Goal: Task Accomplishment & Management: Use online tool/utility

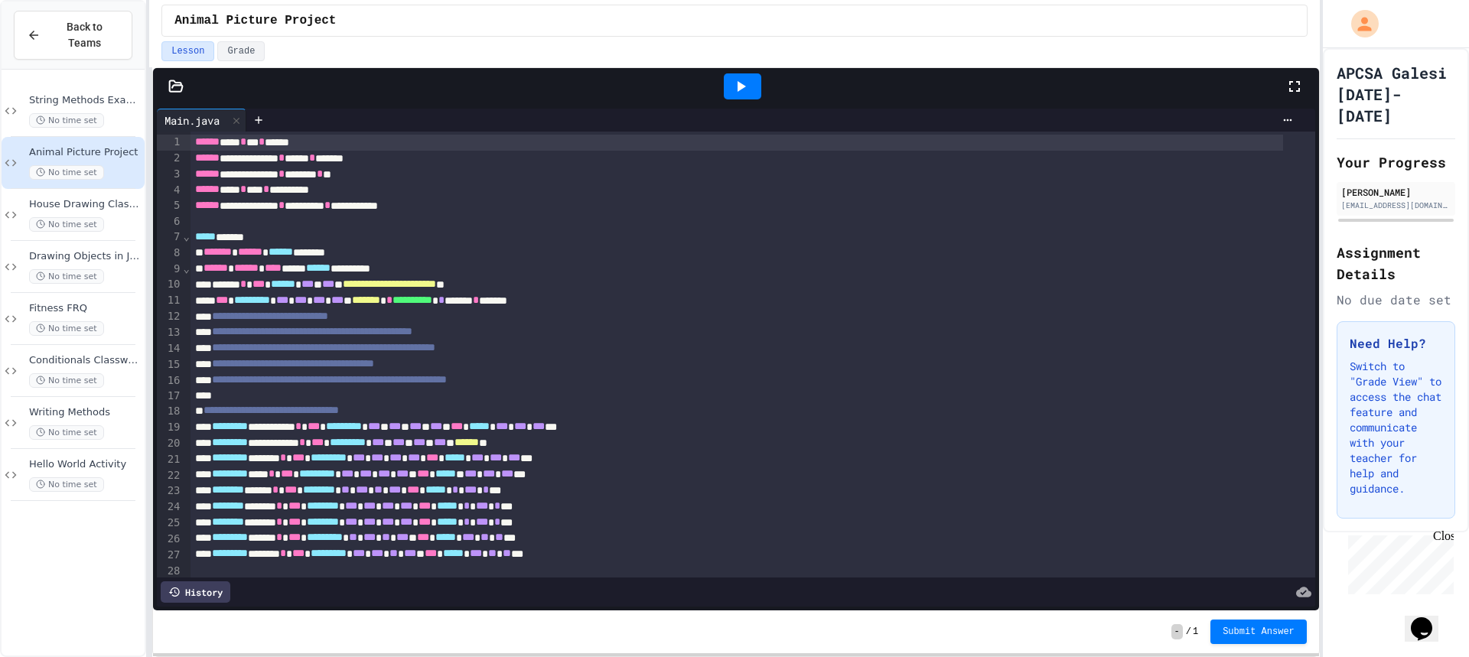
click at [733, 83] on icon at bounding box center [740, 86] width 18 height 18
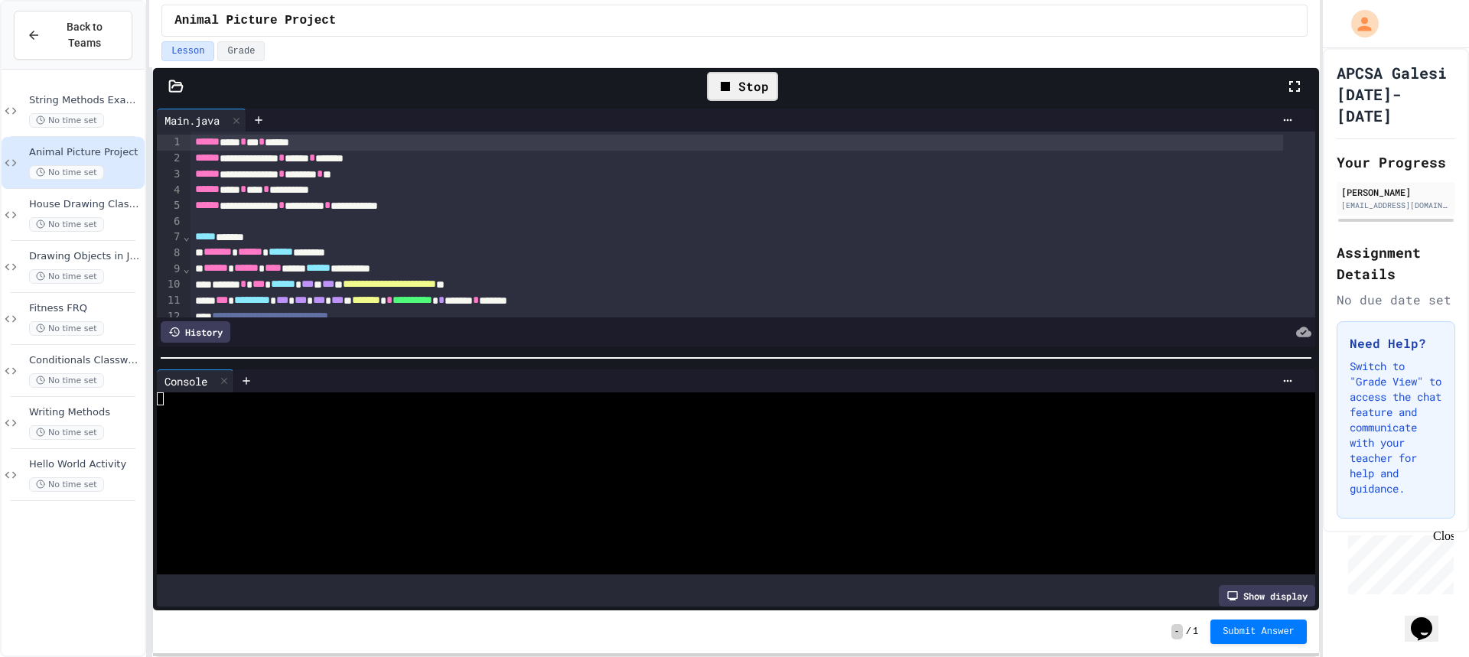
click at [1265, 586] on div "Show display" at bounding box center [1267, 595] width 96 height 21
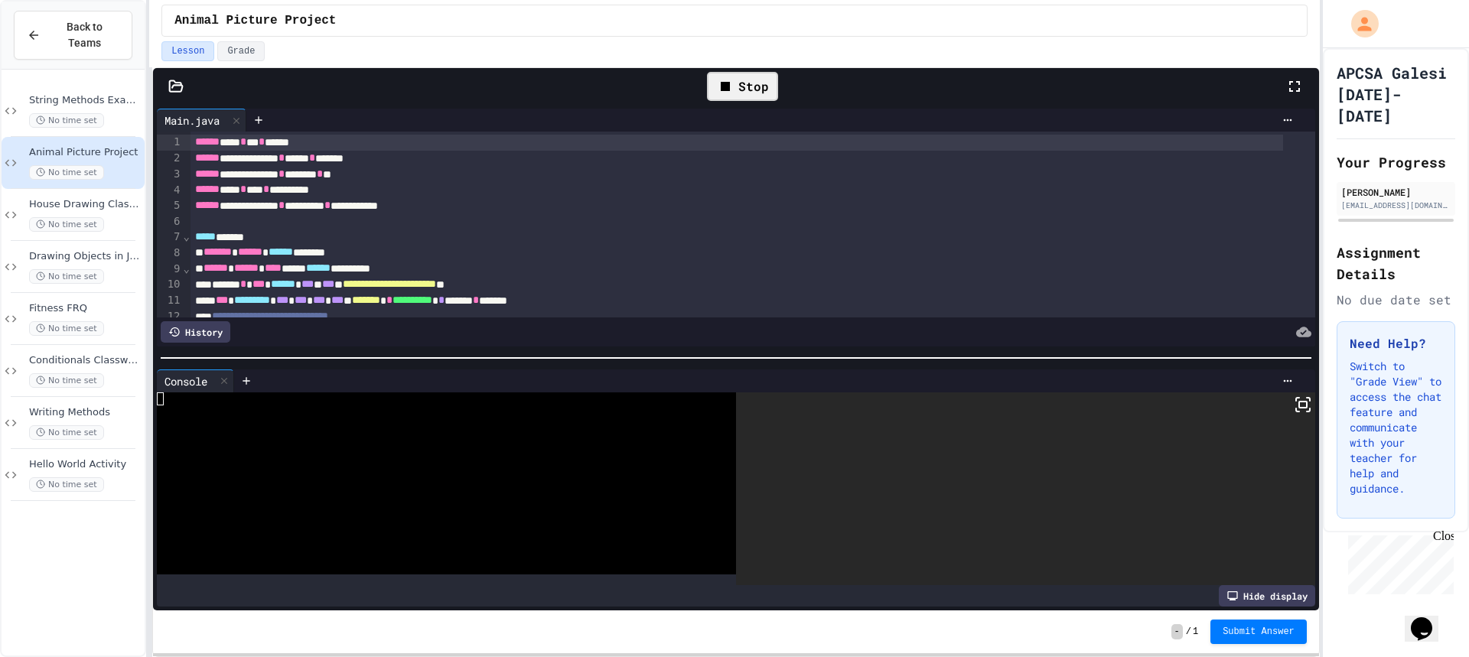
click at [1299, 402] on rect at bounding box center [1303, 405] width 8 height 6
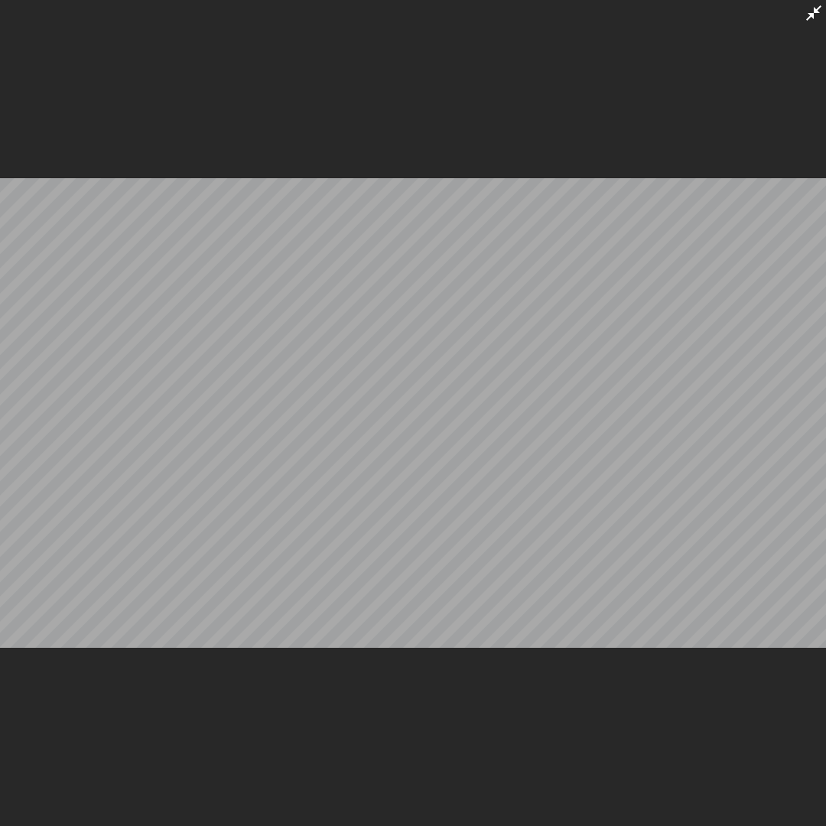
click at [812, 2] on div at bounding box center [413, 413] width 826 height 826
click at [813, 9] on icon at bounding box center [814, 13] width 18 height 18
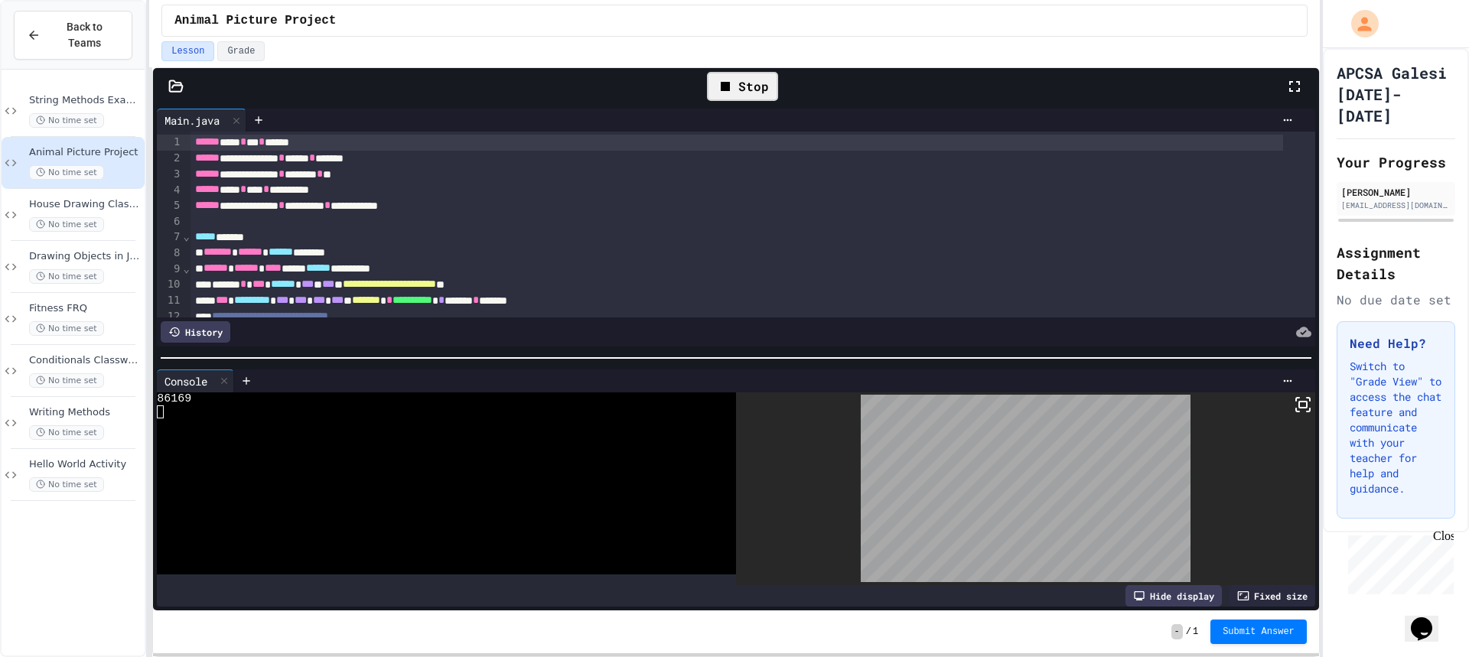
click at [765, 77] on div "Stop" at bounding box center [742, 86] width 71 height 29
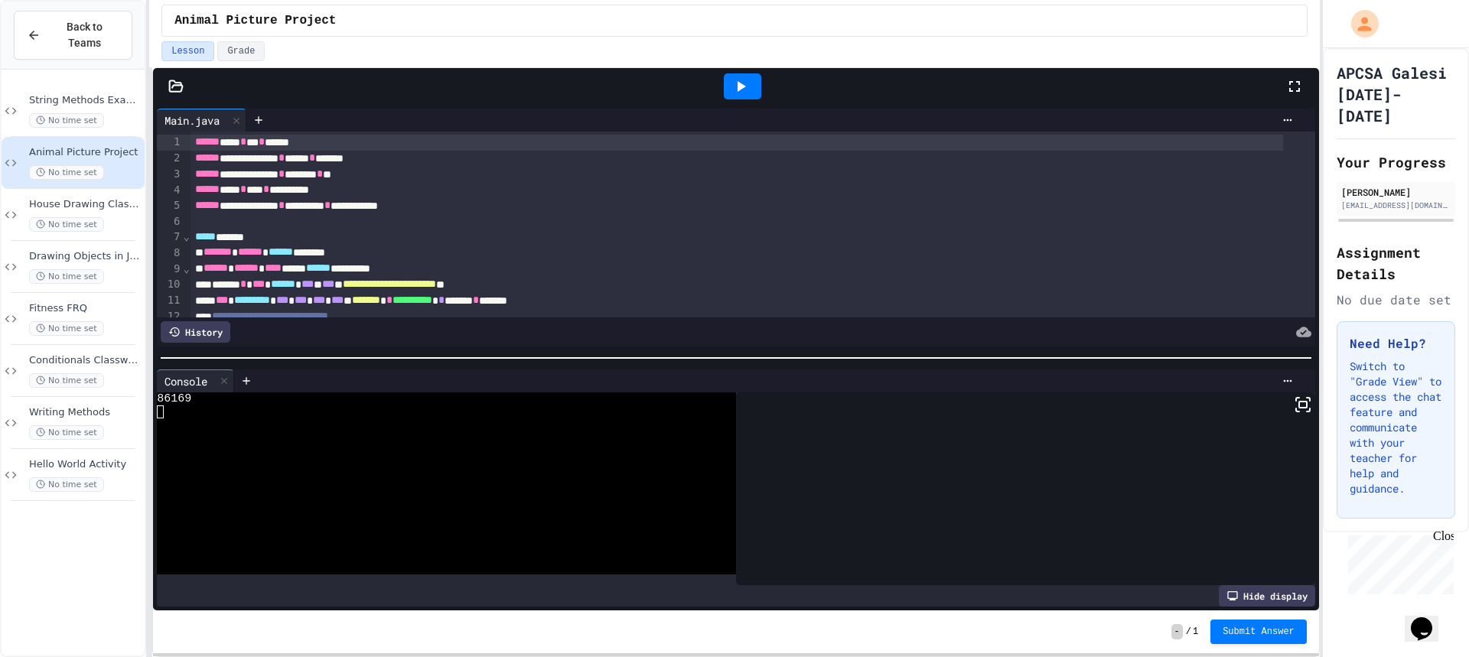
click at [706, 108] on div "**********" at bounding box center [736, 228] width 1166 height 246
click at [721, 99] on div at bounding box center [742, 86] width 53 height 41
click at [736, 91] on icon at bounding box center [740, 86] width 18 height 18
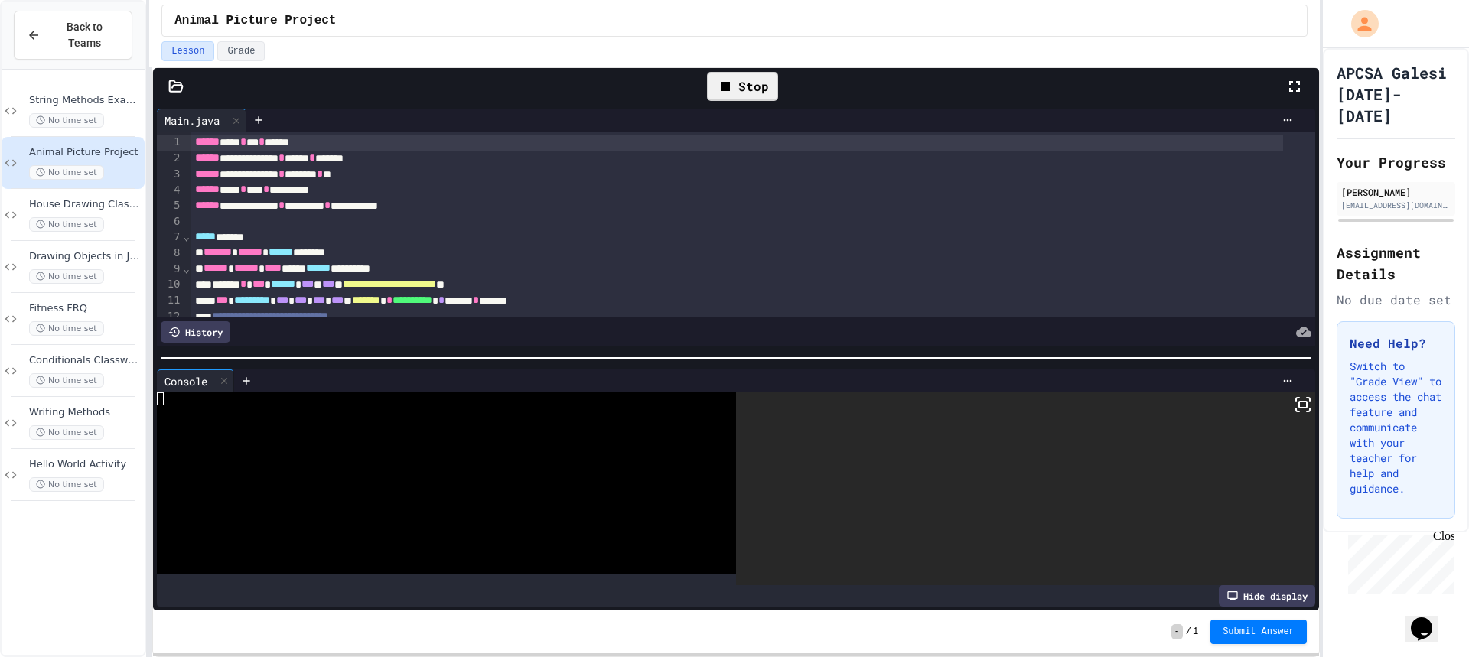
click at [1281, 405] on div at bounding box center [1025, 489] width 579 height 194
click at [1294, 403] on icon at bounding box center [1303, 405] width 18 height 18
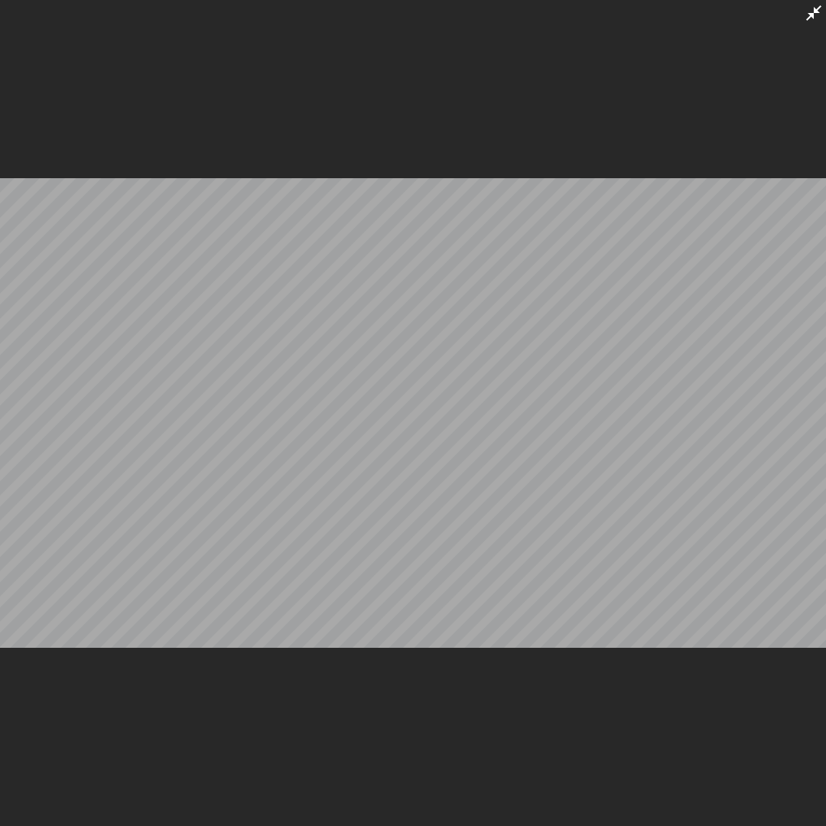
click at [810, 13] on icon at bounding box center [814, 13] width 18 height 18
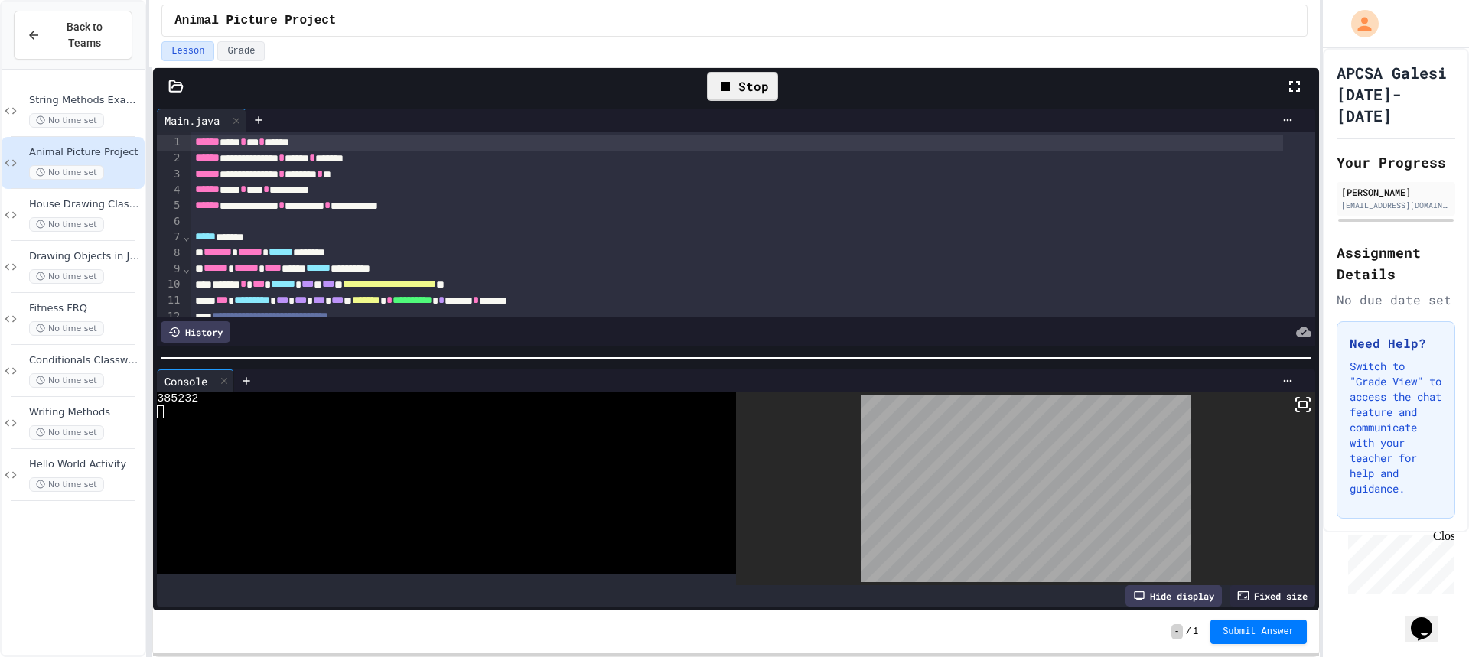
click at [755, 91] on div "Stop" at bounding box center [742, 86] width 71 height 29
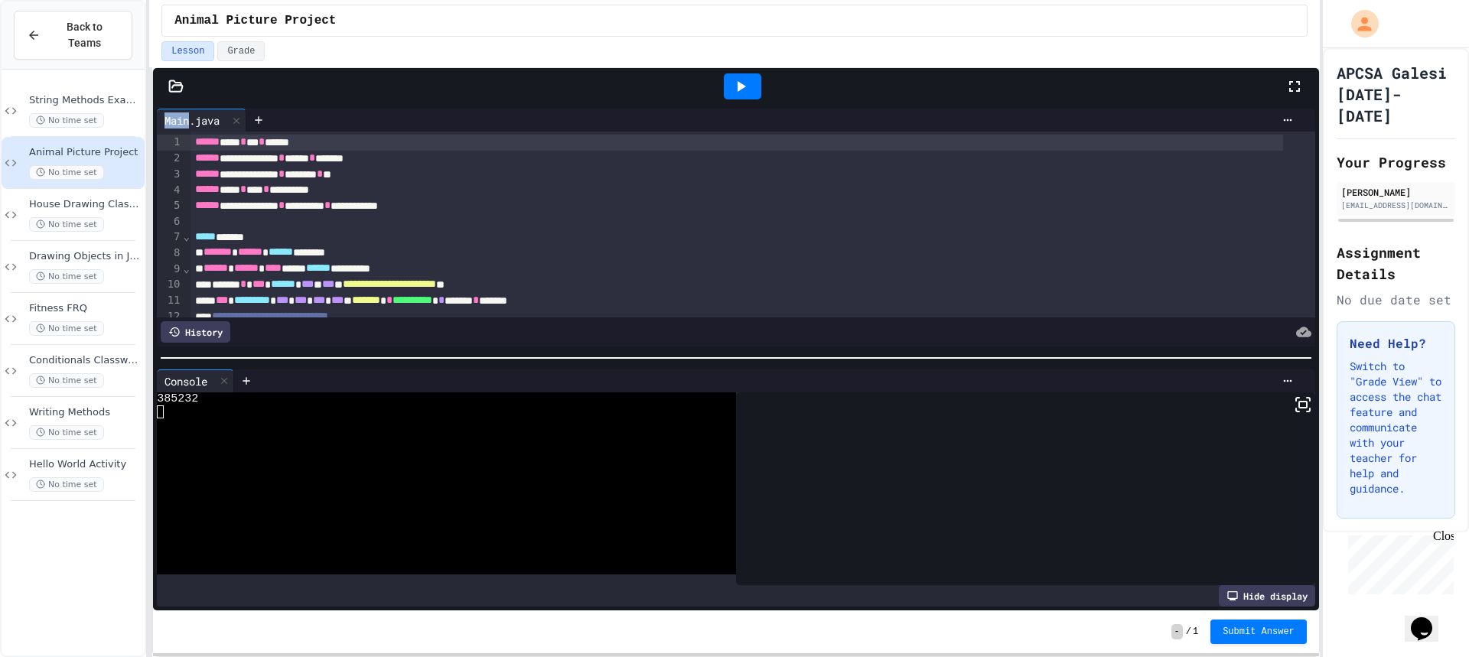
click at [755, 91] on div at bounding box center [742, 86] width 37 height 26
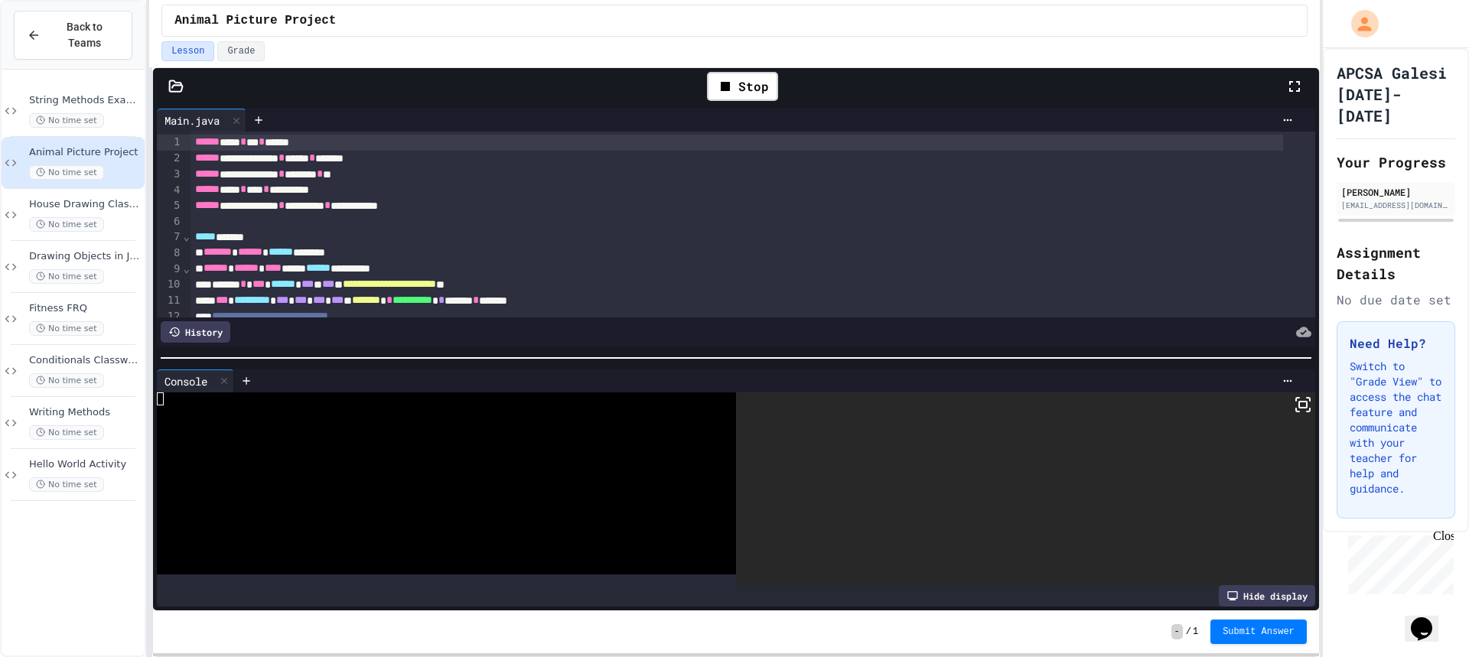
click at [1299, 405] on rect at bounding box center [1303, 405] width 8 height 6
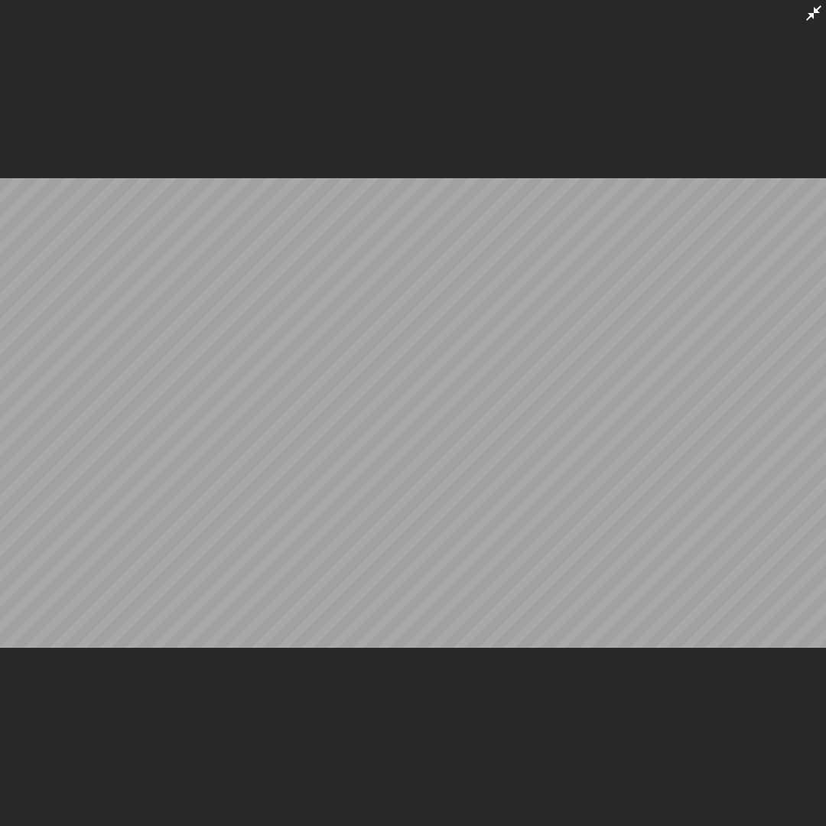
click at [814, 14] on icon at bounding box center [813, 12] width 15 height 15
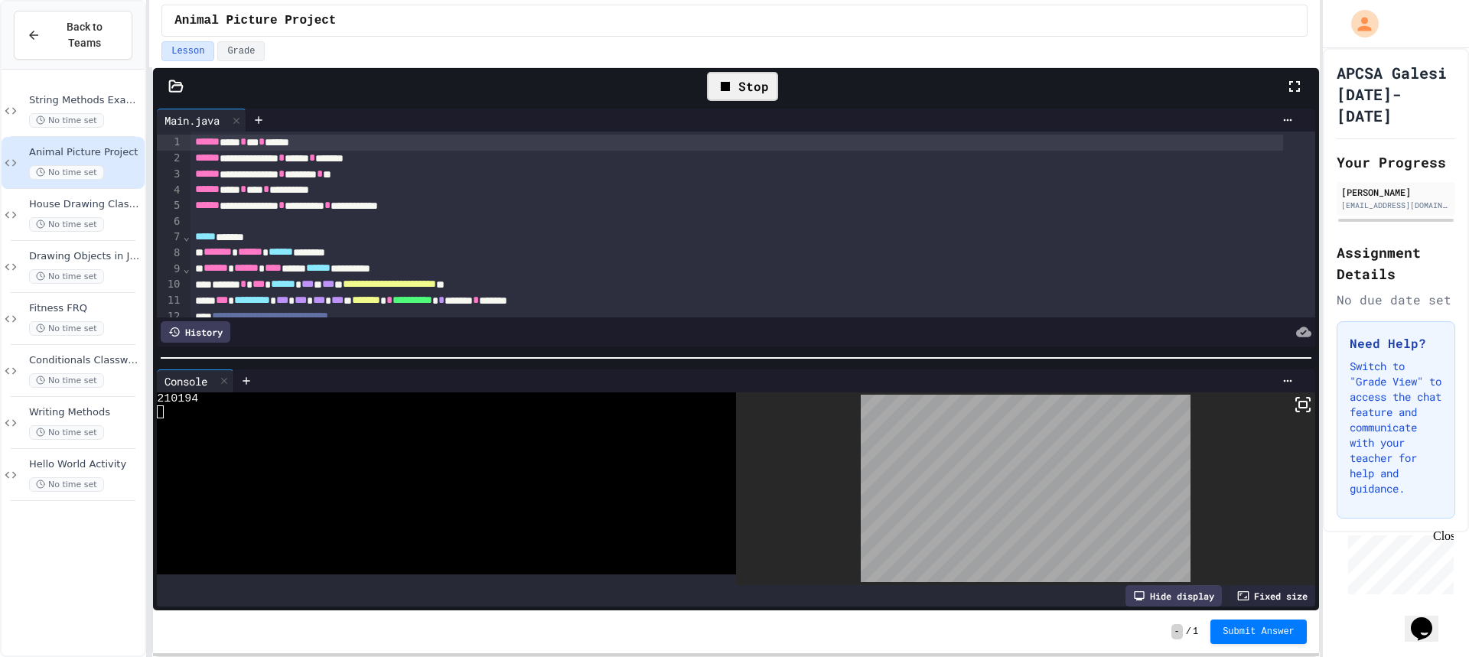
click at [729, 96] on div "Stop" at bounding box center [742, 86] width 71 height 29
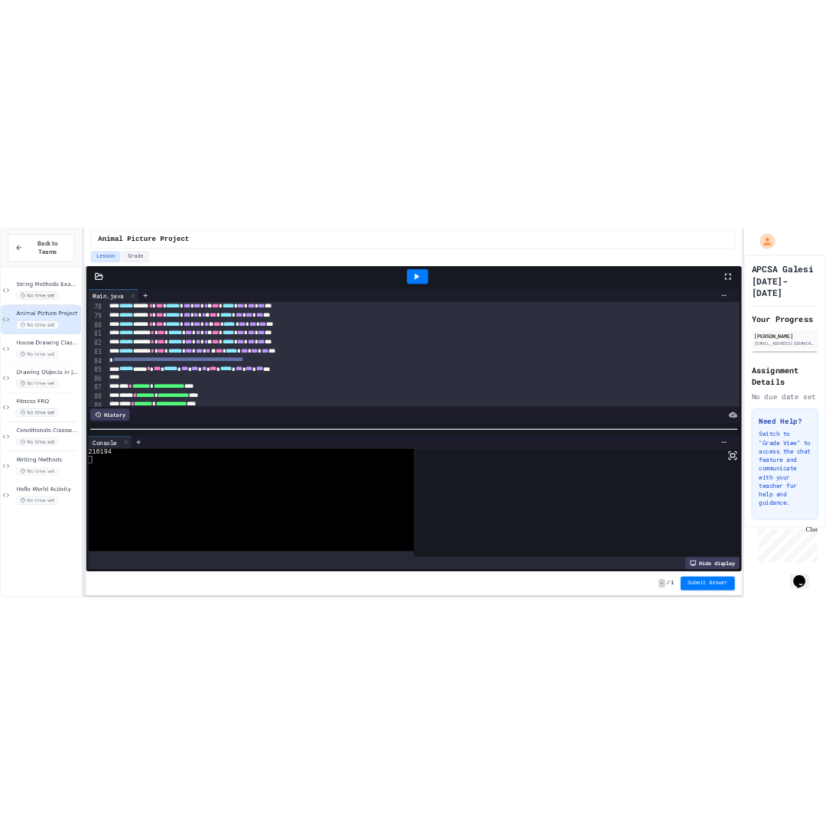
scroll to position [1299, 0]
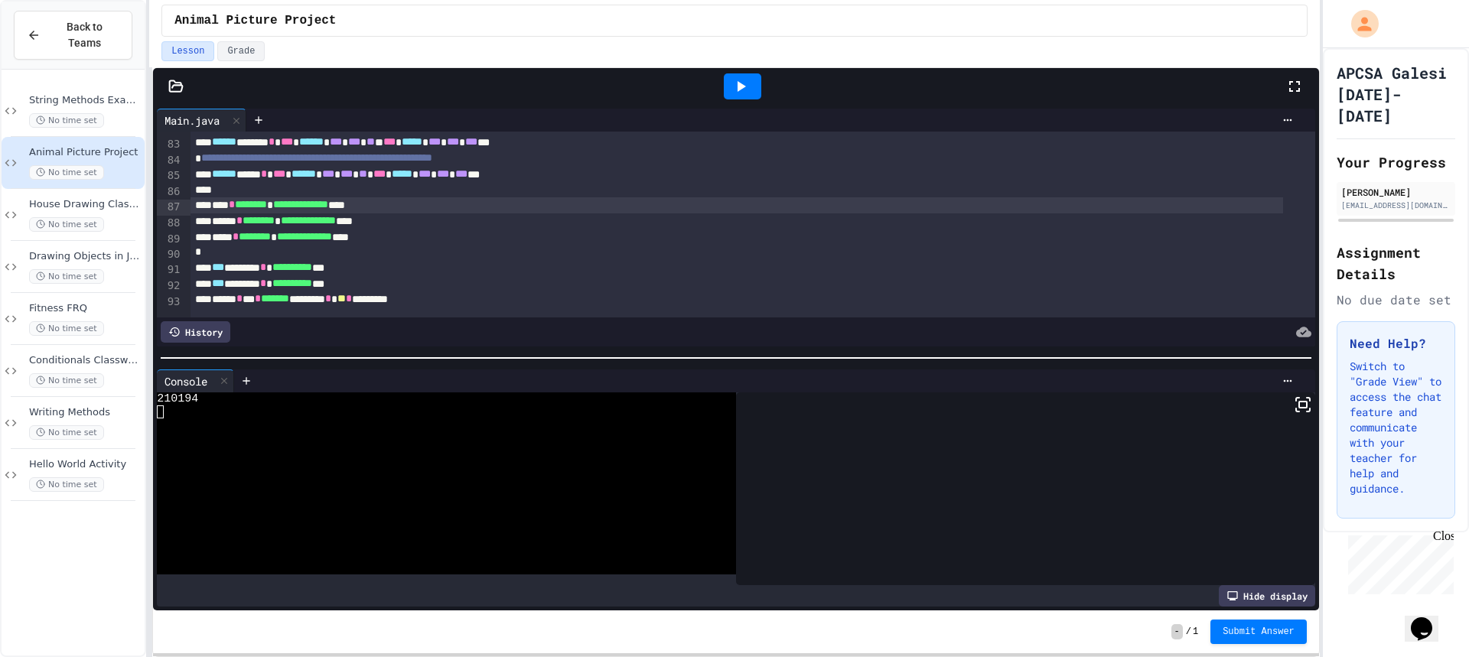
click at [413, 210] on div "**********" at bounding box center [736, 205] width 1092 height 16
drag, startPoint x: 413, startPoint y: 204, endPoint x: 215, endPoint y: 204, distance: 198.1
click at [215, 204] on div "**********" at bounding box center [736, 205] width 1092 height 16
click at [746, 89] on icon at bounding box center [740, 86] width 18 height 18
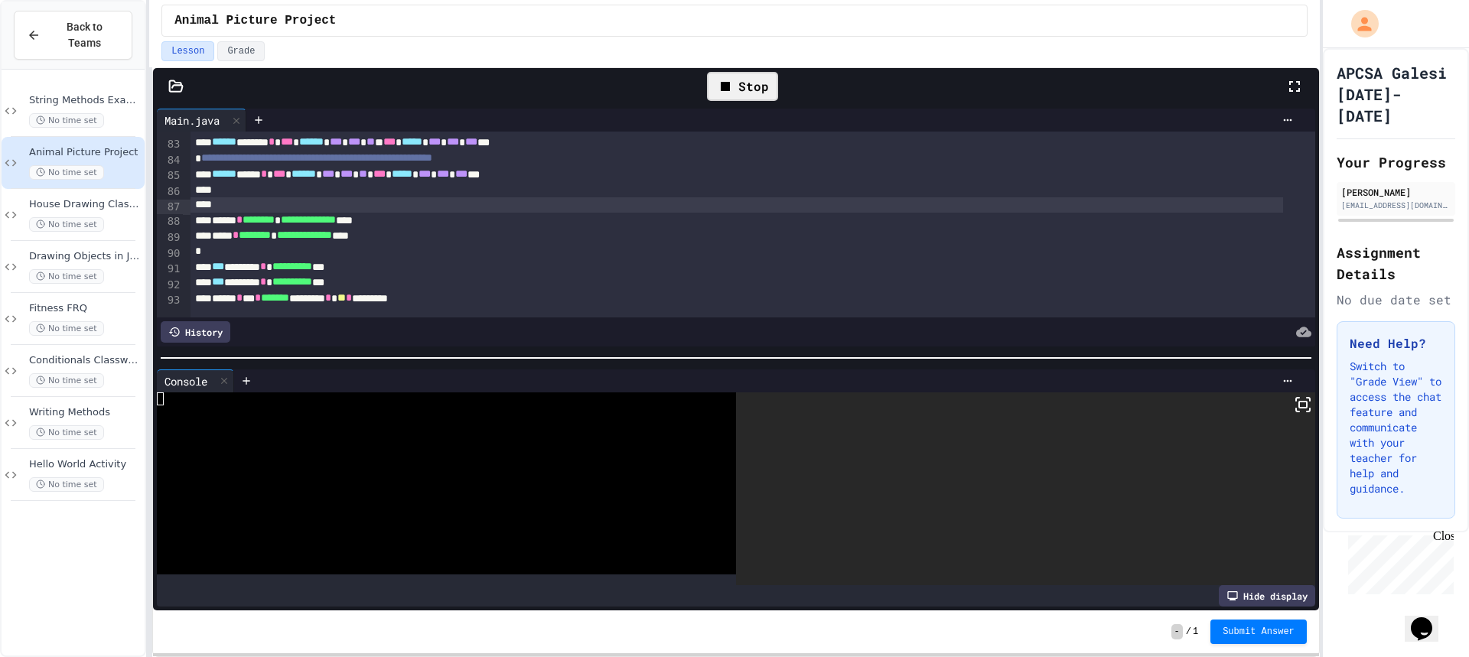
click at [1295, 412] on div at bounding box center [1025, 489] width 579 height 194
click at [1297, 401] on icon at bounding box center [1303, 405] width 18 height 18
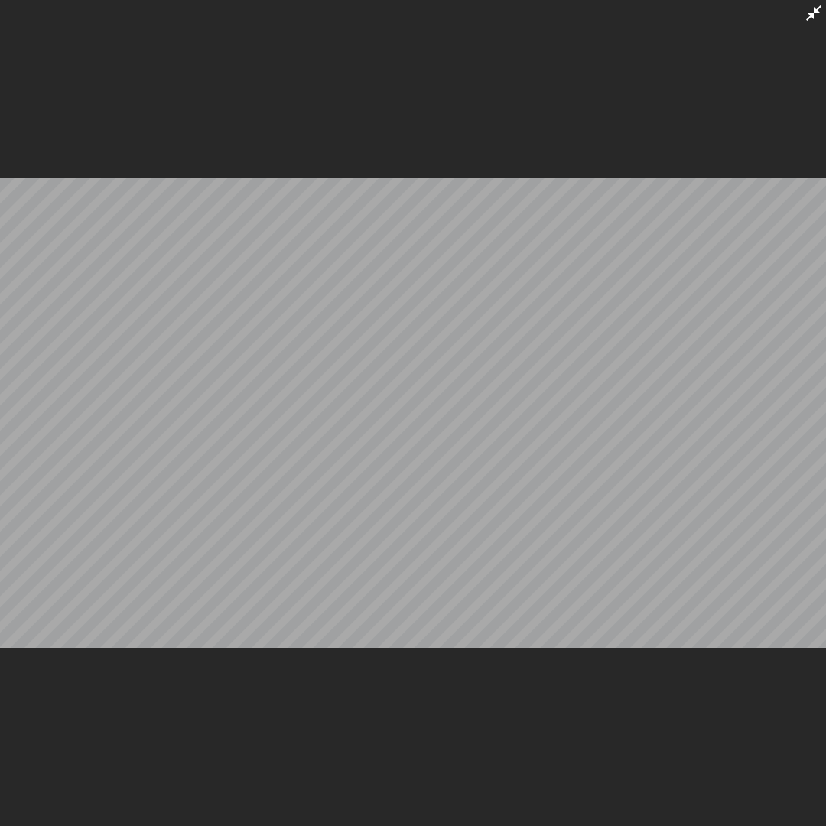
click at [816, 19] on icon at bounding box center [814, 13] width 18 height 18
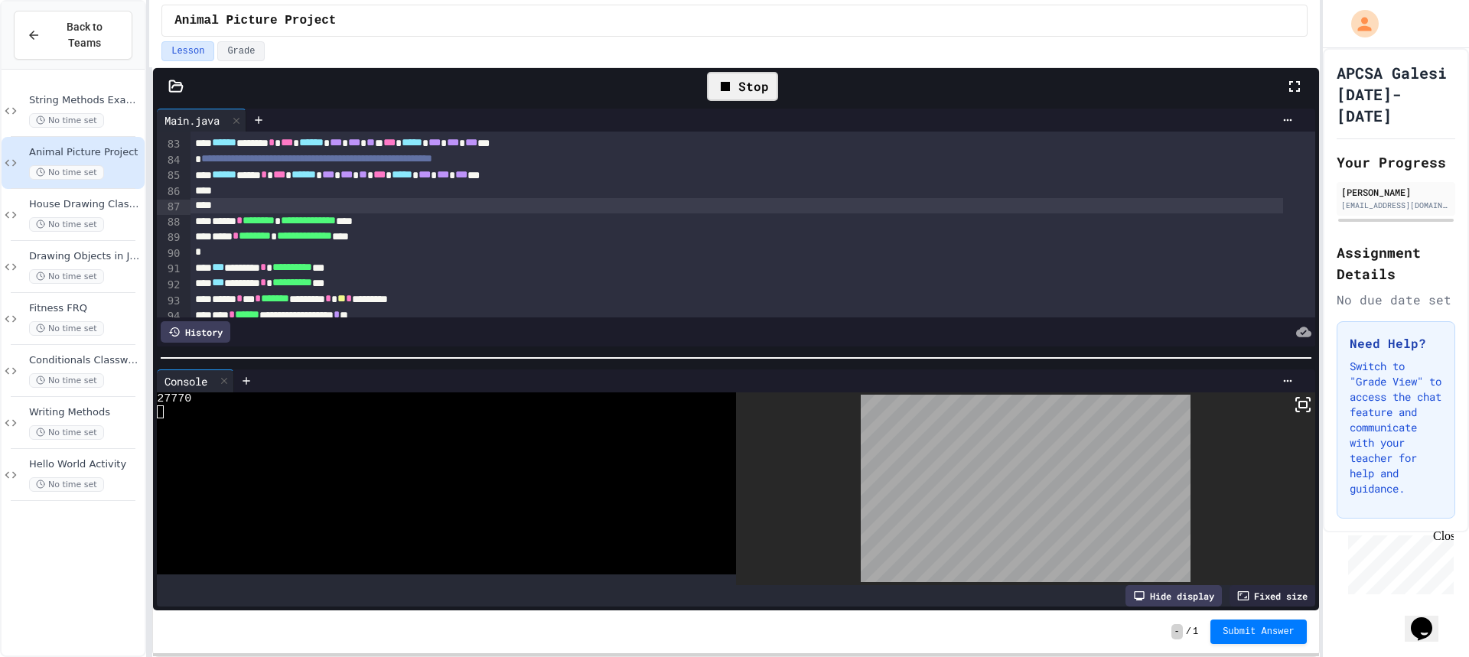
click at [757, 90] on div "Stop" at bounding box center [742, 86] width 71 height 29
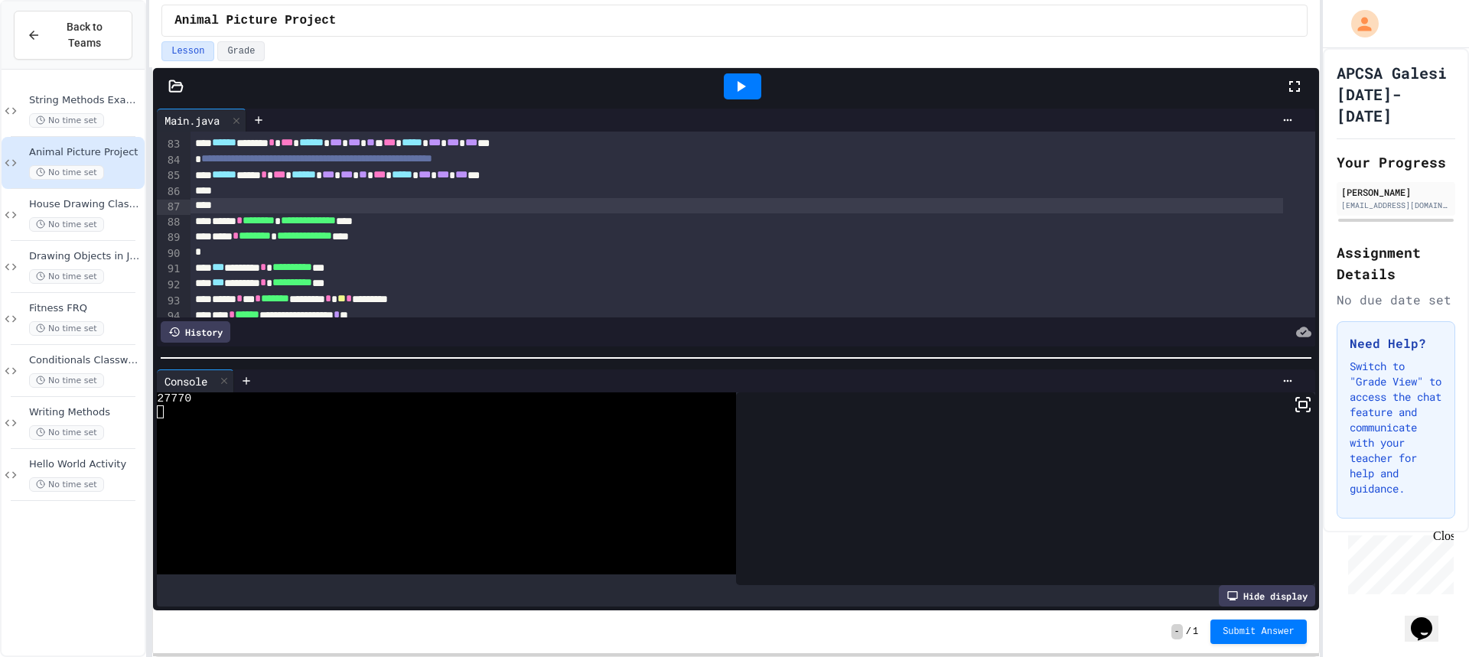
click at [746, 83] on icon at bounding box center [740, 86] width 18 height 18
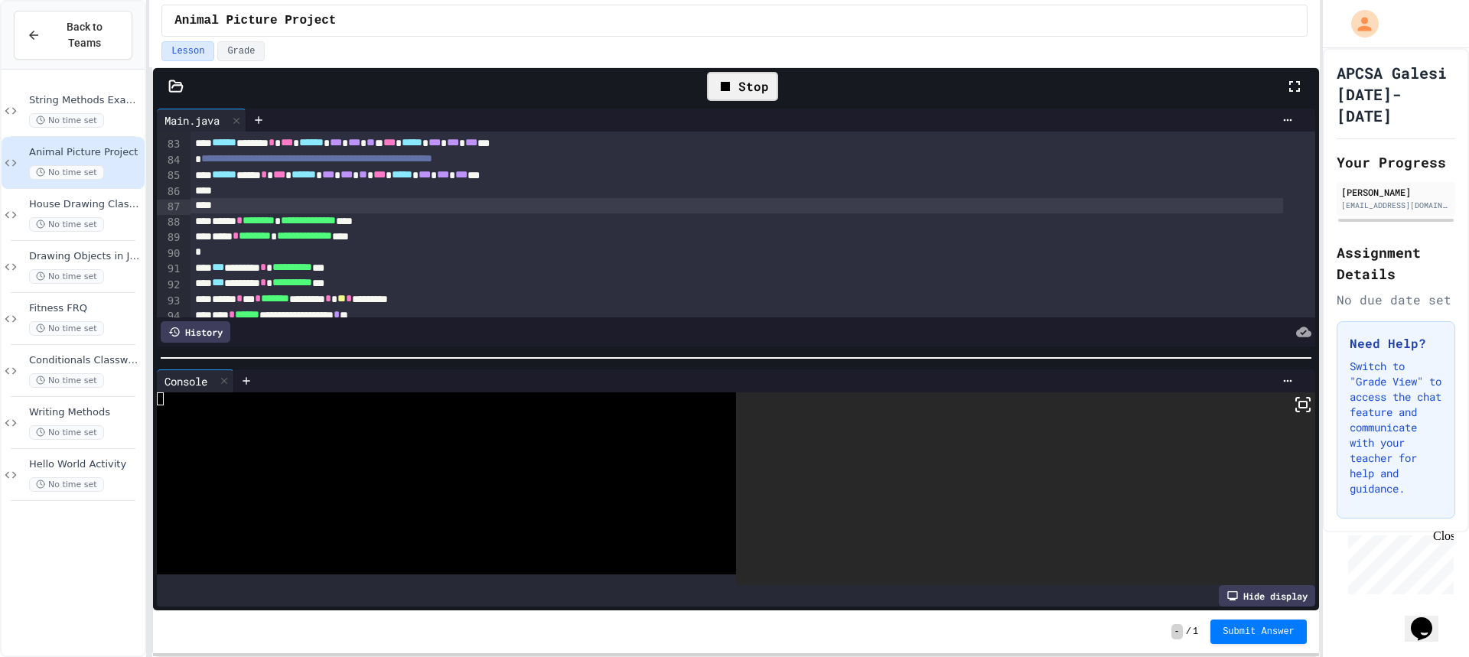
click at [1297, 404] on icon at bounding box center [1303, 405] width 18 height 18
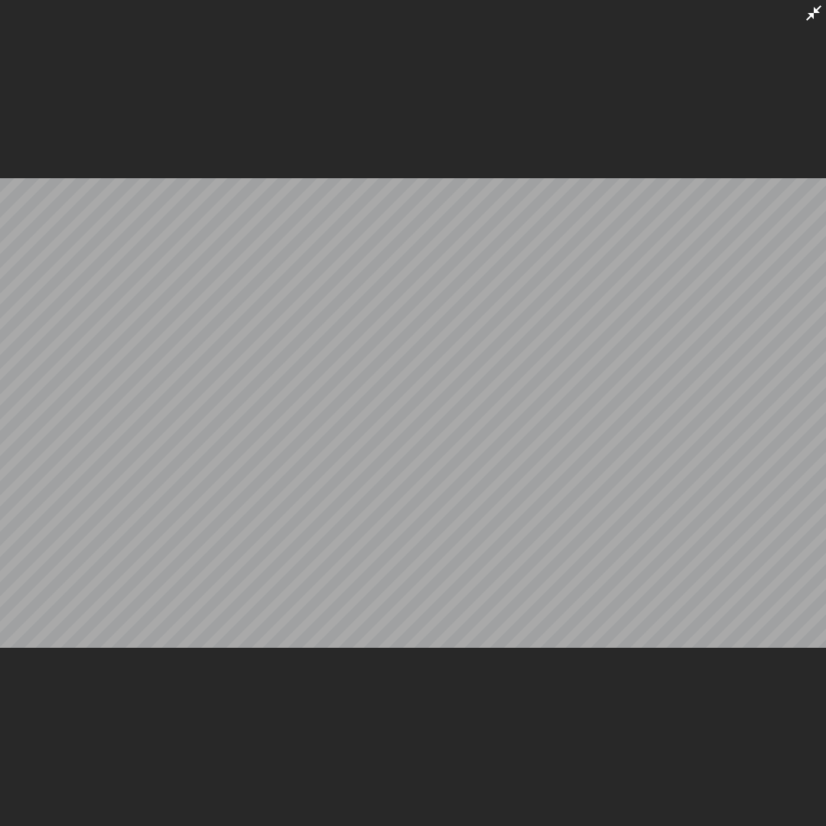
click at [825, 5] on div at bounding box center [413, 413] width 826 height 826
click at [817, 12] on icon at bounding box center [813, 12] width 15 height 15
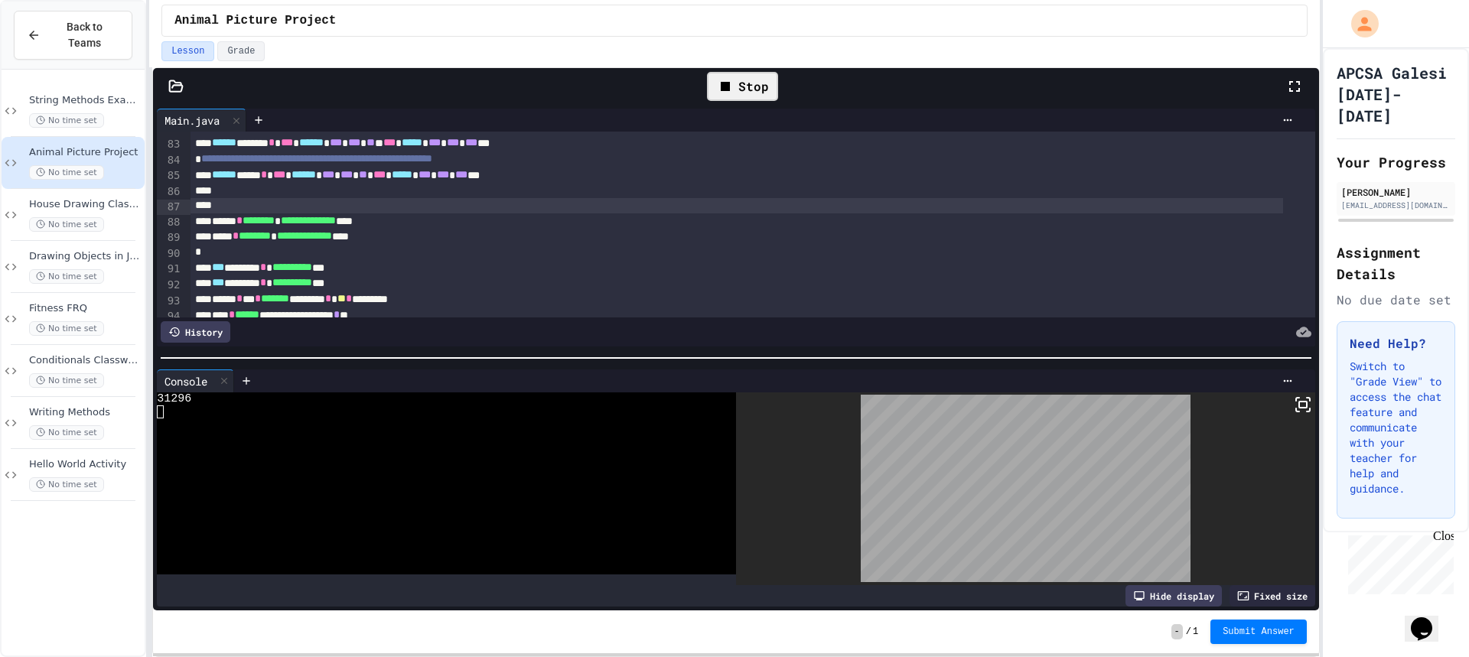
click at [751, 80] on div "Stop" at bounding box center [742, 86] width 71 height 29
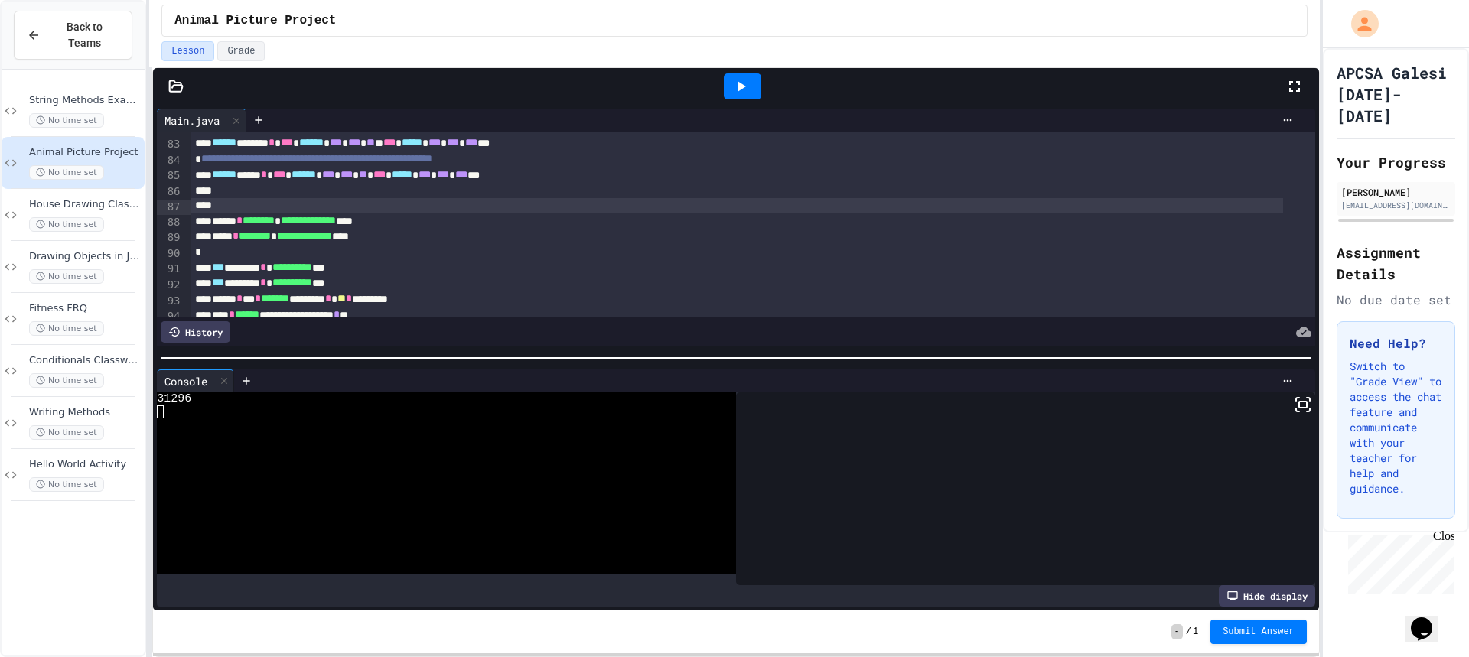
click at [751, 85] on div at bounding box center [742, 86] width 37 height 26
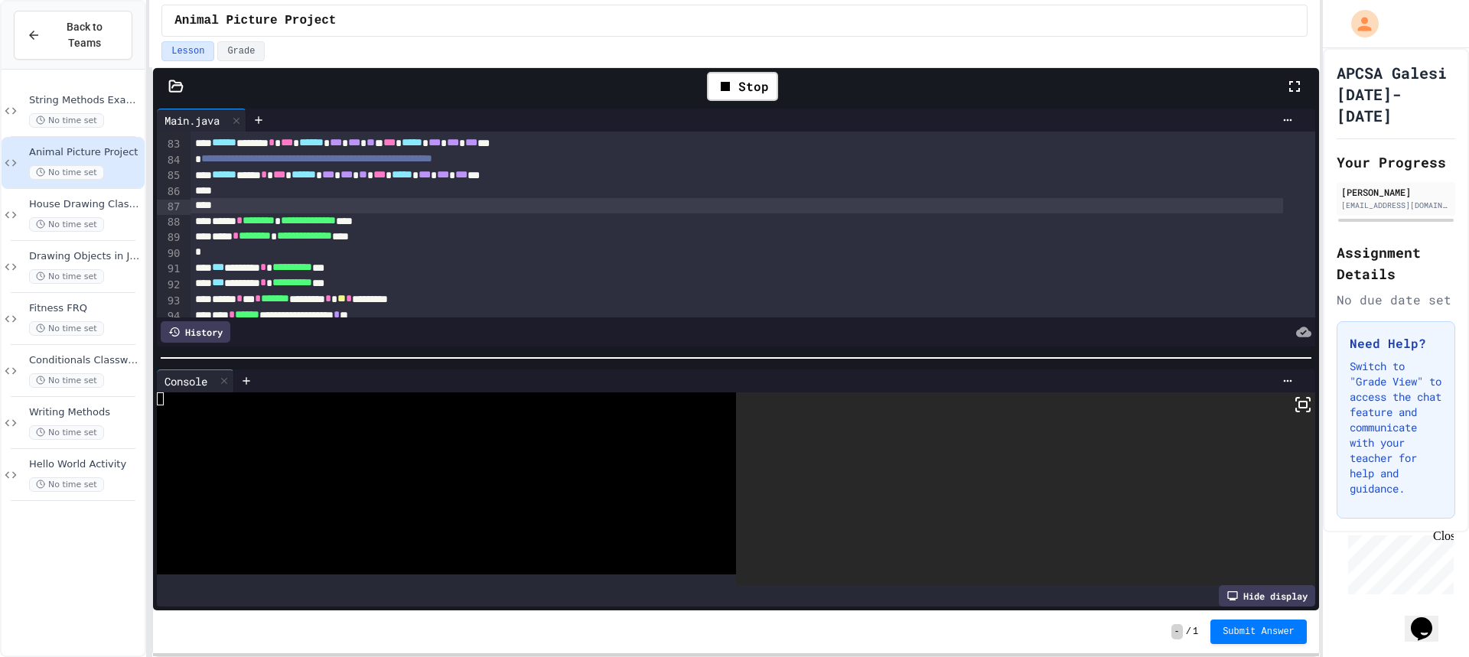
click at [1299, 402] on rect at bounding box center [1303, 405] width 8 height 6
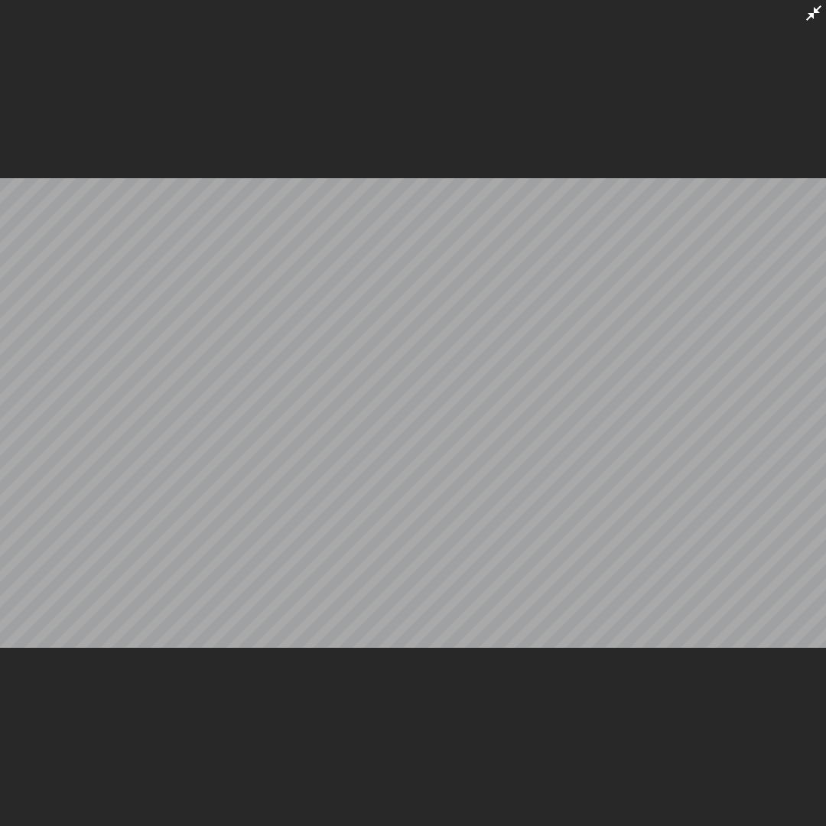
click at [810, 22] on icon at bounding box center [814, 13] width 18 height 18
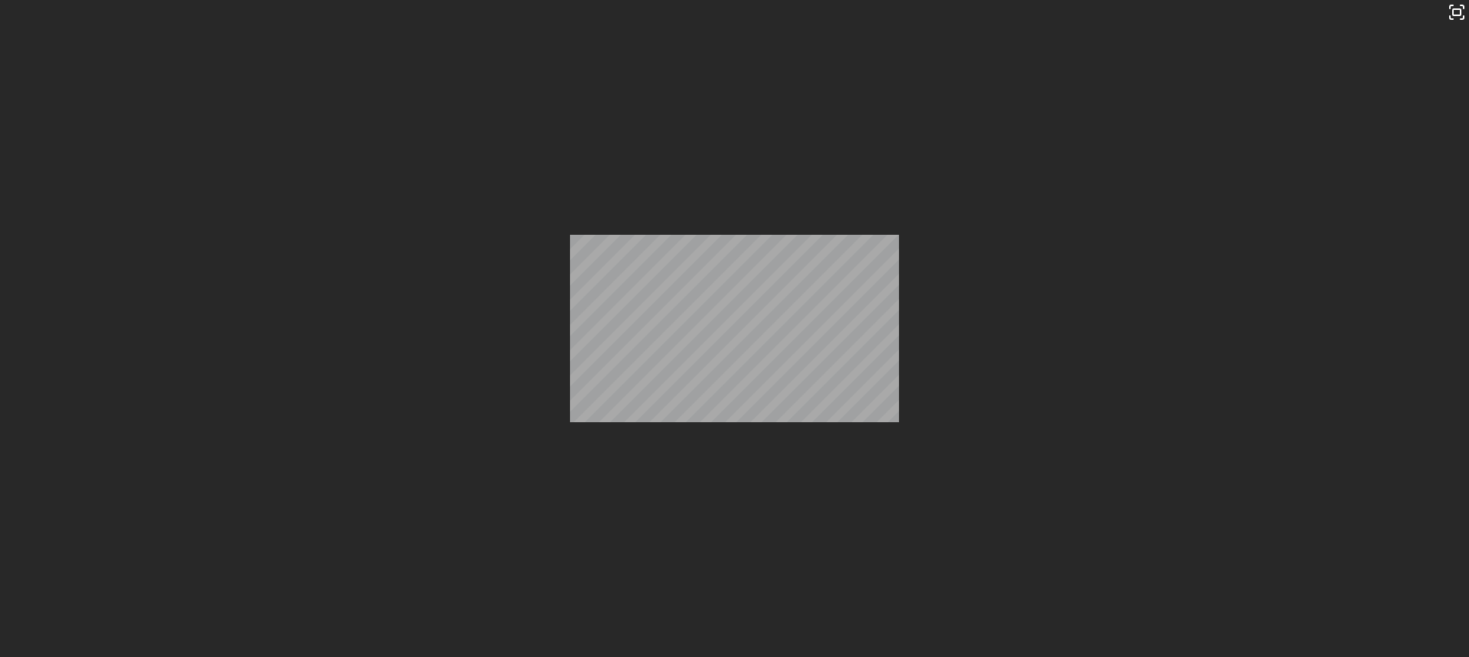
click at [744, 88] on div "Stop" at bounding box center [742, 86] width 71 height 29
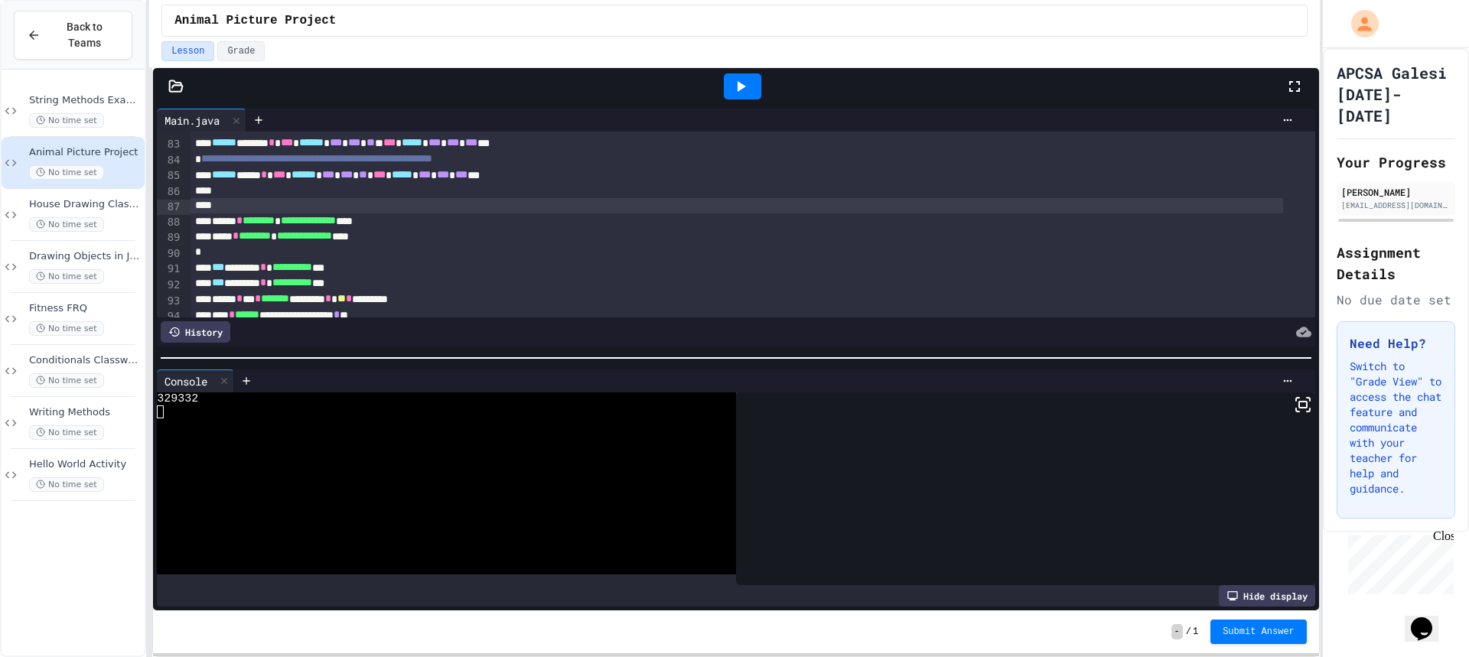
click at [735, 84] on icon at bounding box center [740, 86] width 18 height 18
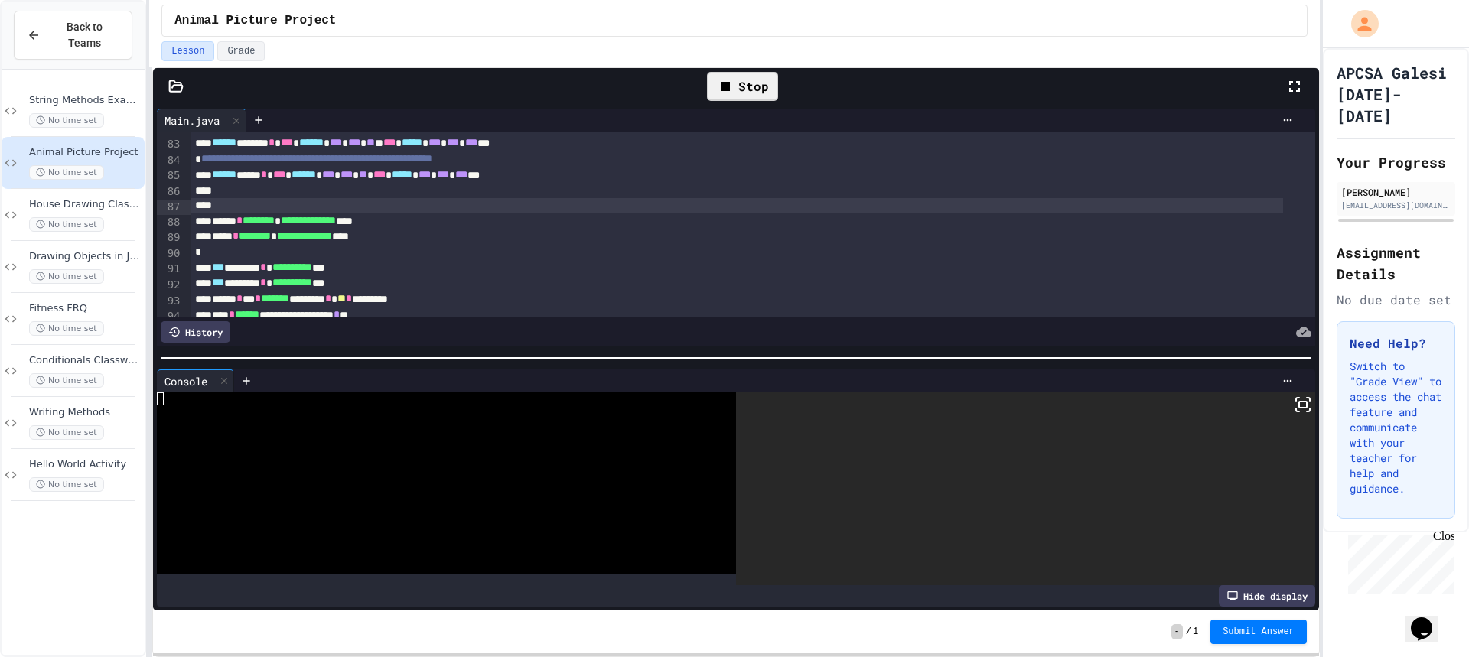
click at [1297, 404] on icon at bounding box center [1303, 405] width 18 height 18
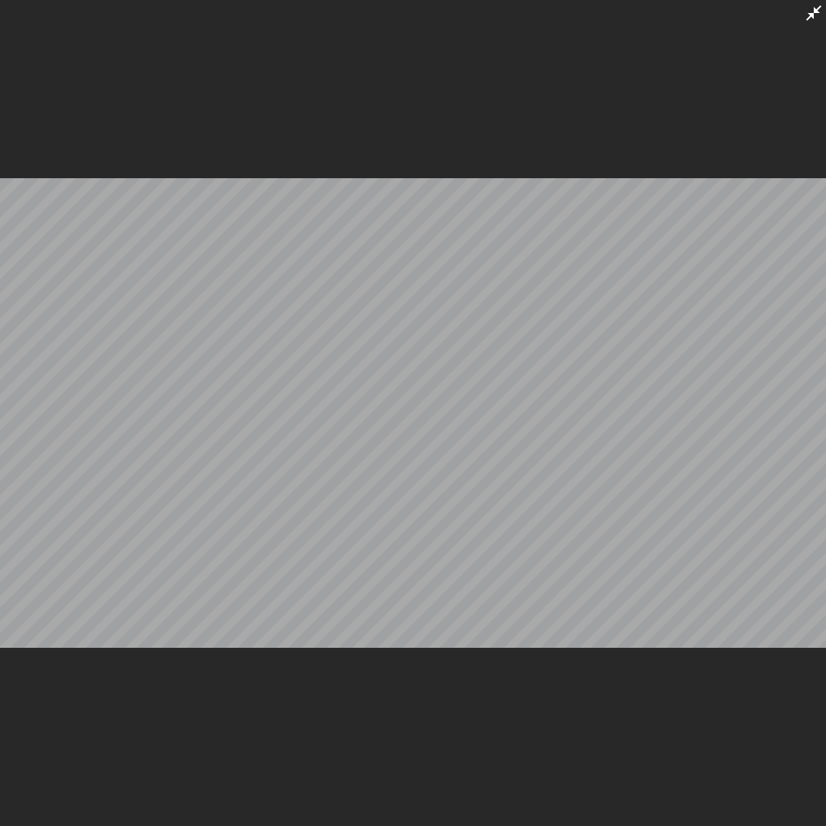
click at [821, 18] on icon at bounding box center [814, 13] width 18 height 18
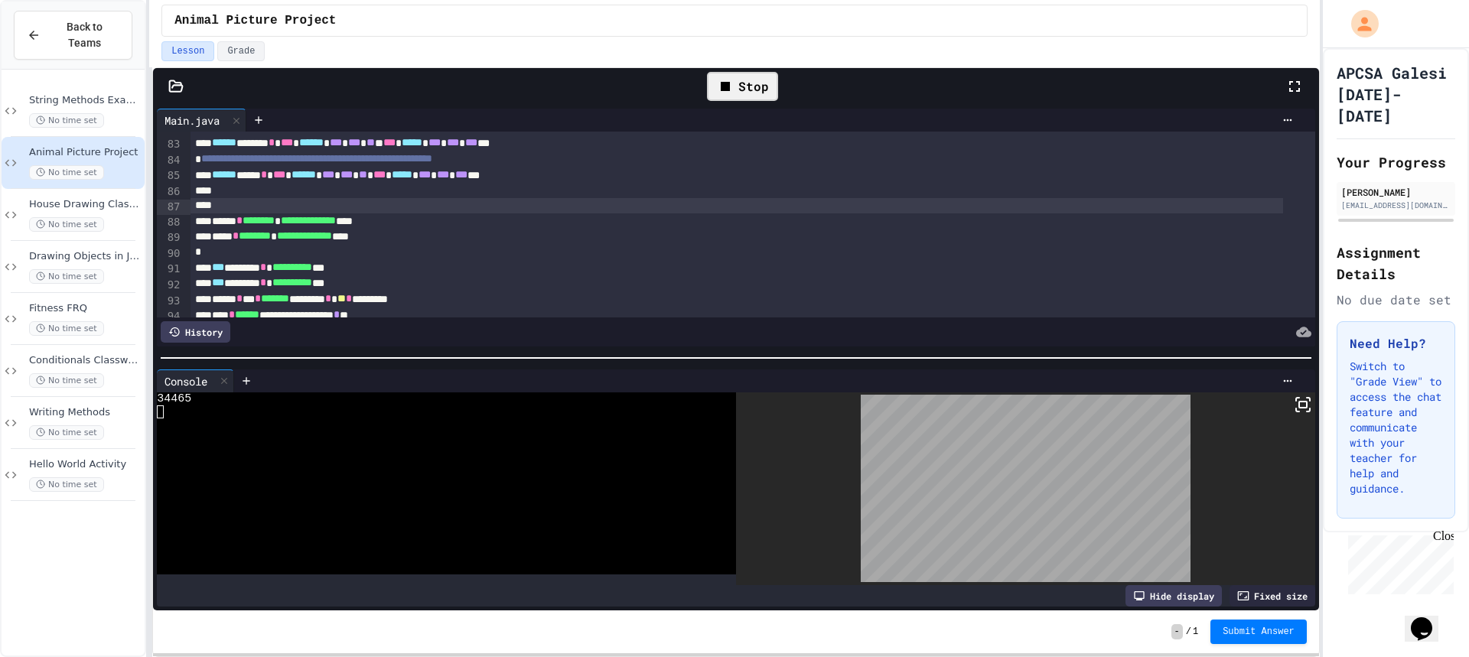
click at [766, 83] on div "Stop" at bounding box center [742, 86] width 71 height 29
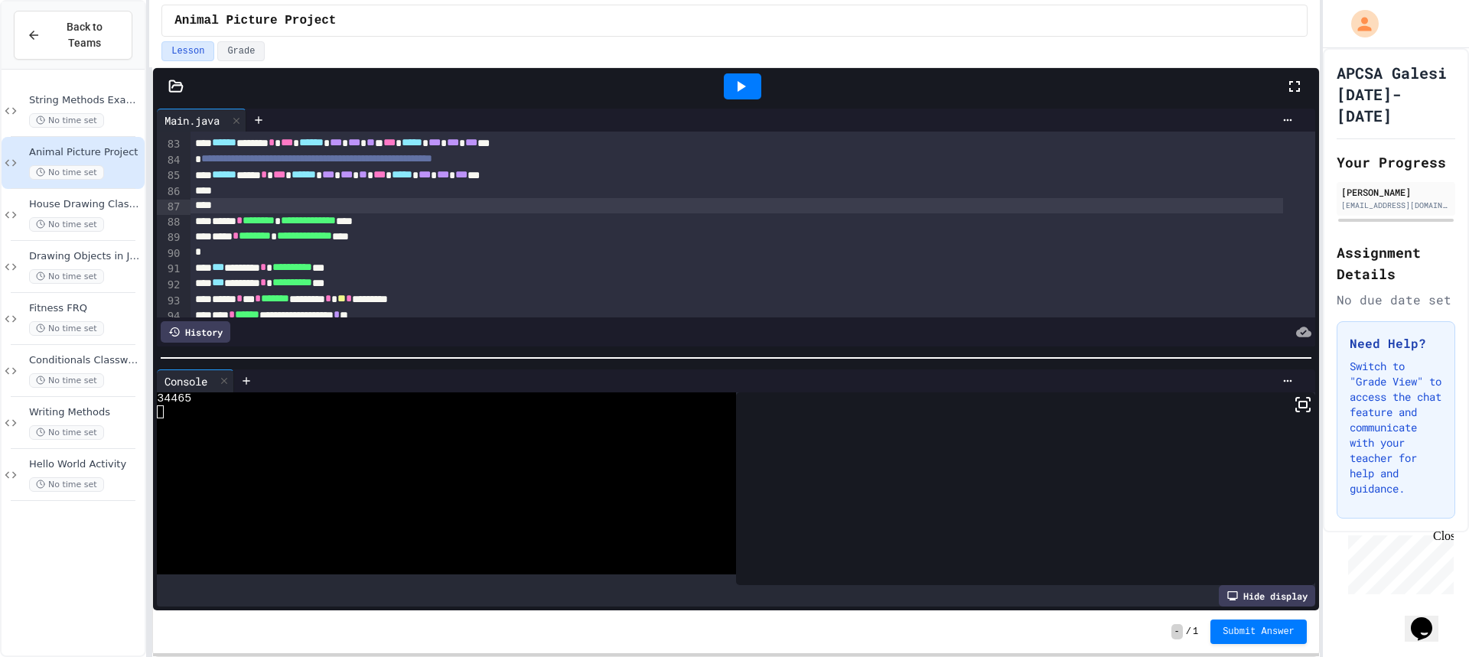
click at [739, 94] on icon at bounding box center [740, 86] width 18 height 18
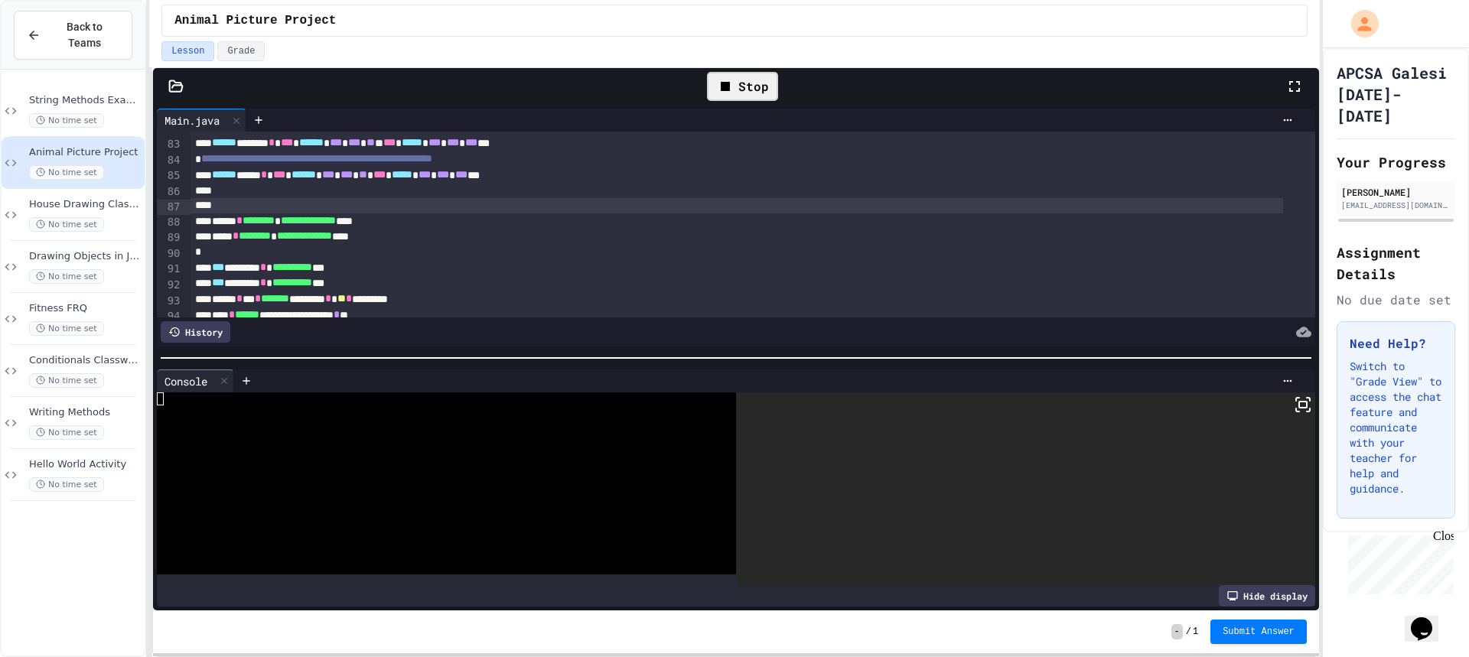
click at [1294, 402] on icon at bounding box center [1303, 405] width 18 height 18
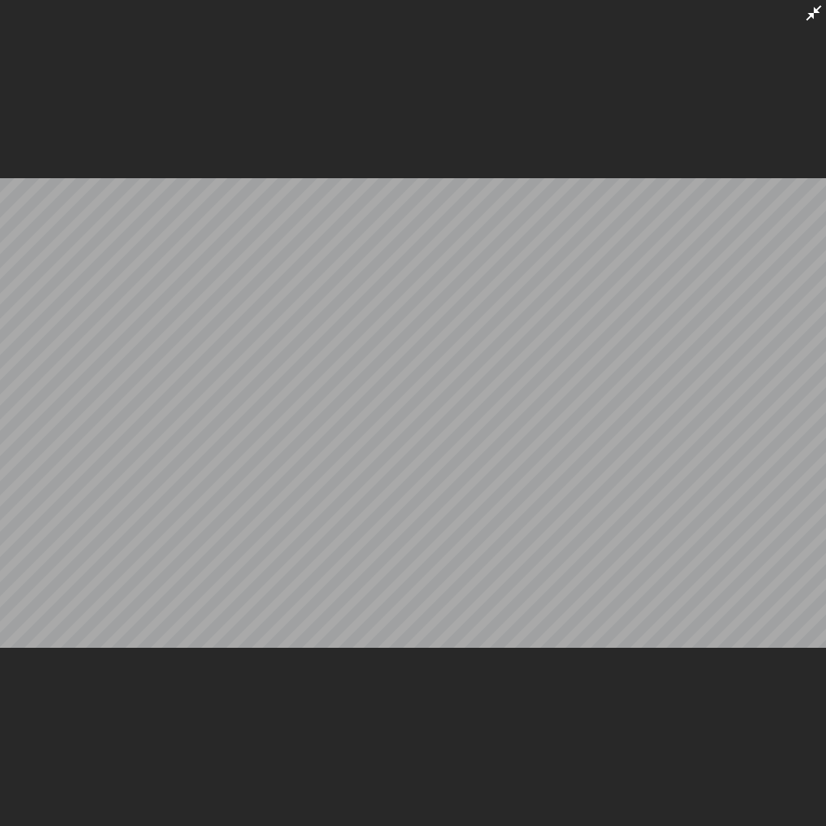
click at [812, 19] on icon at bounding box center [814, 13] width 18 height 18
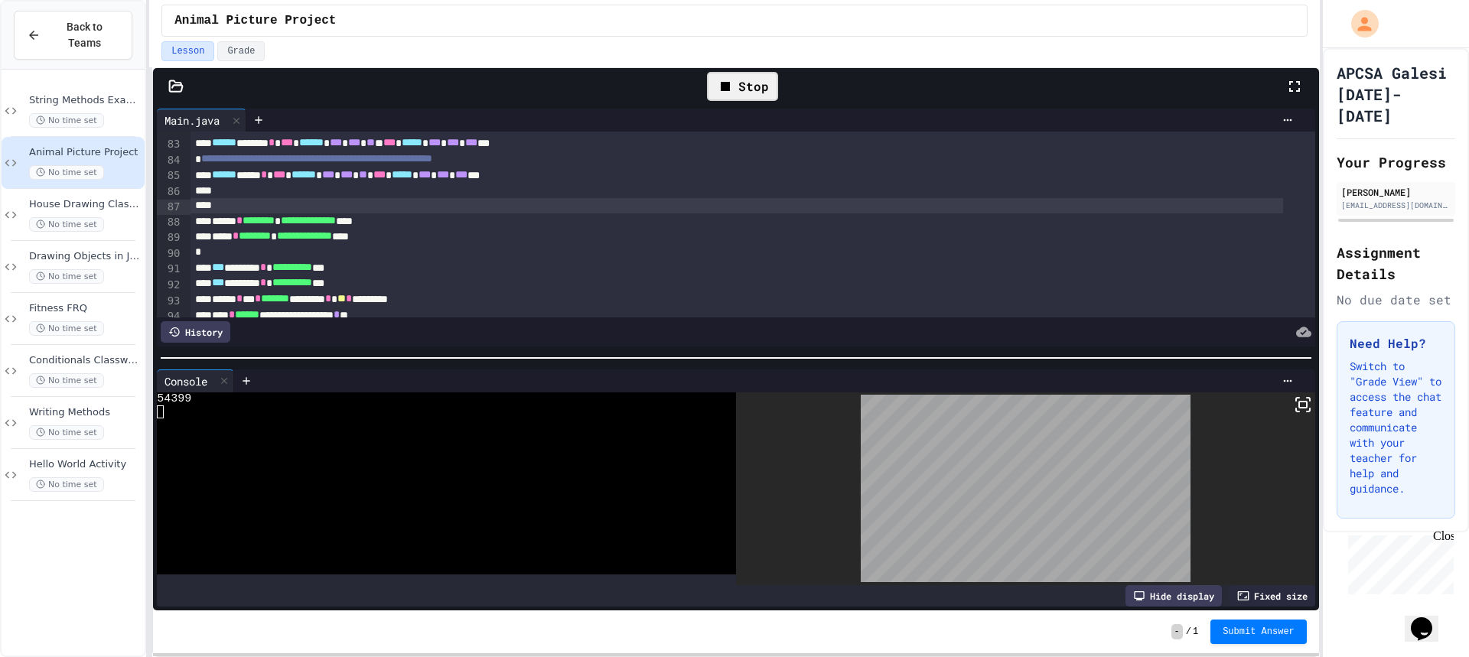
click at [704, 84] on div "Stop" at bounding box center [742, 86] width 86 height 44
click at [727, 93] on icon at bounding box center [725, 86] width 18 height 18
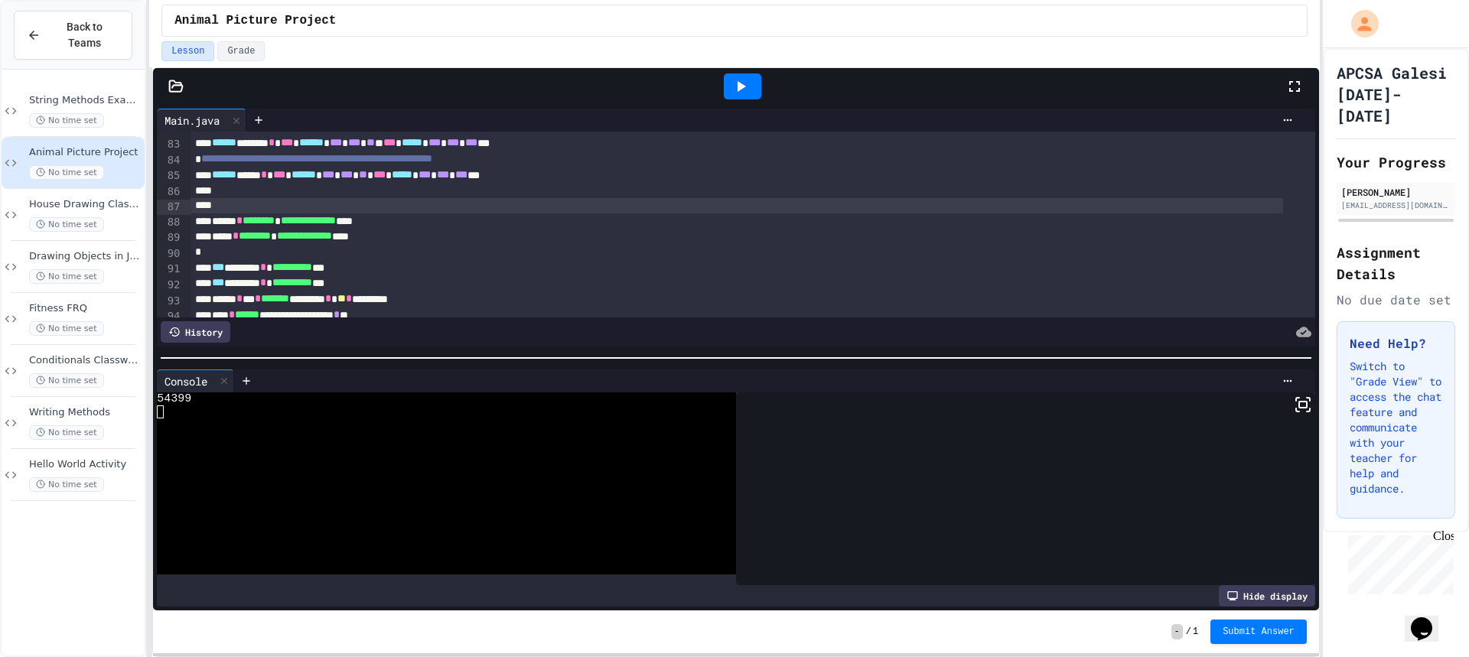
click at [736, 90] on icon at bounding box center [740, 86] width 18 height 18
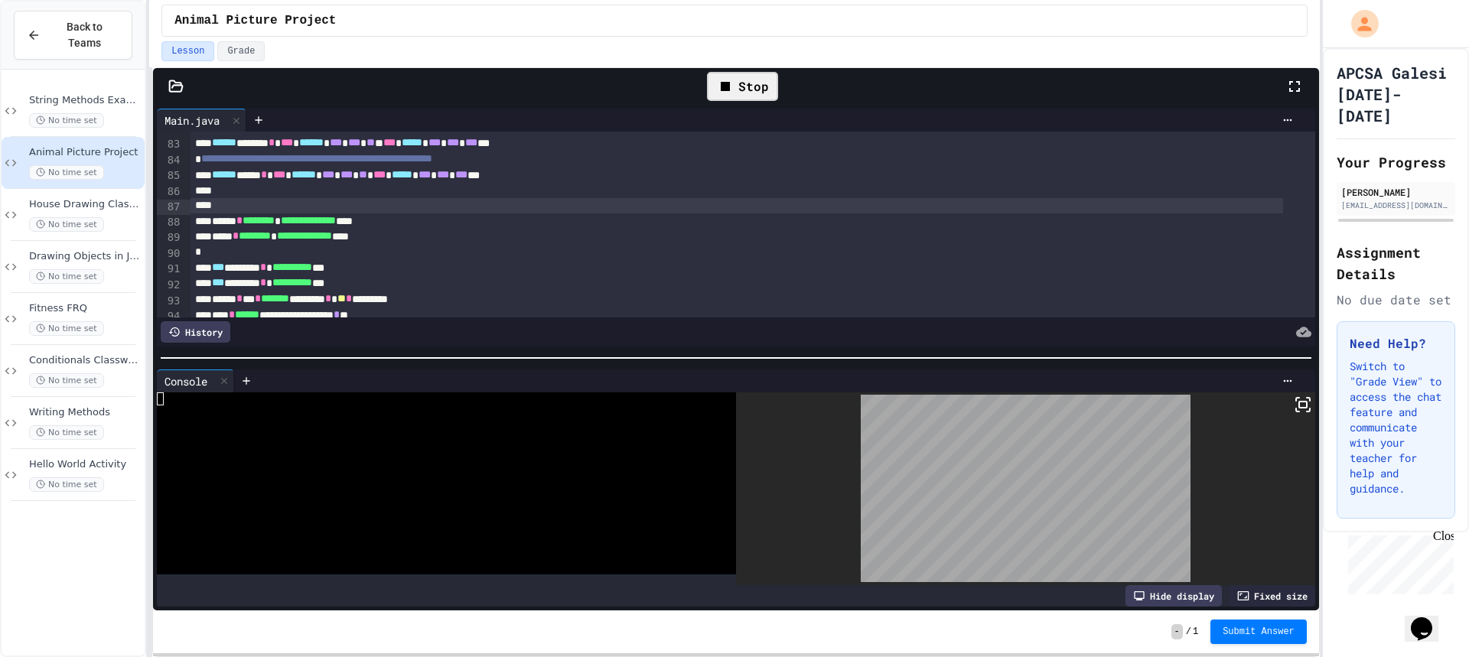
click at [1294, 400] on icon at bounding box center [1303, 405] width 18 height 18
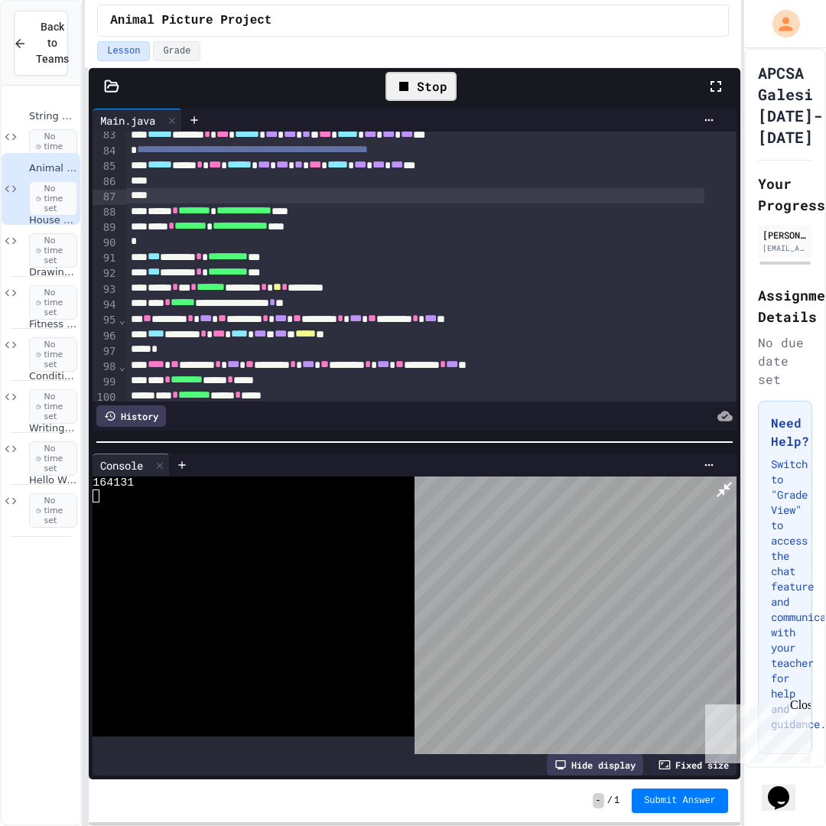
scroll to position [1291, 0]
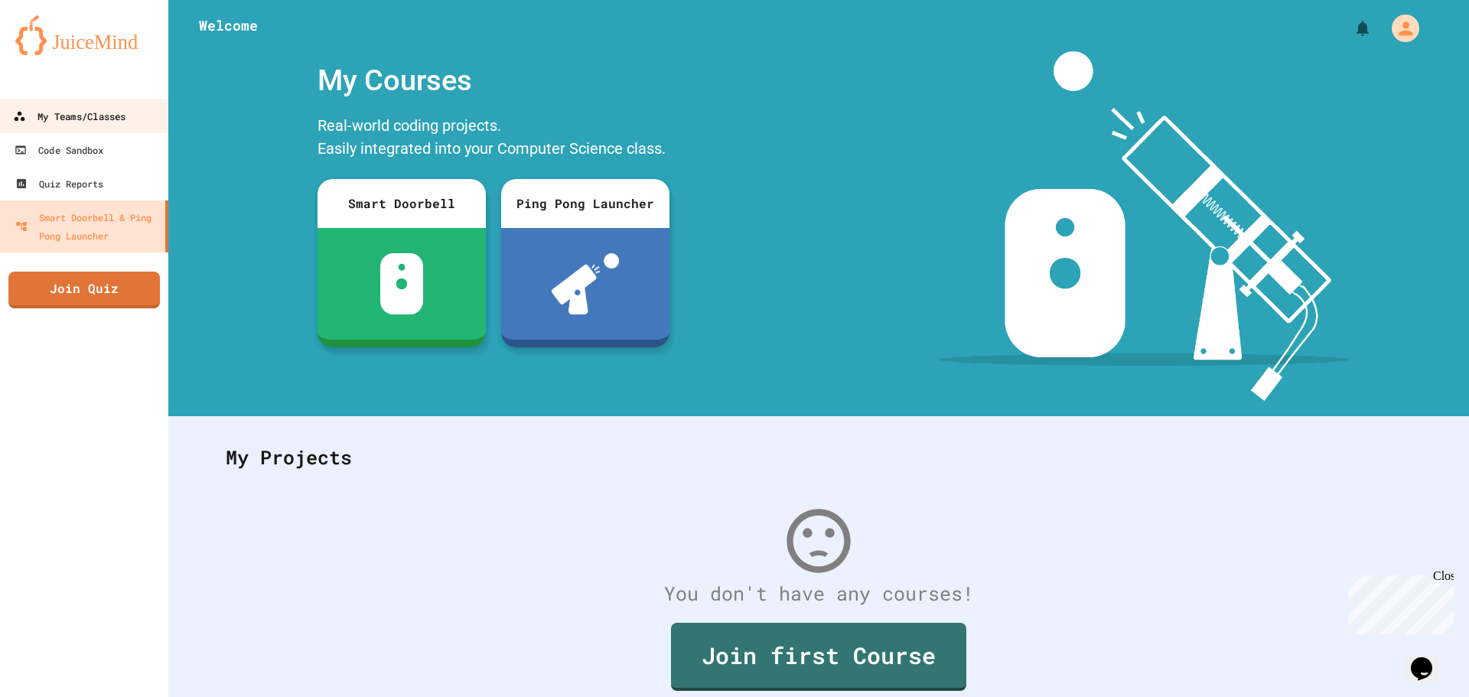
click at [58, 114] on div "My Teams/Classes" at bounding box center [69, 116] width 112 height 19
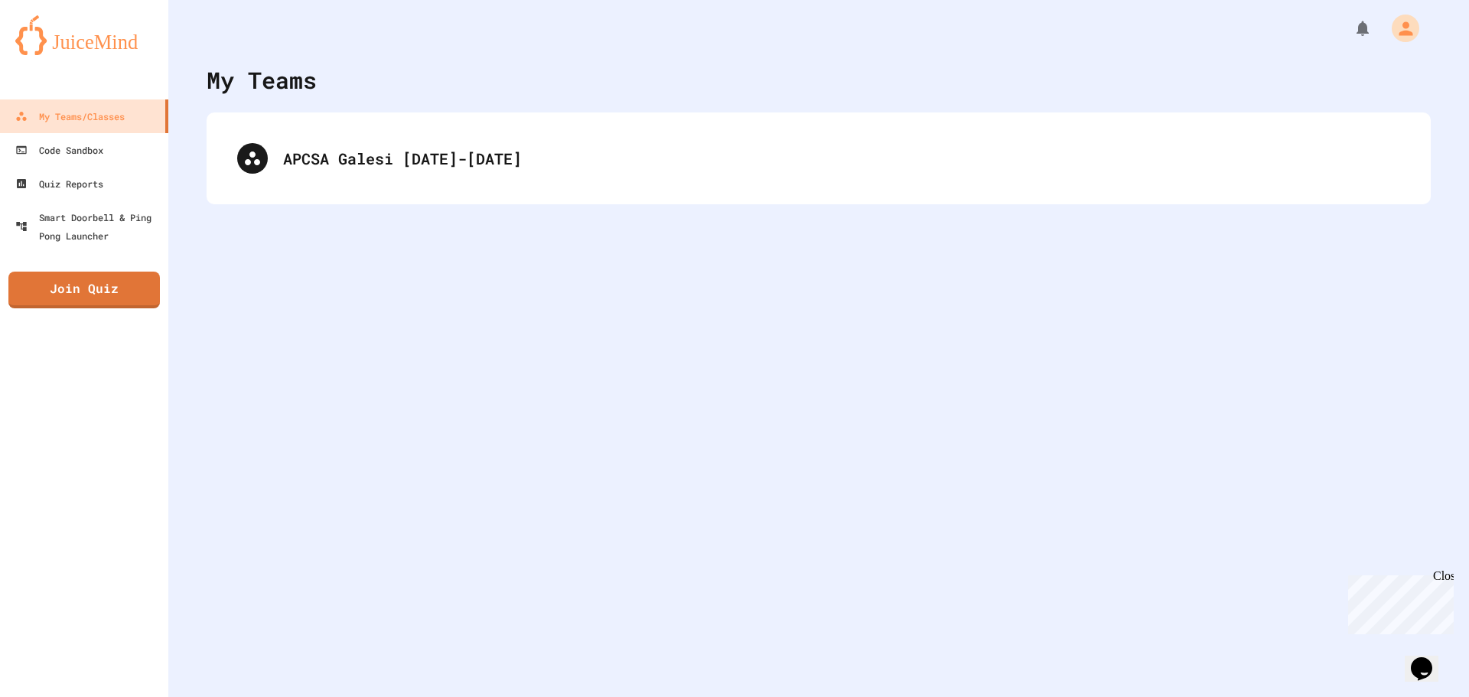
click at [379, 193] on div "APCSA Galesi [DATE]-[DATE]" at bounding box center [819, 158] width 1224 height 92
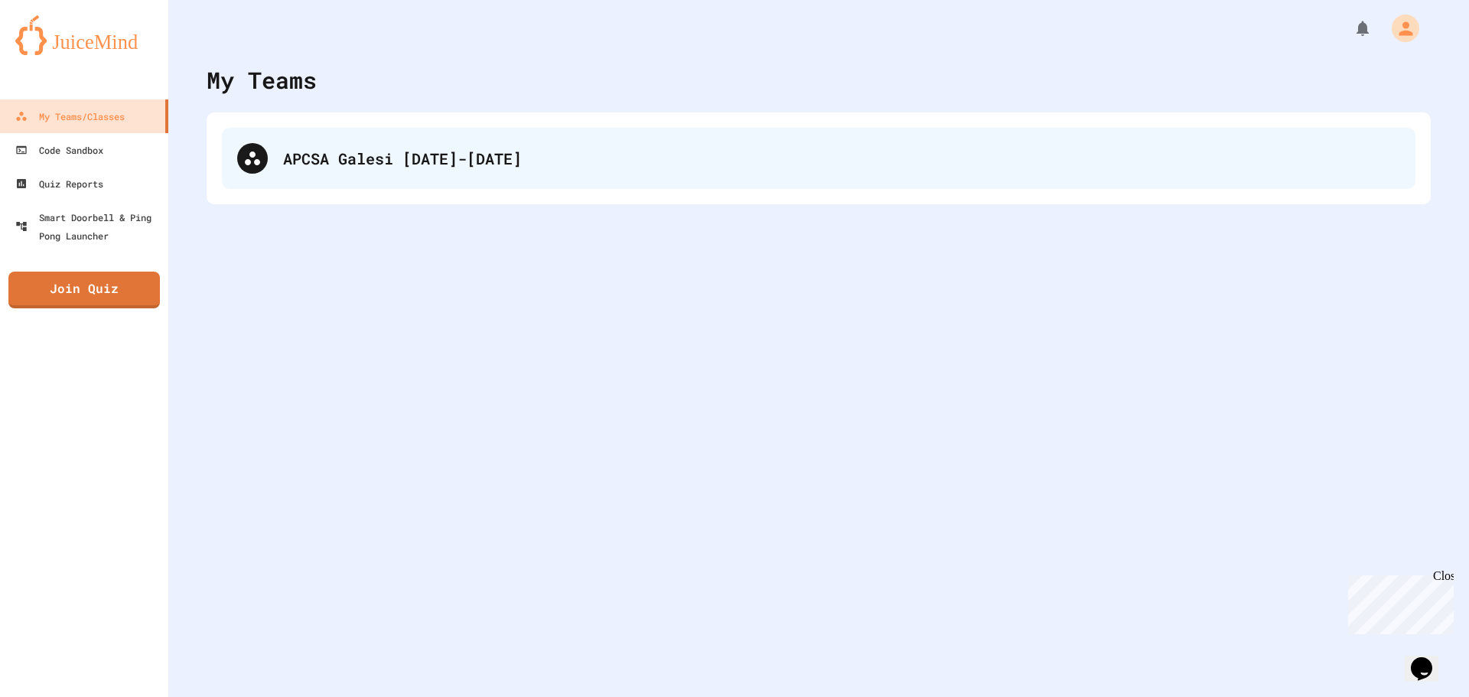
click at [384, 184] on div "APCSA Galesi [DATE]-[DATE]" at bounding box center [818, 158] width 1193 height 61
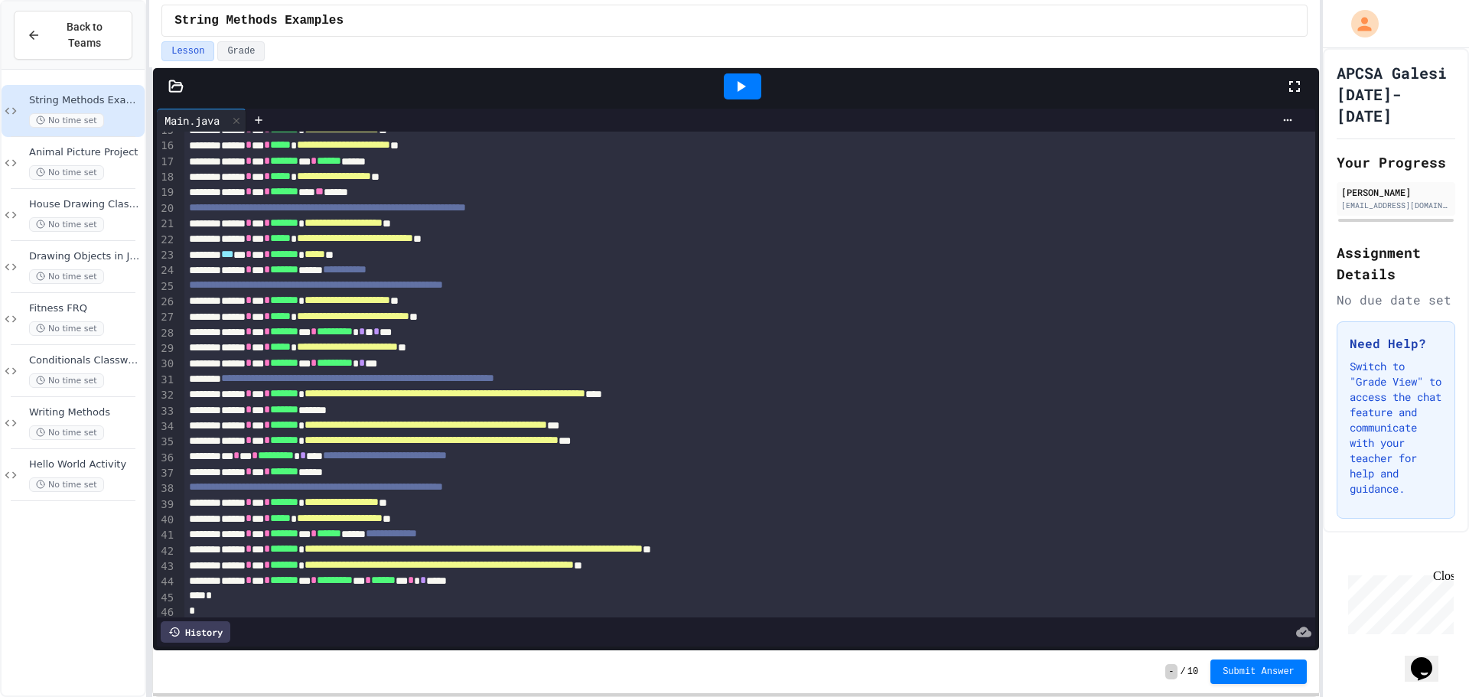
scroll to position [259, 0]
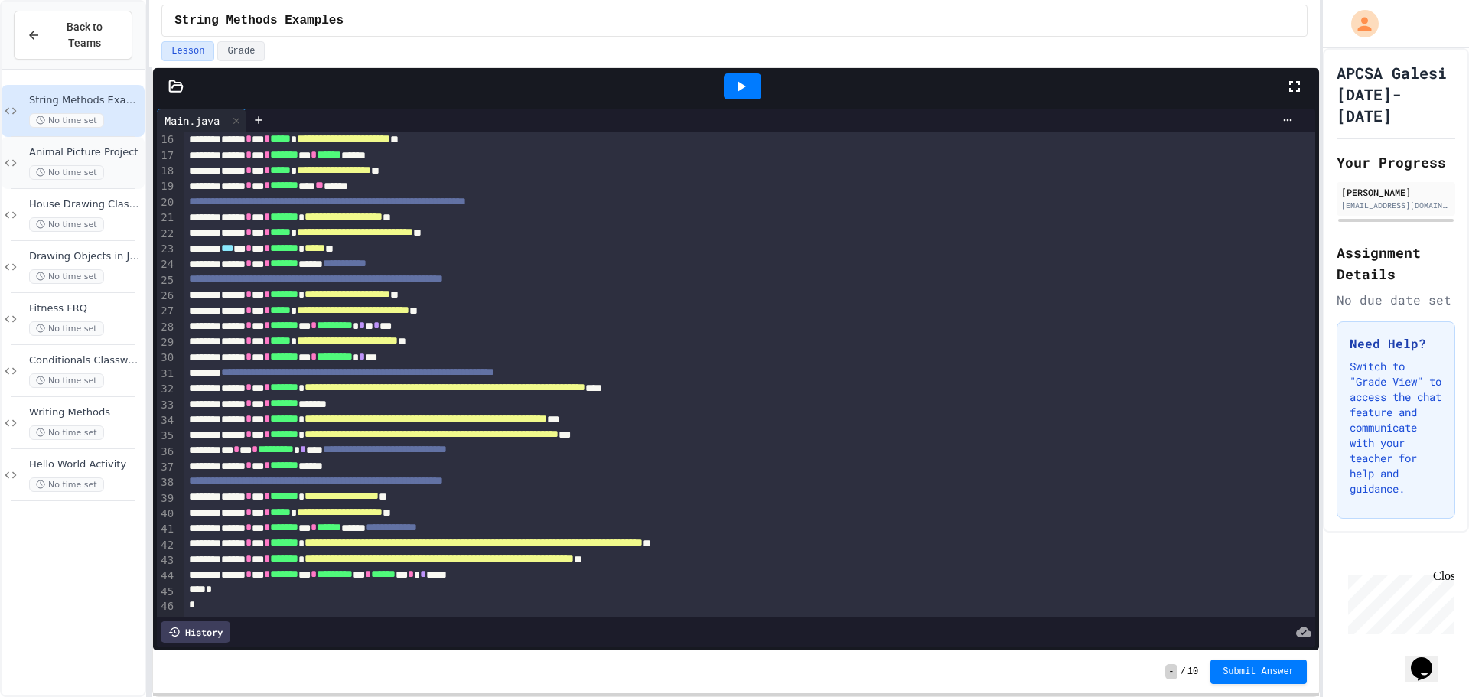
click at [106, 146] on span "Animal Picture Project" at bounding box center [85, 152] width 112 height 13
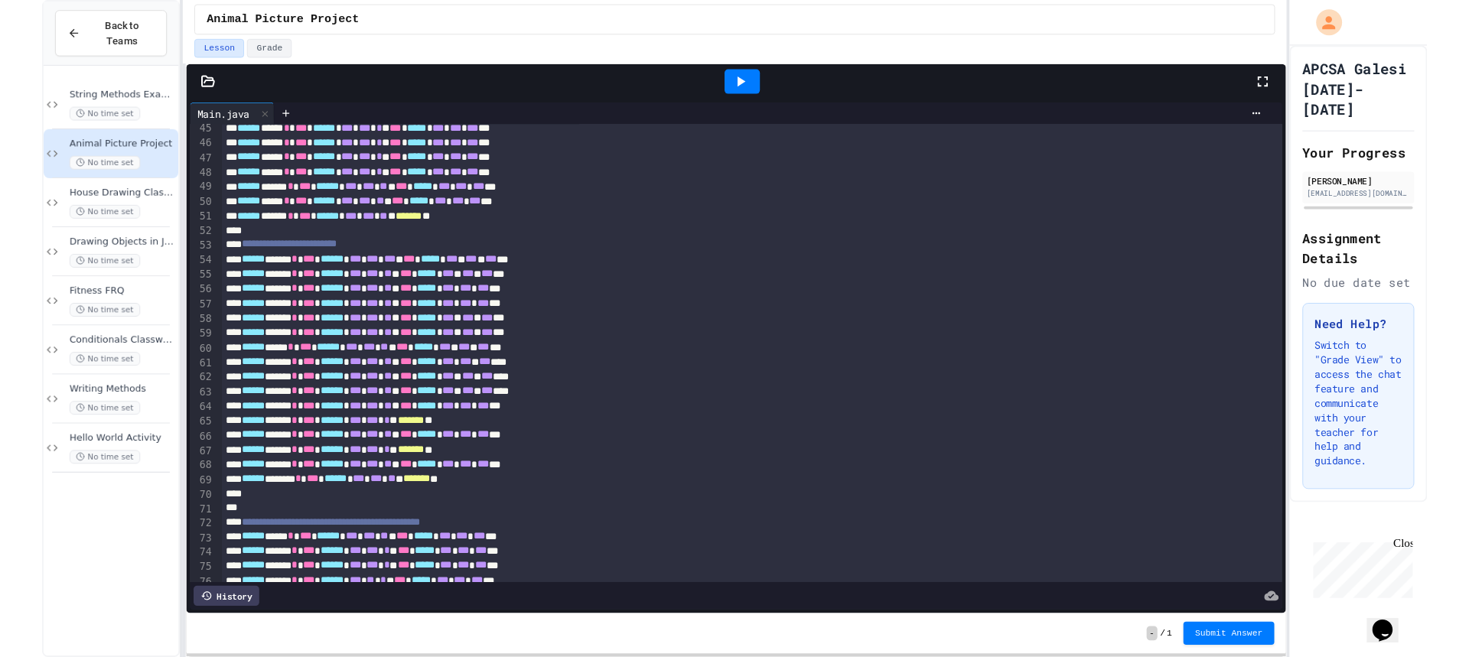
scroll to position [1148, 0]
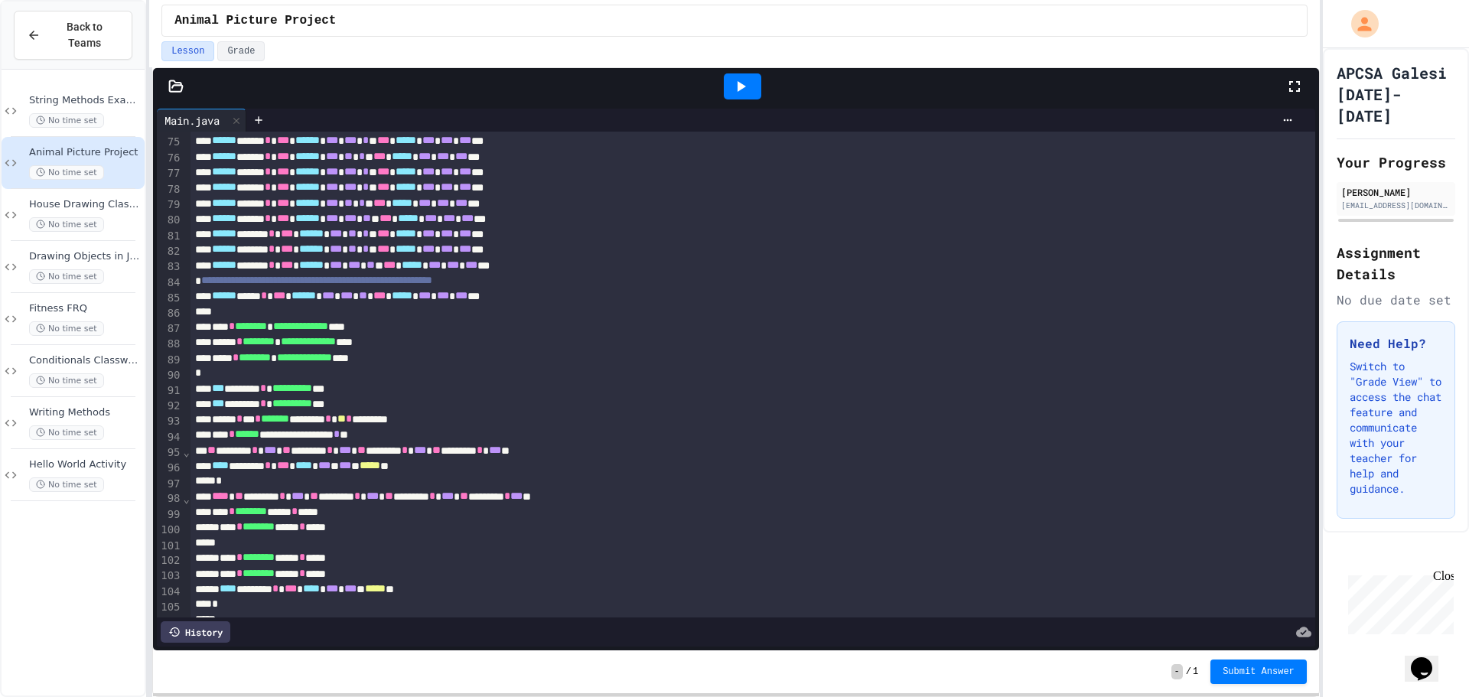
click at [734, 82] on icon at bounding box center [740, 86] width 18 height 18
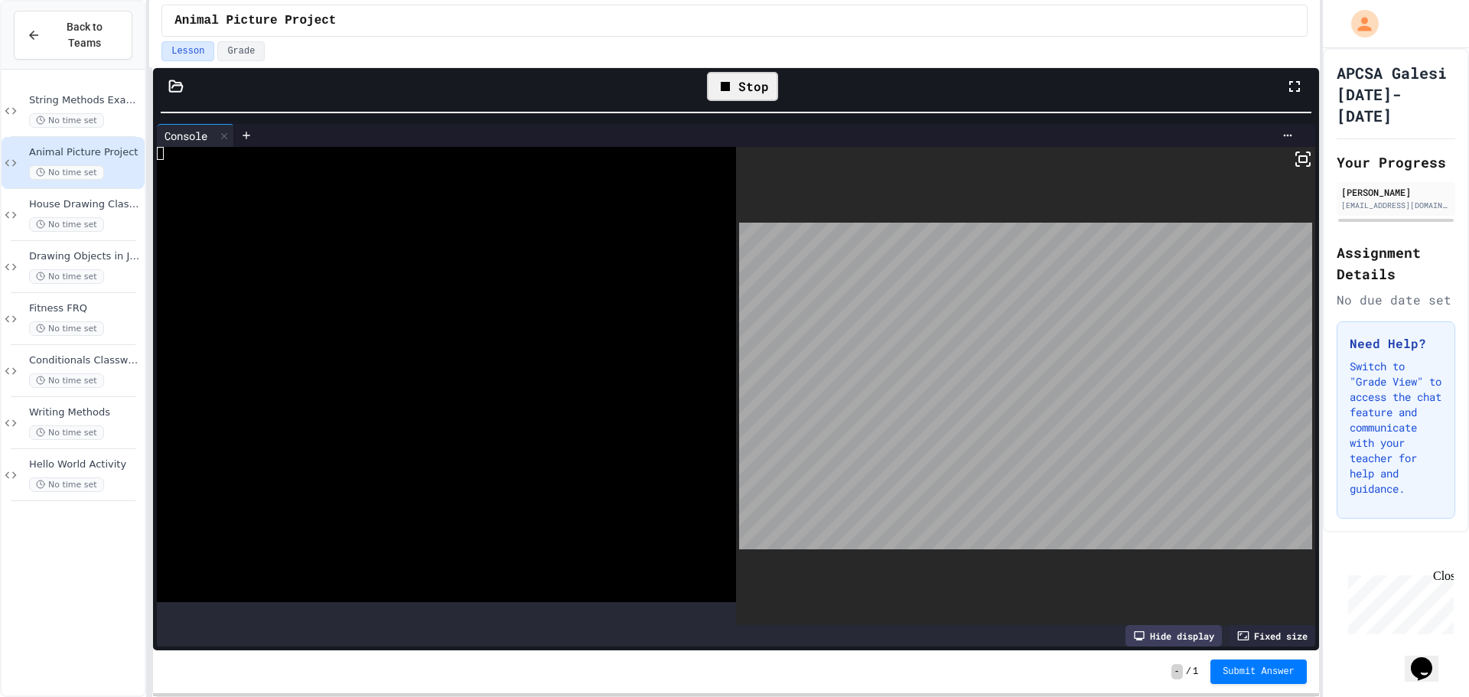
click at [910, 48] on div "**********" at bounding box center [734, 348] width 1171 height 697
click at [727, 82] on icon at bounding box center [725, 86] width 9 height 9
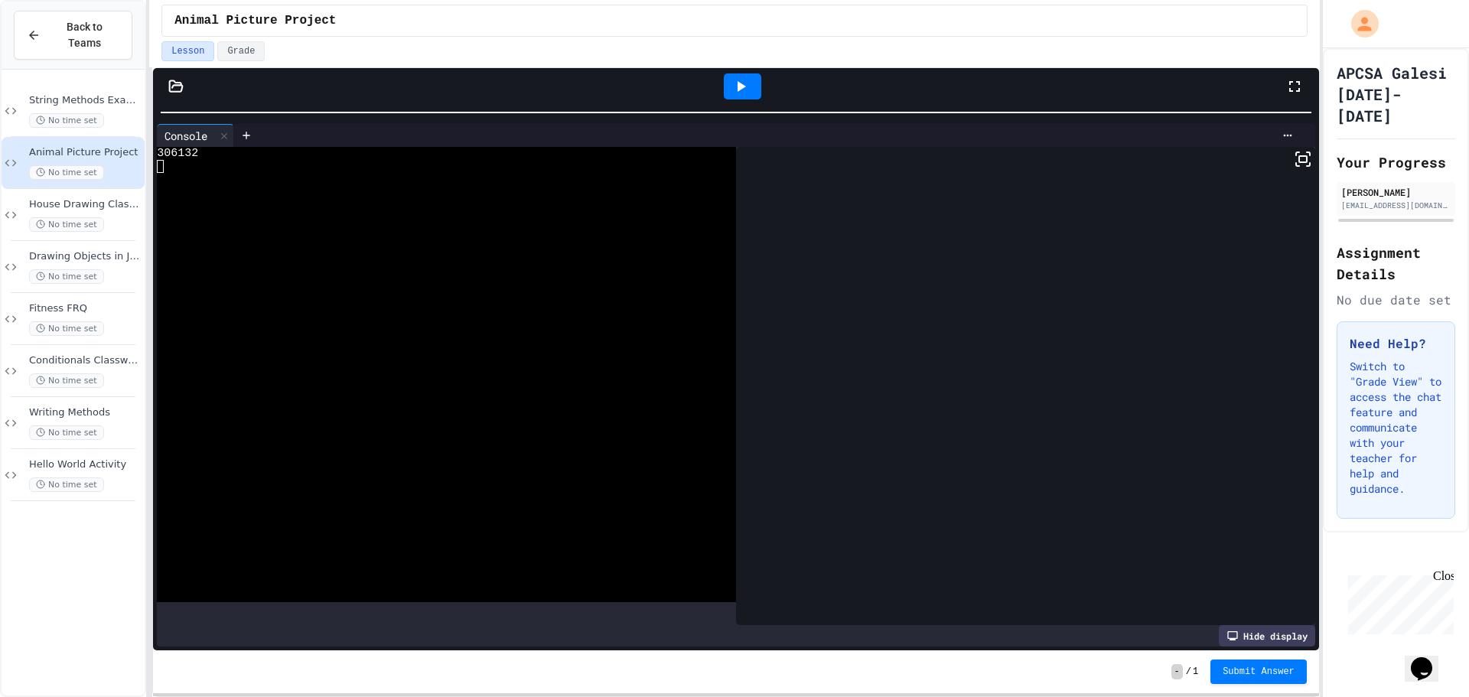
click at [755, 89] on div at bounding box center [742, 86] width 37 height 26
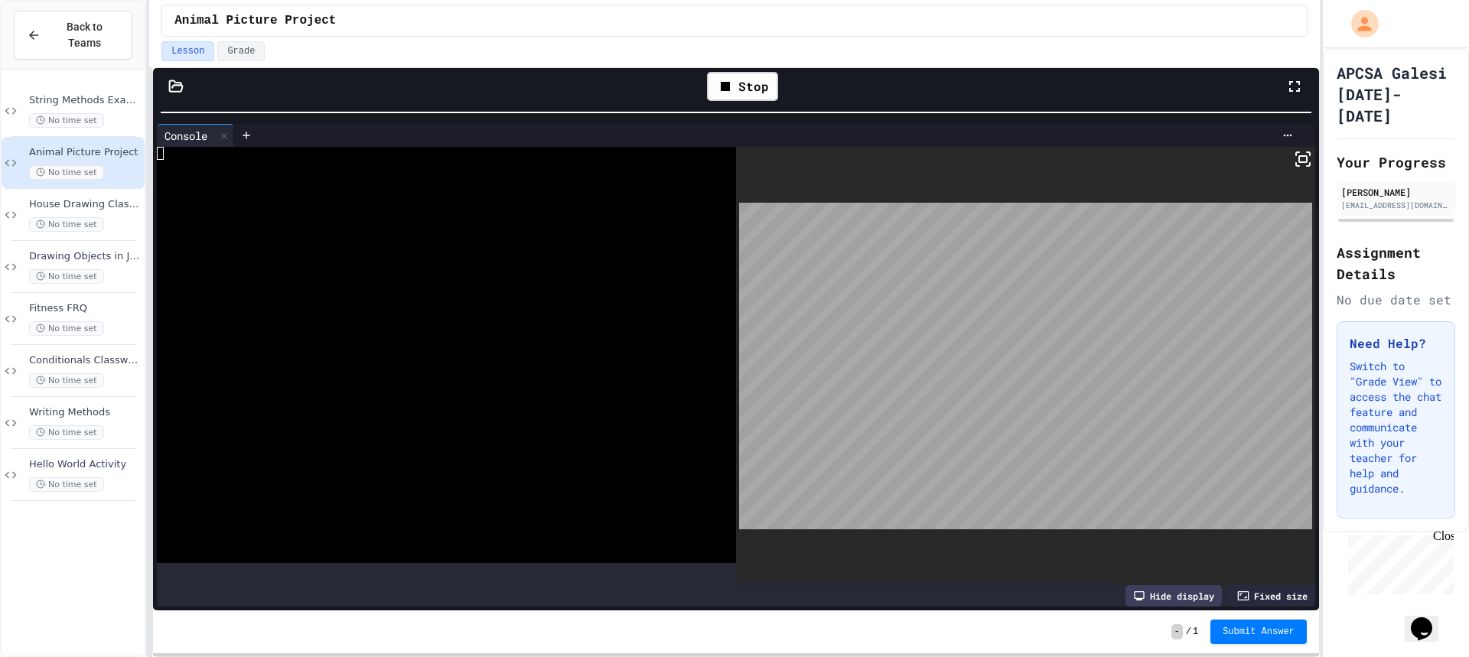
click at [1294, 151] on icon at bounding box center [1303, 159] width 18 height 18
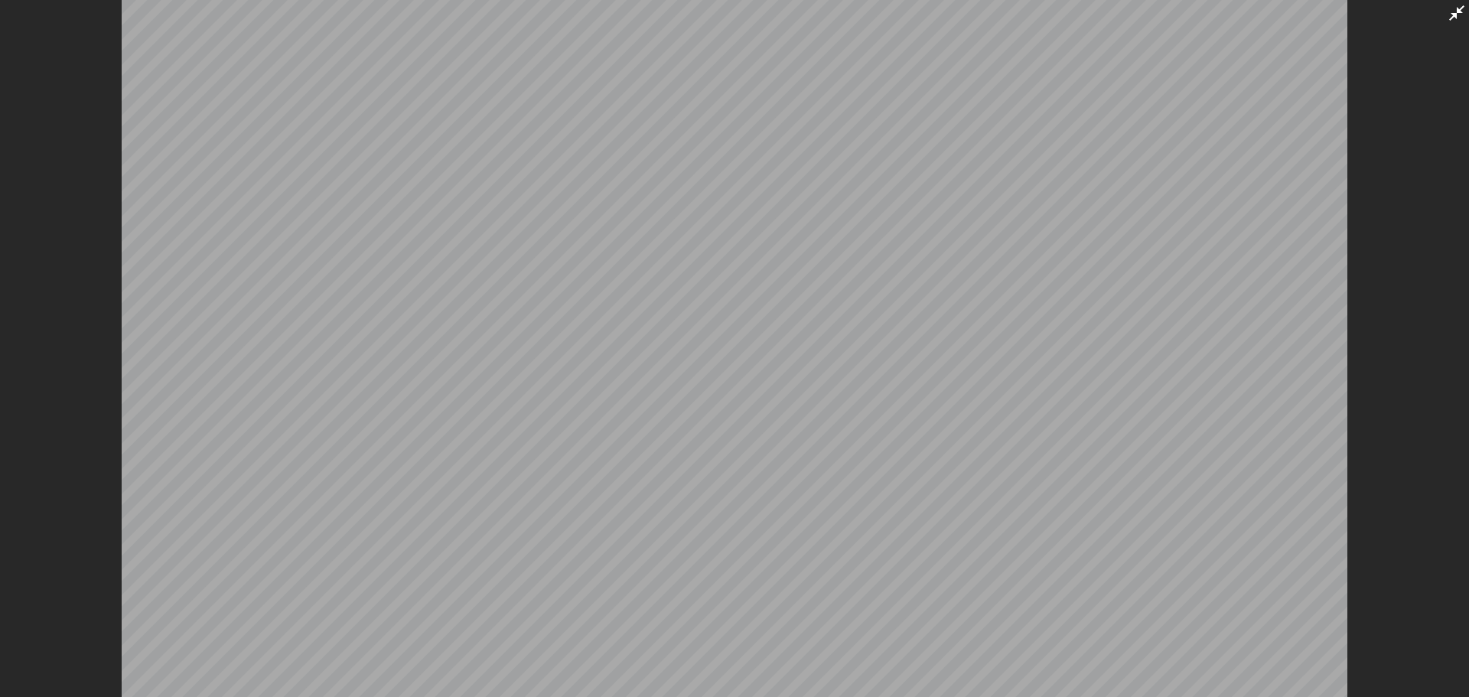
click at [1318, 269] on html "**********" at bounding box center [734, 348] width 1469 height 697
click at [1431, 5] on div at bounding box center [734, 348] width 1469 height 697
click at [1455, 12] on icon at bounding box center [1456, 13] width 18 height 18
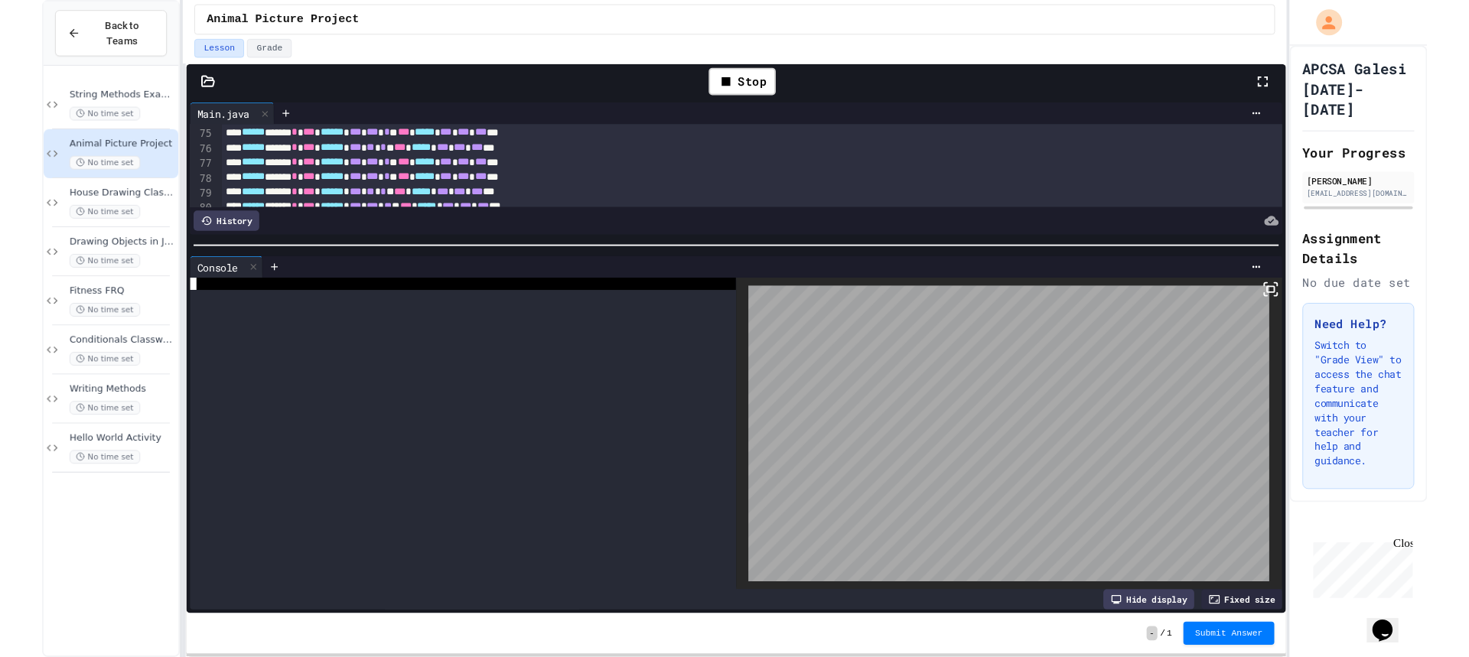
scroll to position [0, 0]
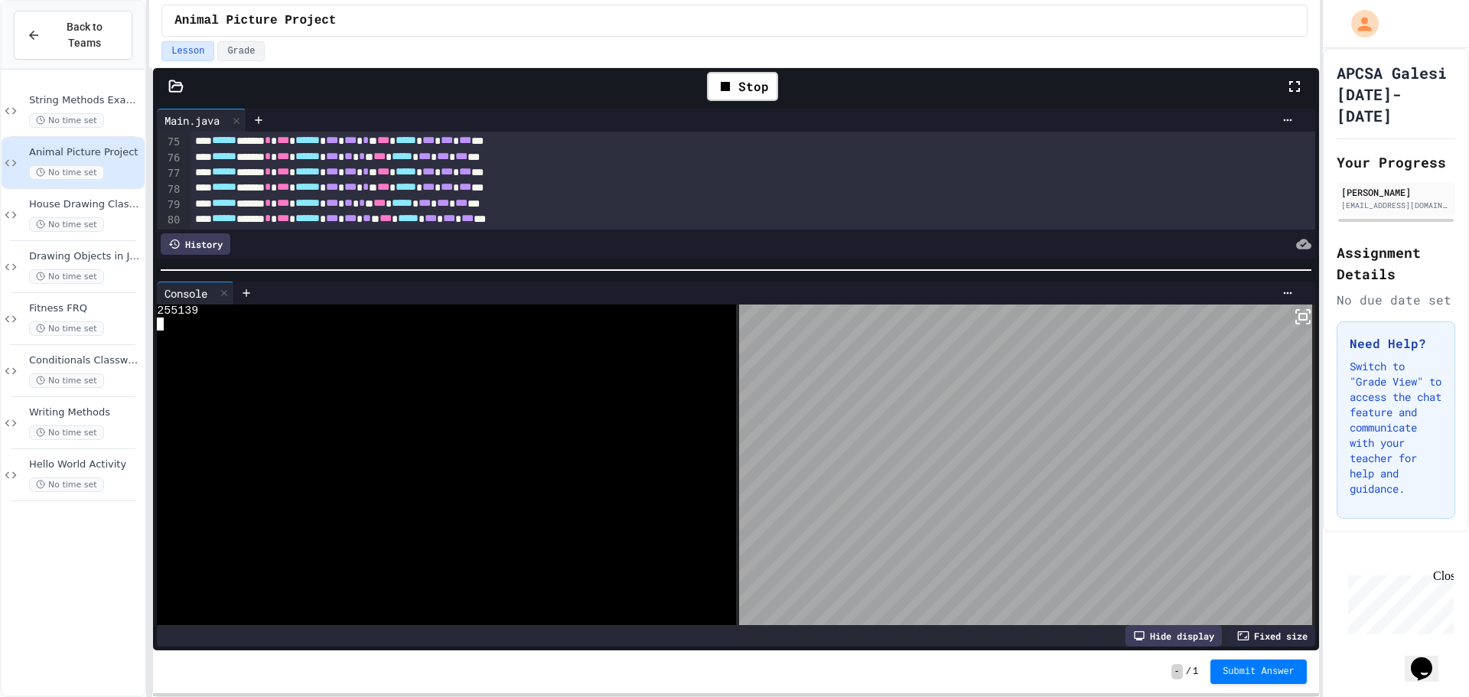
click at [987, 278] on div at bounding box center [736, 269] width 1166 height 15
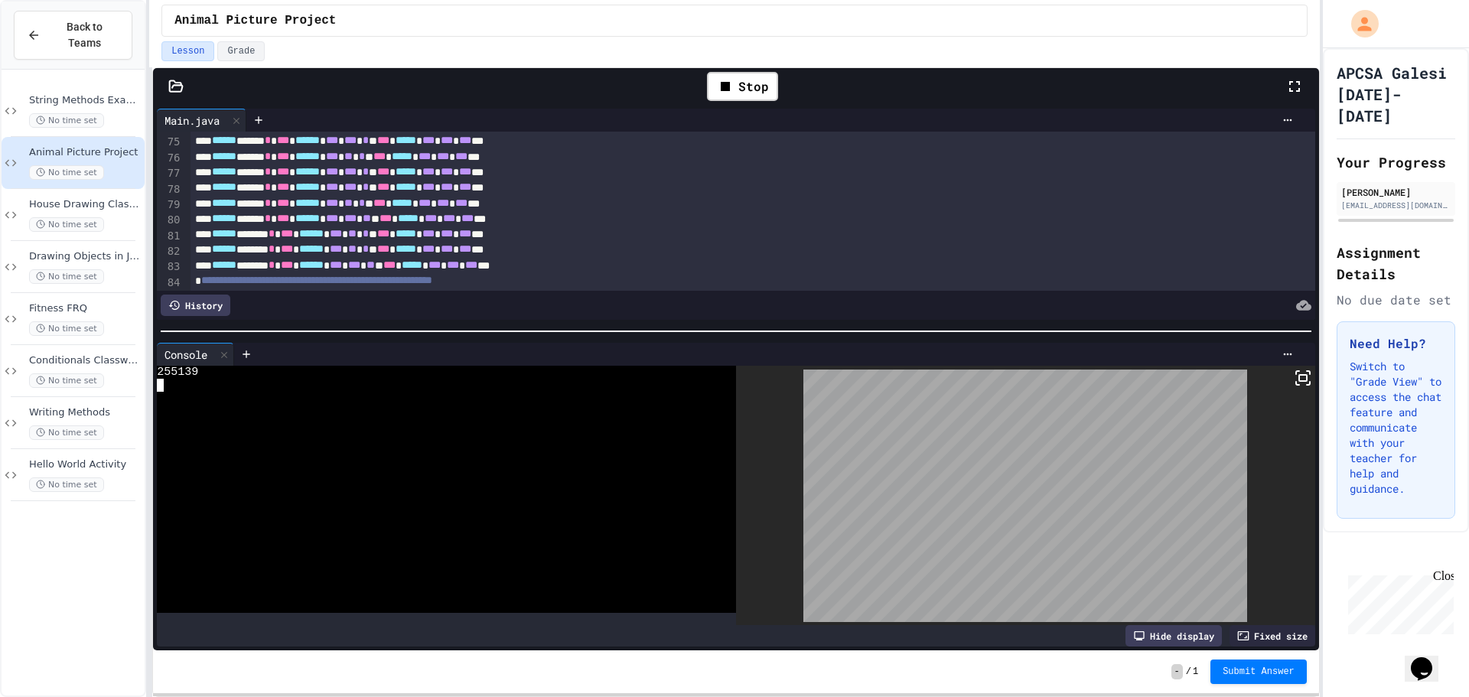
click at [1232, 331] on div at bounding box center [736, 331] width 1166 height 15
click at [1294, 369] on icon at bounding box center [1303, 378] width 18 height 18
click at [1246, 612] on div at bounding box center [1025, 495] width 579 height 259
click at [1246, 625] on div "Fixed size" at bounding box center [1272, 635] width 86 height 21
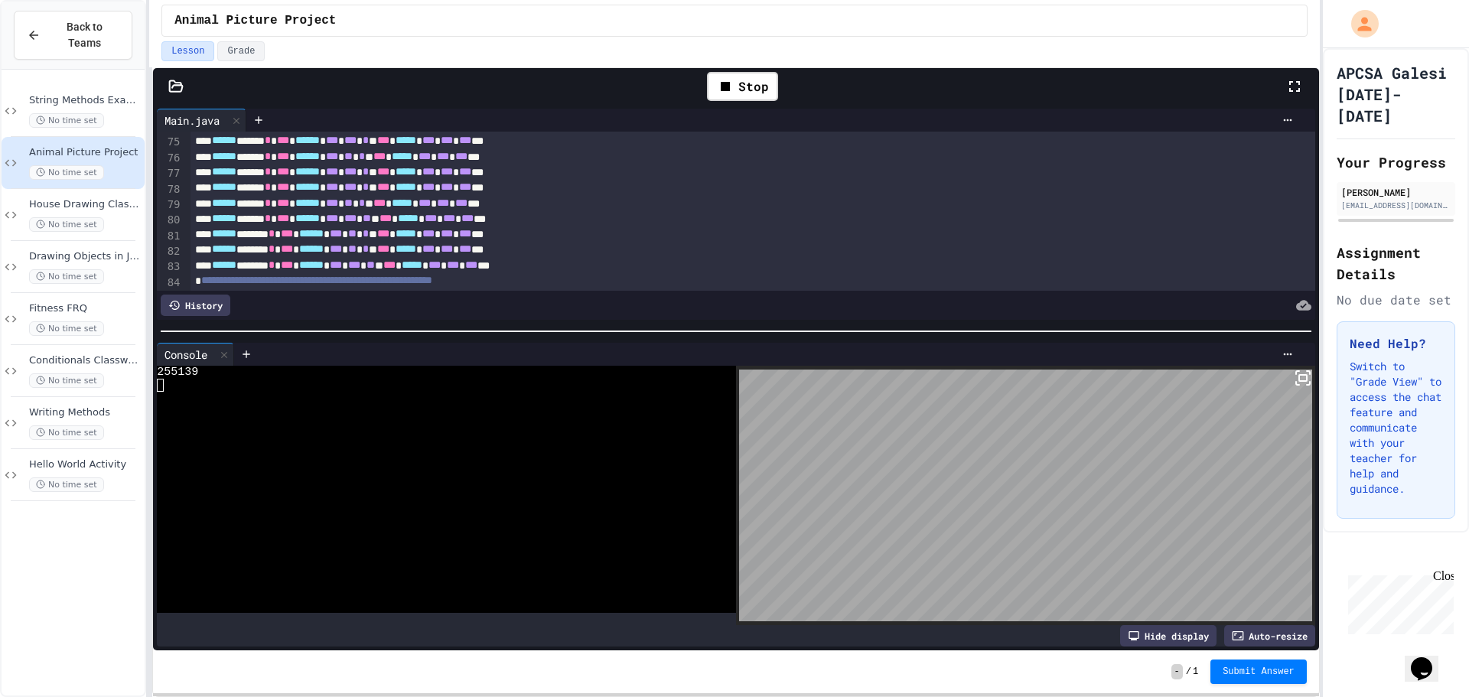
click at [1294, 379] on icon at bounding box center [1303, 378] width 18 height 18
click at [725, 92] on icon at bounding box center [725, 86] width 18 height 18
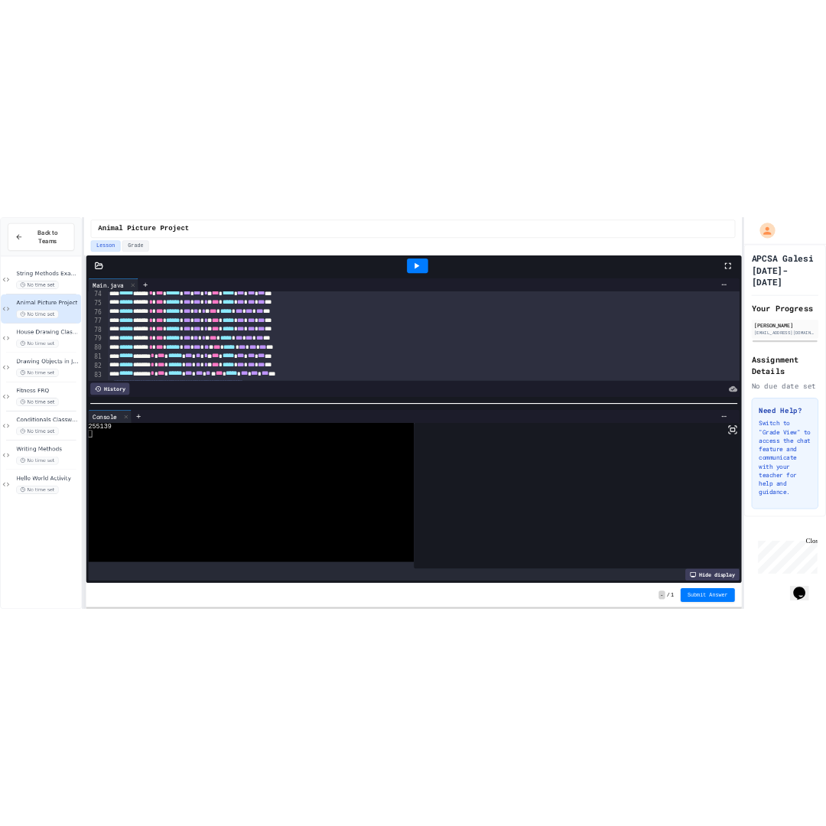
scroll to position [1158, 0]
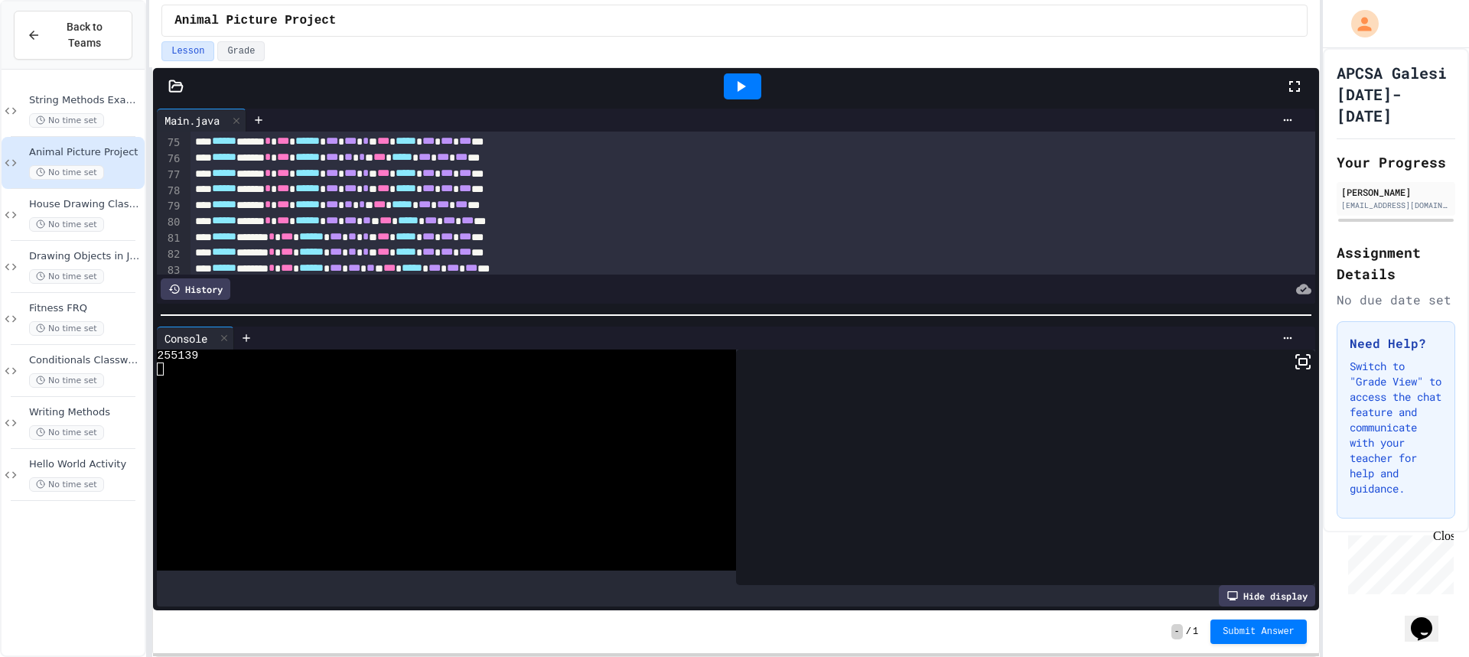
click at [741, 91] on icon at bounding box center [740, 86] width 18 height 18
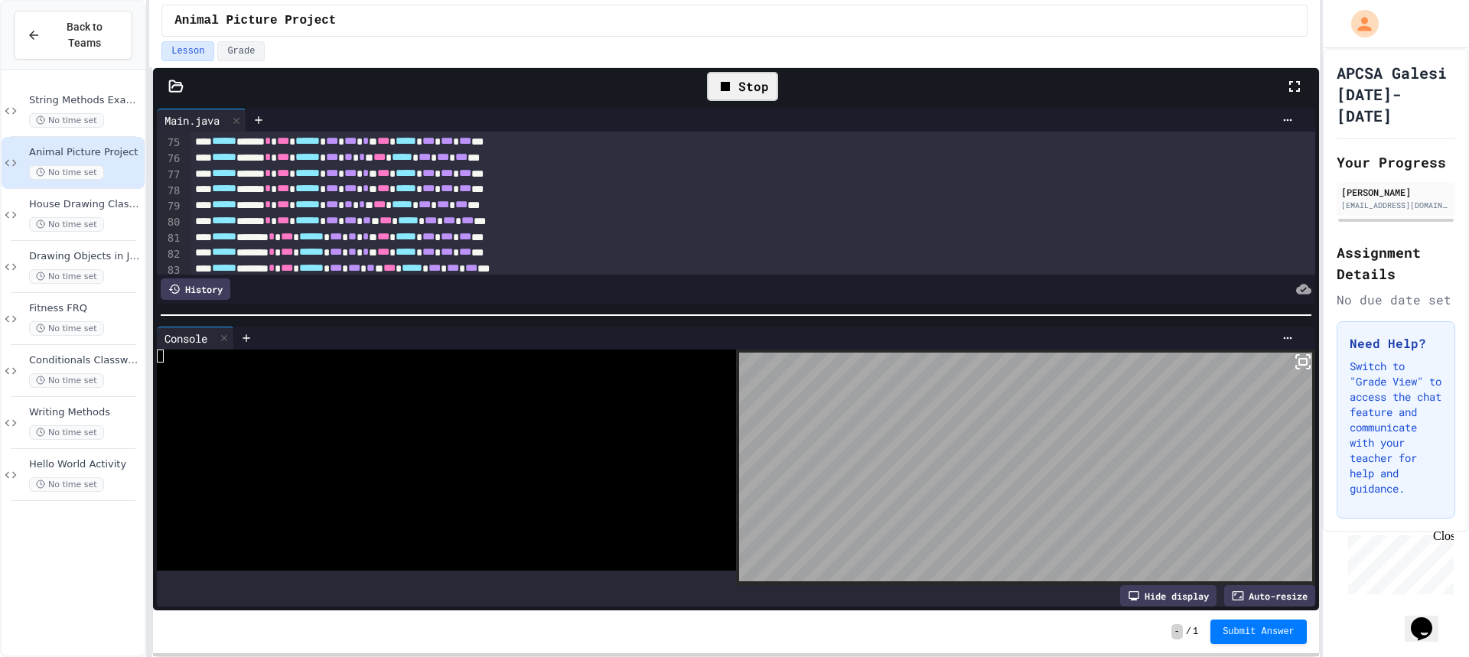
click at [1299, 360] on rect at bounding box center [1303, 362] width 8 height 6
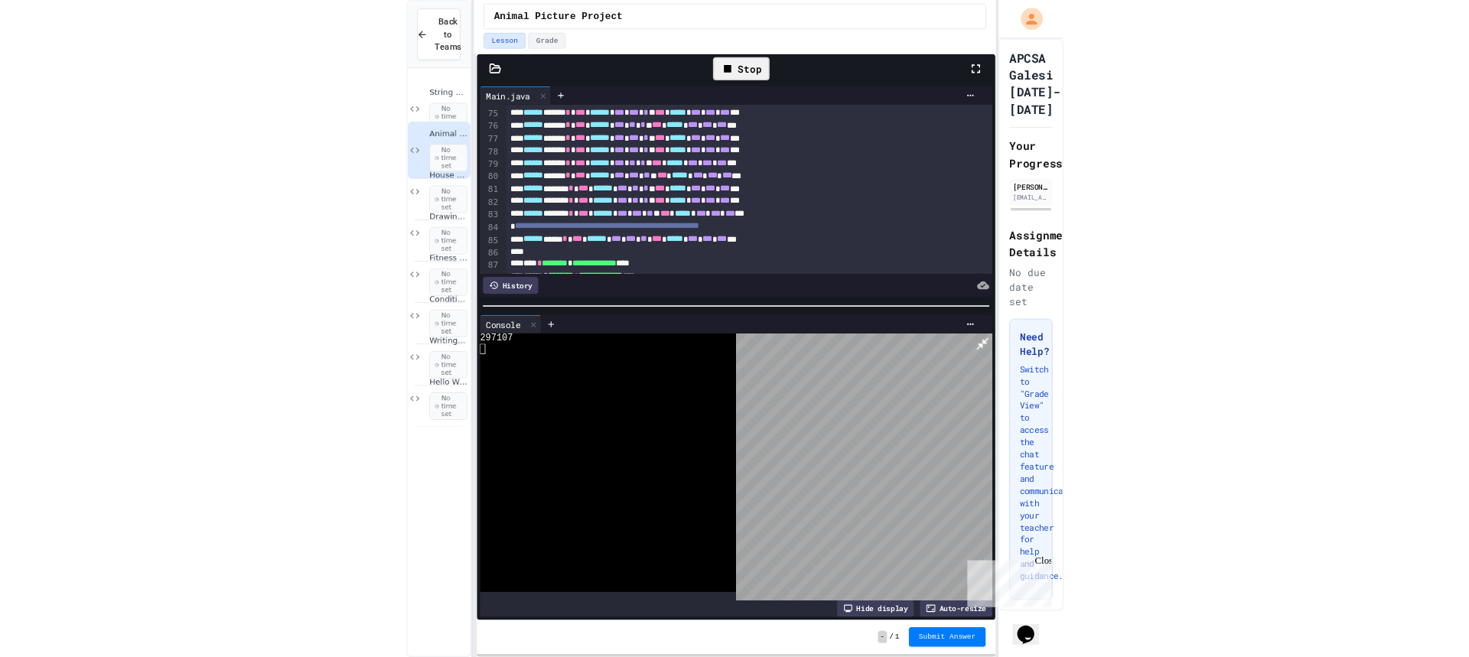
scroll to position [1148, 0]
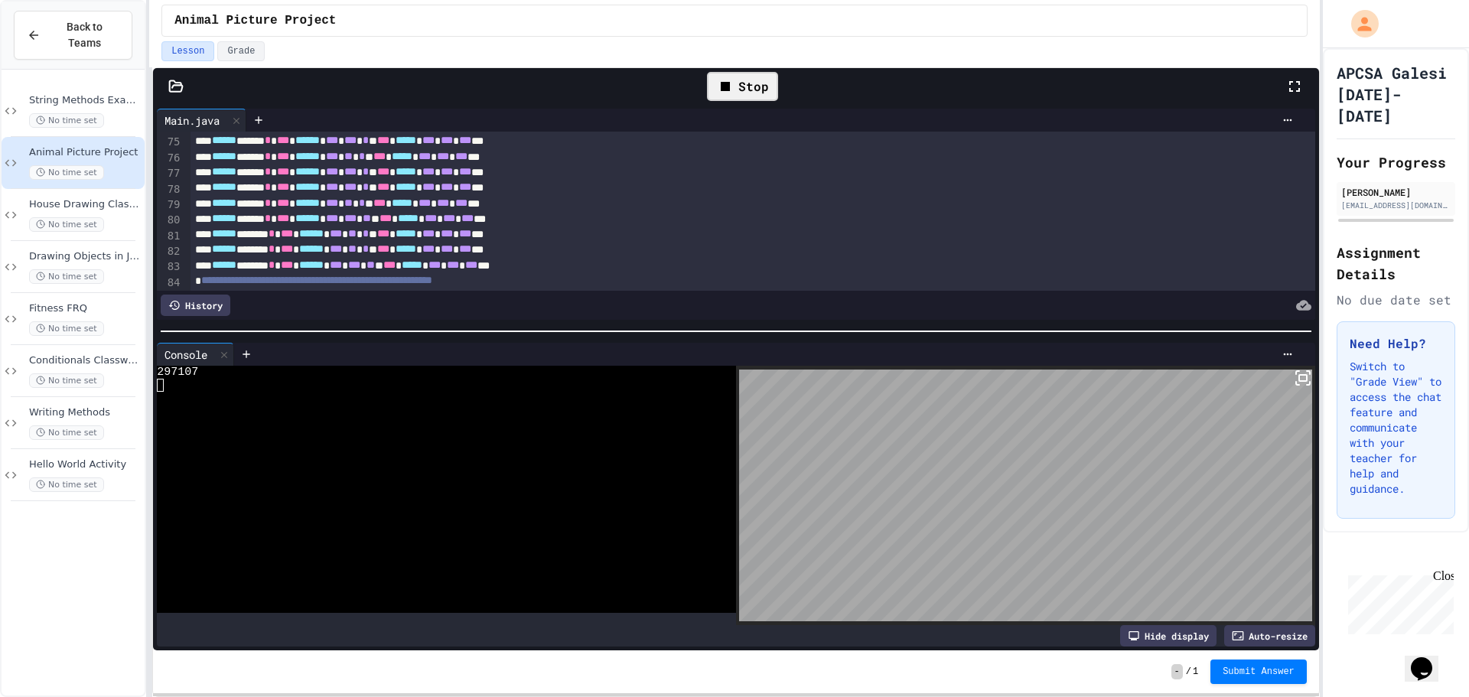
click at [763, 83] on div "Stop" at bounding box center [742, 86] width 71 height 29
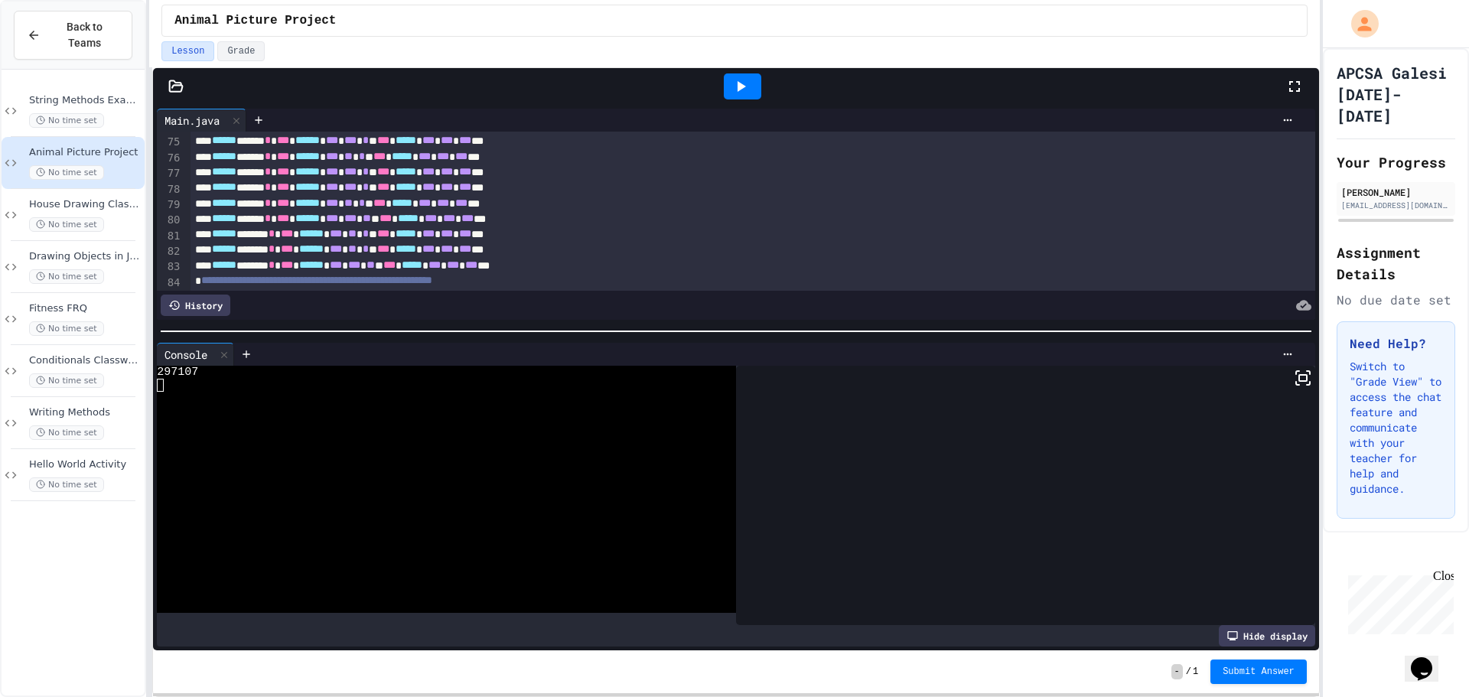
scroll to position [1158, 0]
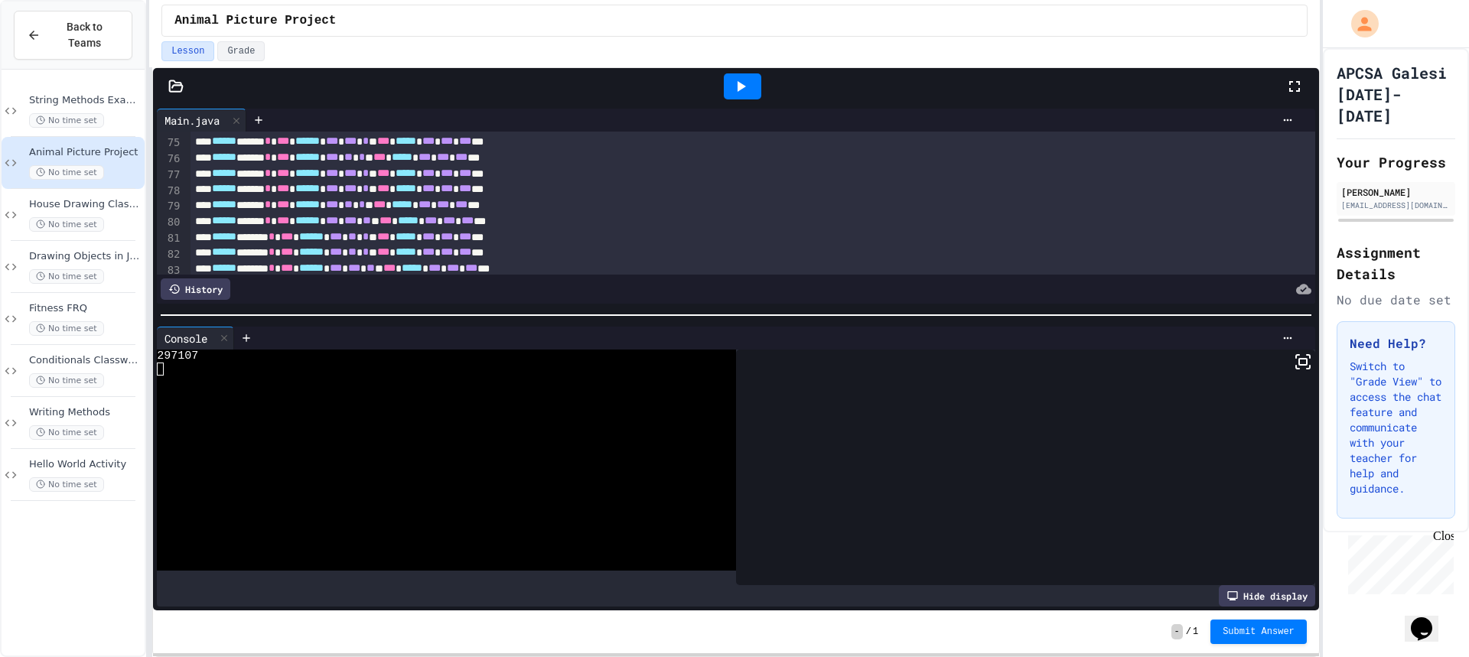
click at [731, 99] on div at bounding box center [742, 86] width 53 height 41
click at [737, 95] on icon at bounding box center [740, 86] width 18 height 18
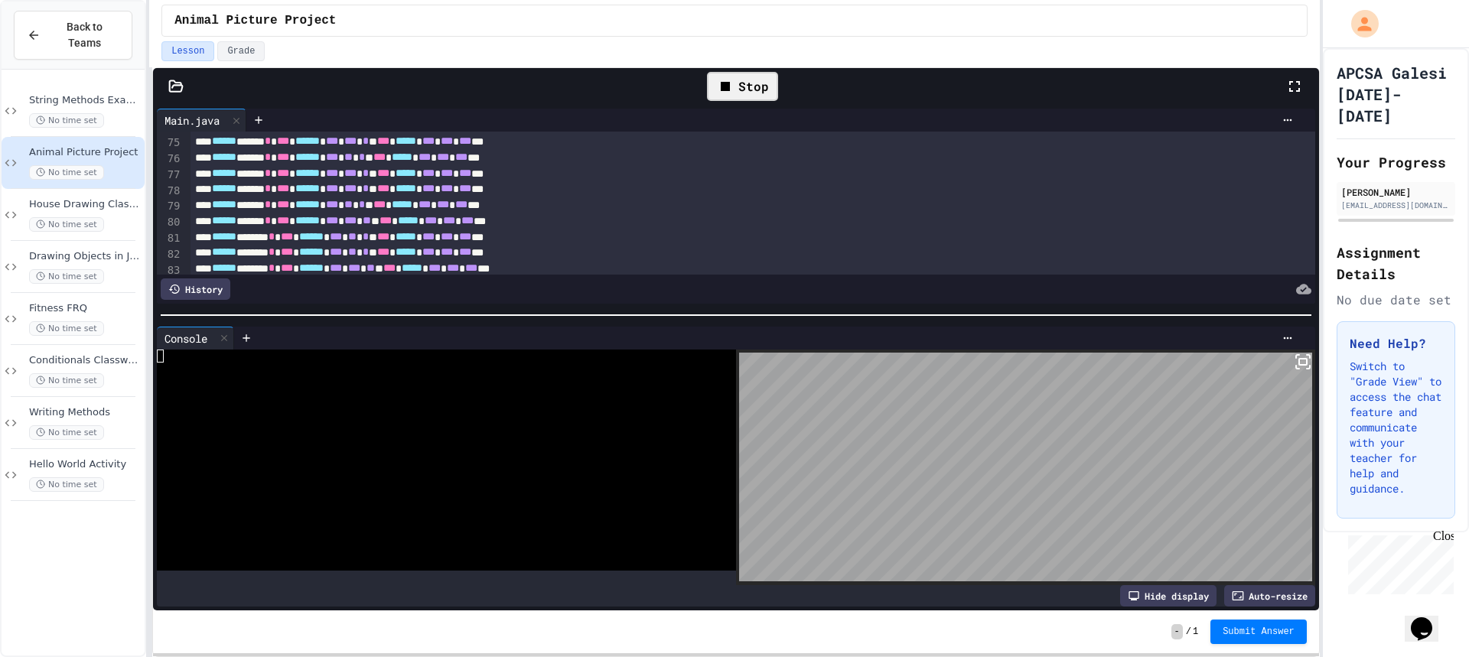
click at [1255, 585] on div "Auto-resize" at bounding box center [1269, 595] width 91 height 21
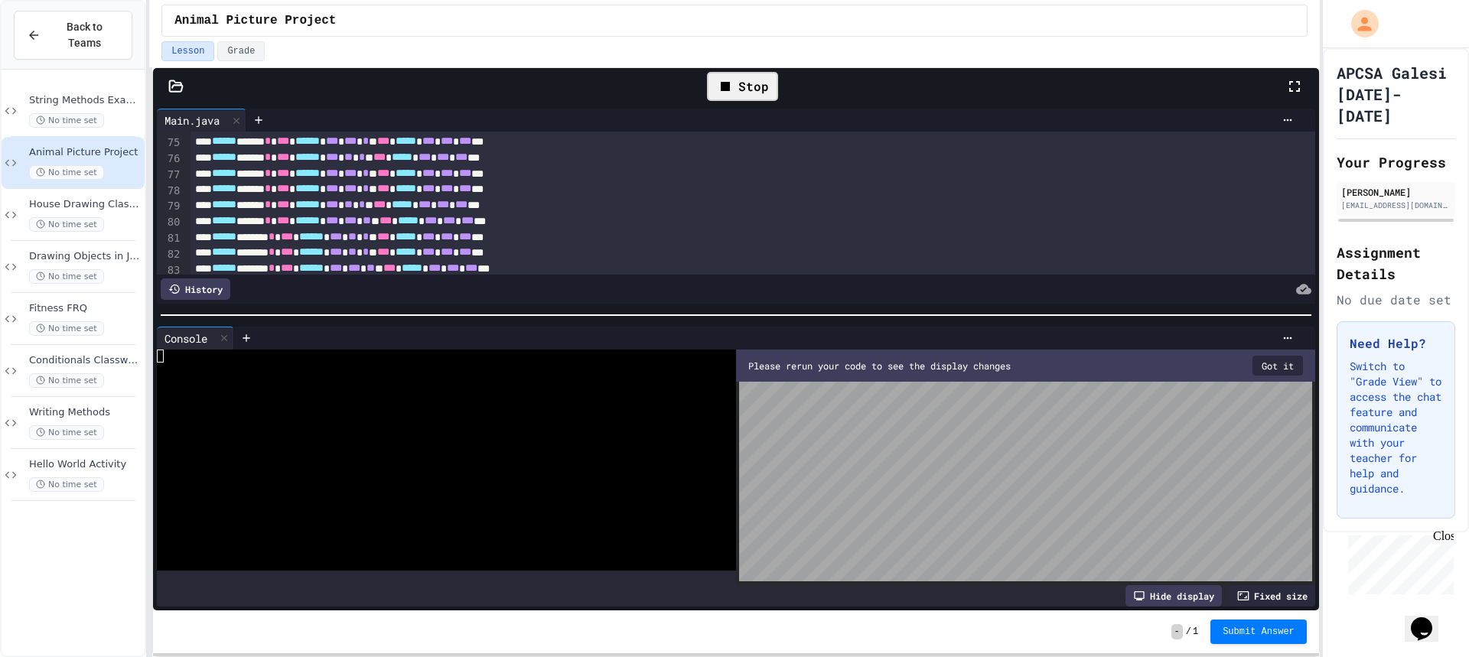
click at [1277, 359] on button "Got it" at bounding box center [1277, 366] width 50 height 20
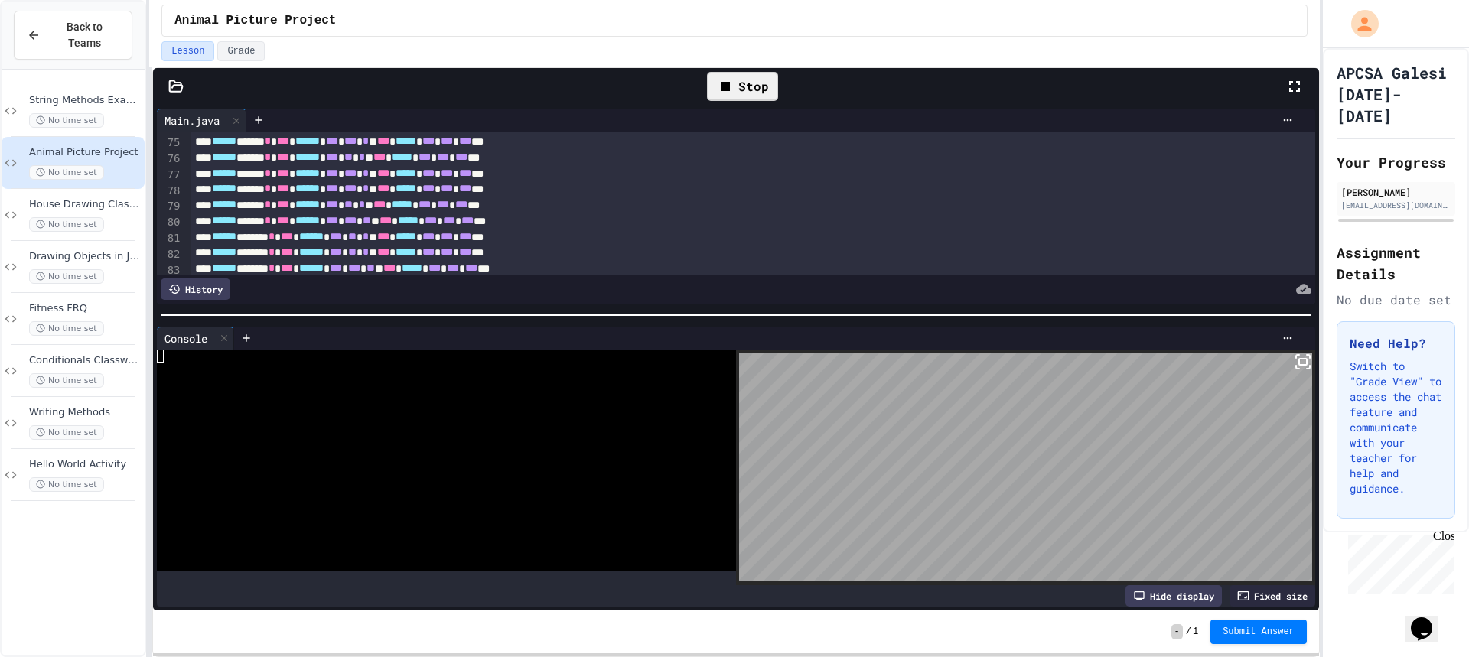
click at [1291, 372] on body "**********" at bounding box center [734, 328] width 1469 height 657
click at [1297, 362] on icon at bounding box center [1303, 362] width 18 height 18
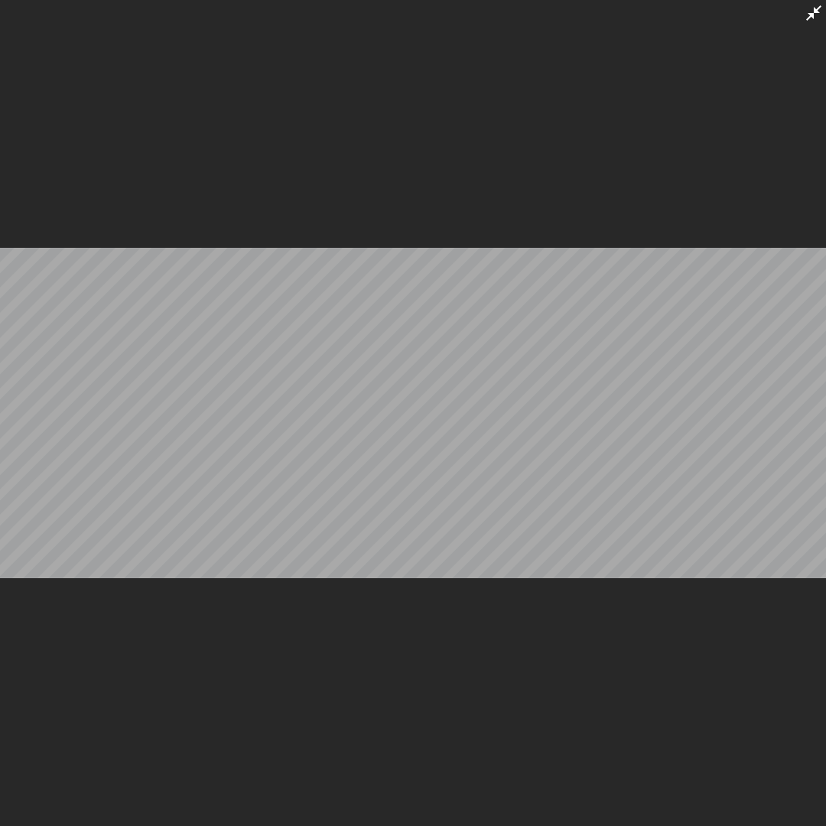
click at [812, 24] on div at bounding box center [413, 413] width 826 height 826
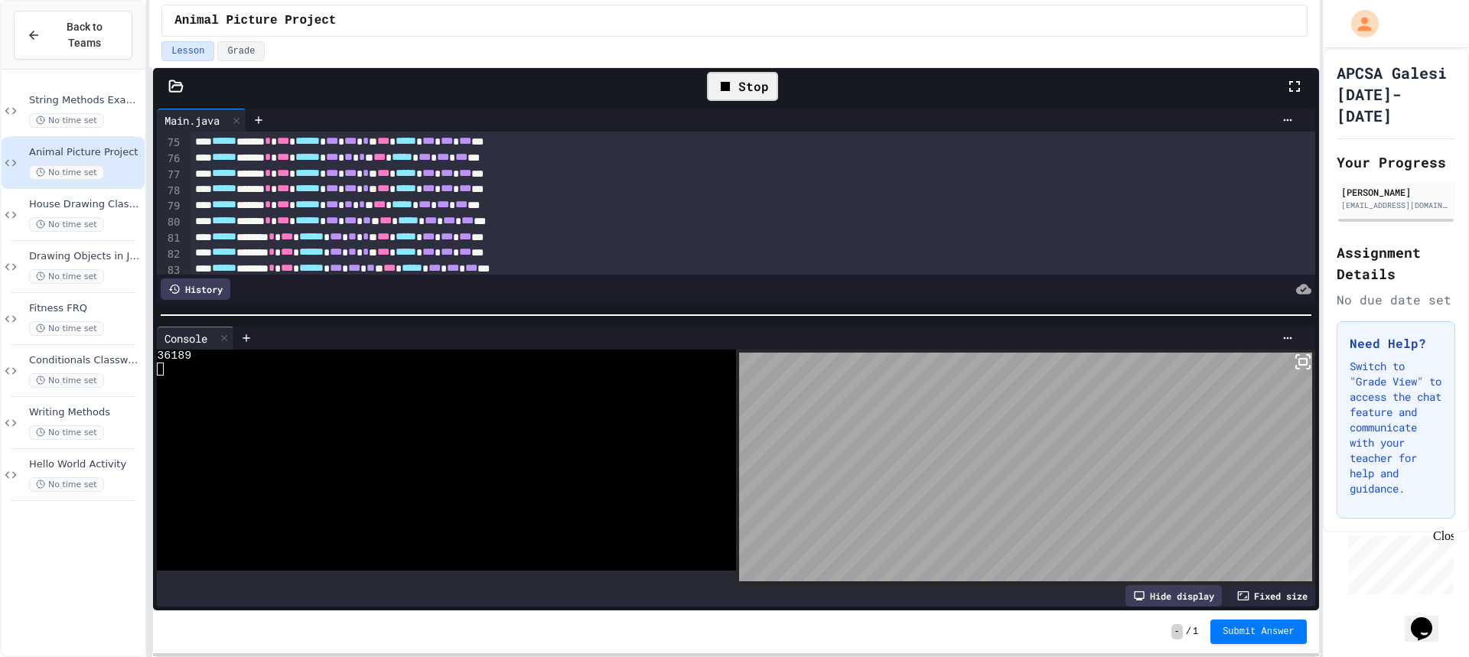
click at [1278, 595] on div "Console WWWWWWWWWWWWWWWWWWWWWWWWWWWWWWWW 36189 Hide display Fixed size" at bounding box center [736, 467] width 1166 height 288
click at [1278, 587] on div "Fixed size" at bounding box center [1272, 595] width 86 height 21
click at [1301, 354] on body "**********" at bounding box center [734, 328] width 1469 height 657
click at [1299, 359] on rect at bounding box center [1303, 362] width 8 height 6
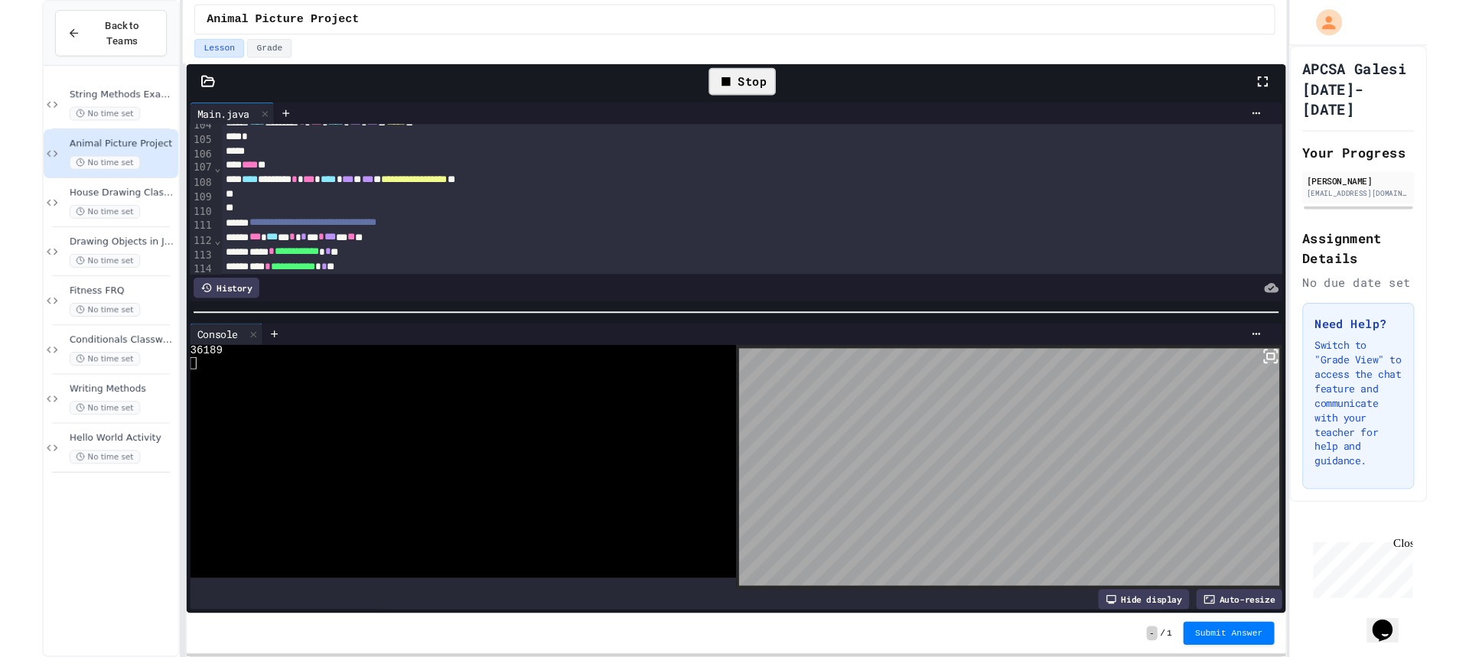
scroll to position [1913, 0]
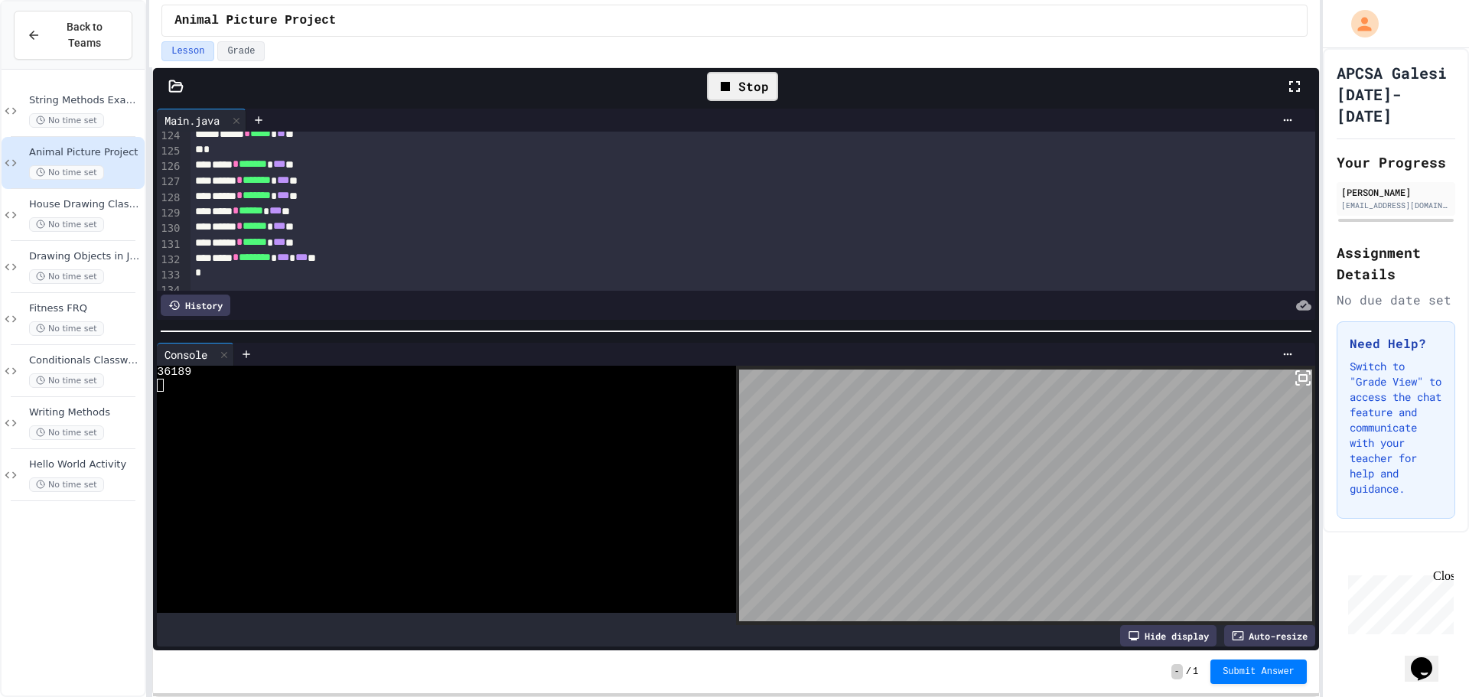
click at [763, 75] on div "Stop" at bounding box center [742, 86] width 71 height 29
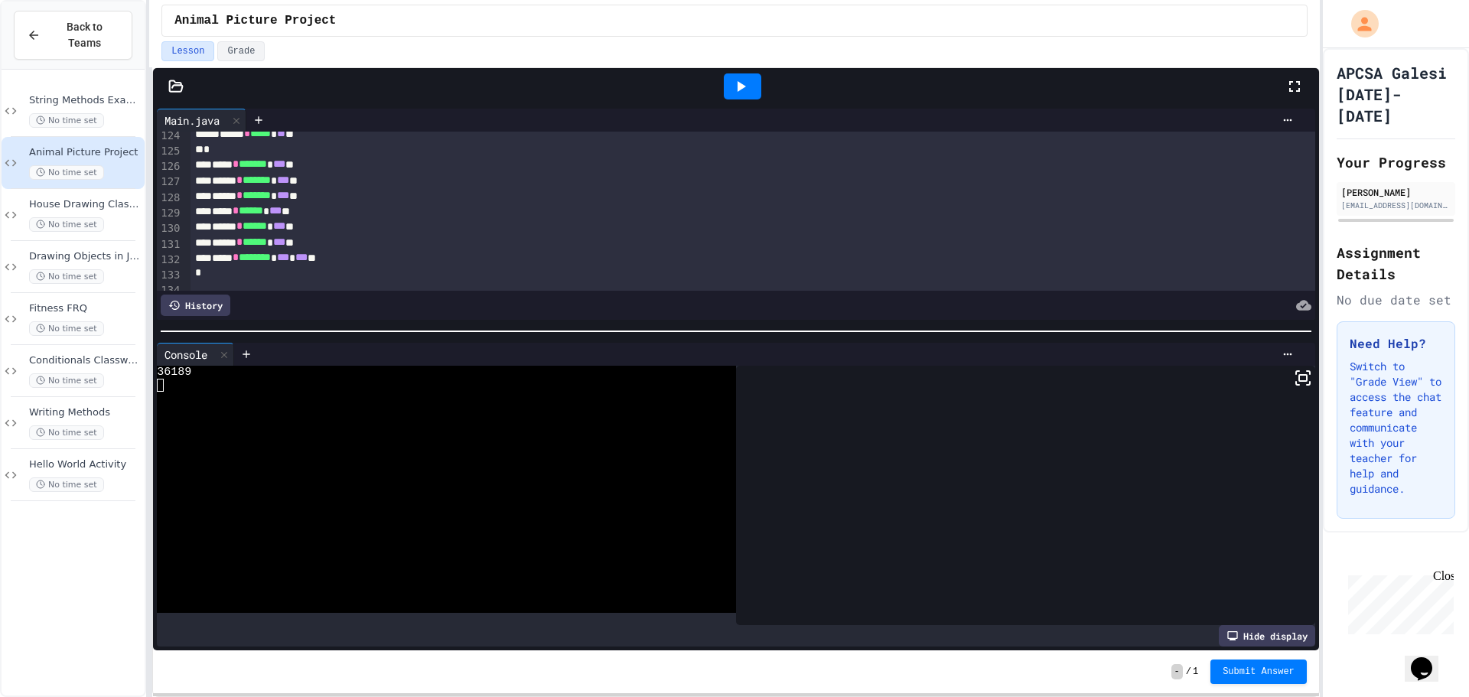
click at [753, 77] on div at bounding box center [742, 86] width 37 height 26
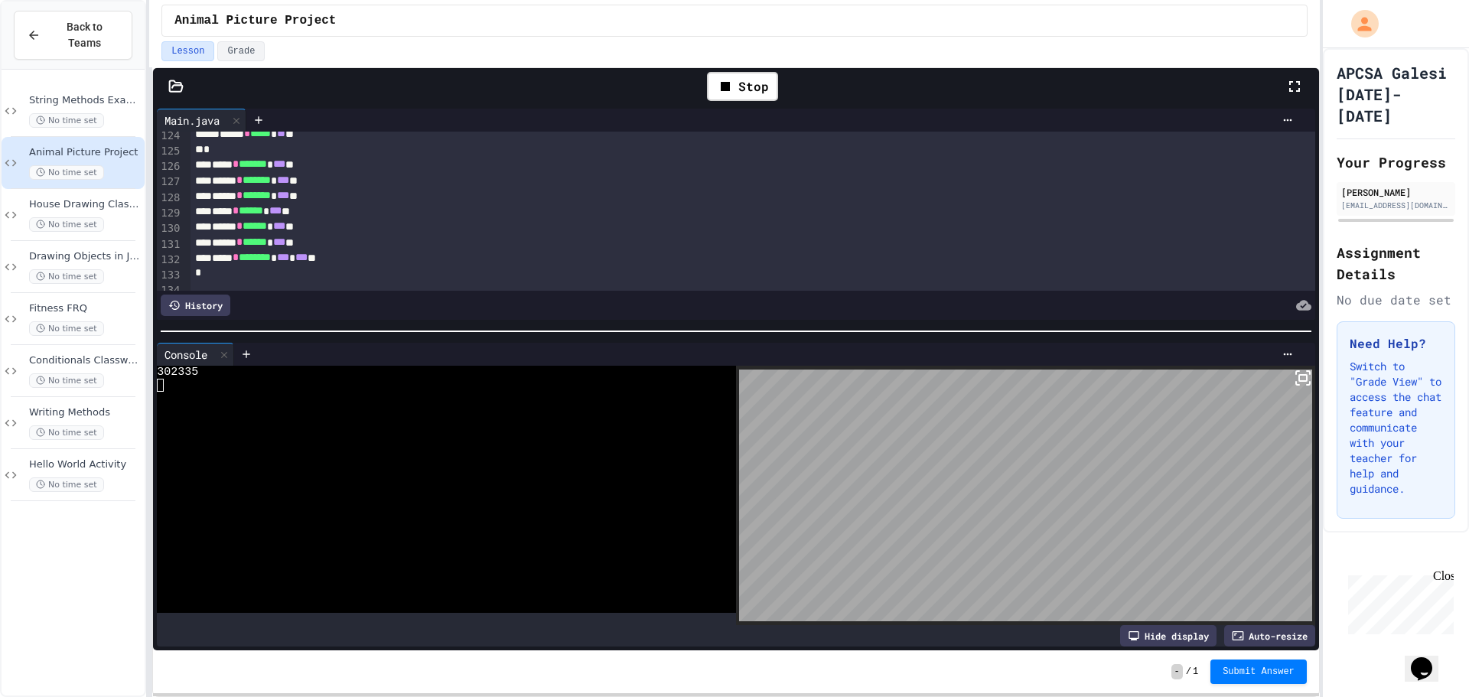
click at [1294, 369] on icon at bounding box center [1303, 378] width 18 height 18
click at [1294, 626] on div "Auto-resize" at bounding box center [1269, 635] width 91 height 21
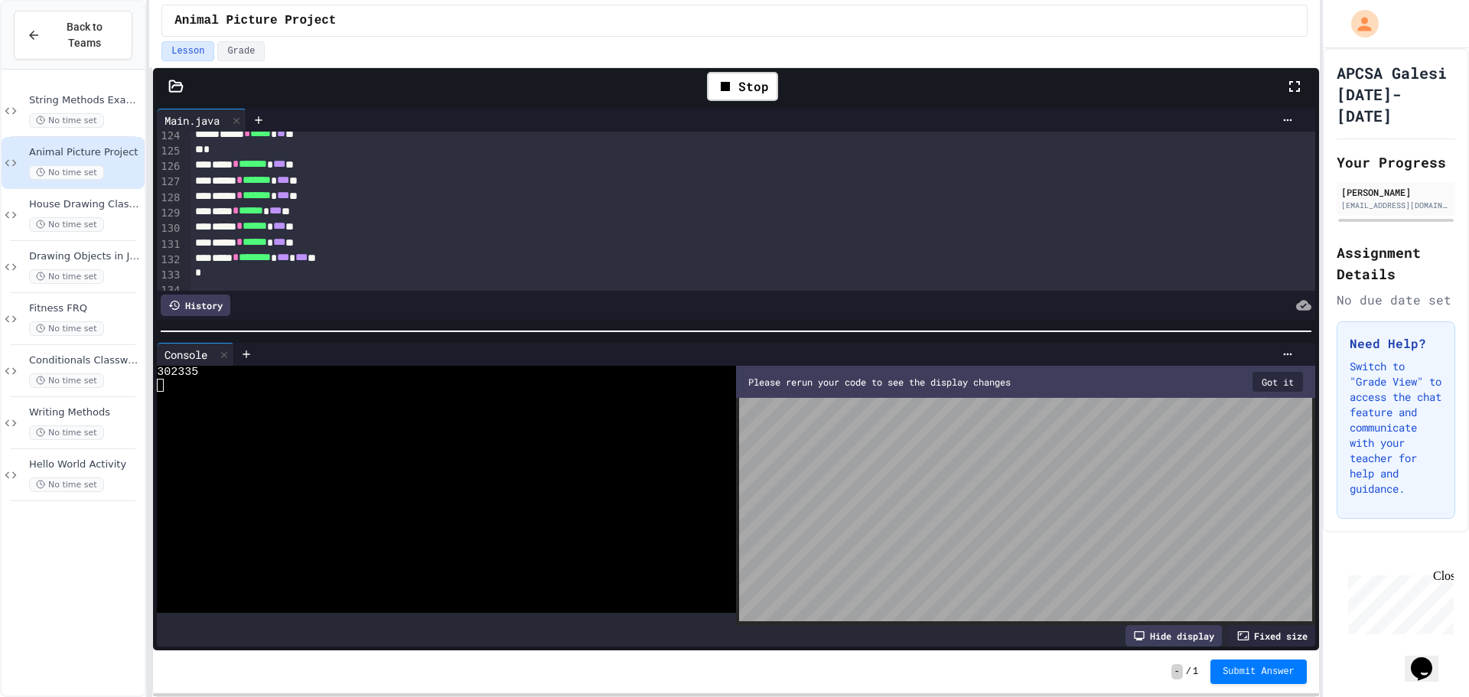
click at [1174, 625] on div "Hide display" at bounding box center [1173, 635] width 96 height 21
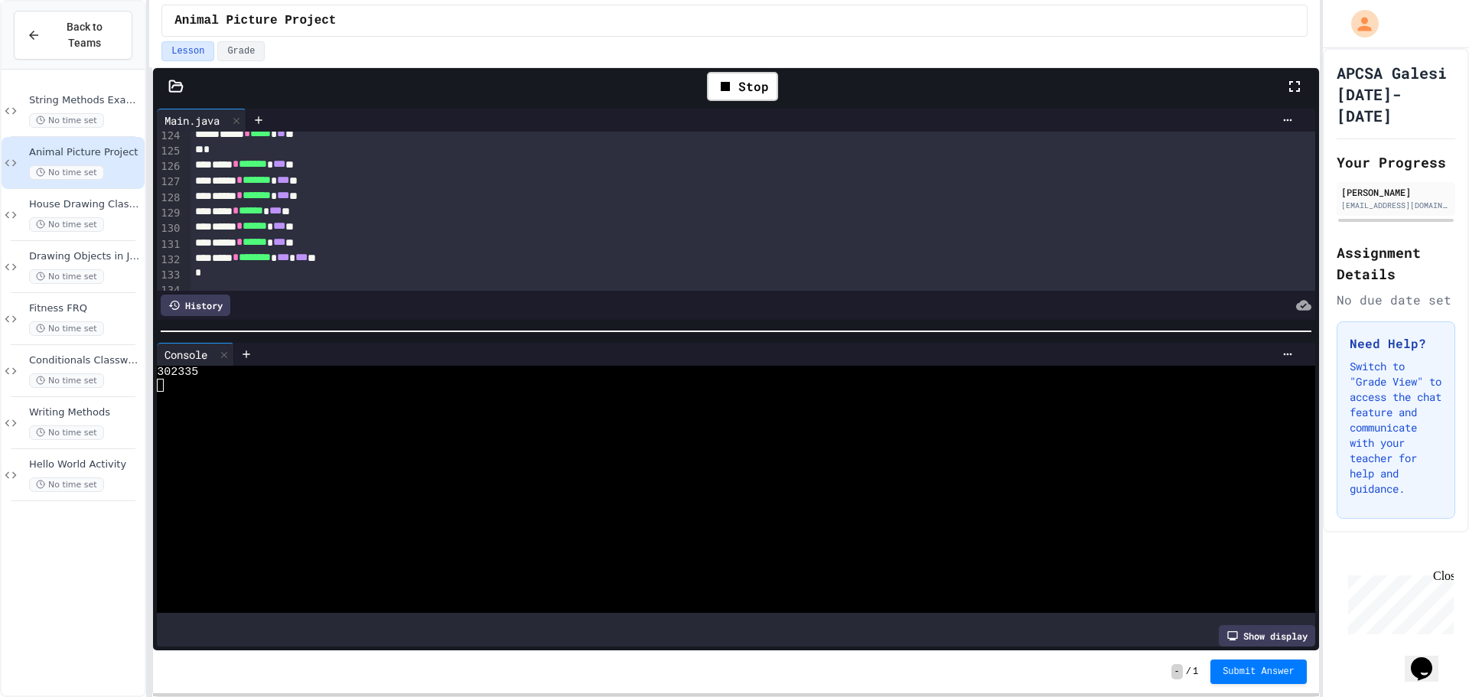
click at [1174, 625] on div "Show display" at bounding box center [736, 635] width 1158 height 21
click at [1226, 630] on icon at bounding box center [1232, 636] width 12 height 12
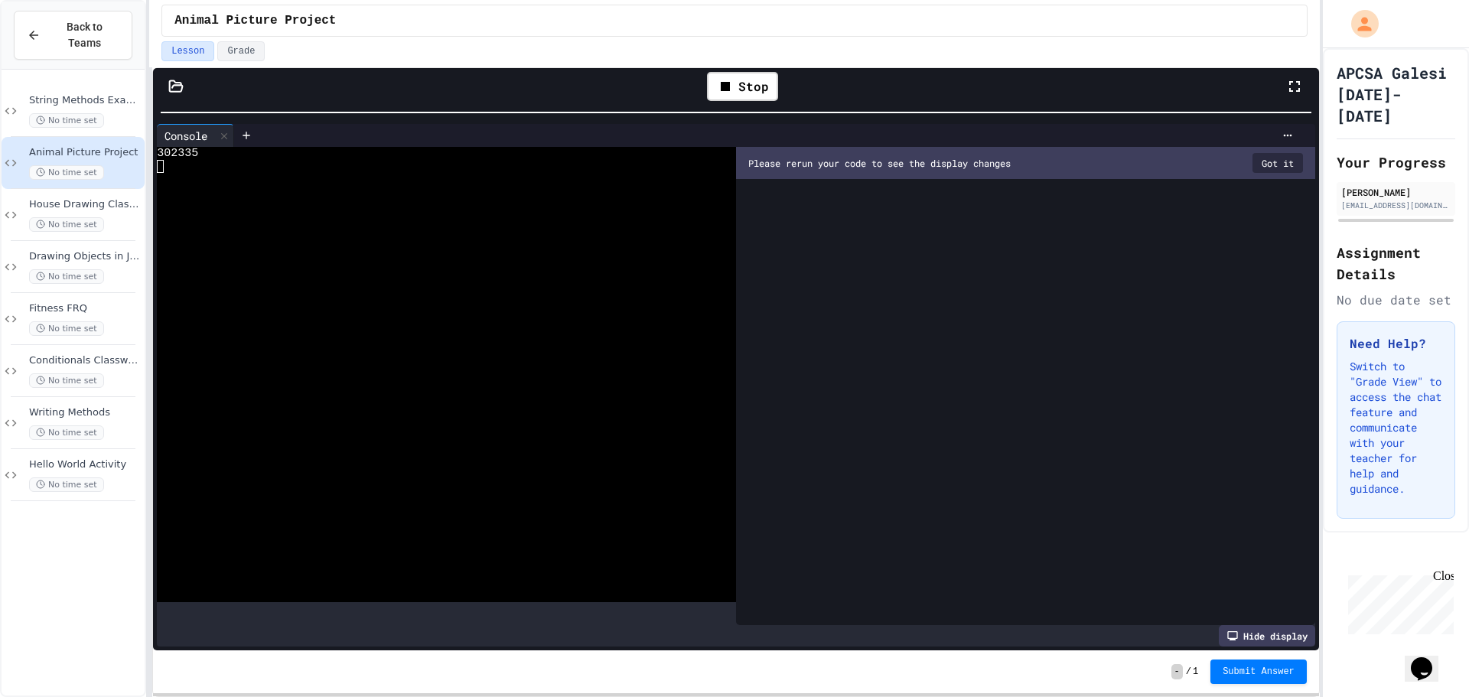
click at [574, 49] on div "**********" at bounding box center [734, 348] width 1171 height 697
click at [1266, 165] on button "Got it" at bounding box center [1277, 163] width 50 height 20
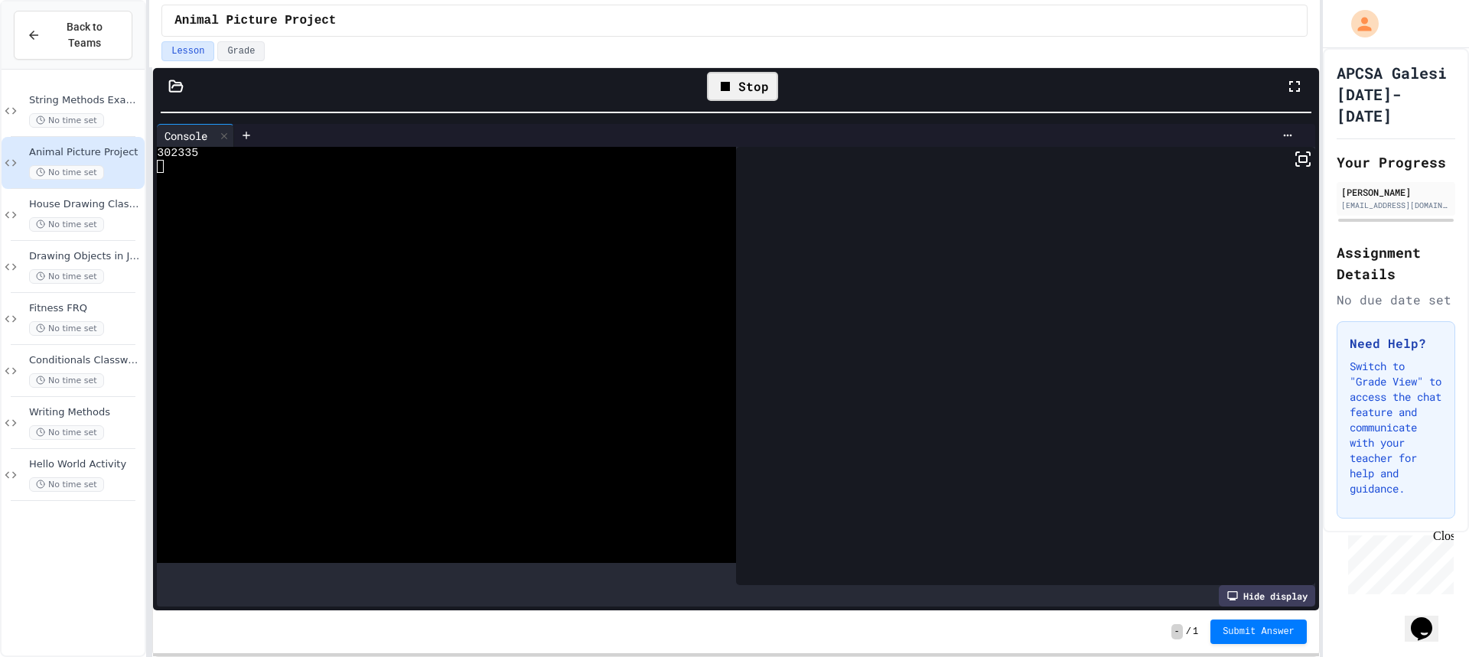
click at [742, 93] on div "Stop" at bounding box center [742, 86] width 71 height 29
click at [742, 93] on icon at bounding box center [740, 86] width 18 height 18
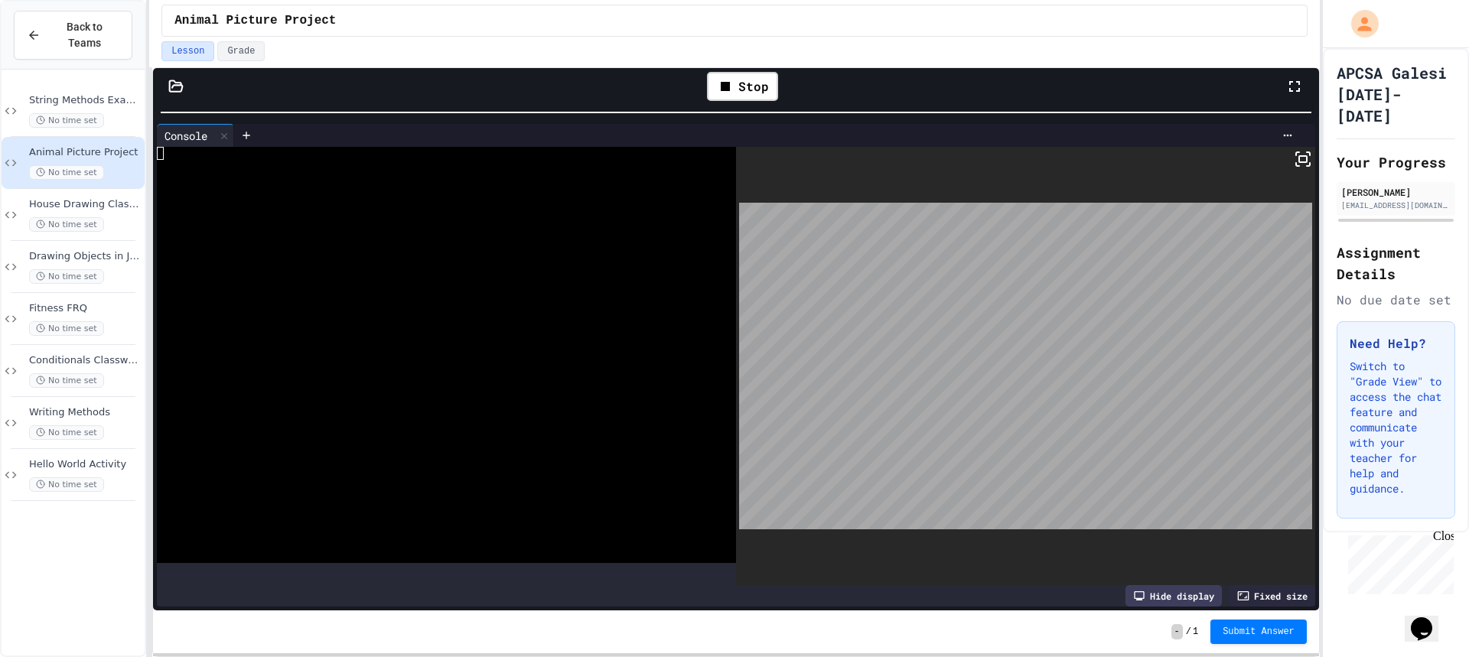
click at [1294, 167] on icon at bounding box center [1303, 159] width 18 height 18
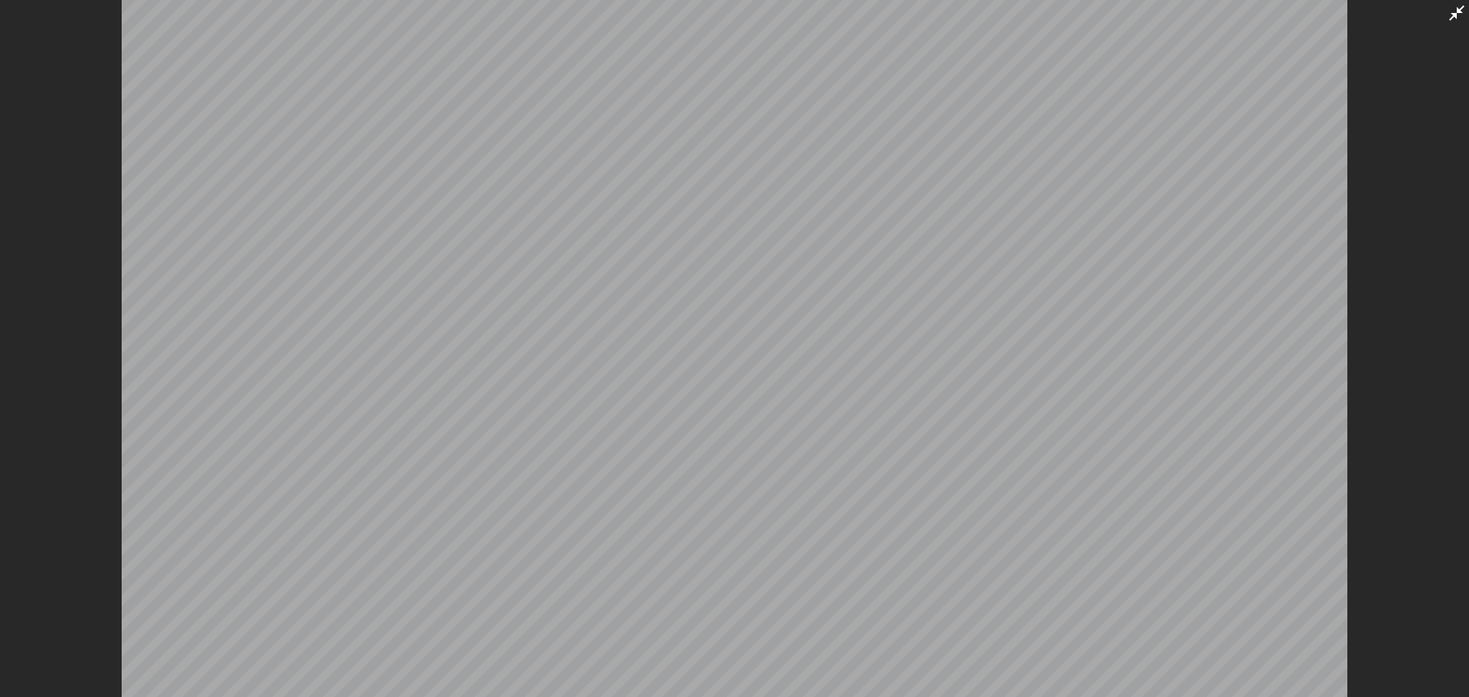
click at [1464, 16] on icon at bounding box center [1456, 13] width 18 height 18
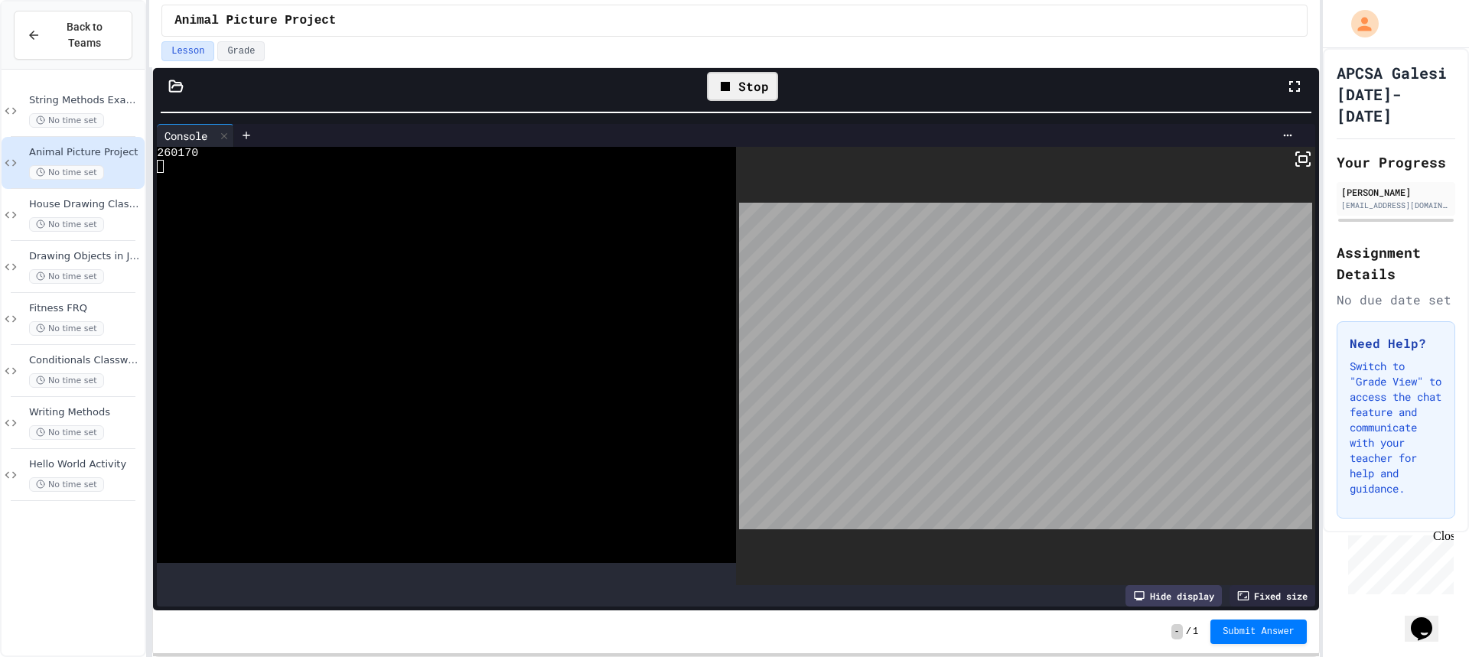
click at [733, 87] on icon at bounding box center [725, 86] width 18 height 18
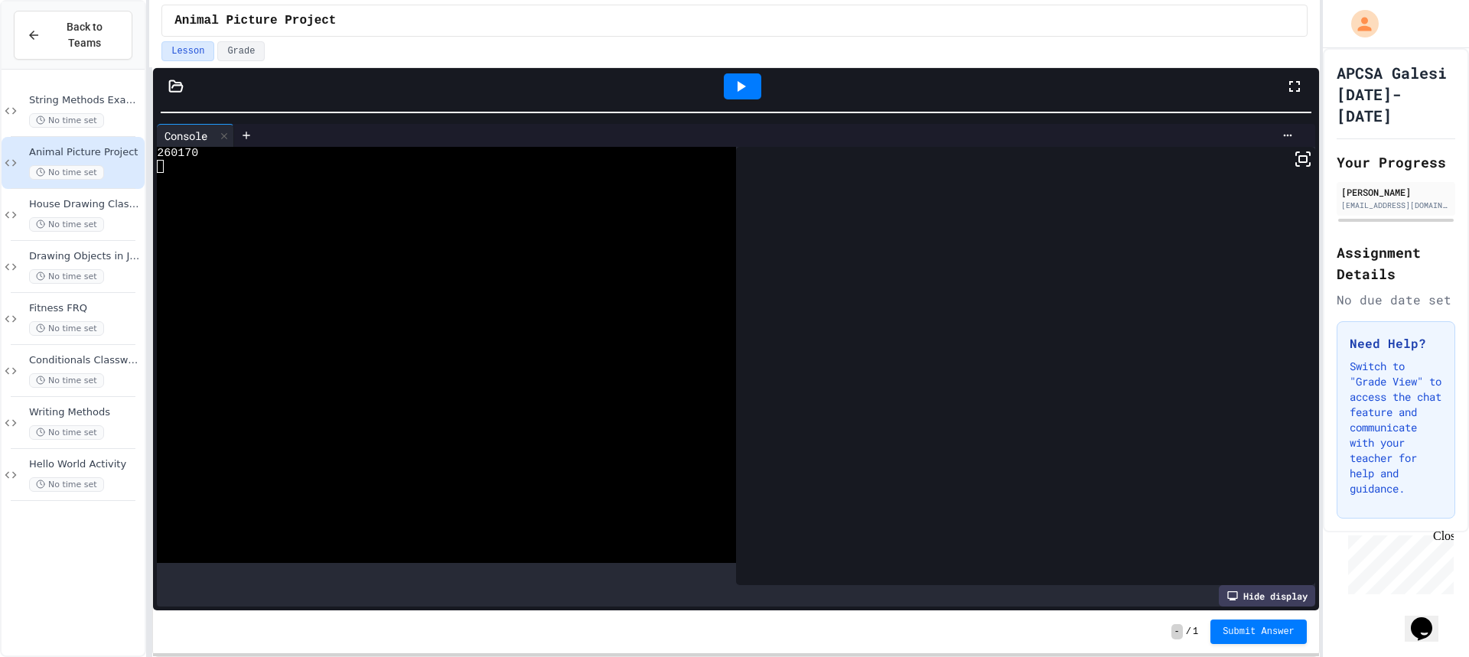
click at [733, 87] on icon at bounding box center [740, 86] width 18 height 18
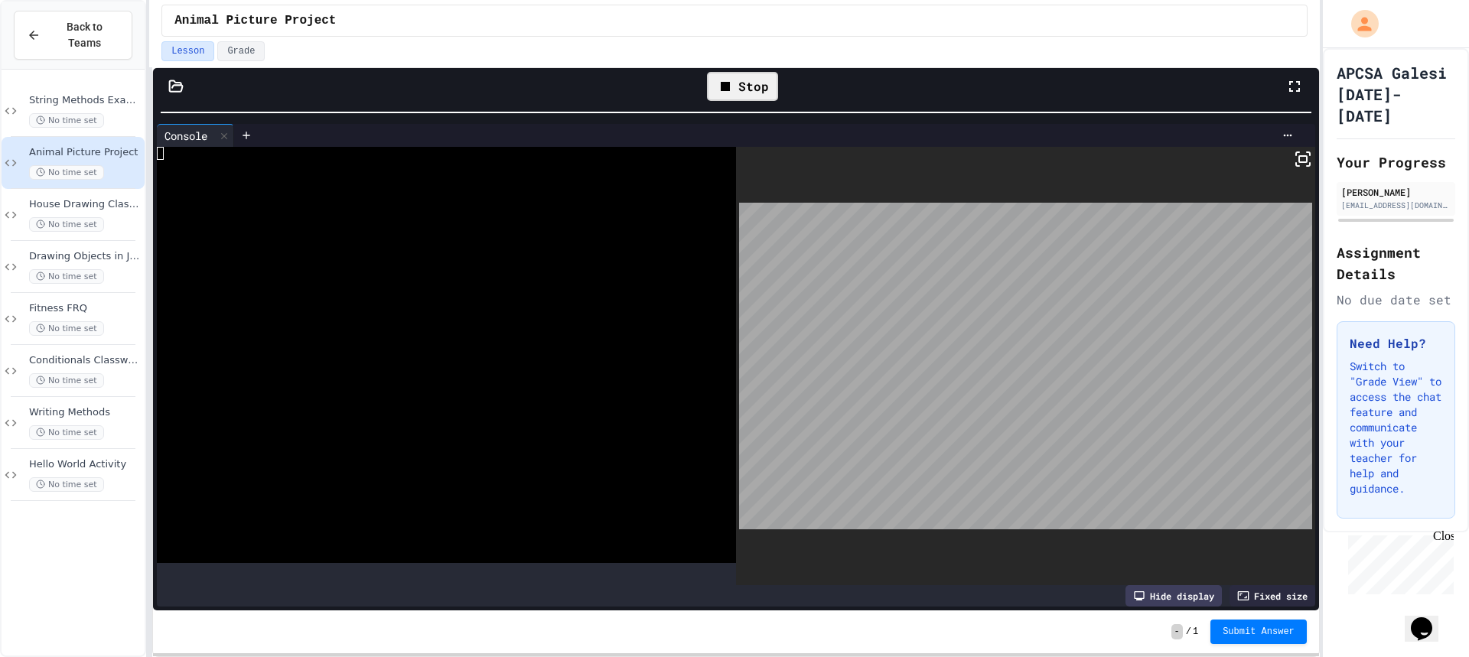
click at [1281, 168] on div at bounding box center [1025, 366] width 579 height 438
click at [1294, 158] on icon at bounding box center [1303, 159] width 18 height 18
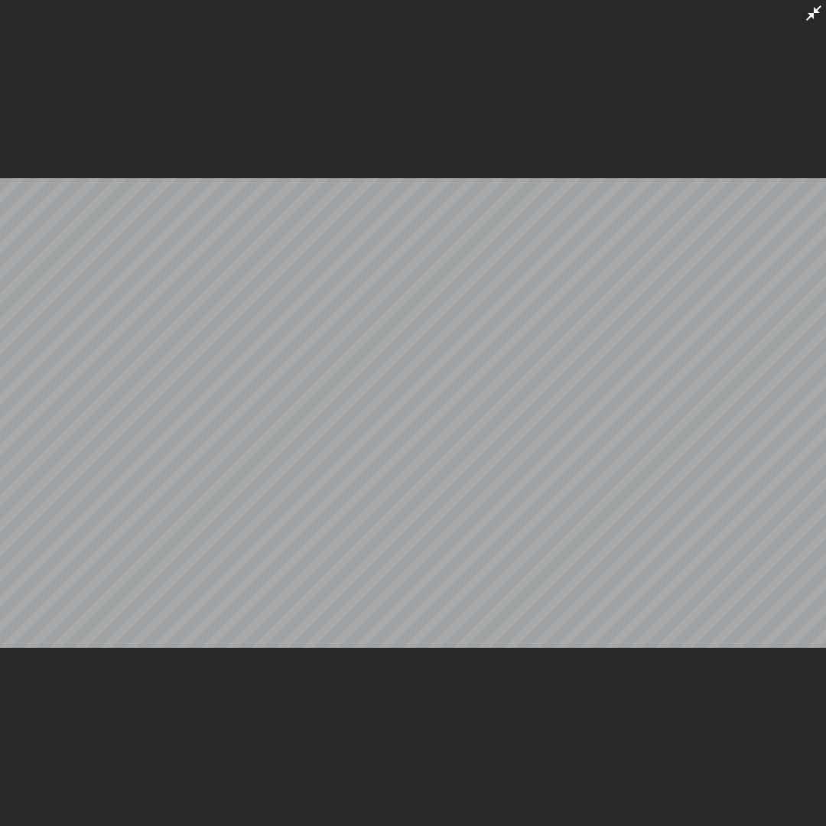
click at [806, 21] on icon at bounding box center [814, 13] width 18 height 18
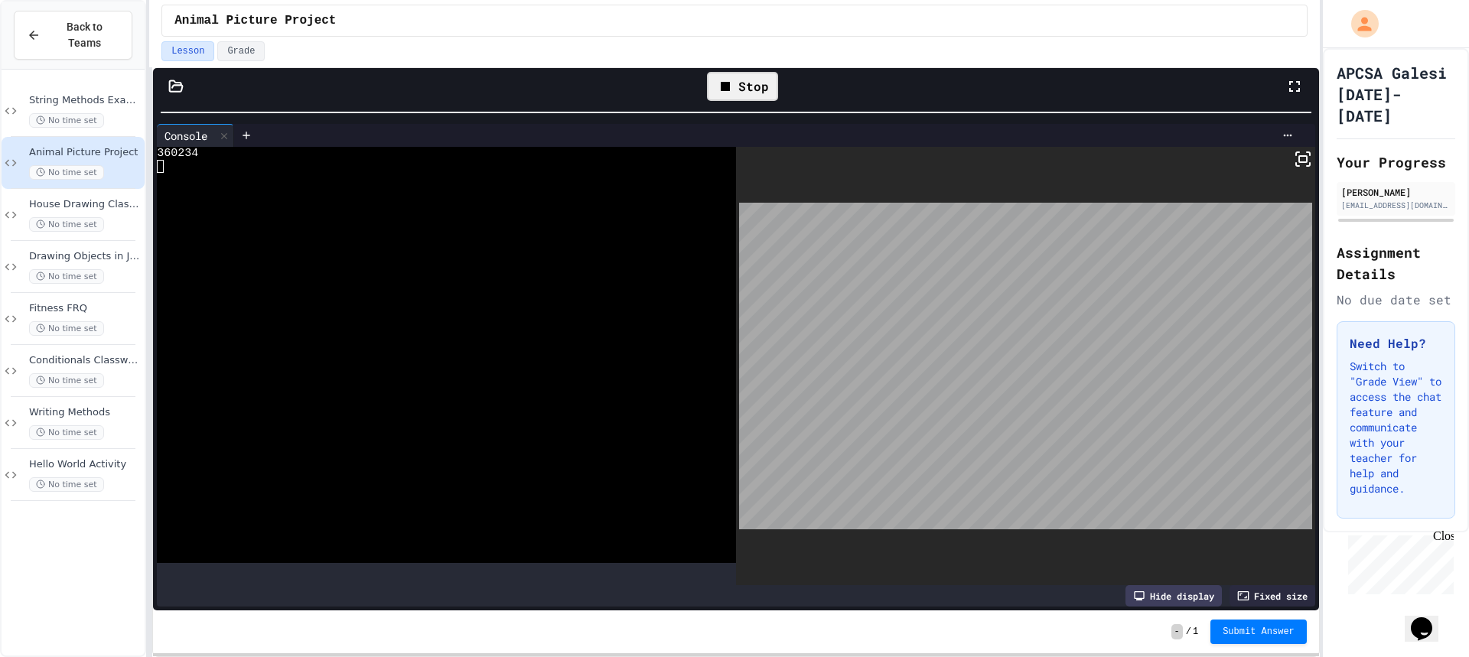
click at [746, 86] on div "Stop" at bounding box center [742, 86] width 71 height 29
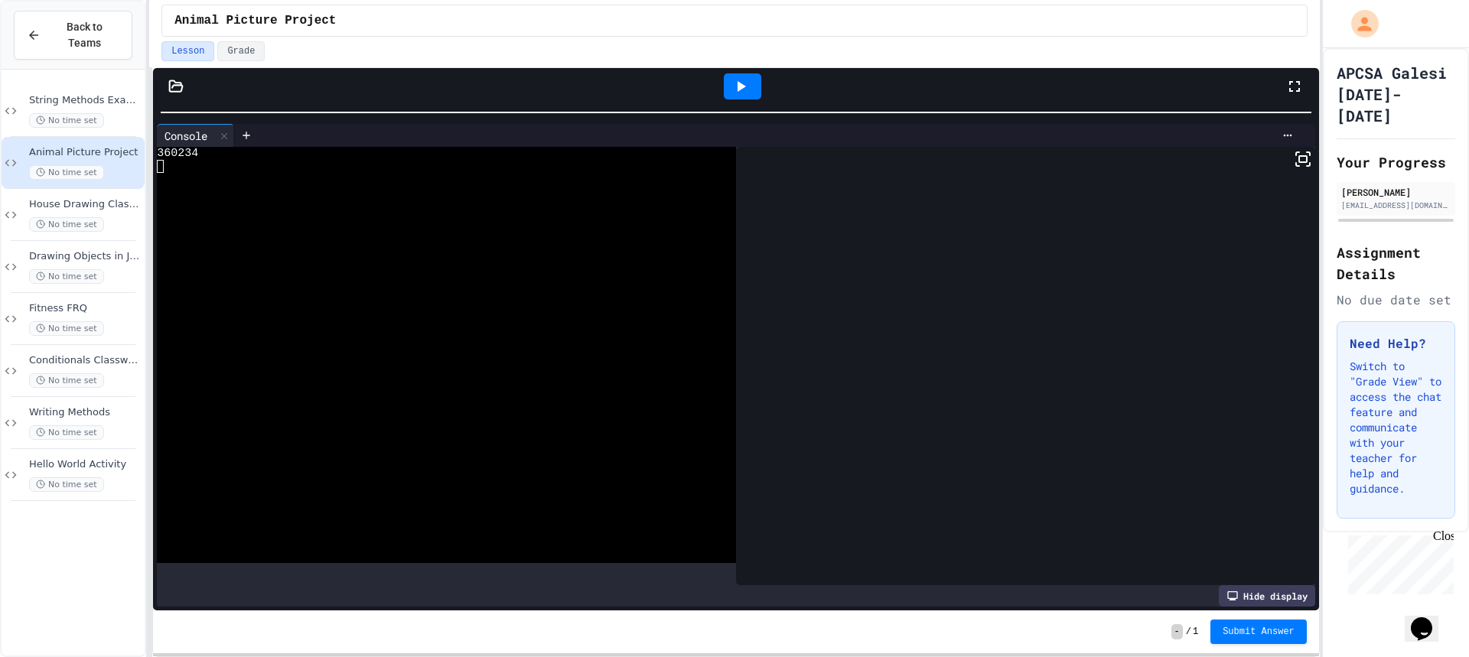
click at [746, 86] on icon at bounding box center [740, 86] width 18 height 18
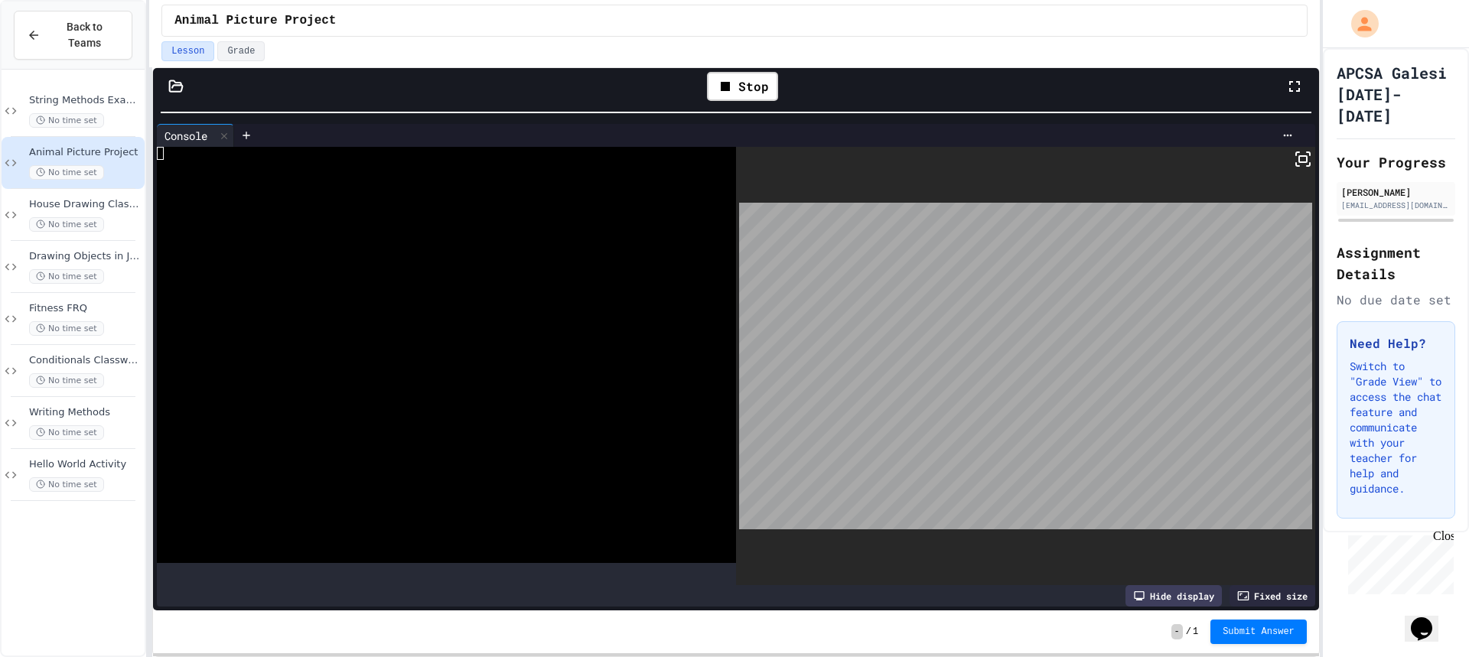
click at [1299, 157] on rect at bounding box center [1303, 159] width 8 height 6
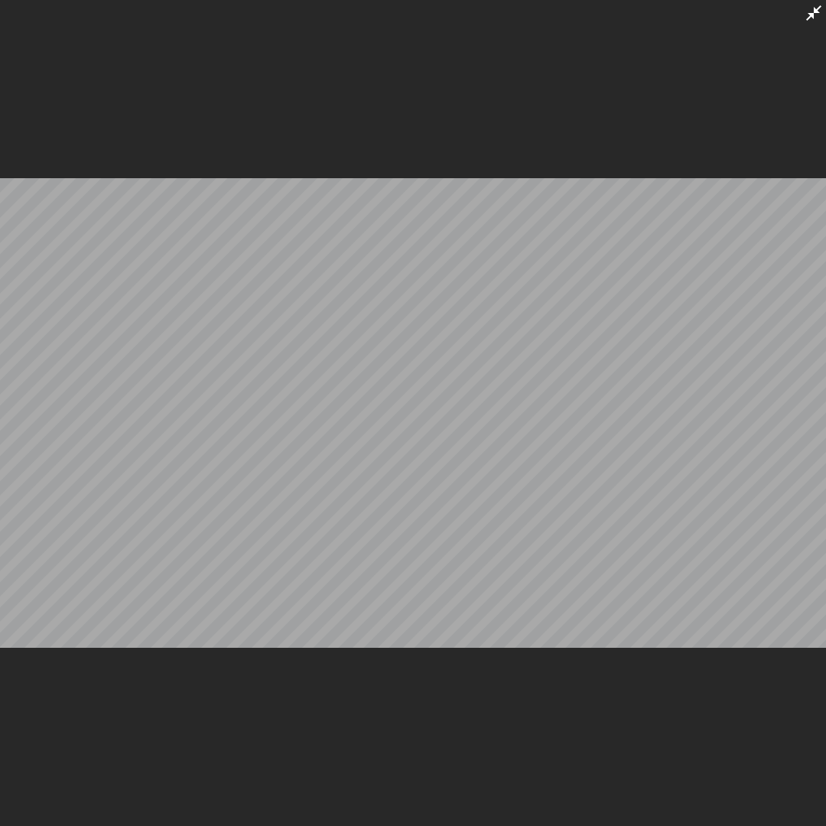
click at [808, 22] on icon at bounding box center [814, 13] width 18 height 18
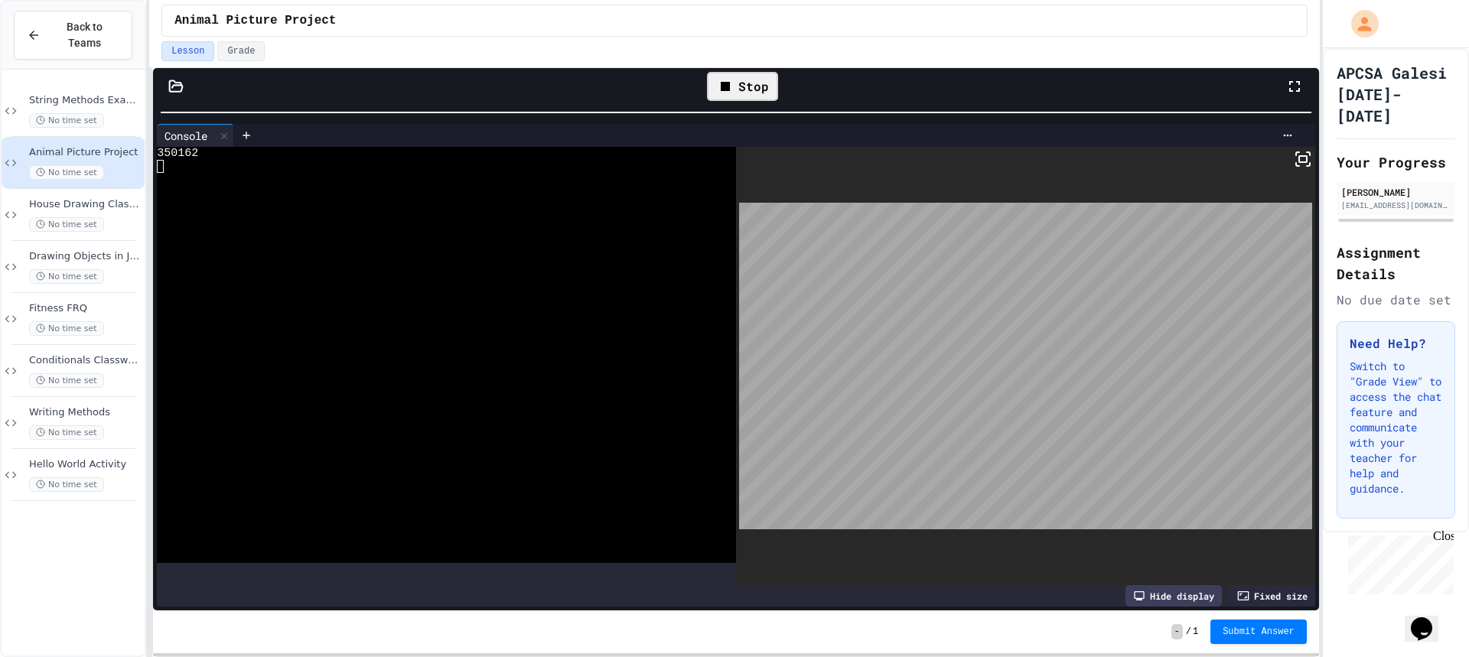
click at [744, 88] on div "Stop" at bounding box center [742, 86] width 71 height 29
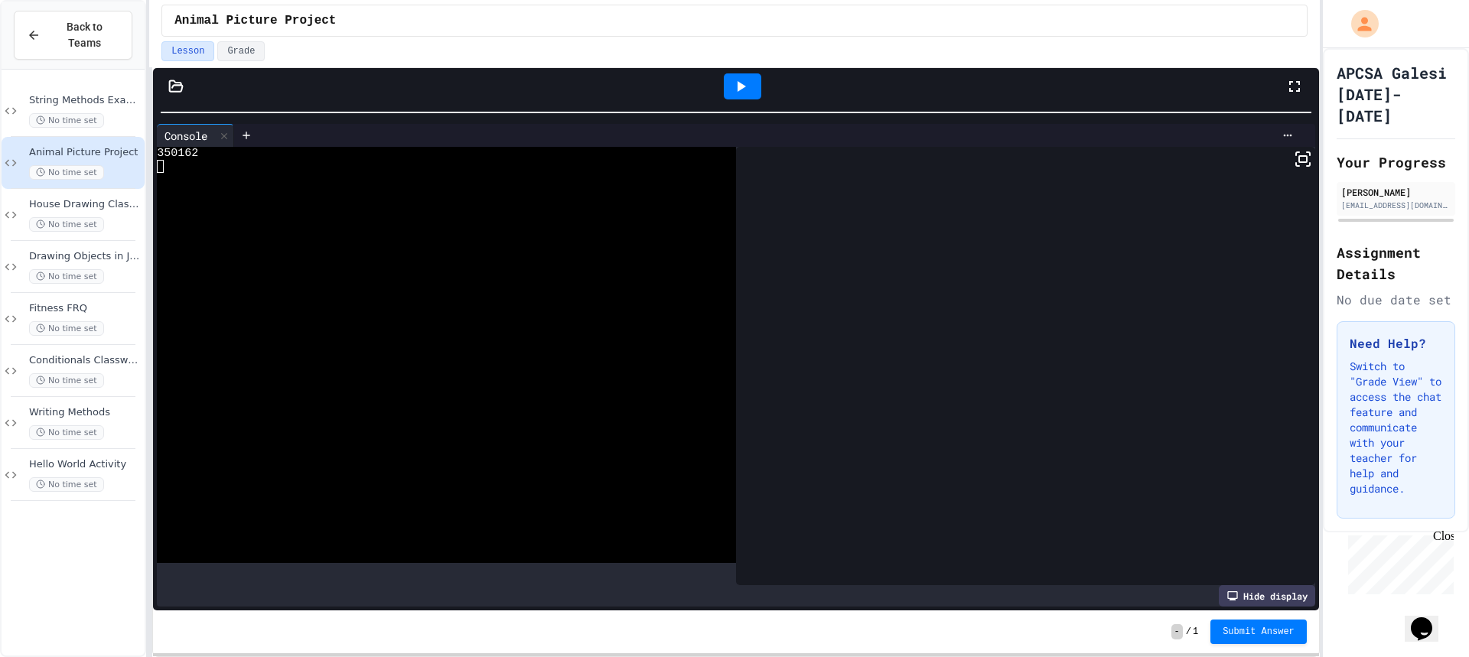
click at [744, 88] on icon at bounding box center [740, 86] width 18 height 18
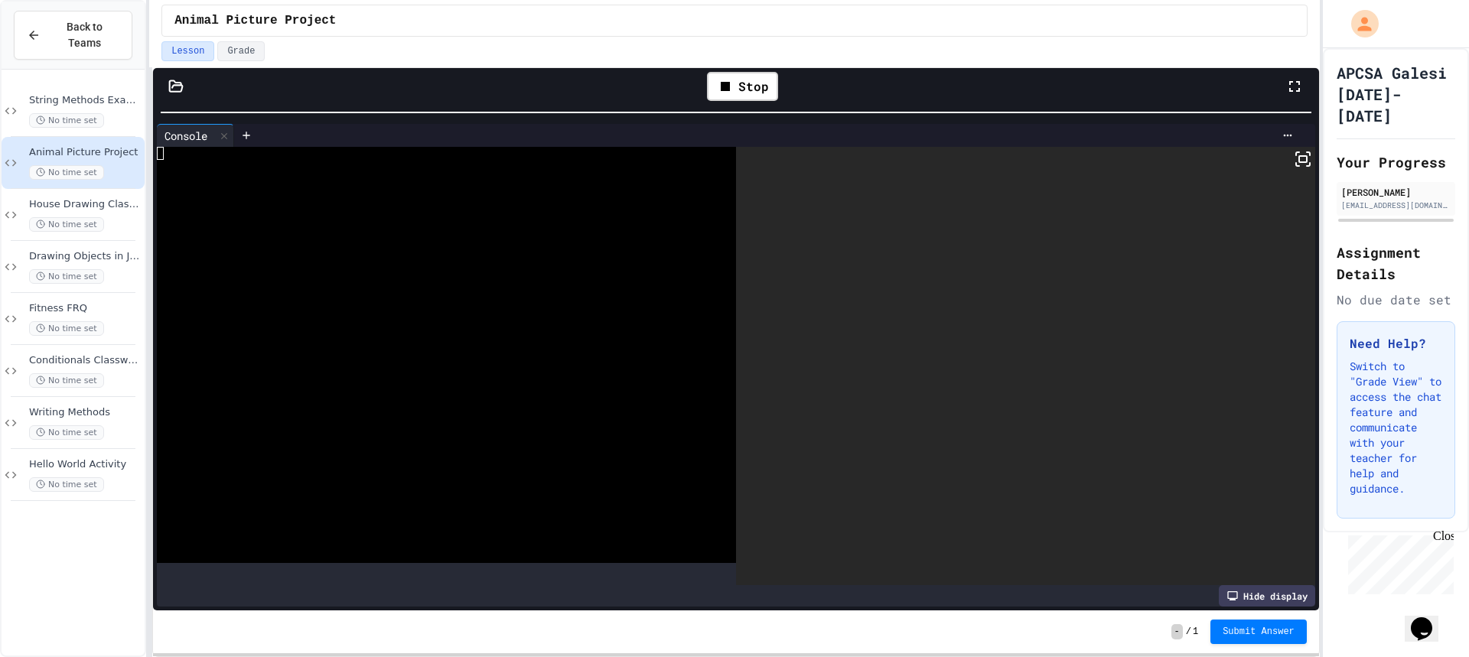
click at [1298, 164] on icon at bounding box center [1303, 159] width 18 height 18
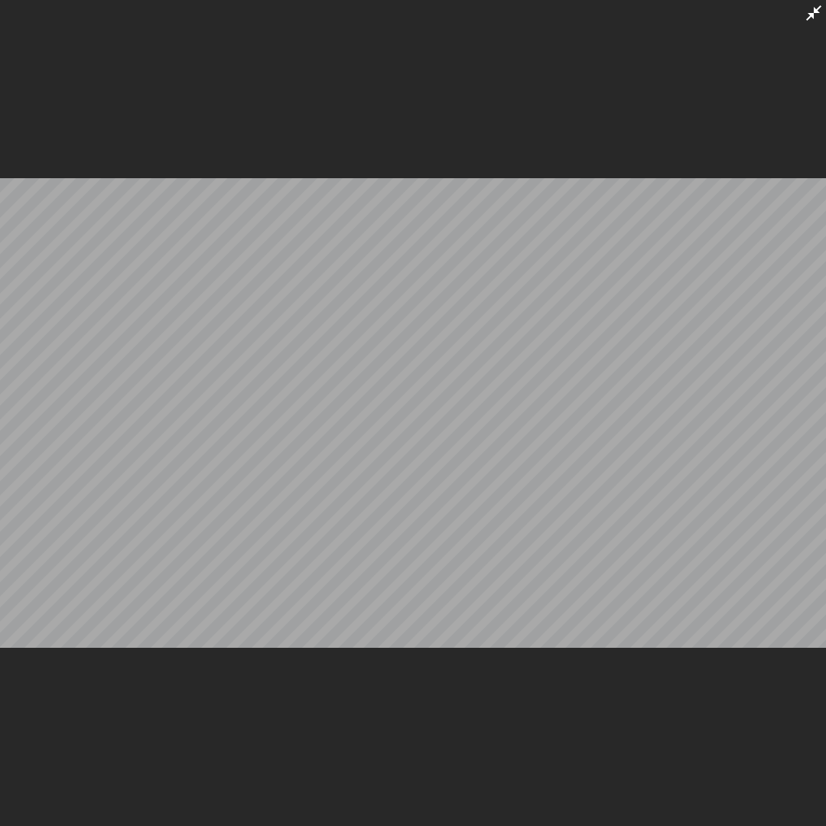
click at [809, 21] on icon at bounding box center [814, 13] width 18 height 18
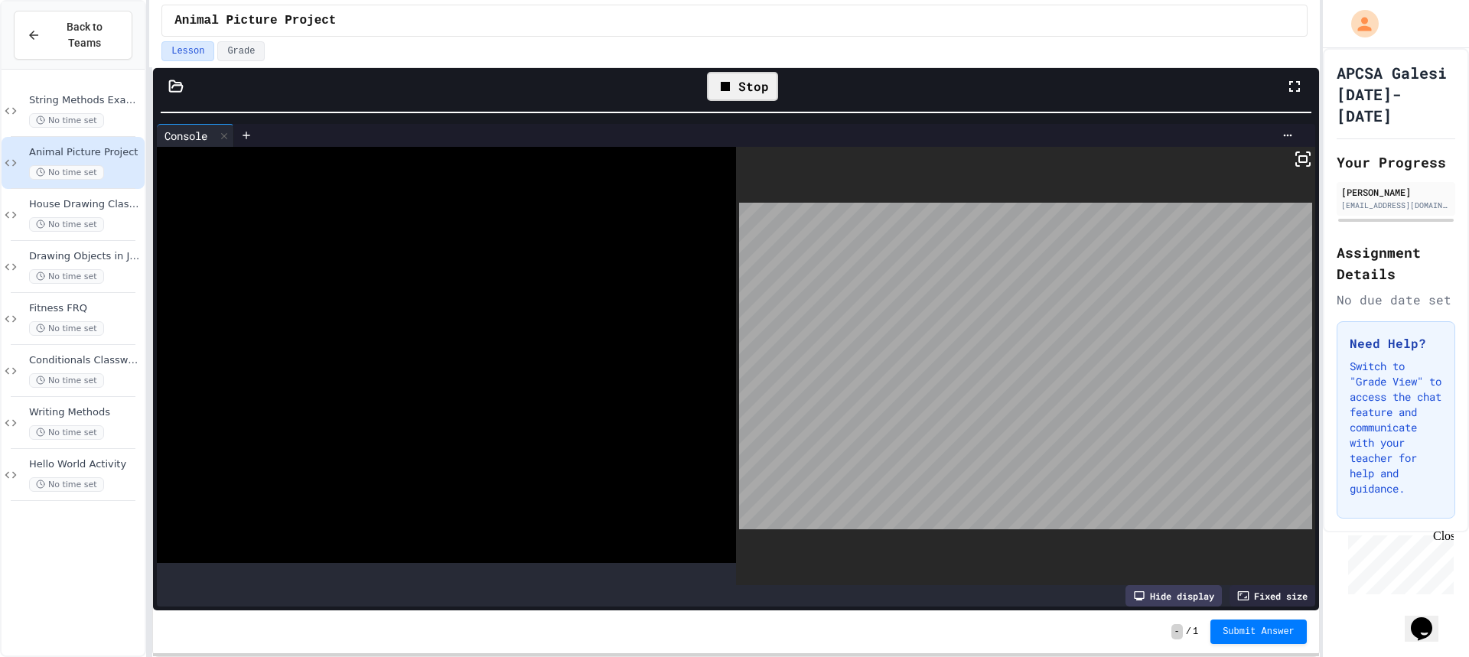
click at [751, 77] on div "Stop" at bounding box center [742, 86] width 71 height 29
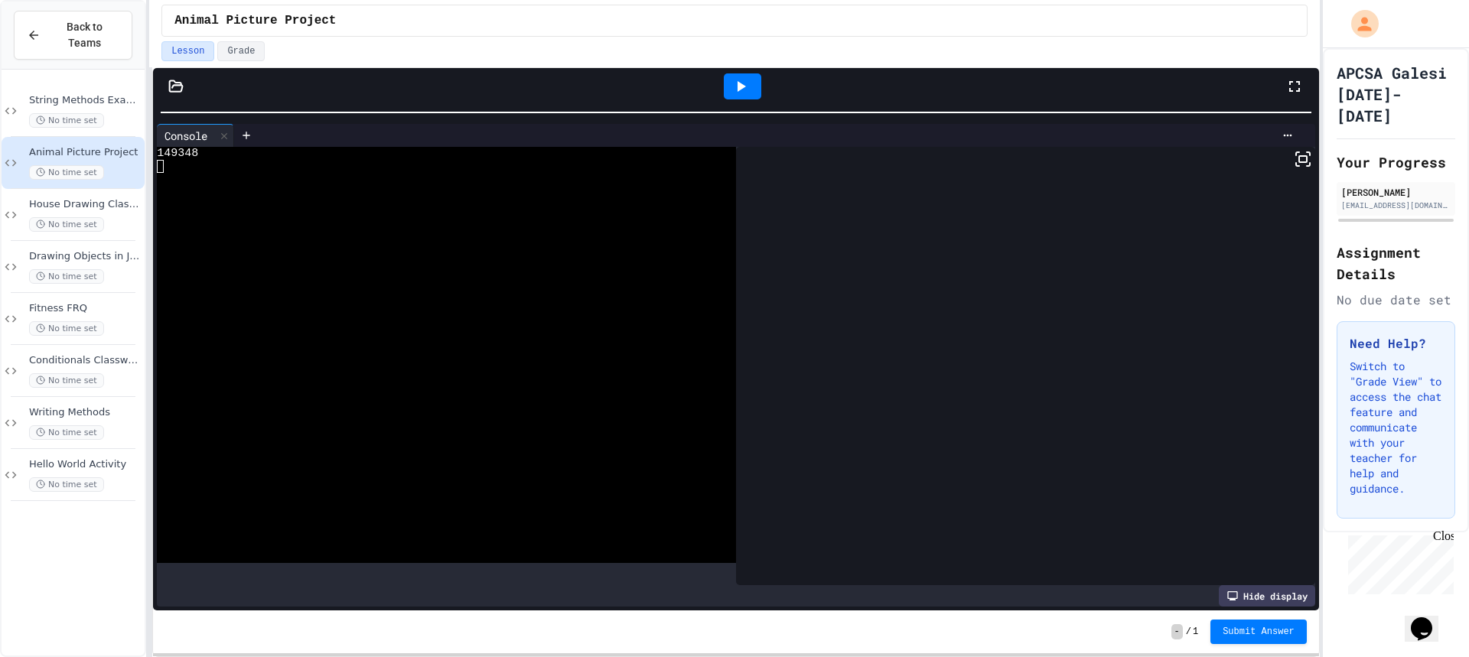
click at [751, 77] on div at bounding box center [742, 86] width 37 height 26
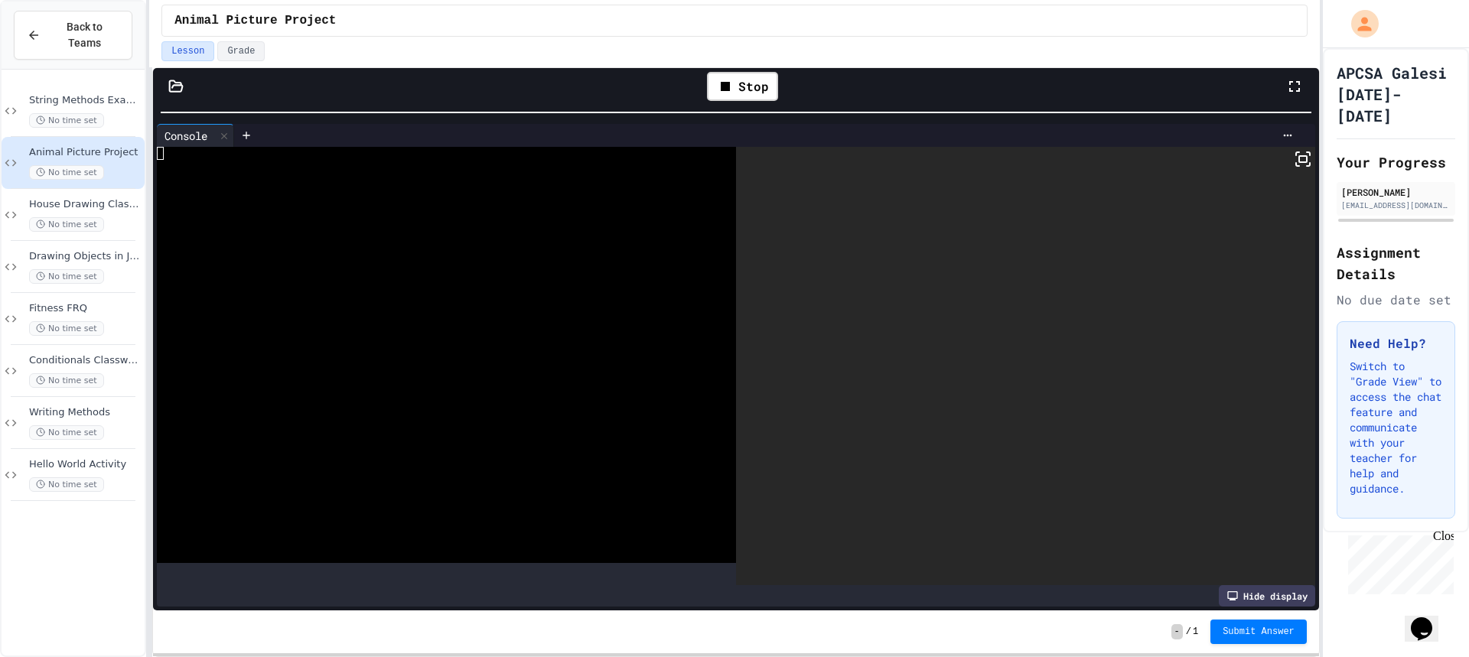
click at [1299, 162] on rect at bounding box center [1303, 159] width 8 height 6
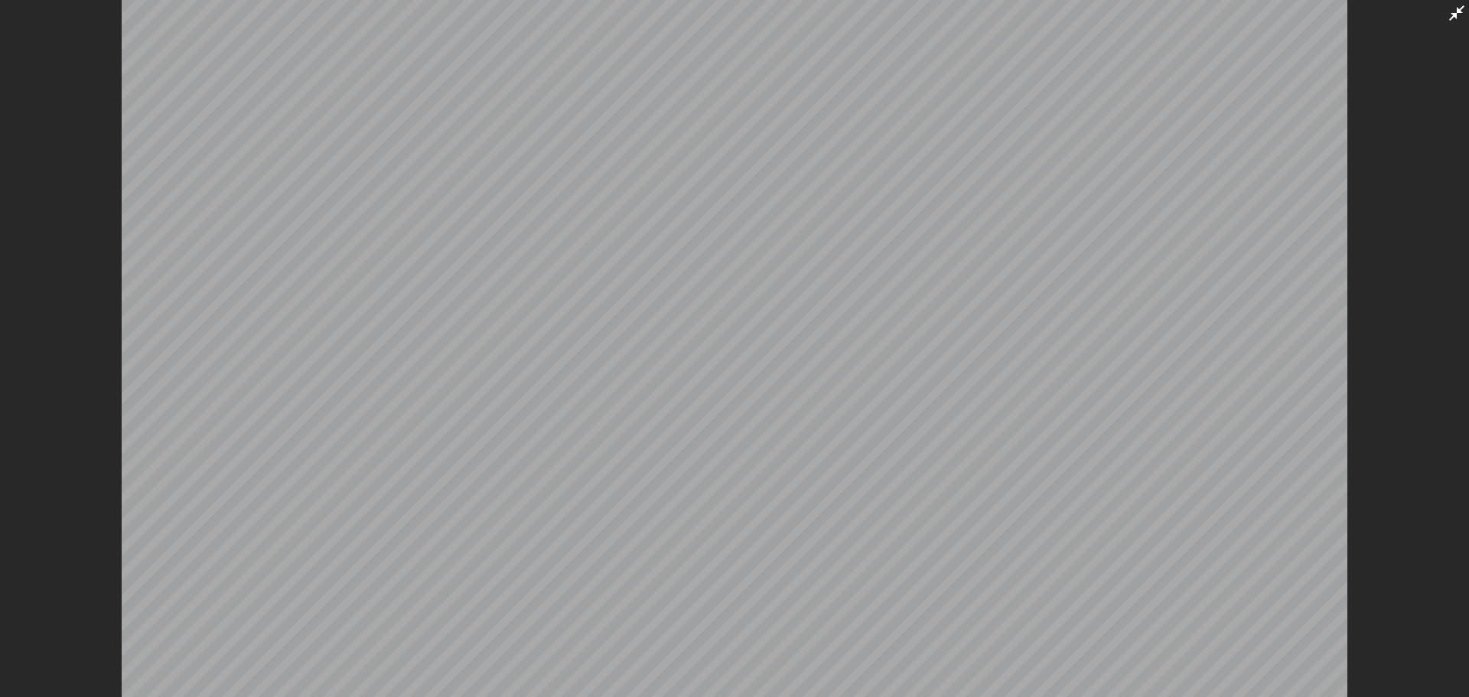
click at [1447, 19] on icon at bounding box center [1456, 13] width 18 height 18
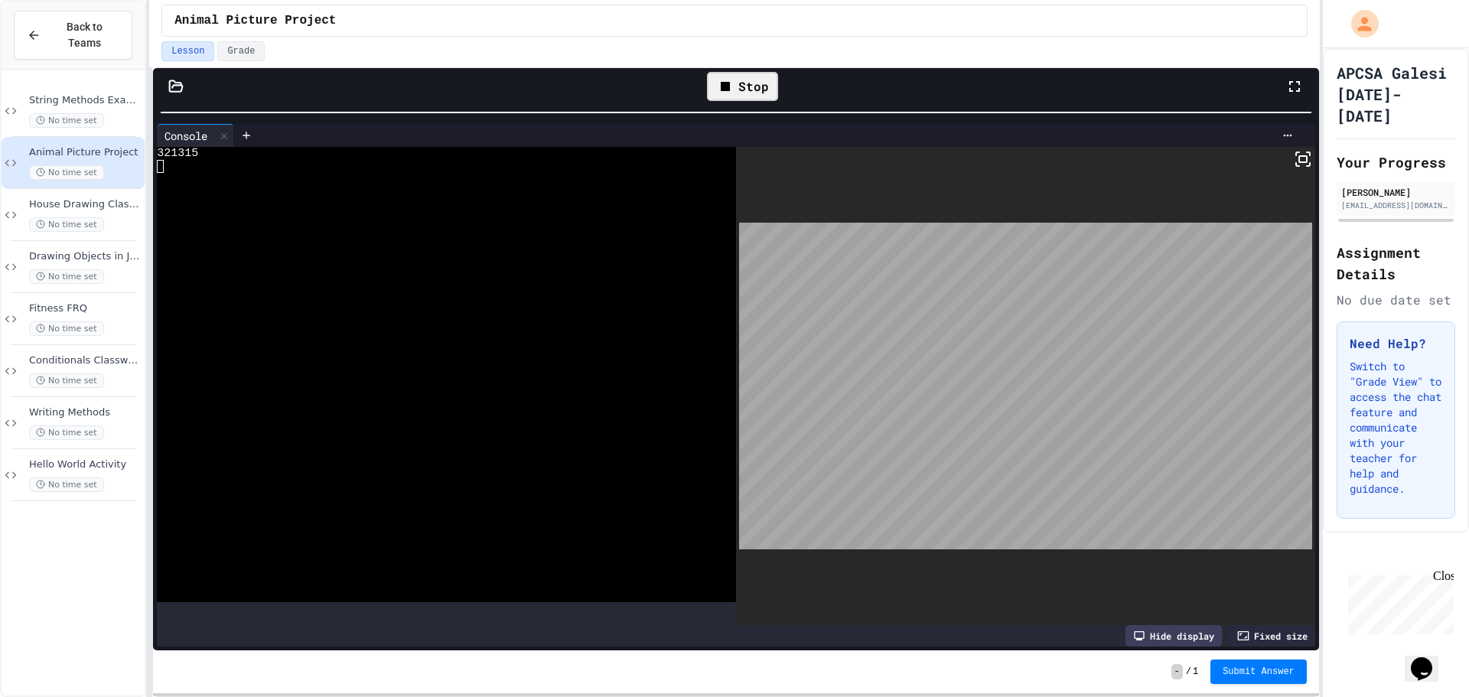
click at [754, 81] on div "Stop" at bounding box center [742, 86] width 71 height 29
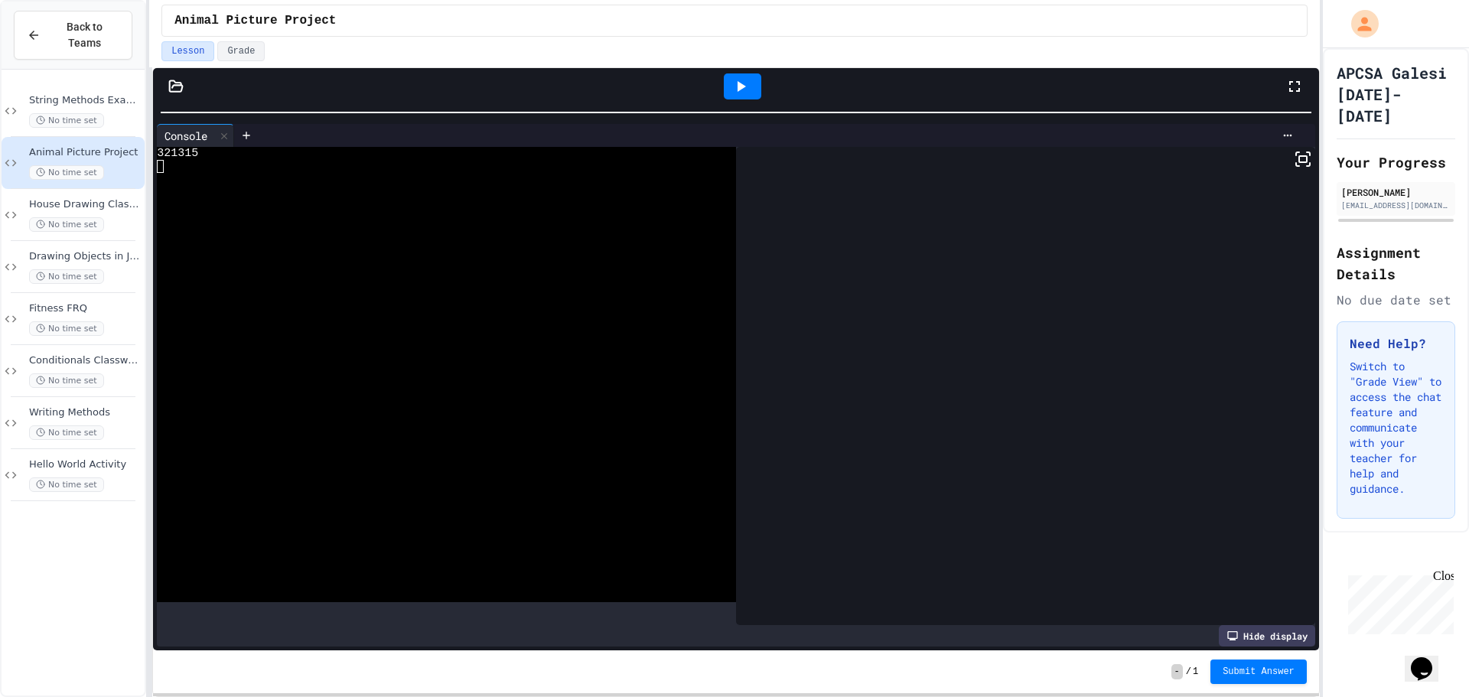
click at [738, 87] on icon at bounding box center [742, 86] width 8 height 11
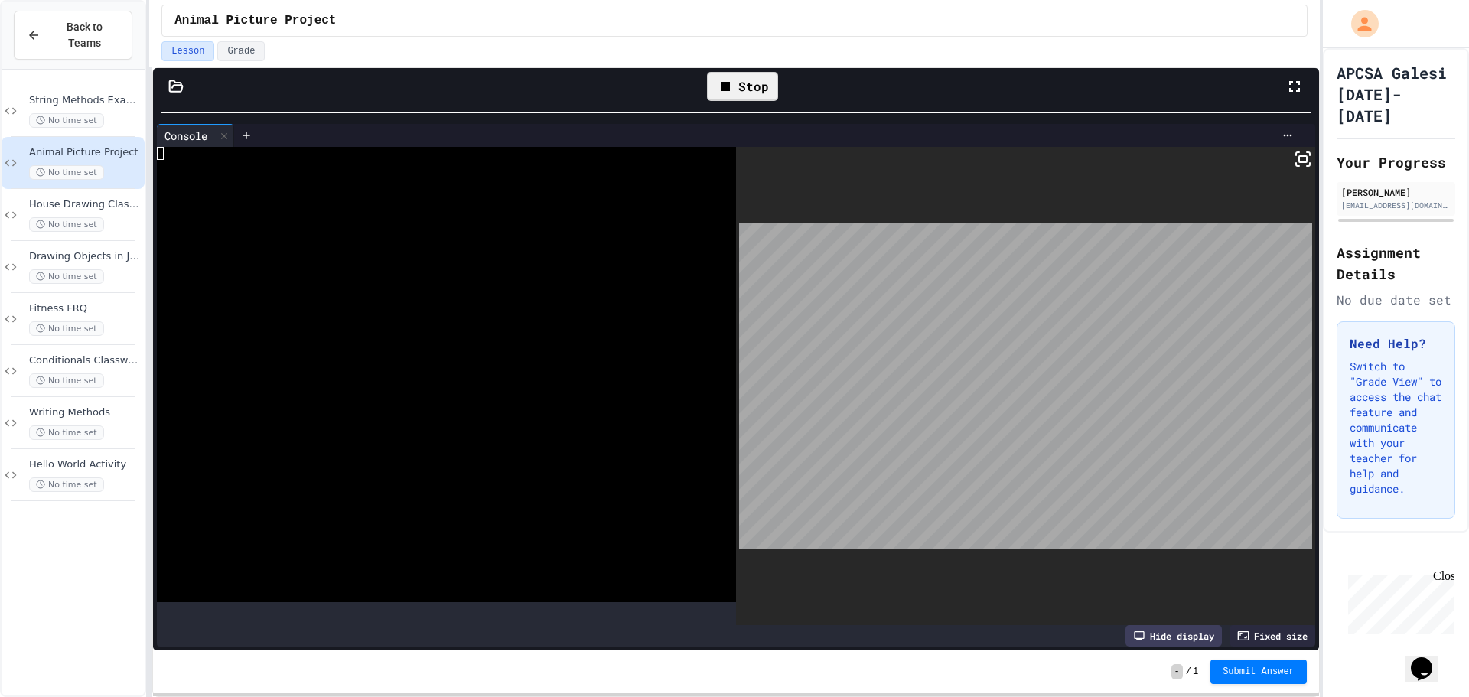
click at [1299, 161] on rect at bounding box center [1303, 159] width 8 height 6
click at [717, 95] on icon at bounding box center [725, 86] width 18 height 18
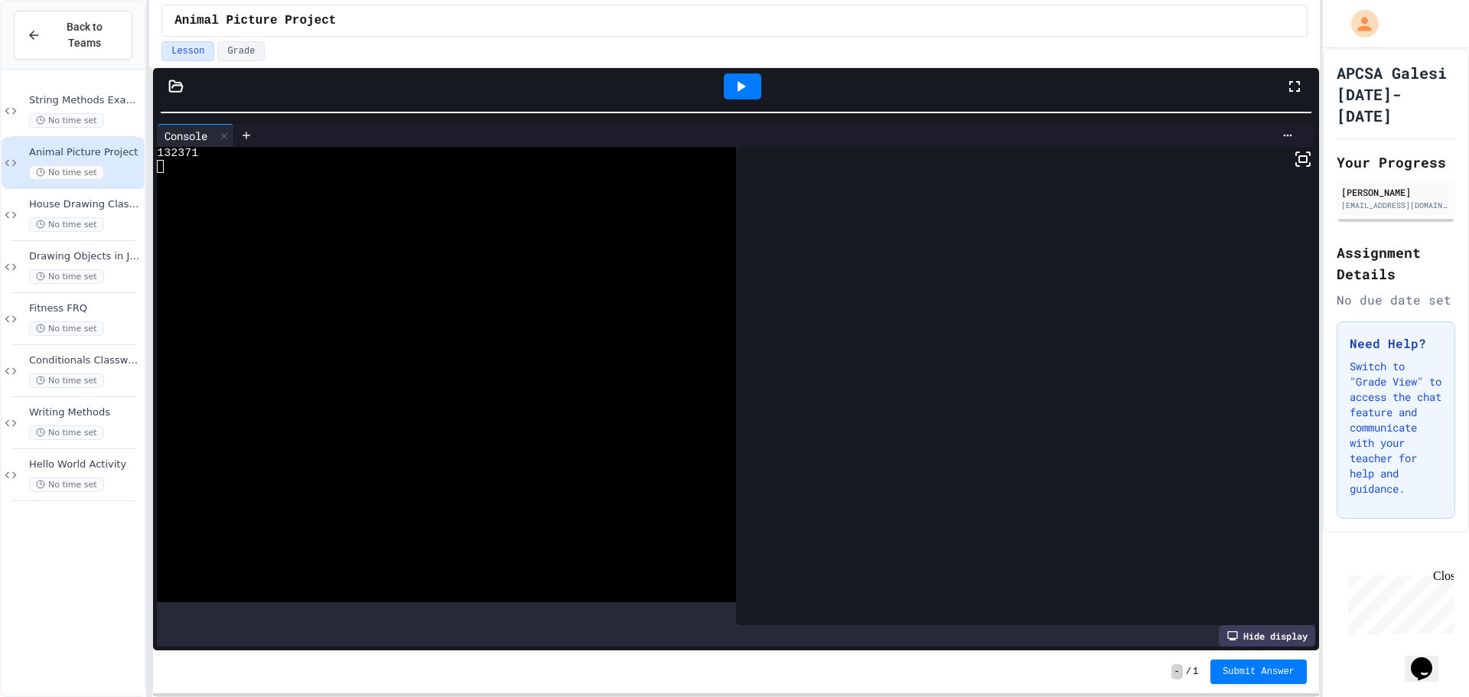
click at [751, 90] on div at bounding box center [742, 86] width 37 height 26
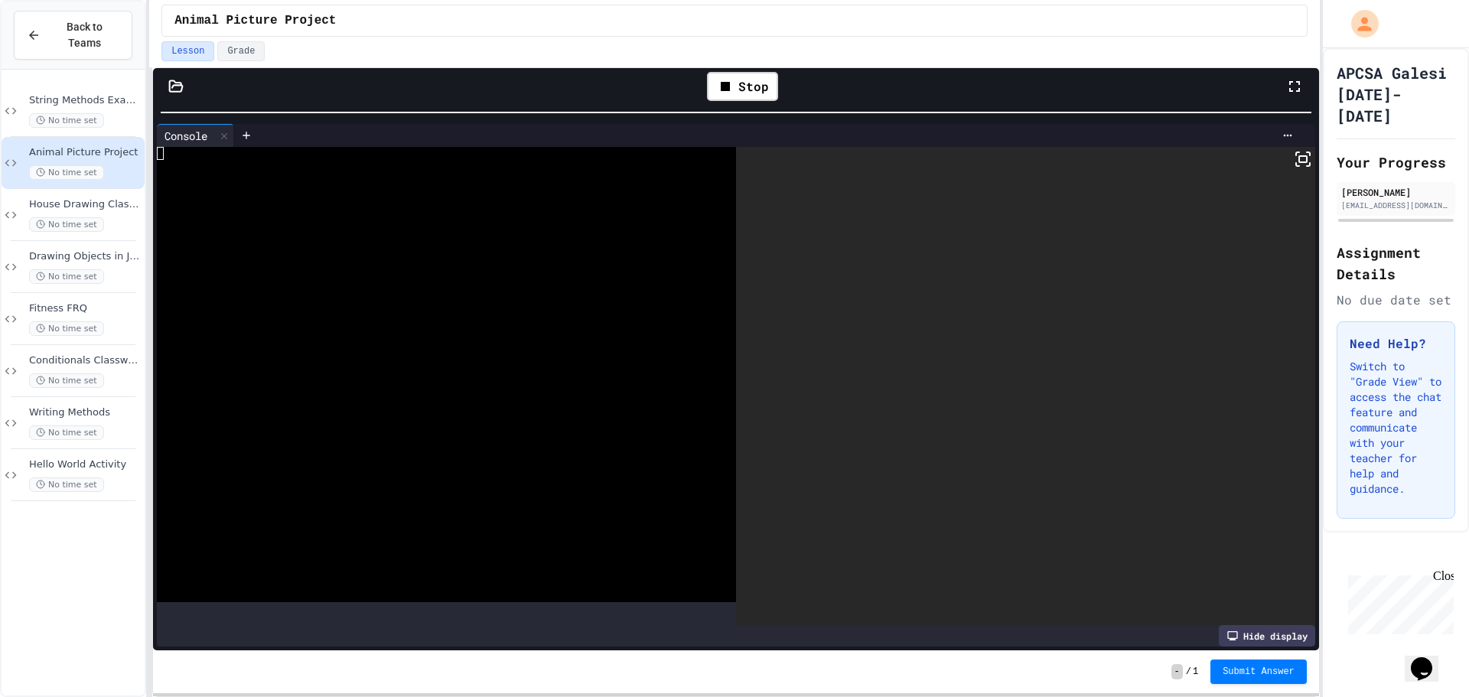
click at [1294, 166] on icon at bounding box center [1303, 159] width 18 height 18
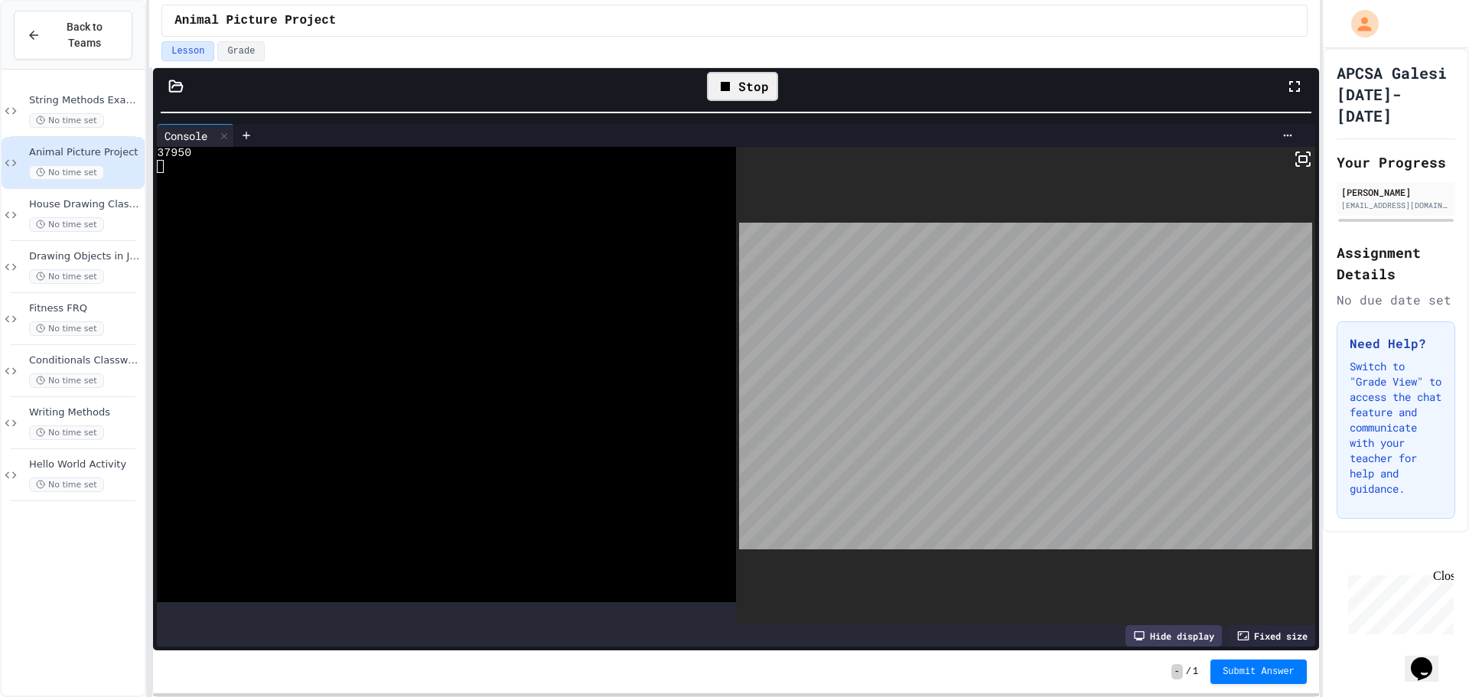
click at [768, 95] on div "Stop" at bounding box center [742, 86] width 71 height 29
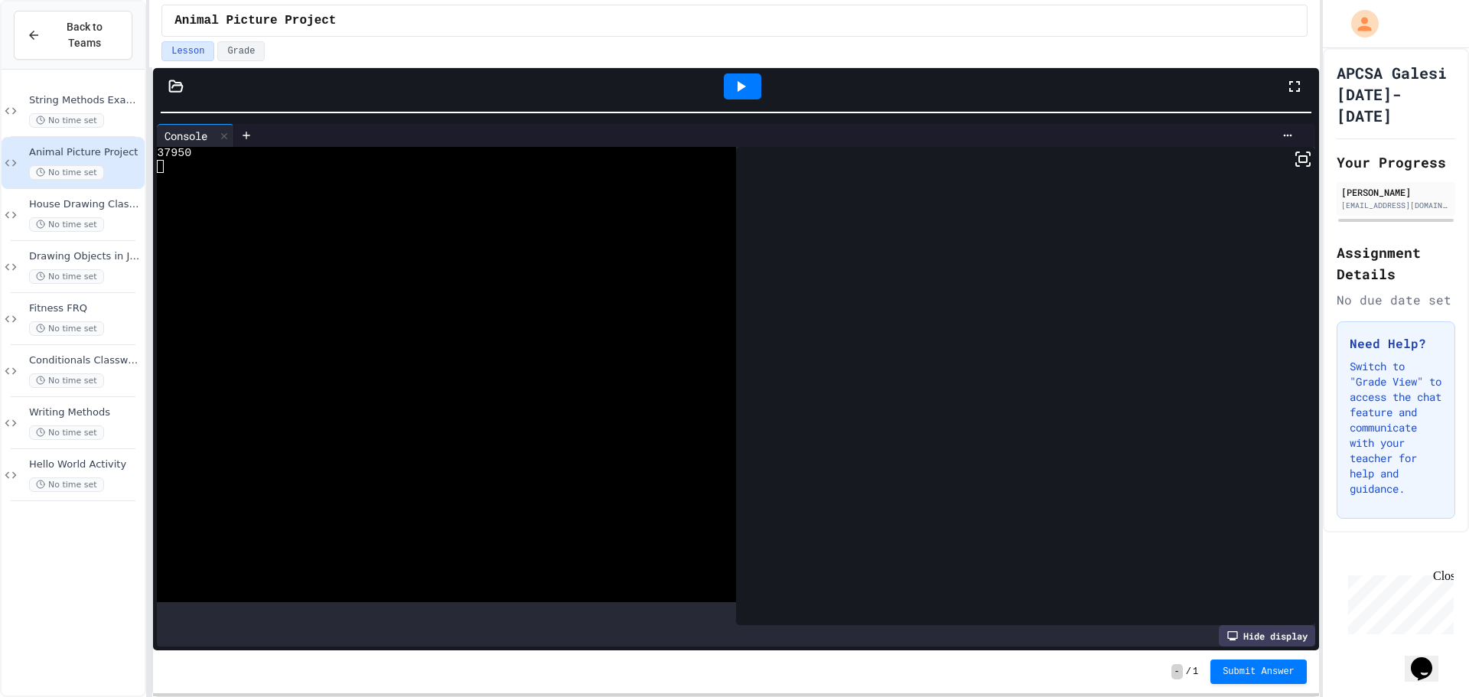
click at [734, 73] on div at bounding box center [742, 86] width 53 height 41
click at [744, 87] on icon at bounding box center [742, 86] width 8 height 11
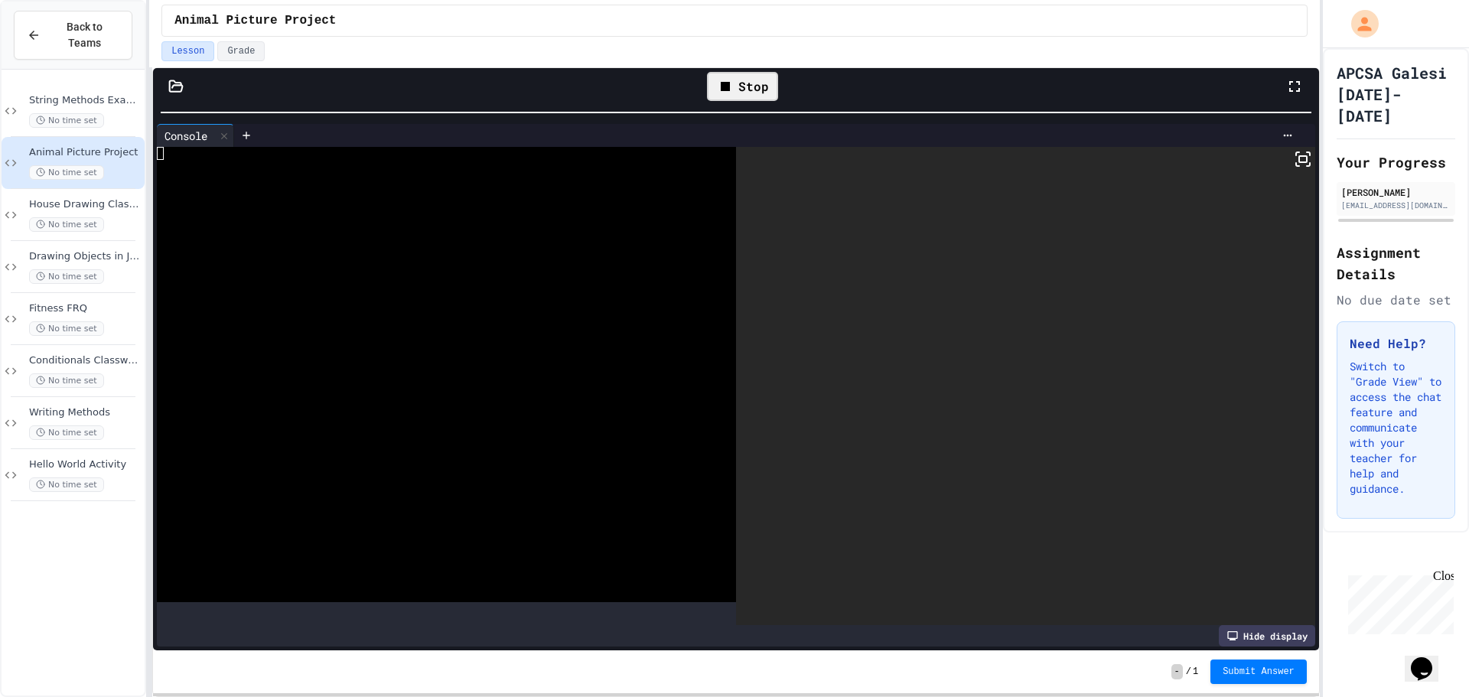
click at [1296, 163] on icon at bounding box center [1303, 159] width 18 height 18
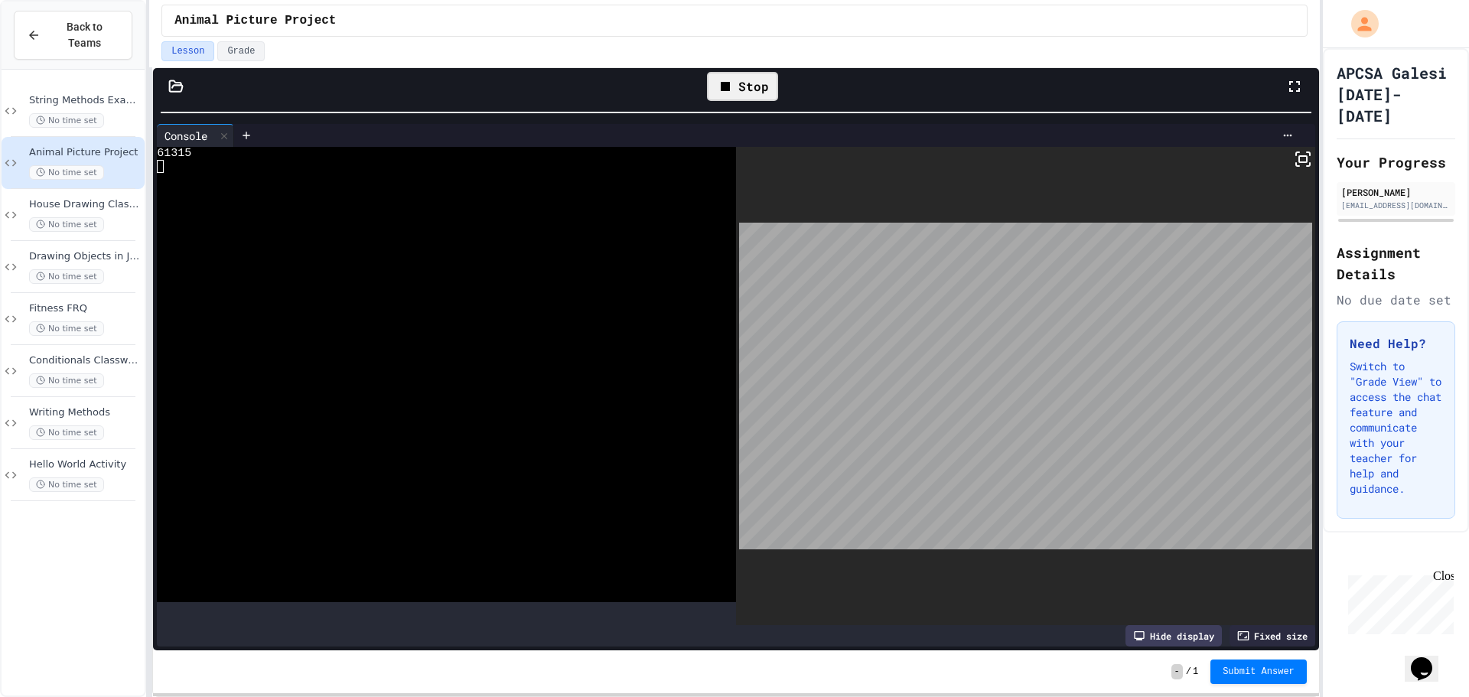
click at [748, 98] on div "Stop" at bounding box center [742, 86] width 71 height 29
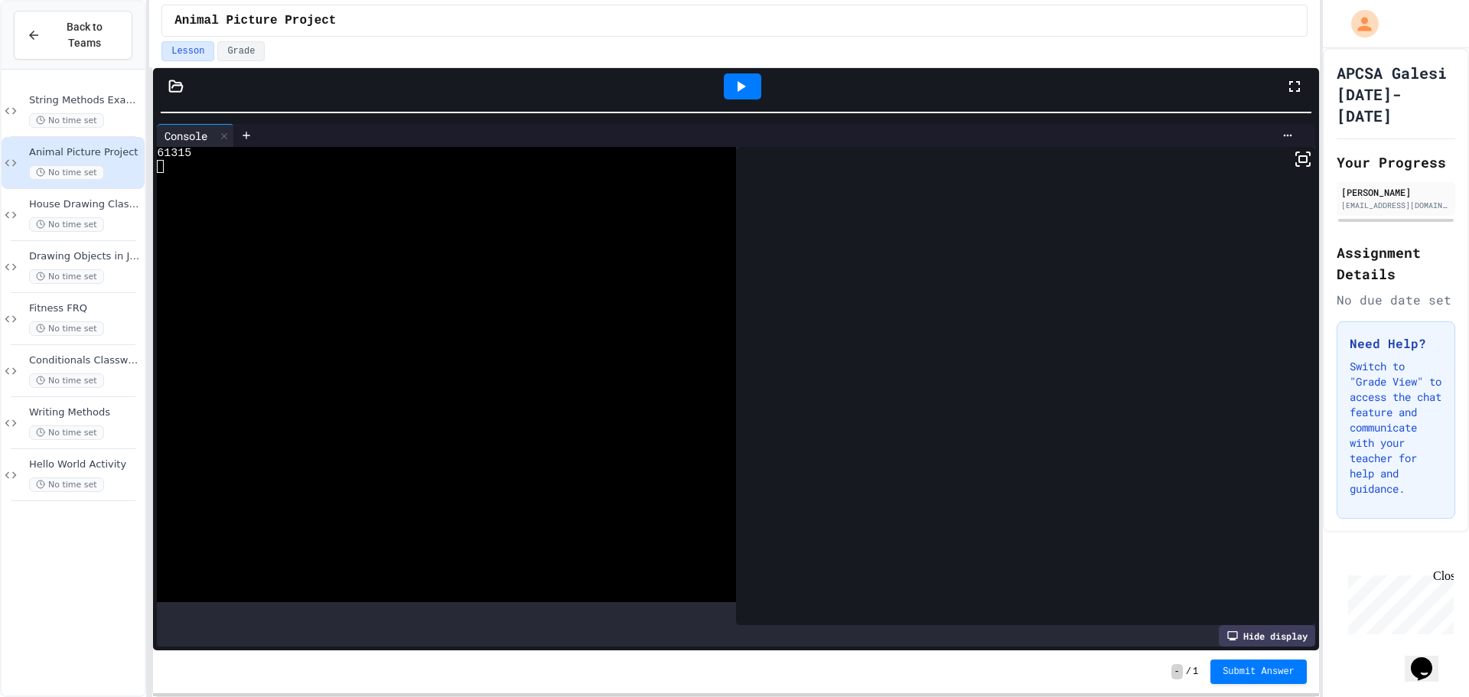
click at [748, 98] on div at bounding box center [742, 86] width 37 height 26
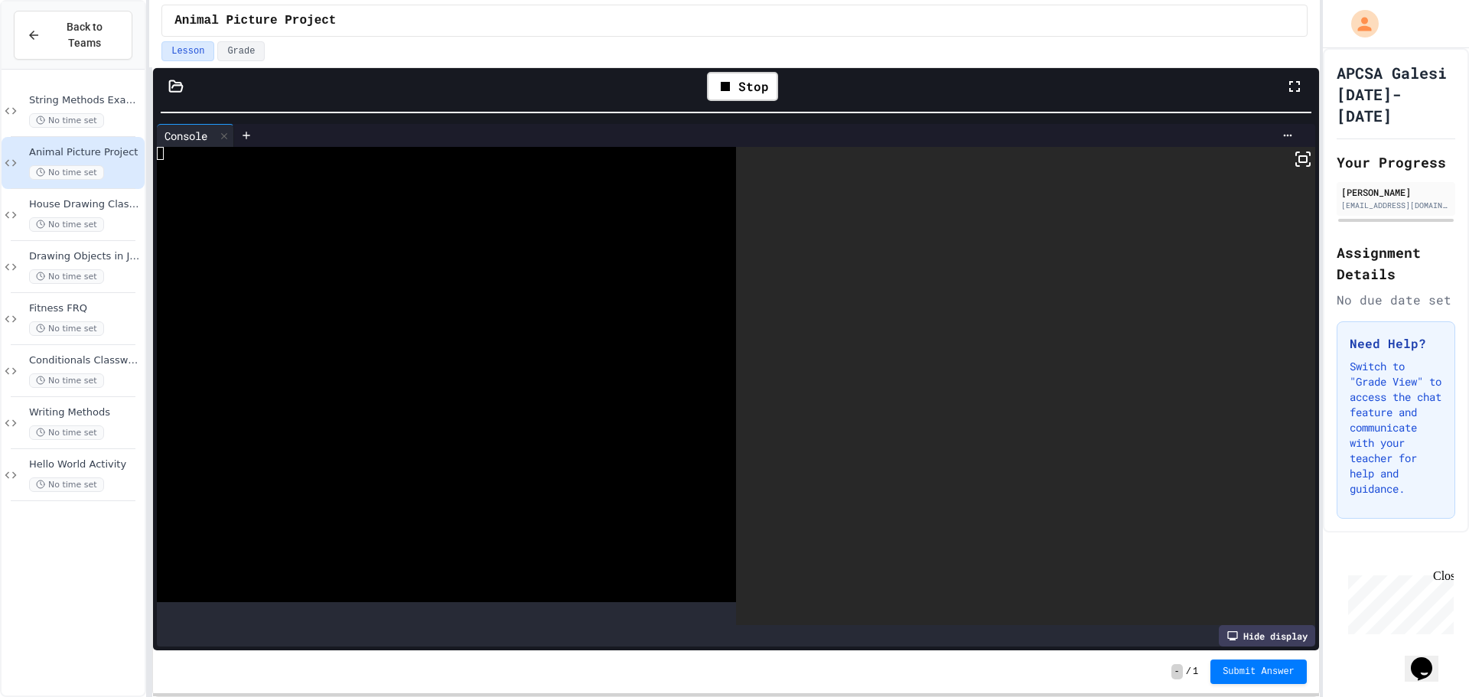
click at [1281, 167] on div at bounding box center [1025, 386] width 579 height 478
click at [1294, 176] on div at bounding box center [1025, 386] width 579 height 478
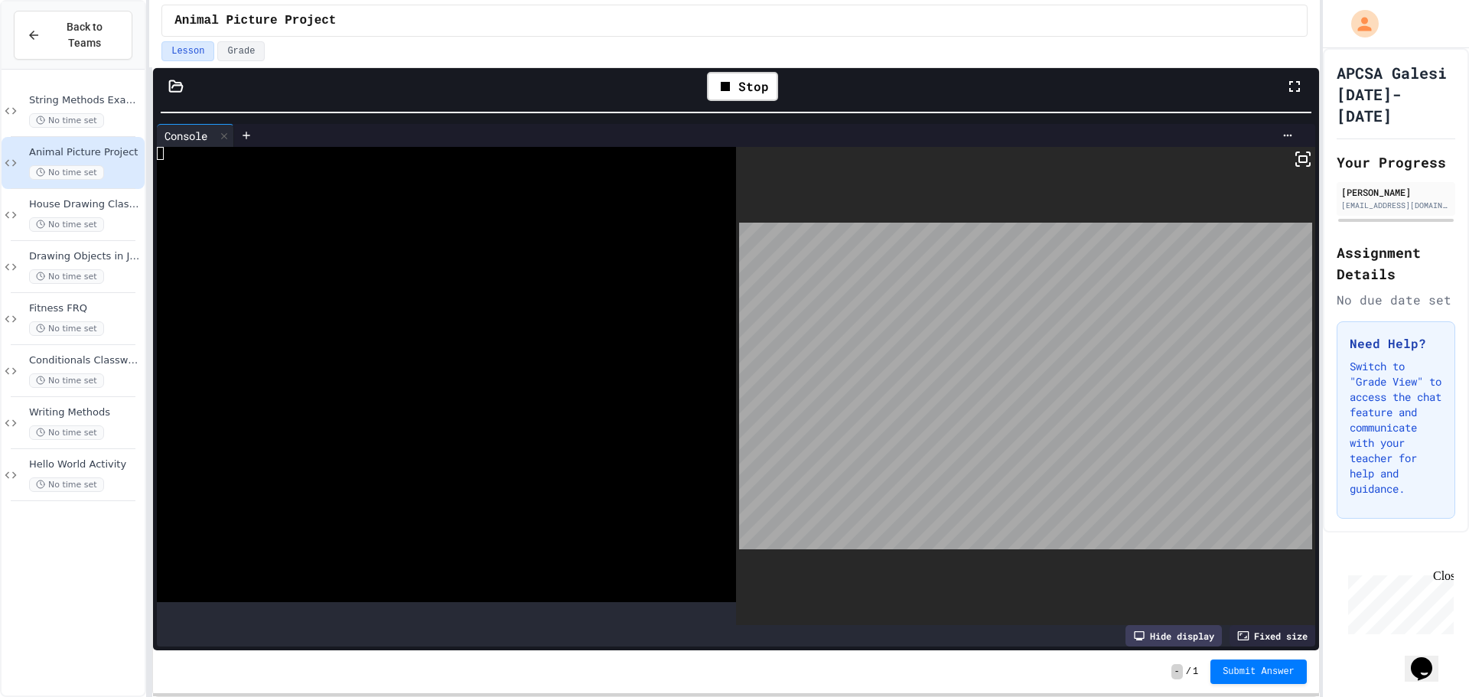
click at [1285, 170] on div at bounding box center [1025, 386] width 579 height 478
click at [1294, 164] on icon at bounding box center [1303, 159] width 18 height 18
click at [743, 72] on div "Stop" at bounding box center [742, 86] width 71 height 29
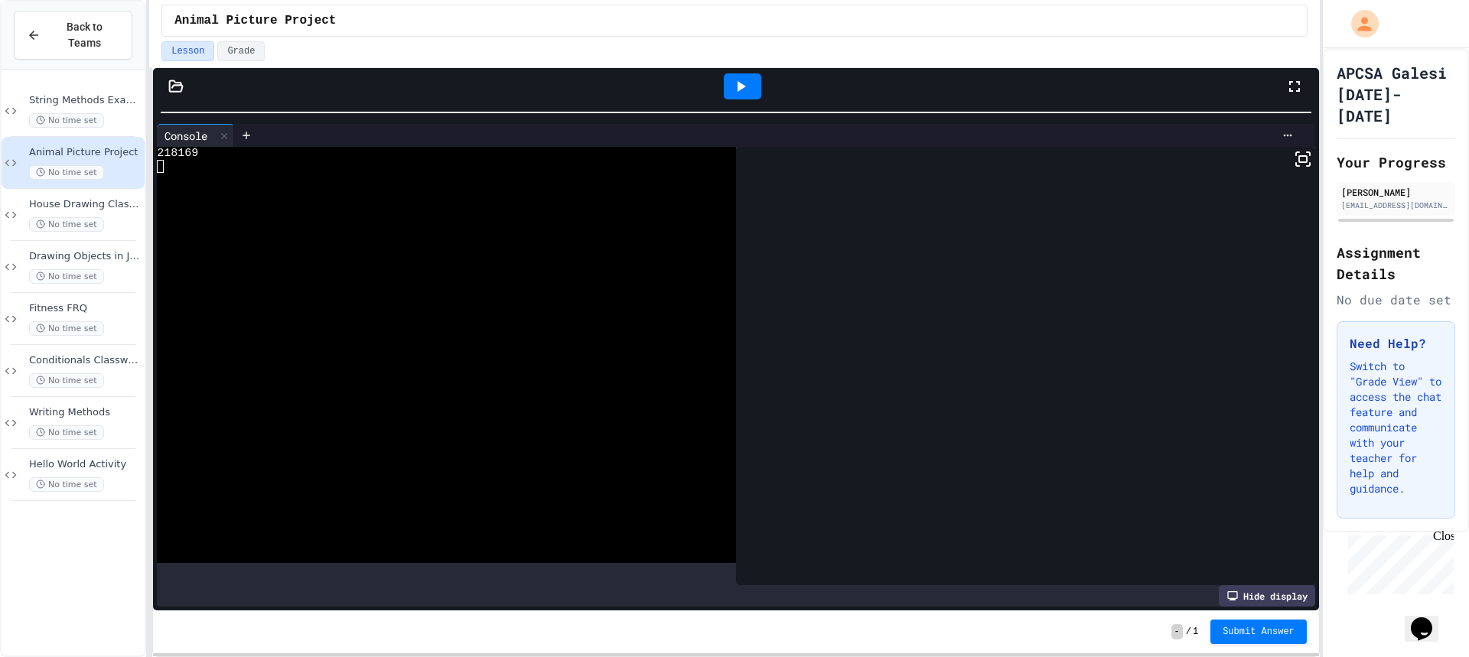
click at [734, 83] on icon at bounding box center [740, 86] width 18 height 18
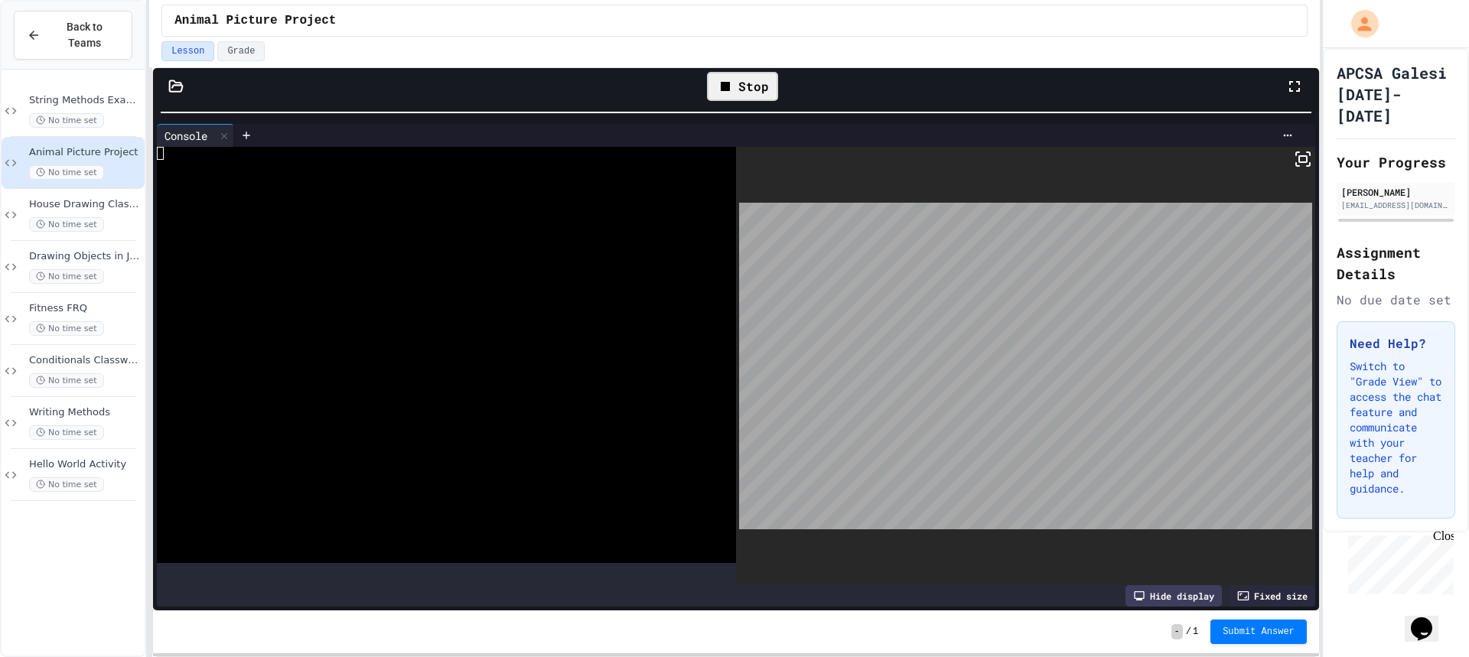
click at [1299, 161] on rect at bounding box center [1303, 159] width 8 height 6
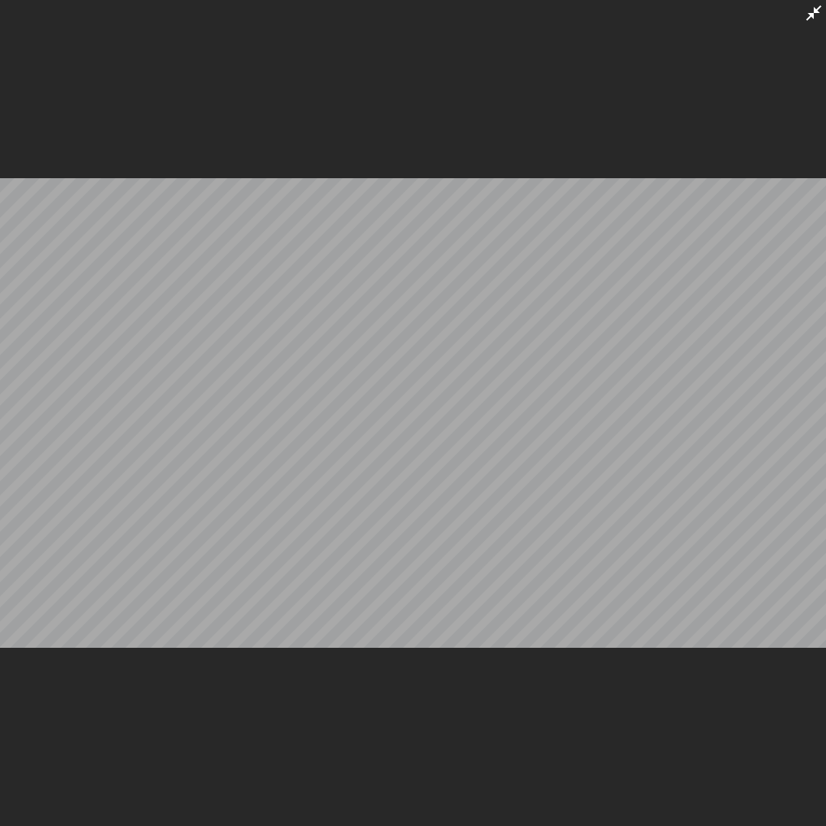
click at [818, 4] on div at bounding box center [814, 12] width 18 height 19
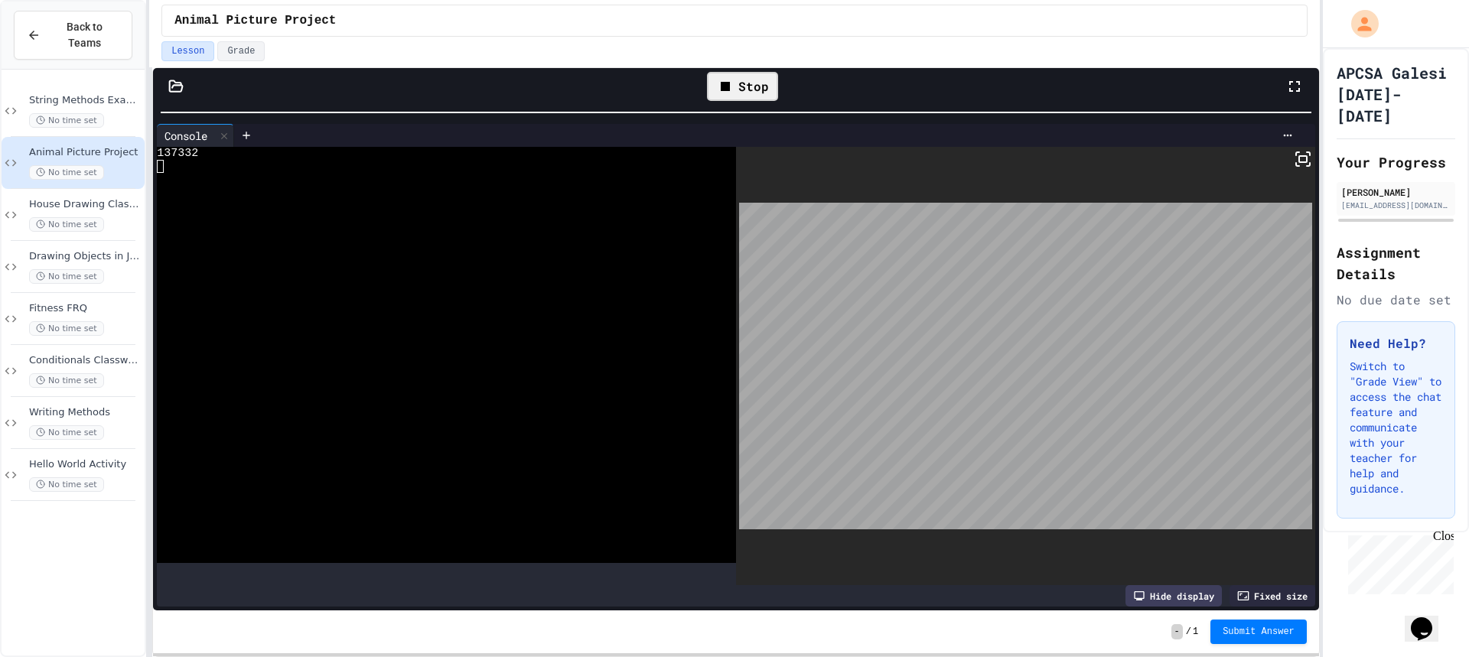
click at [1048, 12] on div "Animal Picture Project" at bounding box center [734, 20] width 1120 height 18
click at [760, 85] on div "Stop" at bounding box center [742, 86] width 71 height 29
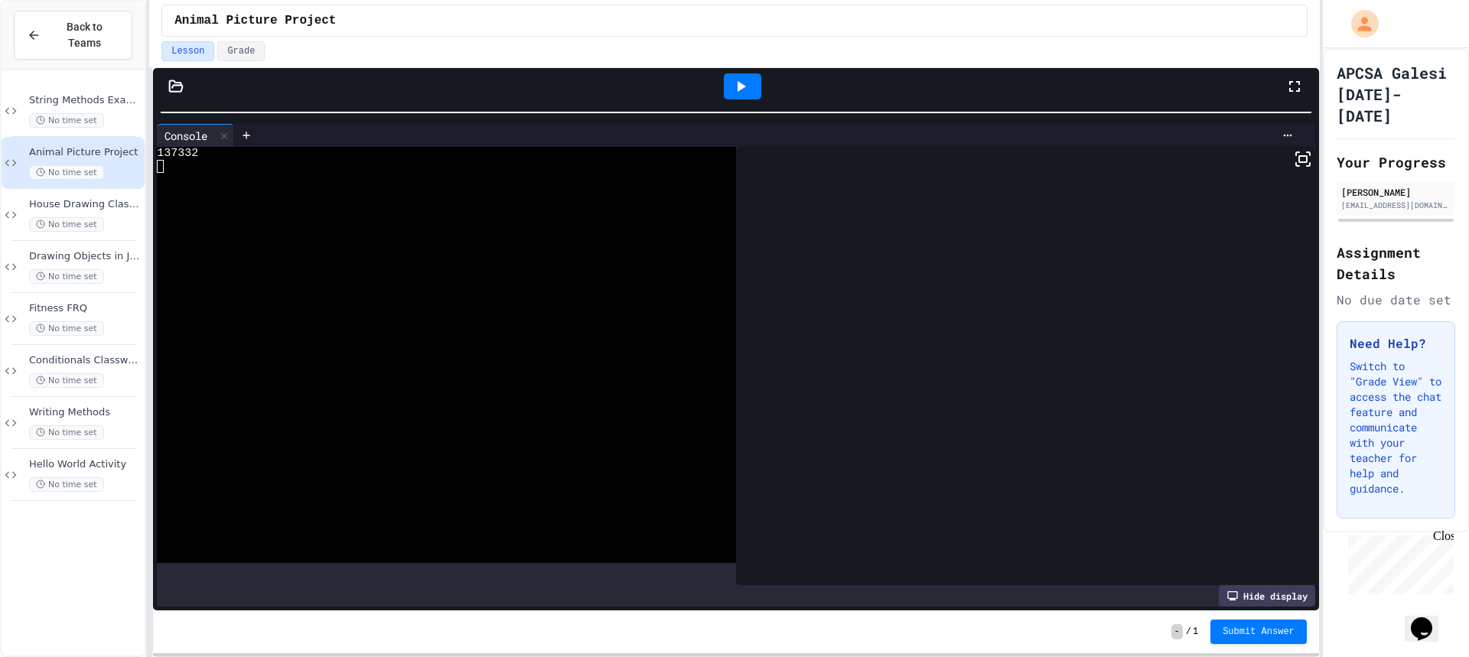
click at [760, 85] on div at bounding box center [742, 86] width 37 height 26
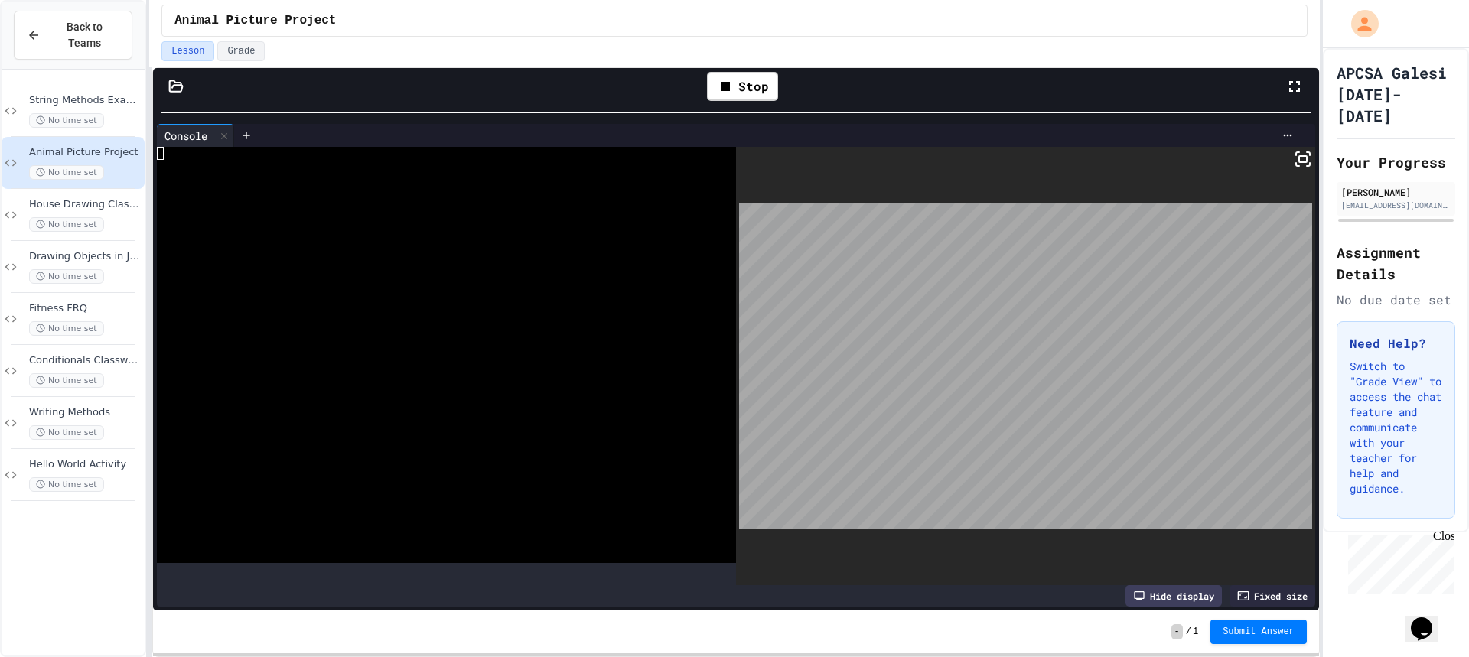
click at [1294, 151] on icon at bounding box center [1303, 159] width 18 height 18
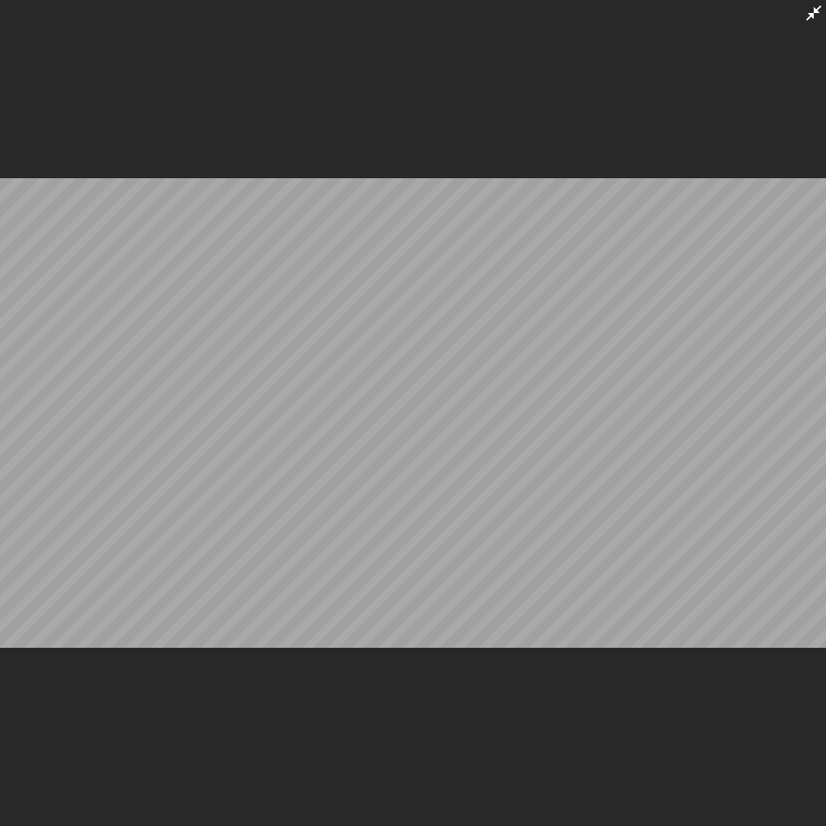
click at [806, 18] on icon at bounding box center [814, 13] width 18 height 18
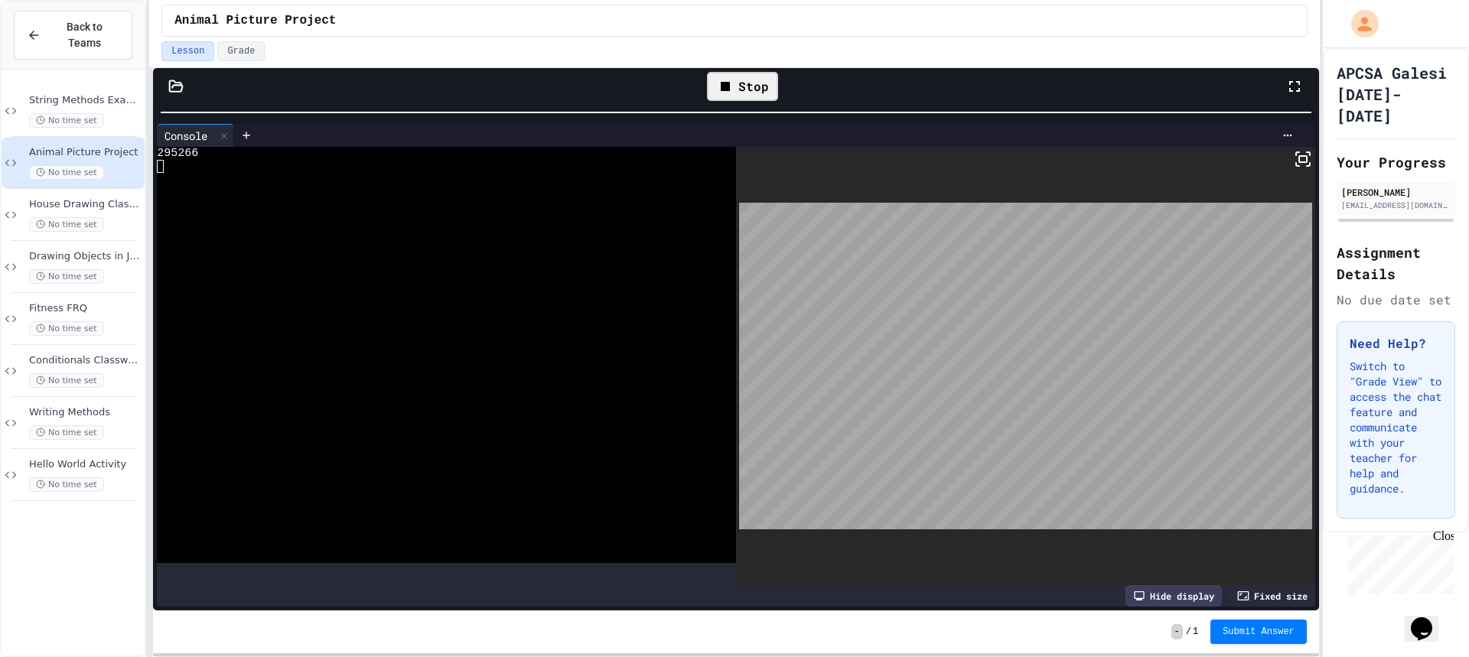
click at [771, 86] on div "Stop" at bounding box center [742, 86] width 71 height 29
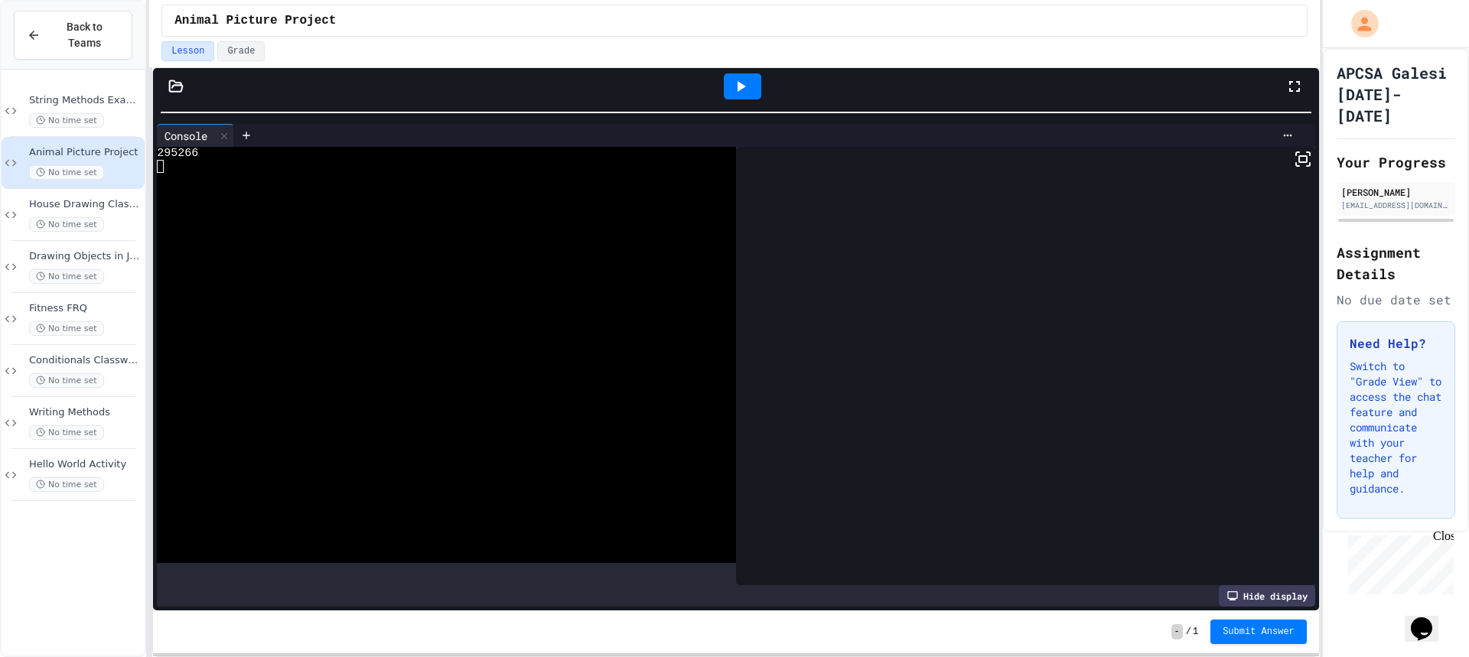
click at [751, 80] on div at bounding box center [742, 86] width 37 height 26
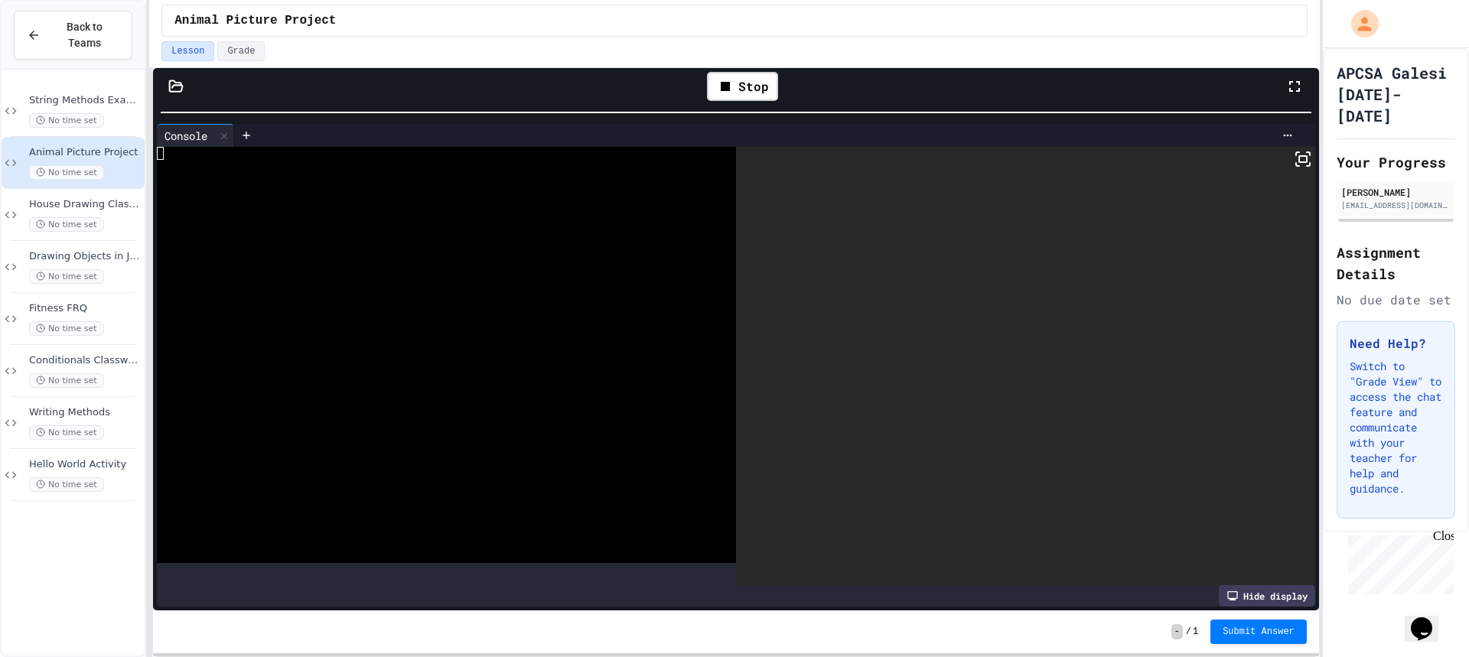
click at [1299, 162] on rect at bounding box center [1303, 159] width 8 height 6
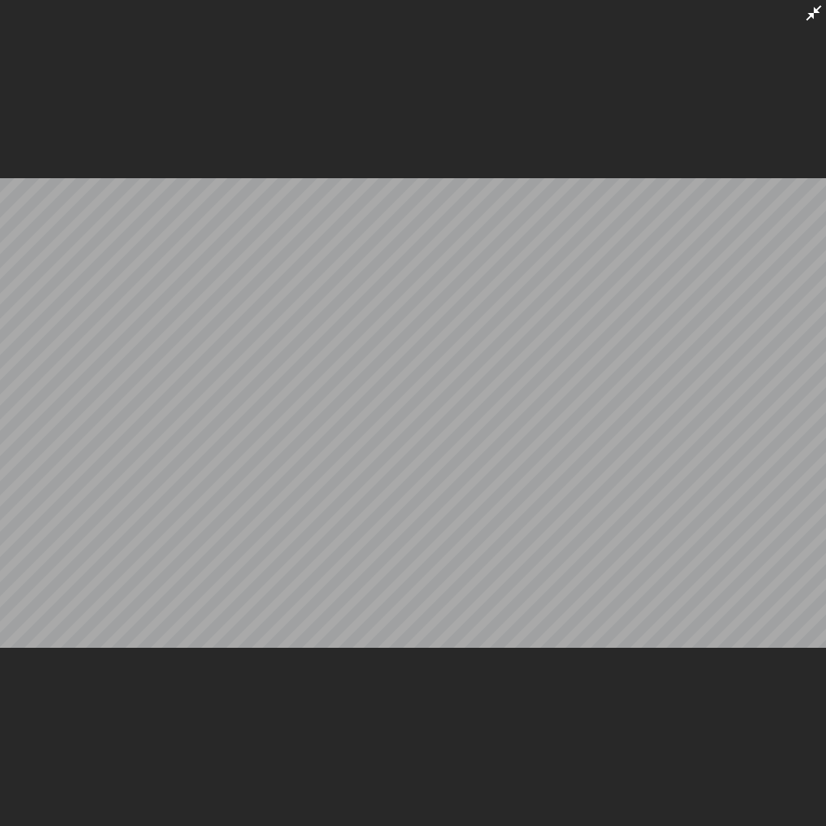
drag, startPoint x: 814, startPoint y: 13, endPoint x: 1053, endPoint y: 11, distance: 239.5
click at [814, 13] on icon at bounding box center [813, 12] width 15 height 15
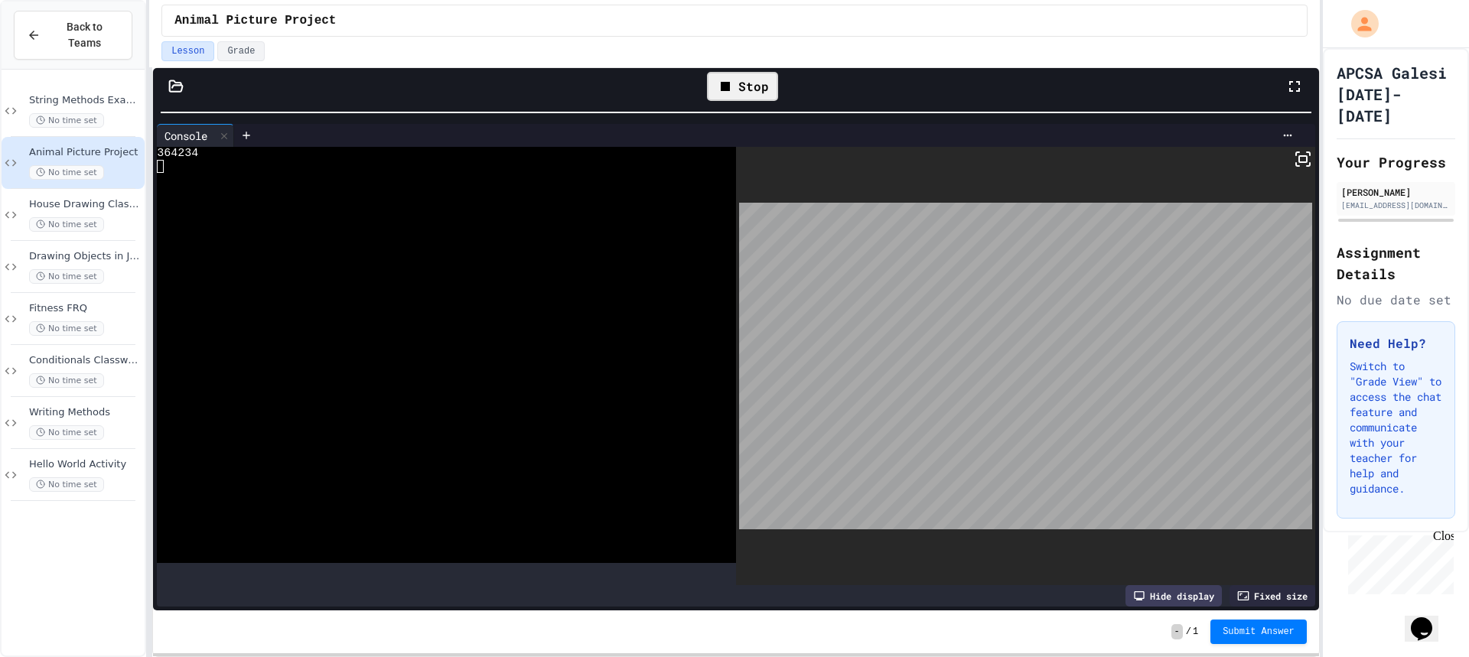
click at [747, 81] on div "Stop" at bounding box center [742, 86] width 71 height 29
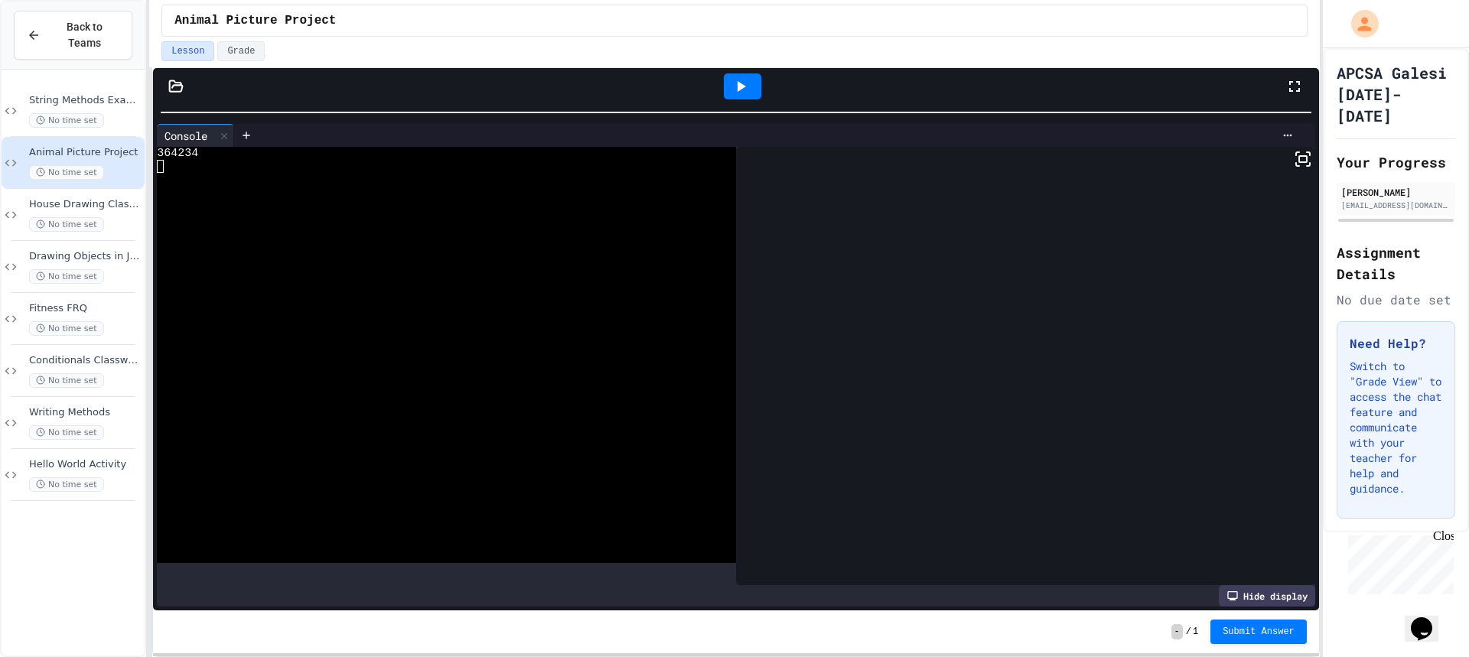
click at [747, 81] on icon at bounding box center [740, 86] width 18 height 18
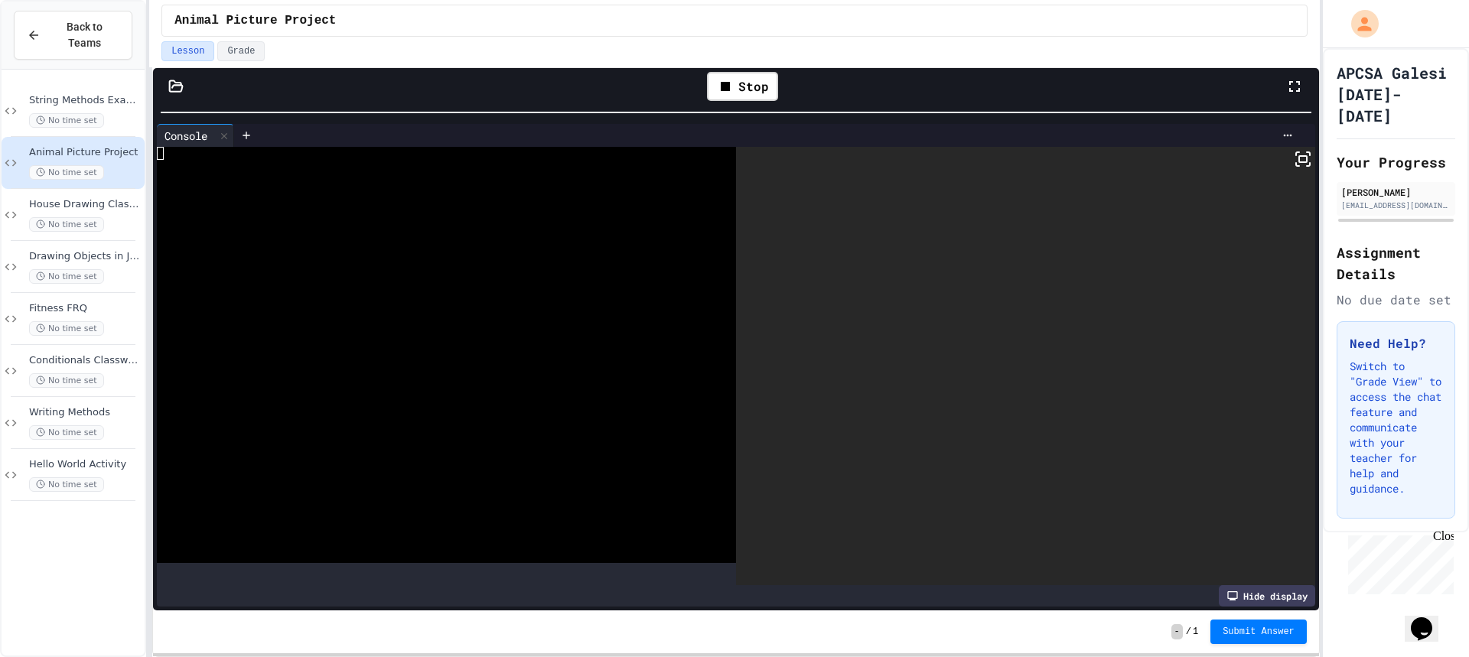
click at [1303, 162] on div at bounding box center [1025, 366] width 579 height 438
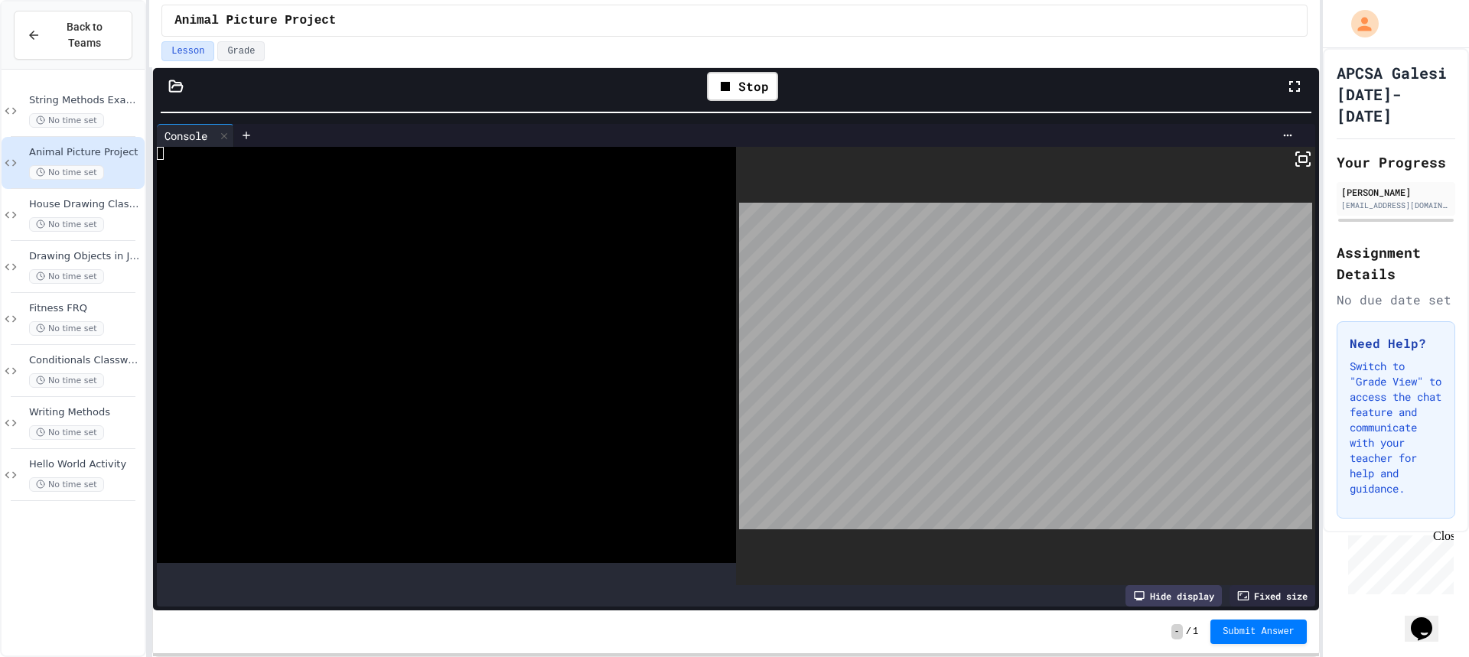
click at [1307, 165] on icon at bounding box center [1308, 164] width 3 height 3
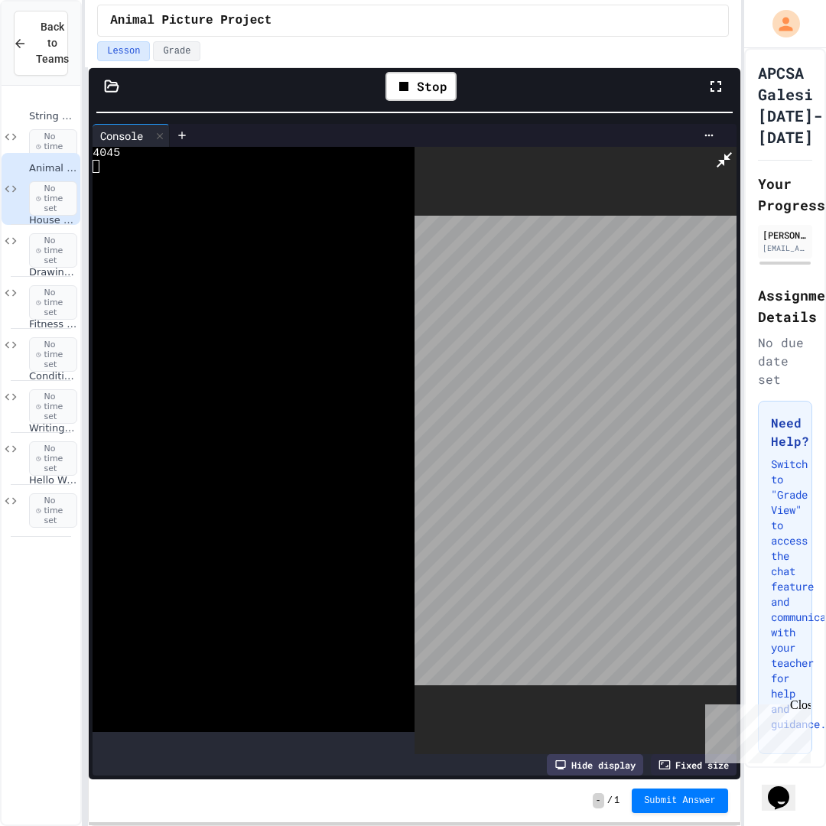
click at [734, 151] on icon at bounding box center [724, 160] width 18 height 18
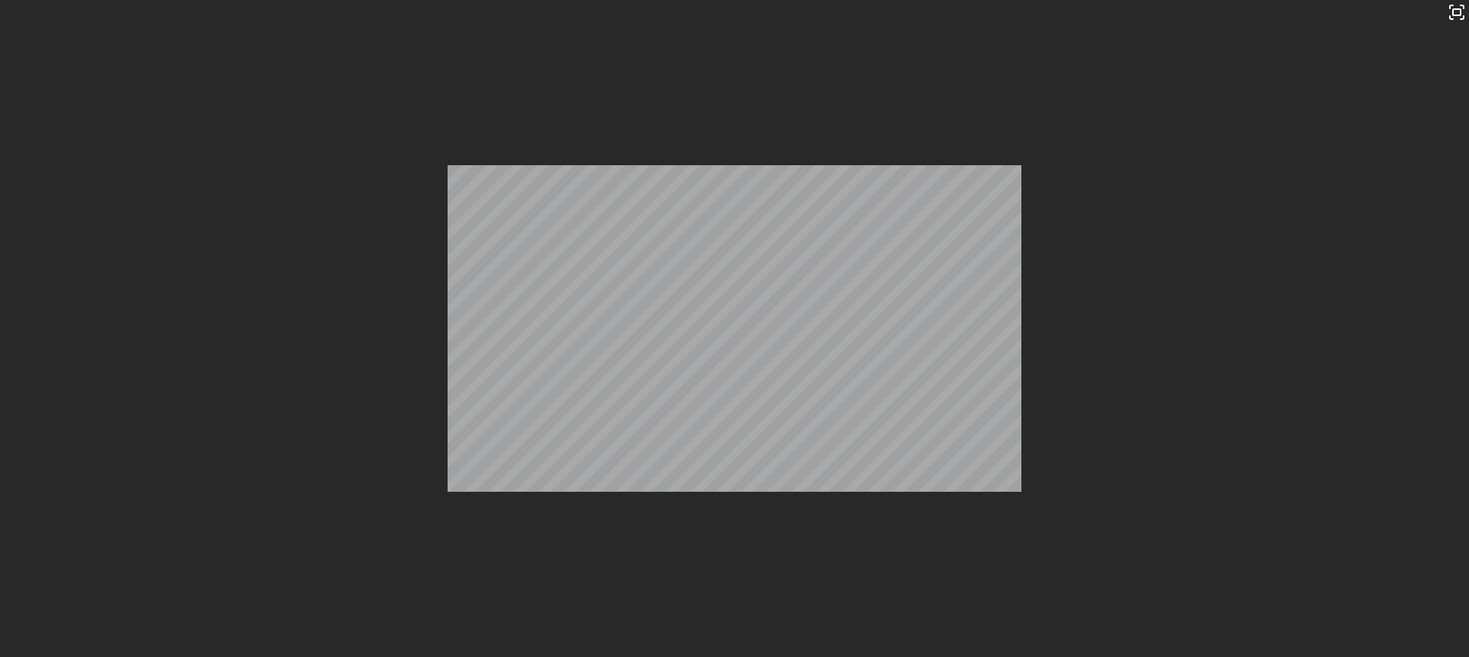
click at [743, 86] on div "Stop" at bounding box center [742, 86] width 71 height 29
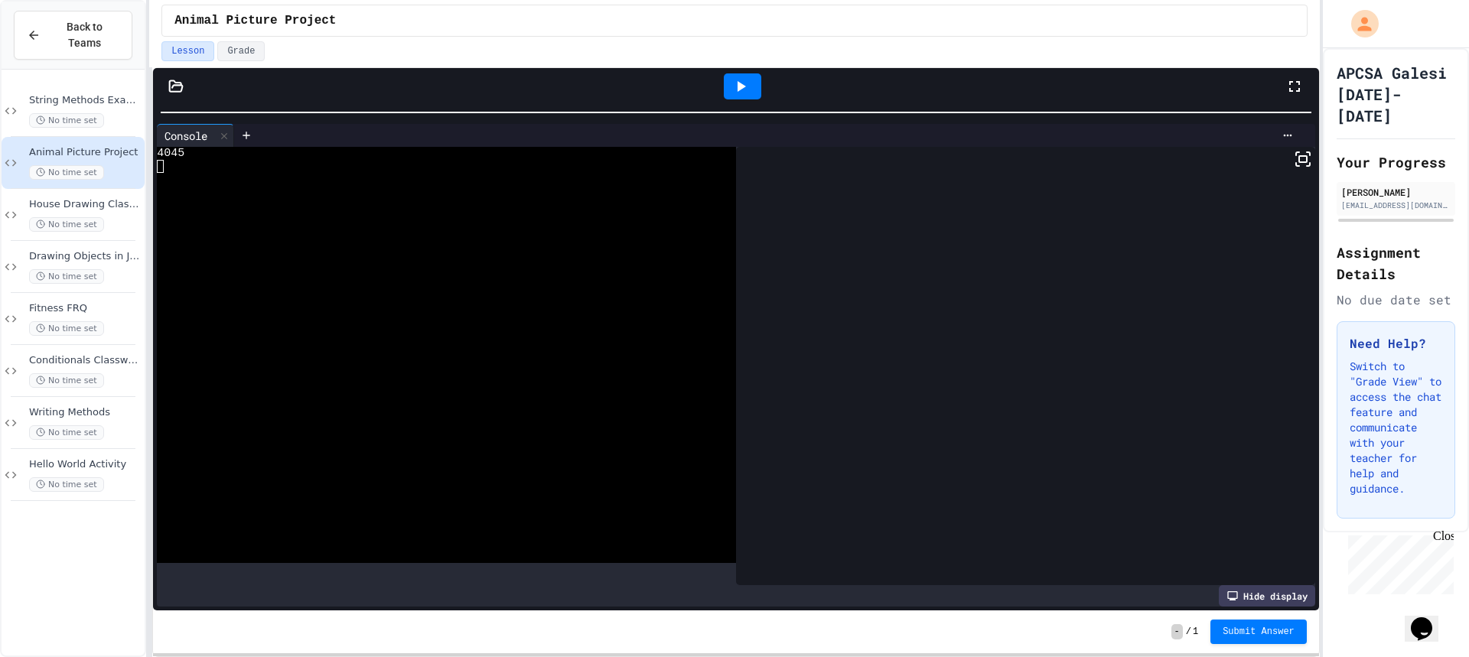
click at [743, 86] on icon at bounding box center [742, 86] width 8 height 11
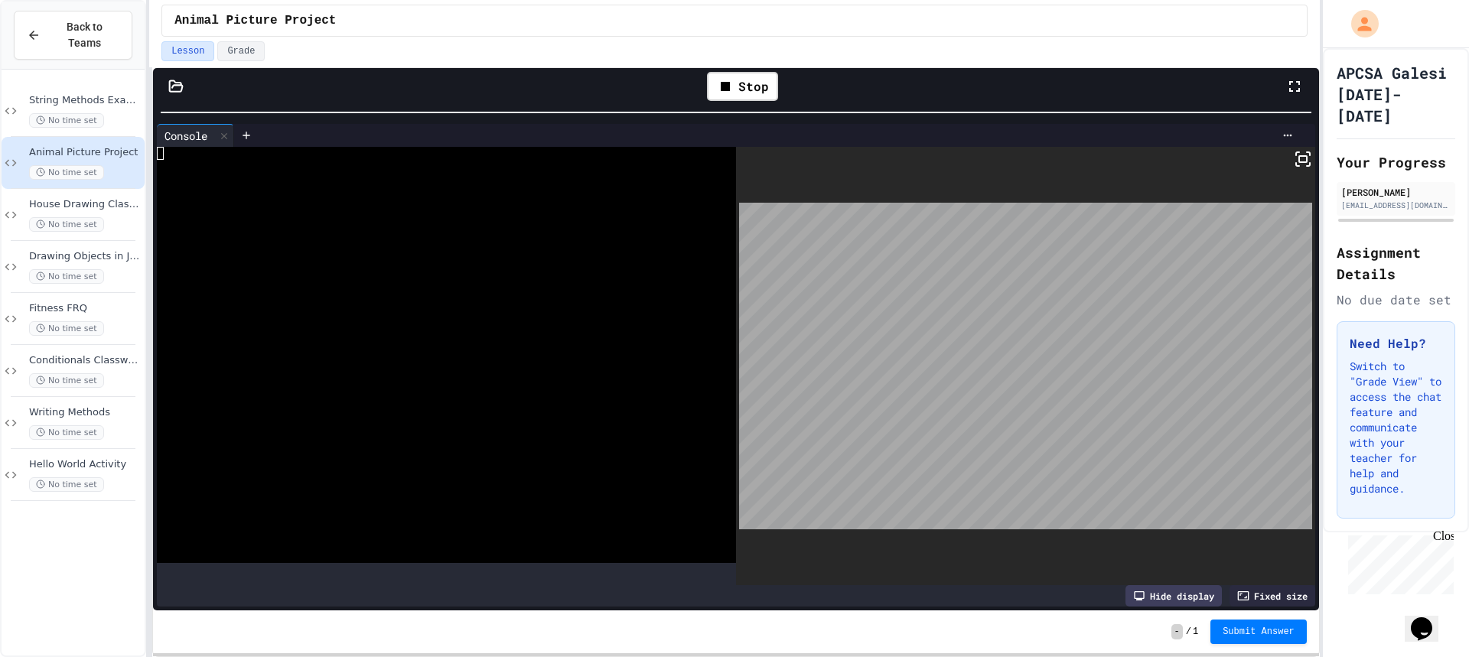
click at [1294, 158] on icon at bounding box center [1303, 159] width 18 height 18
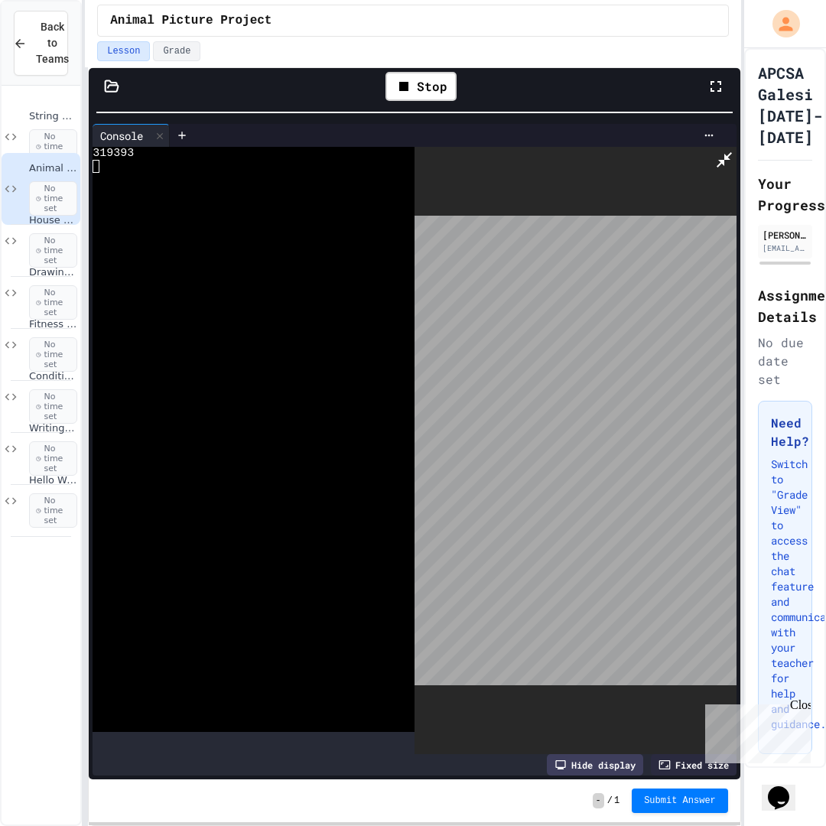
click at [734, 151] on icon at bounding box center [724, 160] width 18 height 18
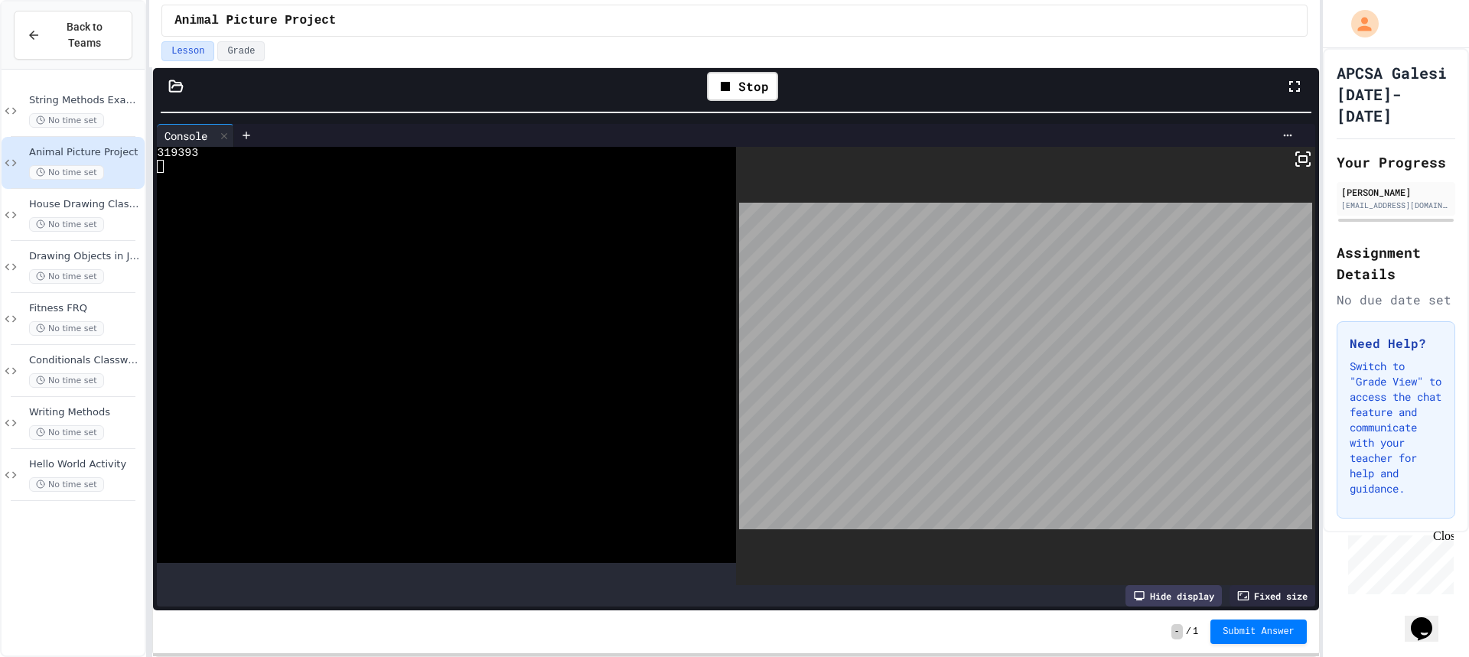
click at [955, 296] on body "**********" at bounding box center [734, 328] width 1469 height 657
click at [739, 75] on div "Stop" at bounding box center [740, 86] width 71 height 29
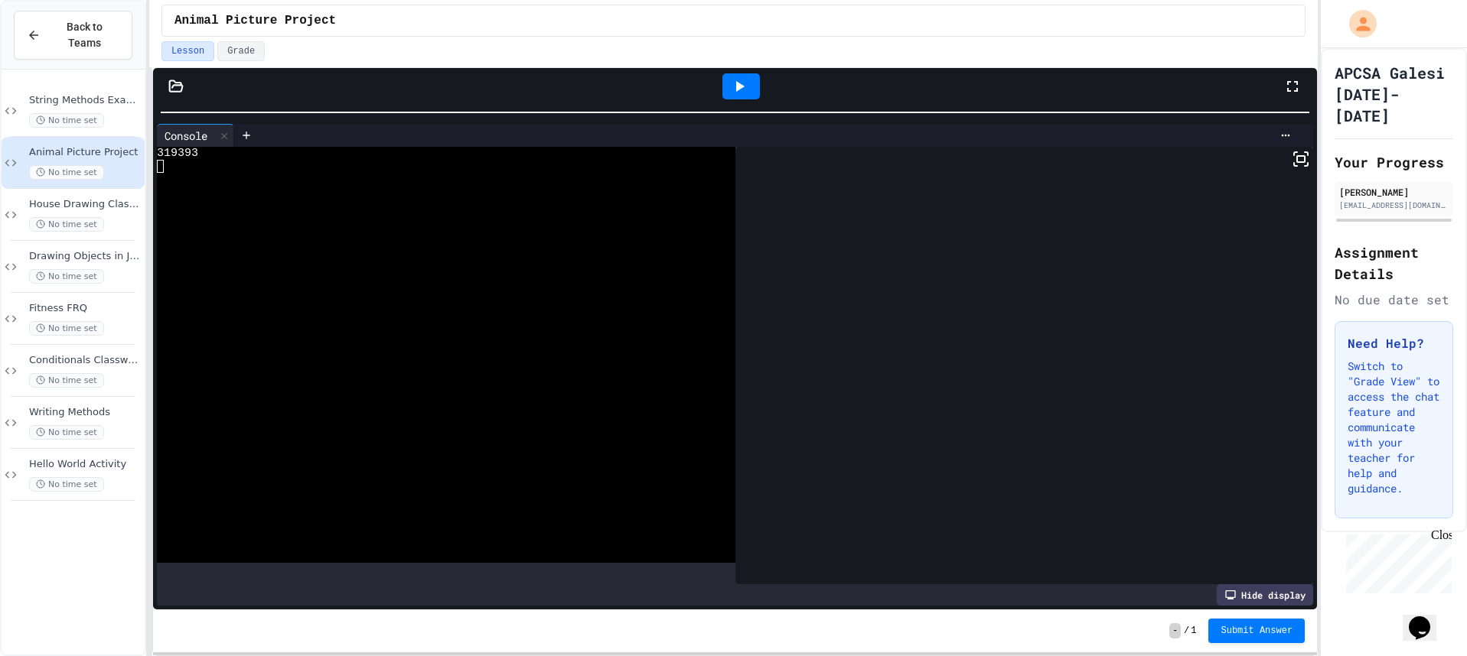
click at [738, 83] on icon at bounding box center [740, 86] width 8 height 11
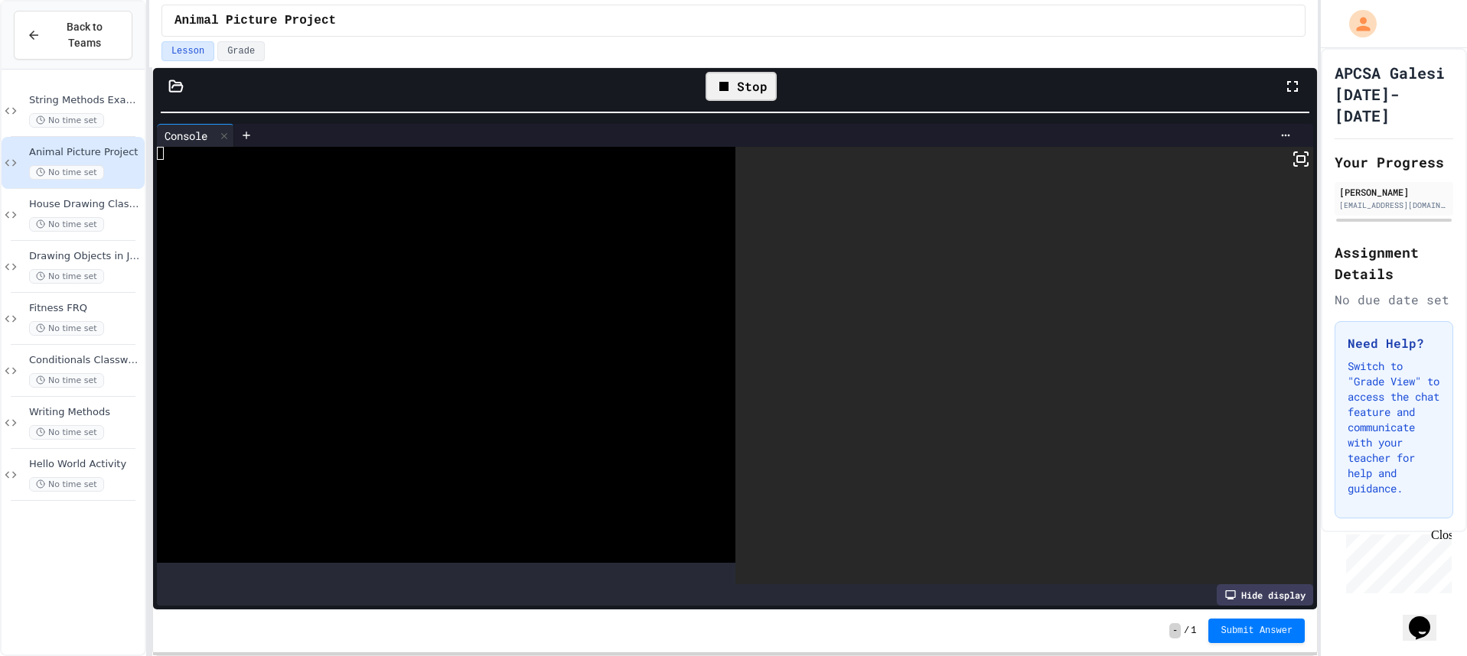
click at [1264, 174] on div at bounding box center [1024, 366] width 578 height 438
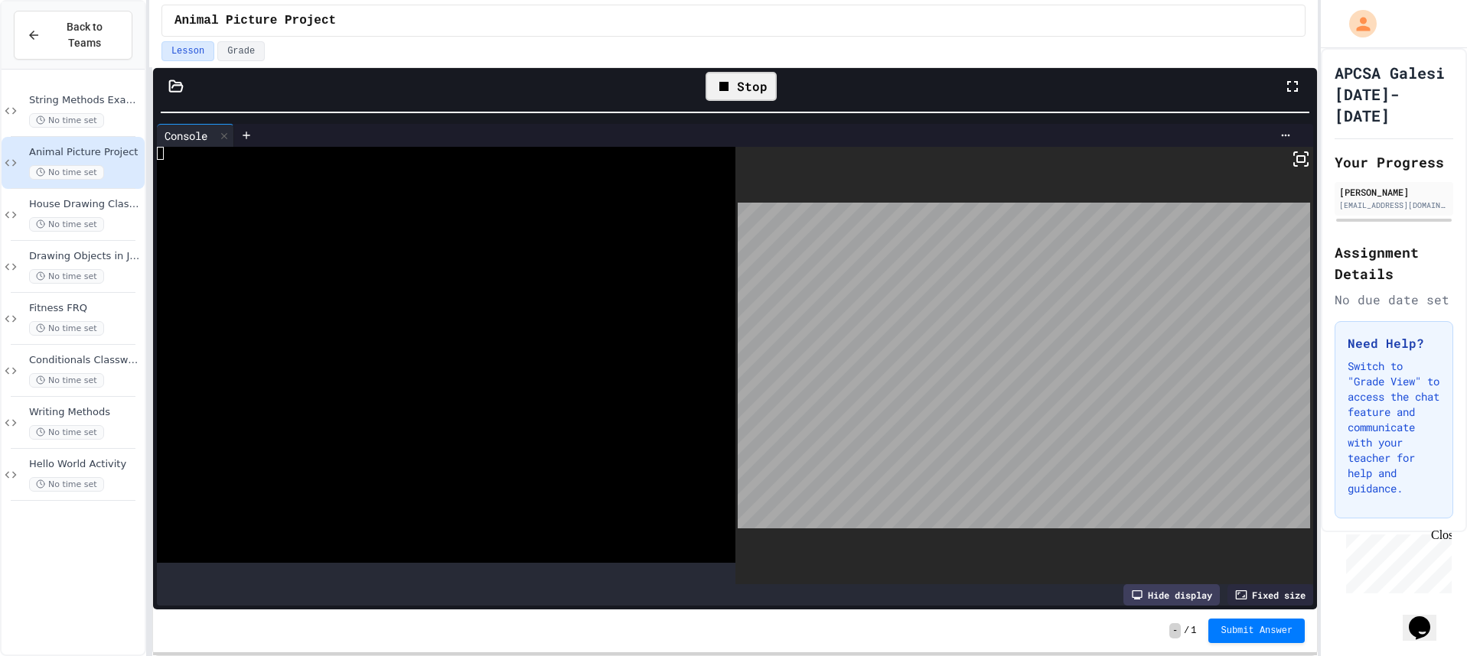
click at [1291, 168] on icon at bounding box center [1300, 159] width 18 height 18
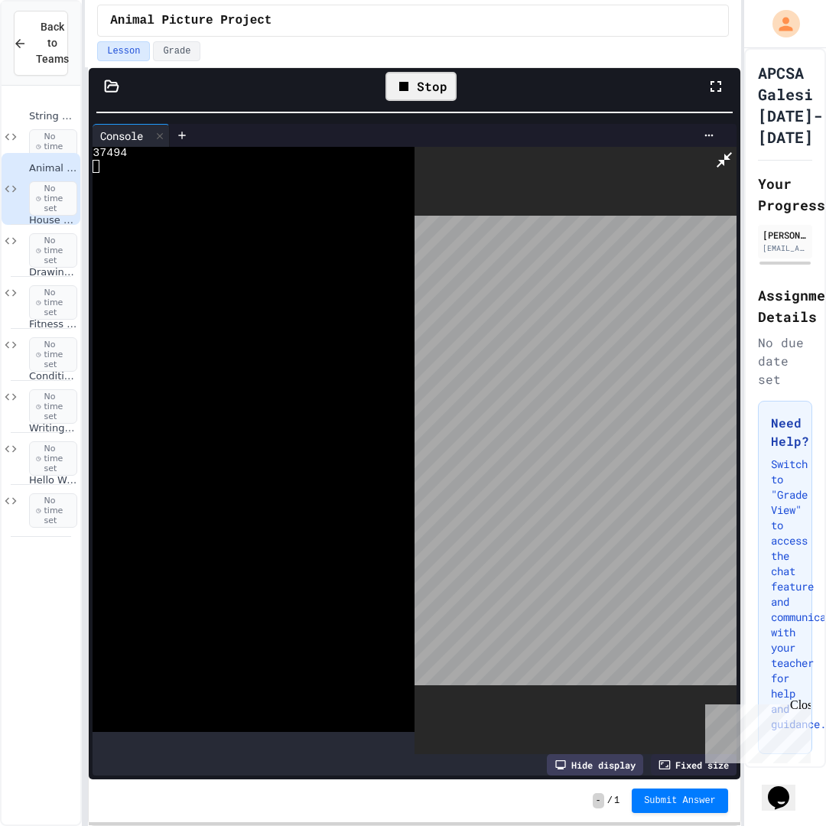
click at [734, 151] on icon at bounding box center [724, 160] width 18 height 18
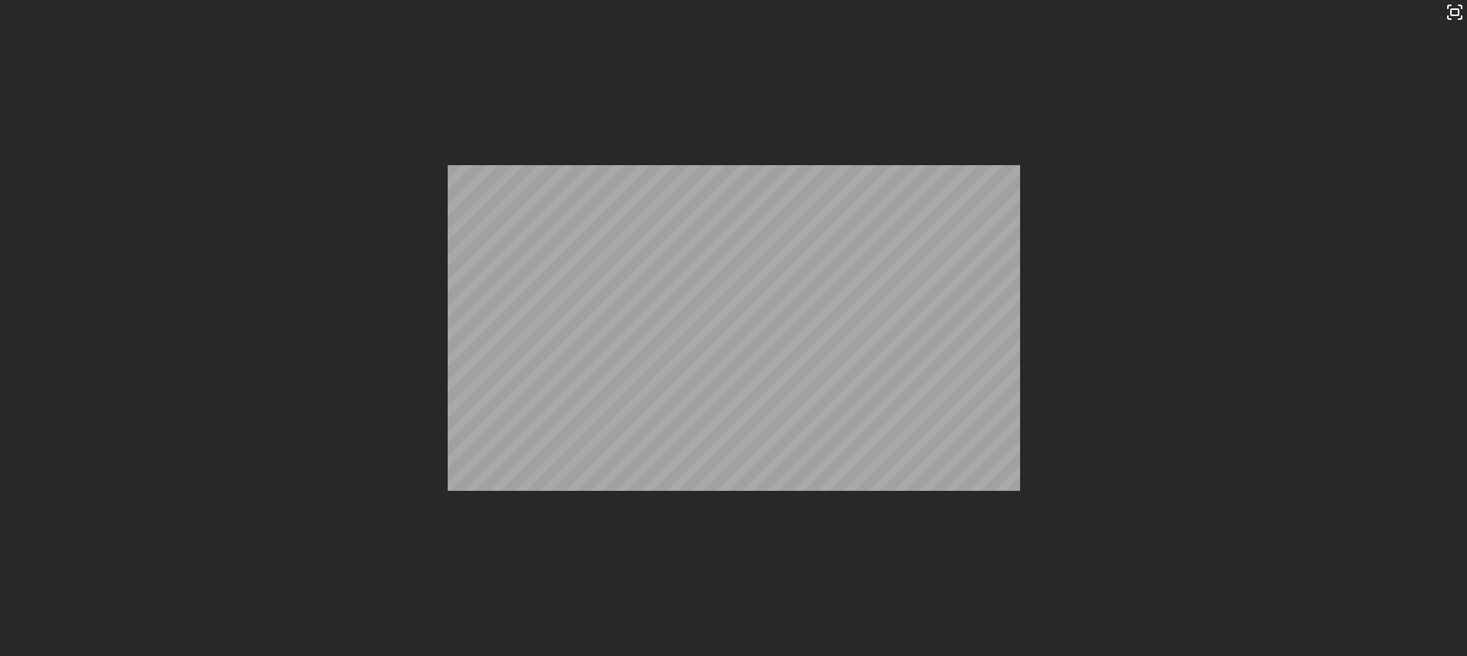
click at [731, 89] on icon at bounding box center [724, 86] width 18 height 18
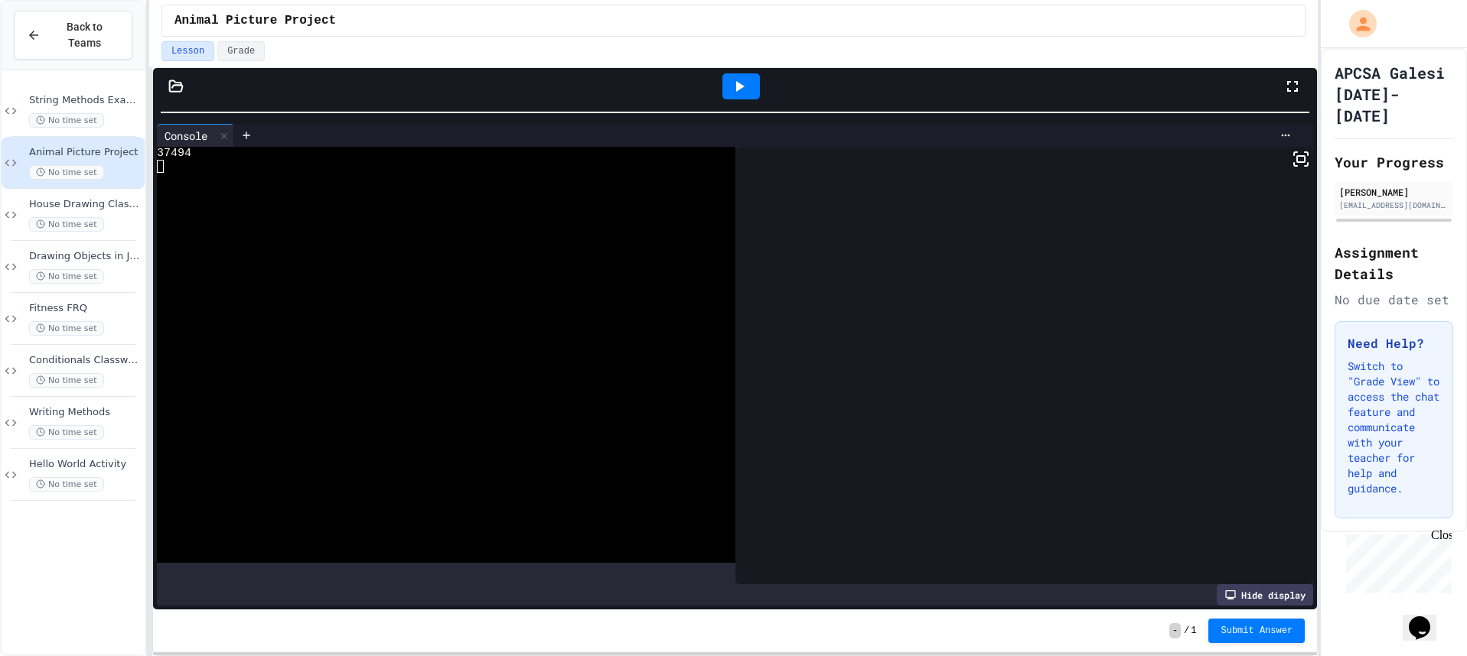
click at [731, 89] on icon at bounding box center [739, 86] width 18 height 18
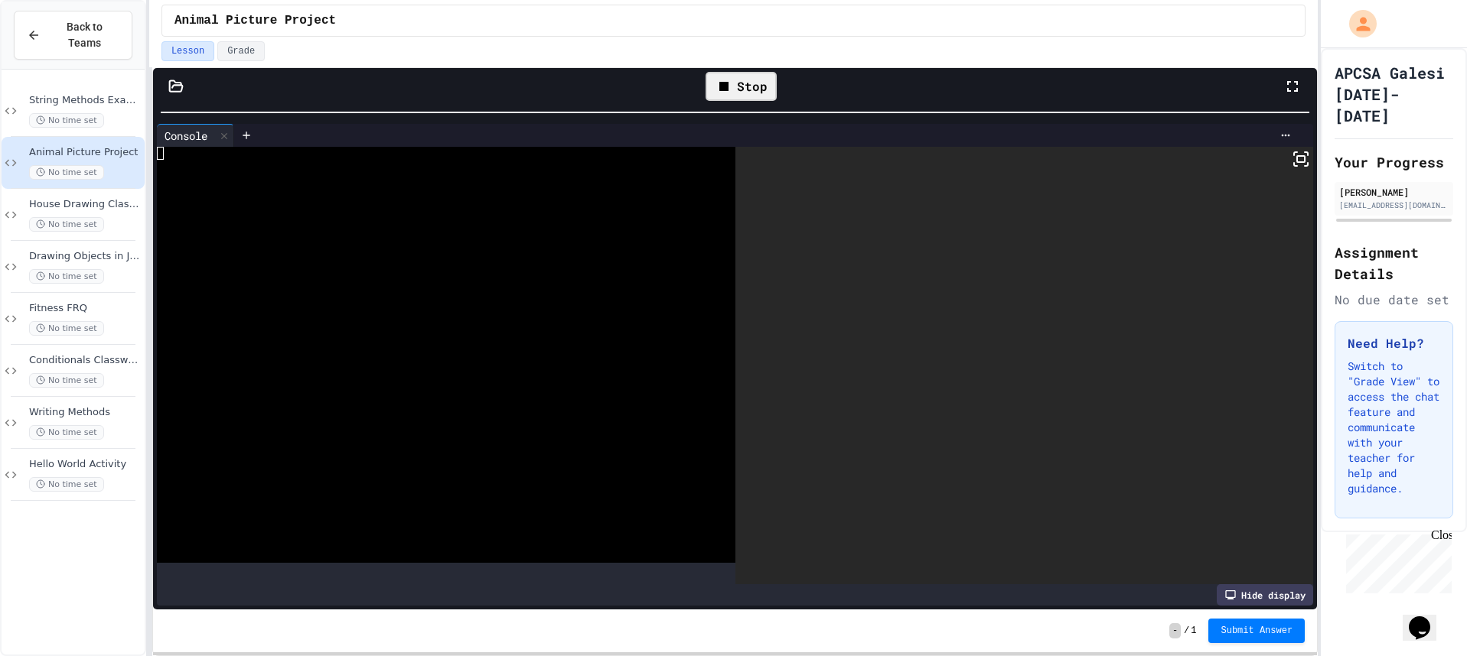
click at [1304, 166] on icon at bounding box center [1305, 164] width 3 height 3
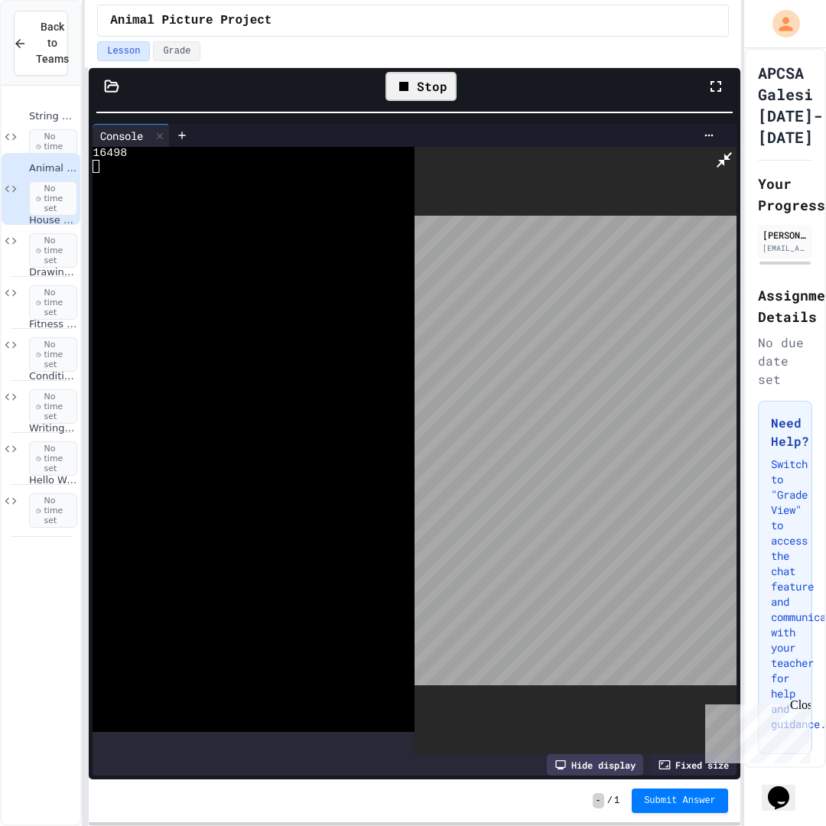
click at [734, 151] on icon at bounding box center [724, 160] width 18 height 18
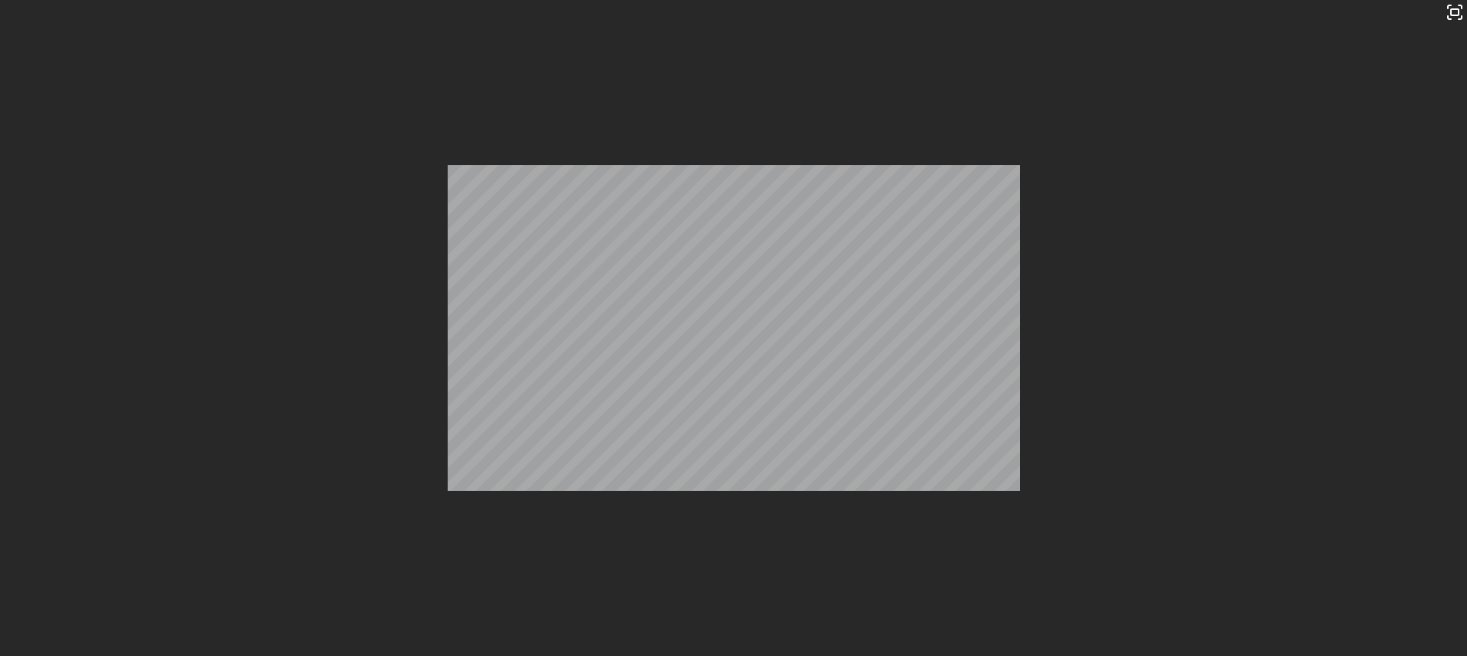
click at [730, 93] on icon at bounding box center [724, 86] width 18 height 18
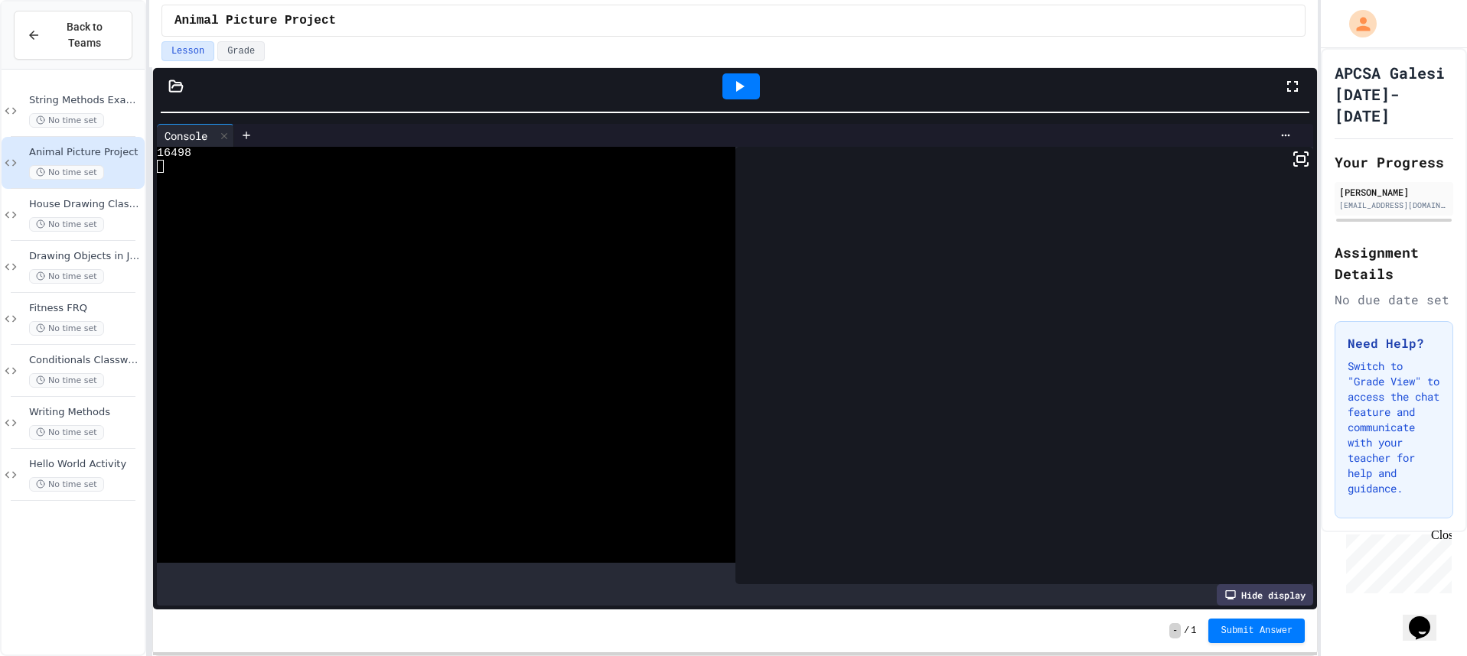
click at [746, 86] on icon at bounding box center [739, 86] width 18 height 18
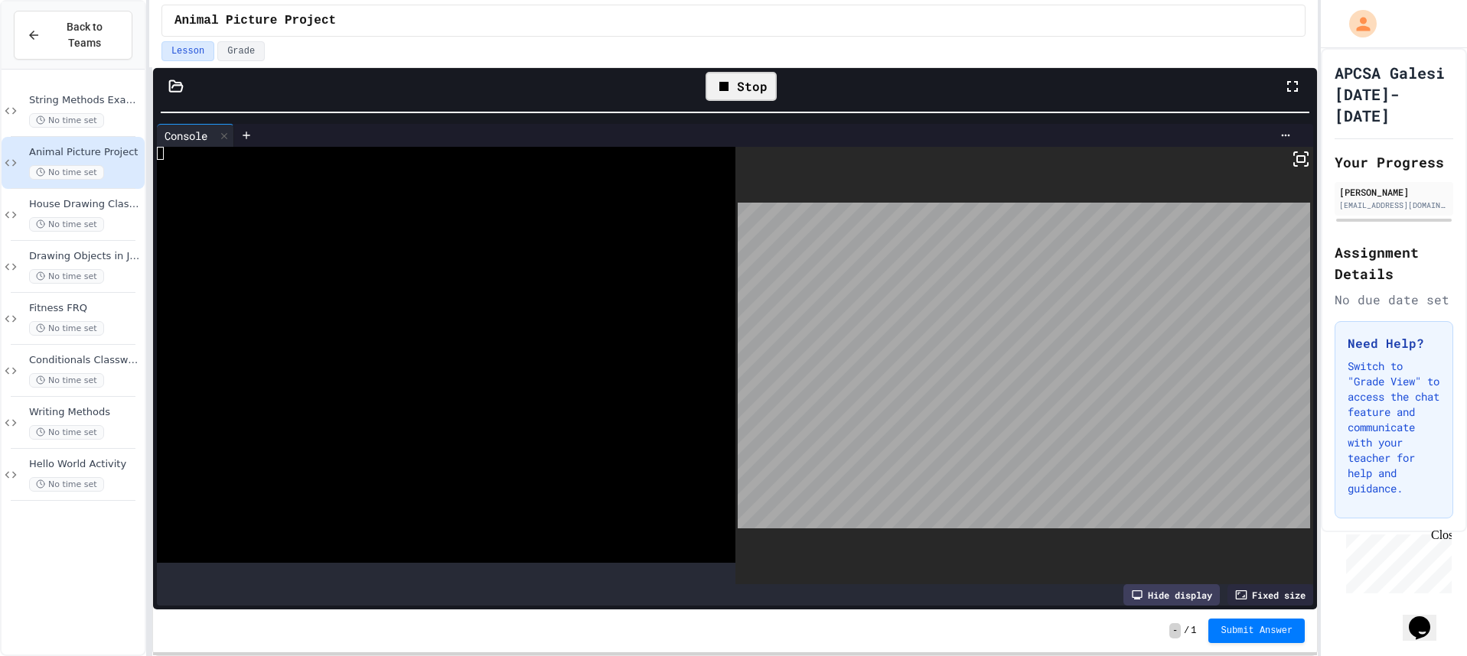
click at [1291, 159] on icon at bounding box center [1300, 159] width 18 height 18
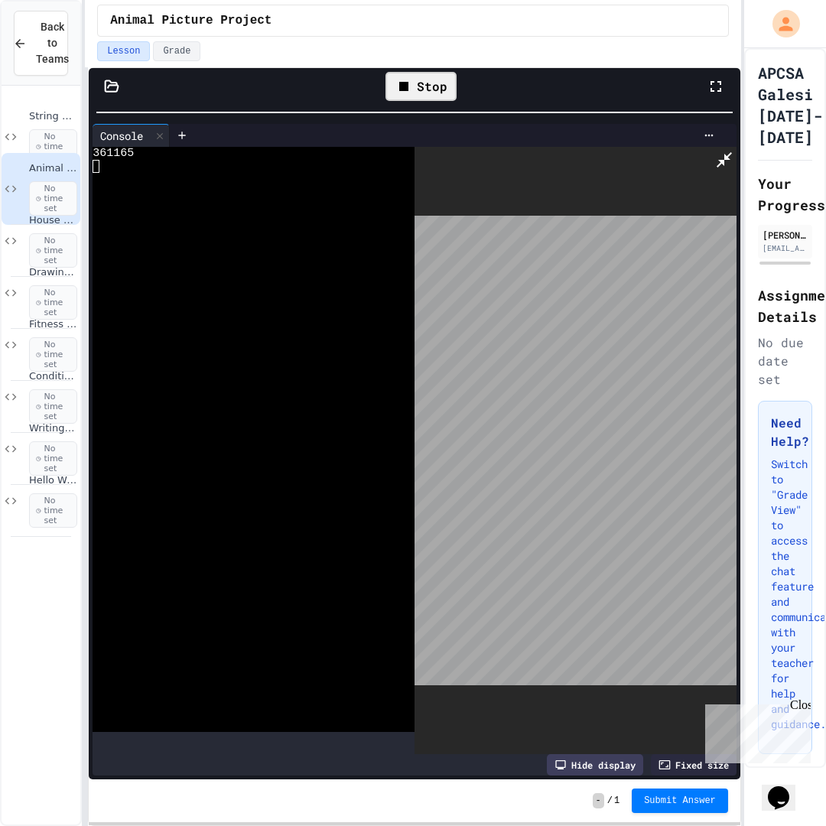
click at [732, 152] on icon at bounding box center [724, 159] width 15 height 15
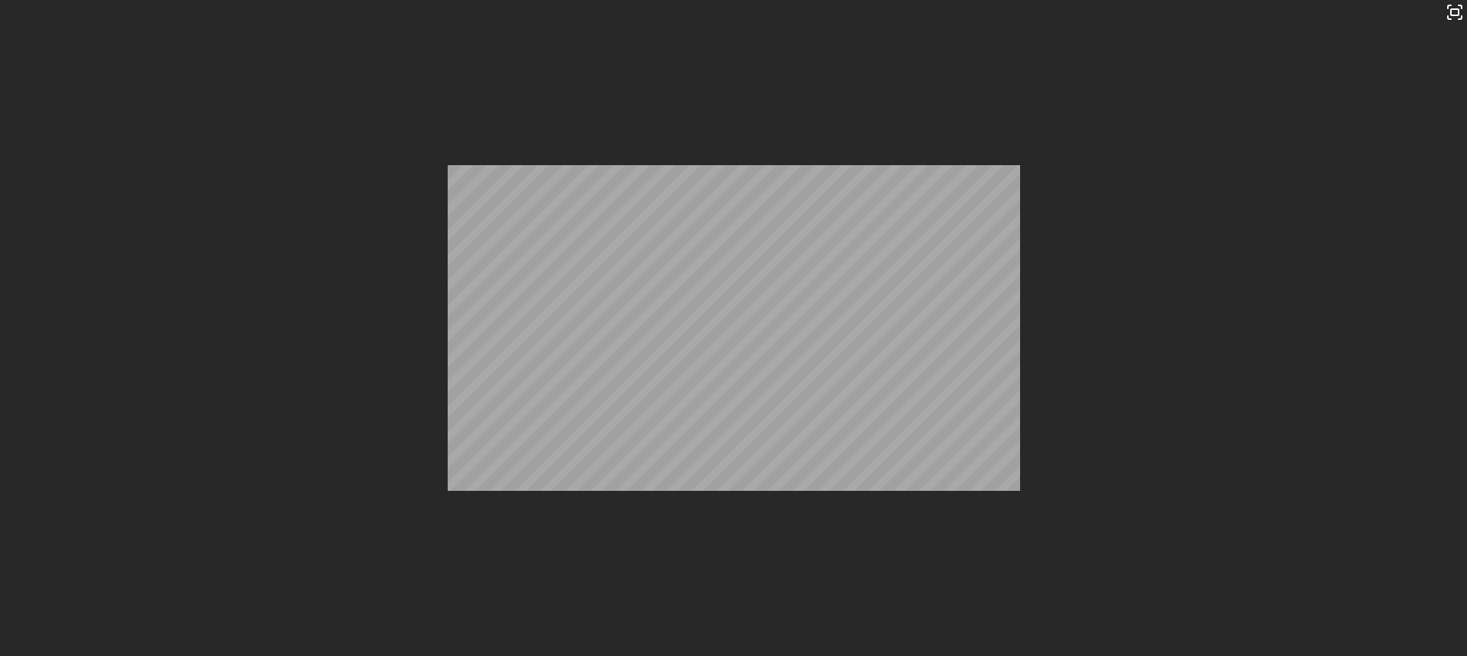
click at [723, 71] on div "Stop" at bounding box center [741, 86] width 86 height 44
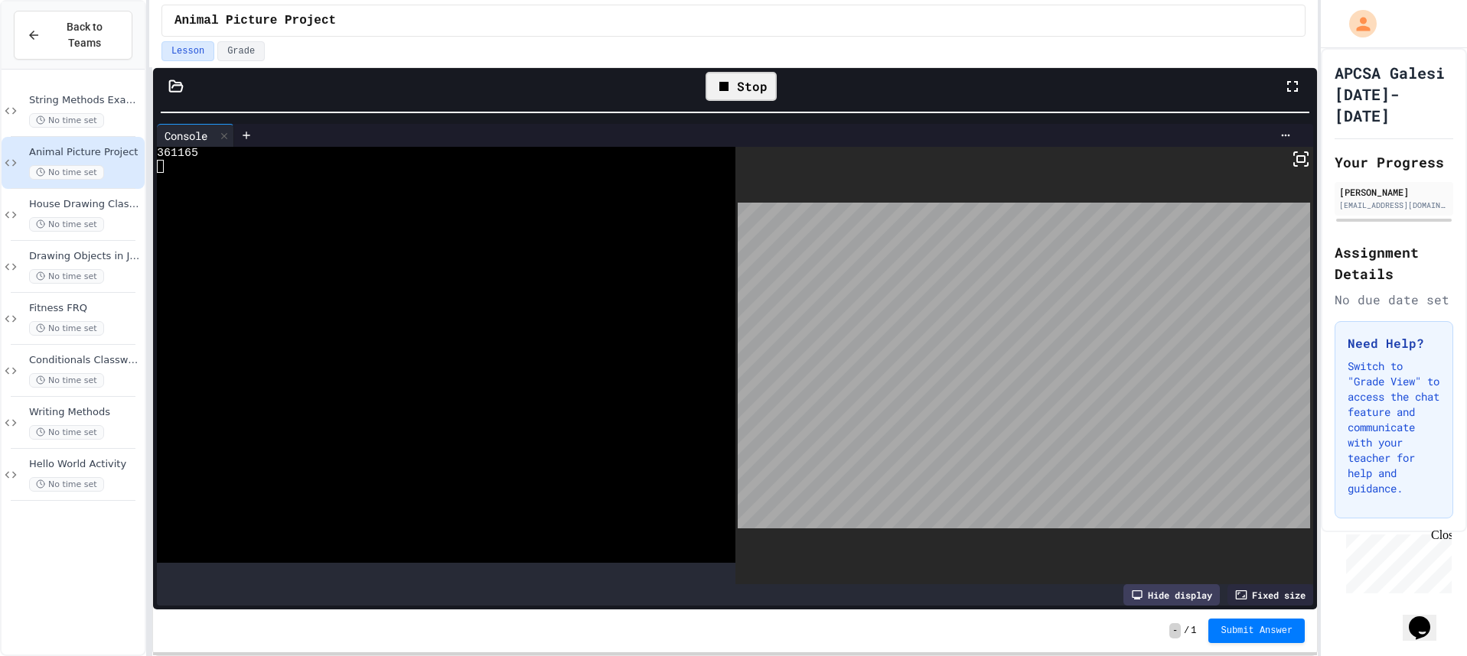
click at [734, 77] on div "Stop" at bounding box center [740, 86] width 71 height 29
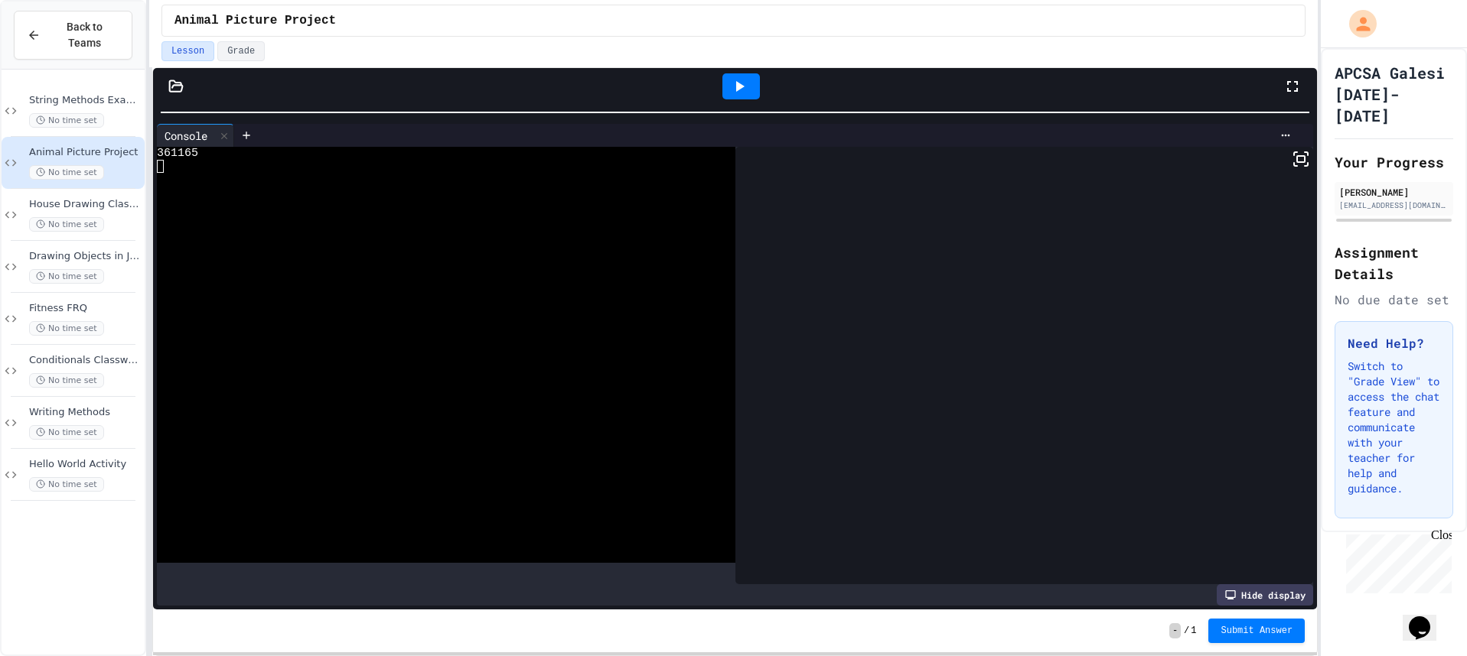
click at [741, 83] on icon at bounding box center [739, 86] width 18 height 18
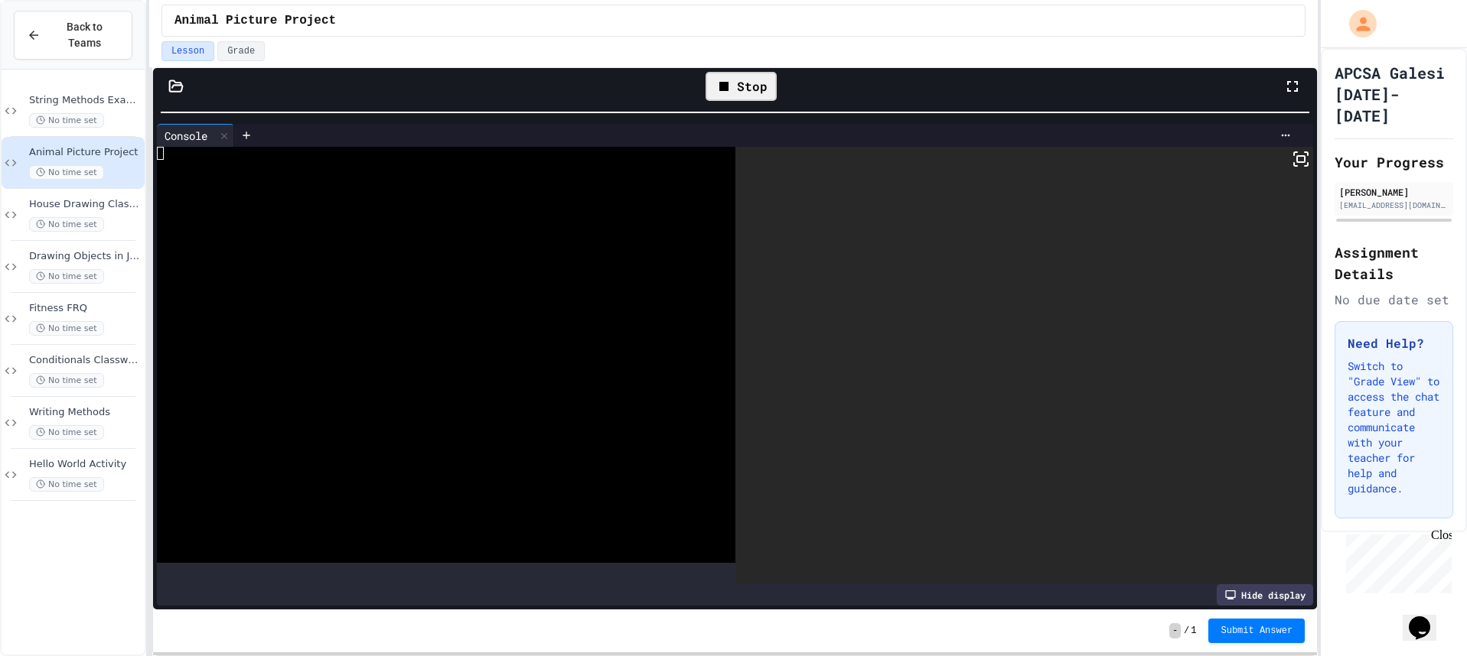
click at [1302, 160] on div "Console WWWWWWWWWWWWWWWWWWWWWWWWWWWWWWWW Hide display" at bounding box center [735, 365] width 1164 height 490
click at [1298, 160] on icon at bounding box center [1300, 159] width 18 height 18
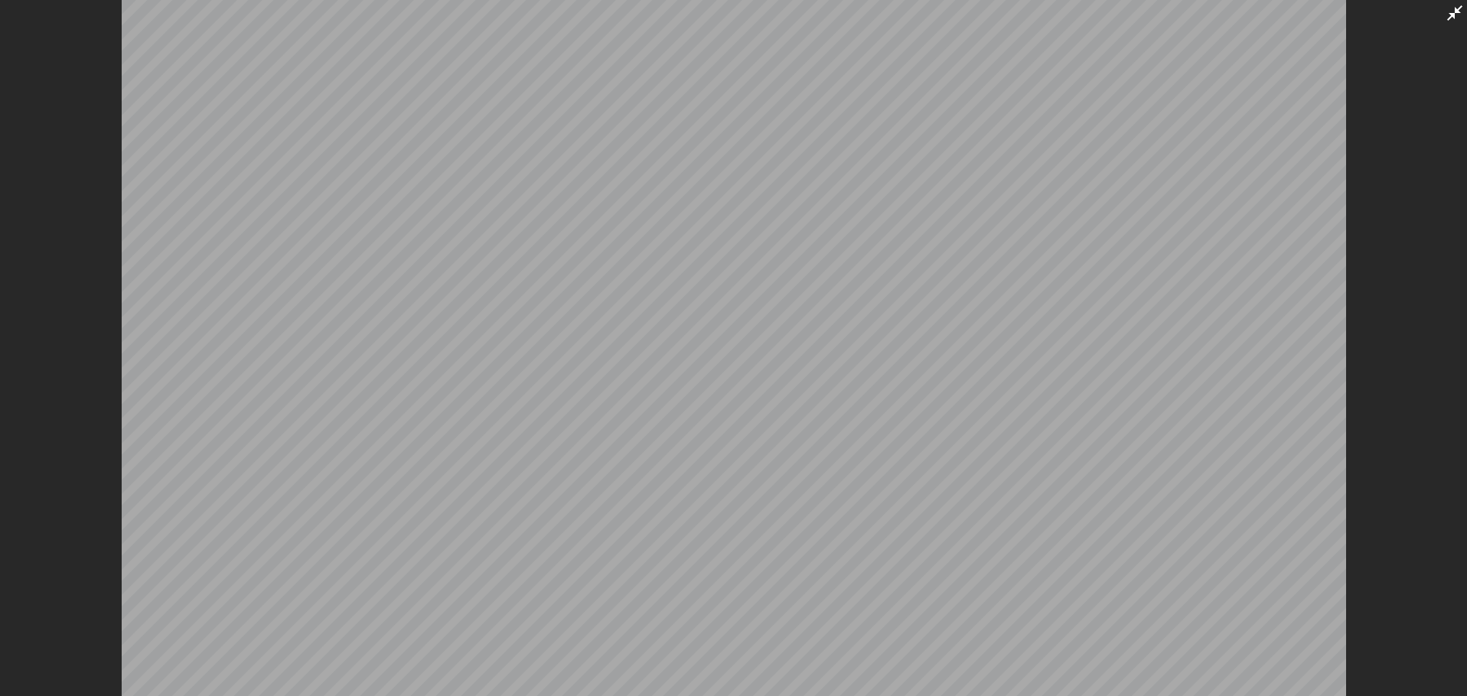
click at [1455, 24] on div at bounding box center [733, 348] width 1467 height 696
click at [1453, 22] on icon at bounding box center [1454, 13] width 18 height 18
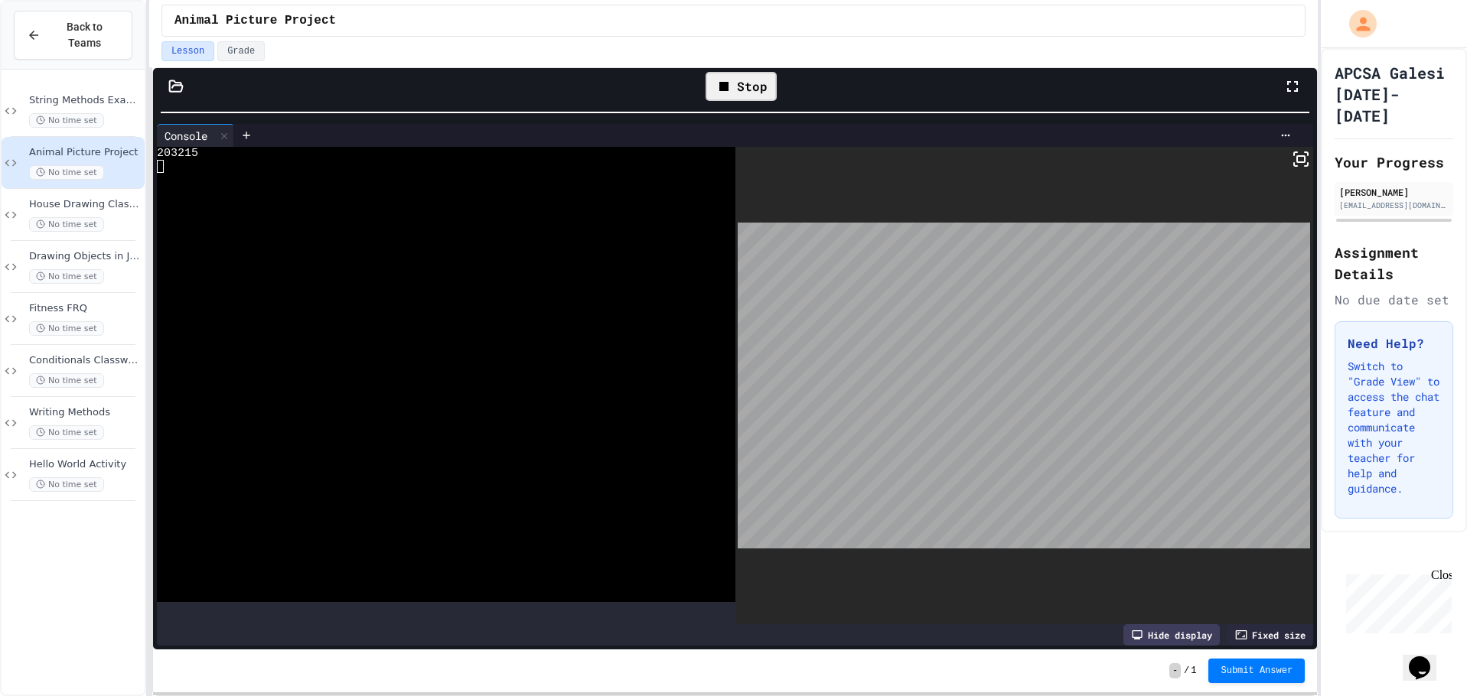
click at [728, 81] on icon at bounding box center [724, 86] width 18 height 18
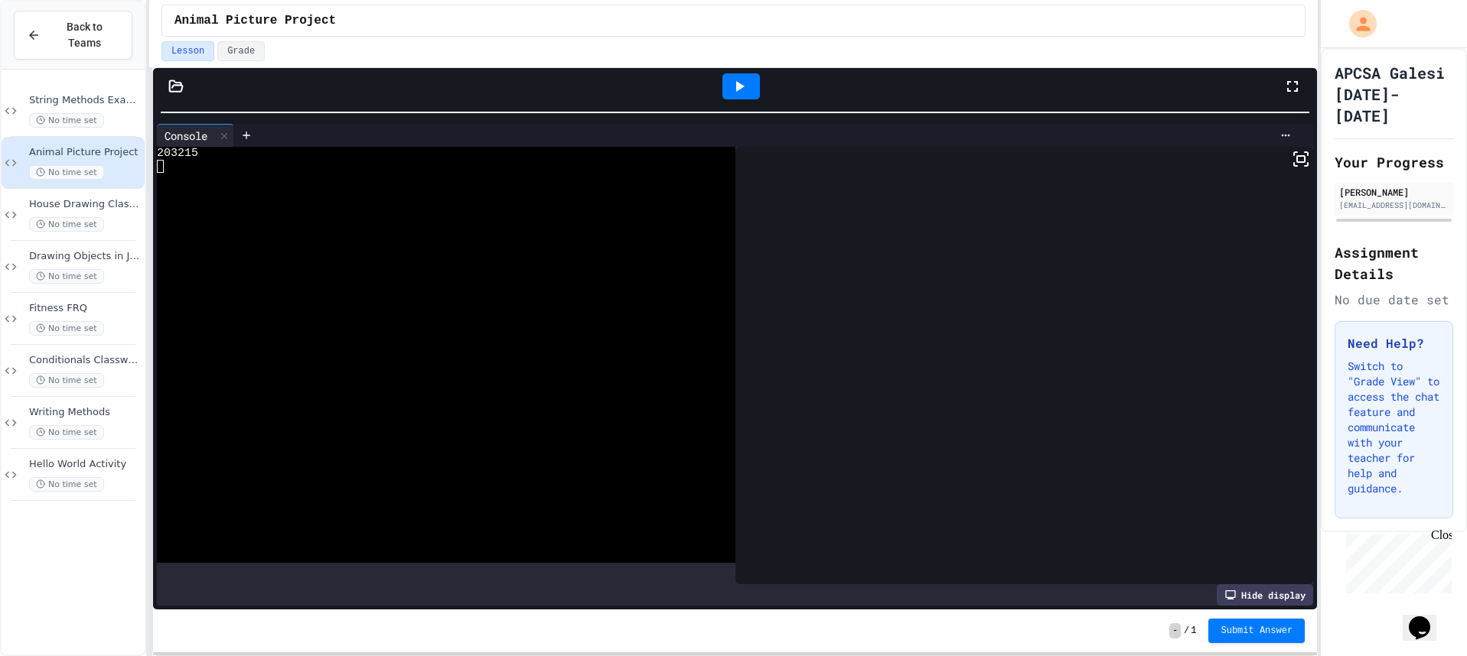
click at [739, 89] on icon at bounding box center [740, 86] width 8 height 11
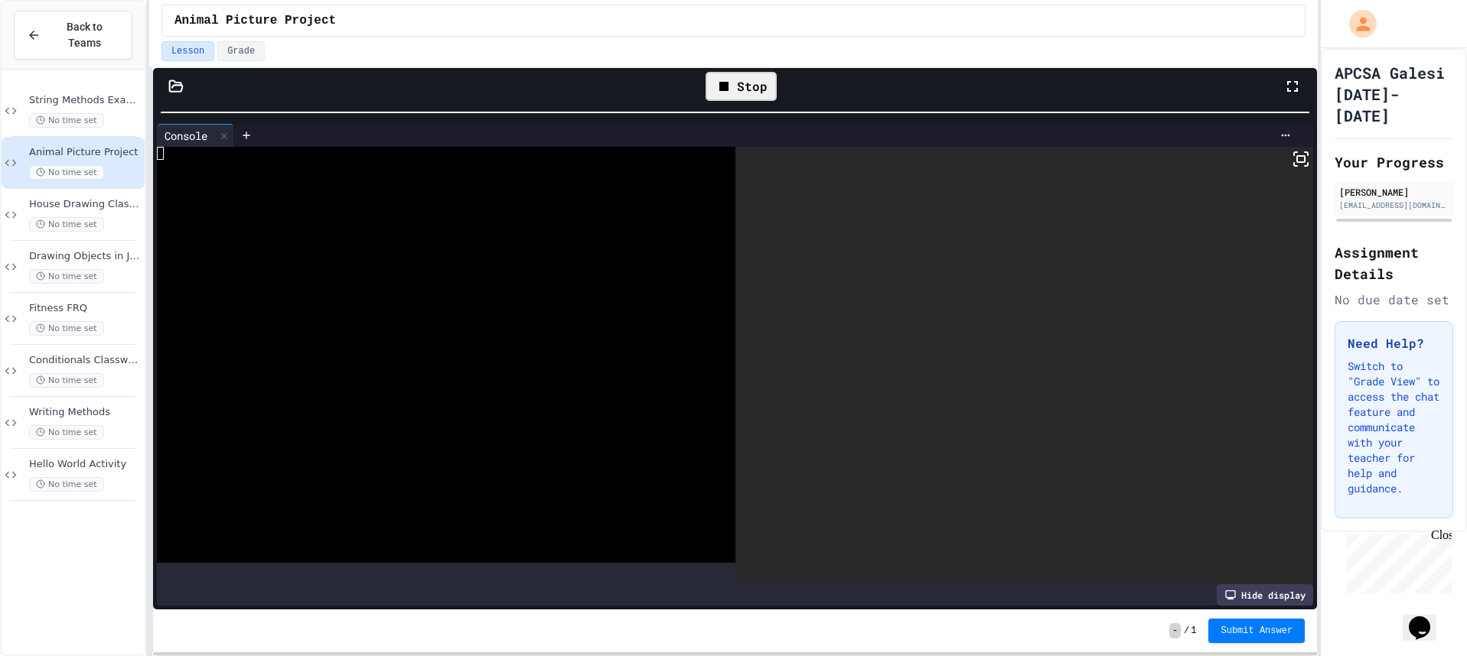
click at [1291, 162] on icon at bounding box center [1300, 159] width 18 height 18
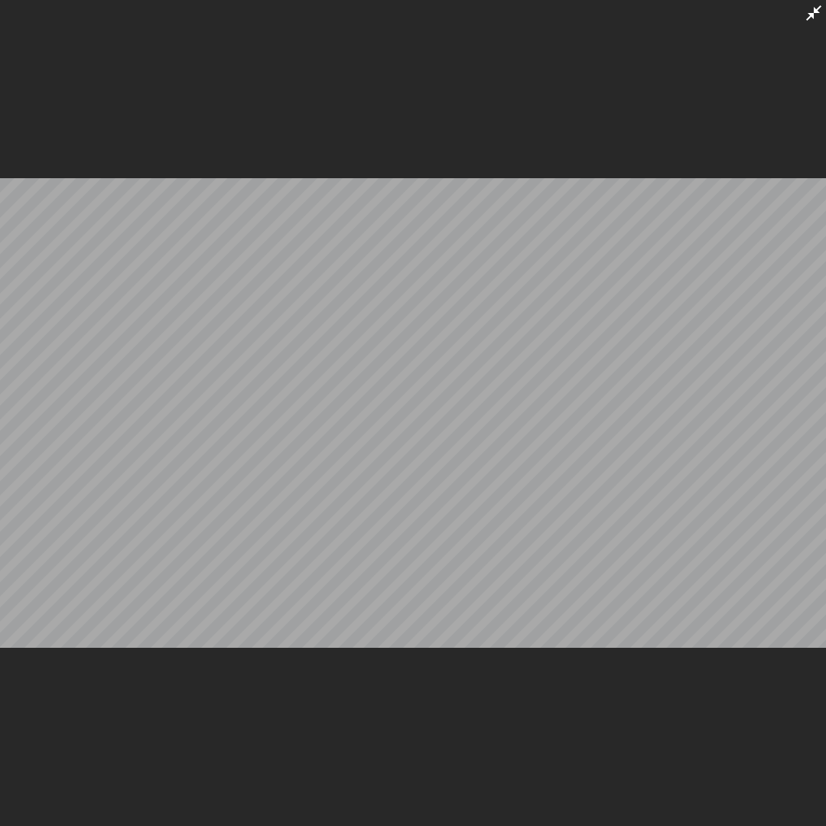
click at [806, 19] on icon at bounding box center [814, 13] width 18 height 18
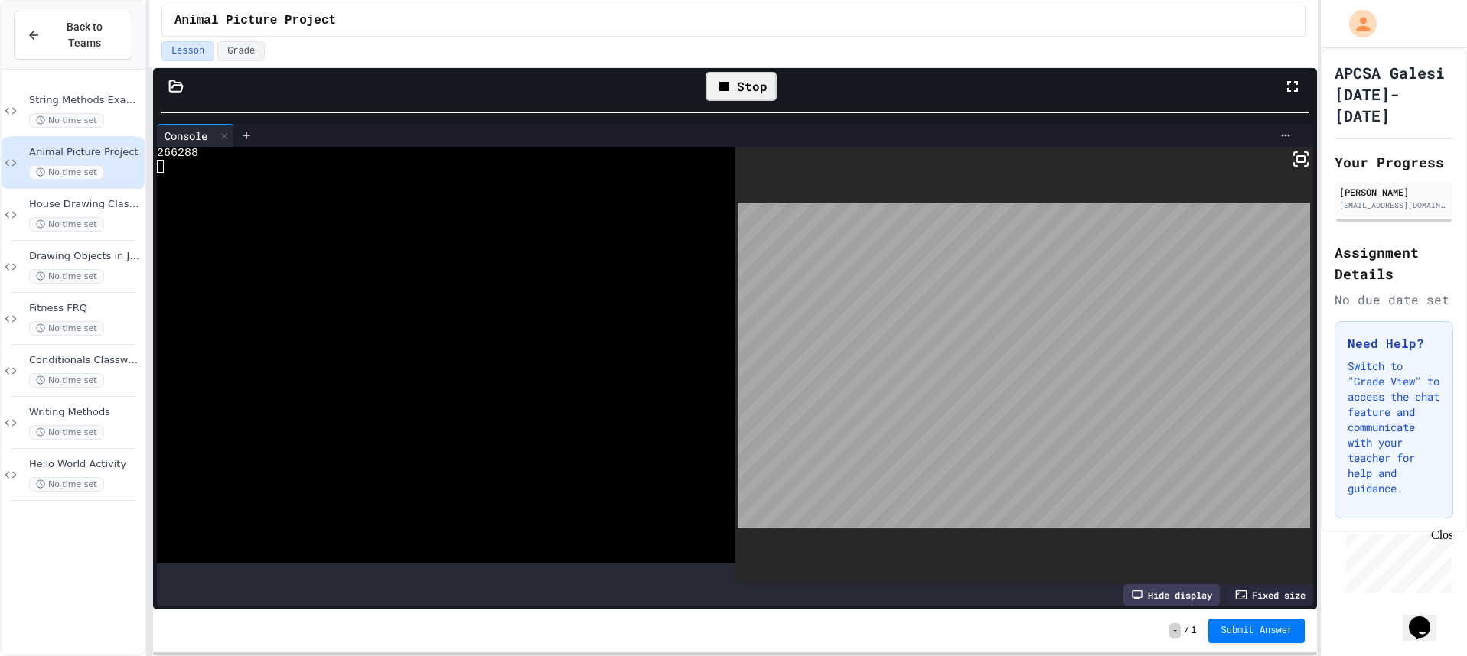
click at [770, 90] on div "Stop" at bounding box center [740, 86] width 71 height 29
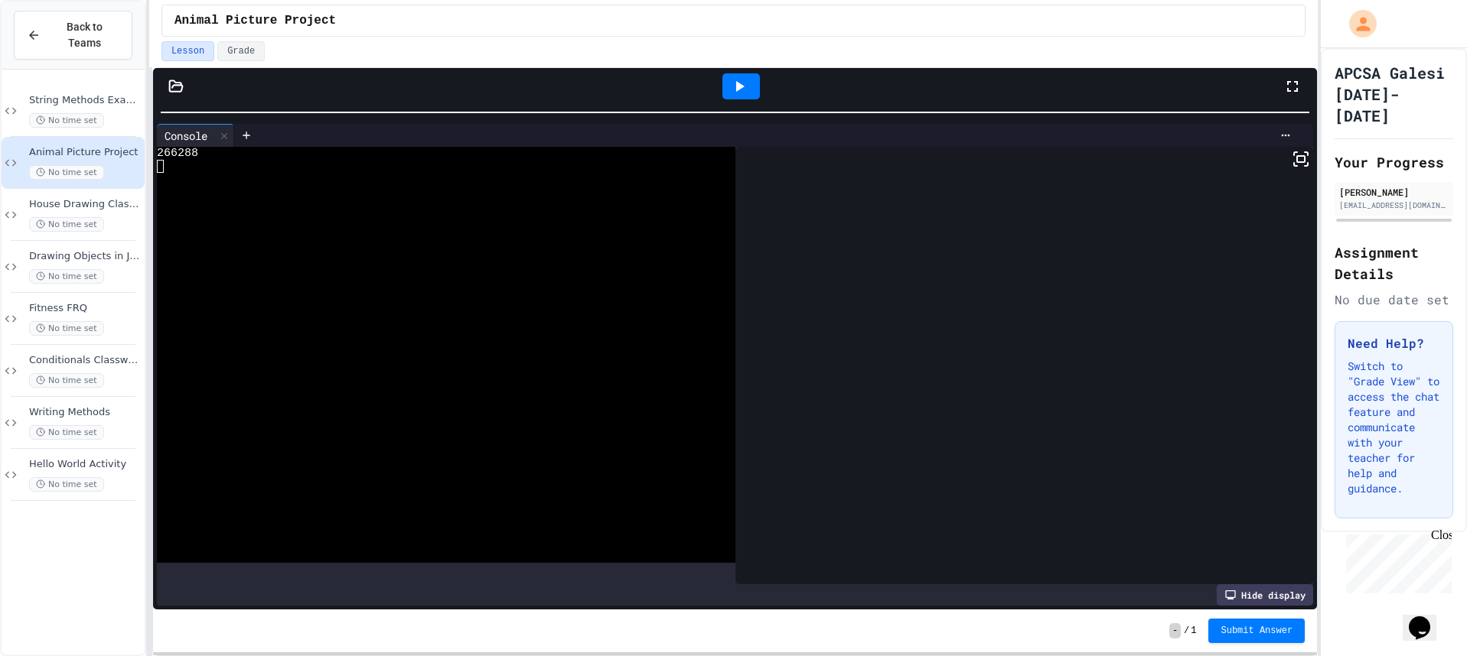
click at [749, 87] on div at bounding box center [740, 86] width 37 height 26
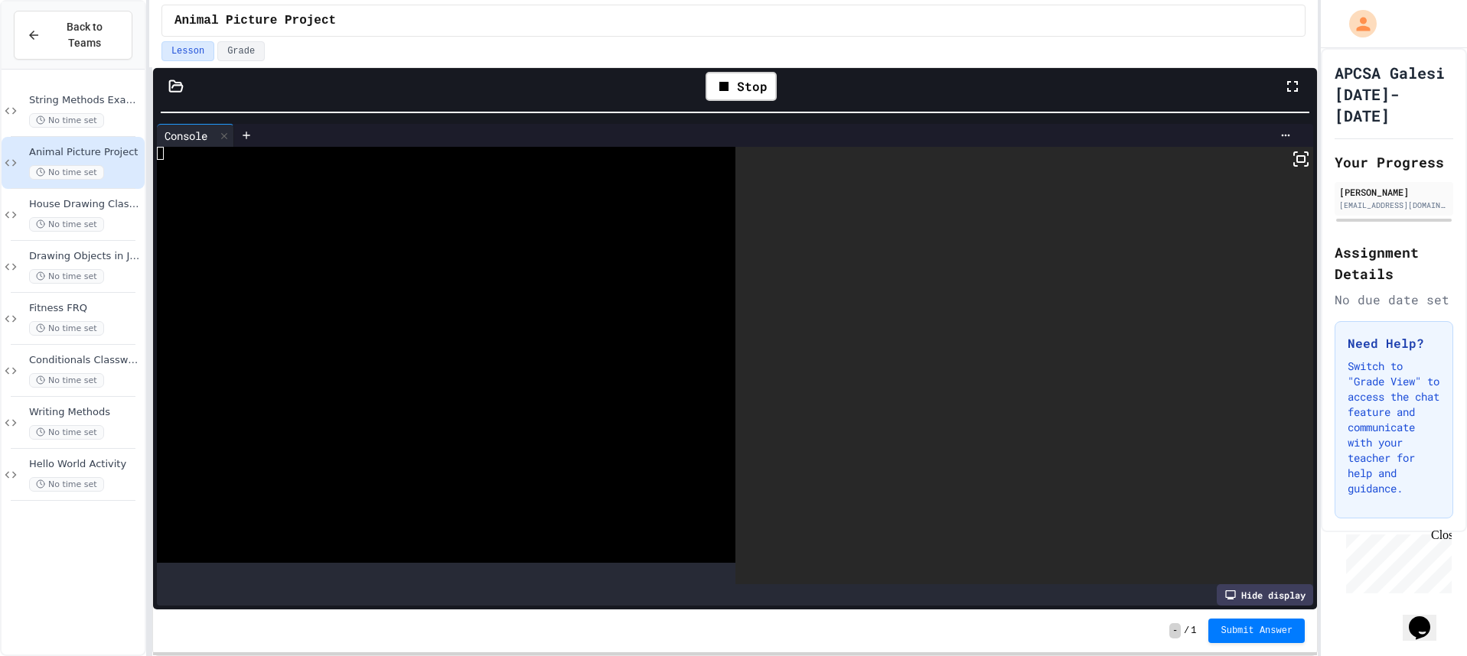
click at [1291, 165] on icon at bounding box center [1300, 159] width 18 height 18
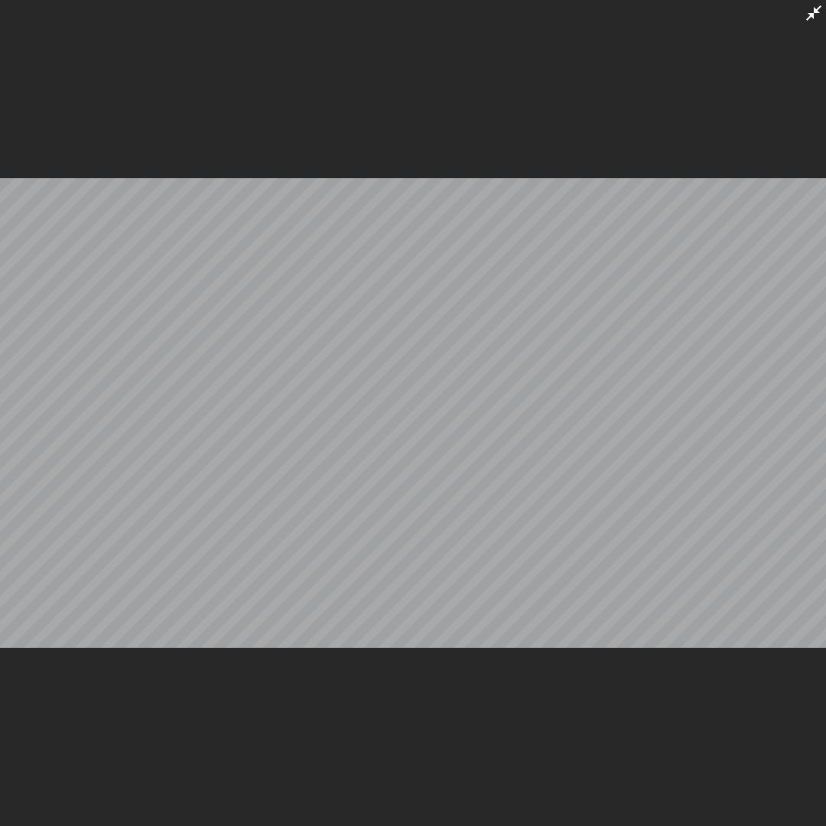
click at [816, 13] on icon at bounding box center [813, 12] width 15 height 15
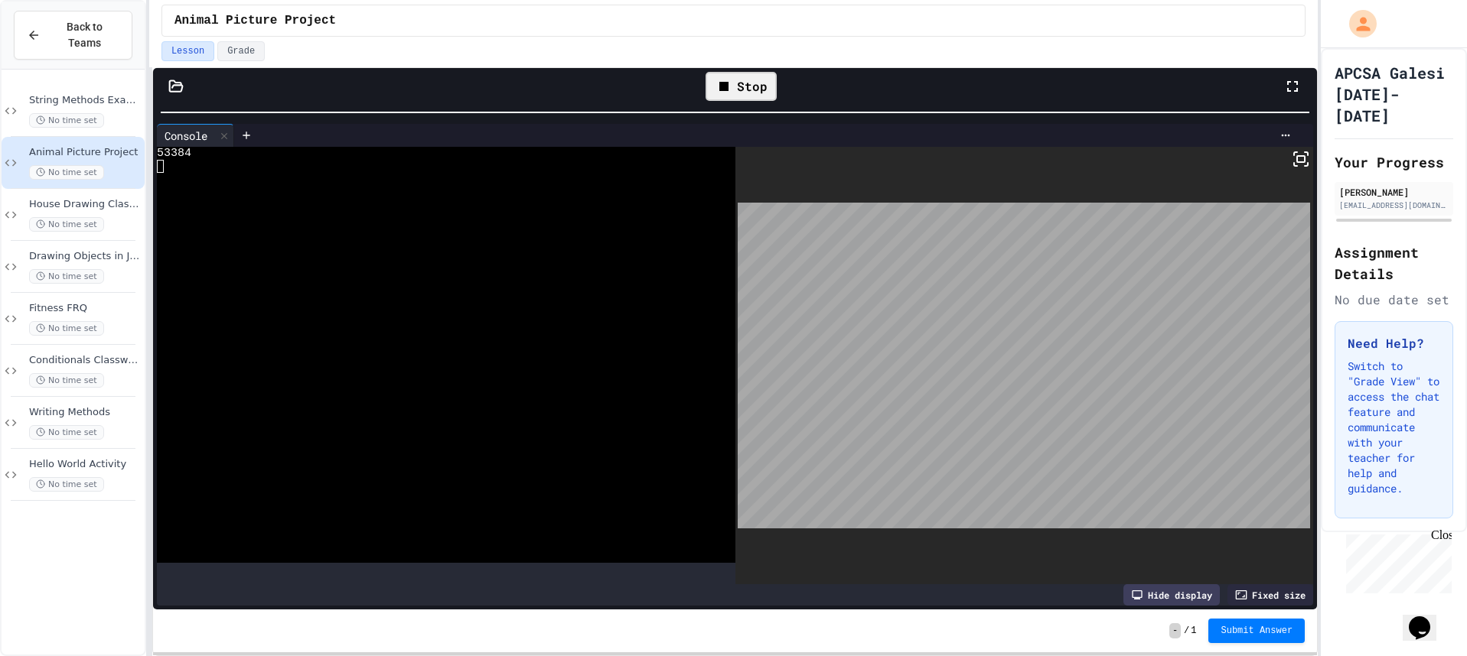
click at [740, 81] on div "Stop" at bounding box center [740, 86] width 71 height 29
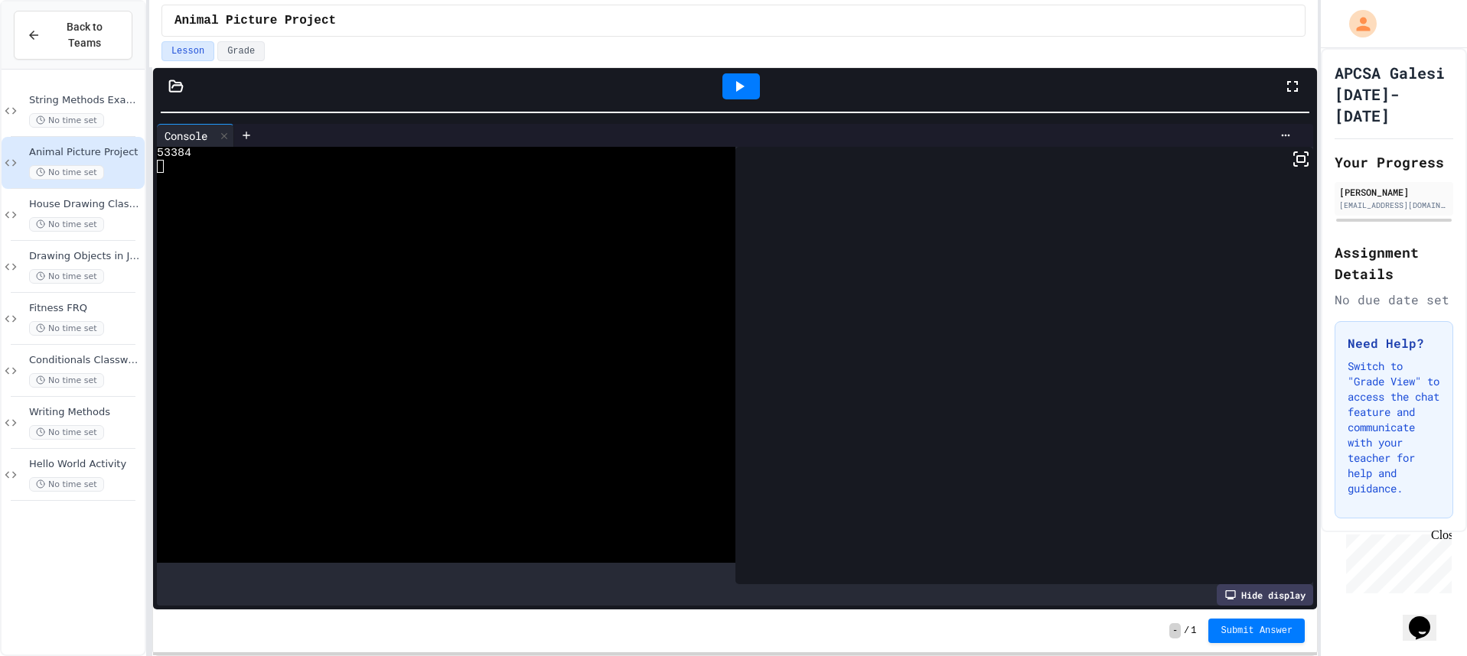
click at [740, 81] on icon at bounding box center [739, 86] width 18 height 18
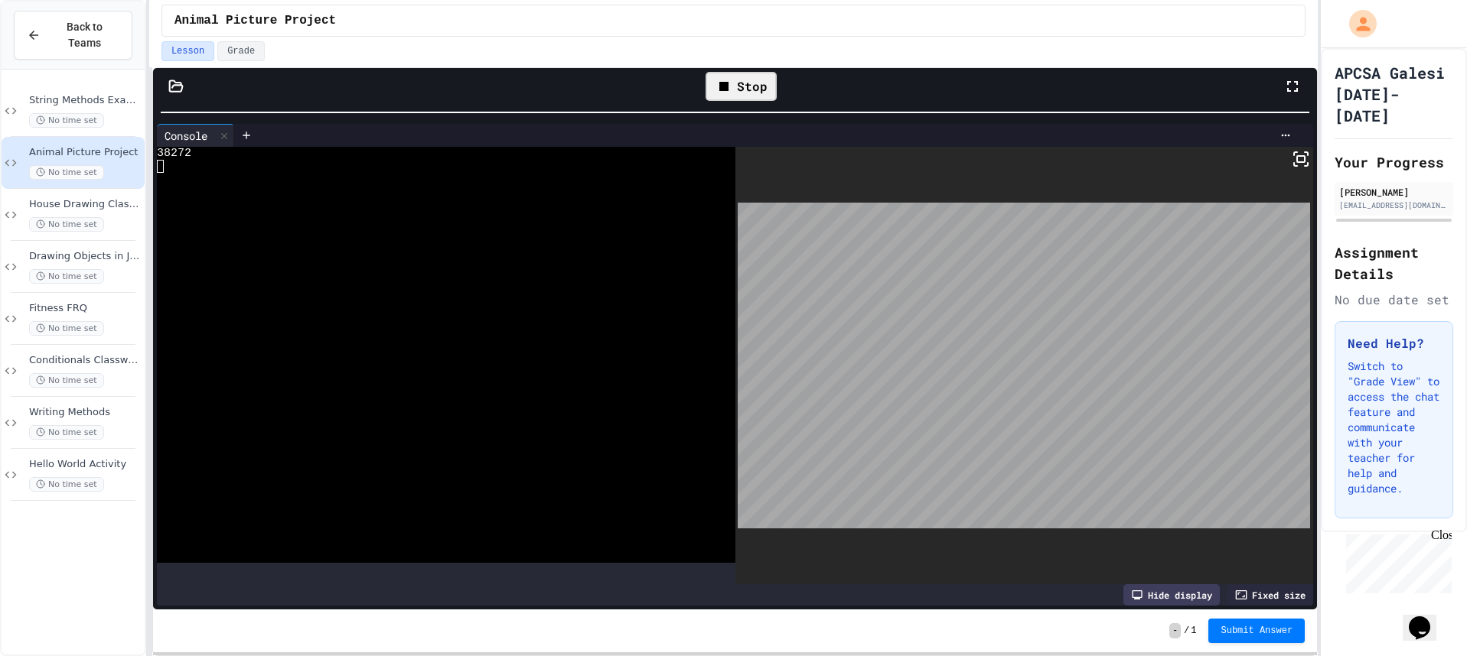
click at [742, 77] on div "Stop" at bounding box center [740, 86] width 71 height 29
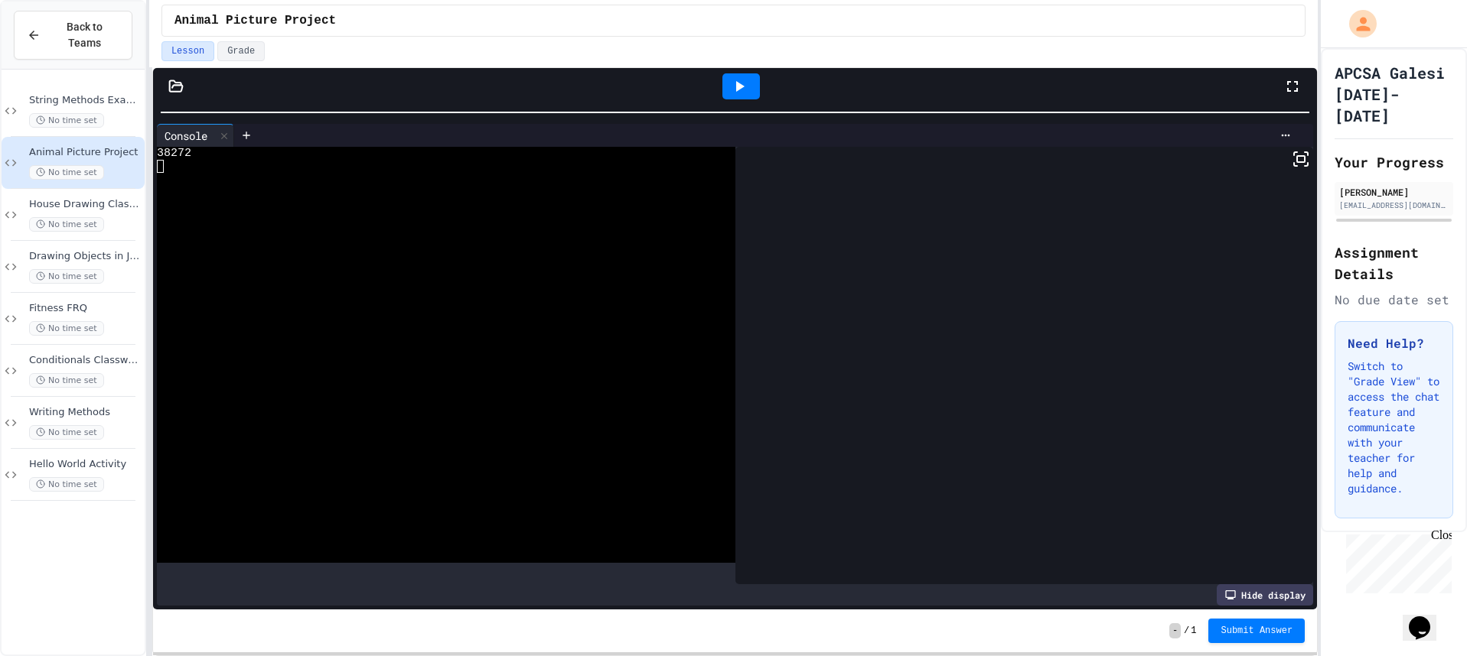
click at [743, 81] on icon at bounding box center [739, 86] width 18 height 18
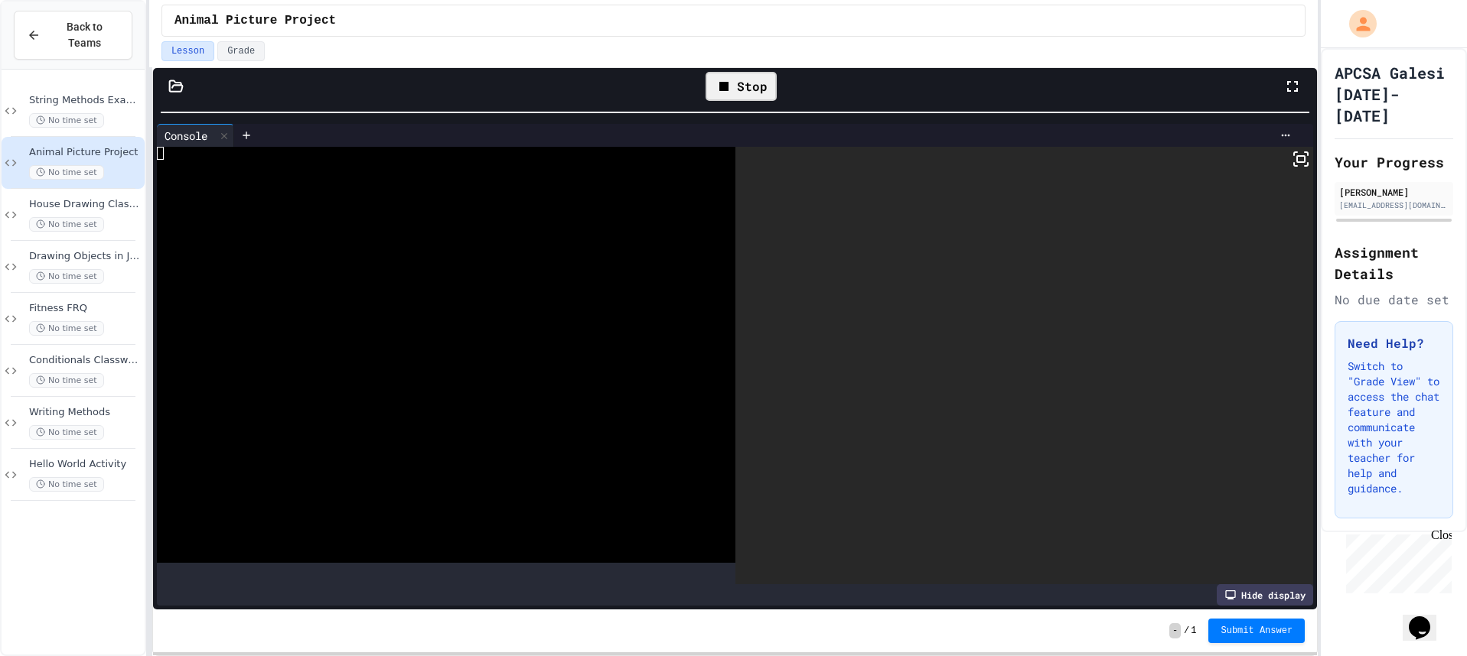
click at [743, 81] on div "Stop" at bounding box center [740, 86] width 71 height 29
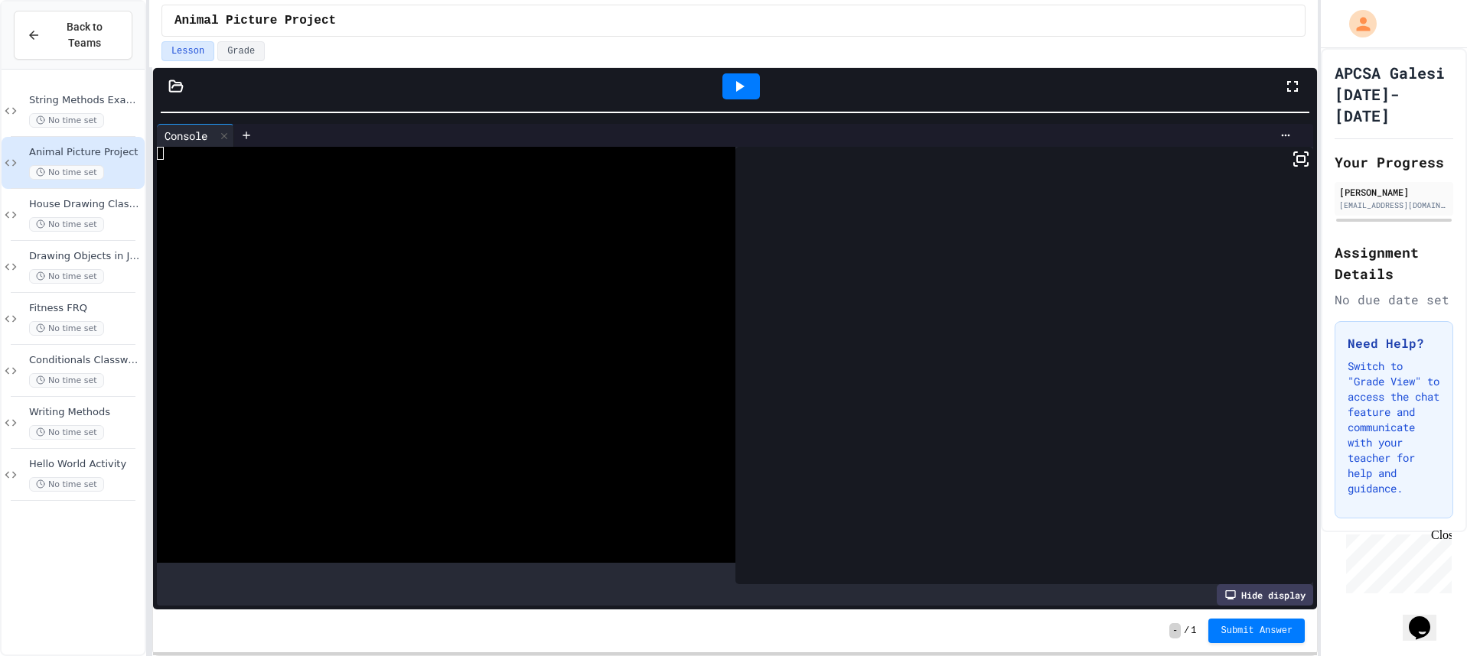
click at [742, 90] on icon at bounding box center [739, 86] width 18 height 18
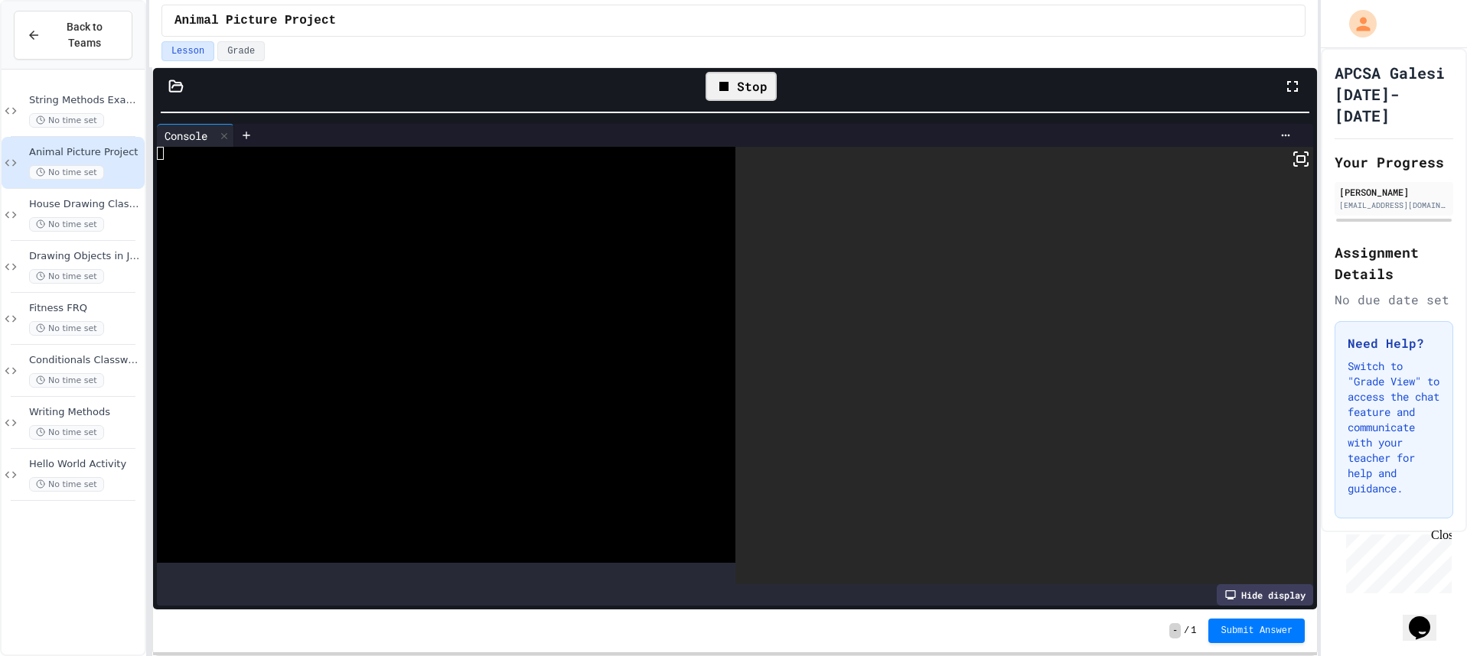
click at [1302, 168] on div "Console WWWWWWWWWWWWWWWWWWWWWWWWWWWWWWWW Hide display" at bounding box center [735, 365] width 1164 height 490
click at [1297, 162] on icon at bounding box center [1300, 159] width 18 height 18
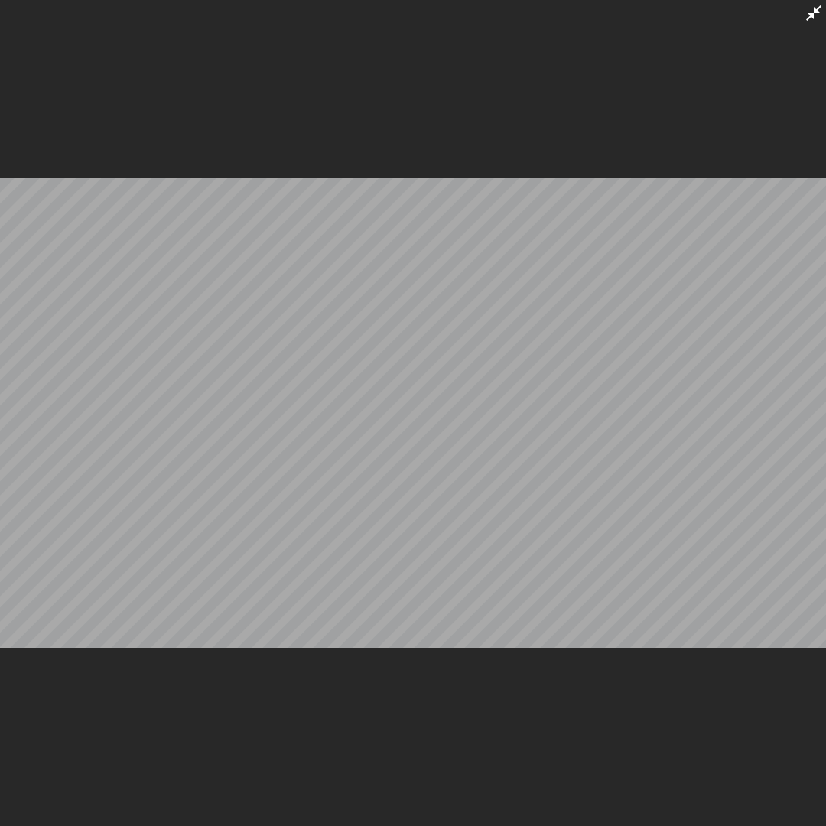
click at [809, 19] on icon at bounding box center [813, 12] width 15 height 15
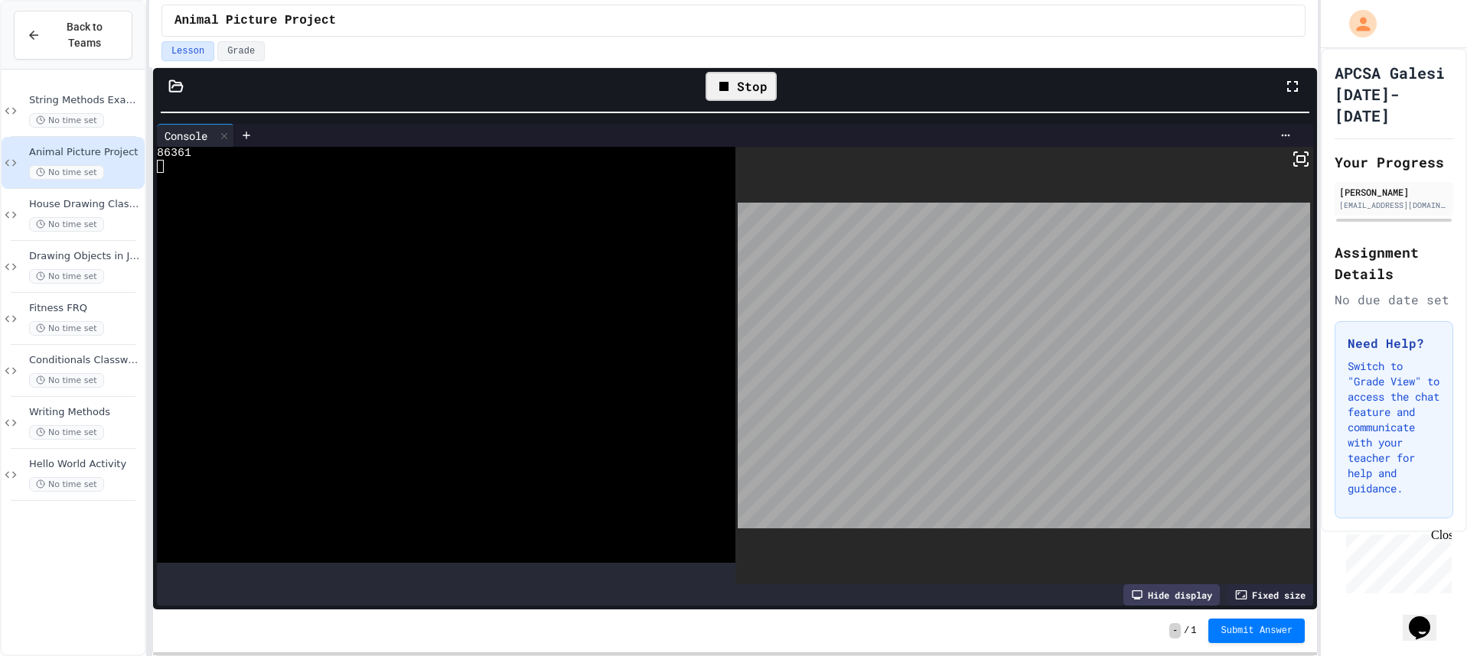
click at [739, 77] on div "Stop" at bounding box center [740, 86] width 71 height 29
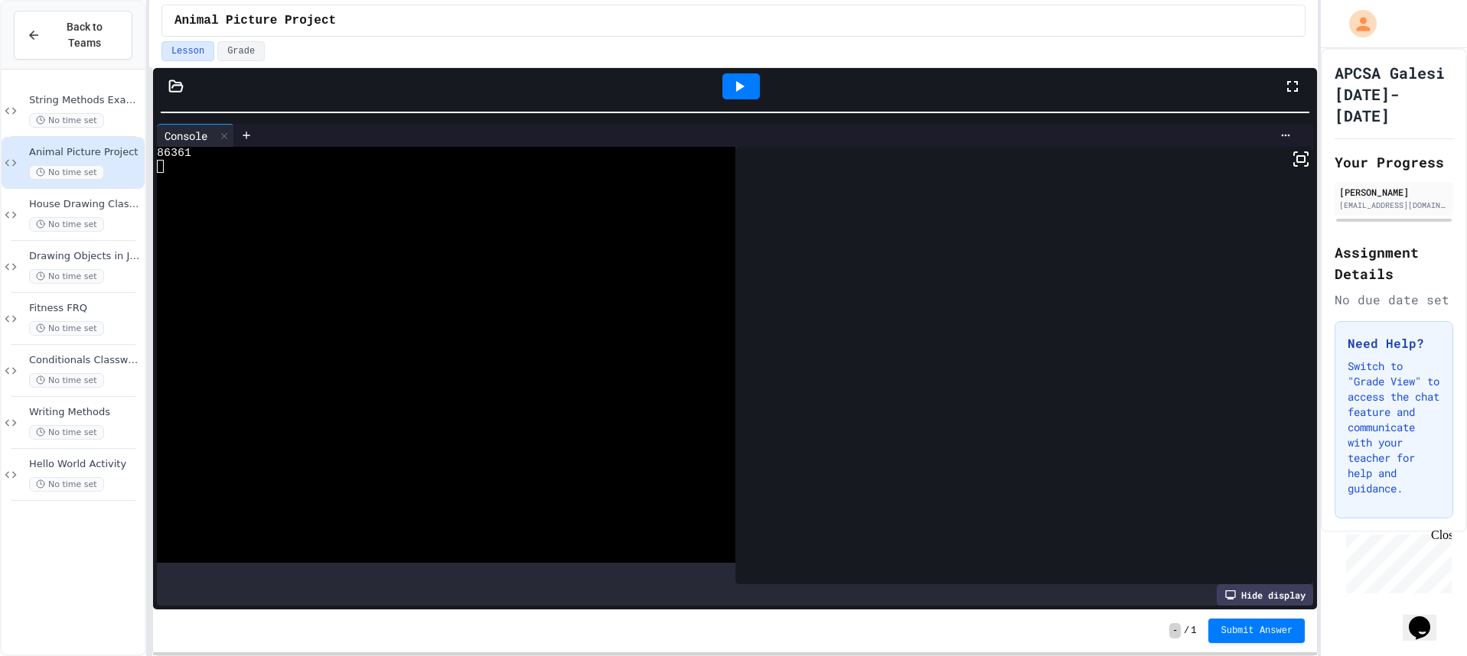
click at [751, 89] on div at bounding box center [740, 86] width 37 height 26
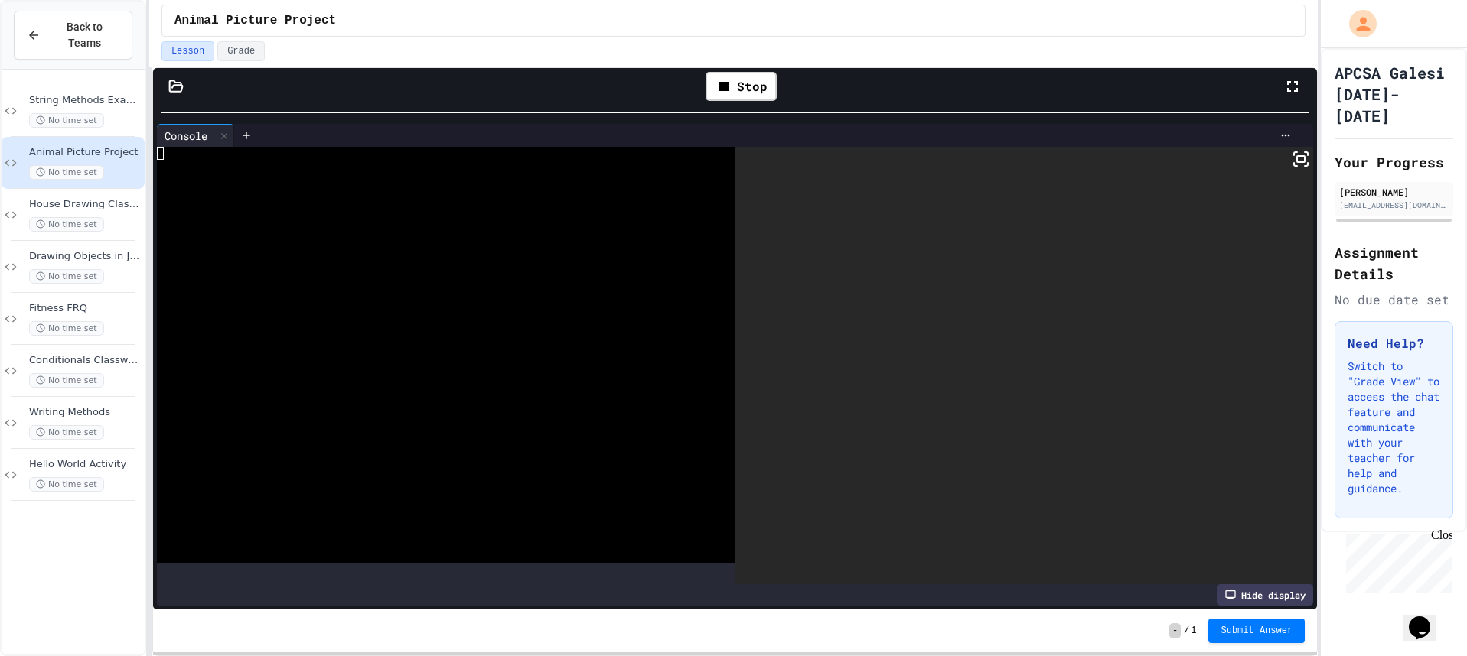
click at [1278, 166] on div at bounding box center [1024, 366] width 578 height 438
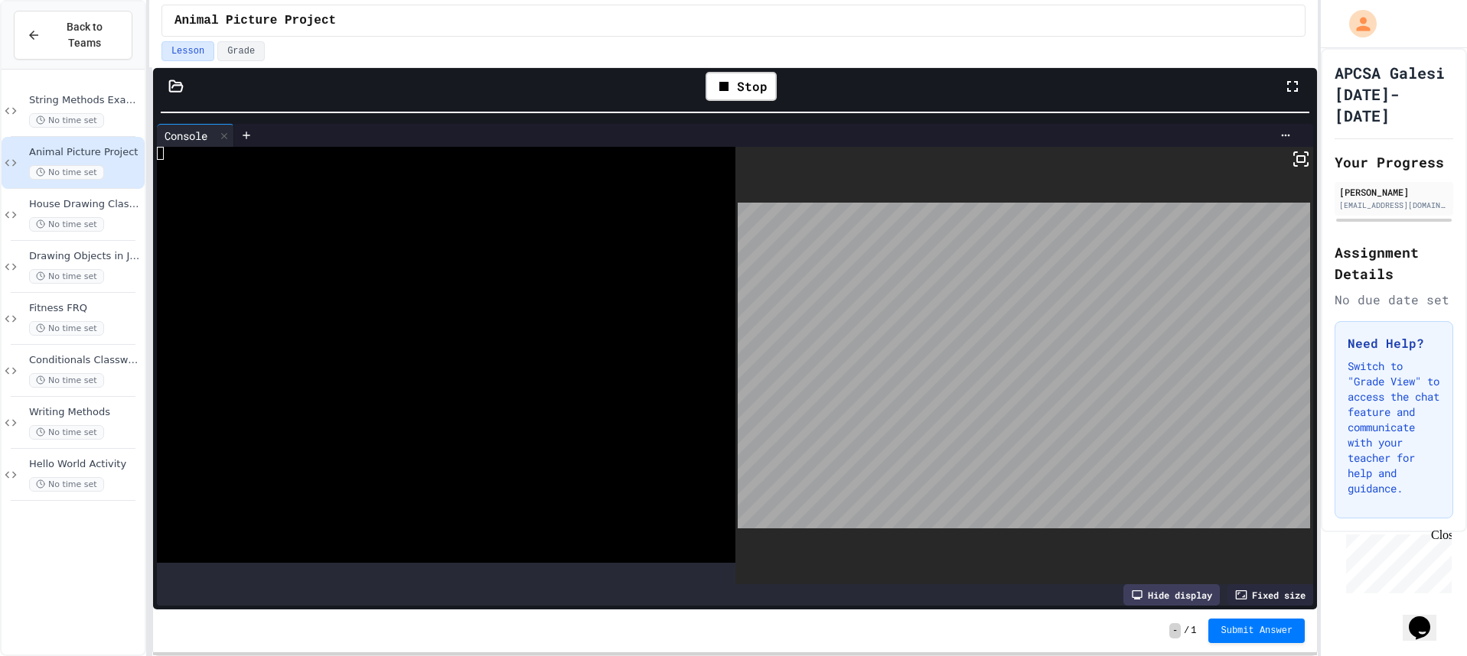
click at [1291, 164] on icon at bounding box center [1300, 159] width 18 height 18
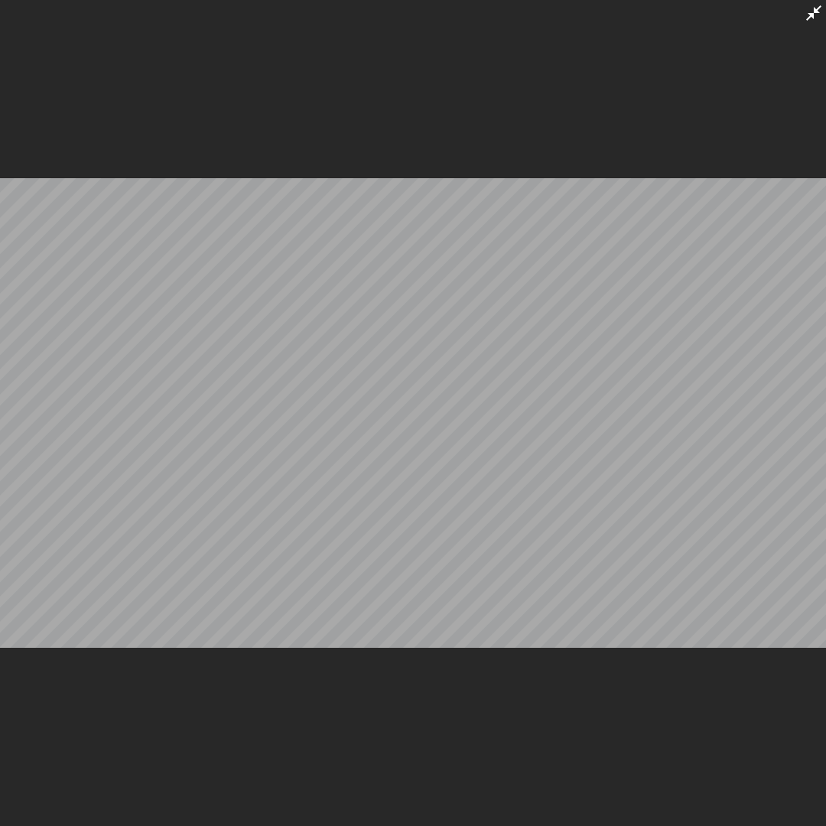
click at [812, 6] on icon at bounding box center [814, 13] width 18 height 18
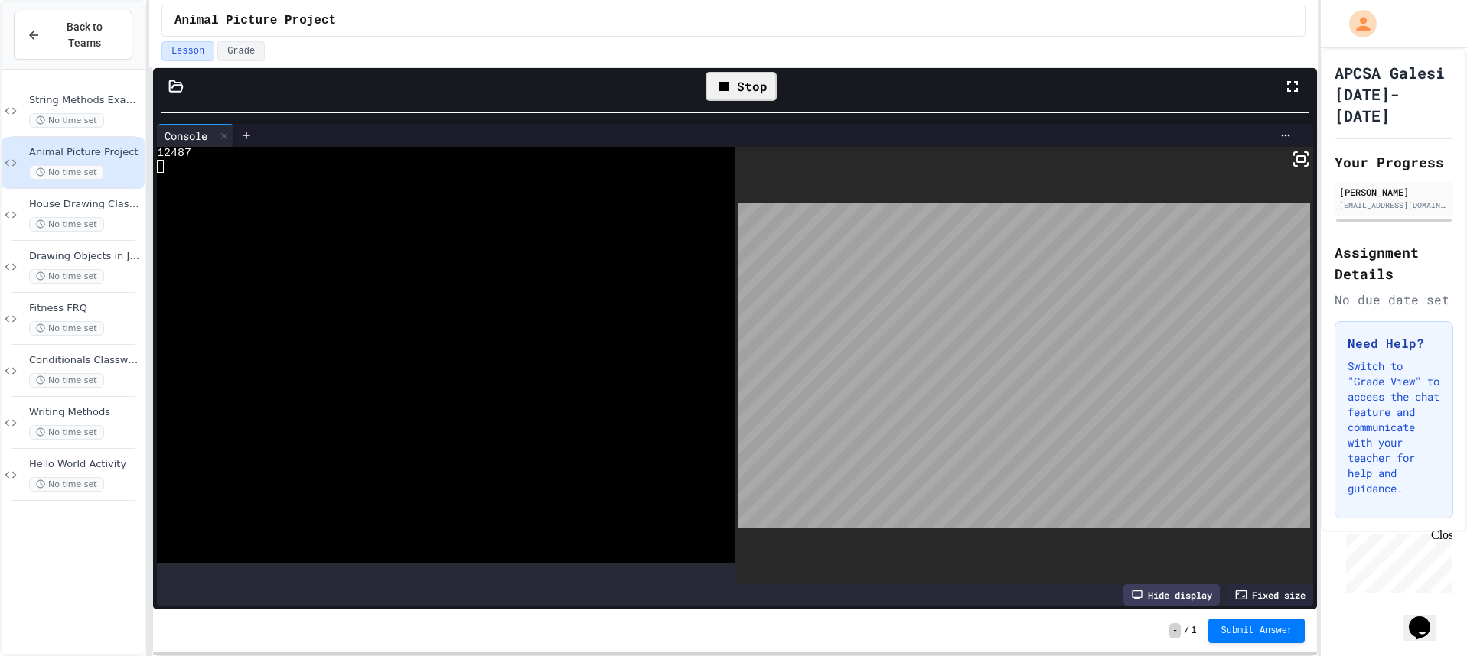
click at [744, 93] on div "Stop" at bounding box center [740, 86] width 71 height 29
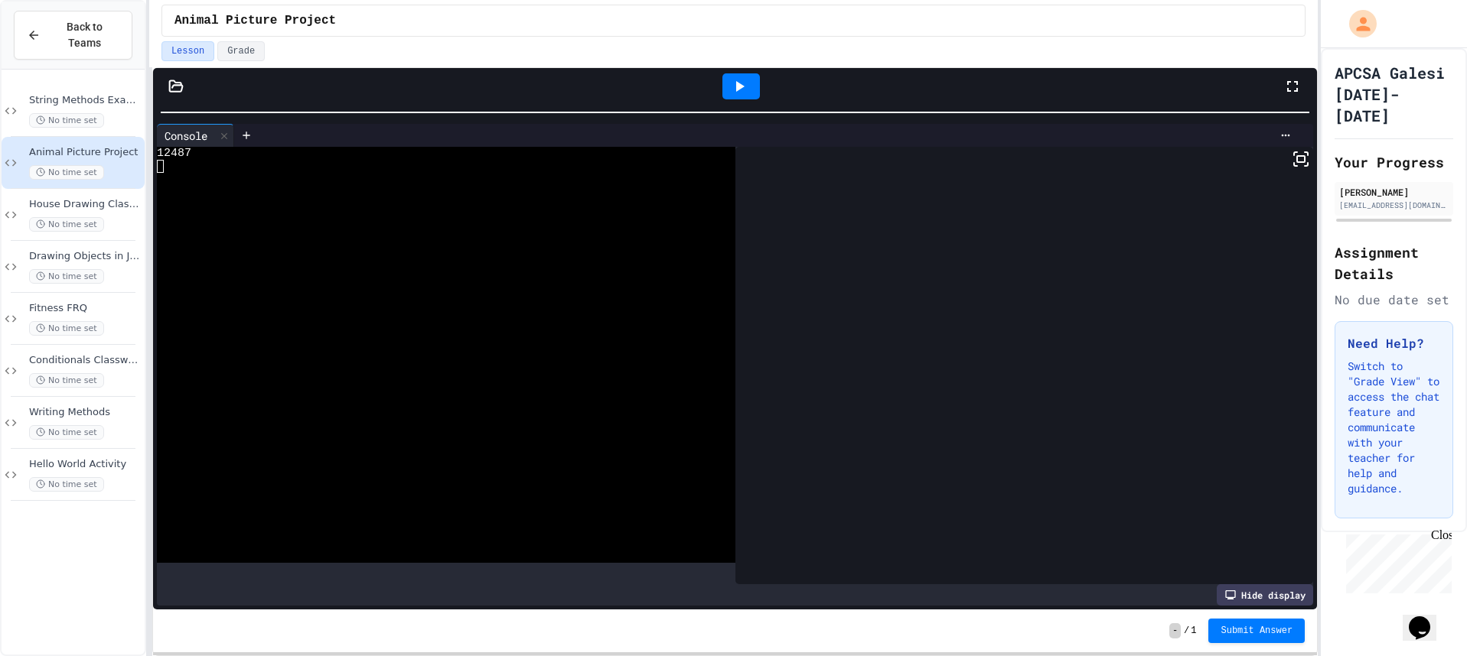
click at [744, 93] on icon at bounding box center [739, 86] width 18 height 18
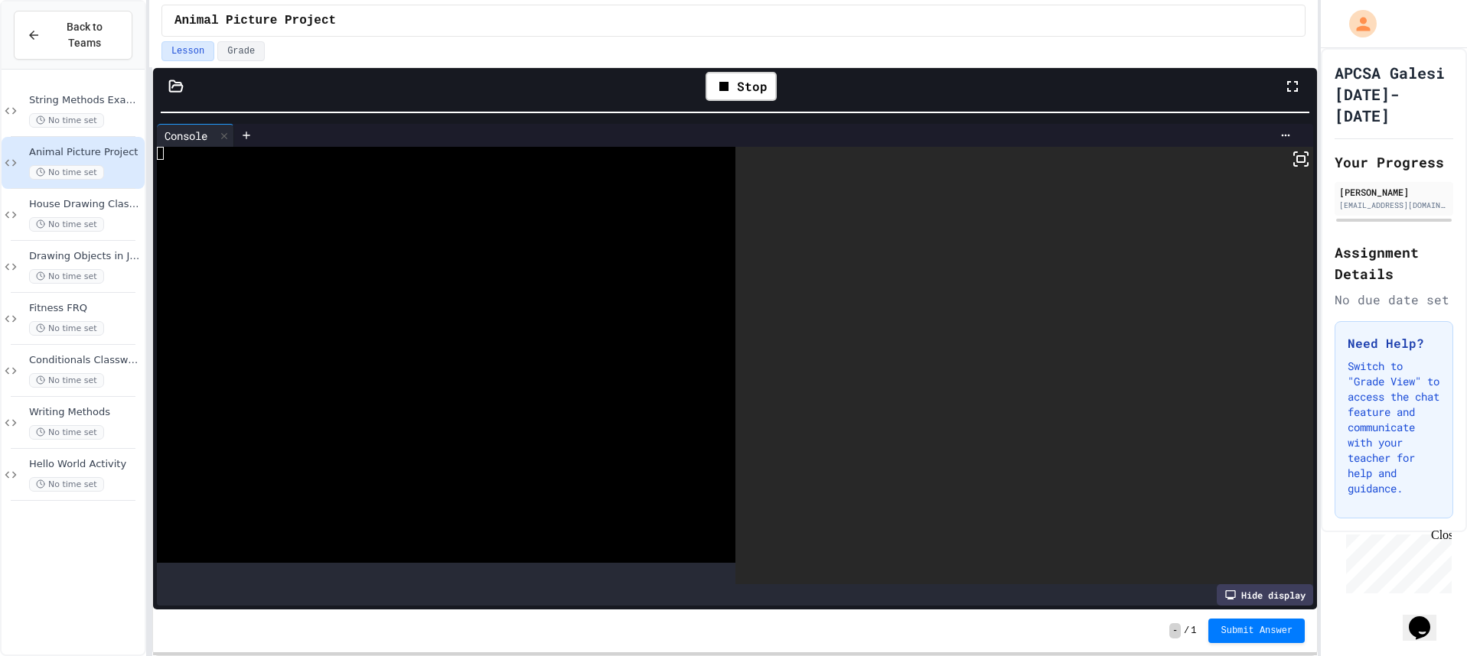
click at [1297, 160] on rect at bounding box center [1301, 159] width 8 height 6
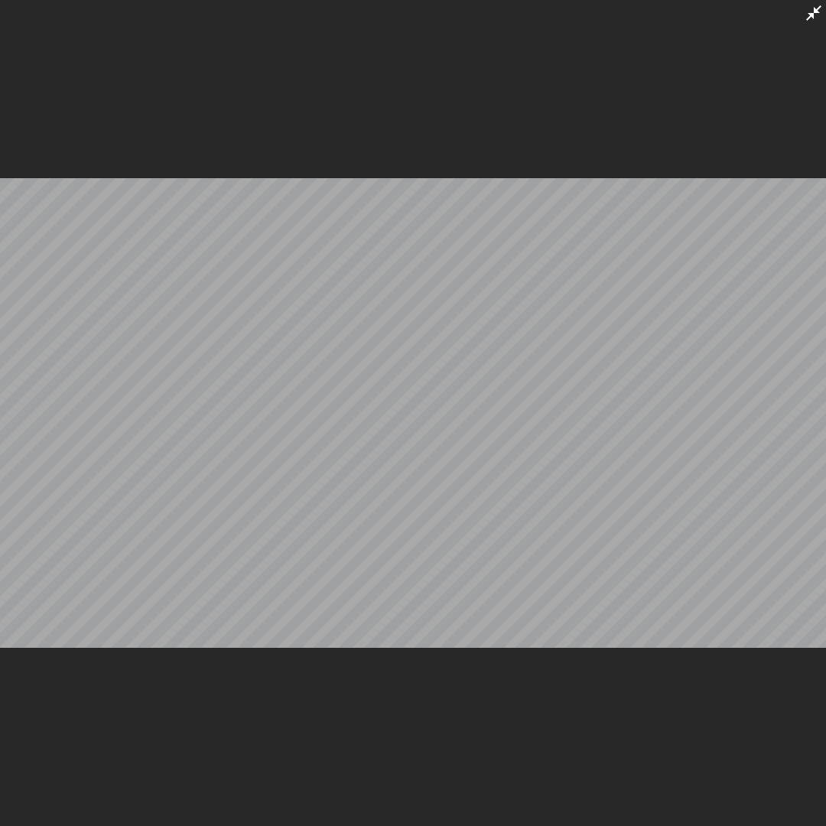
click at [822, 13] on icon at bounding box center [814, 13] width 18 height 18
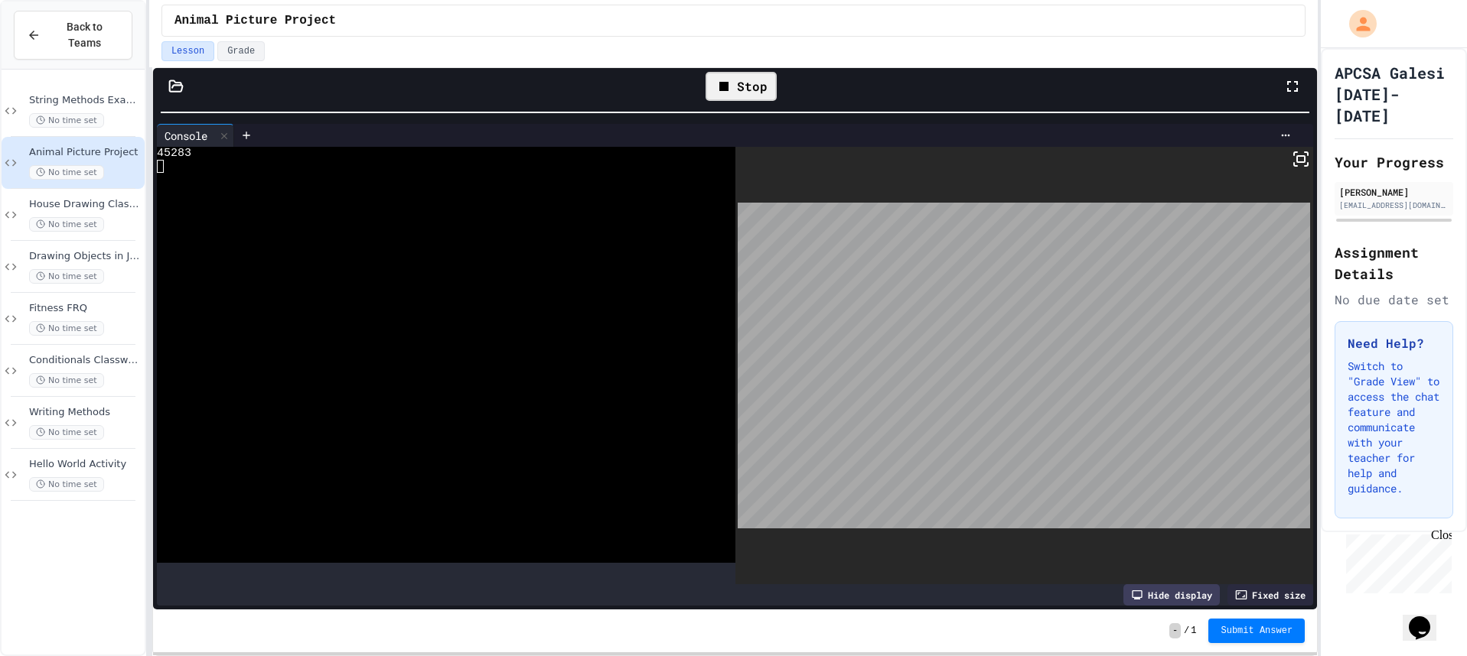
click at [764, 88] on div "Stop" at bounding box center [740, 86] width 71 height 29
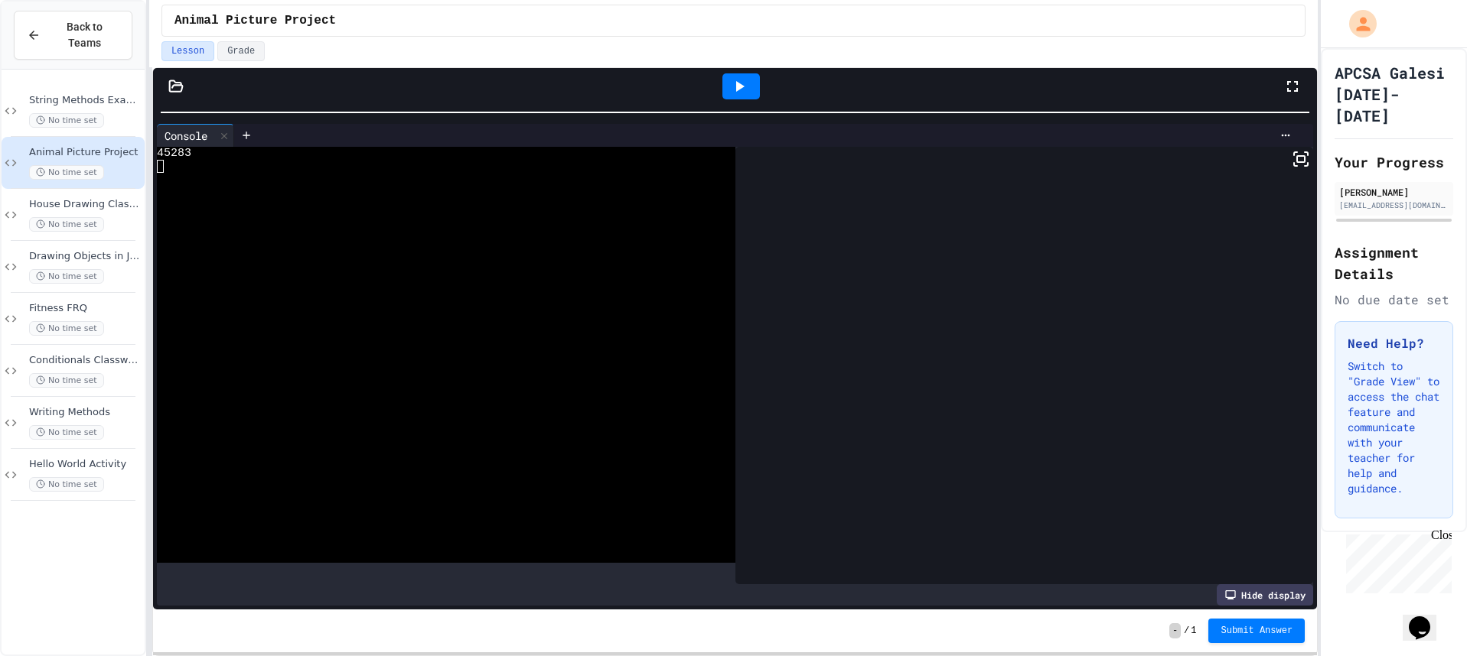
click at [764, 88] on div at bounding box center [741, 86] width 53 height 41
click at [731, 83] on icon at bounding box center [739, 86] width 18 height 18
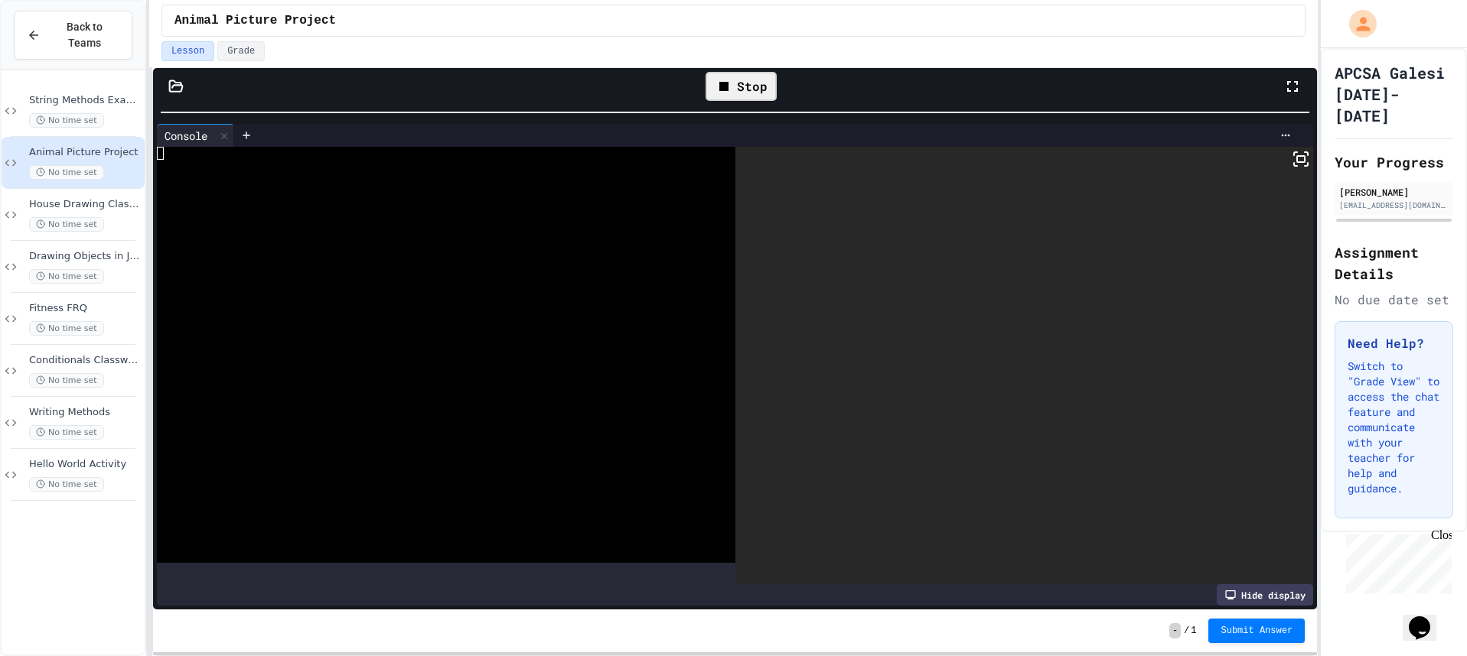
click at [1297, 161] on rect at bounding box center [1301, 159] width 8 height 6
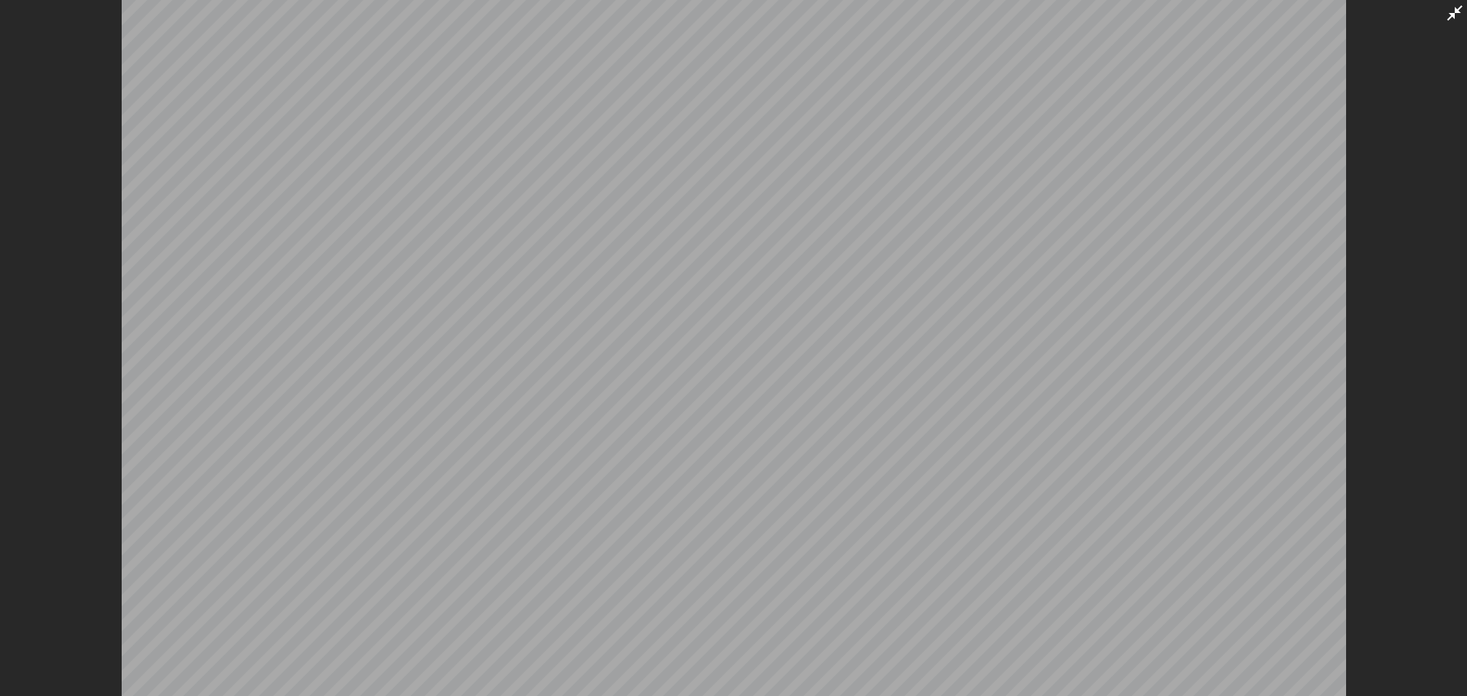
click at [1452, 6] on icon at bounding box center [1454, 13] width 18 height 18
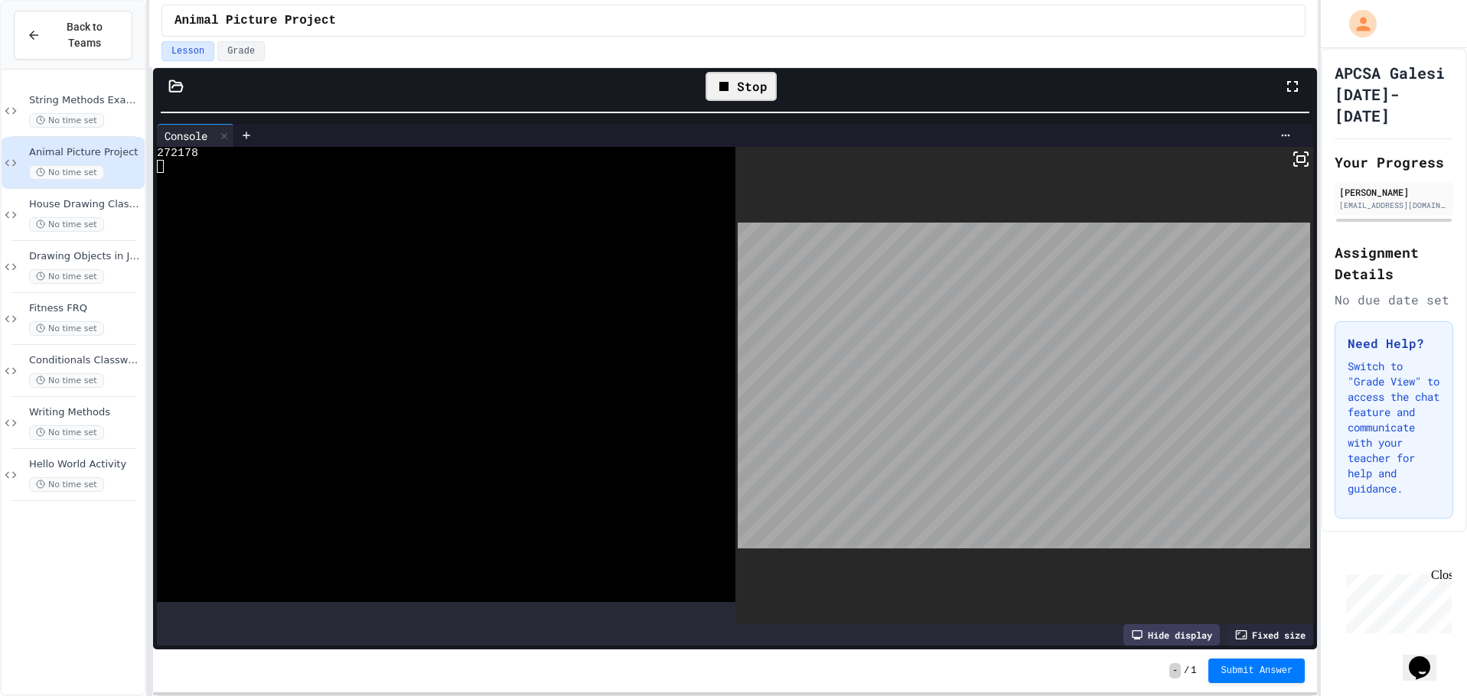
click at [729, 91] on icon at bounding box center [724, 86] width 18 height 18
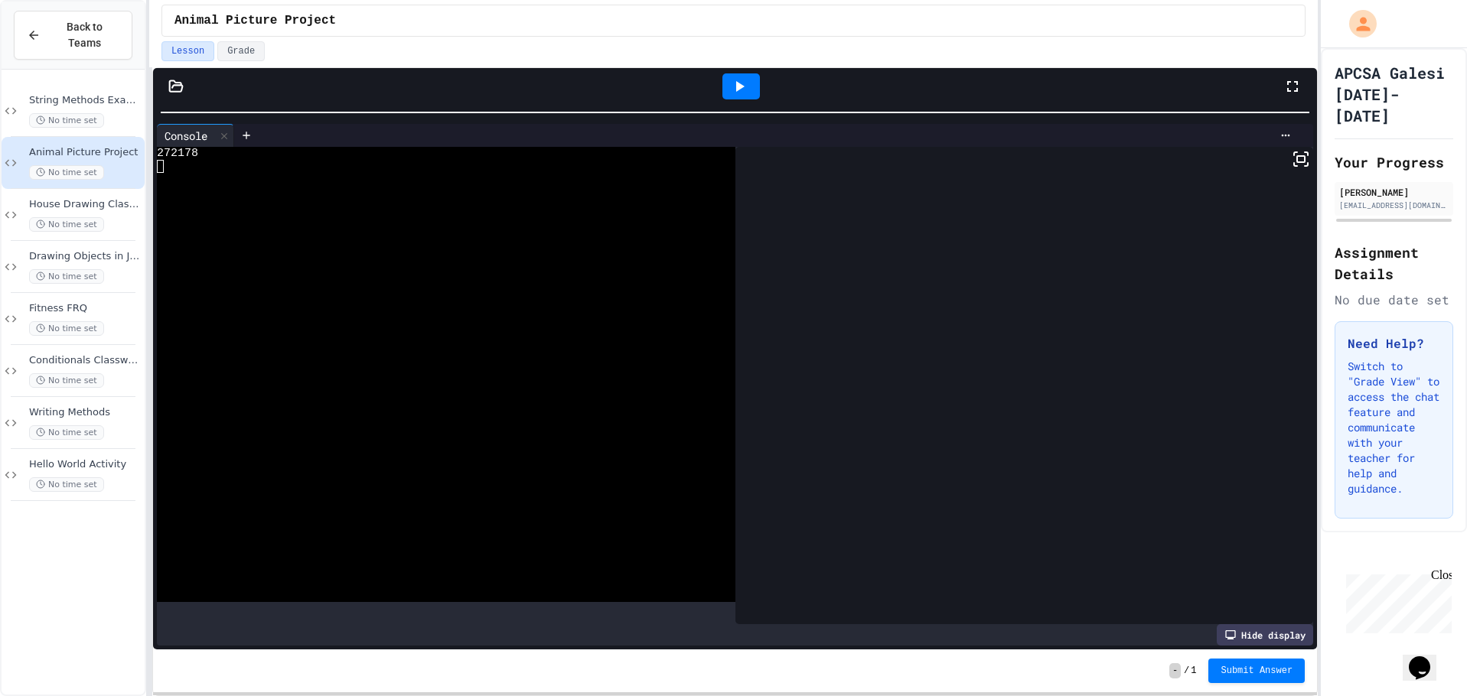
click at [729, 91] on div at bounding box center [740, 86] width 37 height 26
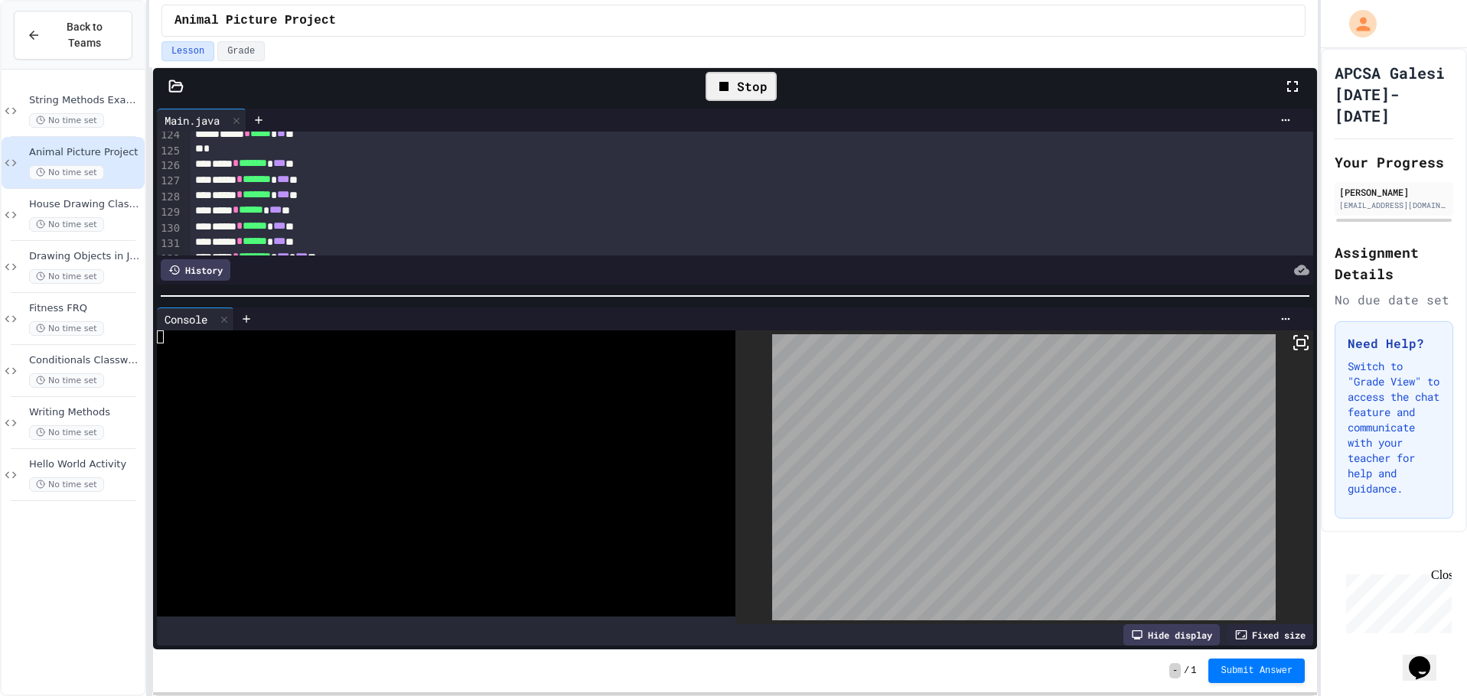
click at [1107, 300] on div "**********" at bounding box center [735, 377] width 1164 height 545
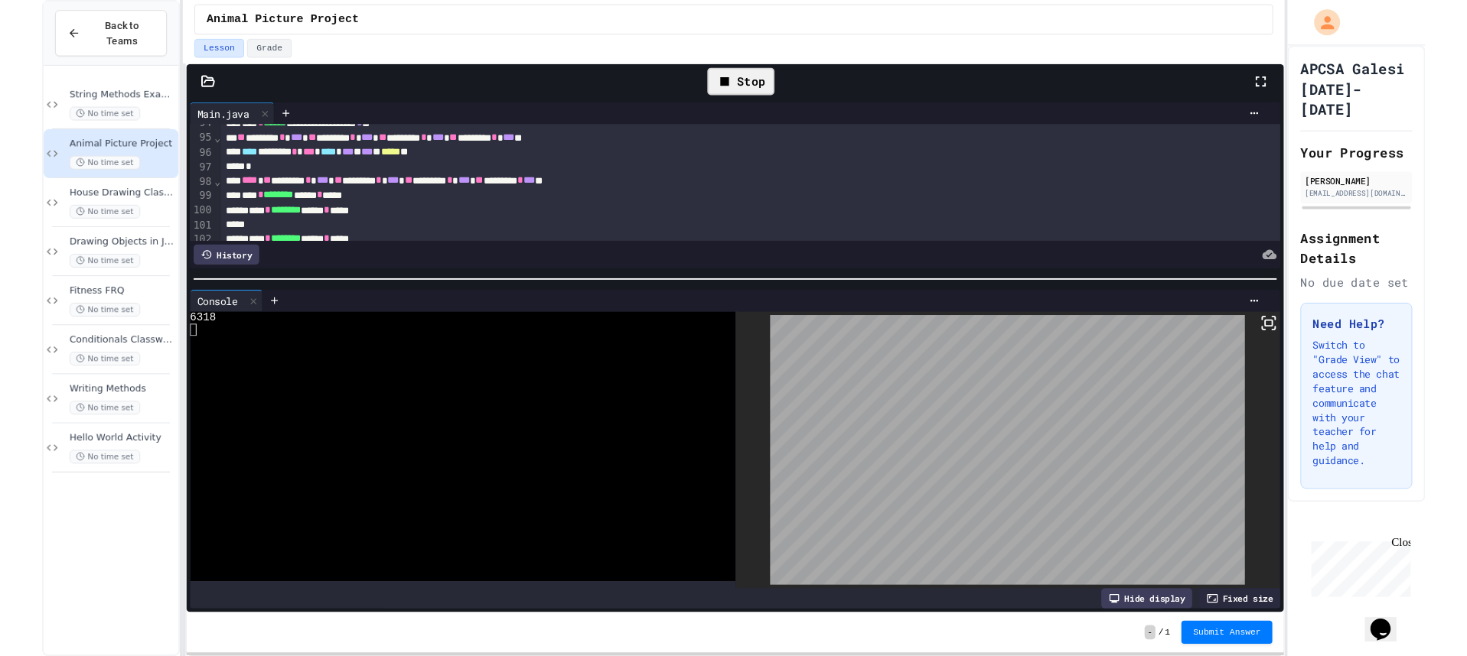
scroll to position [1530, 0]
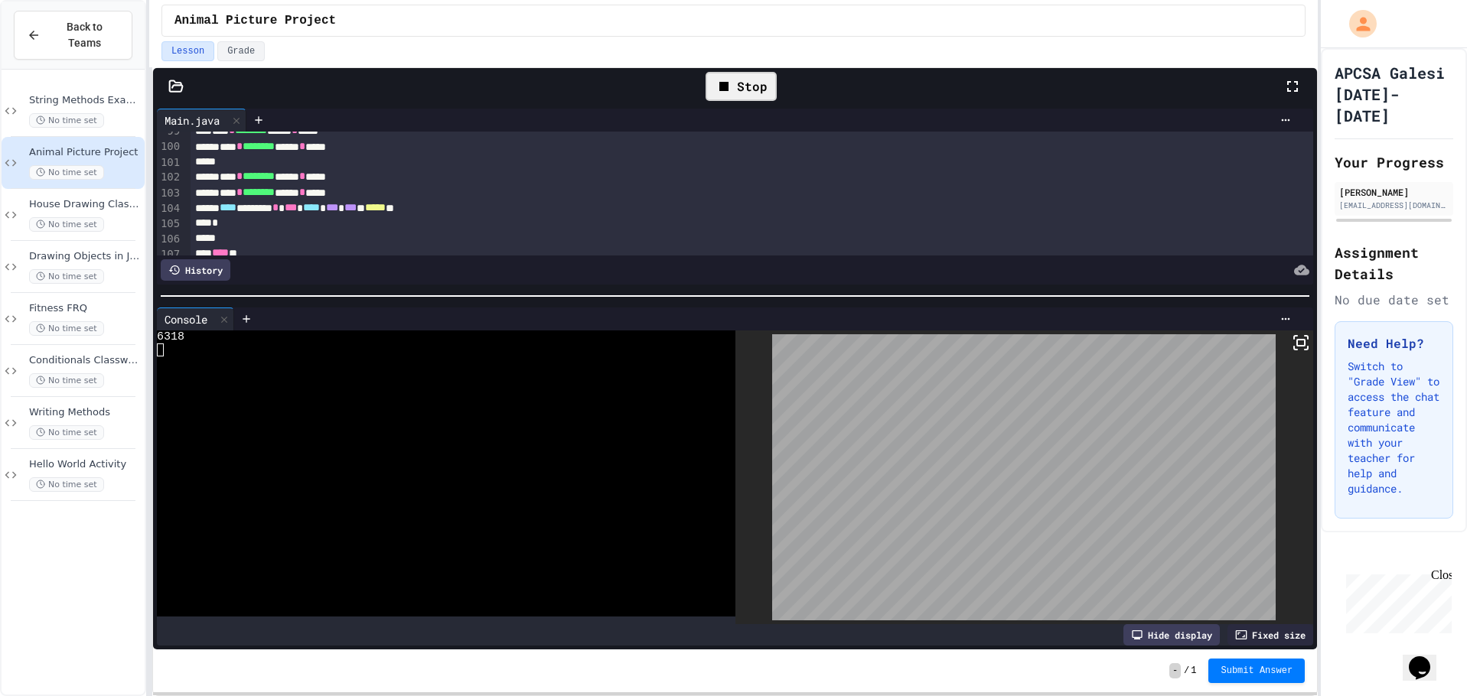
click at [734, 89] on div "Stop" at bounding box center [740, 86] width 71 height 29
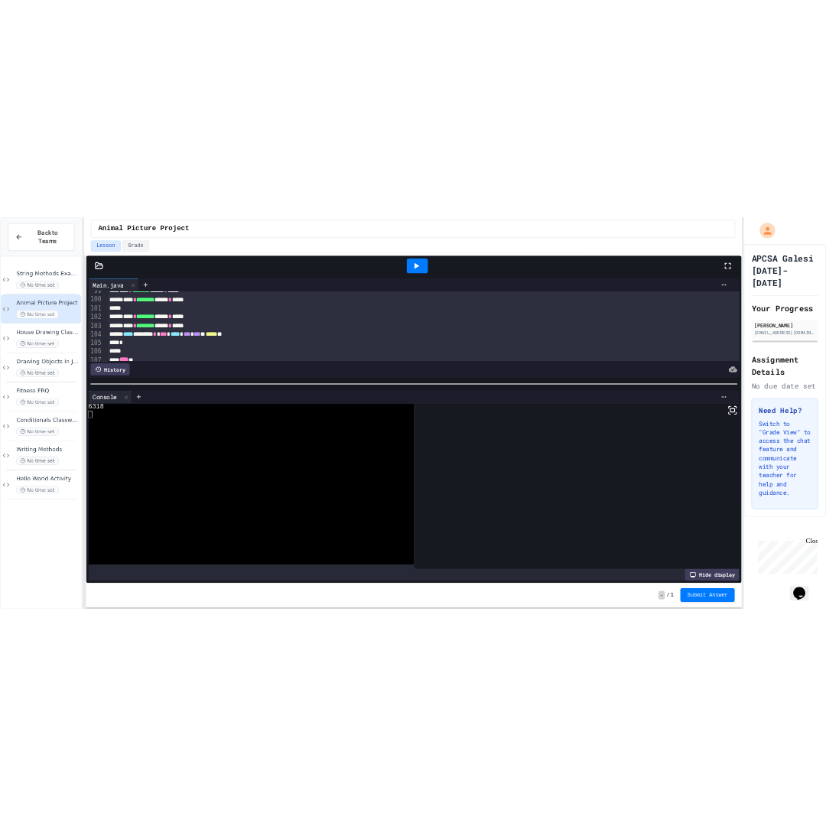
scroll to position [1533, 0]
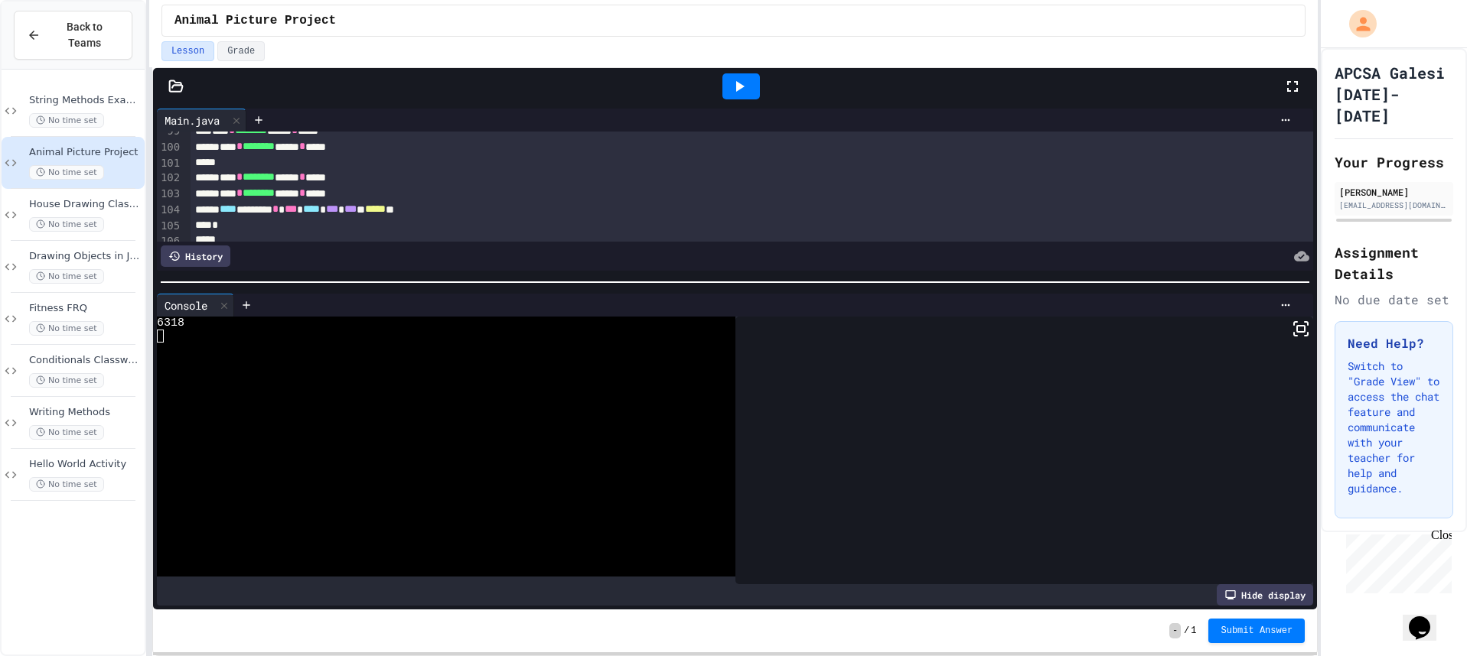
click at [728, 84] on div at bounding box center [740, 86] width 37 height 26
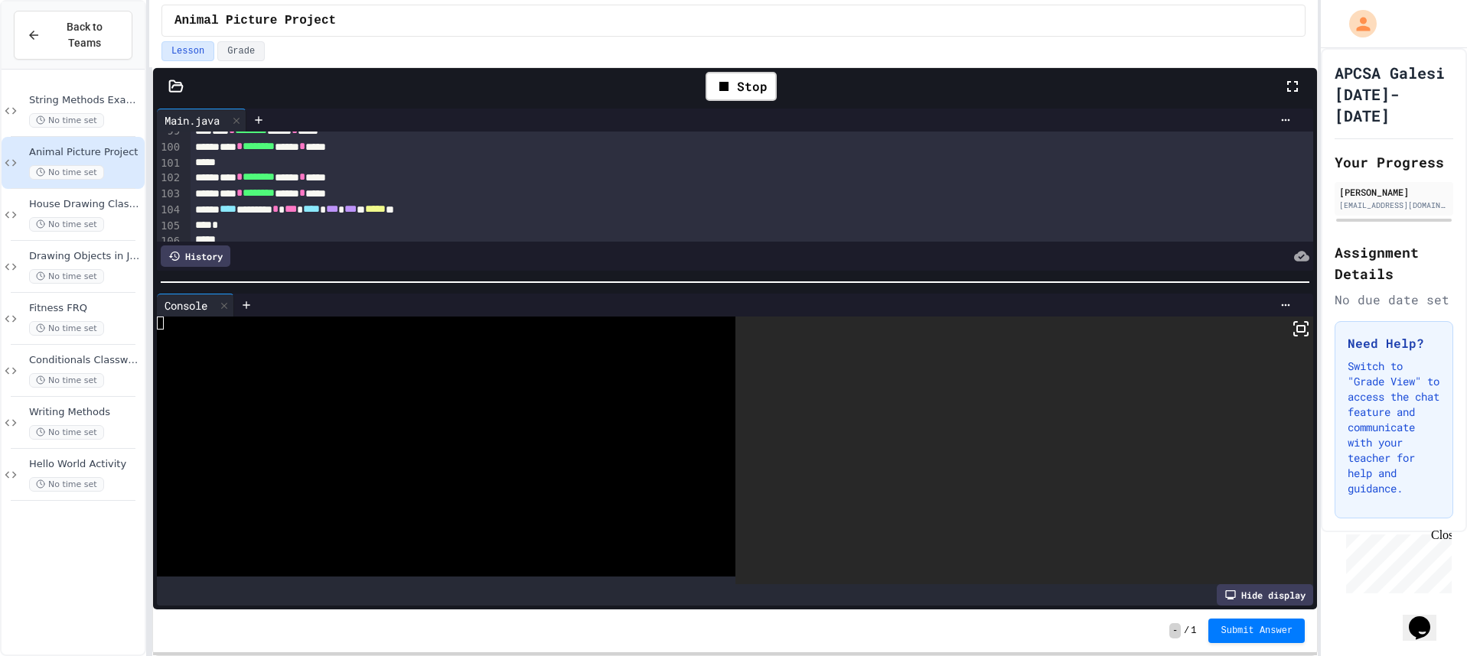
click at [1291, 333] on icon at bounding box center [1300, 329] width 18 height 18
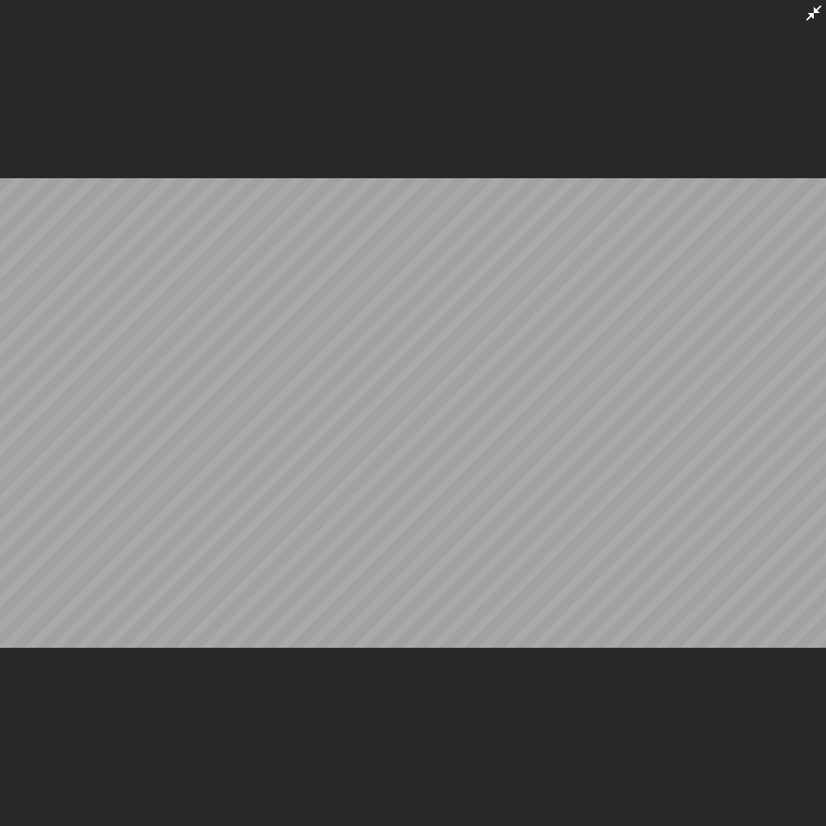
click at [806, 13] on icon at bounding box center [814, 13] width 18 height 18
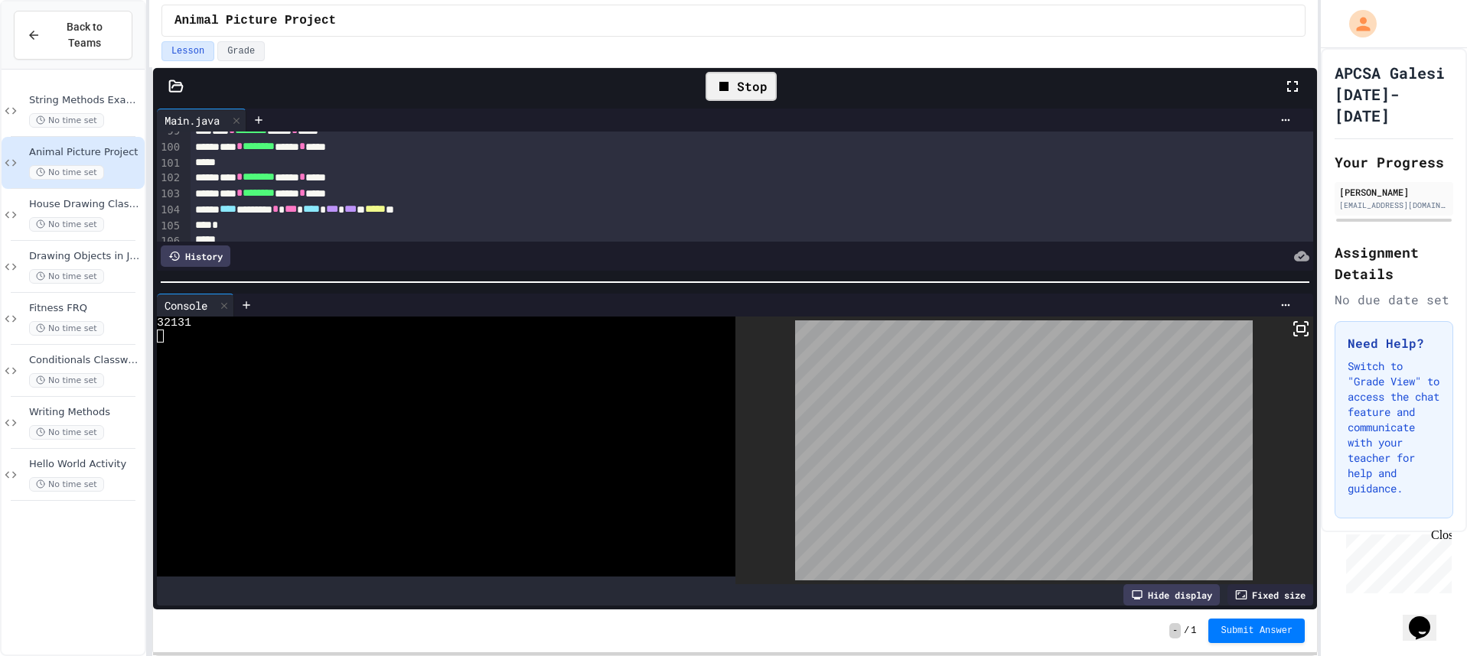
click at [729, 80] on icon at bounding box center [724, 86] width 18 height 18
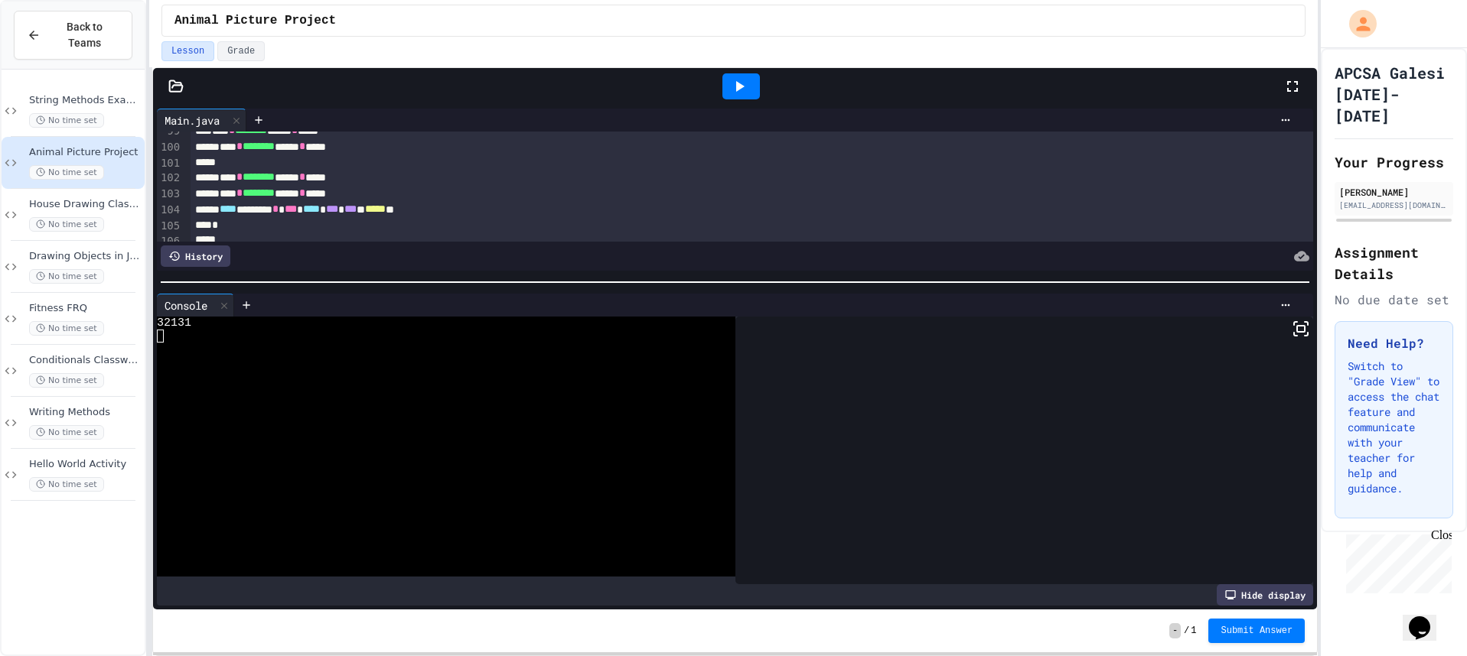
click at [736, 90] on icon at bounding box center [740, 86] width 8 height 11
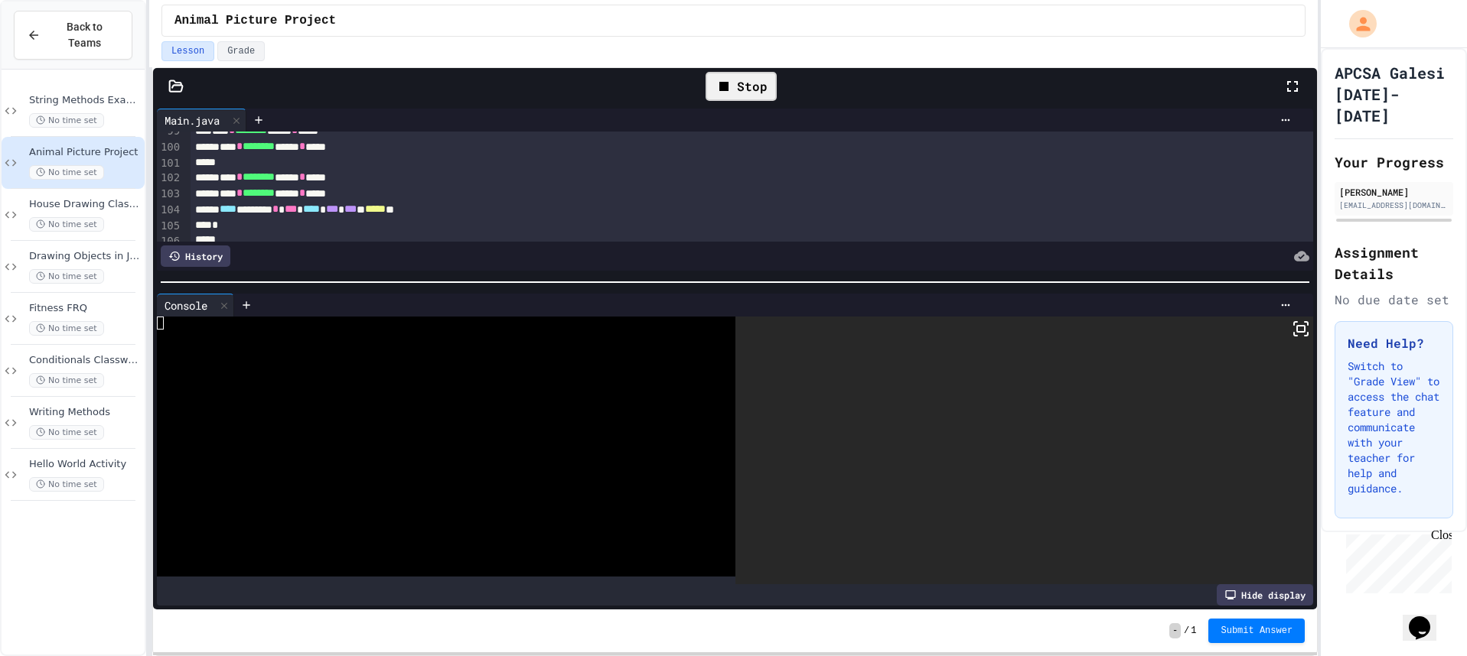
click at [1297, 326] on rect at bounding box center [1301, 329] width 8 height 6
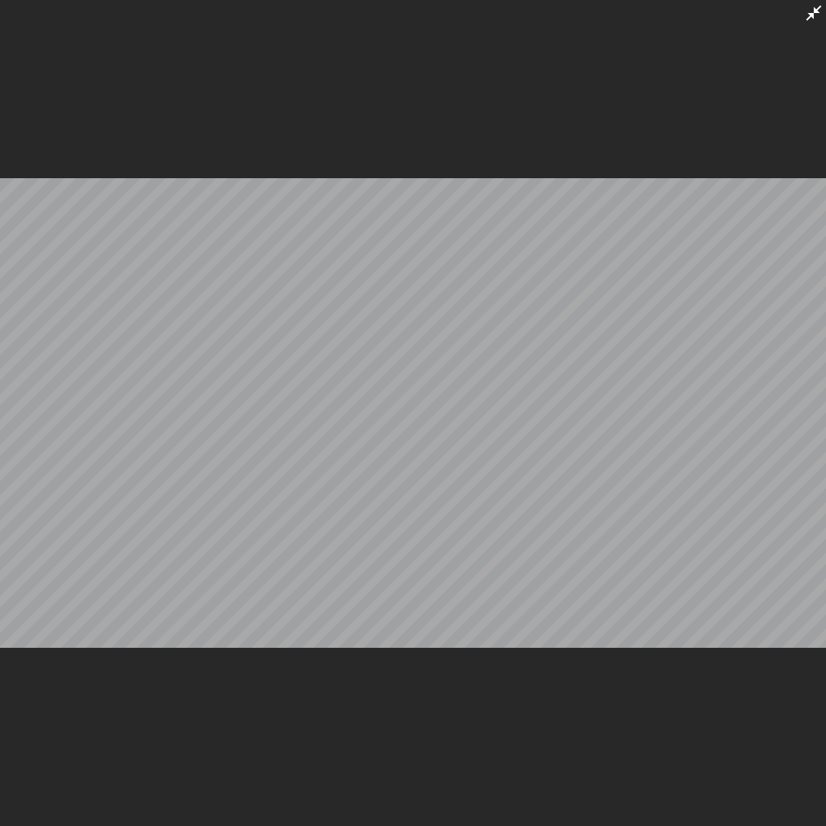
click at [808, 16] on icon at bounding box center [814, 13] width 18 height 18
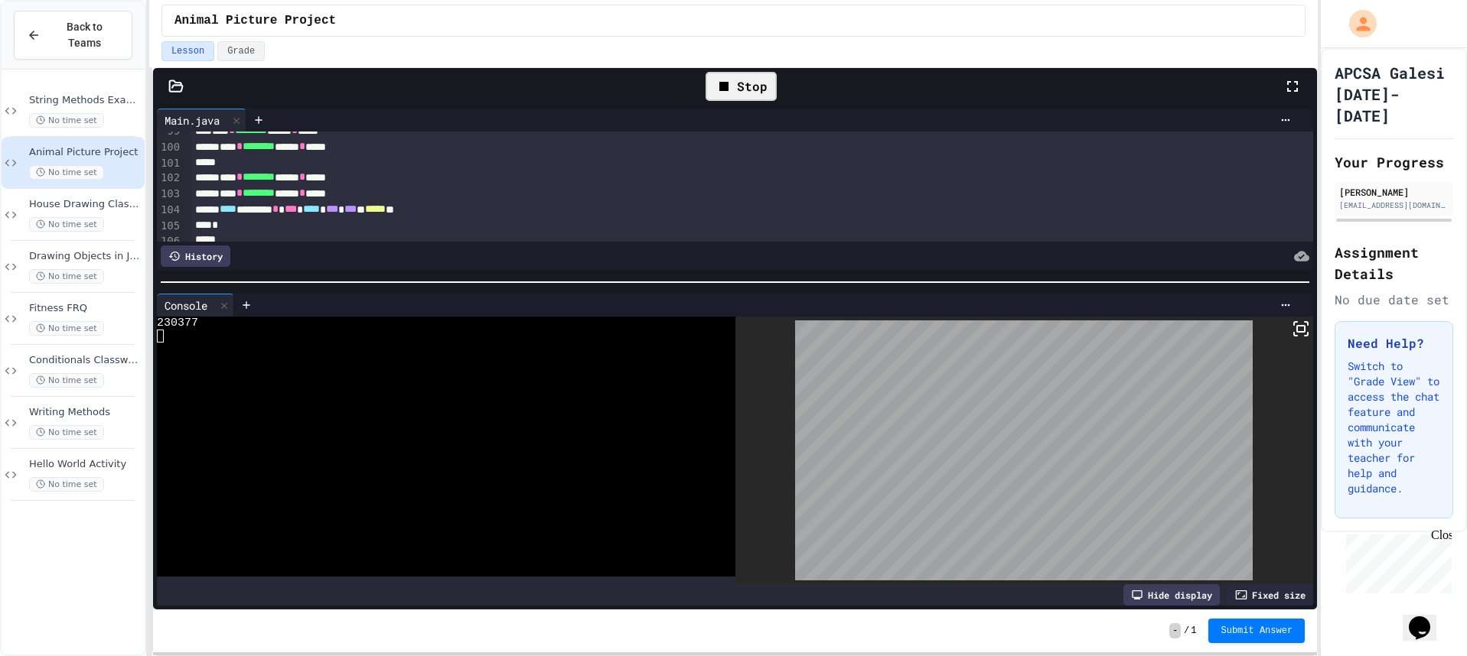
click at [757, 83] on div "Stop" at bounding box center [740, 86] width 71 height 29
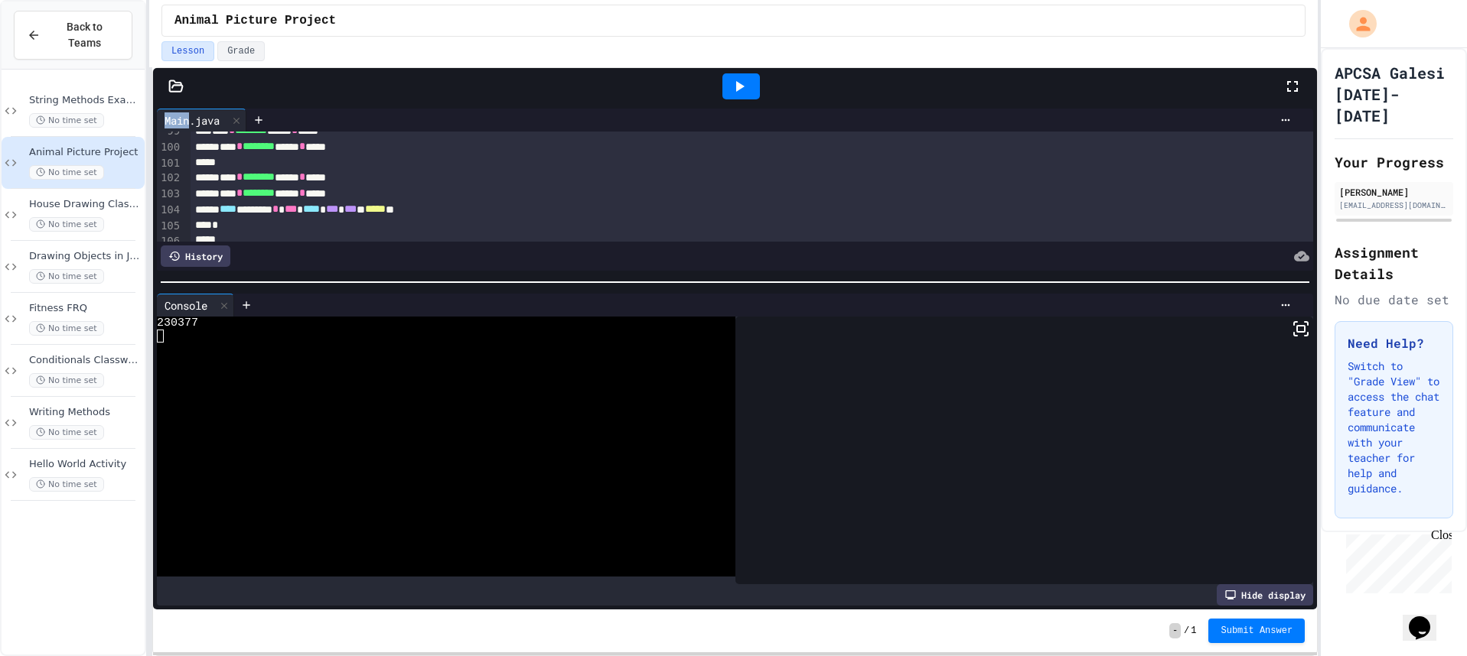
click at [757, 83] on div at bounding box center [740, 86] width 37 height 26
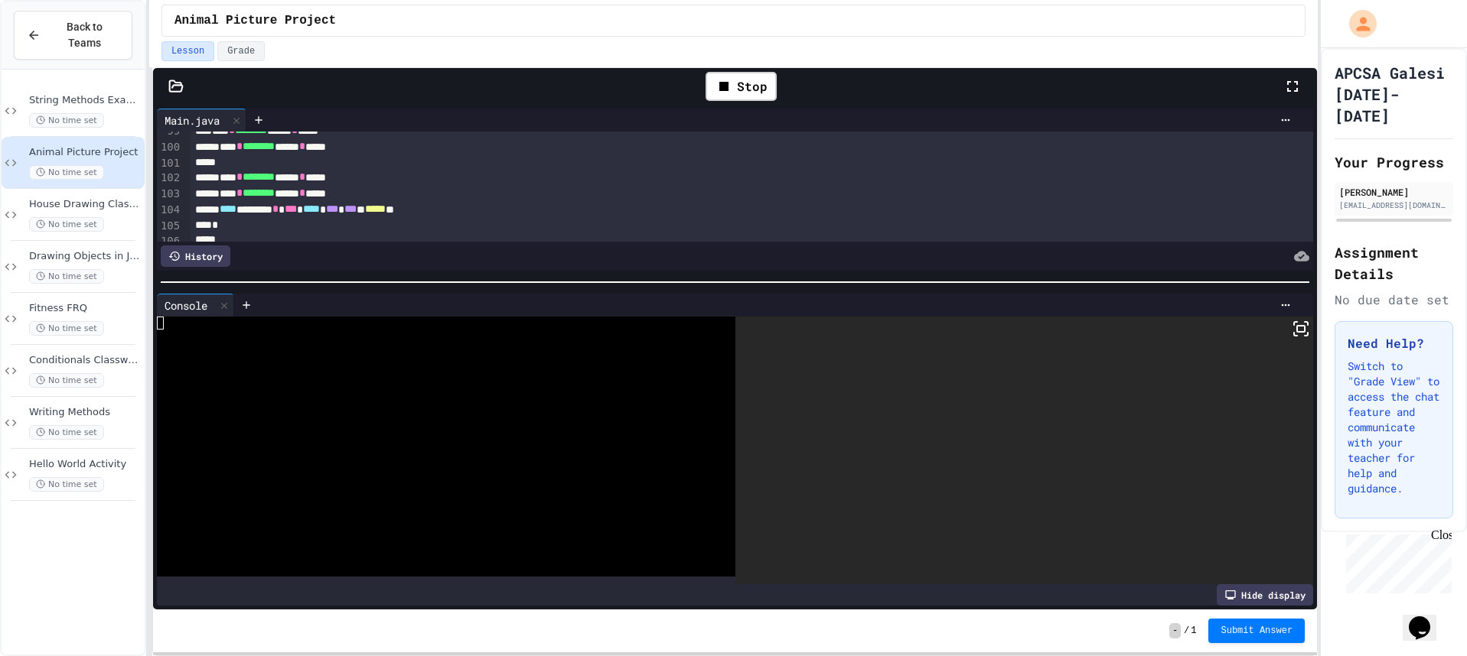
click at [1291, 332] on icon at bounding box center [1300, 329] width 18 height 18
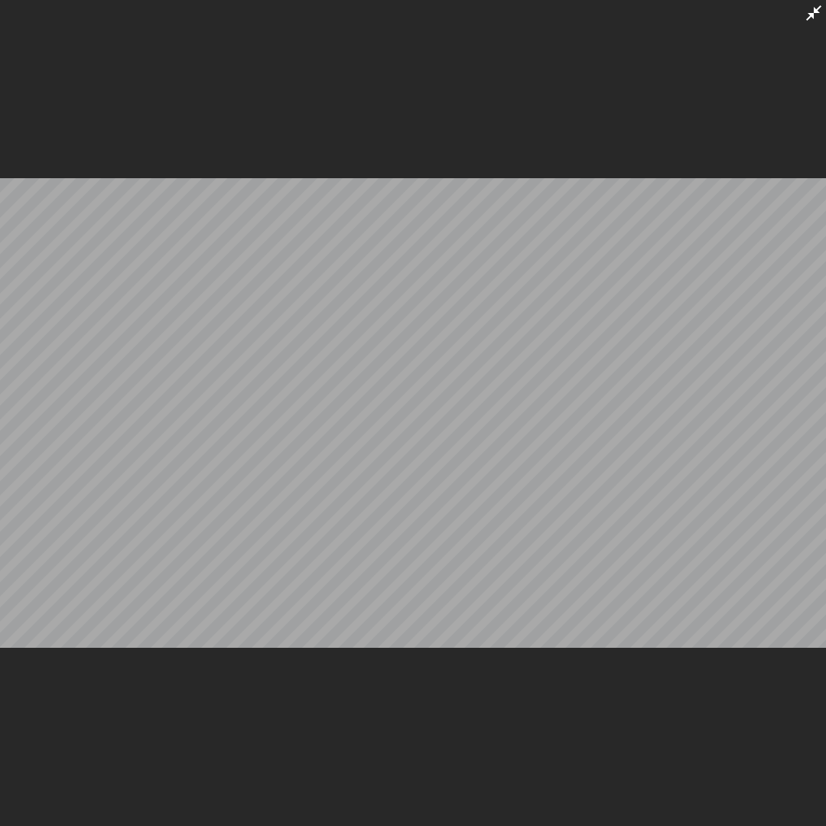
click at [813, 8] on icon at bounding box center [814, 13] width 18 height 18
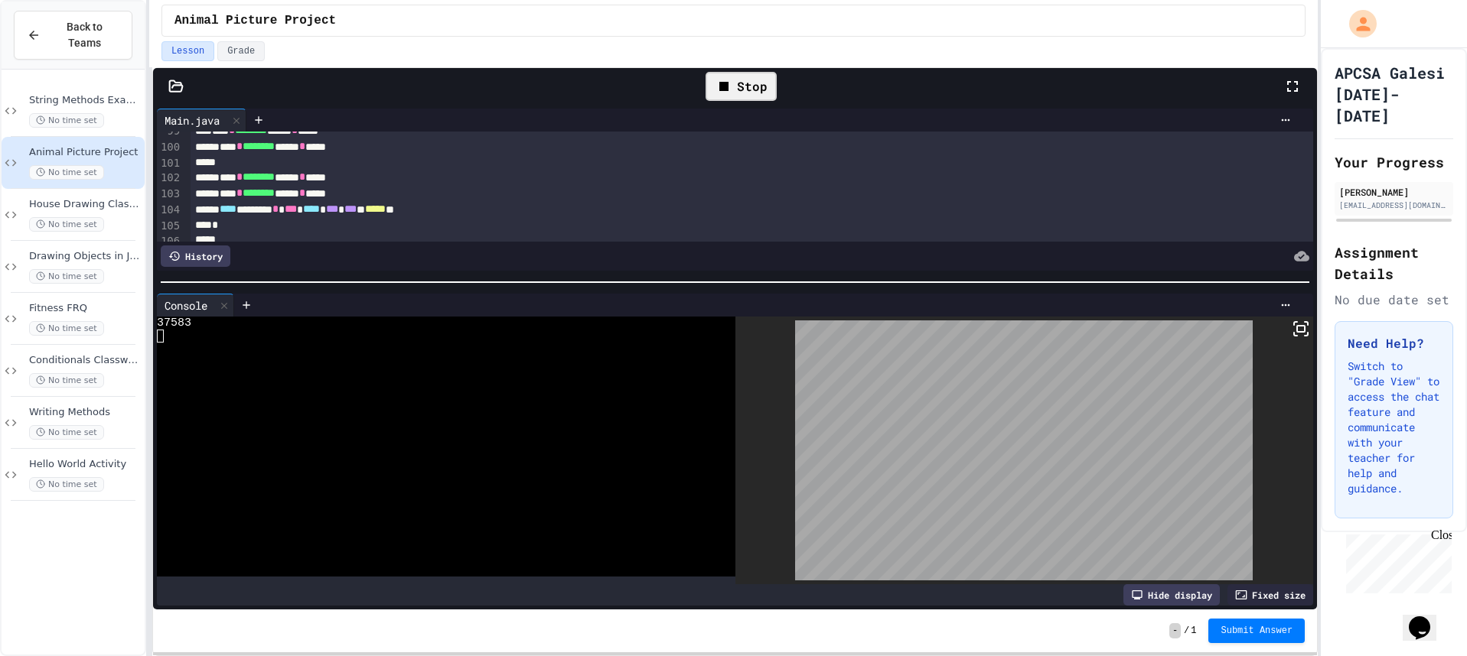
click at [757, 88] on div "Stop" at bounding box center [740, 86] width 71 height 29
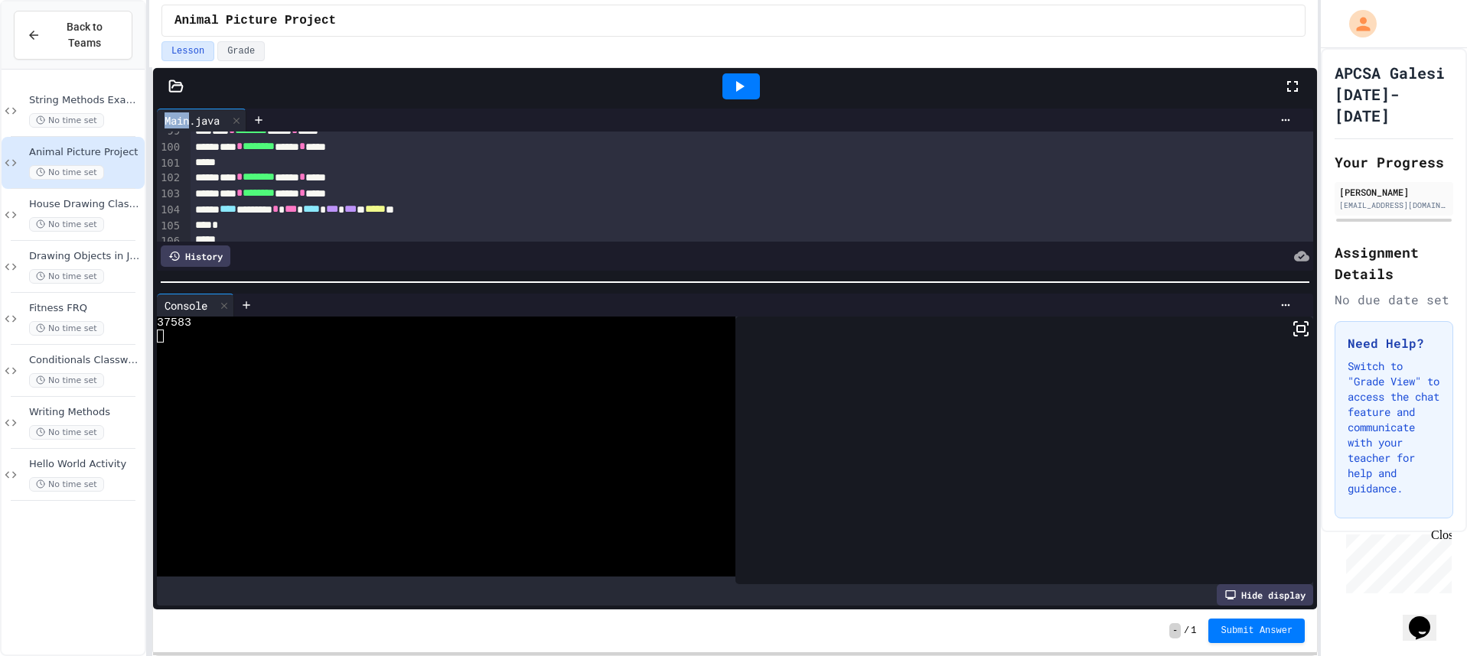
click at [757, 88] on div at bounding box center [740, 86] width 37 height 26
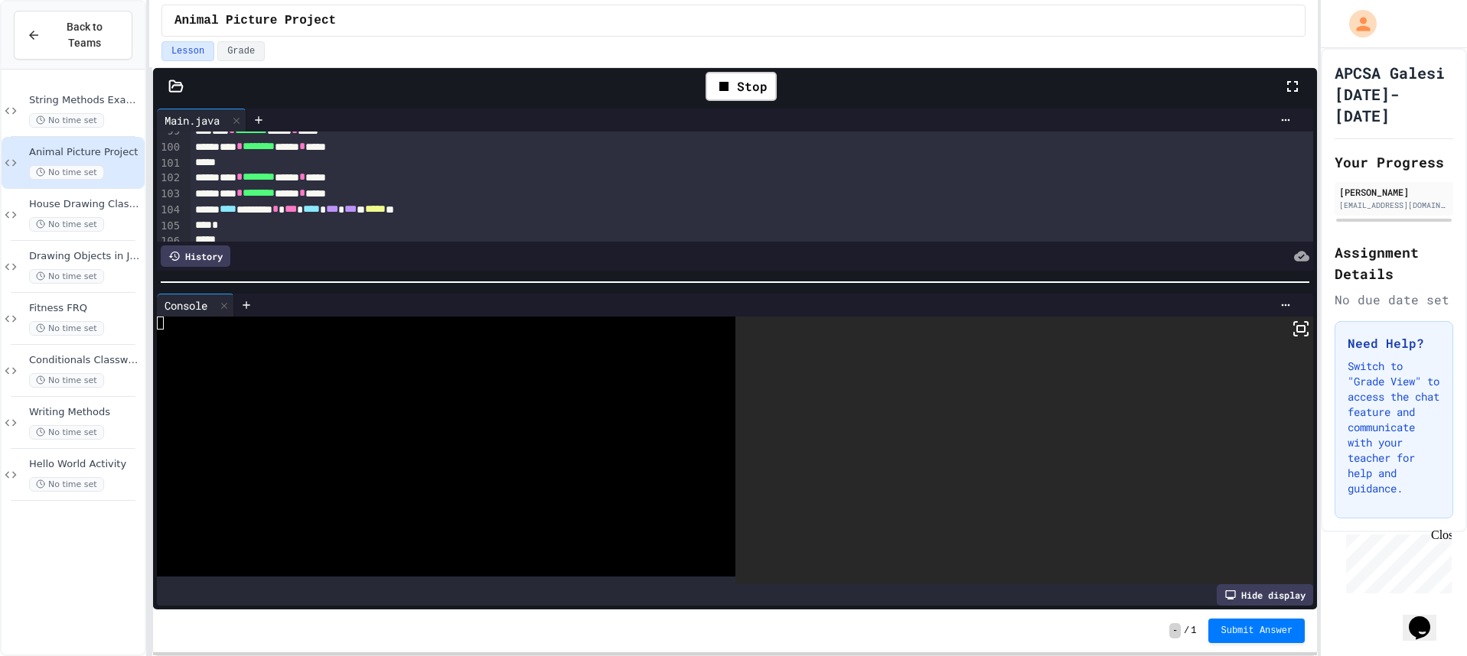
click at [1291, 335] on icon at bounding box center [1300, 329] width 18 height 18
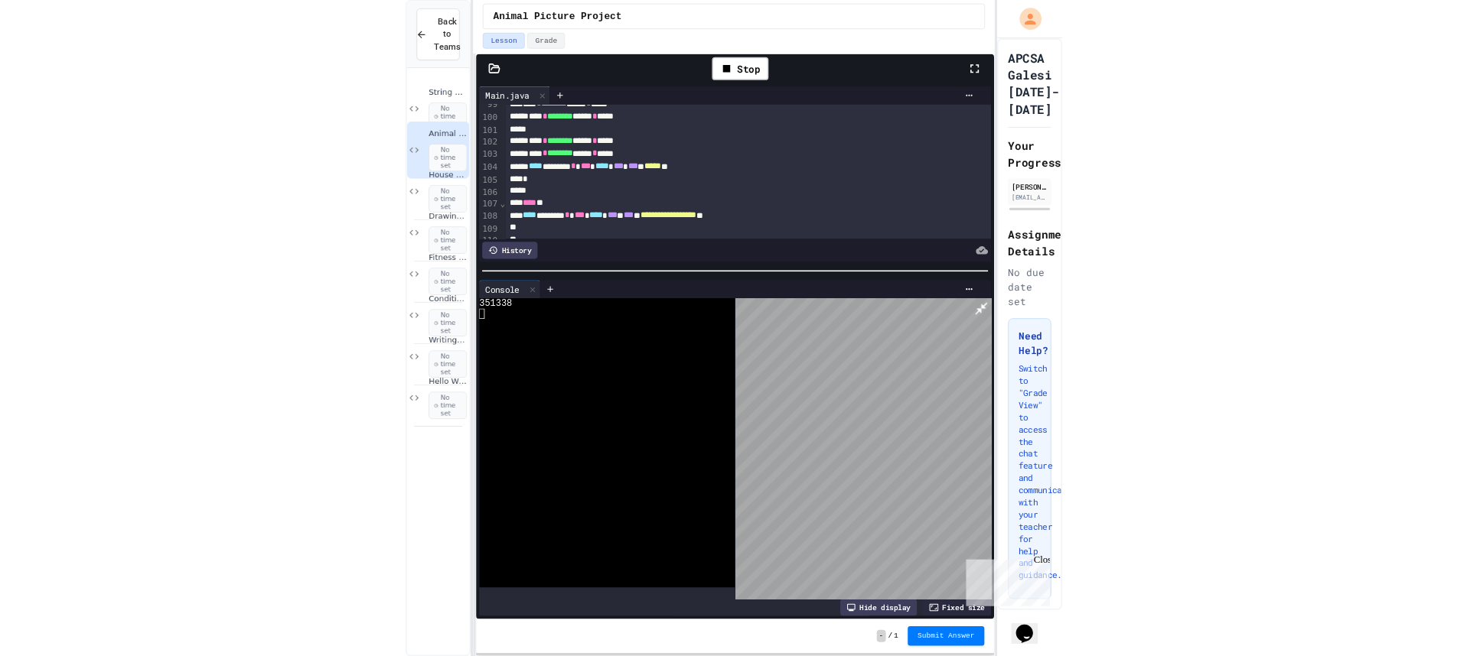
scroll to position [1530, 0]
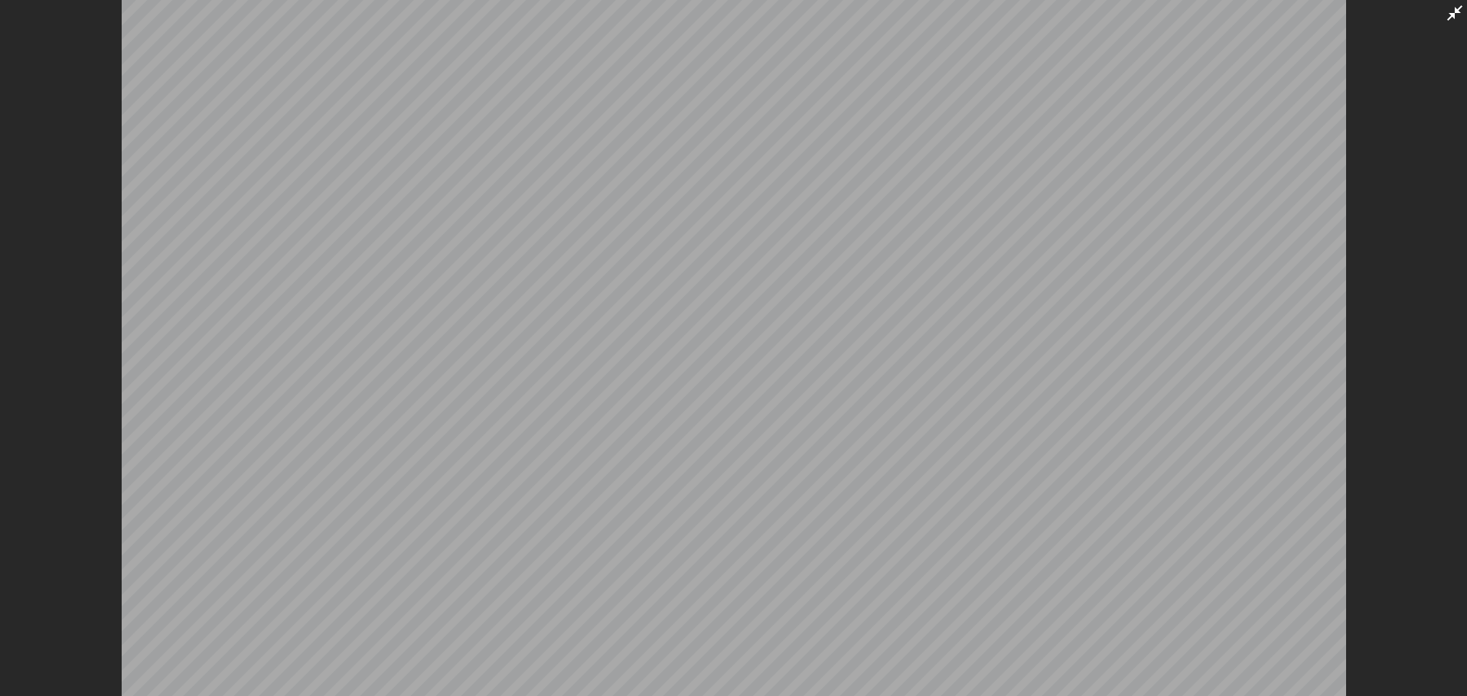
click at [1457, 17] on icon at bounding box center [1454, 13] width 18 height 18
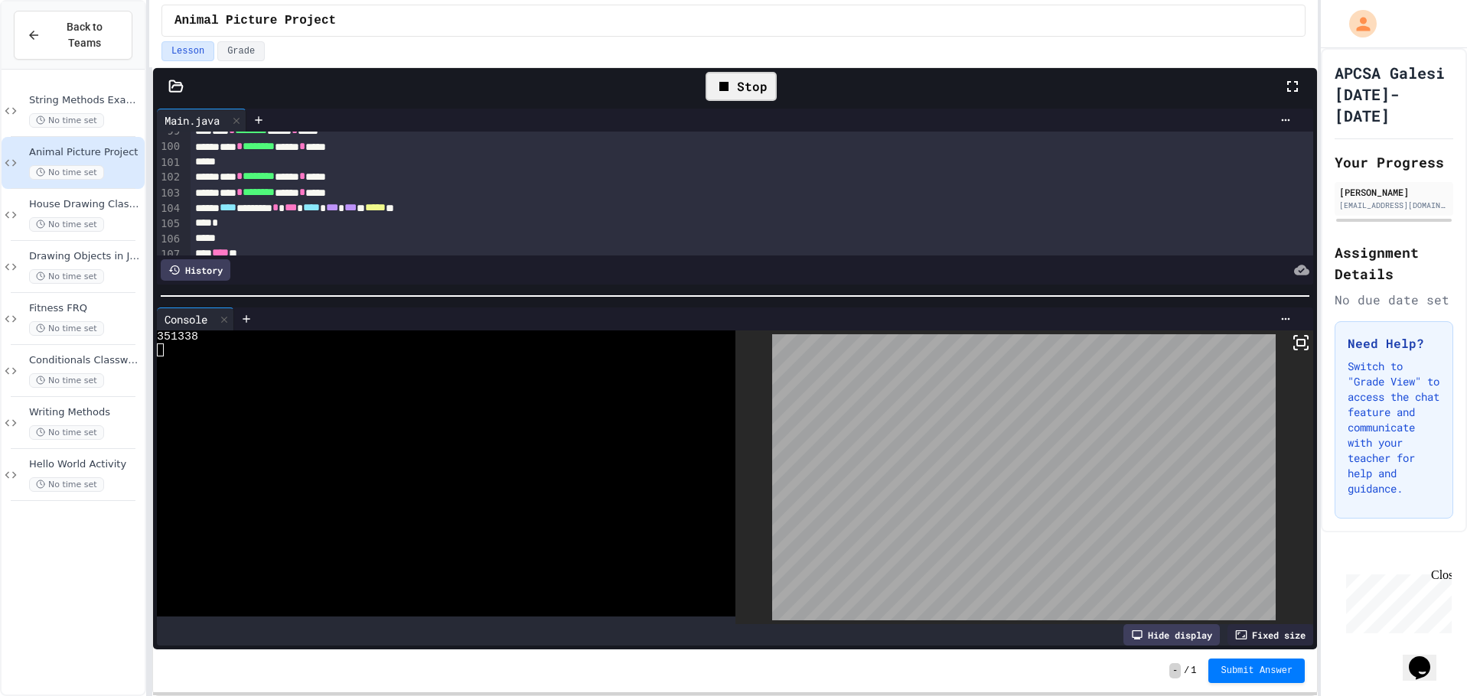
click at [757, 87] on div "Stop" at bounding box center [740, 86] width 71 height 29
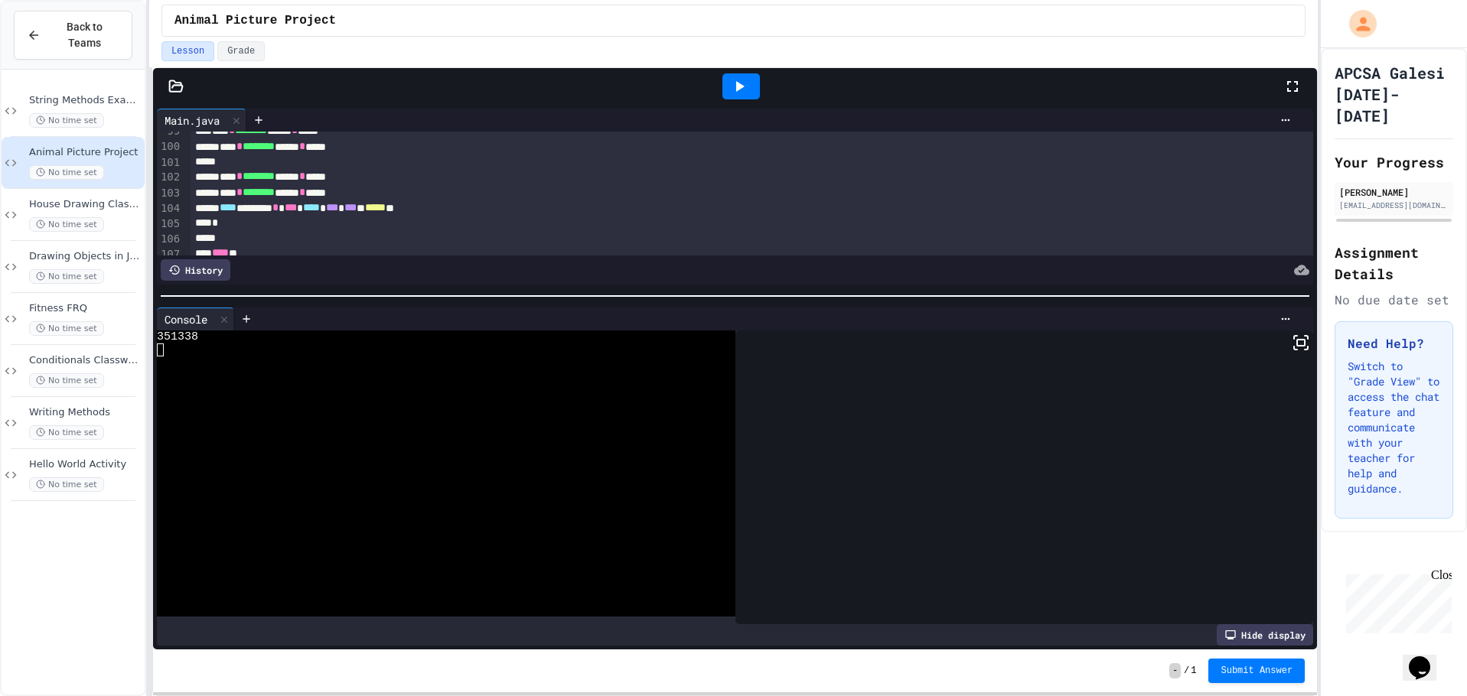
click at [731, 83] on icon at bounding box center [739, 86] width 18 height 18
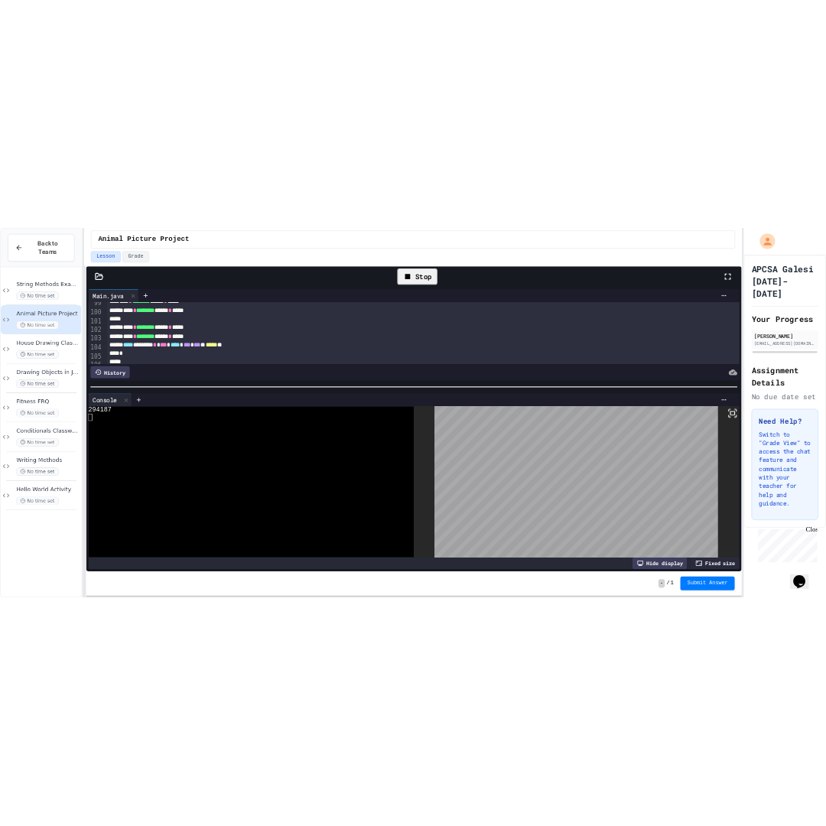
scroll to position [1533, 0]
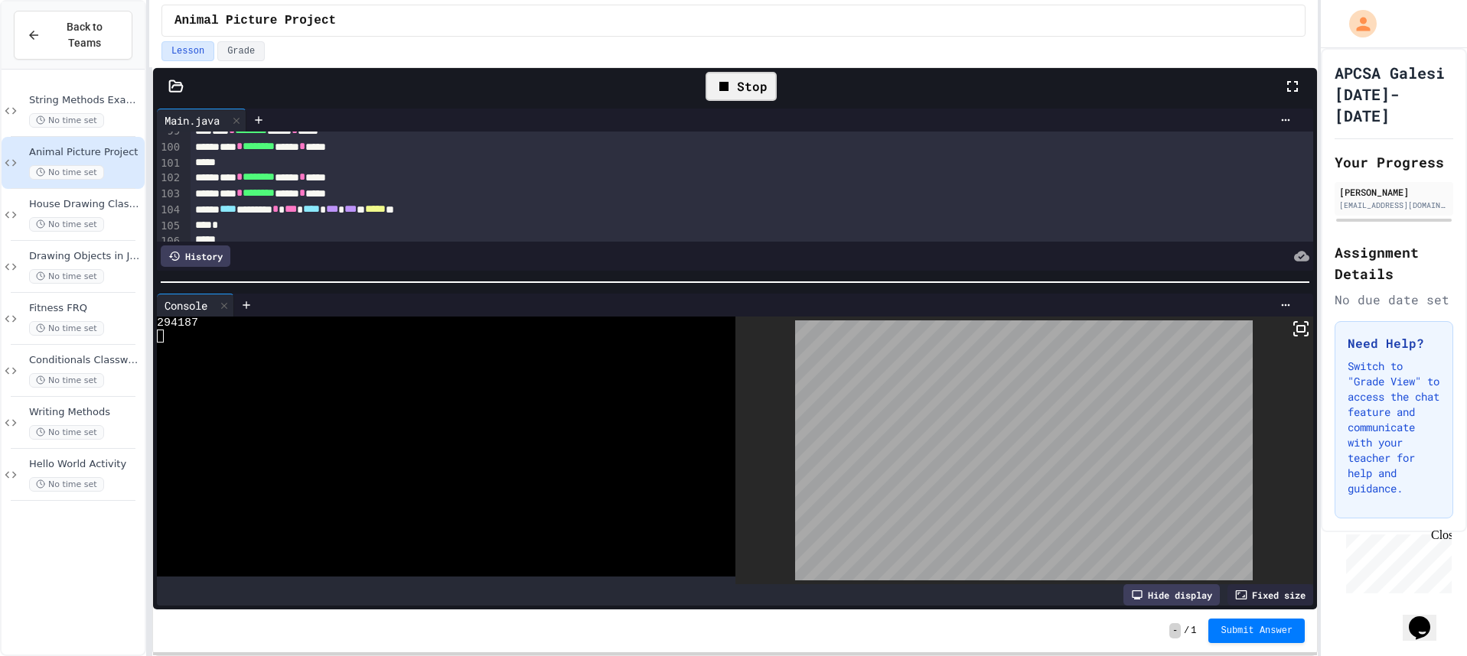
click at [731, 93] on icon at bounding box center [724, 86] width 18 height 18
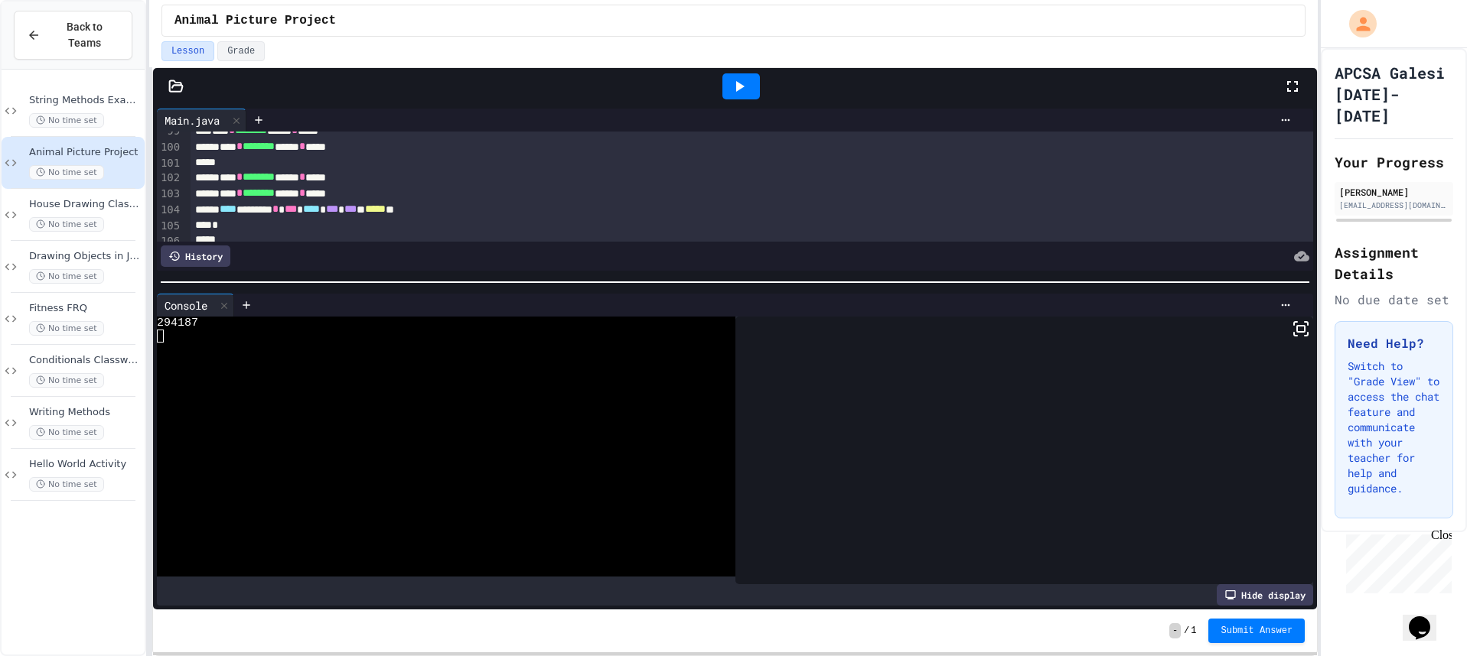
click at [734, 85] on icon at bounding box center [739, 86] width 18 height 18
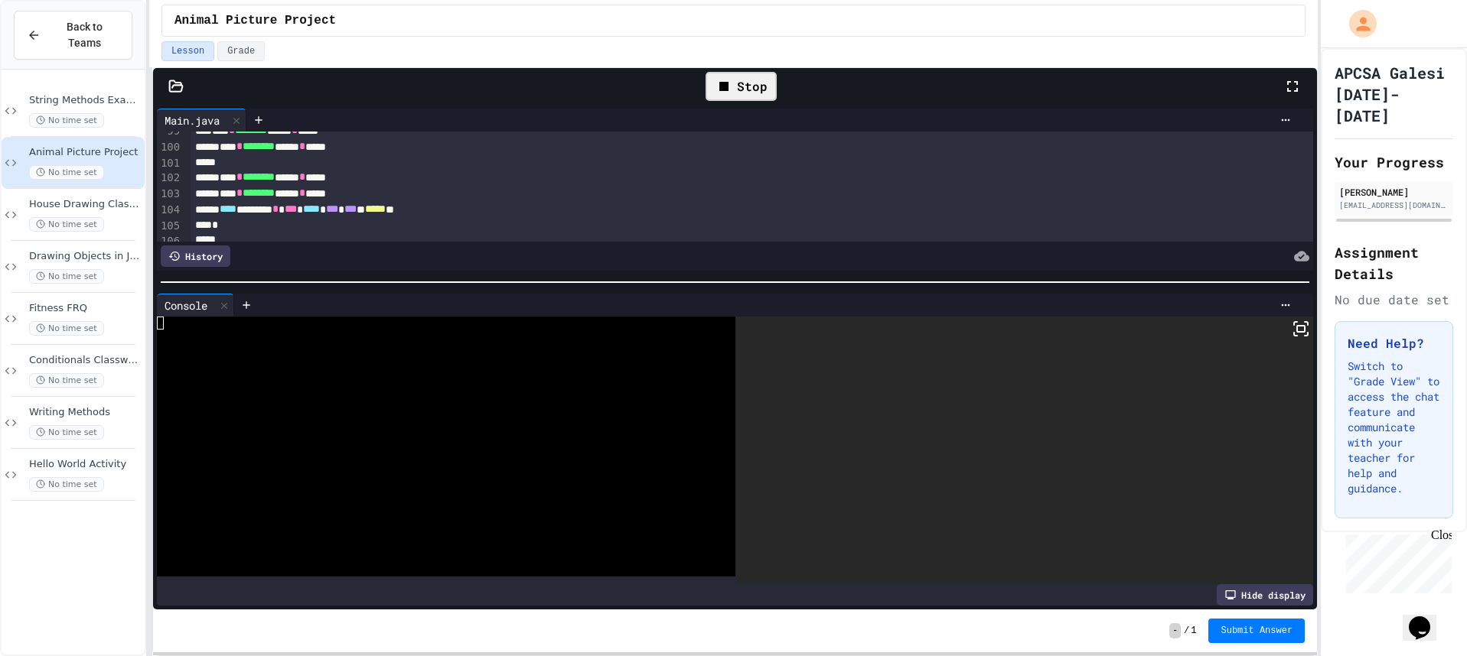
click at [1291, 329] on icon at bounding box center [1300, 329] width 18 height 18
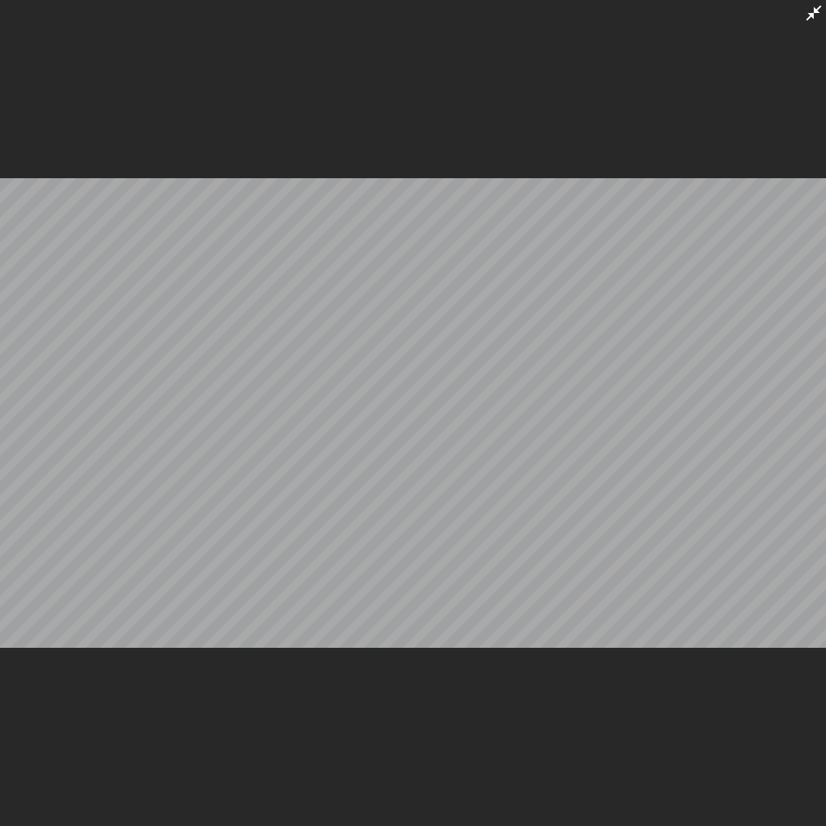
click at [809, 21] on icon at bounding box center [814, 13] width 18 height 18
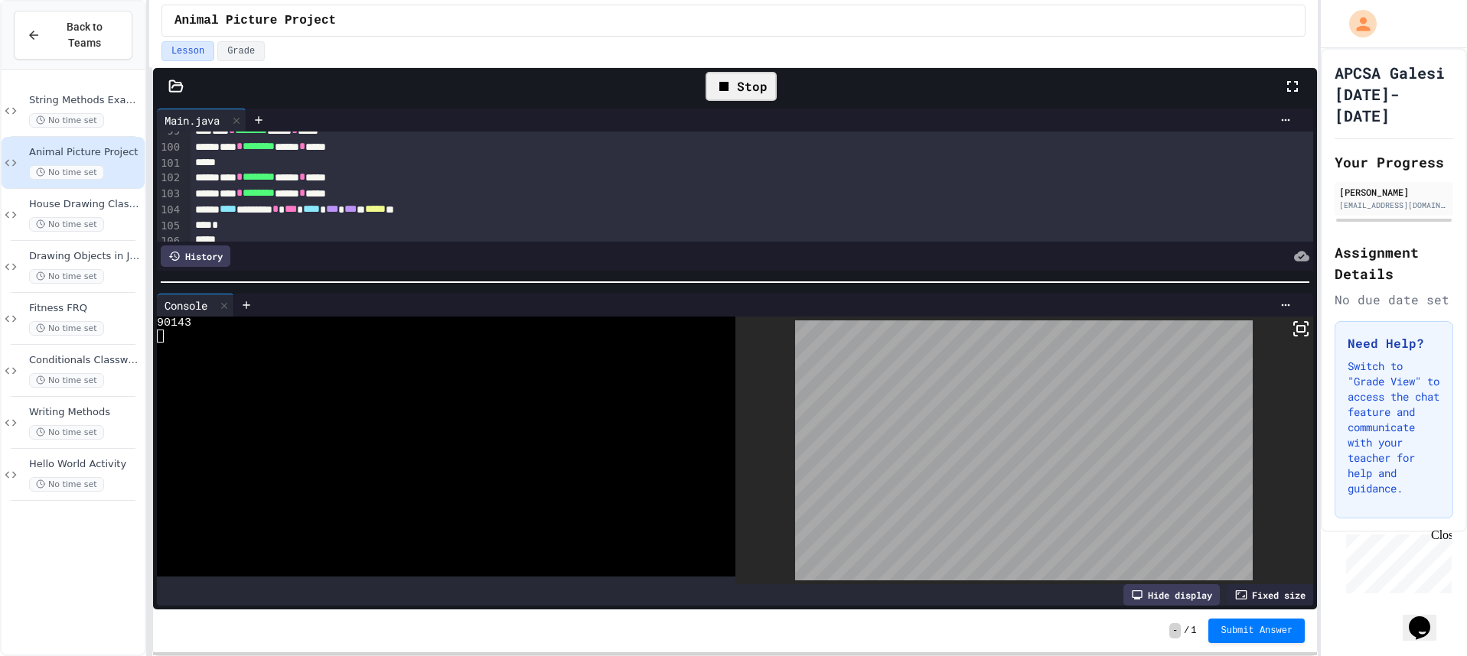
click at [742, 88] on div "Stop" at bounding box center [740, 86] width 71 height 29
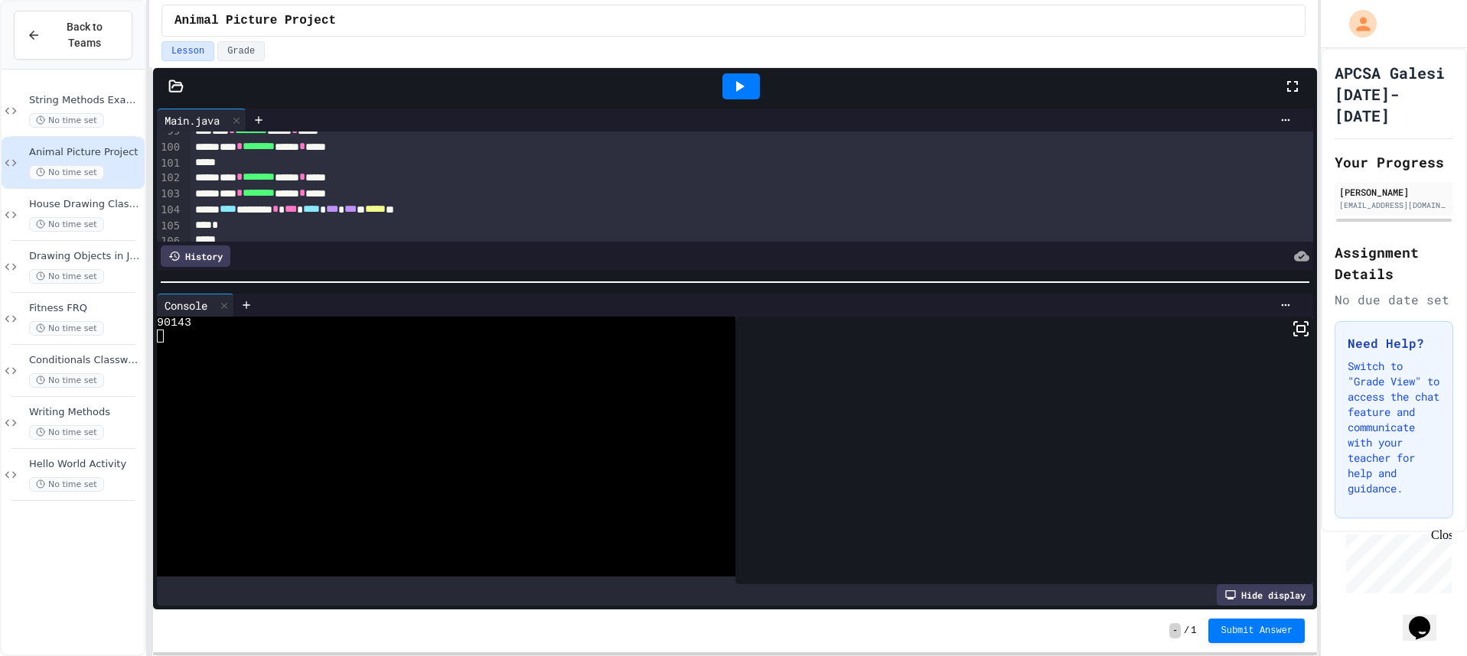
click at [742, 88] on icon at bounding box center [739, 86] width 18 height 18
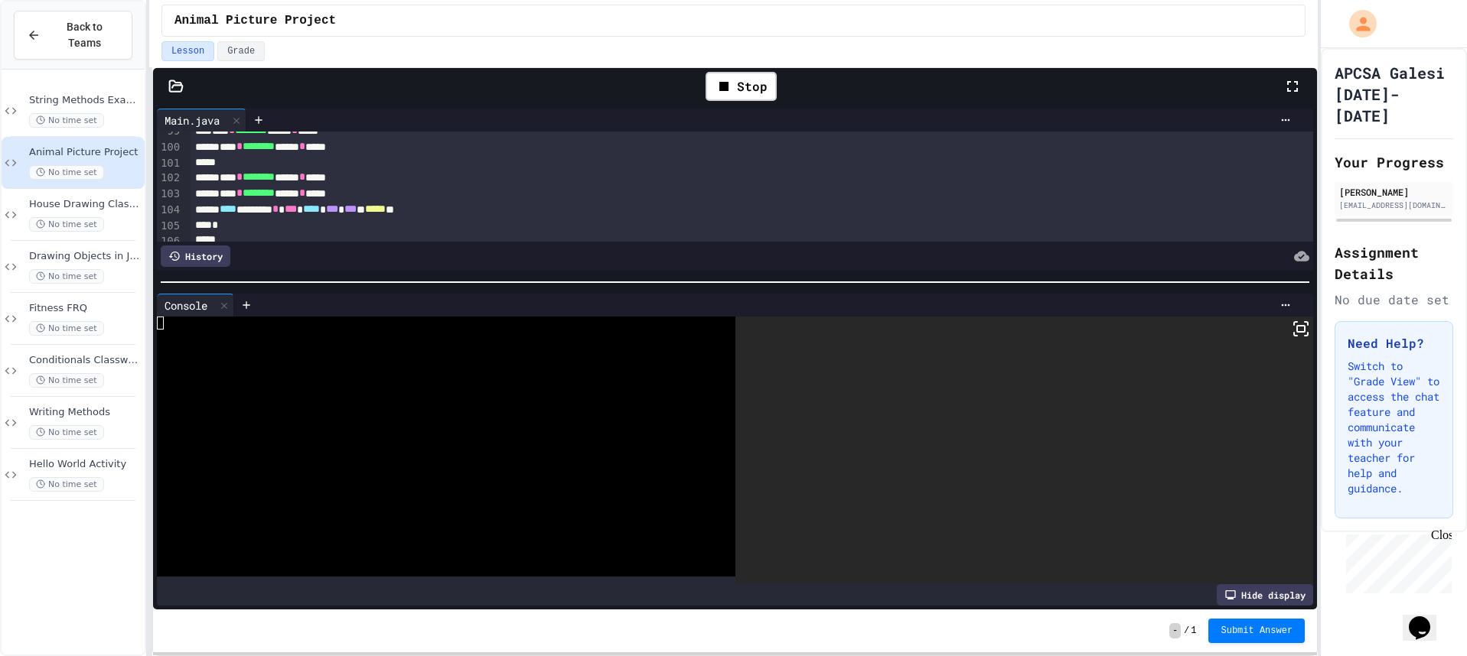
click at [1292, 336] on icon at bounding box center [1300, 329] width 18 height 18
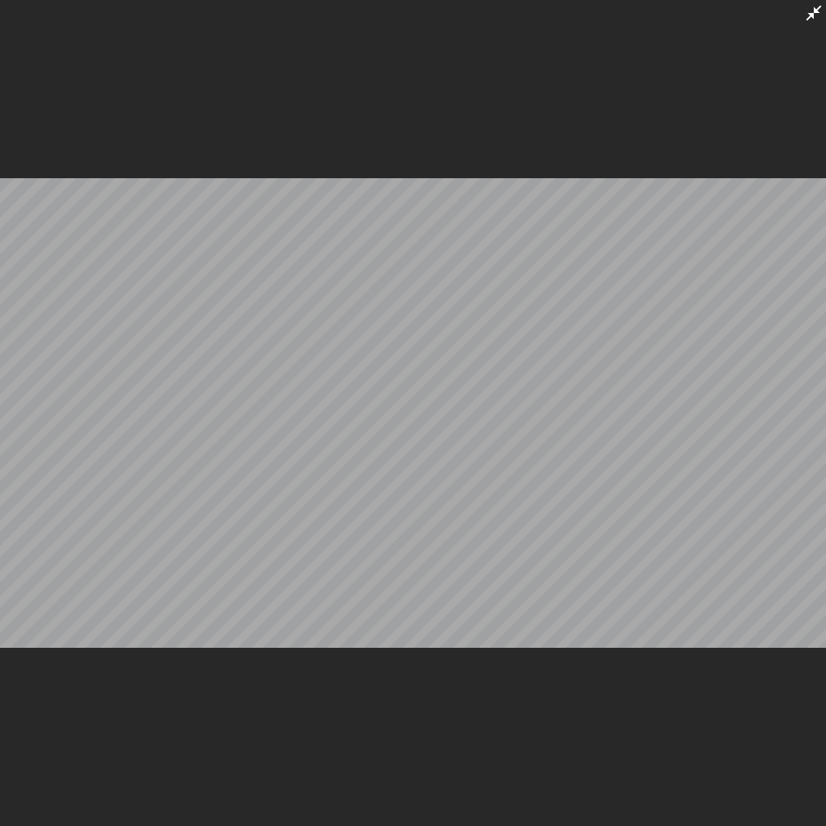
click at [809, 16] on icon at bounding box center [814, 13] width 18 height 18
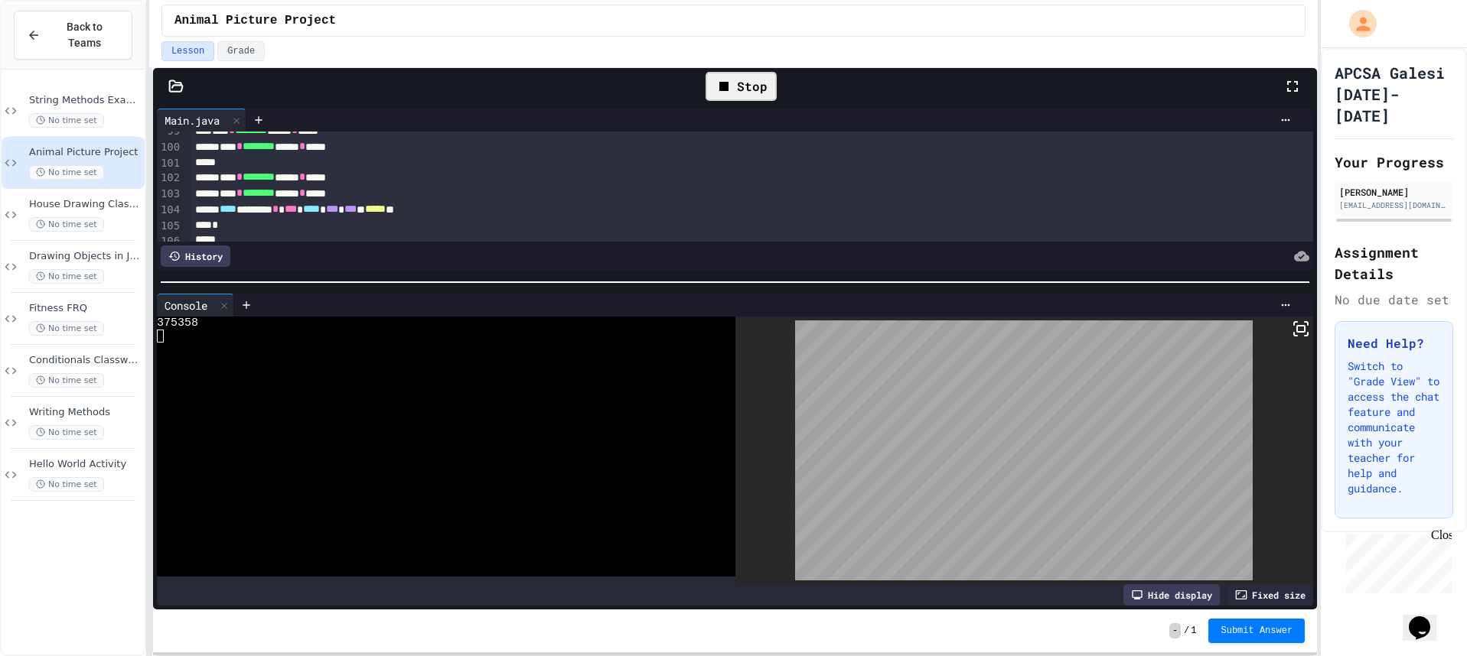
click at [751, 95] on div "Stop" at bounding box center [740, 86] width 71 height 29
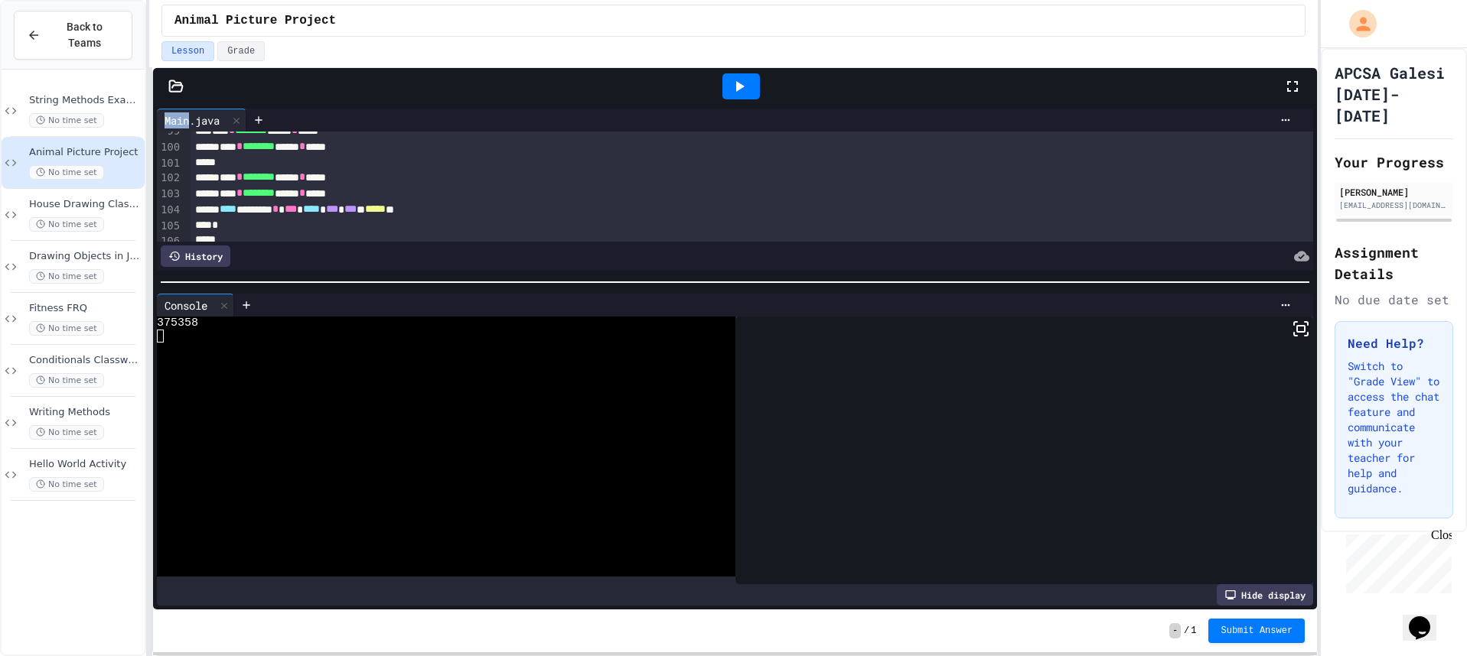
click at [751, 95] on div at bounding box center [740, 86] width 37 height 26
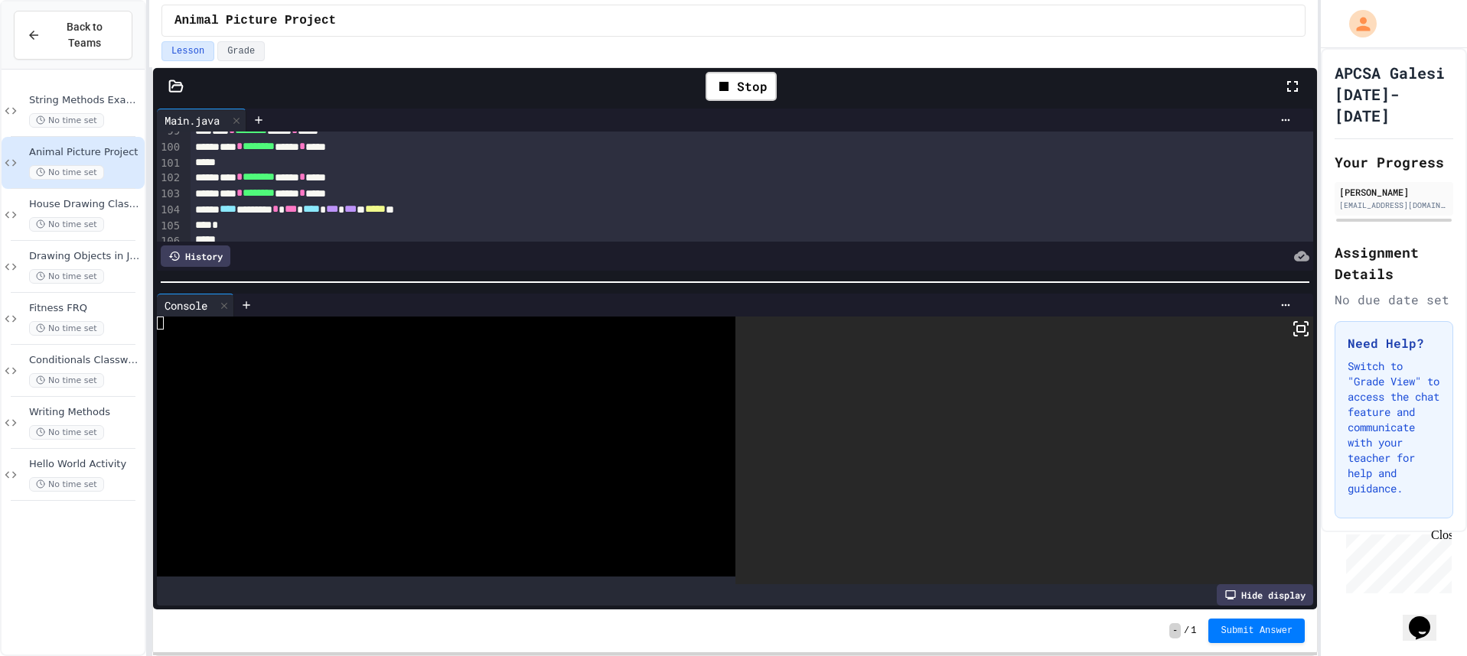
click at [1291, 324] on icon at bounding box center [1300, 329] width 18 height 18
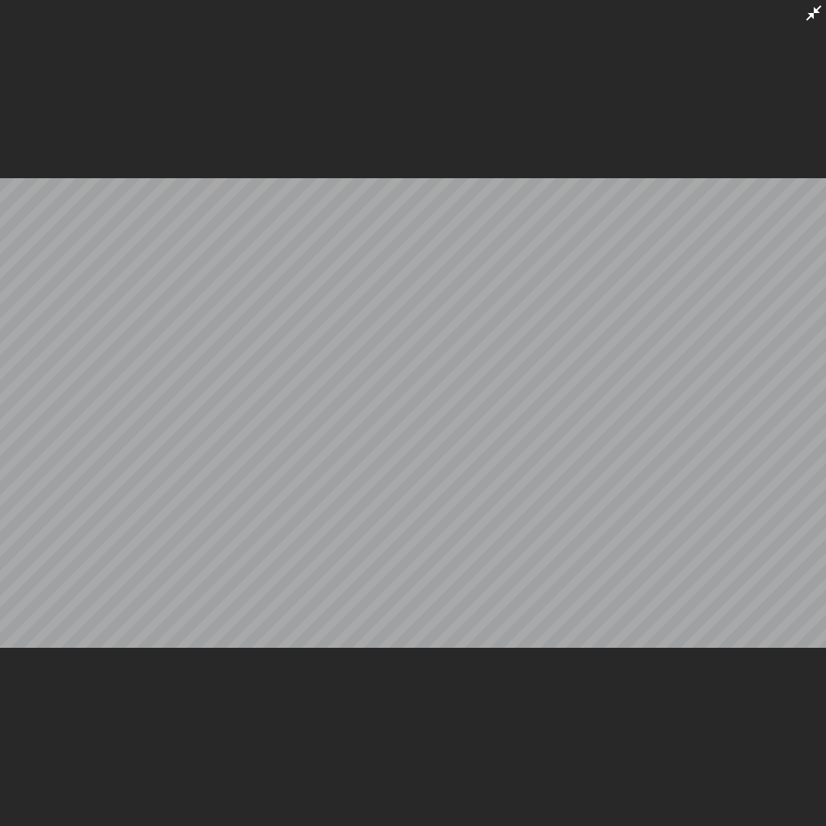
click at [819, 5] on div at bounding box center [814, 12] width 18 height 19
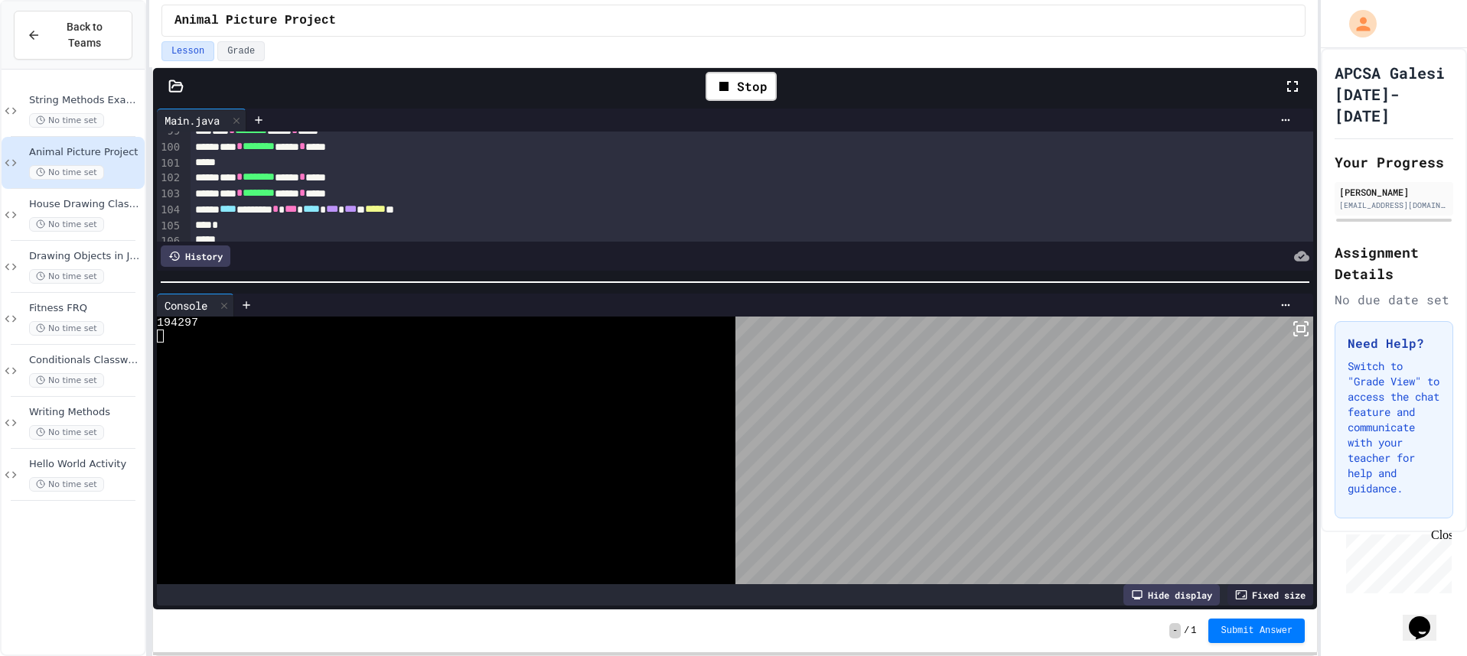
click at [1048, 12] on div "Animal Picture Project" at bounding box center [733, 20] width 1118 height 18
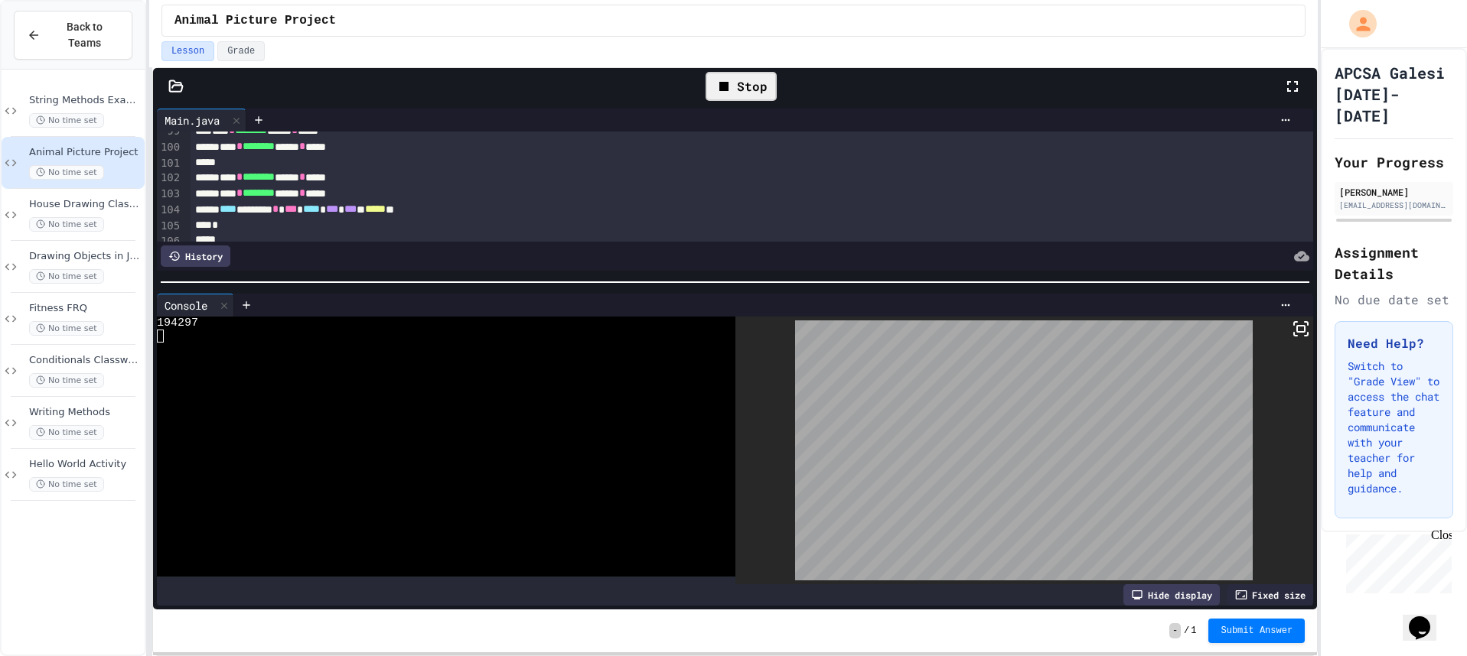
click at [770, 80] on div "Stop" at bounding box center [740, 86] width 71 height 29
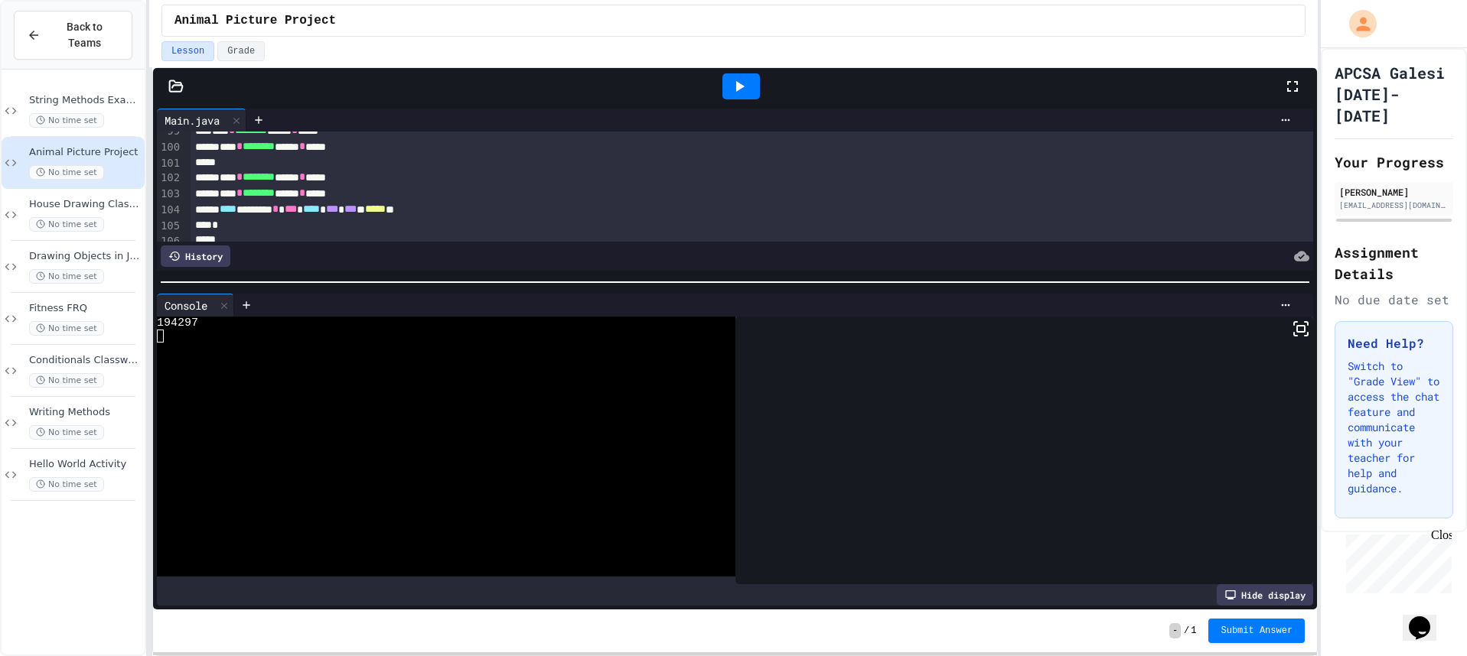
click at [747, 96] on div at bounding box center [740, 86] width 37 height 26
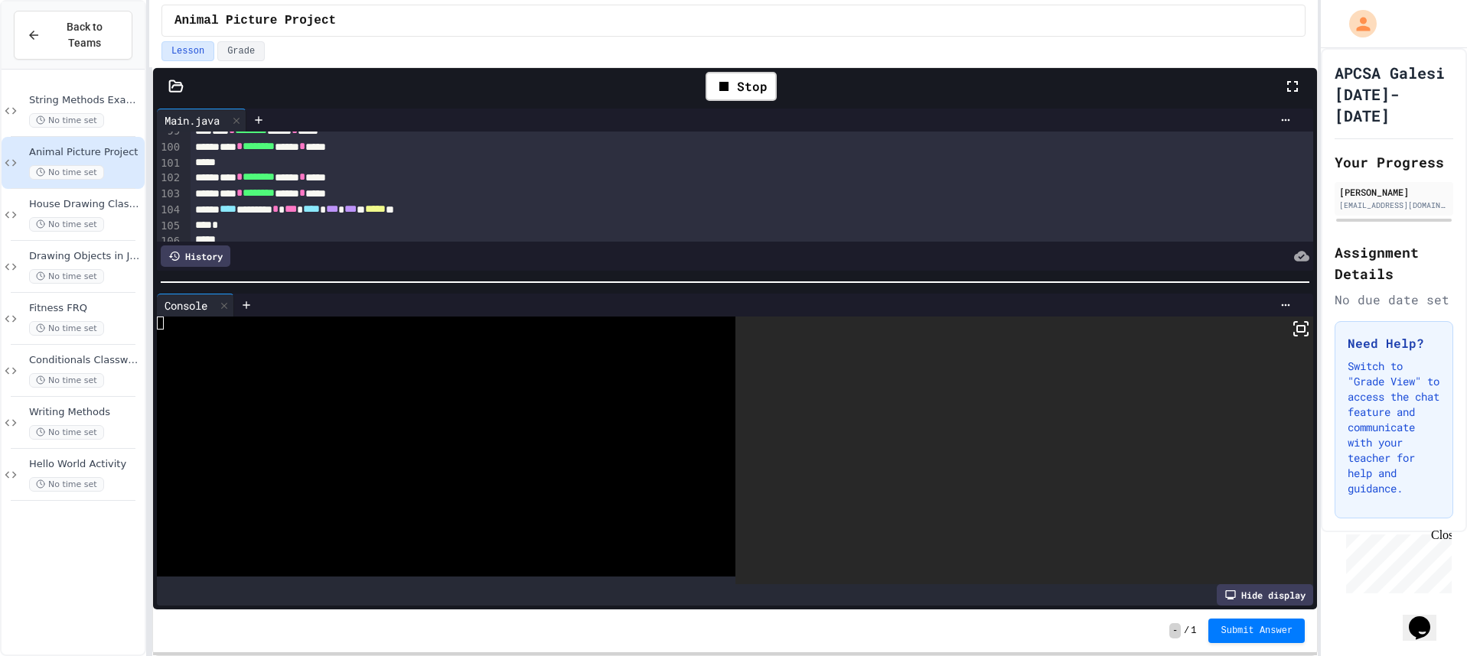
click at [1300, 332] on div at bounding box center [1024, 451] width 578 height 268
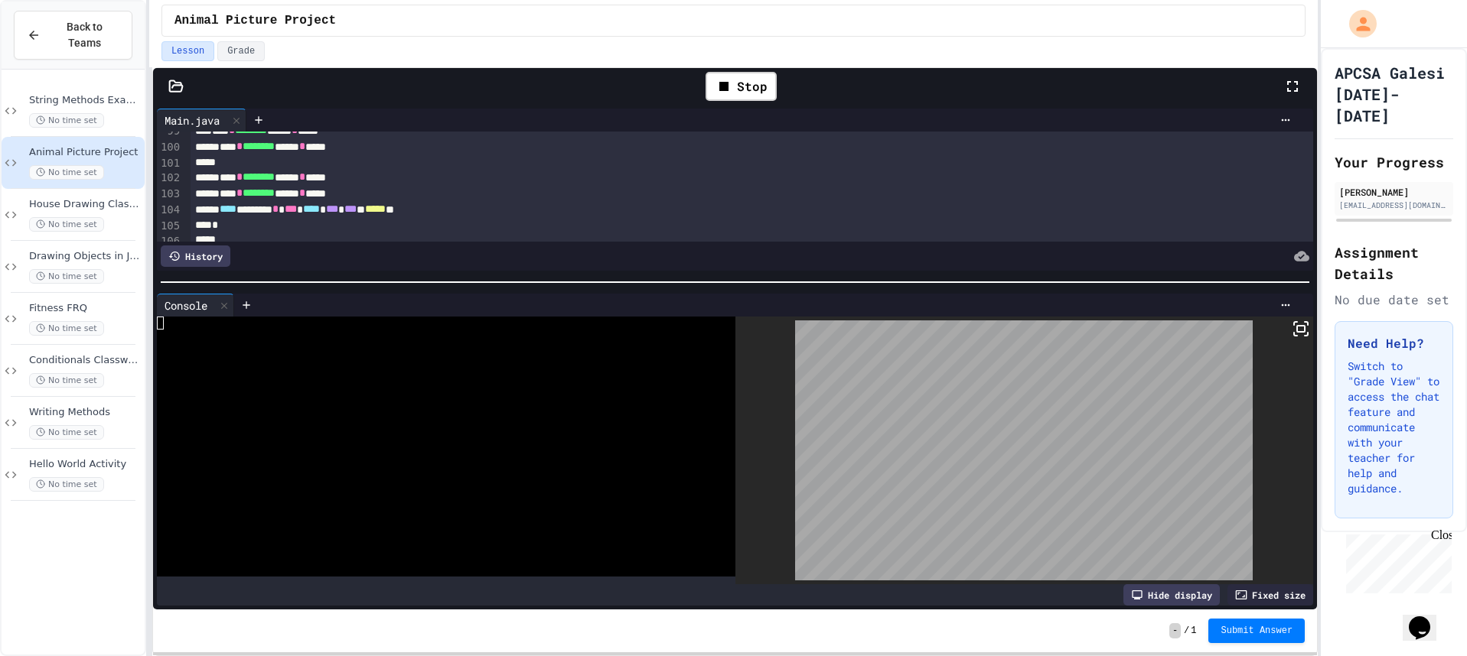
click at [1291, 325] on icon at bounding box center [1300, 329] width 18 height 18
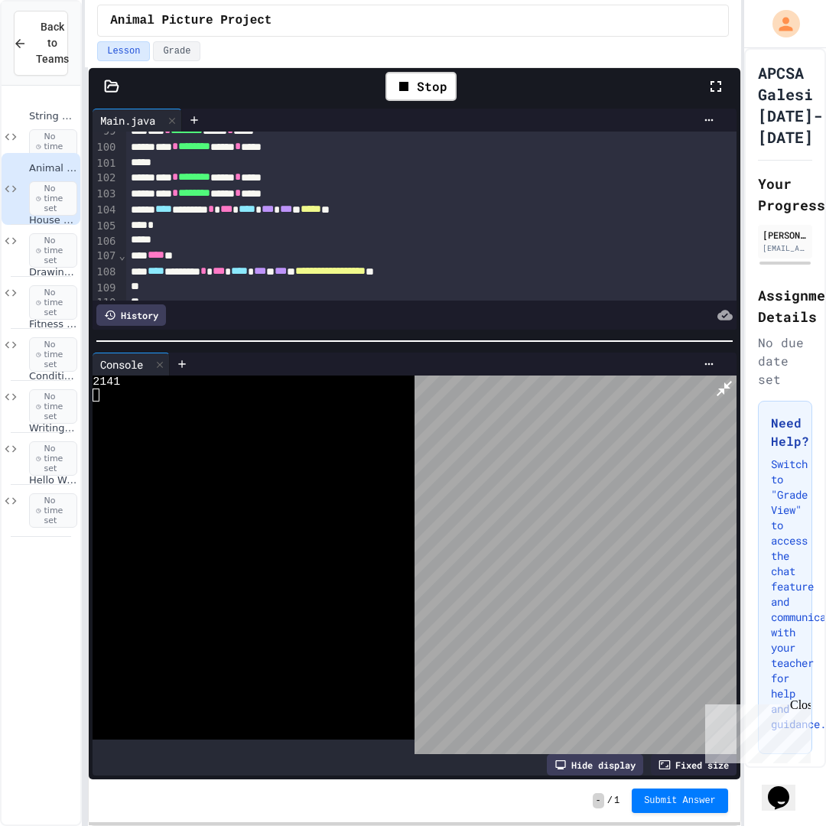
click at [737, 376] on div at bounding box center [576, 565] width 322 height 379
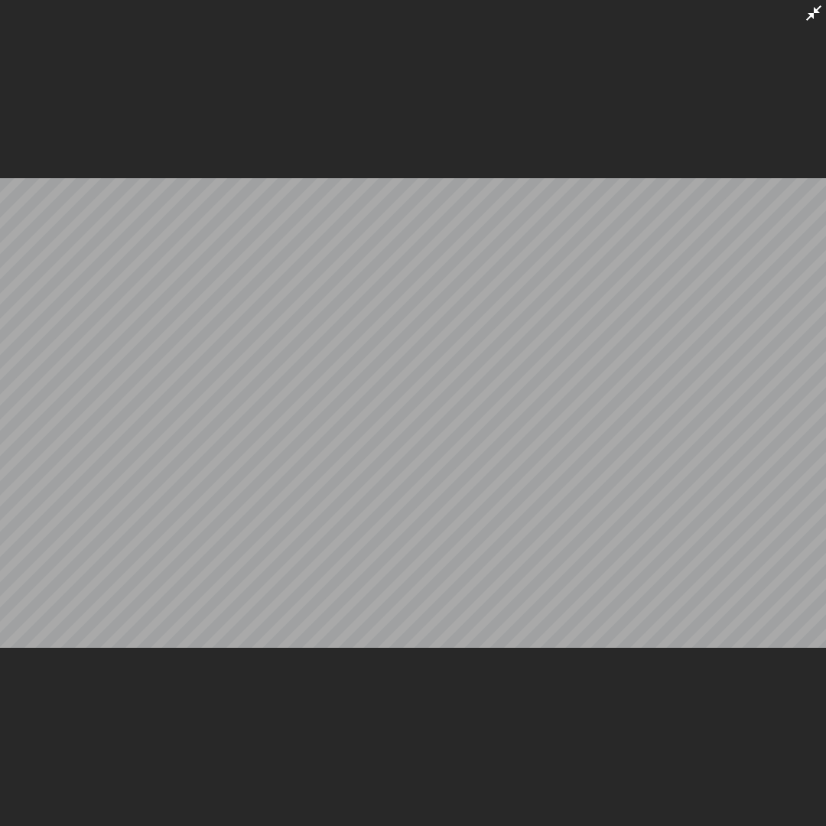
click at [810, 21] on icon at bounding box center [814, 13] width 18 height 18
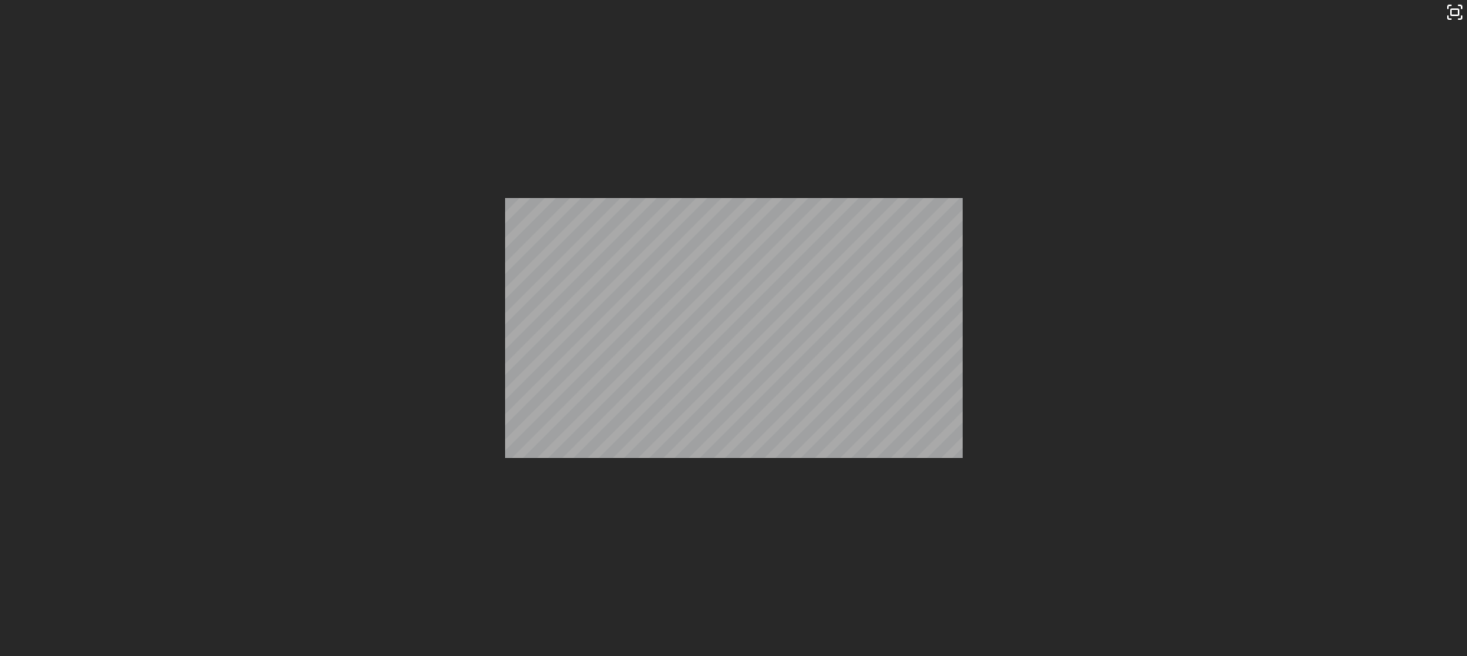
click at [717, 81] on icon at bounding box center [724, 86] width 18 height 18
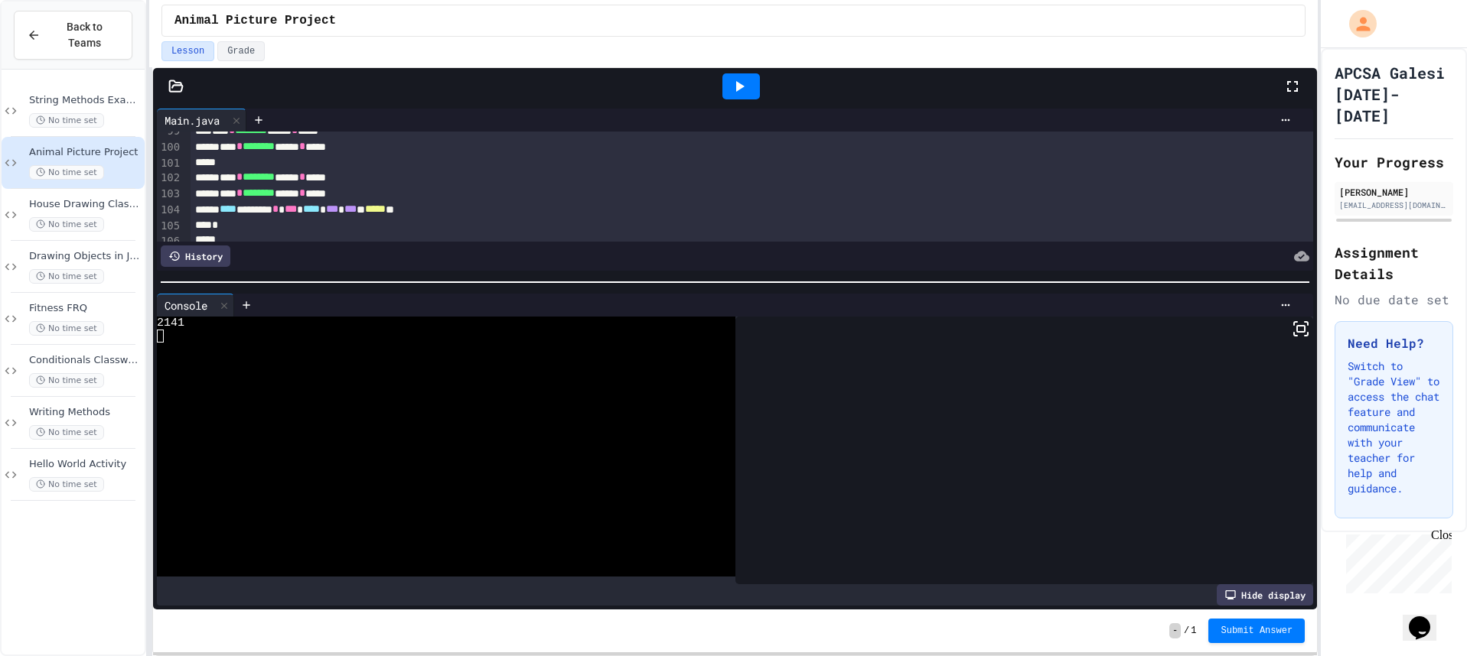
click at [757, 100] on div at bounding box center [741, 86] width 53 height 41
click at [750, 82] on div at bounding box center [740, 86] width 37 height 26
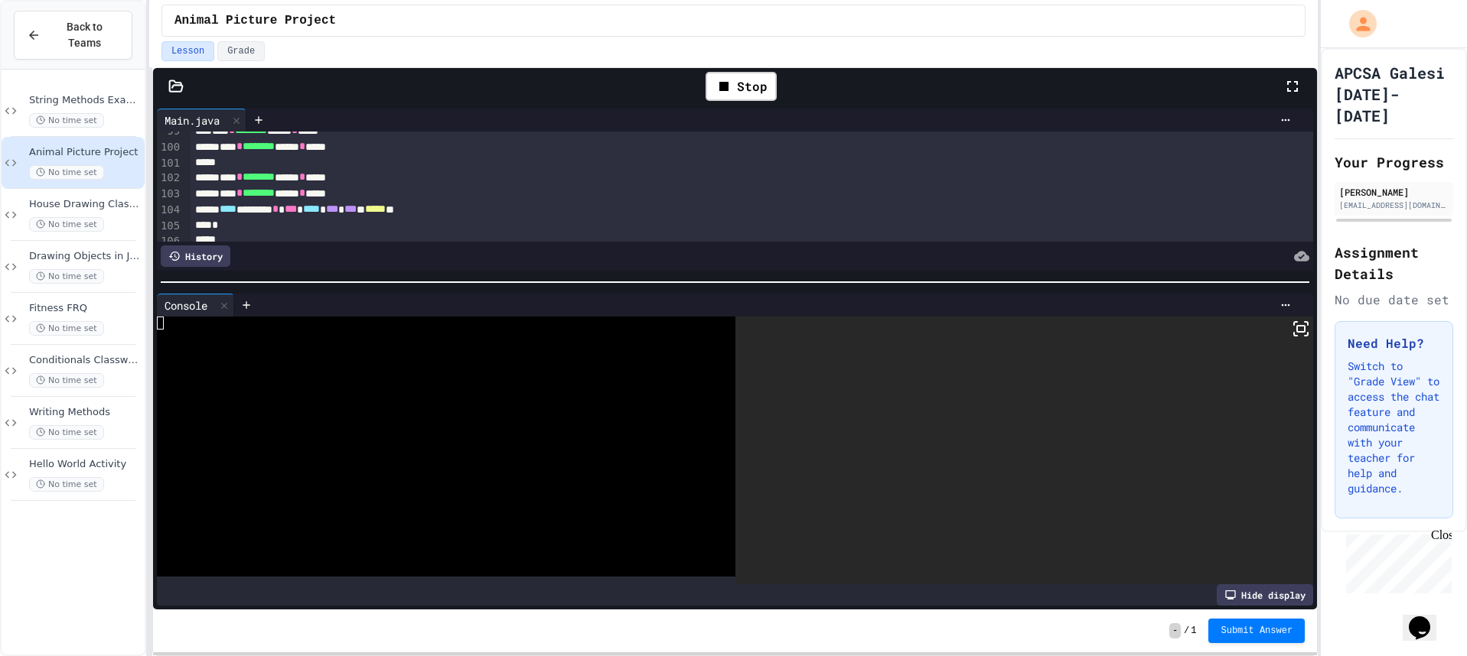
click at [1291, 333] on icon at bounding box center [1300, 329] width 18 height 18
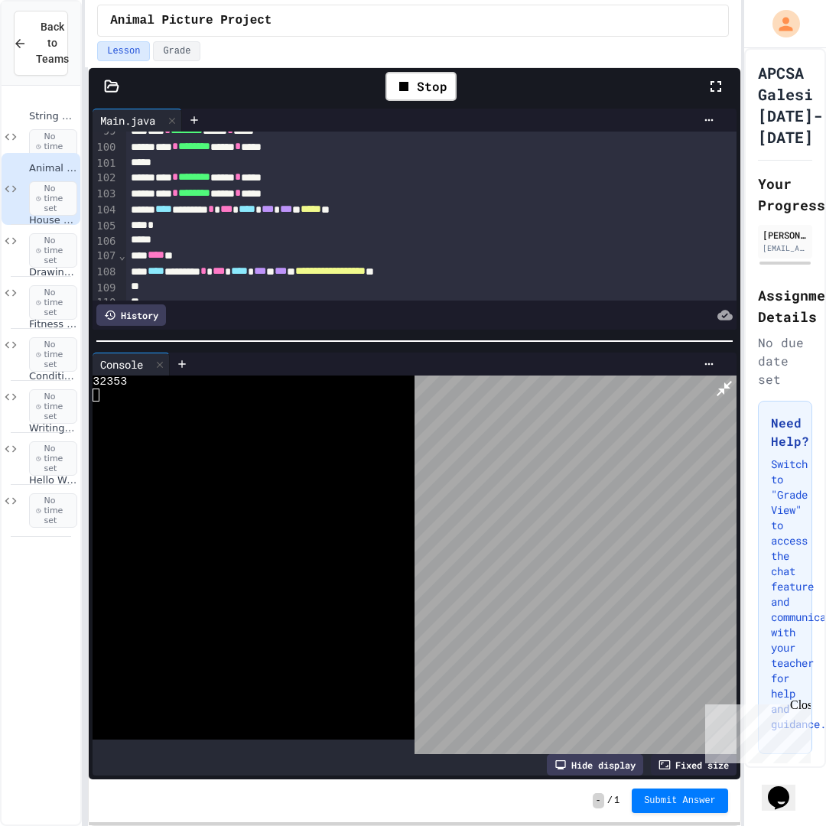
click at [737, 376] on div at bounding box center [576, 565] width 322 height 379
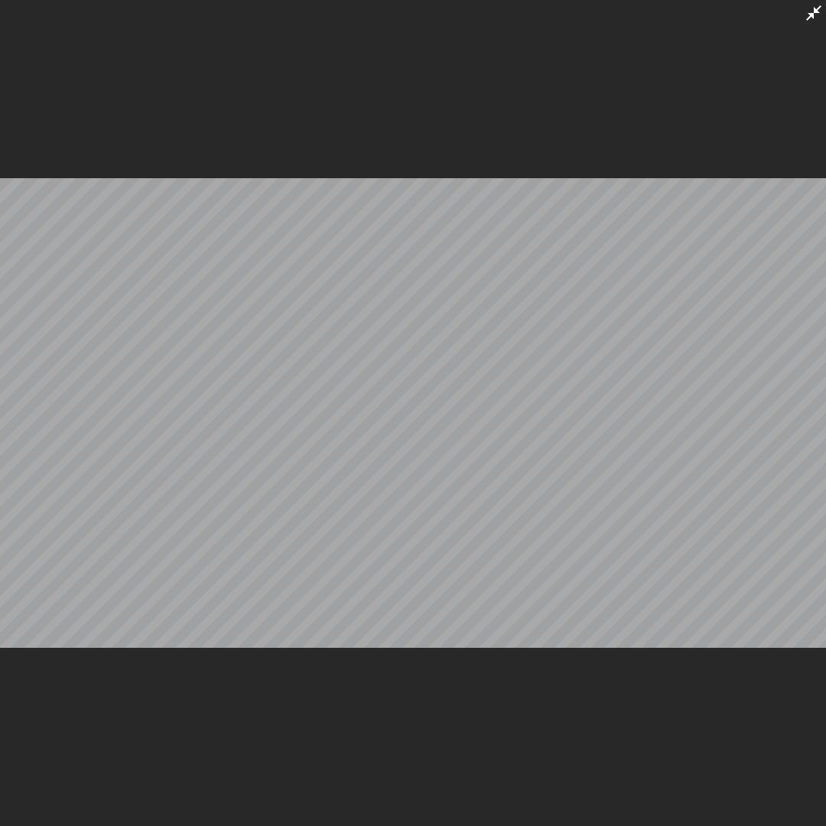
drag, startPoint x: 812, startPoint y: 20, endPoint x: 1051, endPoint y: 19, distance: 238.7
click at [813, 22] on icon at bounding box center [814, 13] width 18 height 18
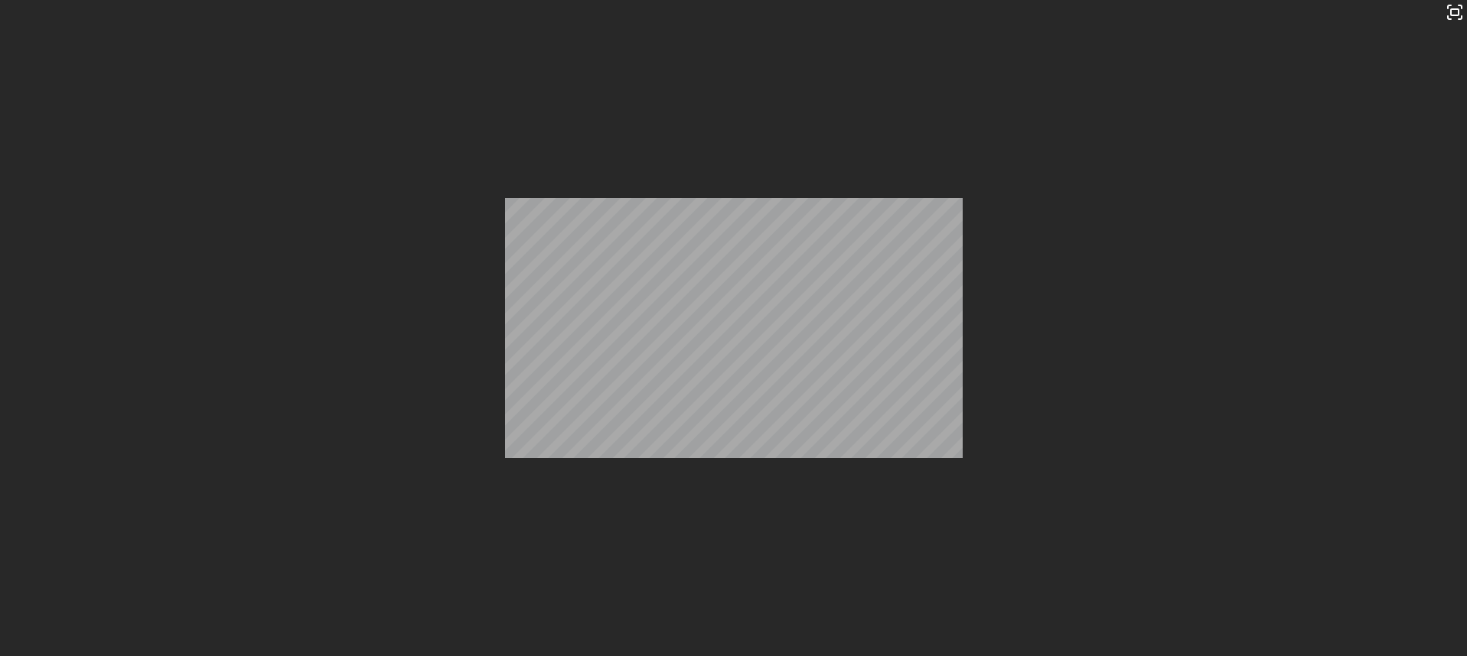
click at [725, 84] on icon at bounding box center [723, 86] width 9 height 9
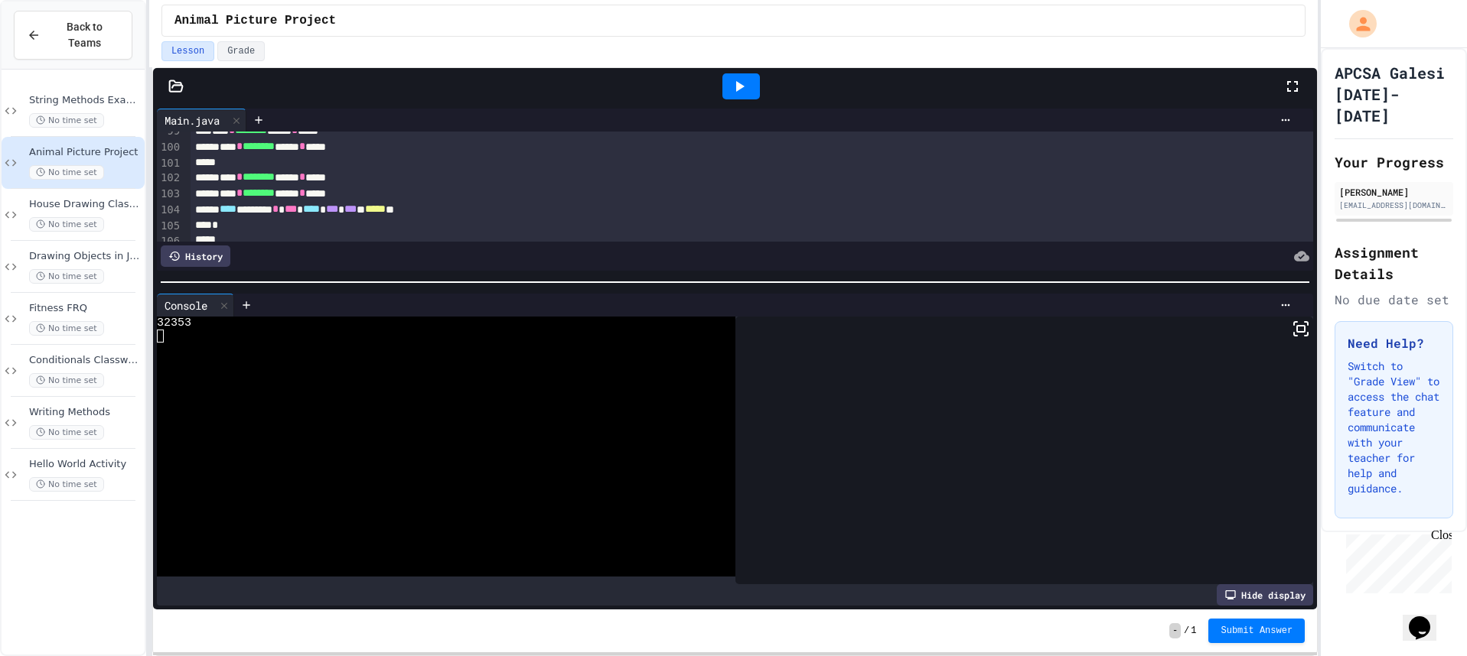
click at [730, 81] on icon at bounding box center [739, 86] width 18 height 18
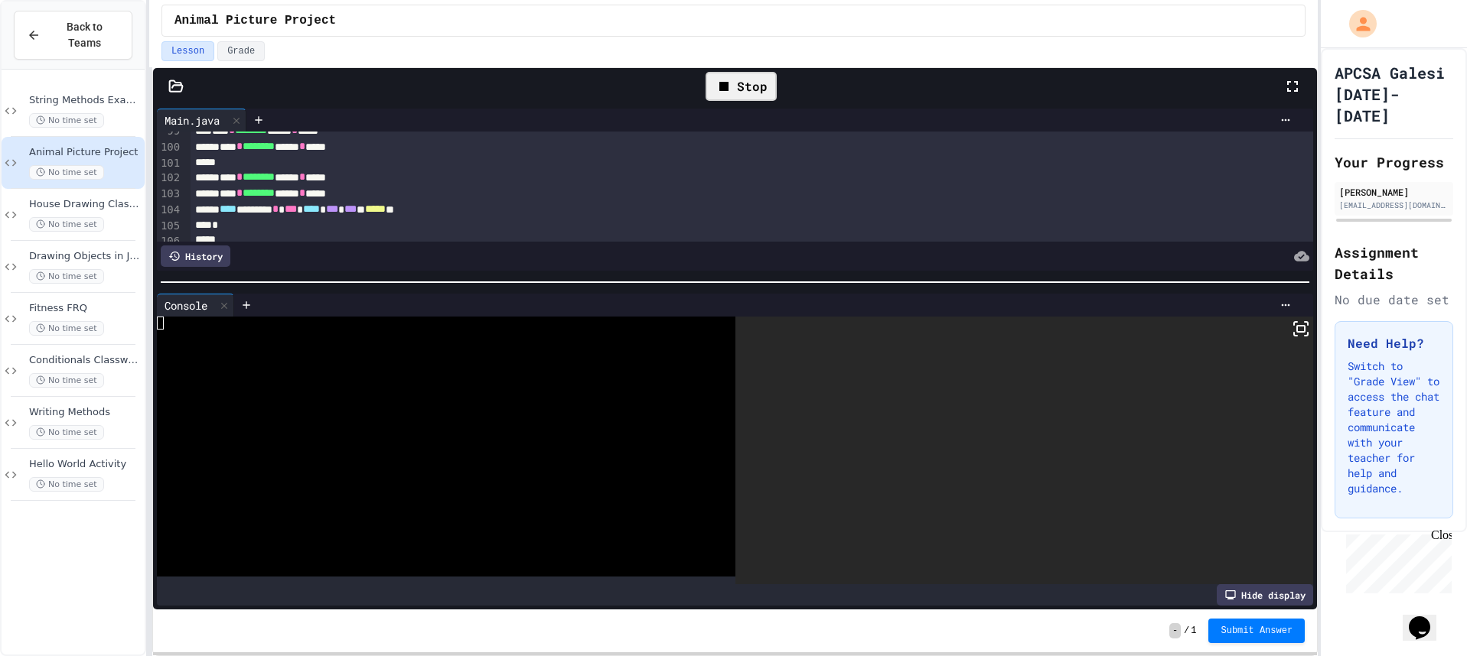
click at [1291, 320] on icon at bounding box center [1300, 329] width 18 height 18
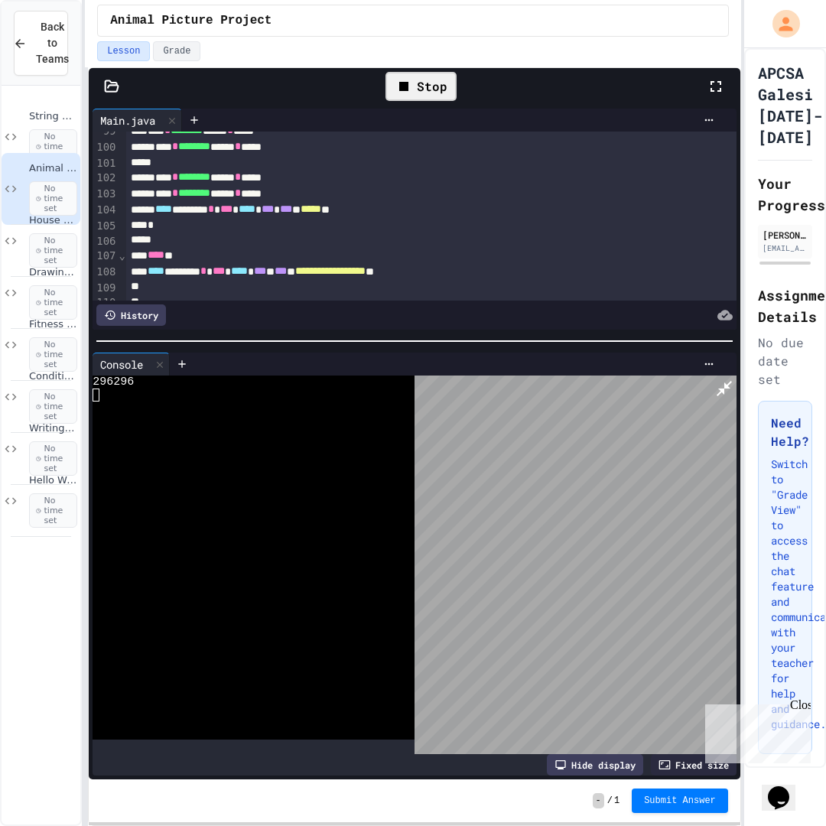
click at [734, 379] on icon at bounding box center [724, 388] width 18 height 18
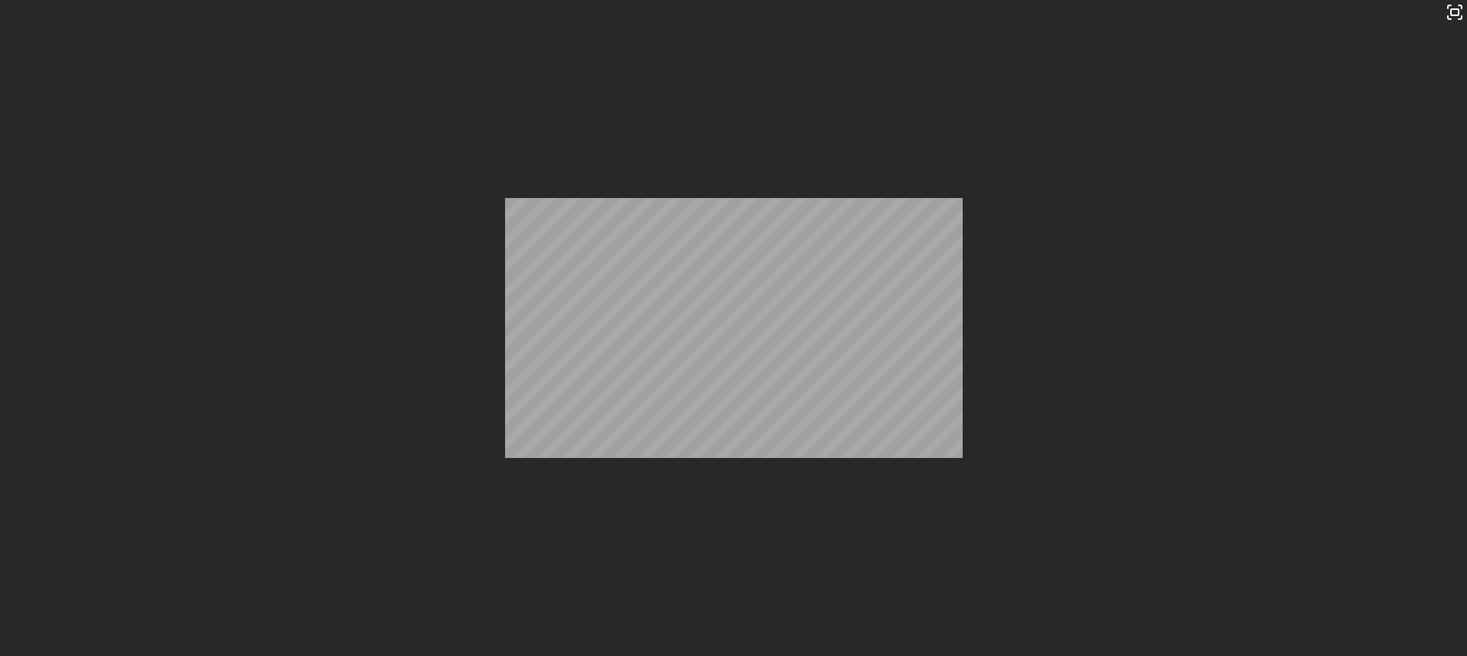
click at [768, 91] on div "Stop" at bounding box center [740, 86] width 71 height 29
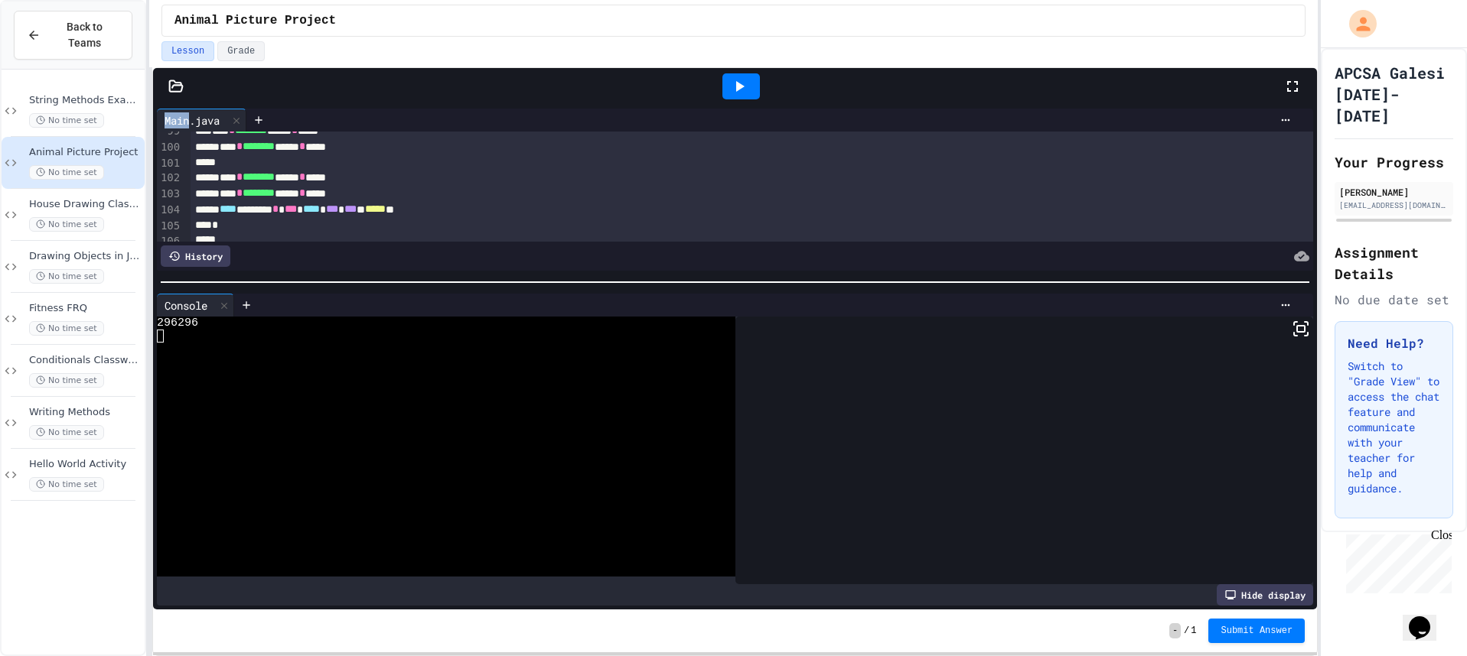
click at [768, 91] on div at bounding box center [741, 86] width 1084 height 41
click at [751, 83] on div at bounding box center [740, 86] width 37 height 26
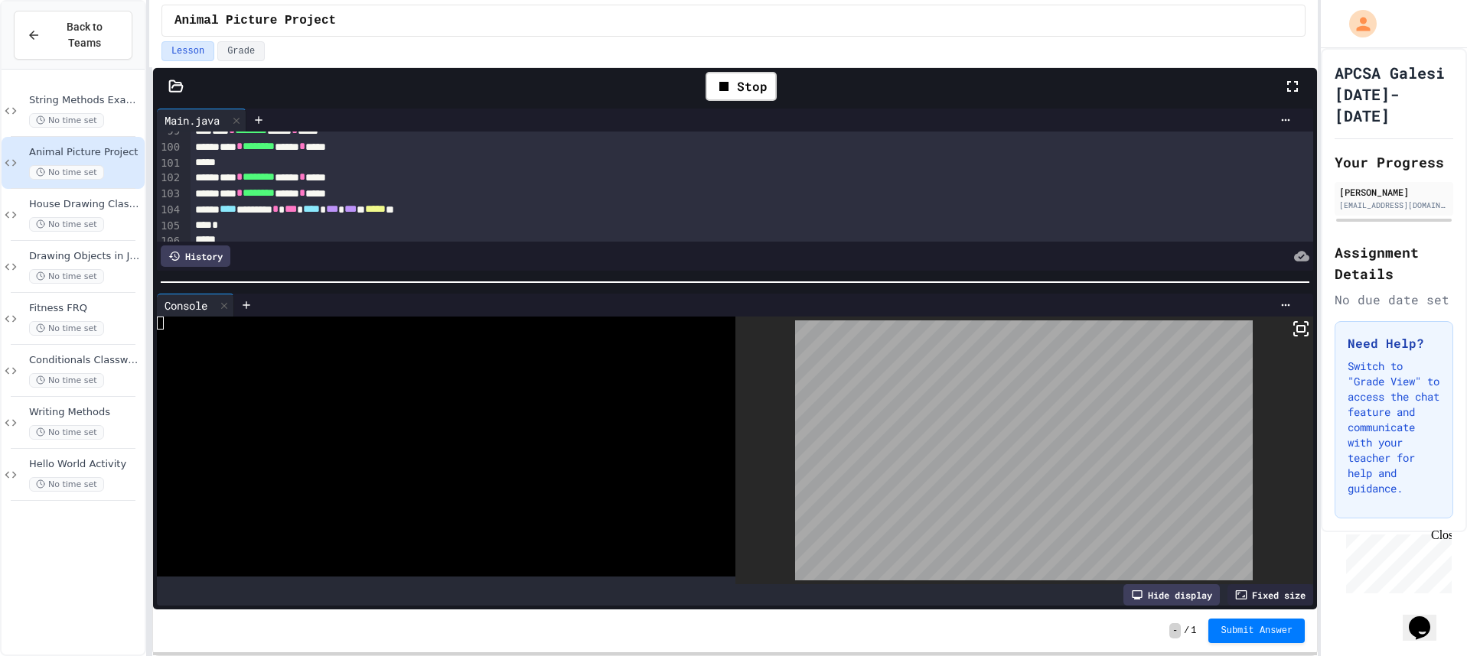
click at [1292, 325] on icon at bounding box center [1300, 329] width 18 height 18
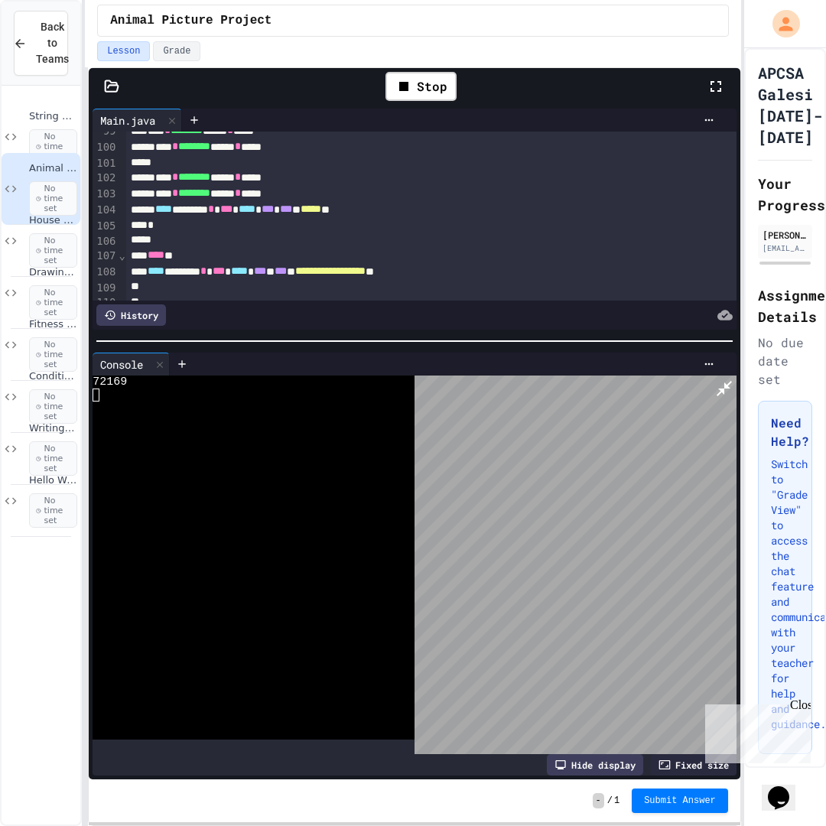
click at [737, 376] on div at bounding box center [576, 565] width 322 height 379
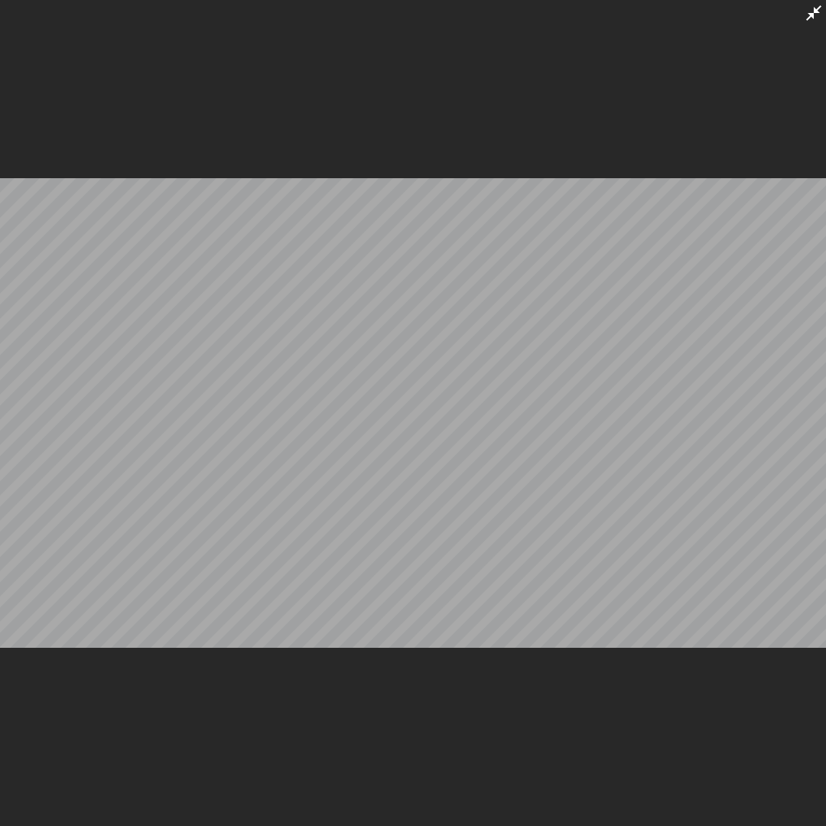
click at [812, 14] on icon at bounding box center [814, 13] width 18 height 18
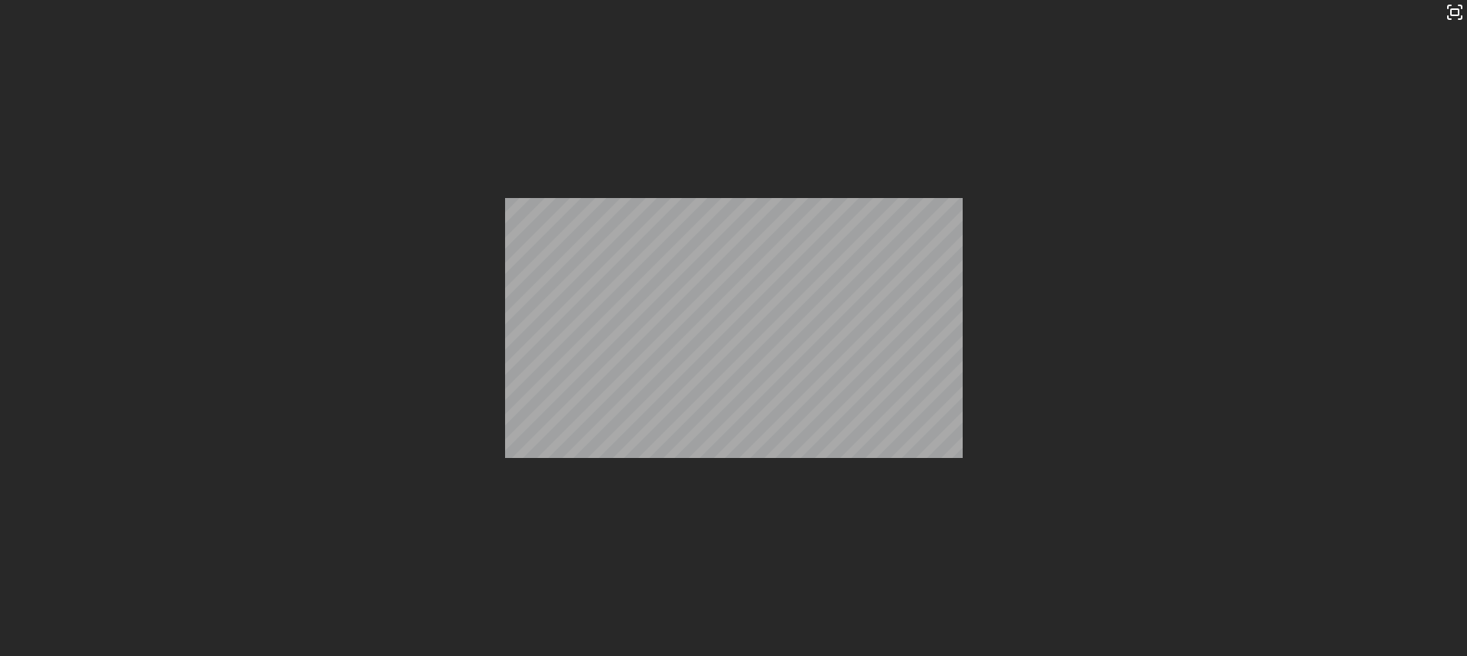
click at [768, 79] on div "Stop" at bounding box center [740, 86] width 71 height 29
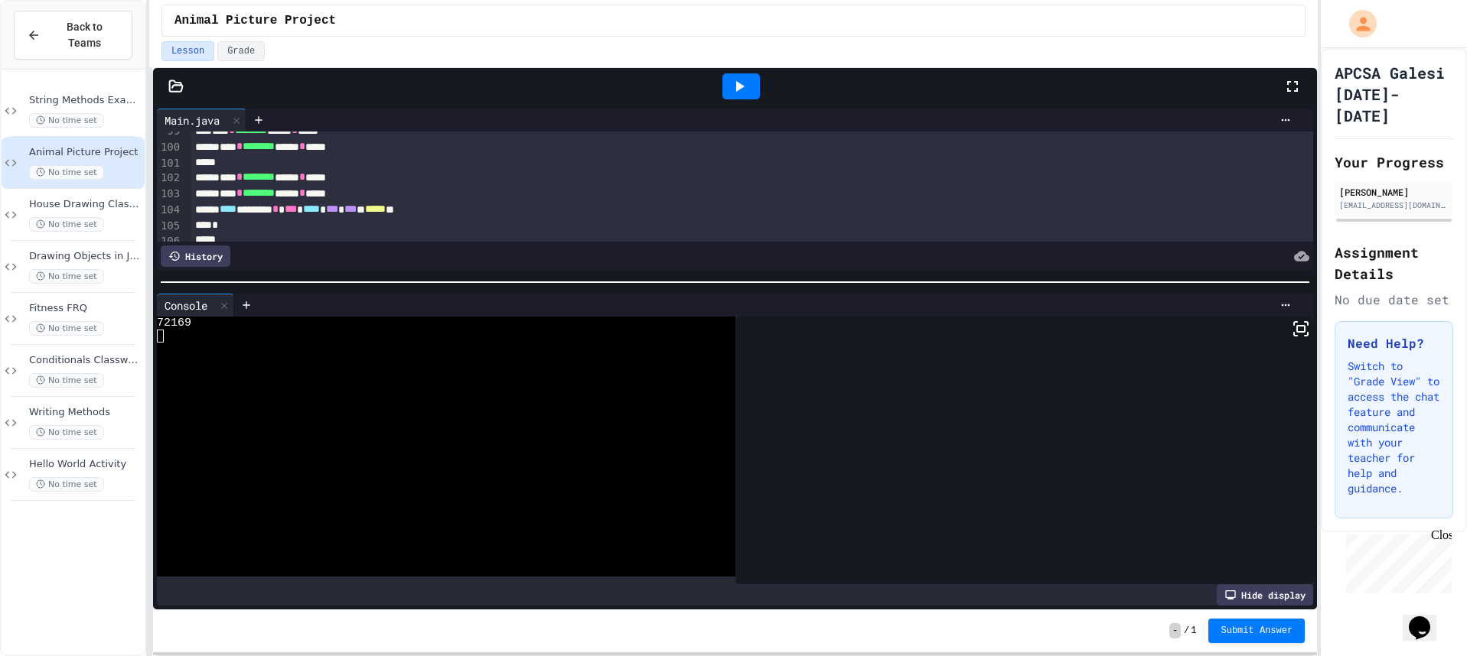
click at [757, 88] on div at bounding box center [740, 86] width 37 height 26
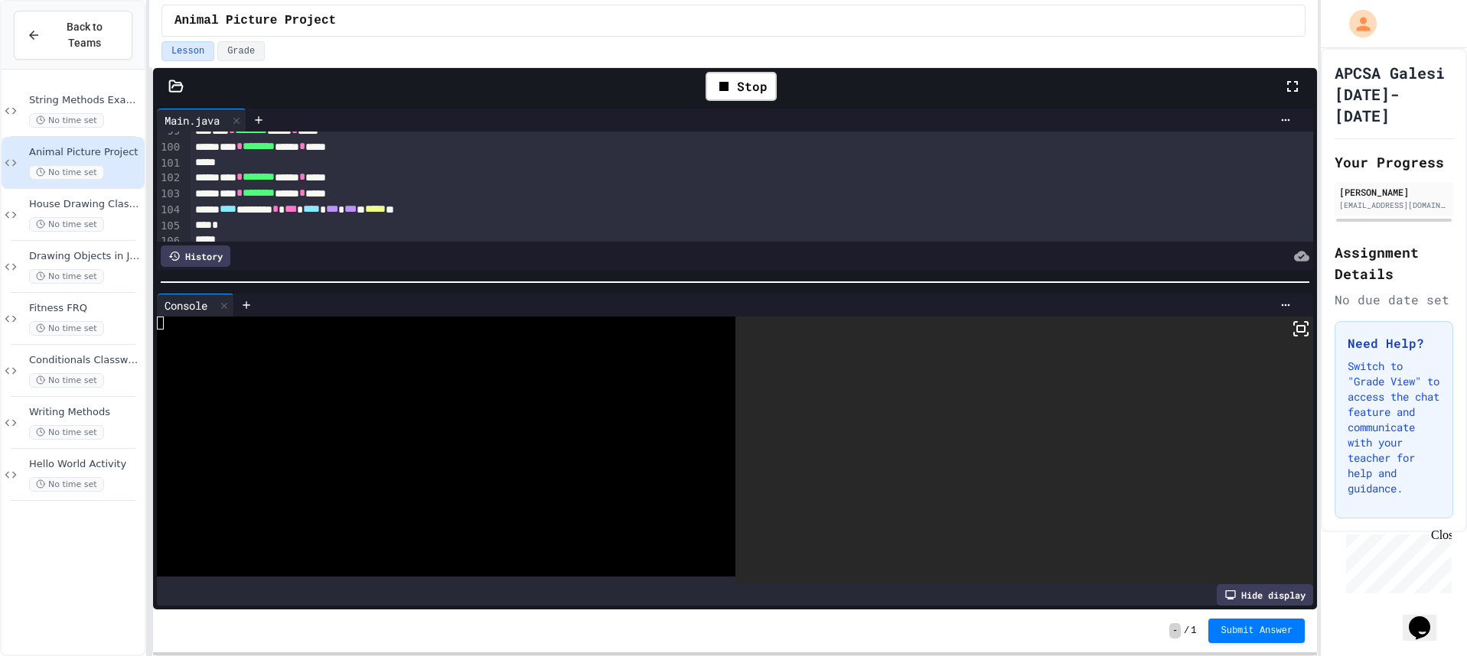
click at [1291, 332] on icon at bounding box center [1300, 329] width 18 height 18
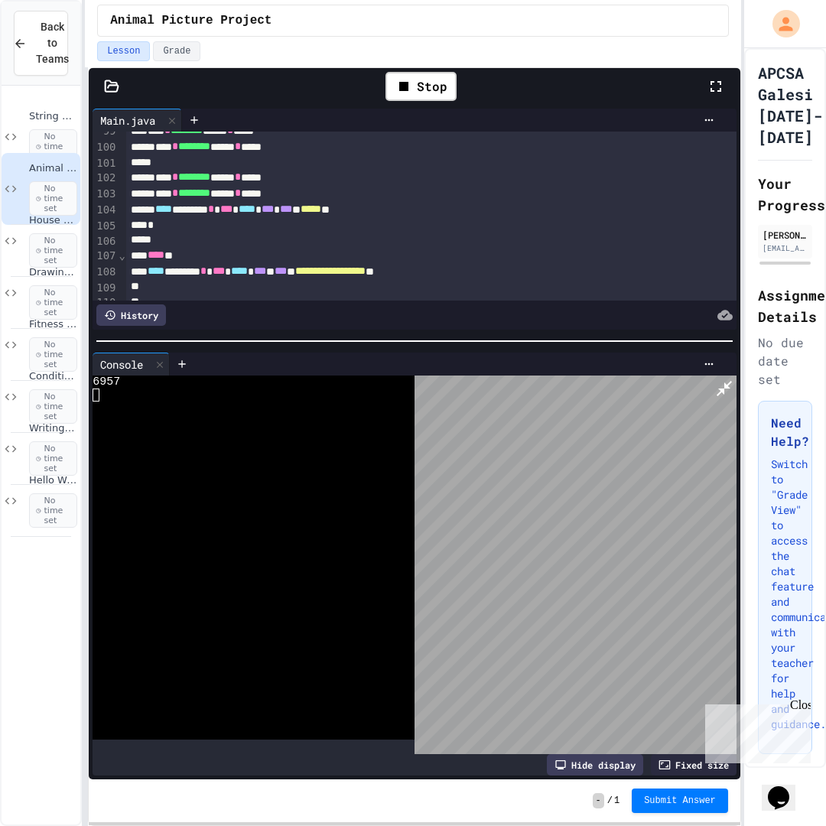
click at [734, 379] on icon at bounding box center [724, 388] width 18 height 18
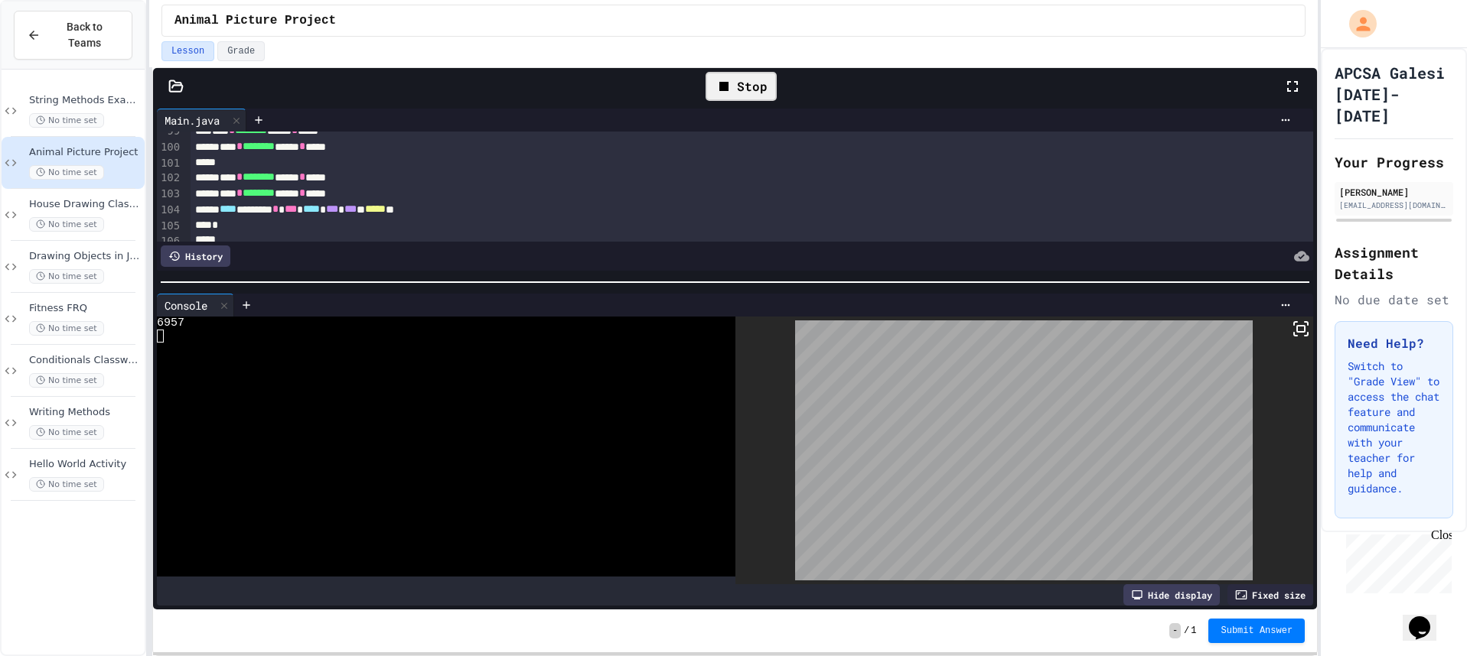
click at [716, 87] on icon at bounding box center [724, 86] width 18 height 18
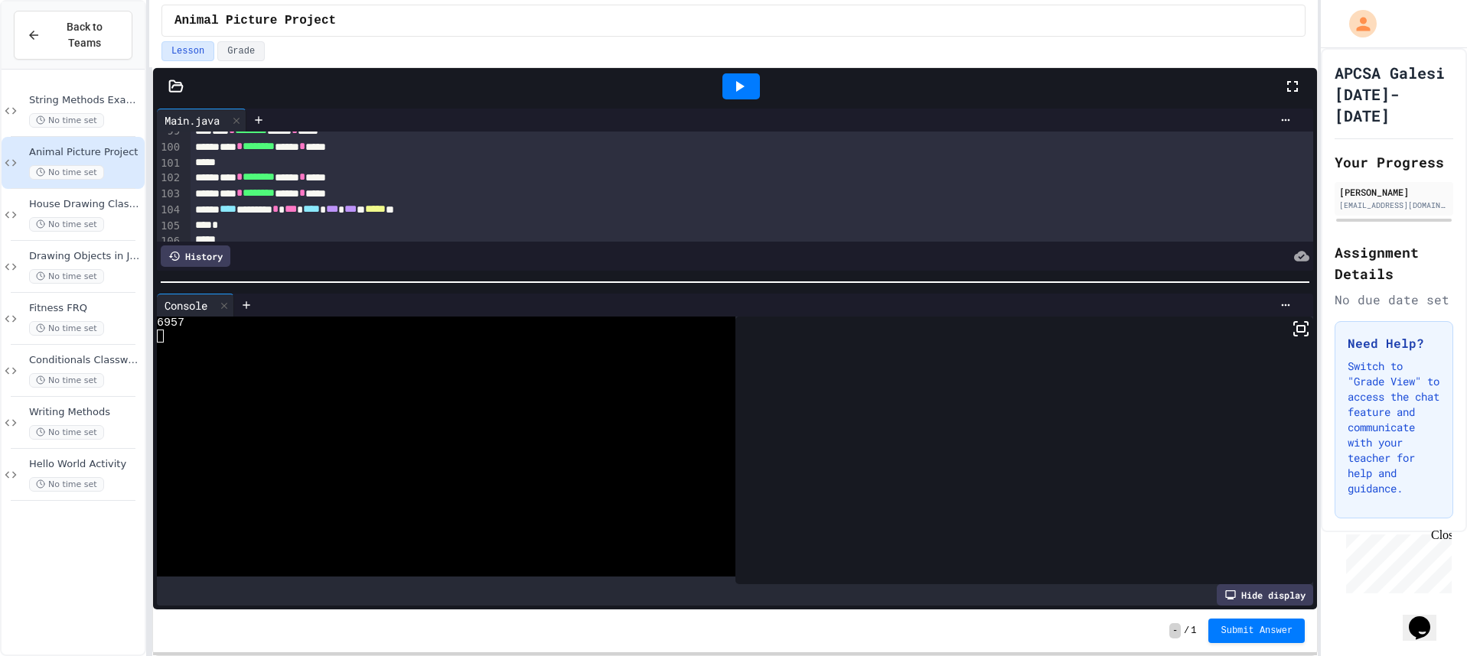
click at [725, 87] on div at bounding box center [740, 86] width 37 height 26
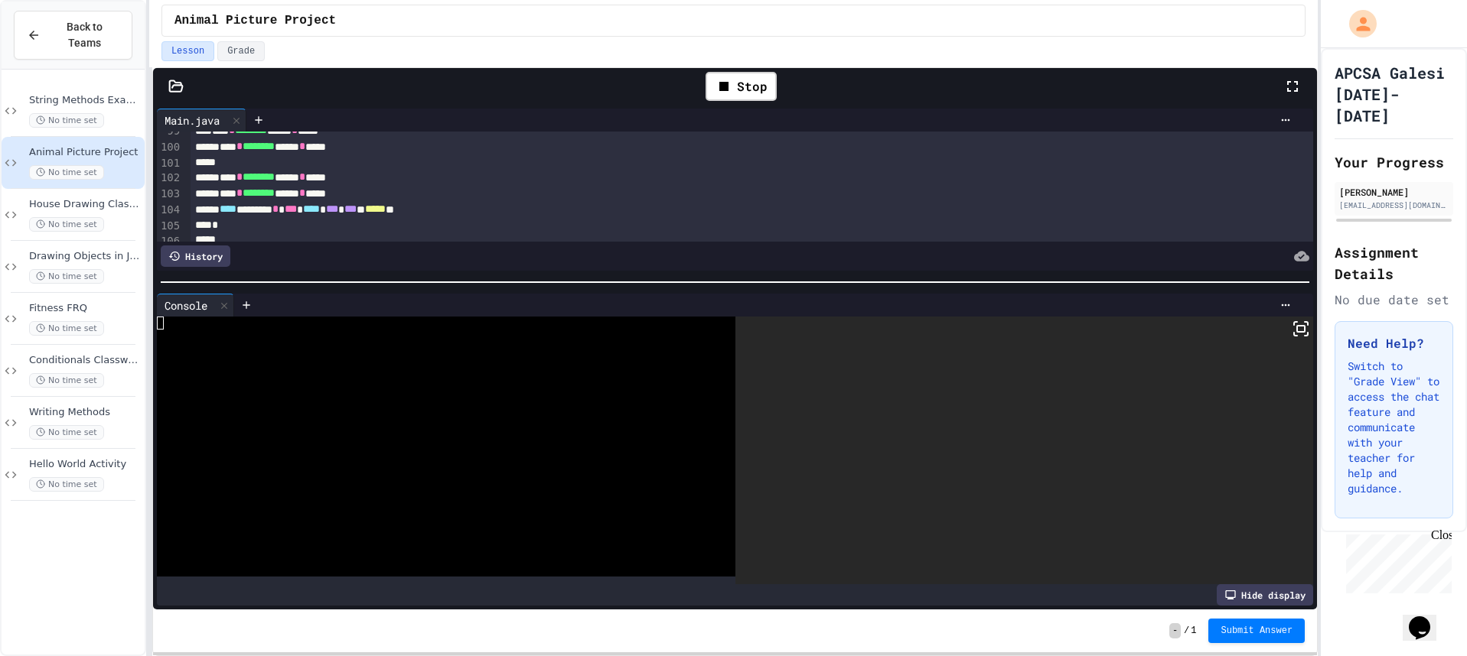
click at [1295, 320] on icon at bounding box center [1300, 329] width 18 height 18
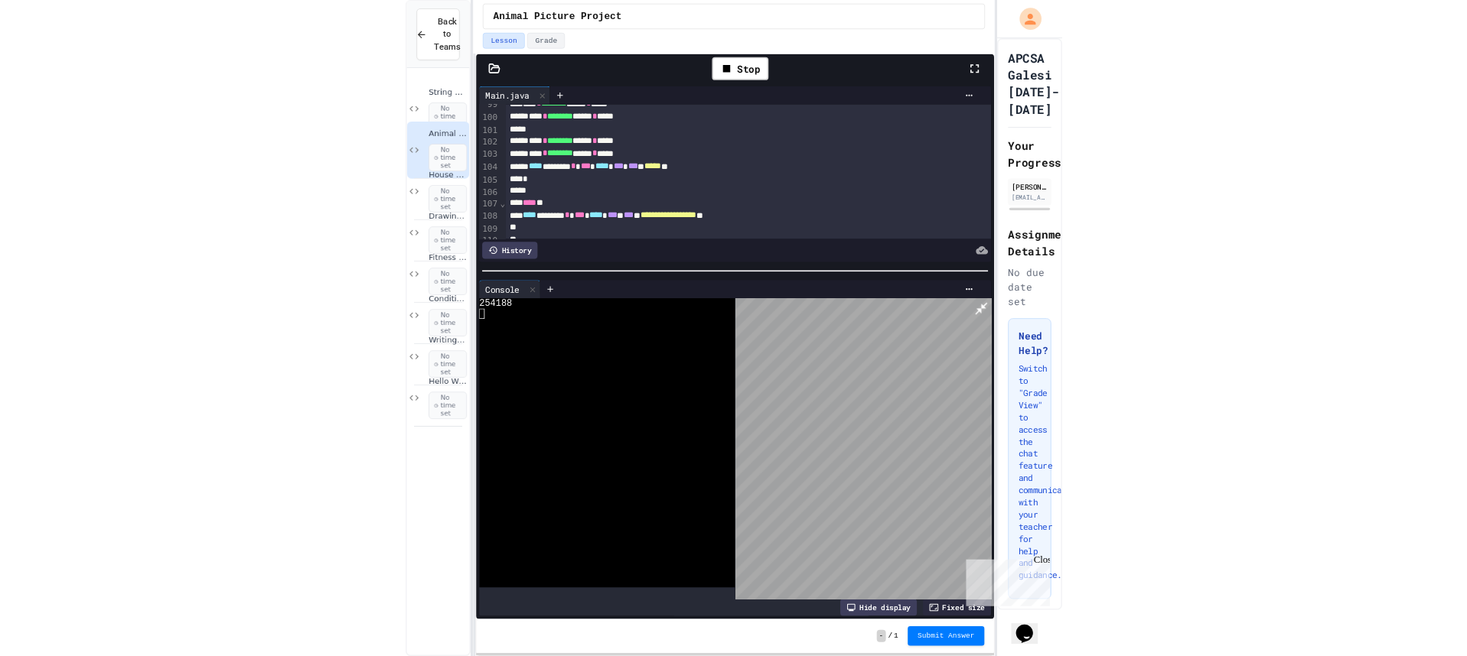
scroll to position [1530, 0]
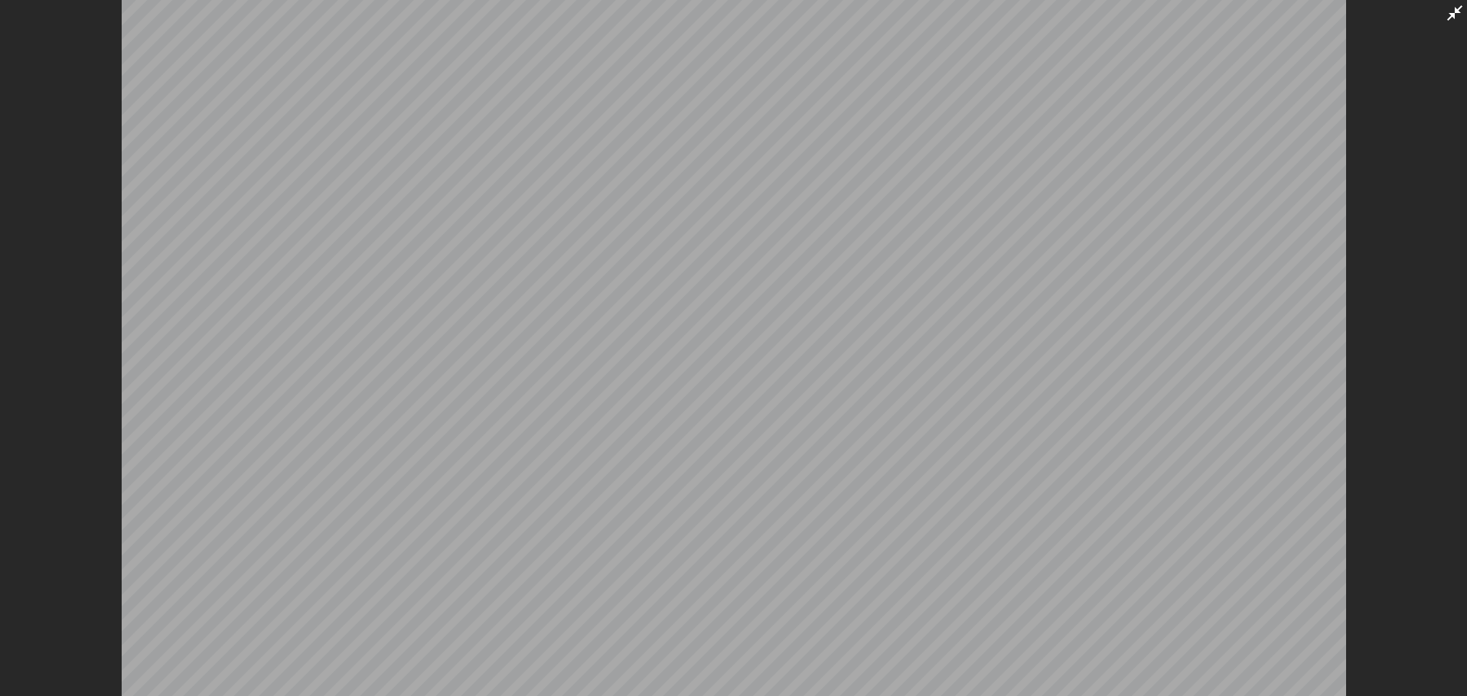
click at [1444, 16] on div at bounding box center [733, 348] width 1467 height 696
click at [1459, 8] on icon at bounding box center [1454, 12] width 15 height 15
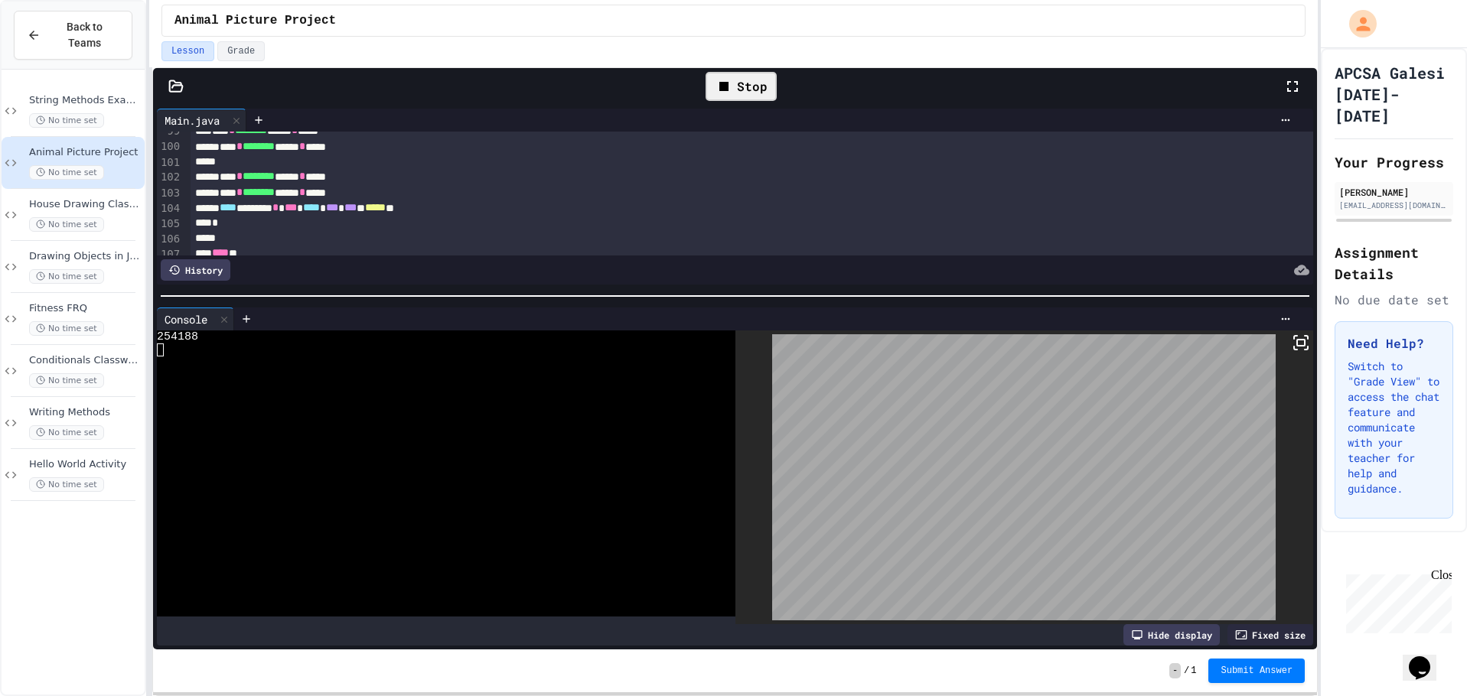
click at [754, 88] on div "Stop" at bounding box center [740, 86] width 71 height 29
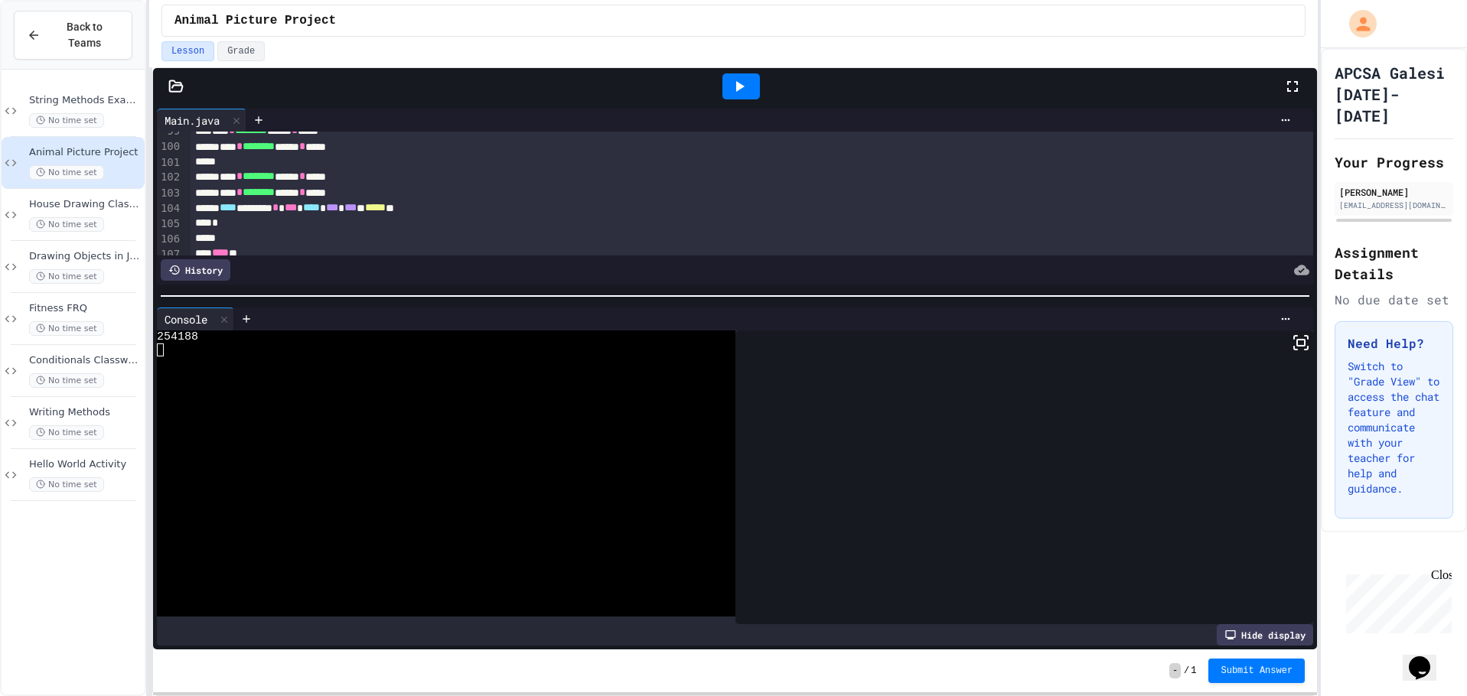
click at [753, 90] on div at bounding box center [740, 86] width 37 height 26
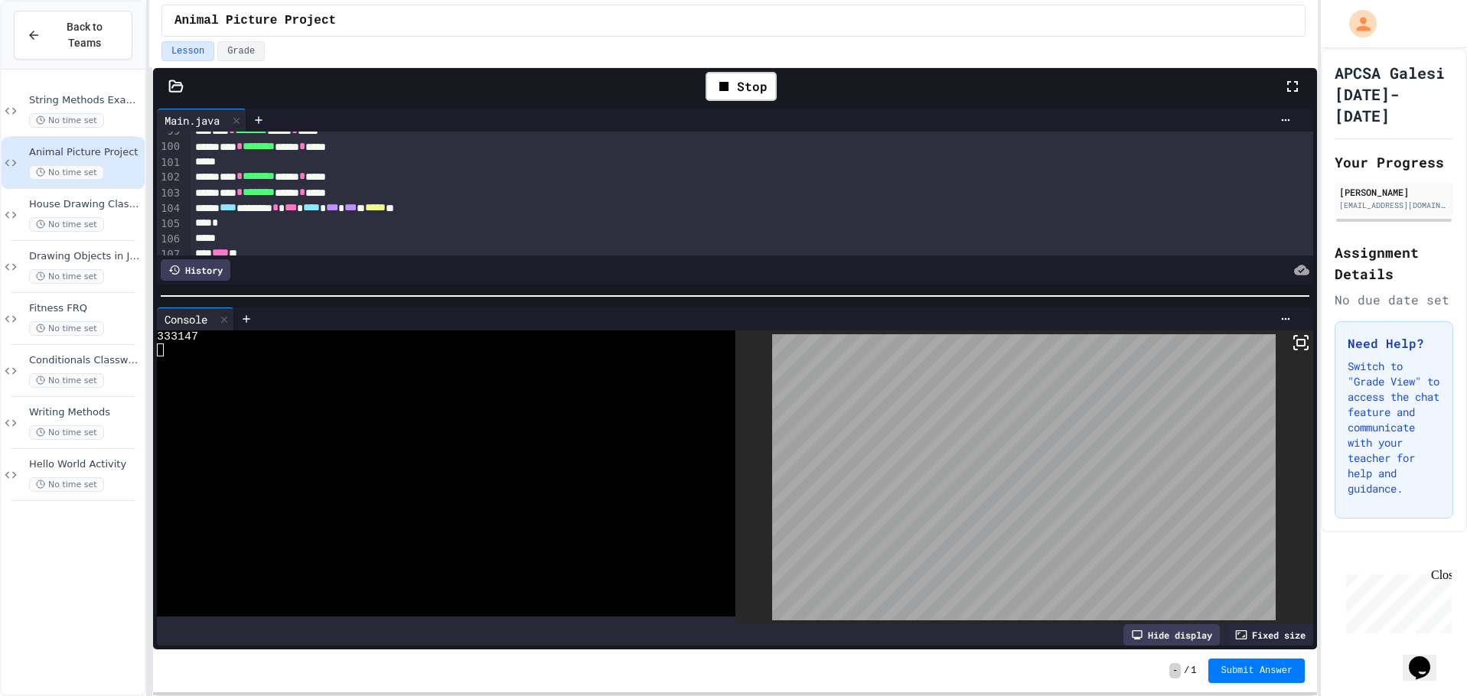
click at [1291, 344] on icon at bounding box center [1300, 343] width 18 height 18
click at [1267, 625] on div "Fixed size" at bounding box center [1270, 634] width 86 height 21
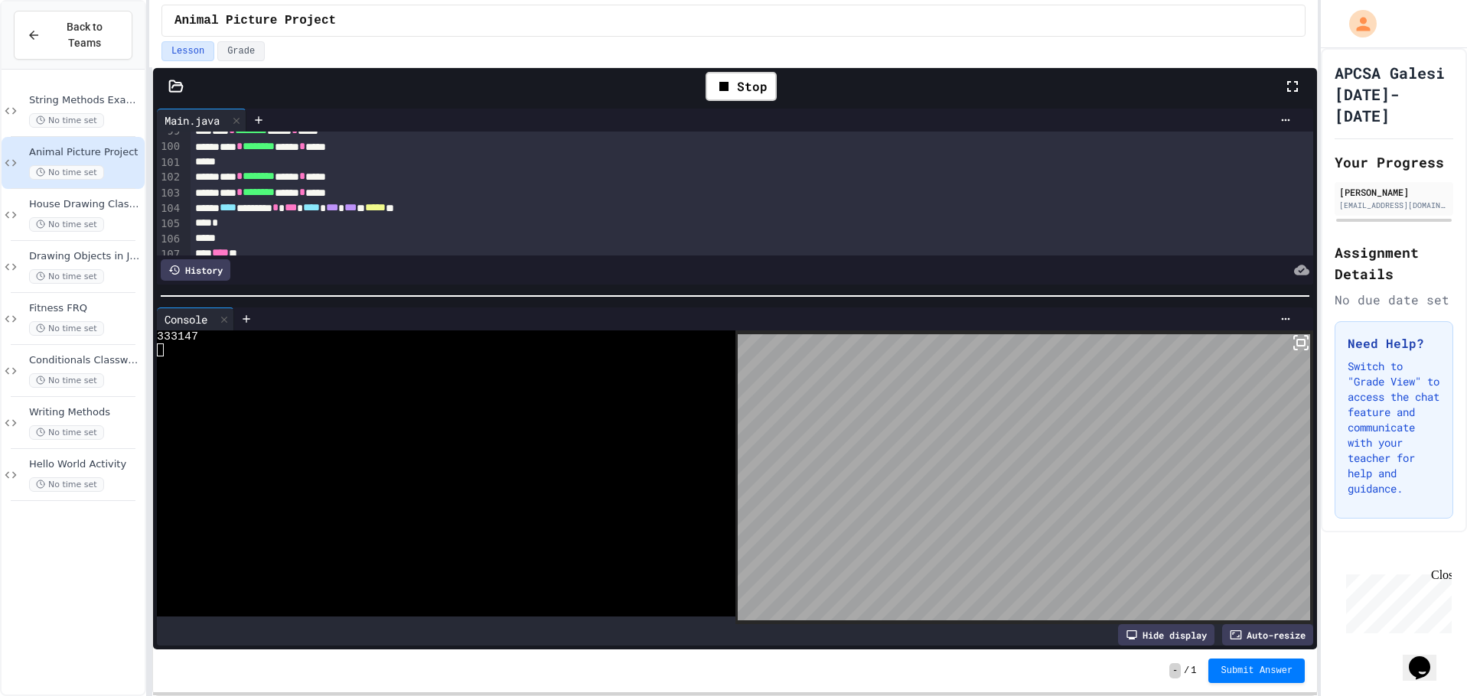
click at [1291, 337] on icon at bounding box center [1300, 343] width 18 height 18
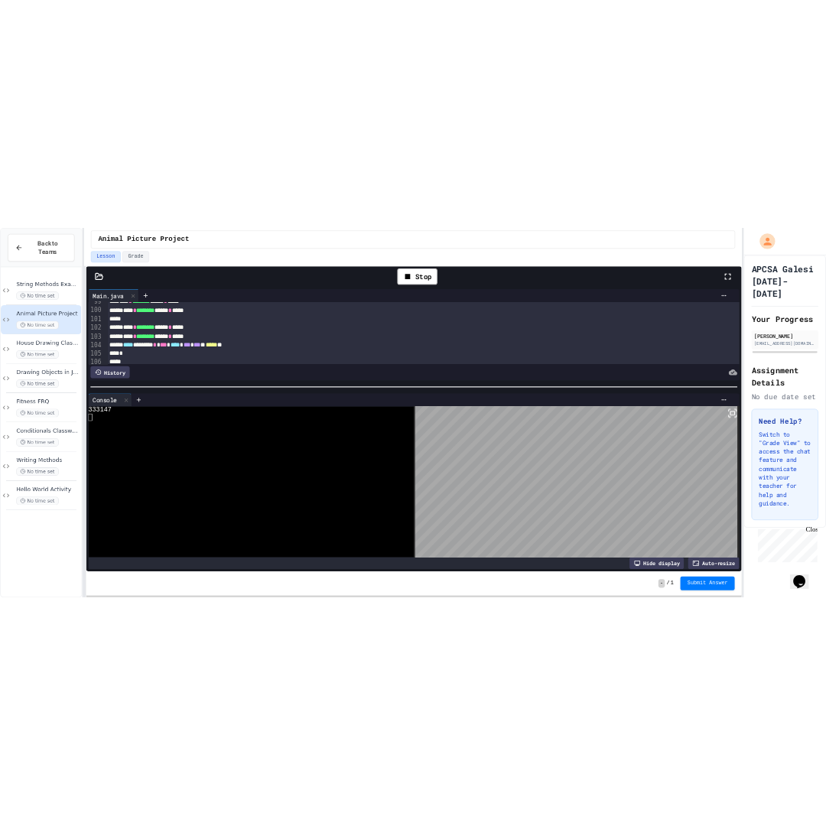
scroll to position [1533, 0]
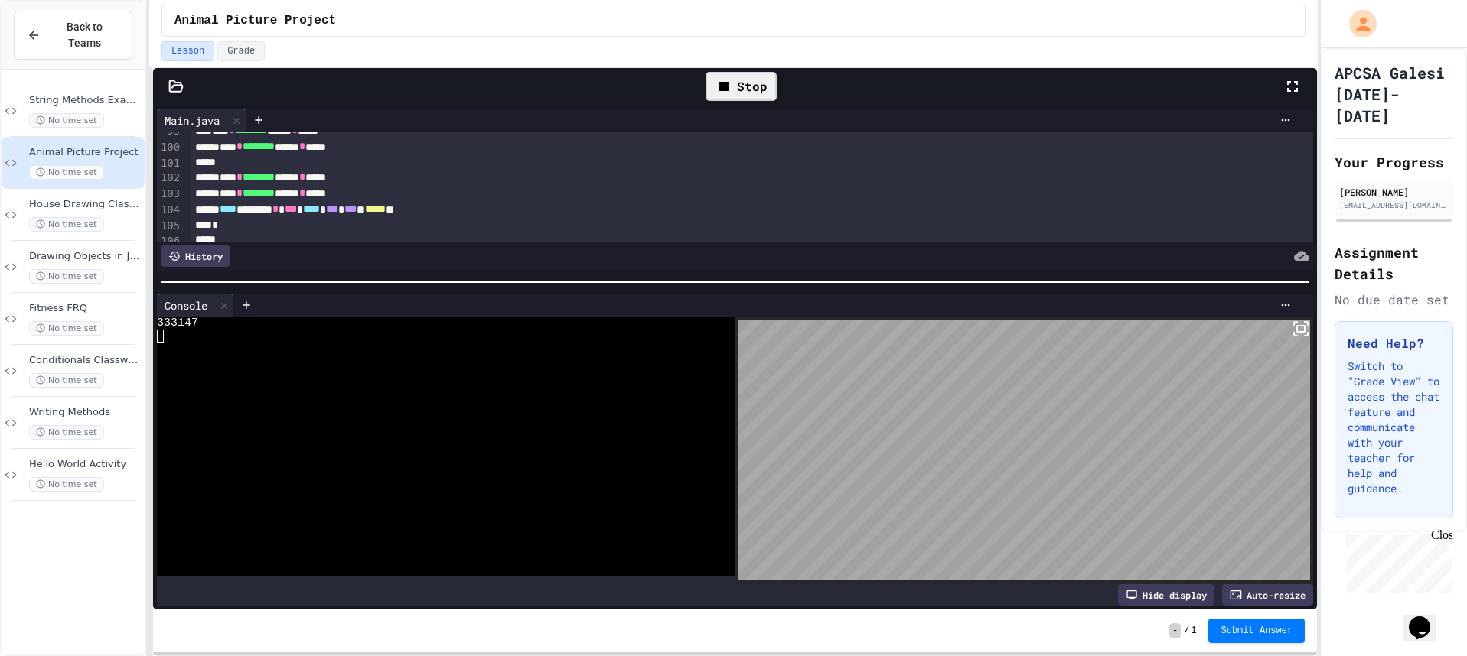
click at [722, 100] on div "Stop" at bounding box center [740, 86] width 71 height 29
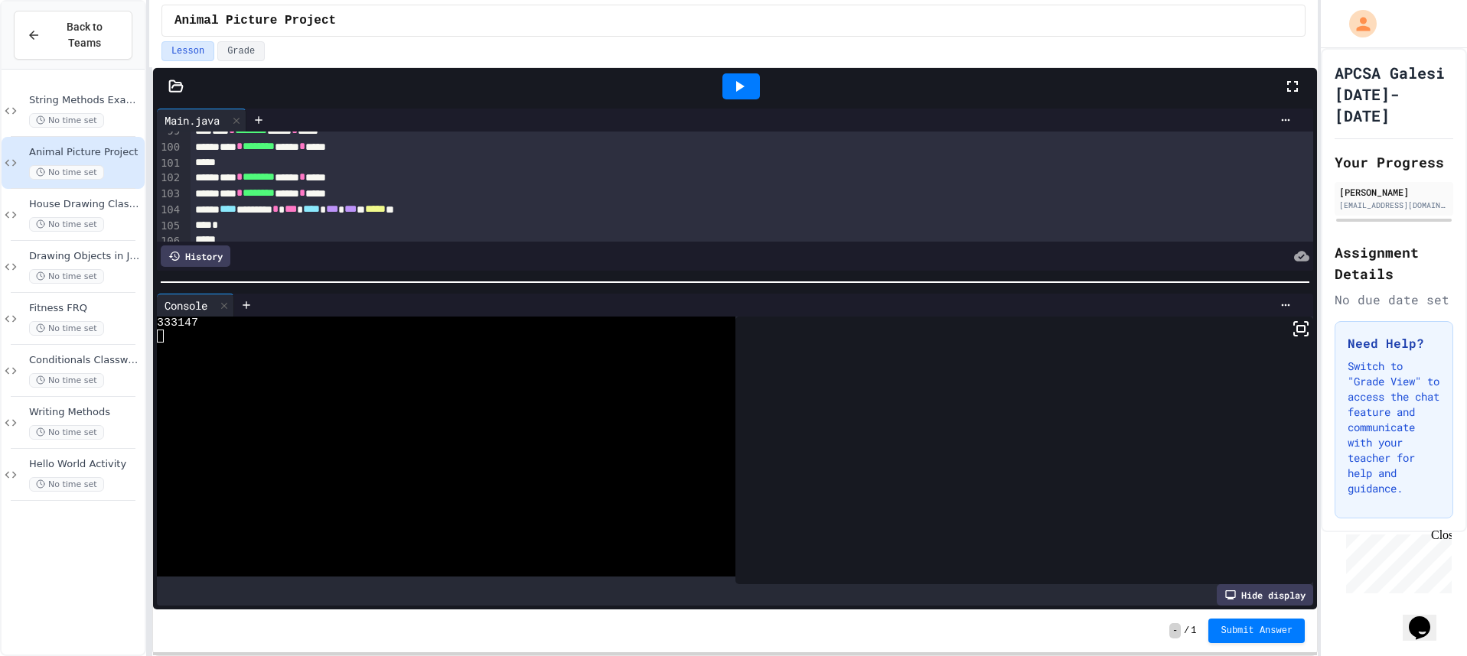
click at [722, 93] on div at bounding box center [740, 86] width 37 height 26
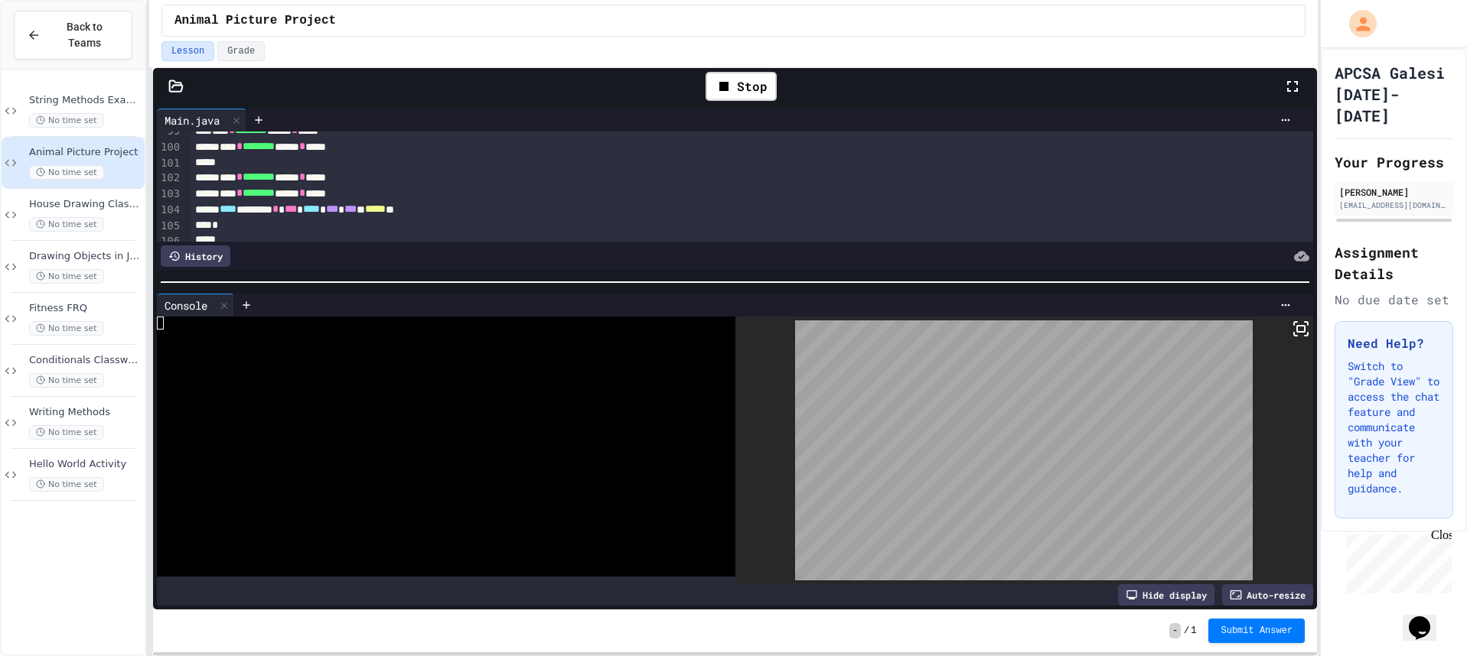
click at [1291, 324] on icon at bounding box center [1300, 329] width 18 height 18
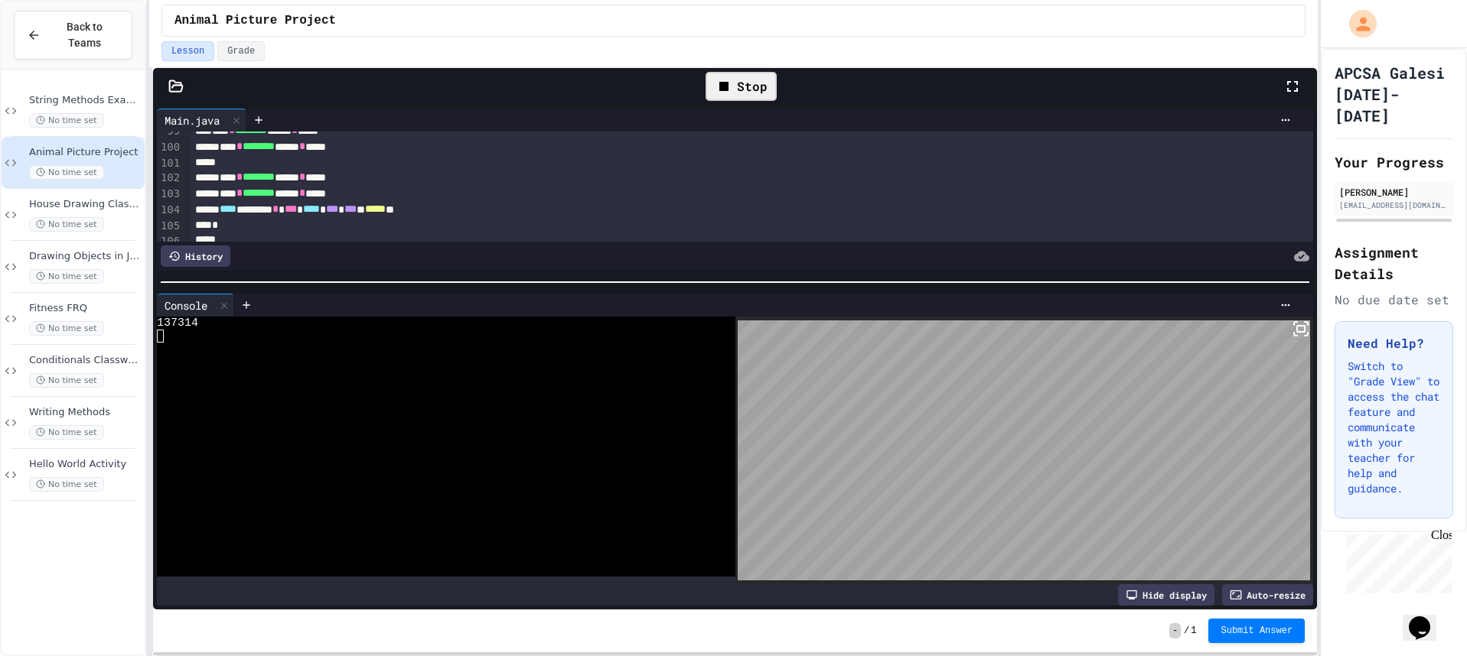
click at [739, 86] on div "Stop" at bounding box center [740, 86] width 71 height 29
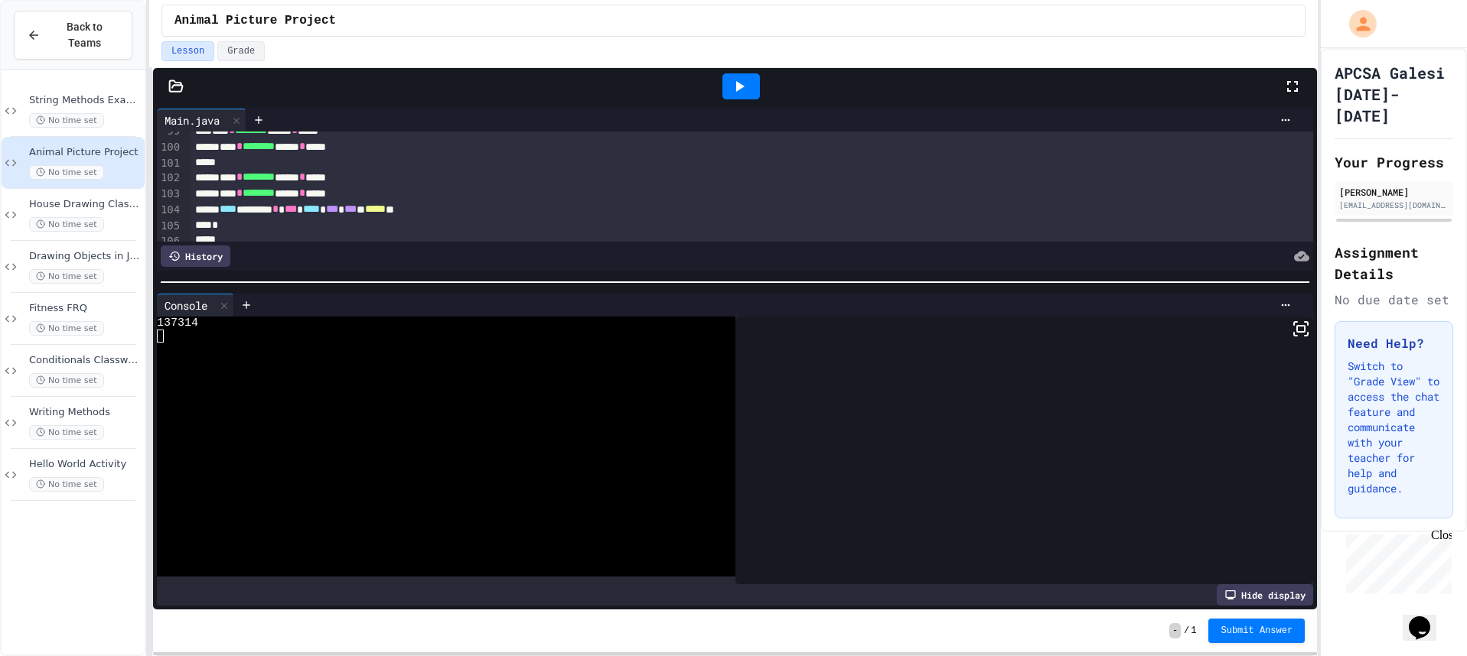
click at [739, 86] on icon at bounding box center [740, 86] width 8 height 11
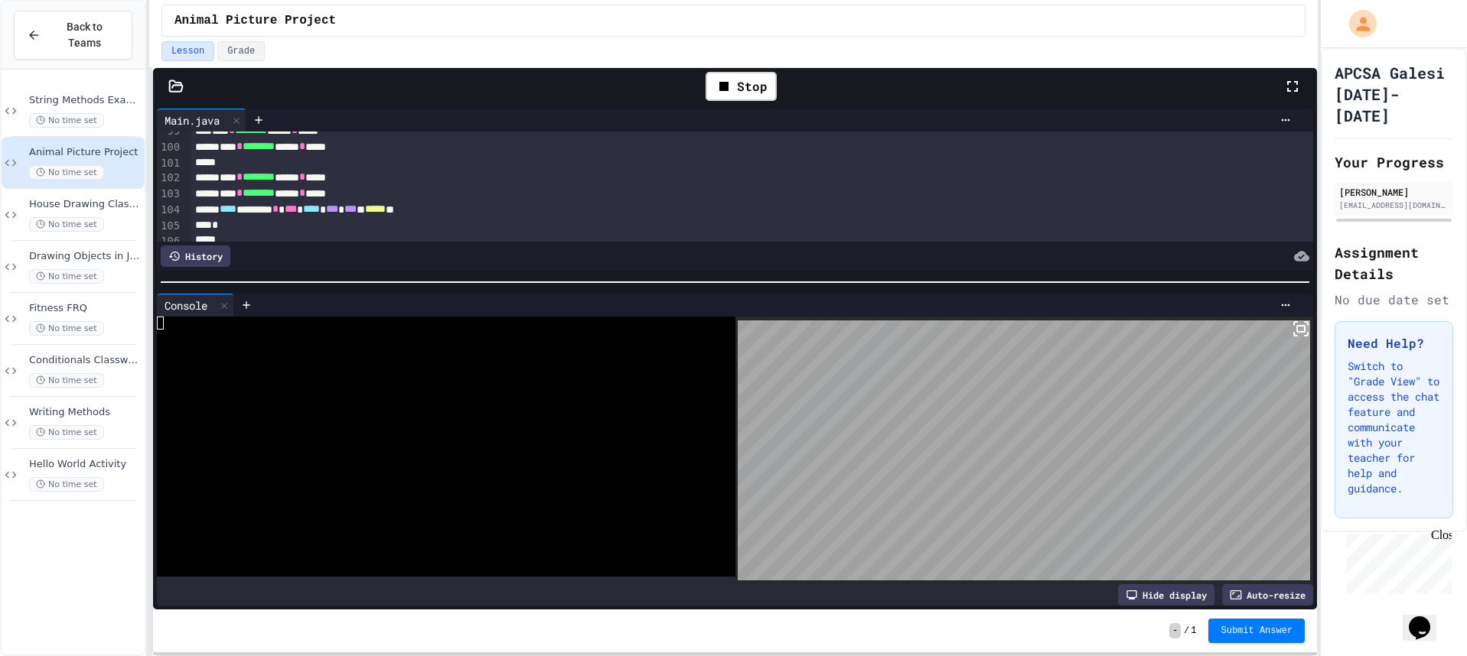
click at [1294, 320] on icon at bounding box center [1300, 329] width 18 height 18
click at [736, 96] on div "Stop" at bounding box center [740, 86] width 71 height 29
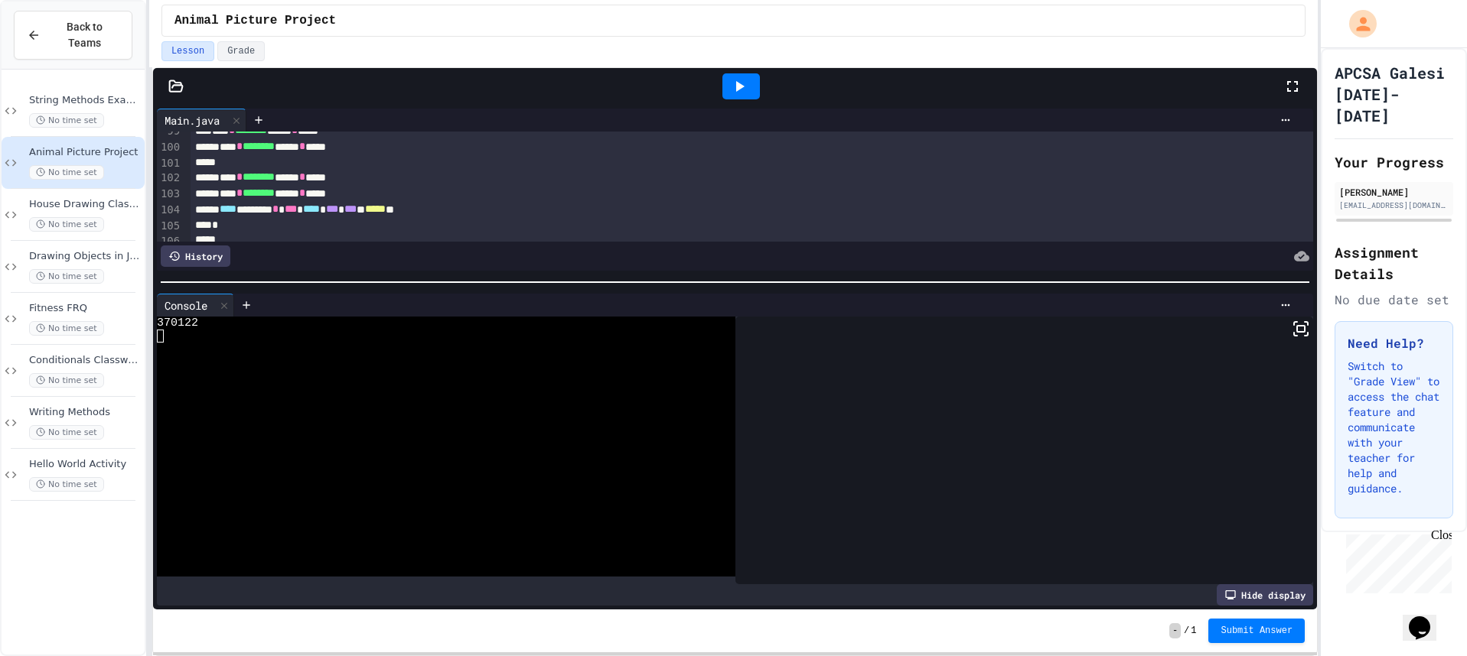
click at [738, 87] on icon at bounding box center [740, 86] width 8 height 11
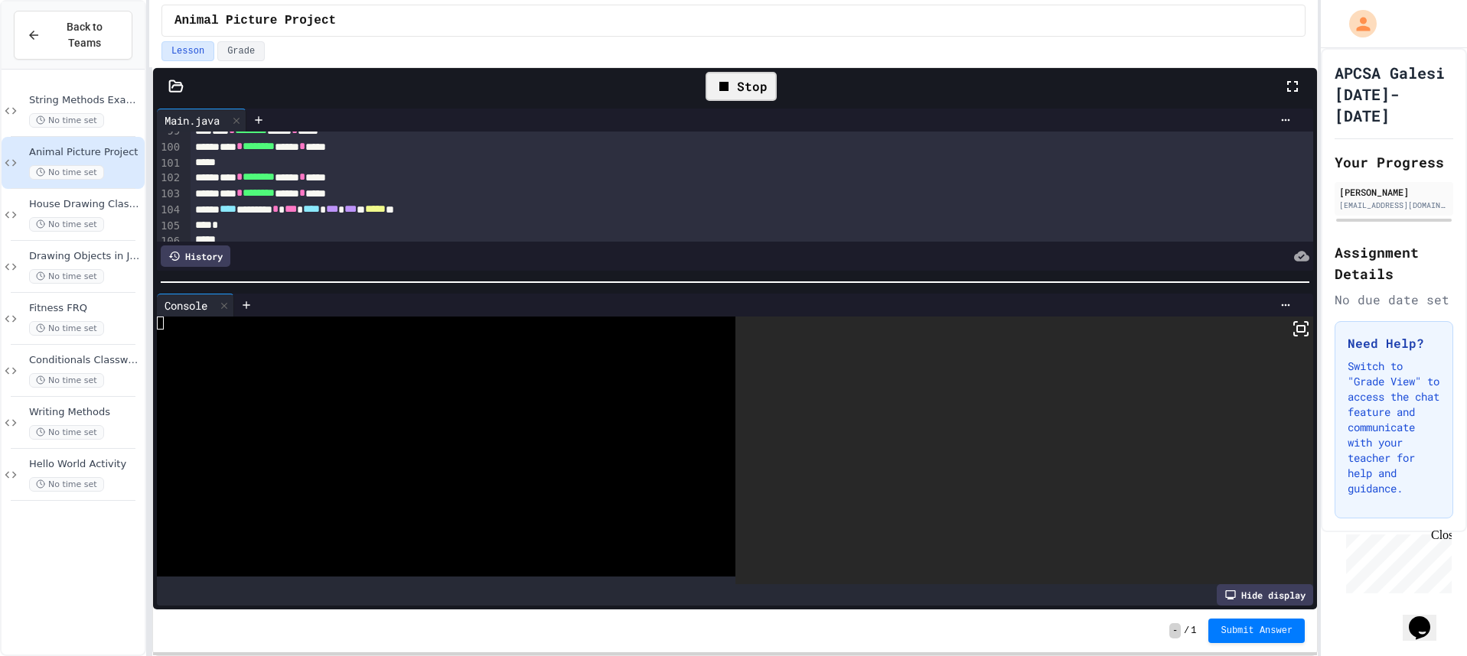
drag, startPoint x: 1278, startPoint y: 309, endPoint x: 1283, endPoint y: 323, distance: 14.8
click at [1278, 311] on div at bounding box center [765, 305] width 1063 height 23
click at [1291, 326] on icon at bounding box center [1300, 329] width 18 height 18
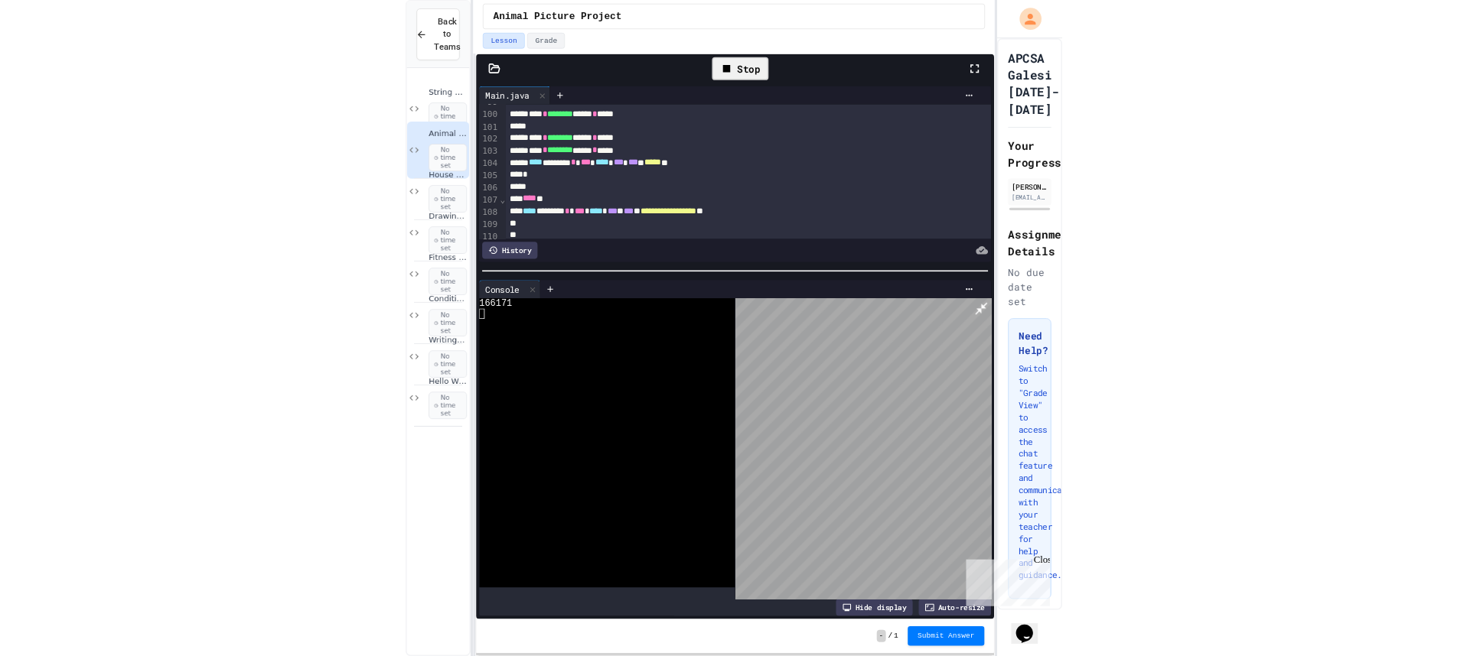
scroll to position [1530, 0]
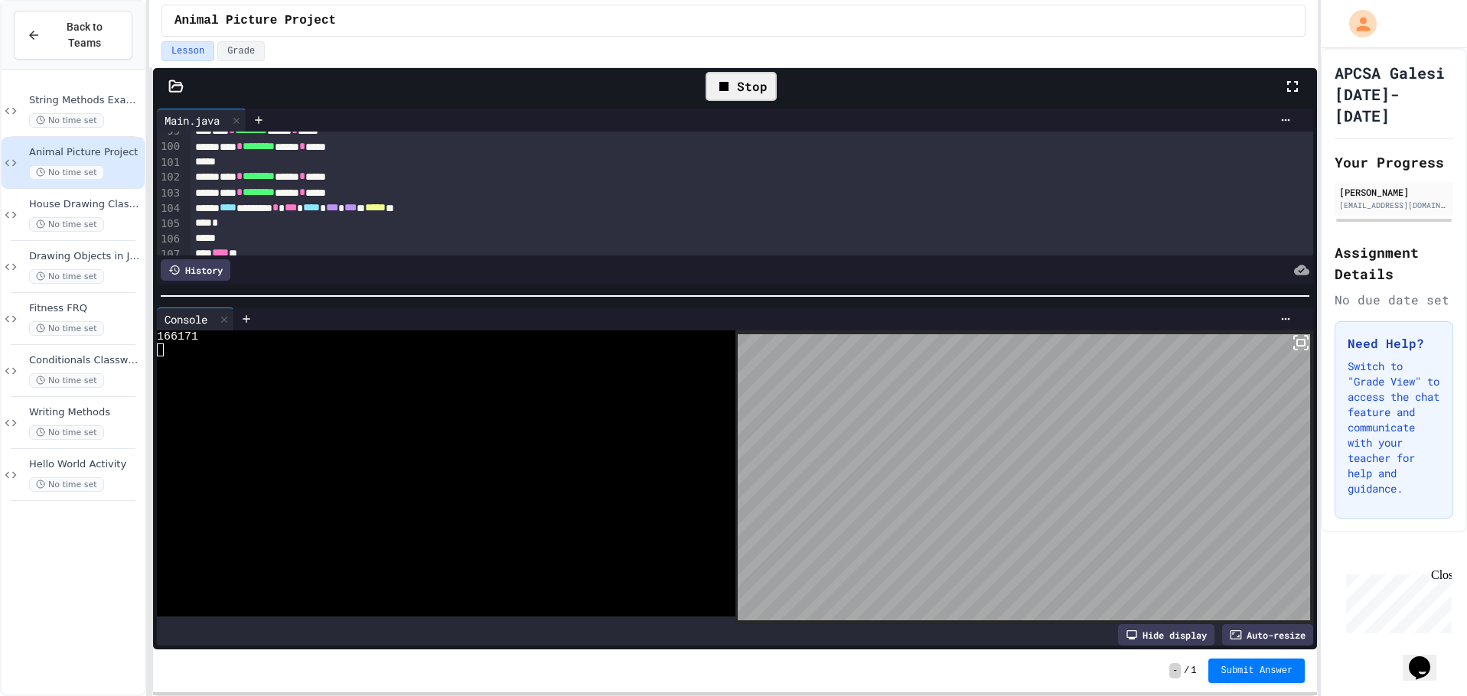
click at [756, 80] on div "Stop" at bounding box center [740, 86] width 71 height 29
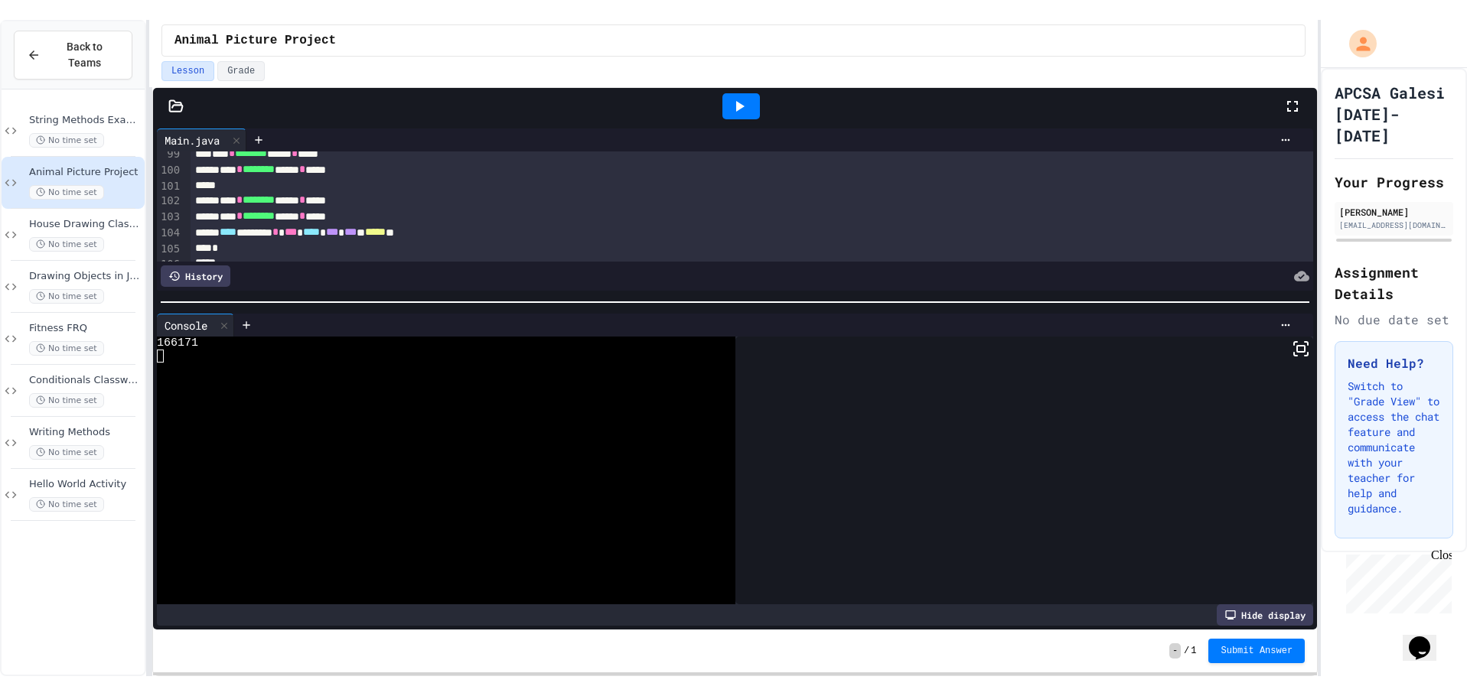
scroll to position [1533, 0]
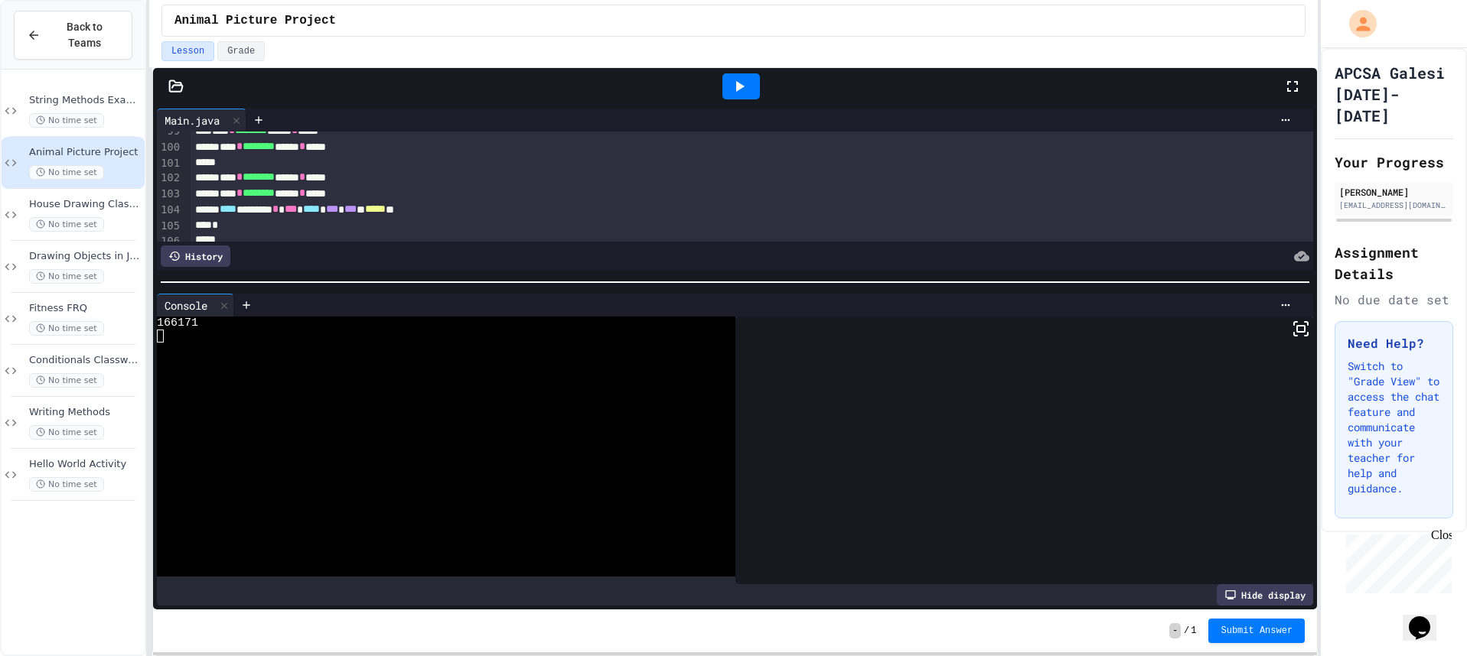
click at [747, 94] on icon at bounding box center [739, 86] width 18 height 18
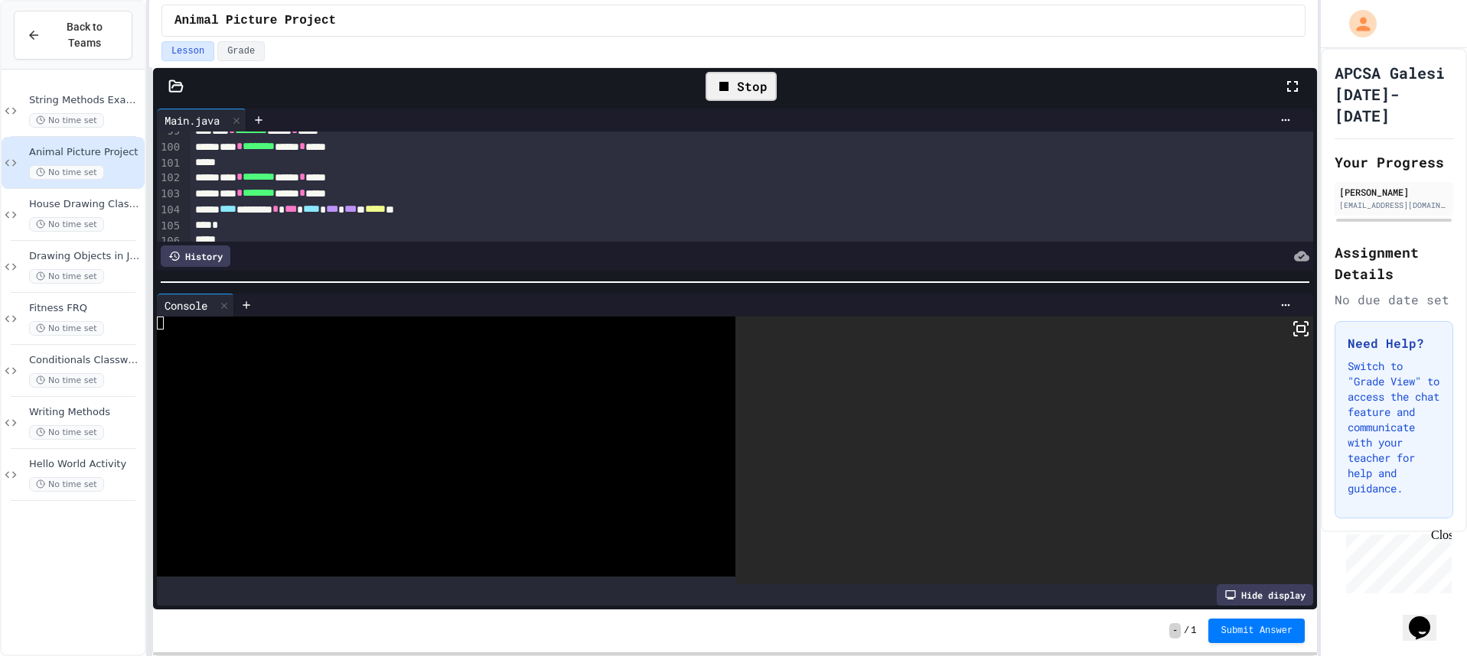
click at [1297, 327] on rect at bounding box center [1301, 329] width 8 height 6
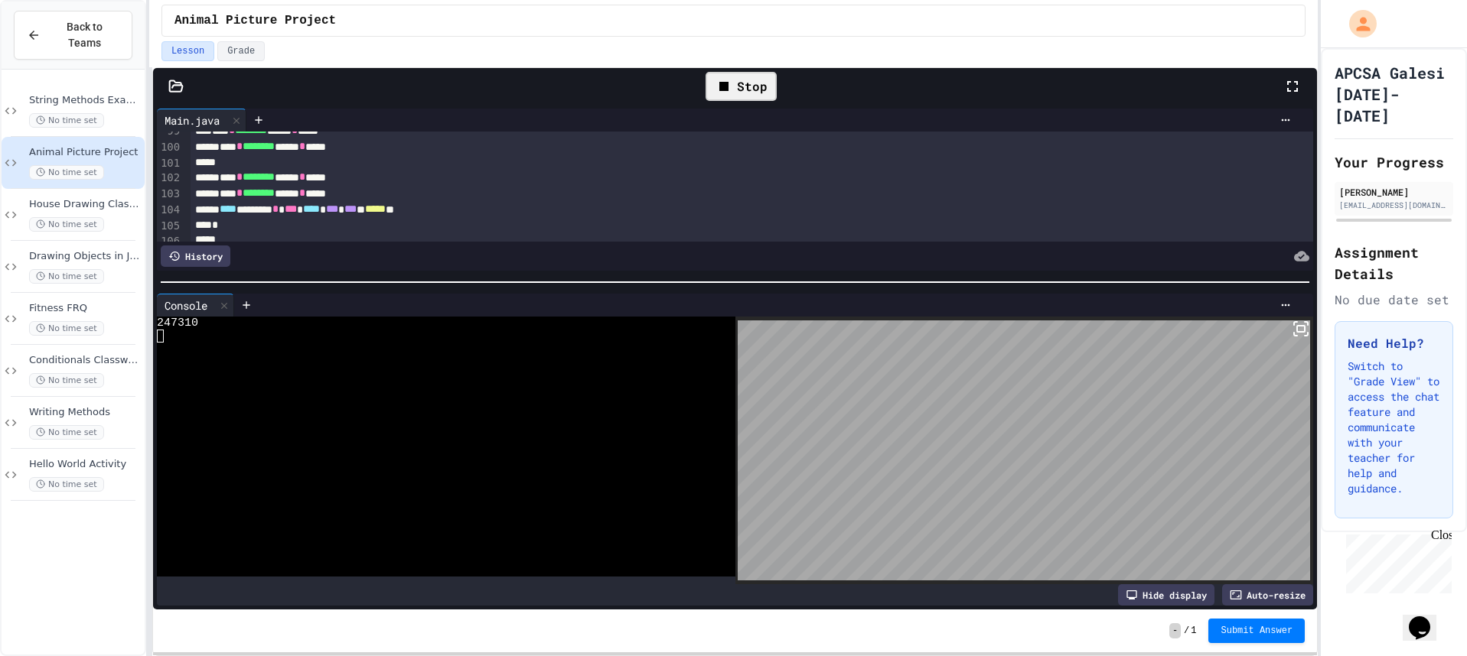
click at [770, 81] on div "Stop" at bounding box center [740, 86] width 71 height 29
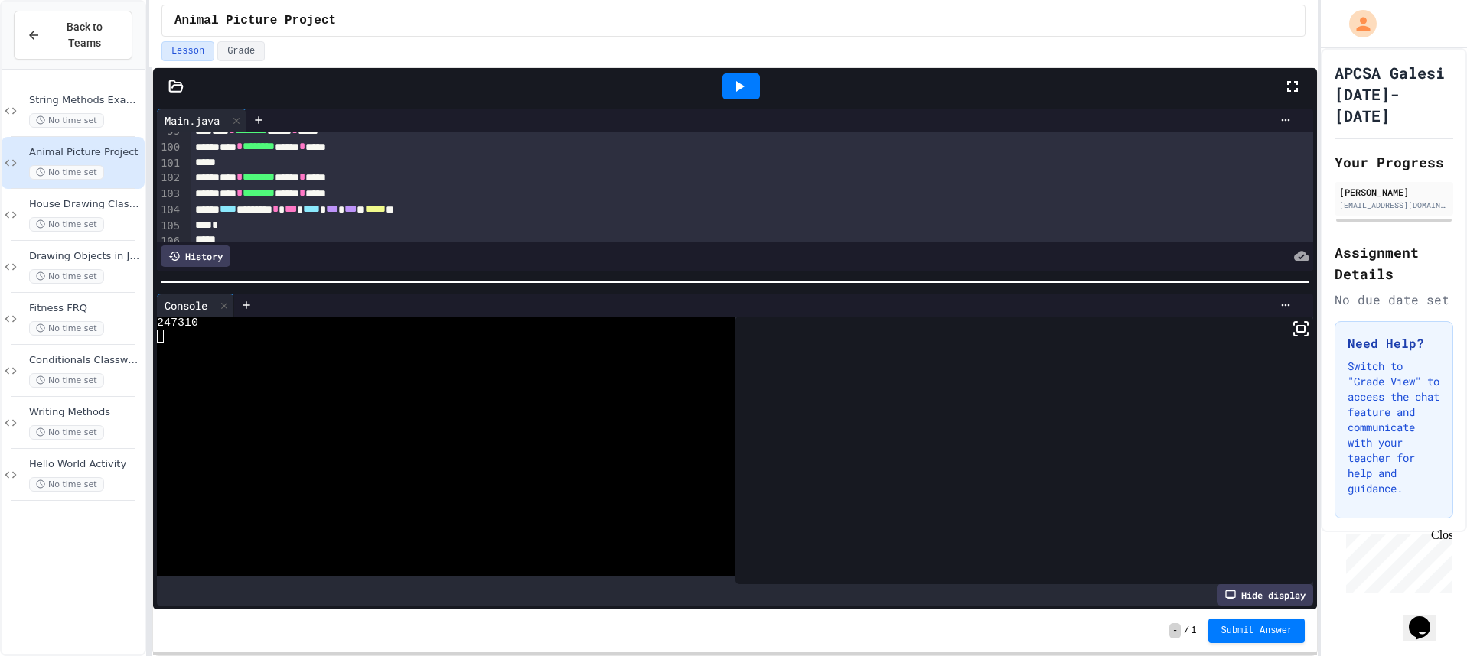
click at [760, 80] on div at bounding box center [741, 86] width 53 height 41
click at [758, 85] on div at bounding box center [740, 86] width 37 height 26
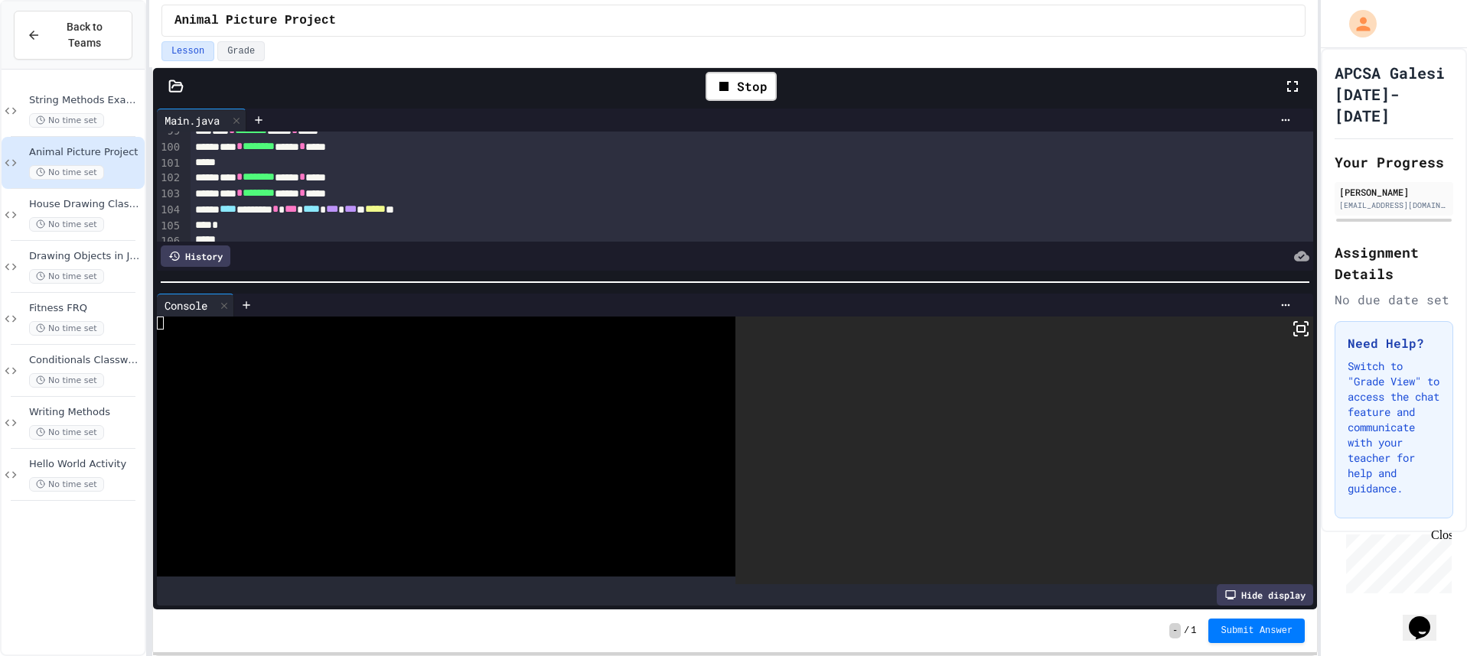
click at [1291, 333] on icon at bounding box center [1300, 329] width 18 height 18
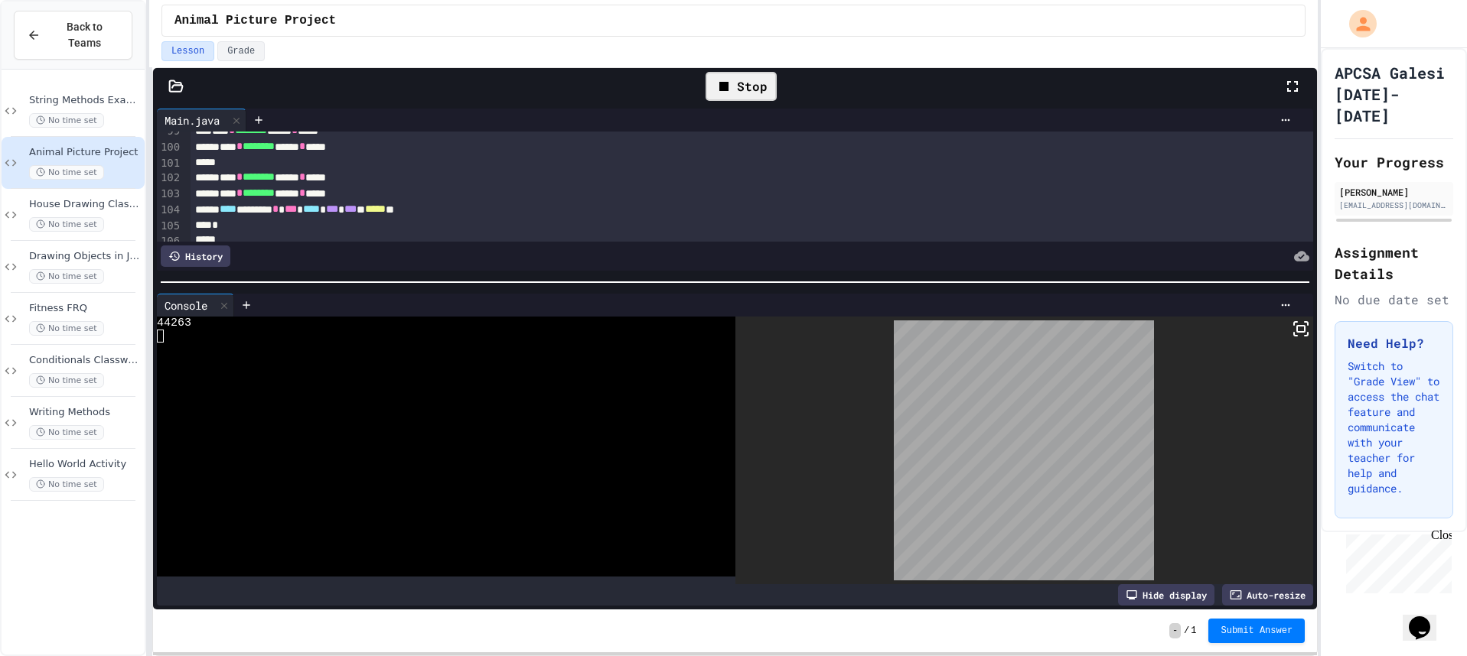
click at [757, 97] on div "Stop" at bounding box center [740, 86] width 71 height 29
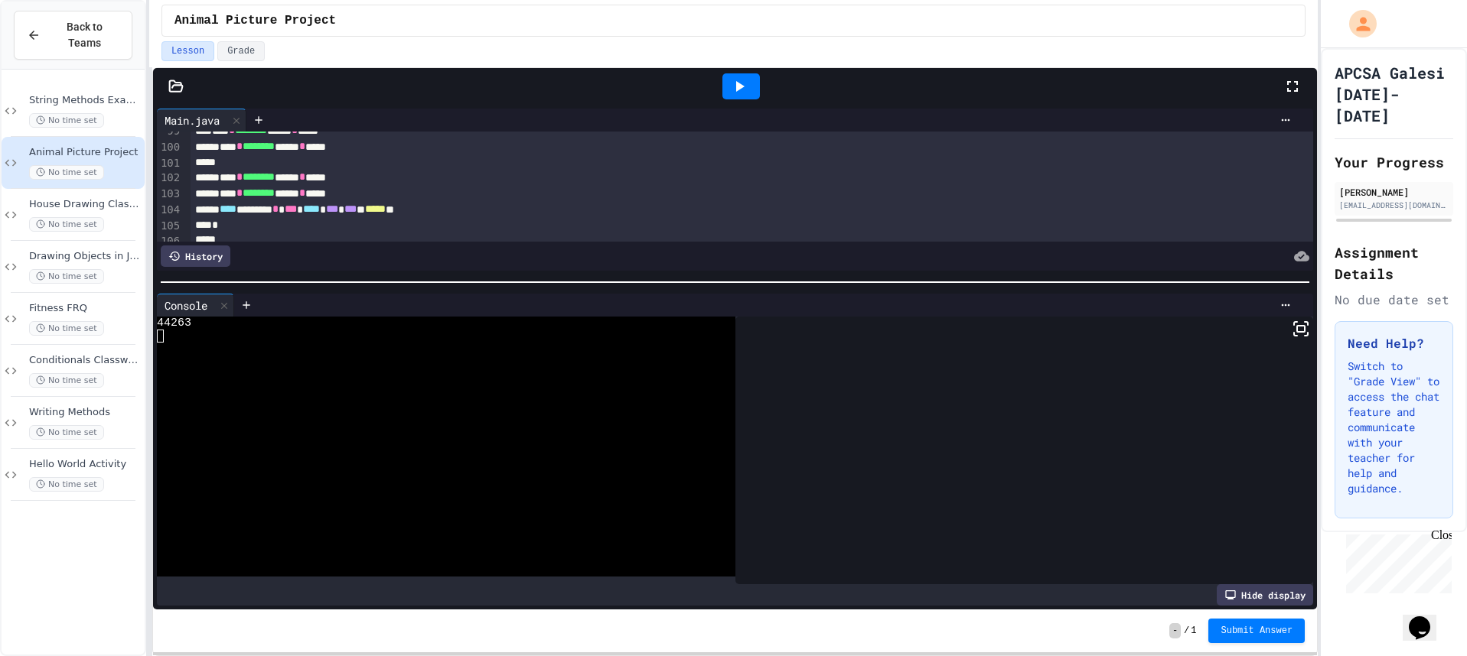
click at [750, 92] on div at bounding box center [740, 86] width 37 height 26
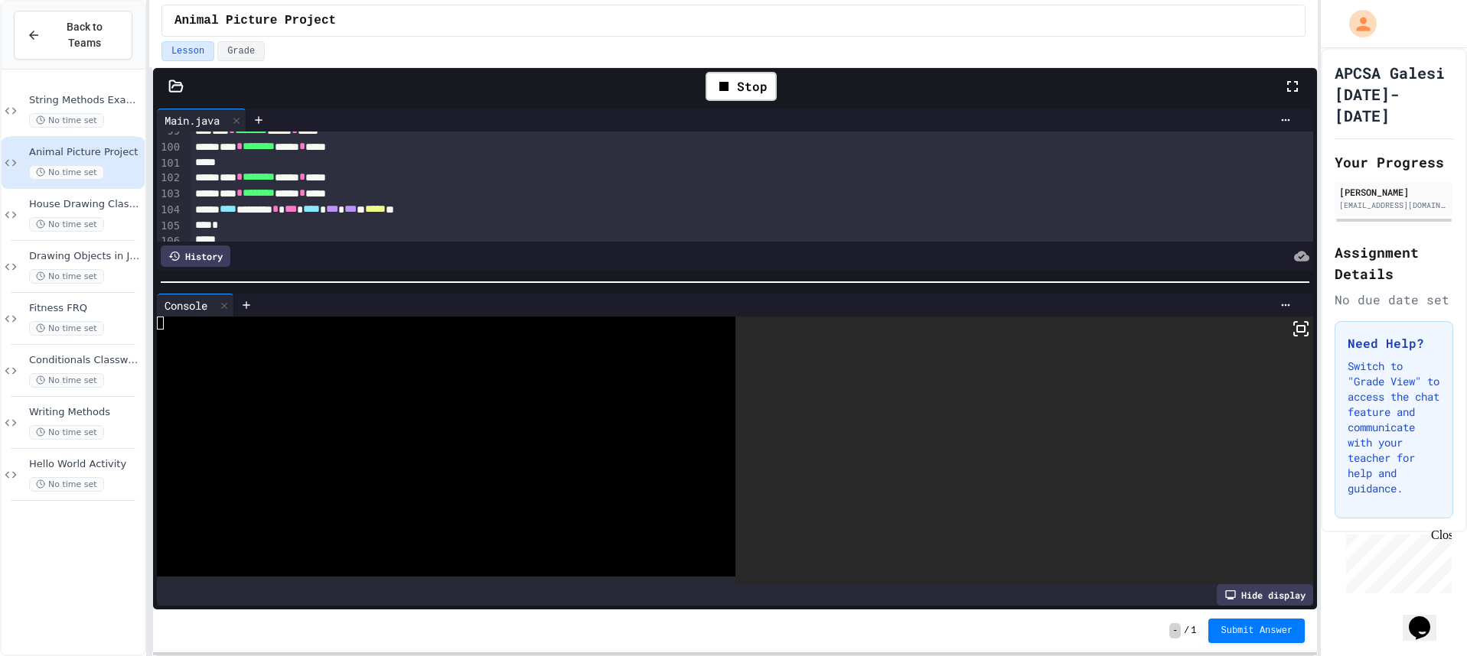
click at [1291, 322] on icon at bounding box center [1300, 329] width 18 height 18
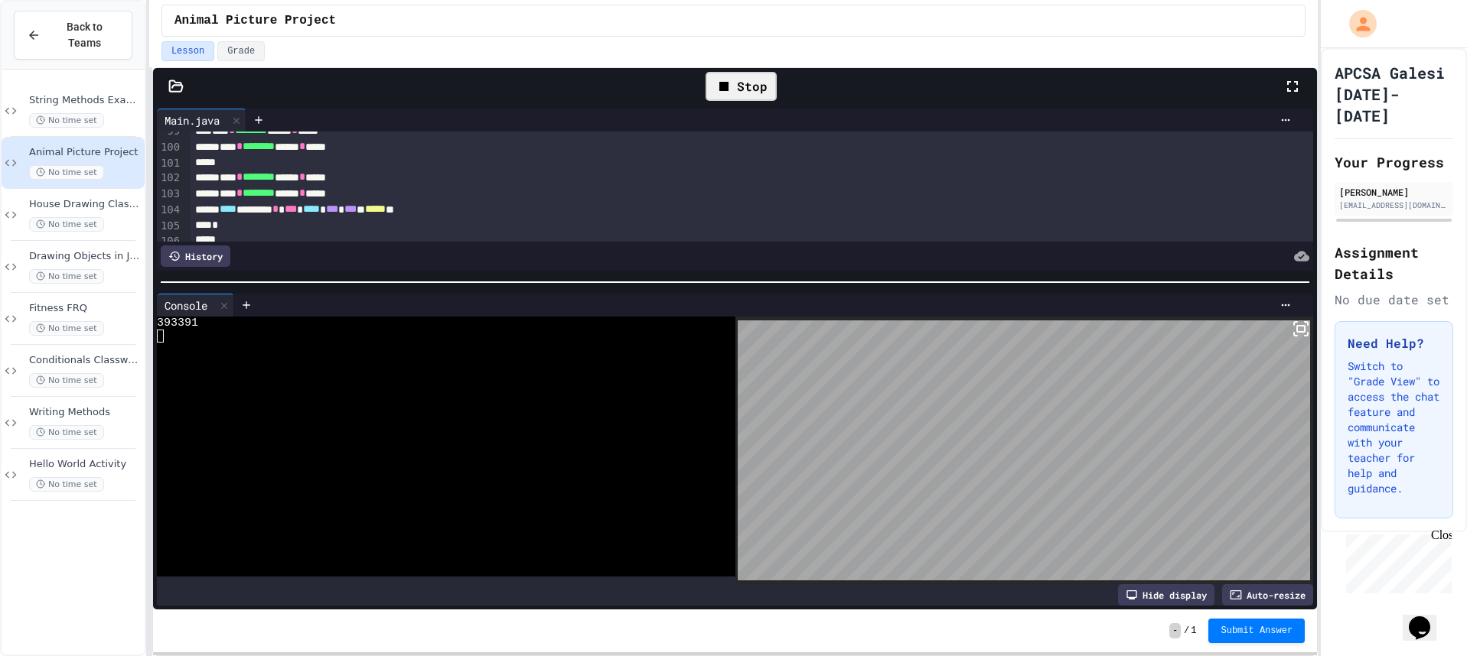
click at [749, 93] on div "Stop" at bounding box center [740, 86] width 71 height 29
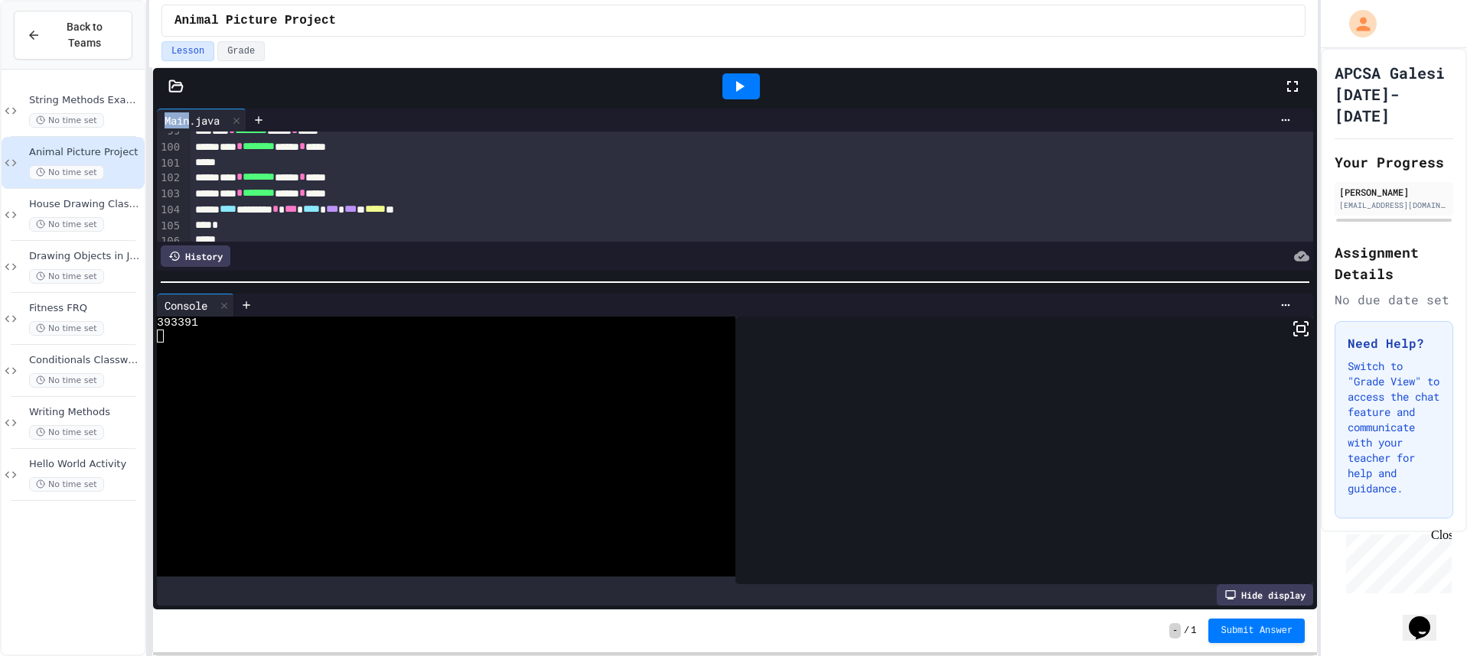
click at [749, 93] on div at bounding box center [740, 86] width 37 height 26
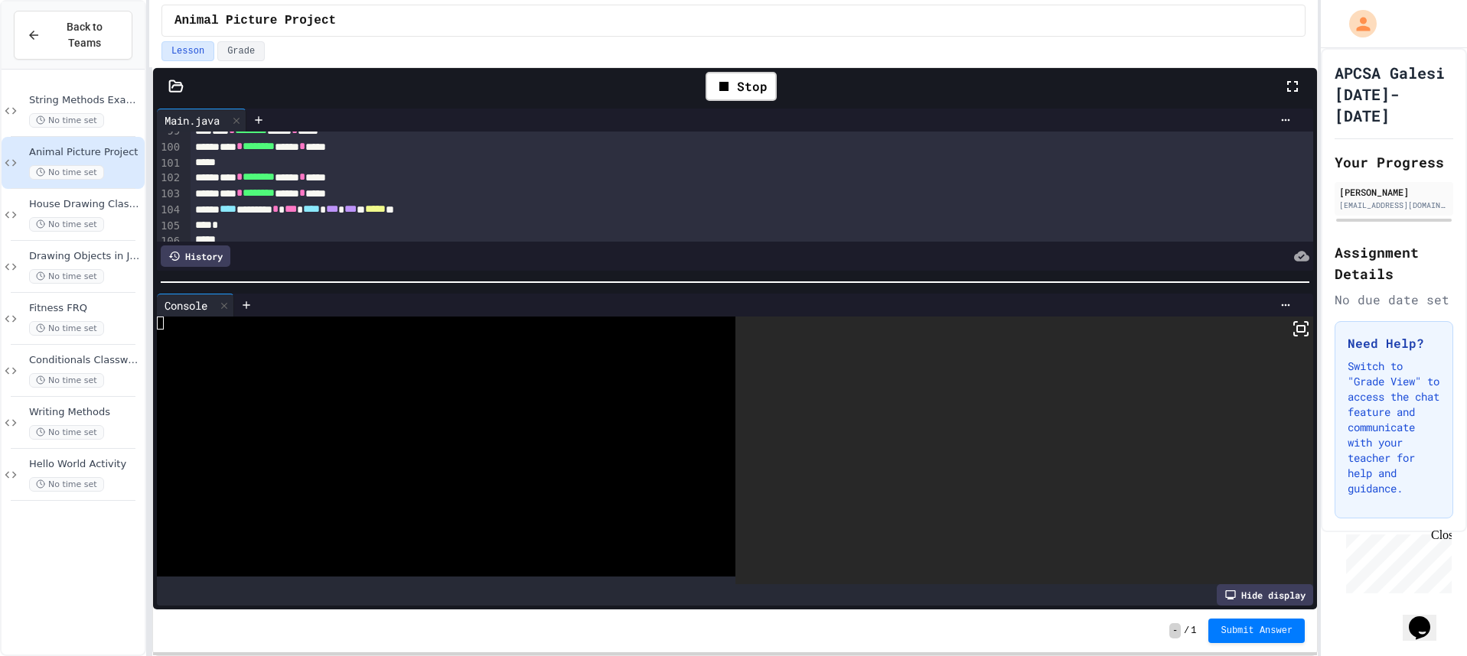
click at [1291, 335] on icon at bounding box center [1300, 329] width 18 height 18
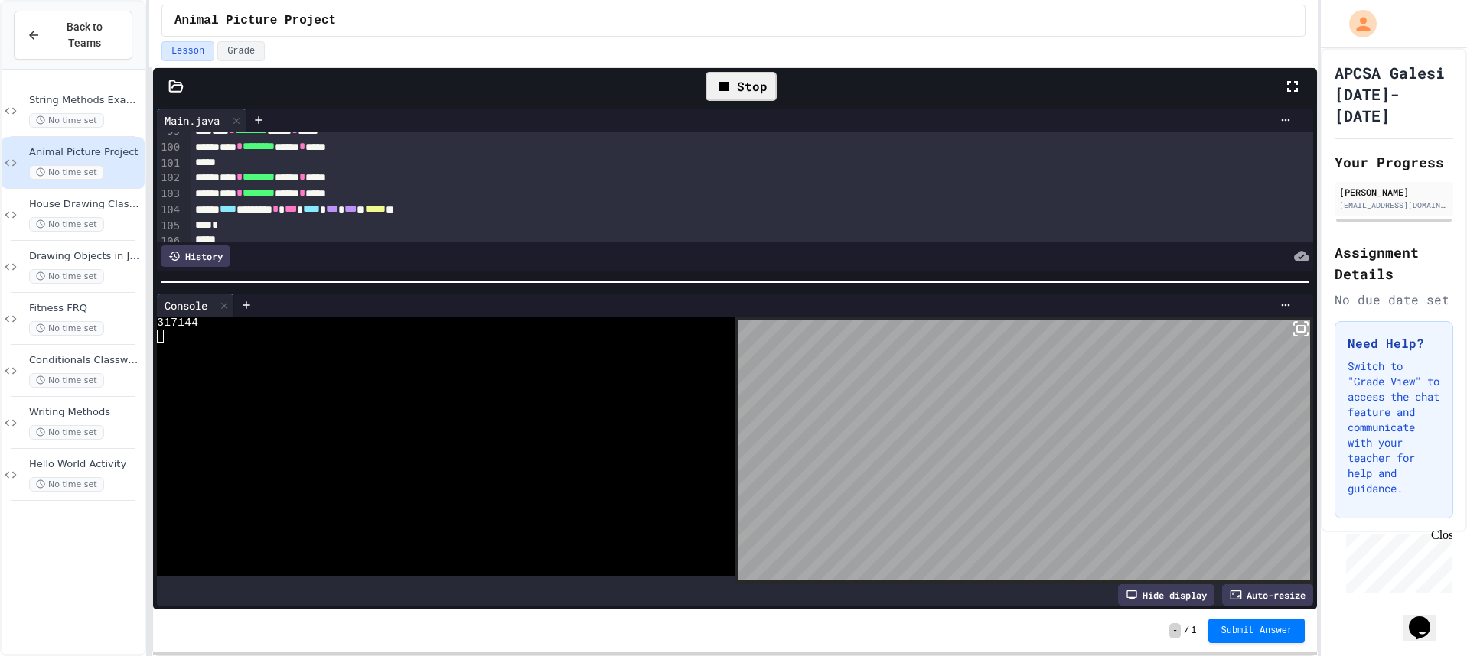
click at [747, 92] on div "Stop" at bounding box center [740, 86] width 71 height 29
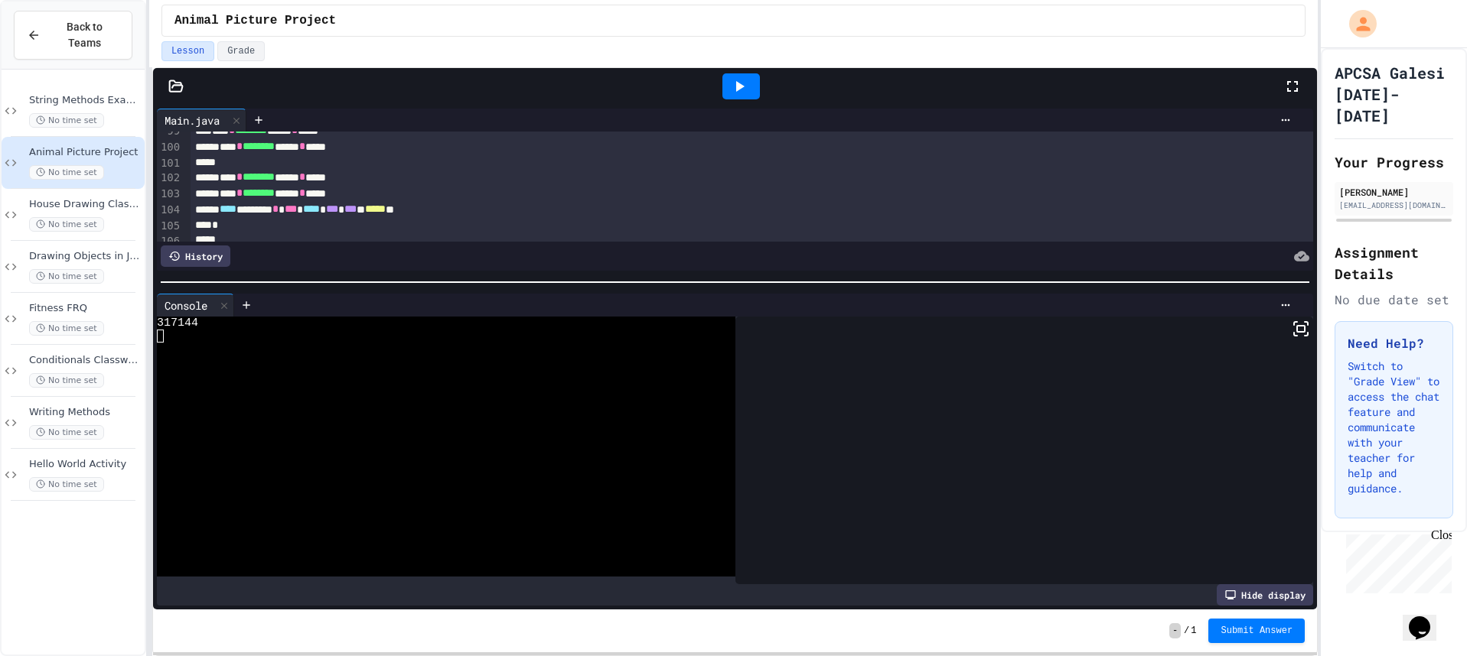
click at [747, 92] on icon at bounding box center [739, 86] width 18 height 18
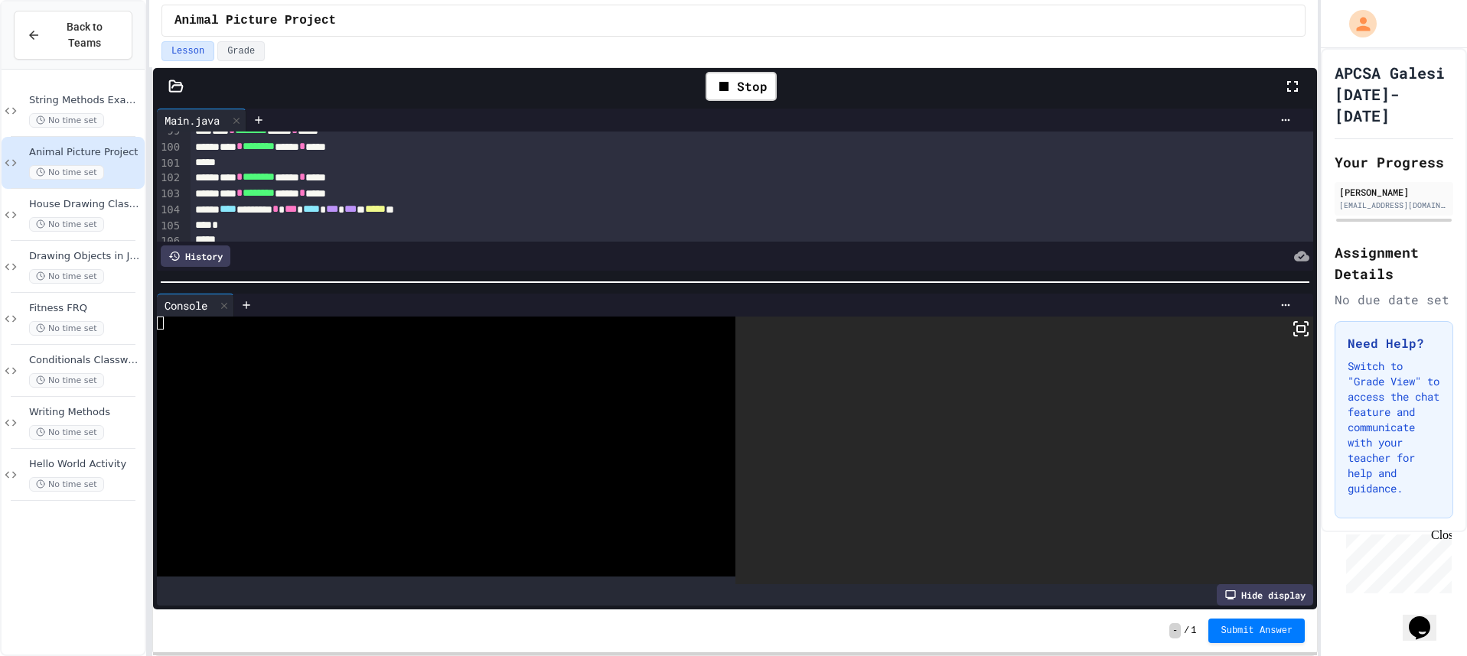
click at [1298, 334] on icon at bounding box center [1300, 329] width 18 height 18
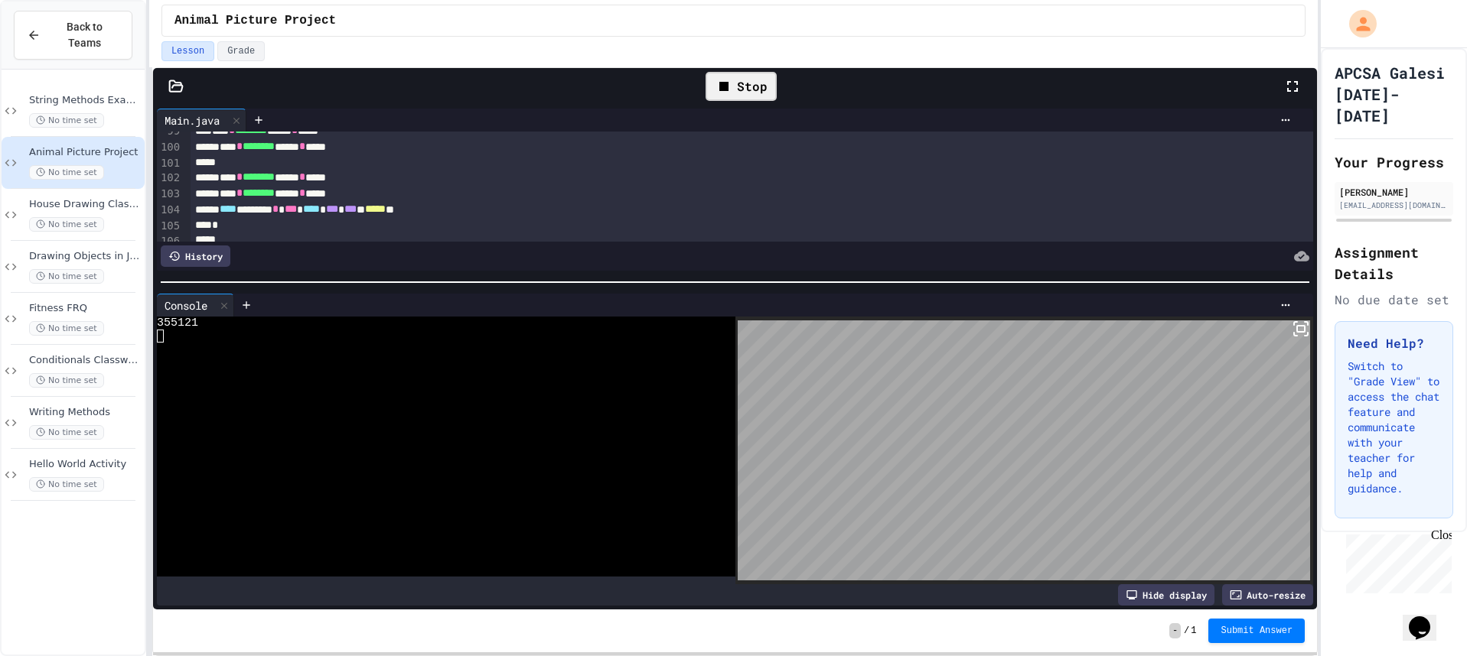
click at [719, 86] on icon at bounding box center [724, 86] width 18 height 18
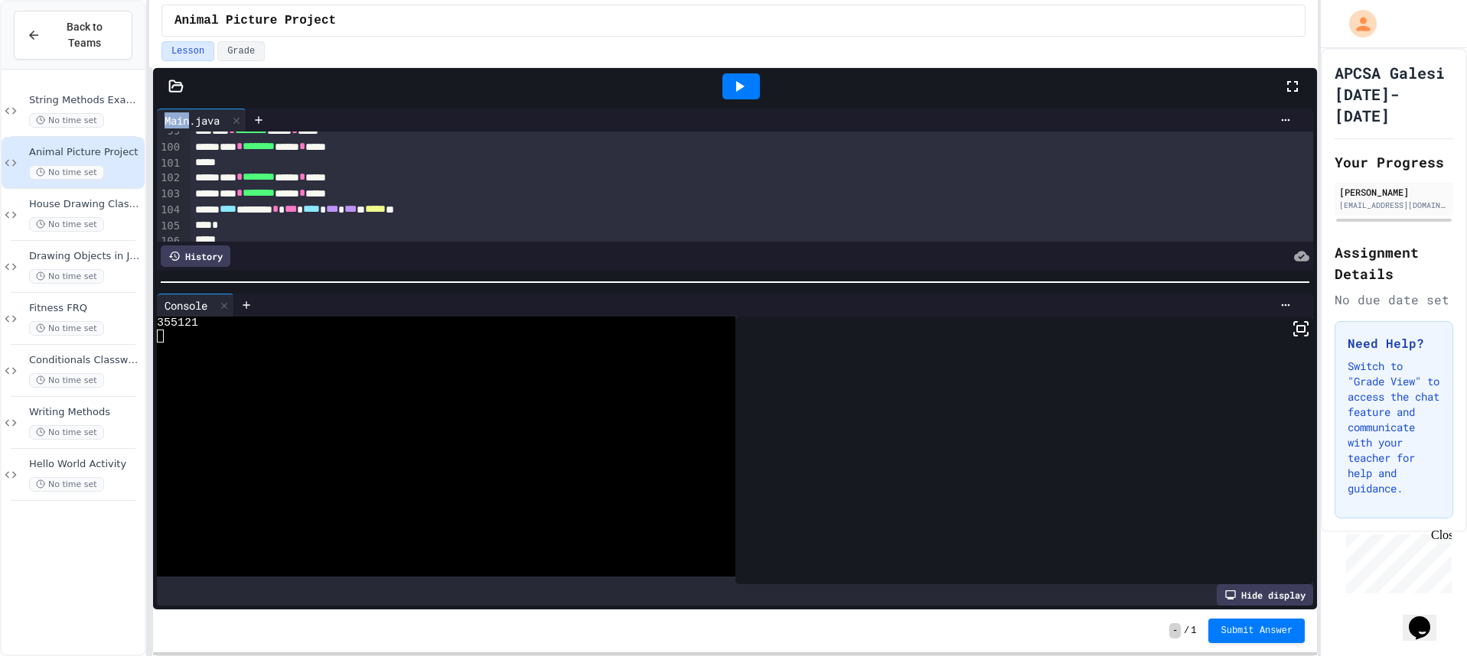
click at [720, 86] on div at bounding box center [741, 86] width 53 height 41
click at [756, 96] on div at bounding box center [740, 86] width 37 height 26
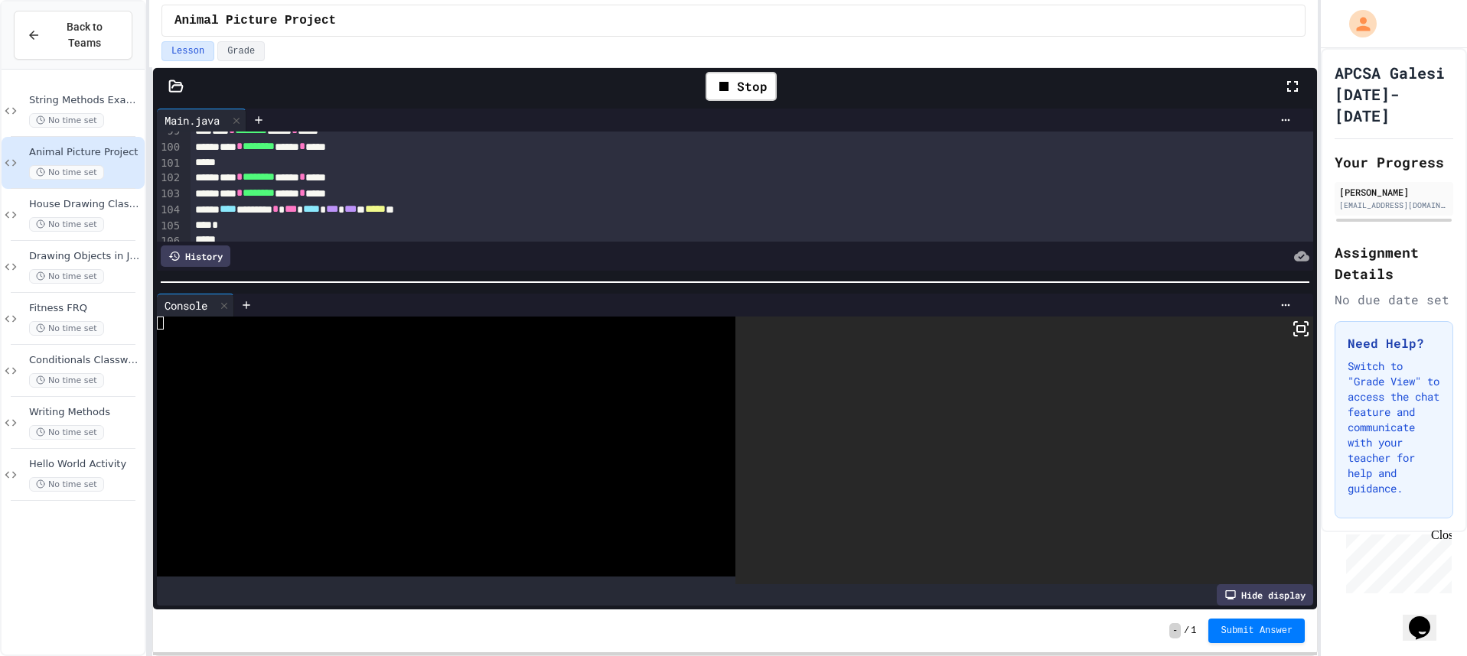
click at [1291, 337] on icon at bounding box center [1300, 329] width 18 height 18
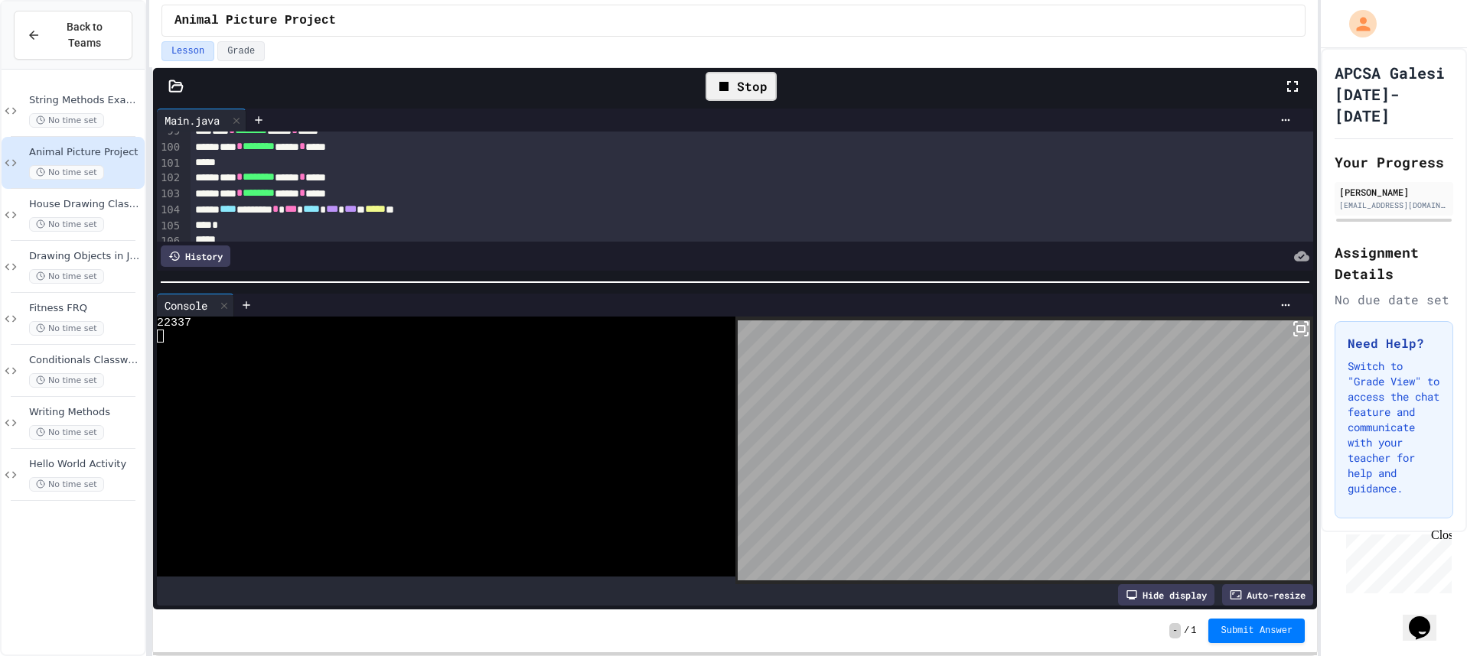
drag, startPoint x: 799, startPoint y: 103, endPoint x: 774, endPoint y: 91, distance: 27.0
click at [793, 100] on div "Stop" at bounding box center [741, 86] width 1084 height 44
click at [773, 91] on div "Stop" at bounding box center [740, 86] width 71 height 29
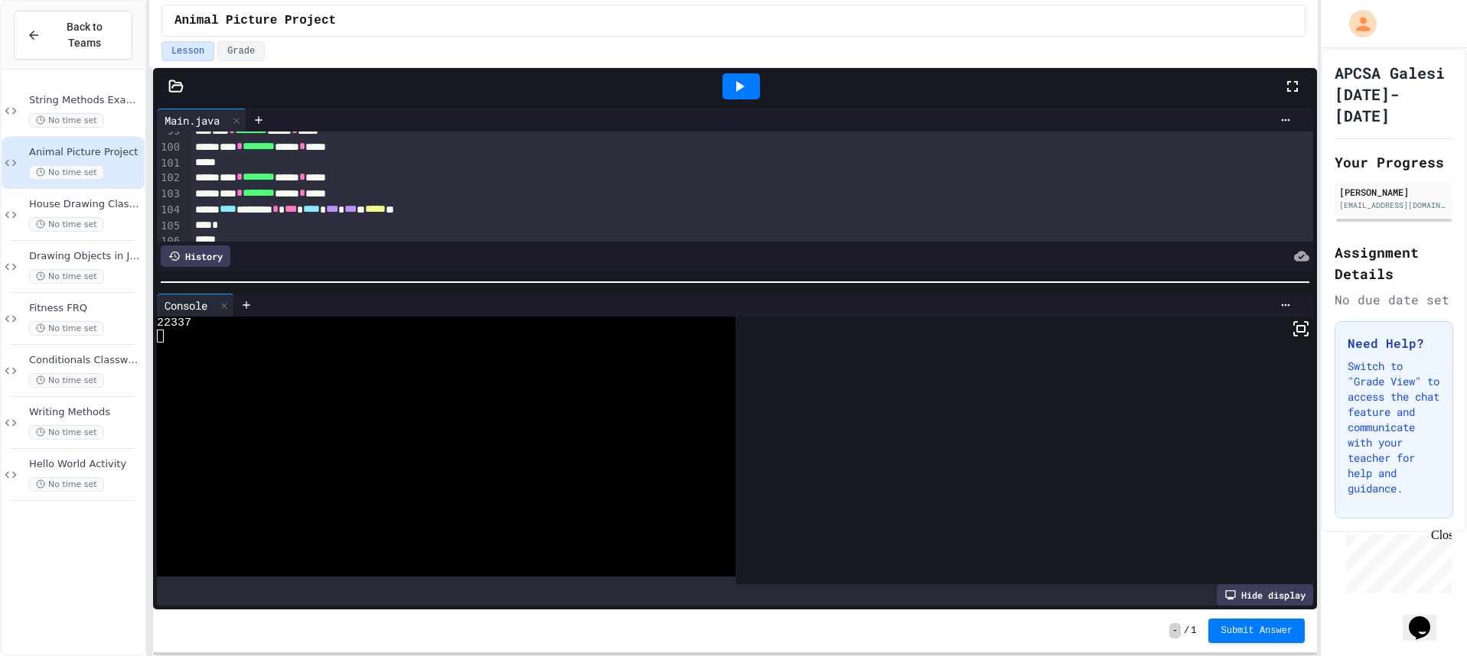
drag, startPoint x: 743, startPoint y: 79, endPoint x: 762, endPoint y: 97, distance: 26.5
click at [741, 78] on icon at bounding box center [739, 86] width 18 height 18
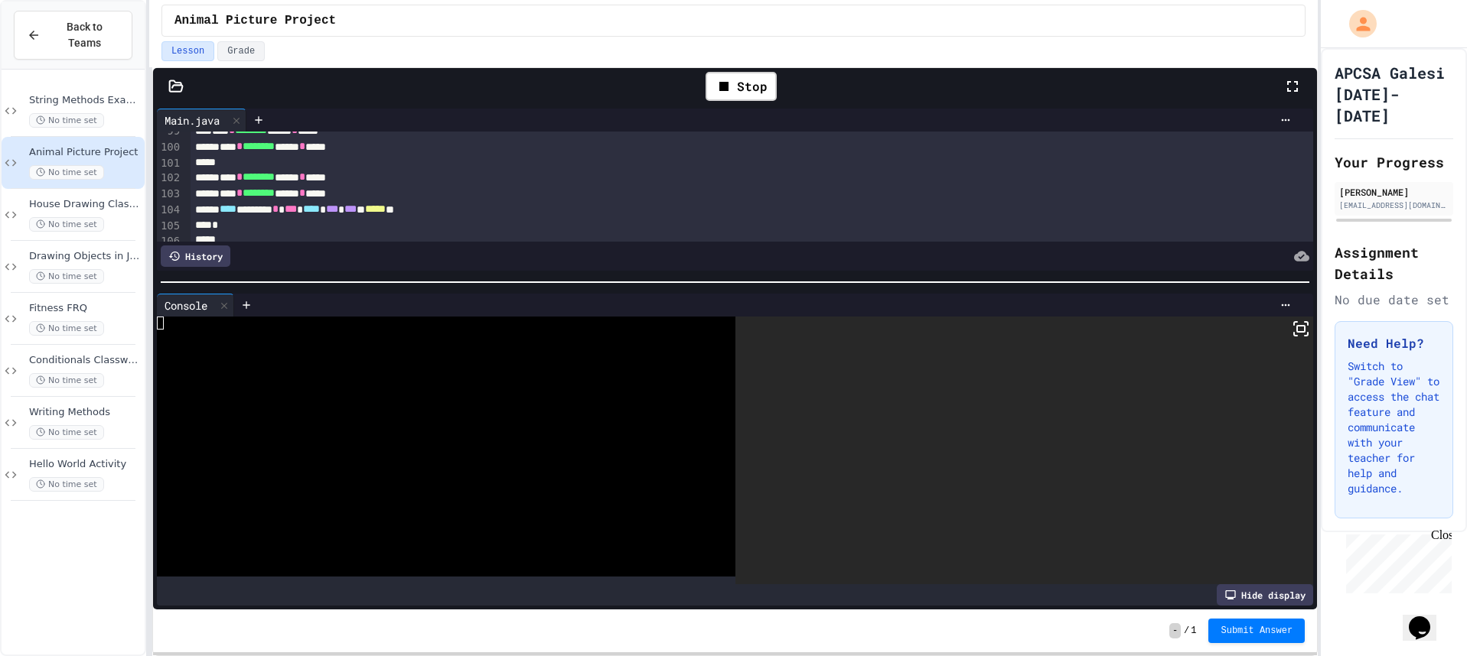
click at [1298, 334] on icon at bounding box center [1300, 329] width 18 height 18
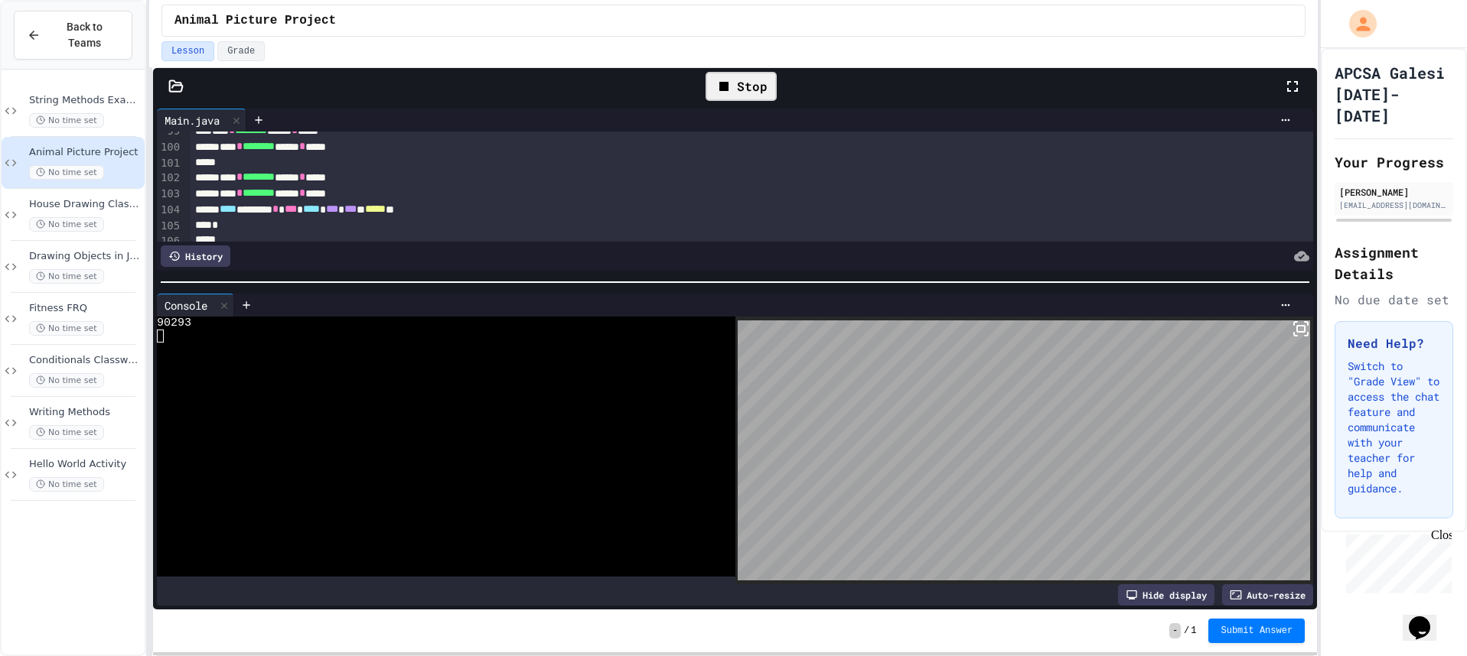
click at [729, 83] on icon at bounding box center [724, 86] width 18 height 18
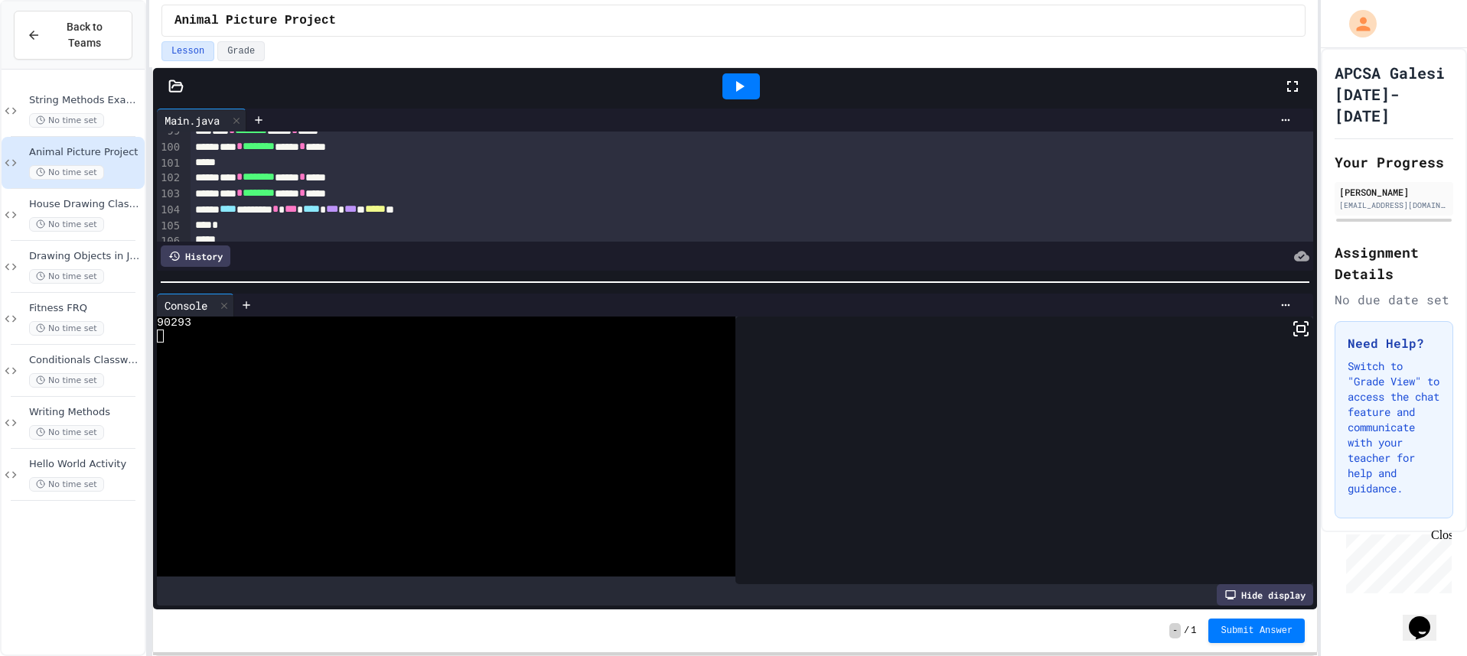
click at [729, 87] on div at bounding box center [740, 86] width 37 height 26
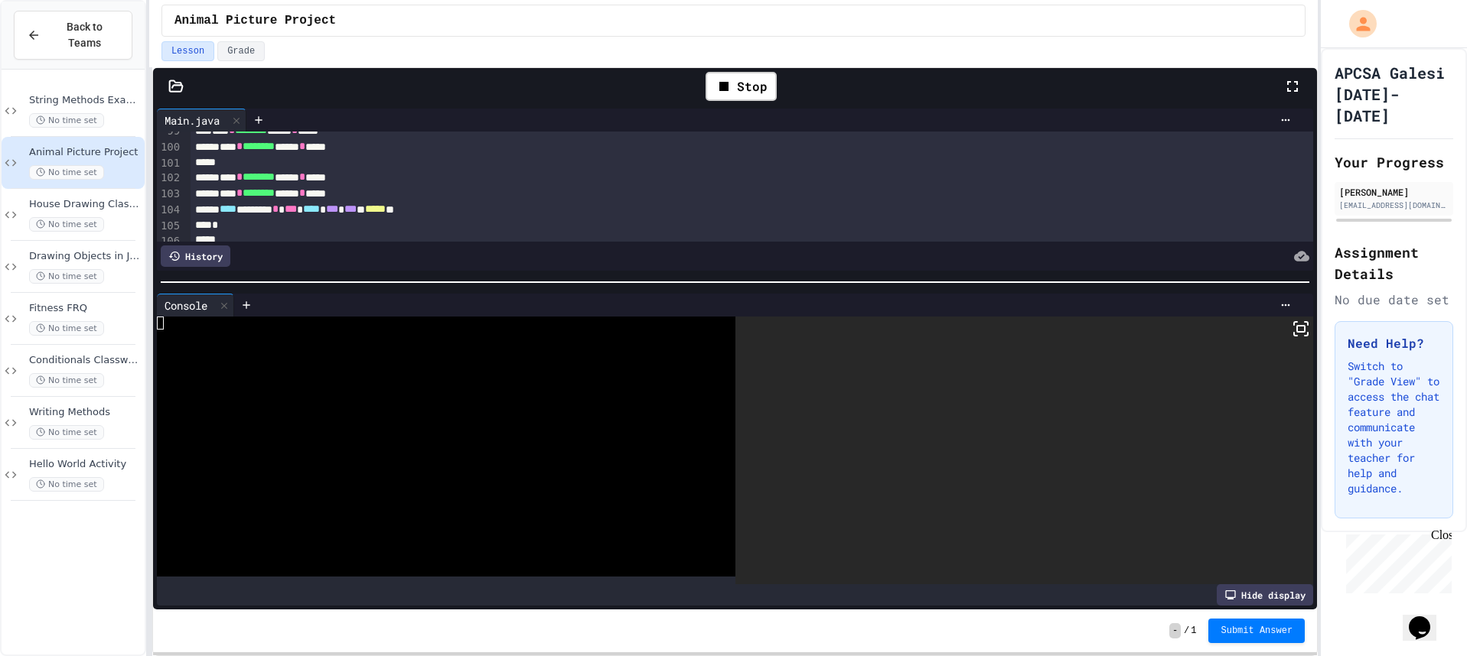
click at [1297, 331] on rect at bounding box center [1301, 329] width 8 height 6
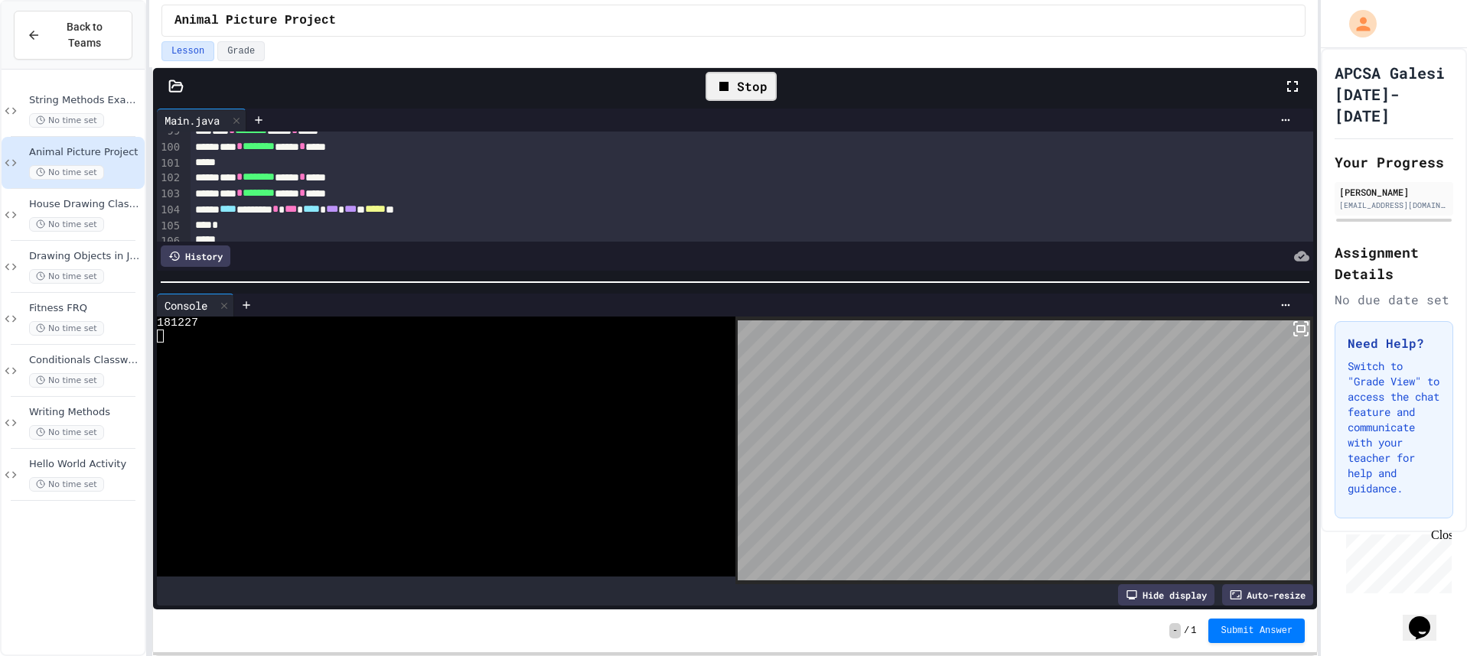
click at [768, 88] on div "Stop" at bounding box center [740, 86] width 71 height 29
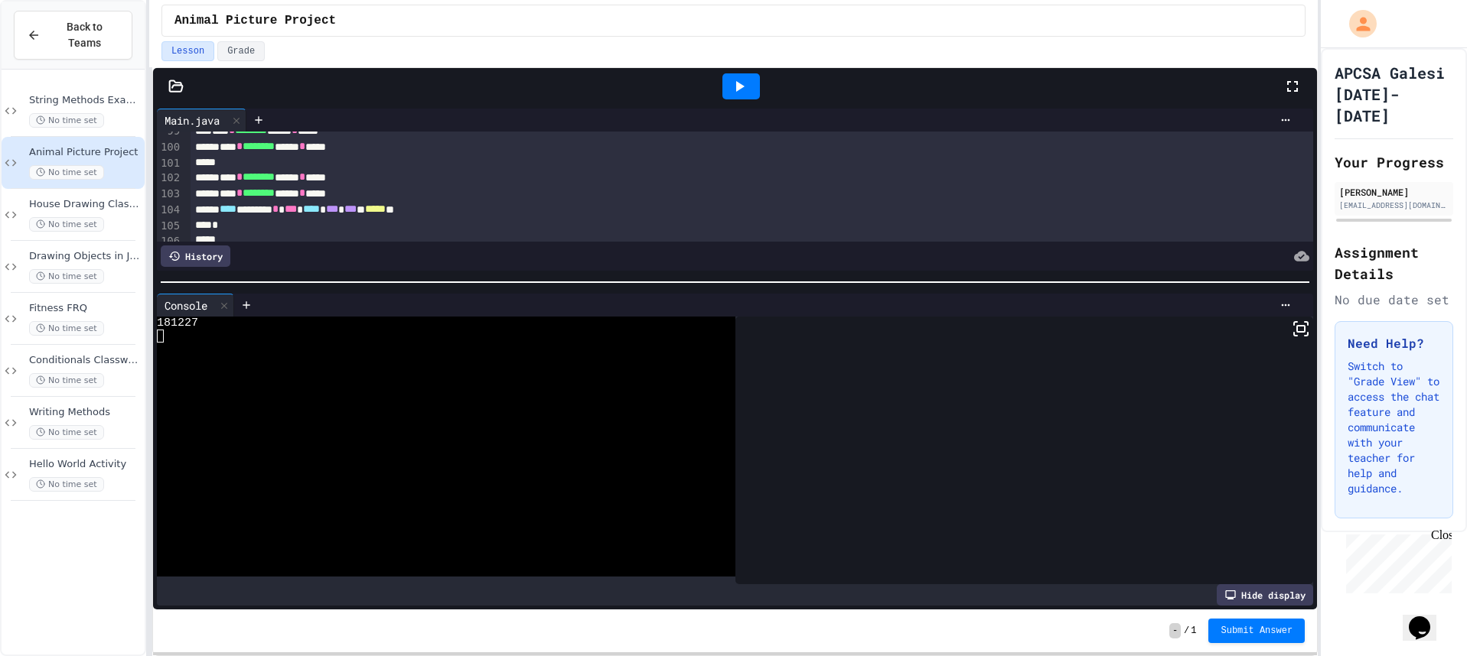
drag, startPoint x: 738, startPoint y: 82, endPoint x: 828, endPoint y: 103, distance: 92.6
click at [736, 81] on icon at bounding box center [739, 86] width 18 height 18
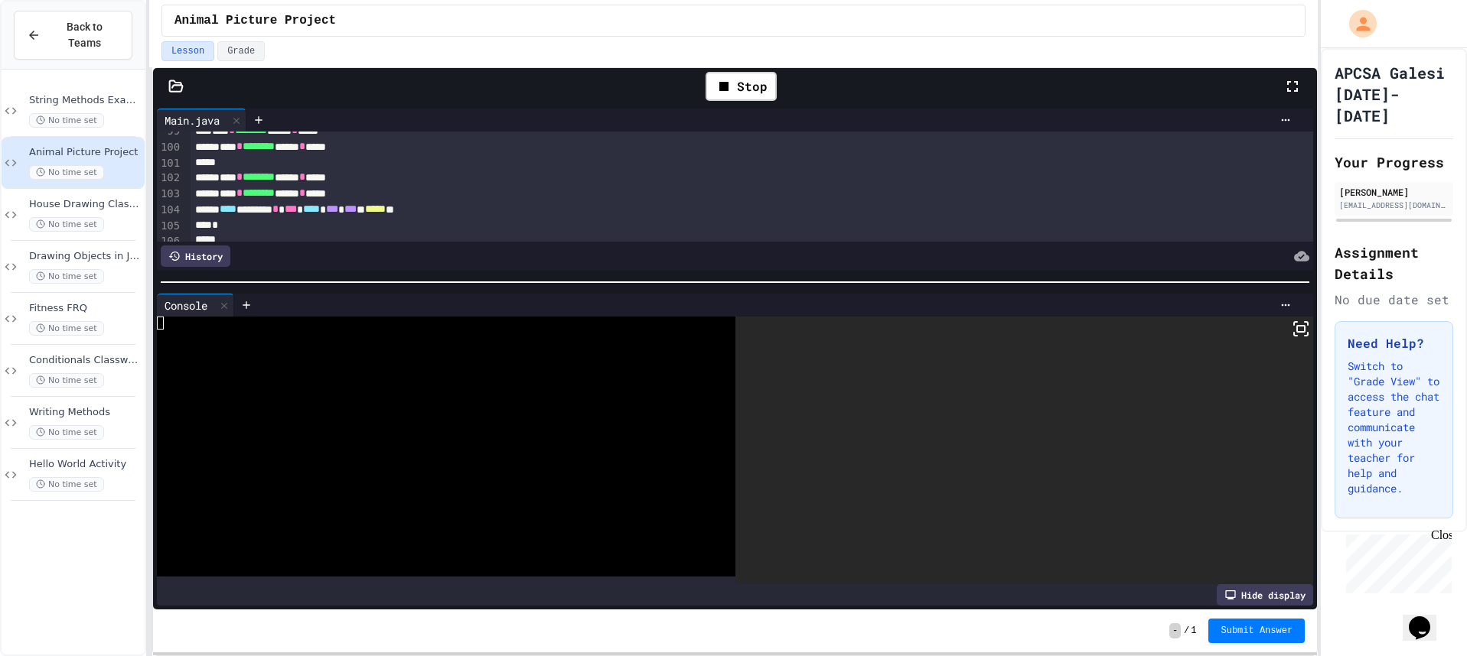
click at [1297, 331] on rect at bounding box center [1301, 329] width 8 height 6
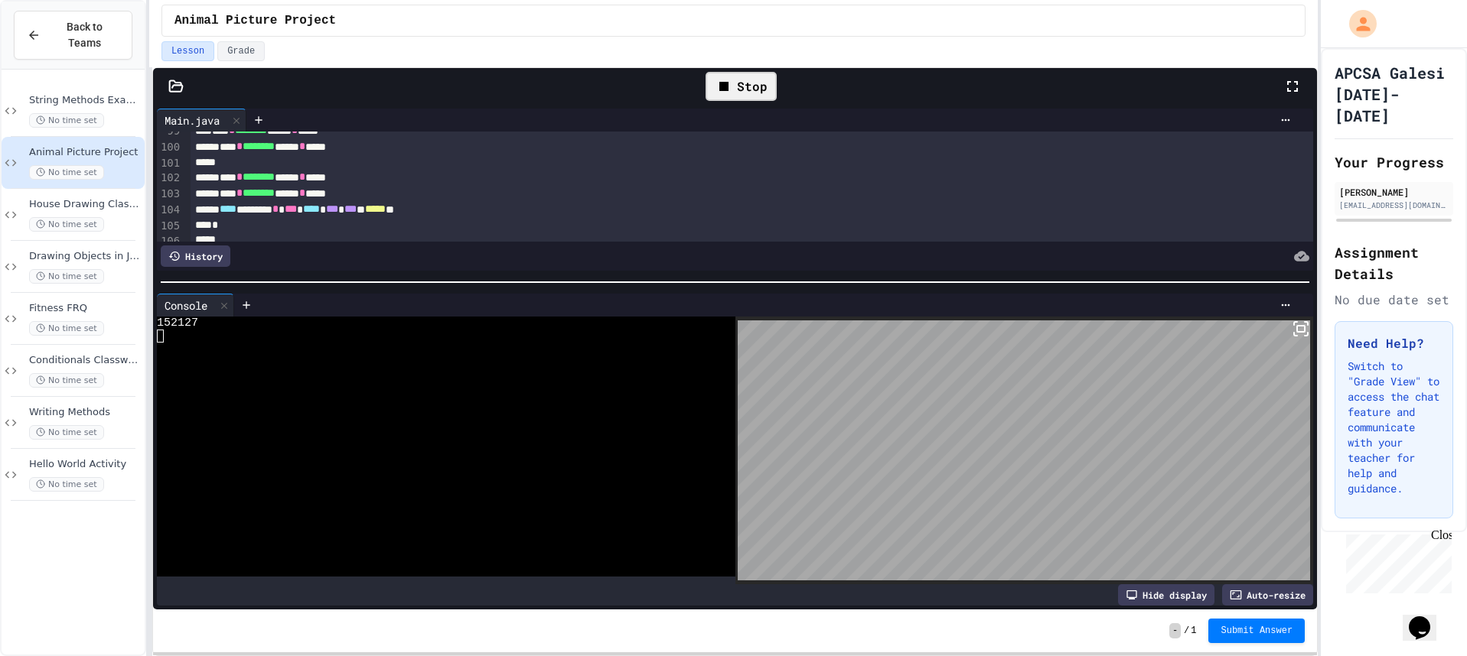
click at [752, 86] on div "Stop" at bounding box center [740, 86] width 71 height 29
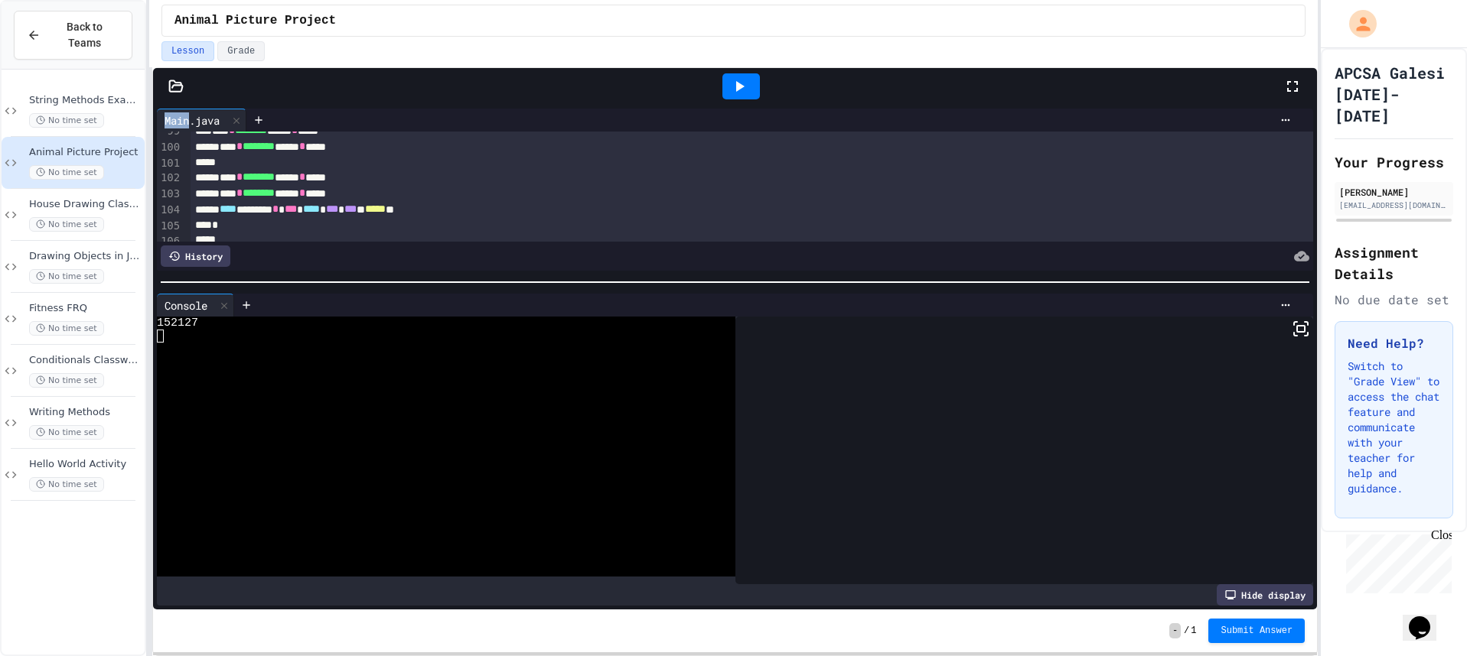
click at [752, 86] on div at bounding box center [740, 86] width 37 height 26
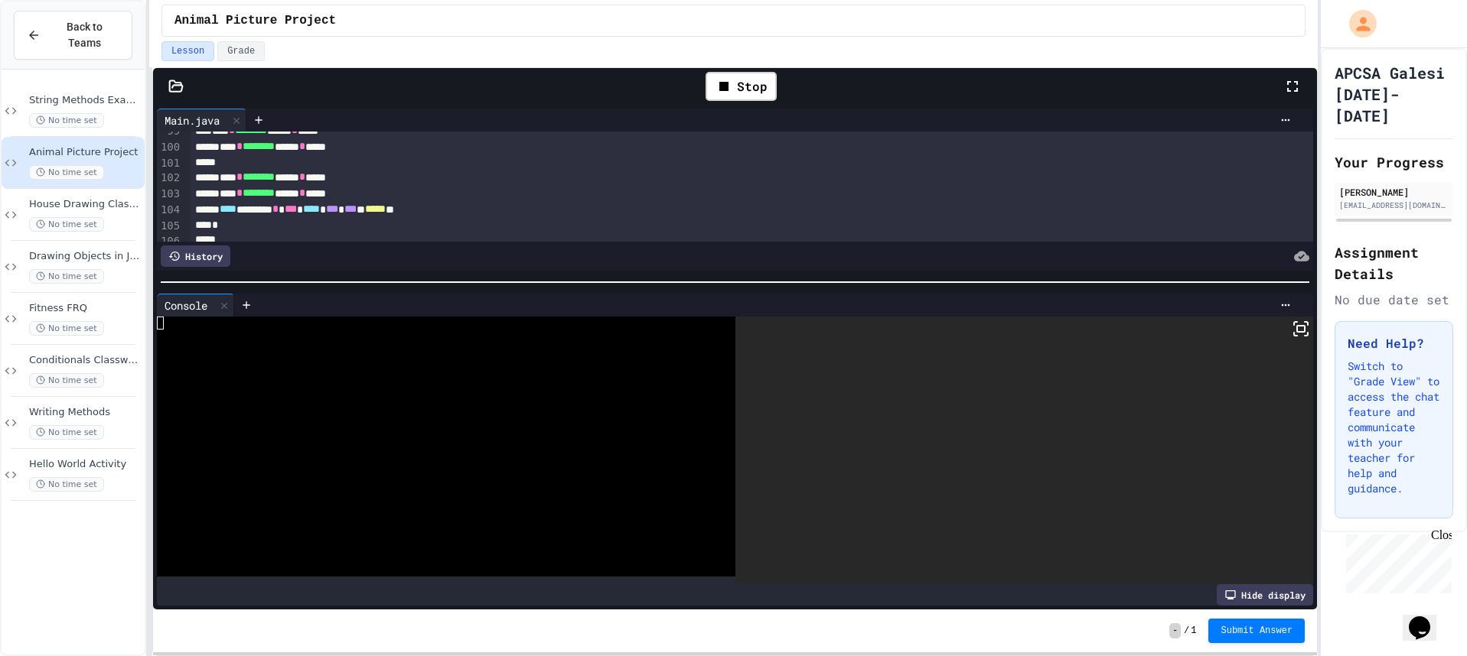
click at [1298, 320] on icon at bounding box center [1300, 329] width 18 height 18
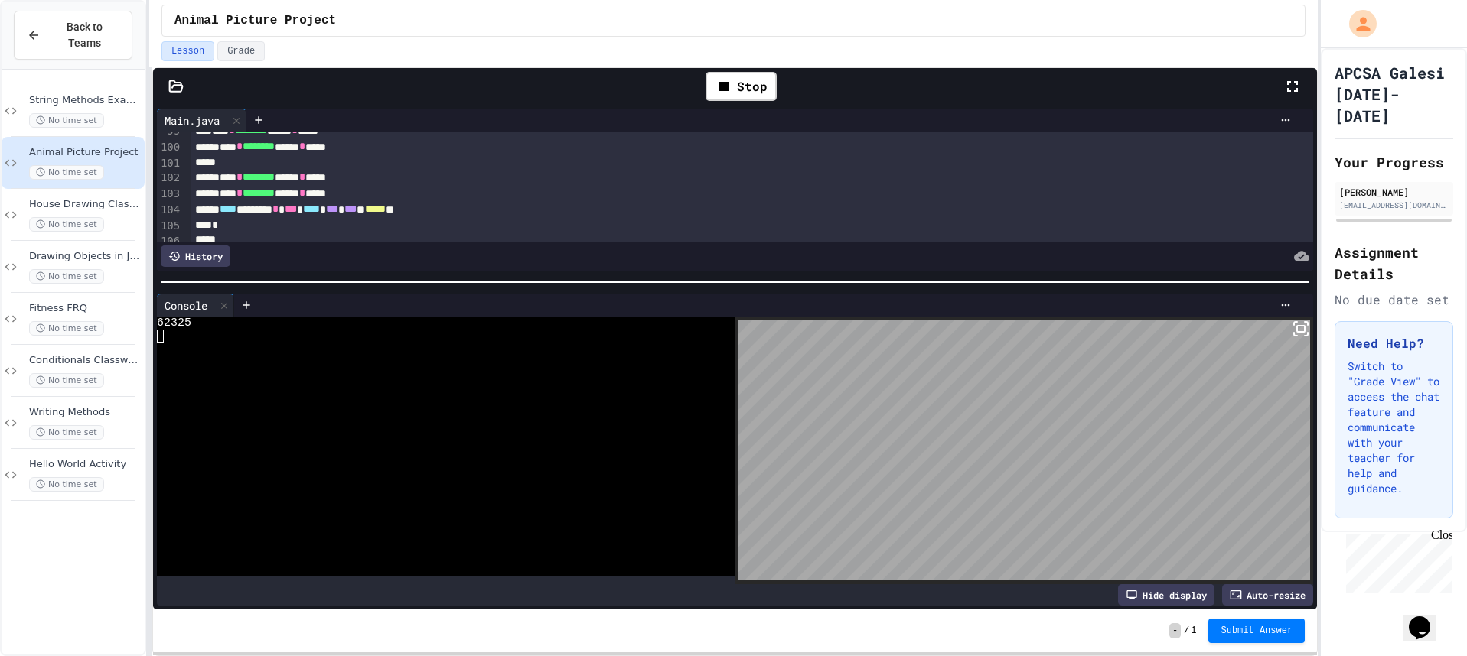
click at [767, 101] on div "Stop" at bounding box center [741, 86] width 86 height 44
click at [767, 97] on div "Stop" at bounding box center [740, 86] width 71 height 29
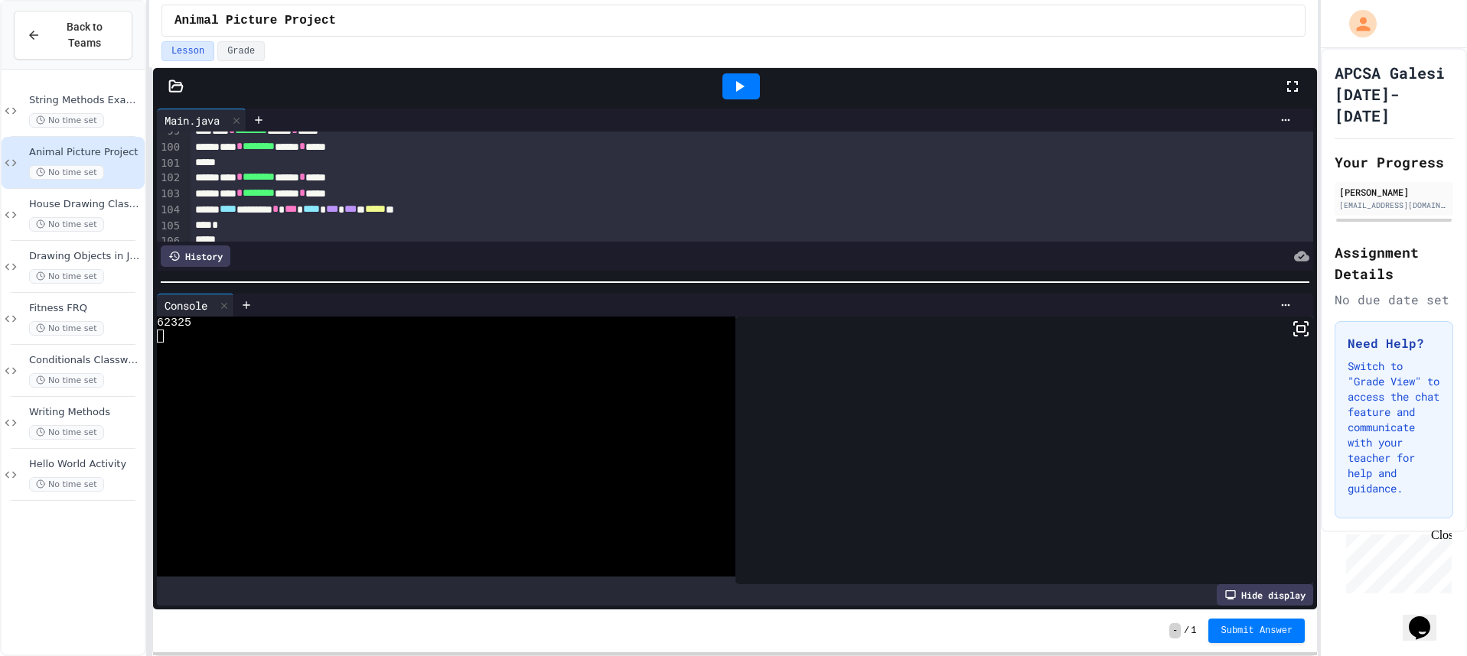
click at [747, 92] on div at bounding box center [740, 86] width 37 height 26
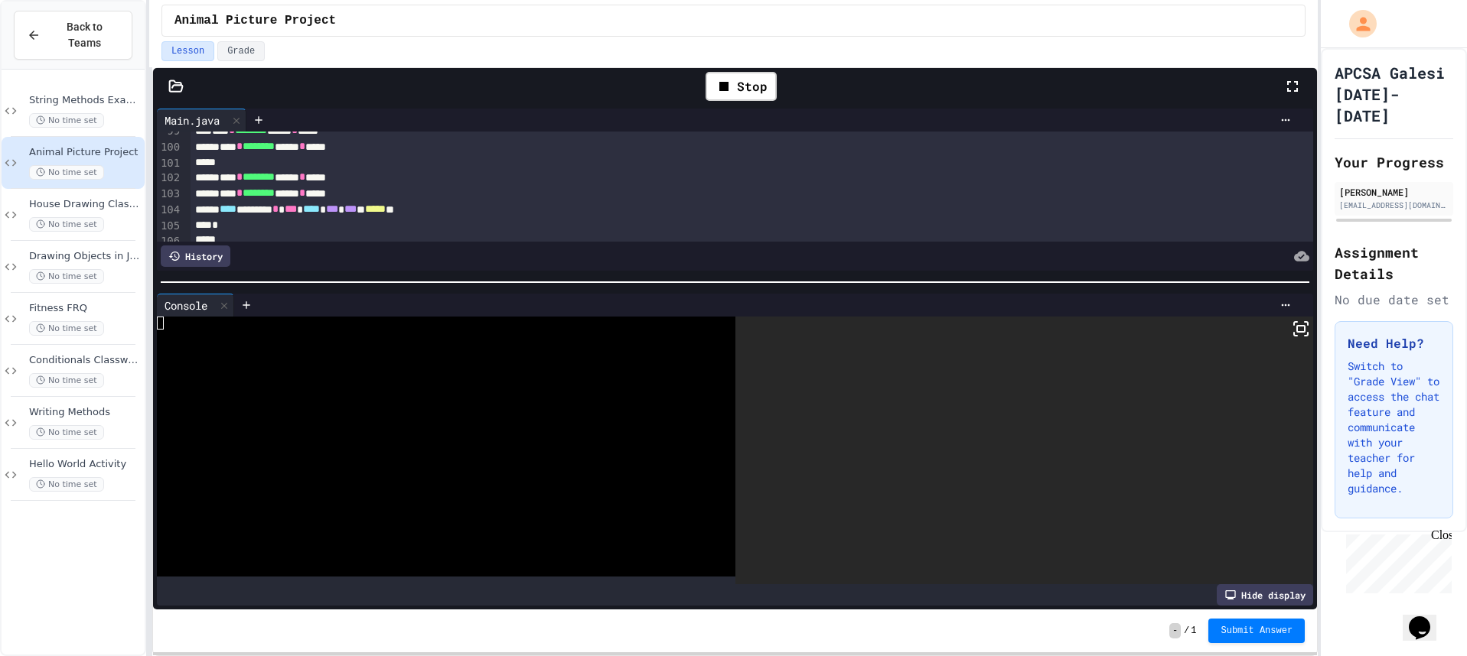
click at [1295, 324] on icon at bounding box center [1300, 329] width 18 height 18
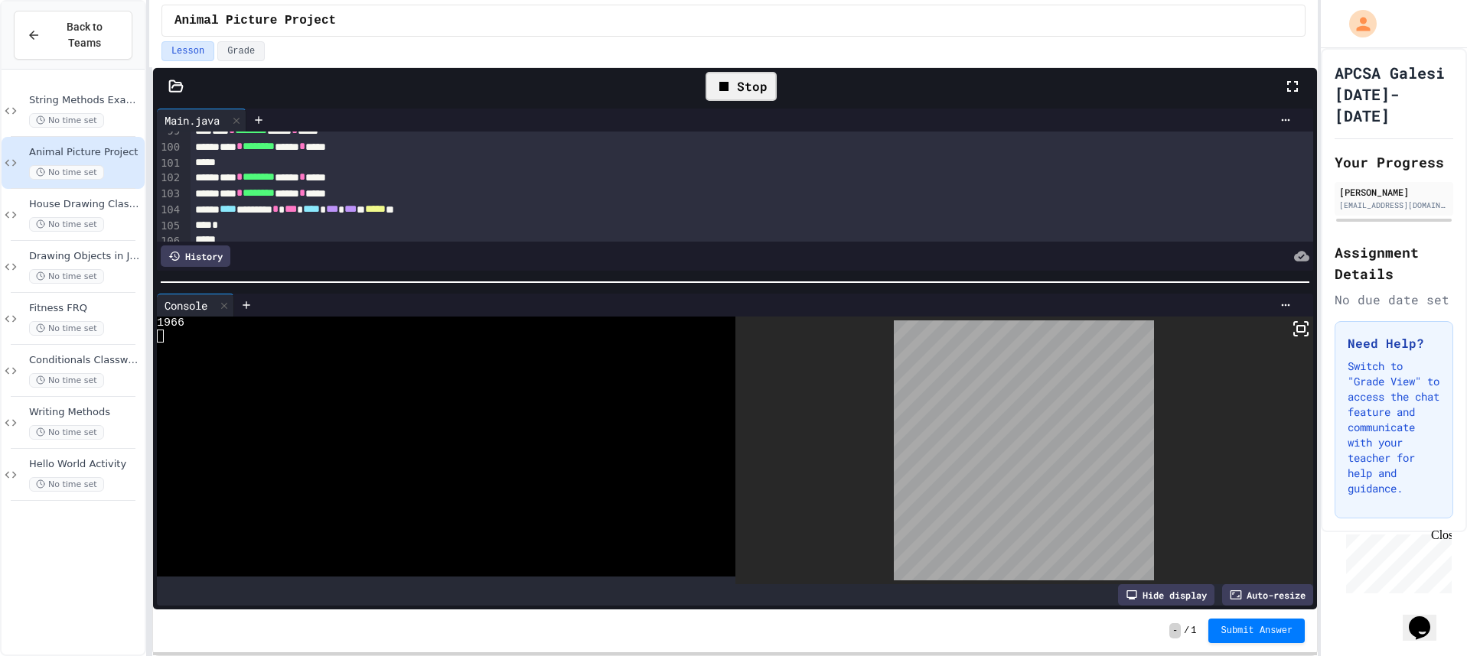
click at [764, 90] on div "Stop" at bounding box center [740, 86] width 71 height 29
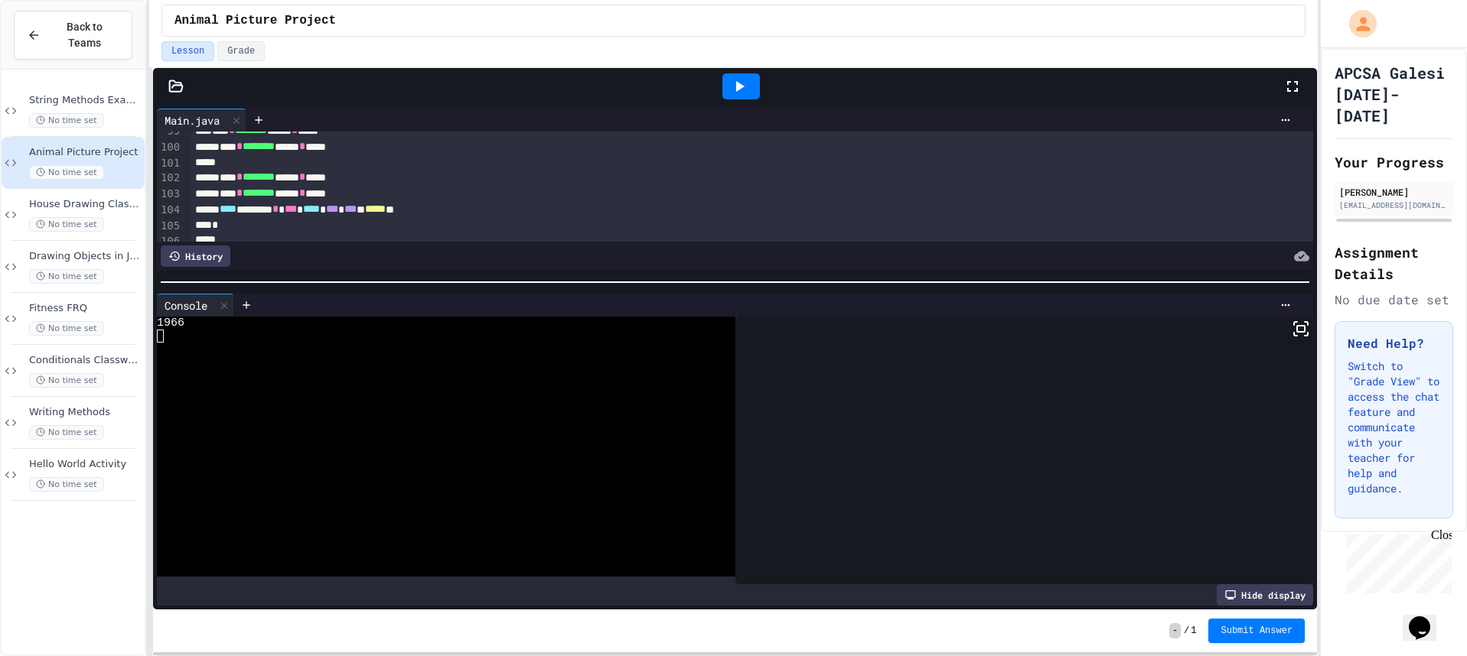
click at [754, 88] on div at bounding box center [740, 86] width 37 height 26
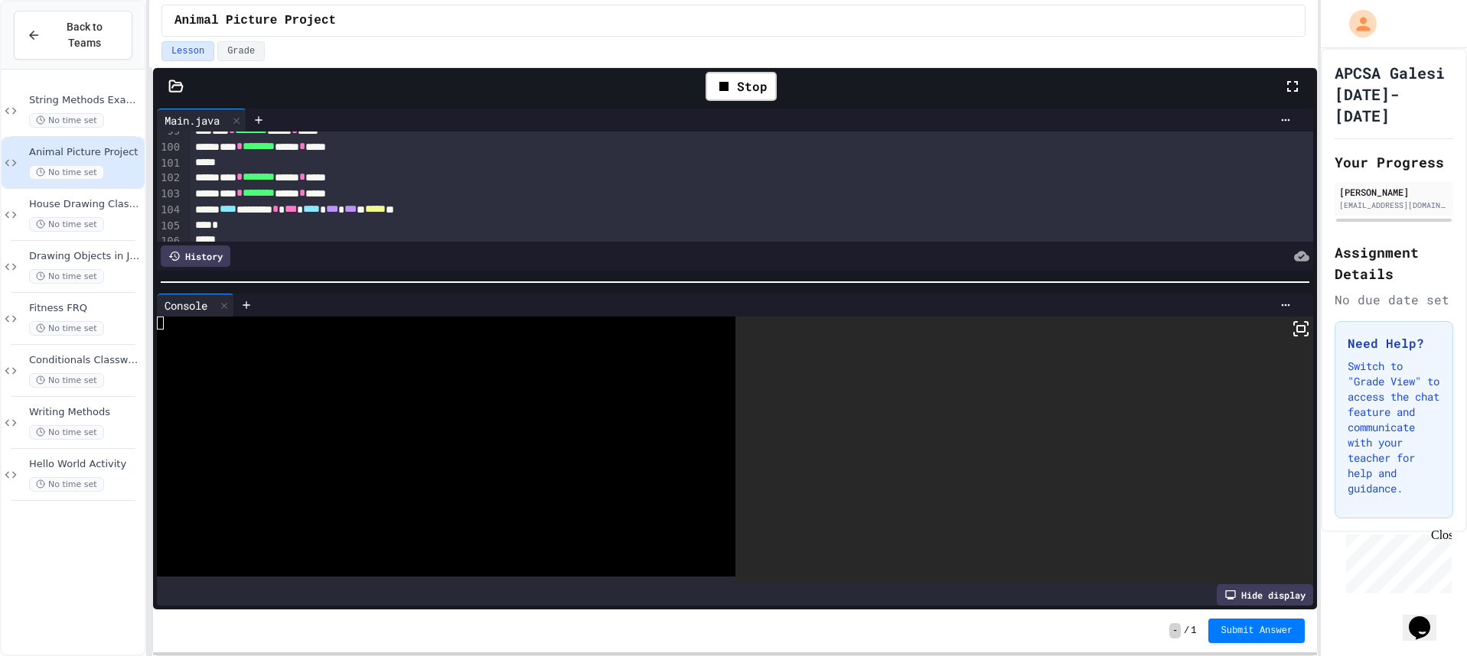
click at [1291, 331] on icon at bounding box center [1300, 329] width 18 height 18
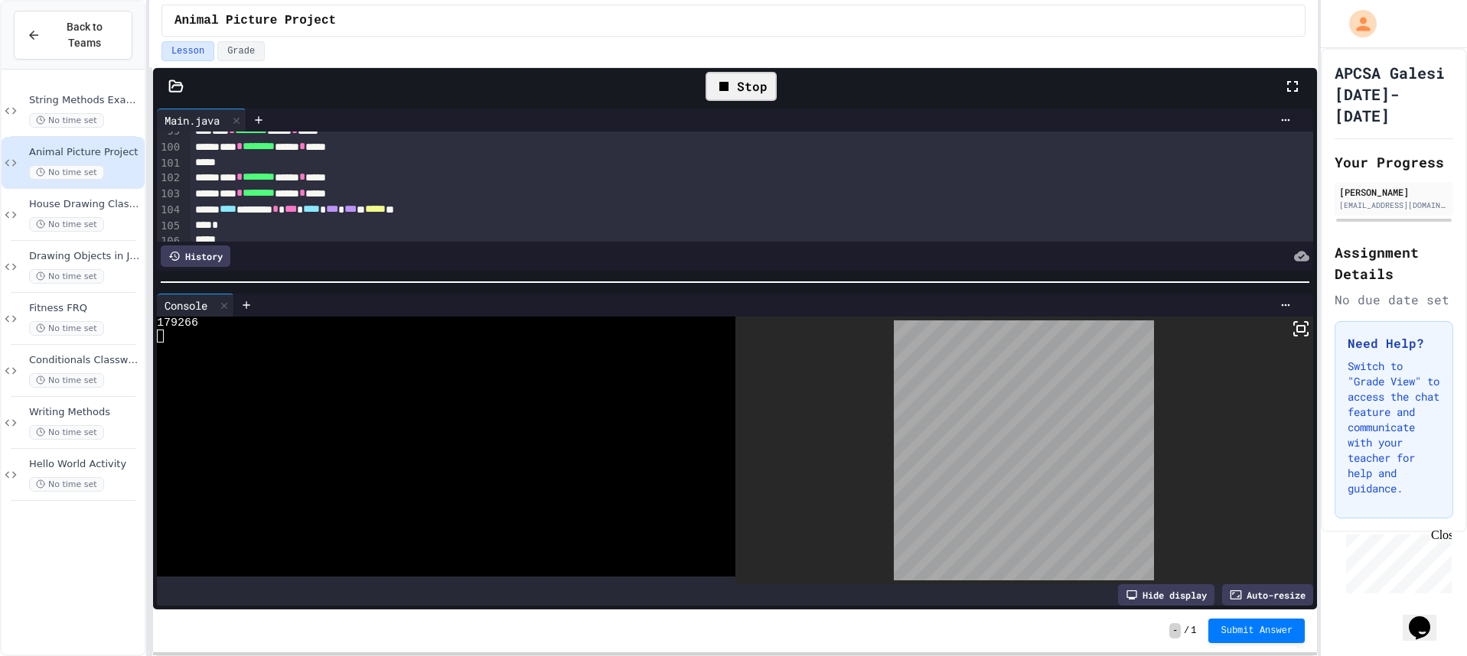
click at [750, 93] on div "Stop" at bounding box center [740, 86] width 71 height 29
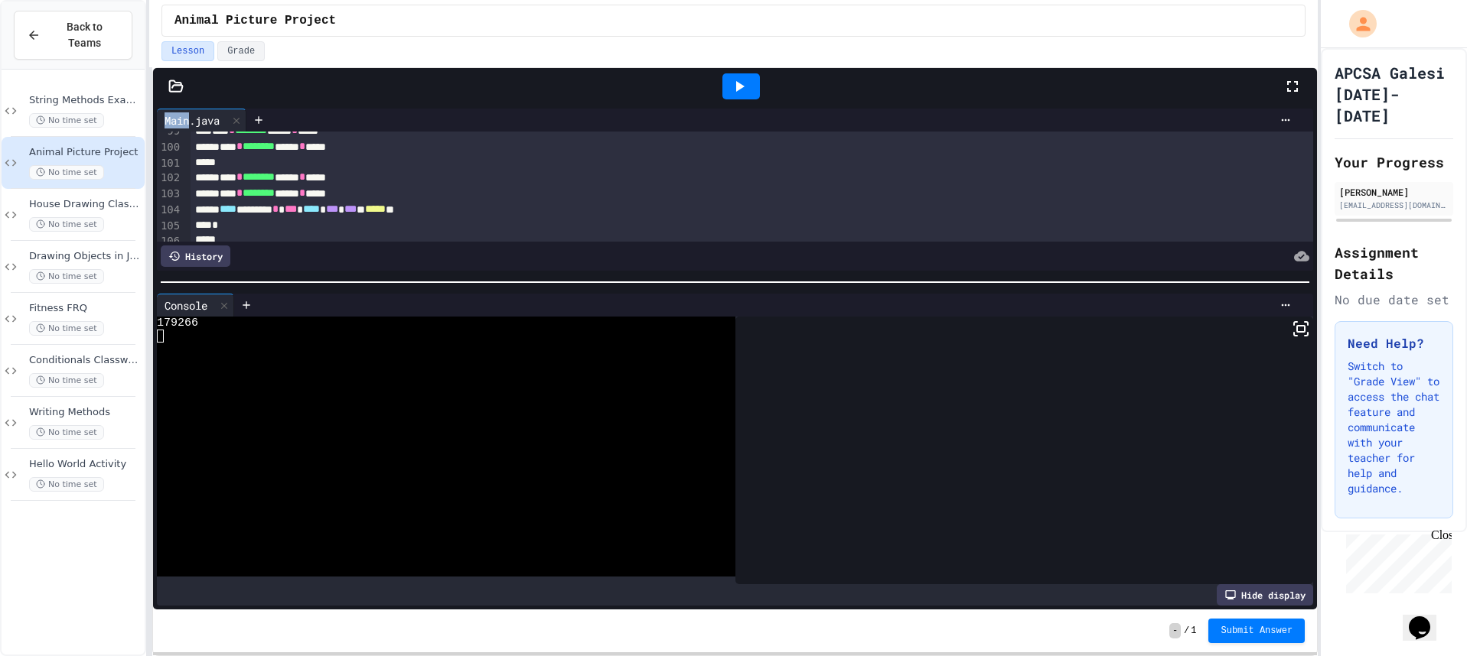
click at [750, 93] on div at bounding box center [740, 86] width 37 height 26
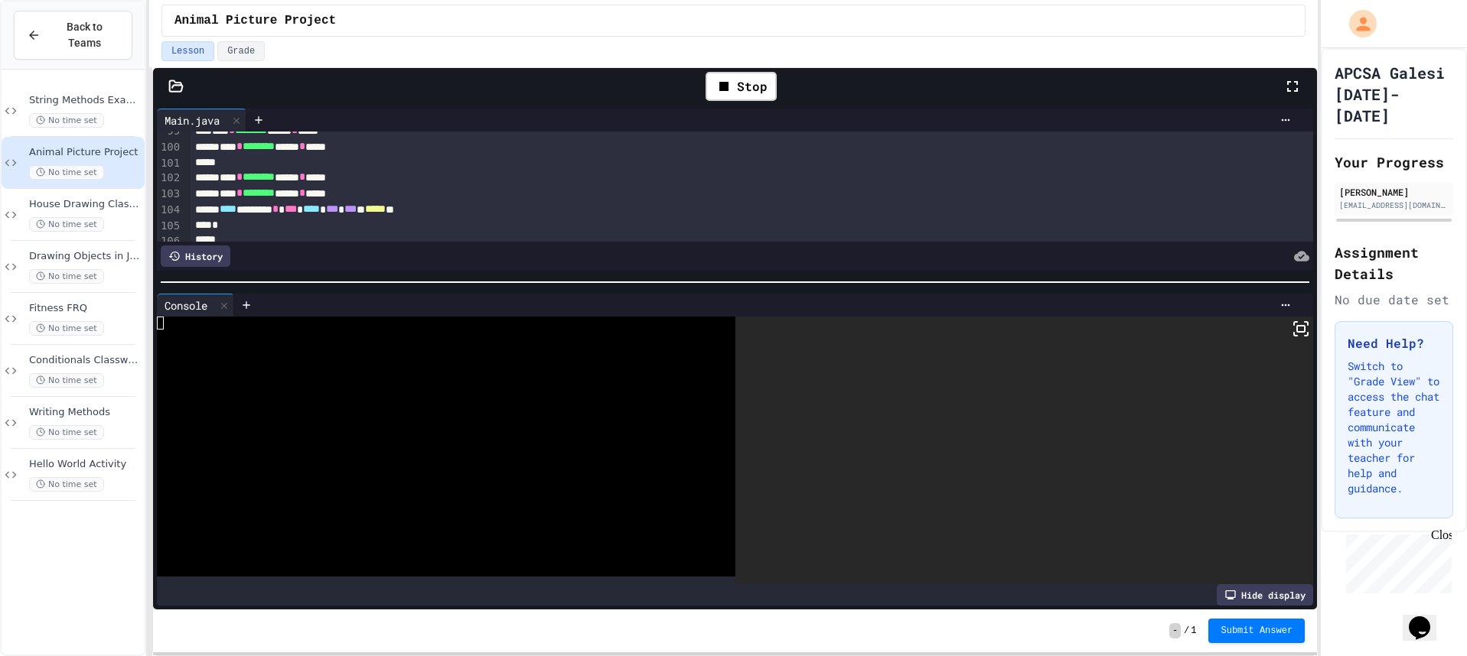
click at [1297, 331] on rect at bounding box center [1301, 329] width 8 height 6
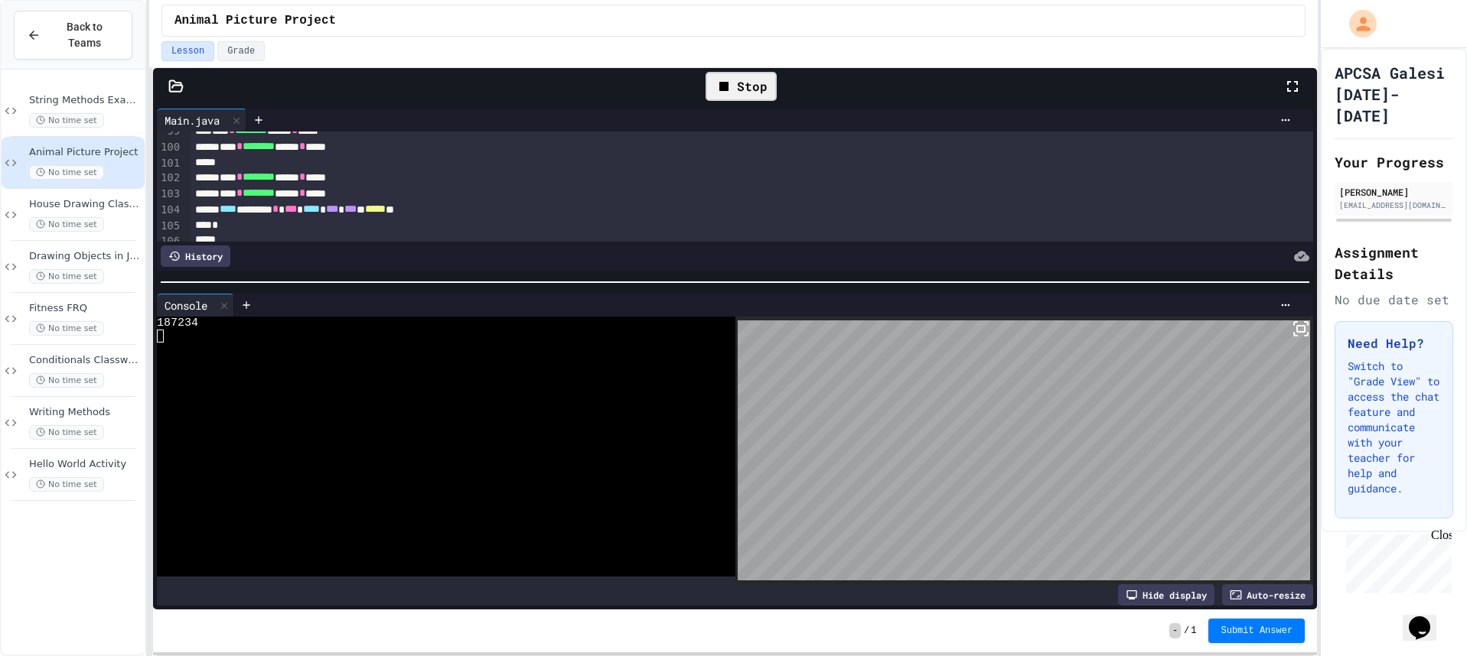
click at [738, 82] on div "Stop" at bounding box center [740, 86] width 71 height 29
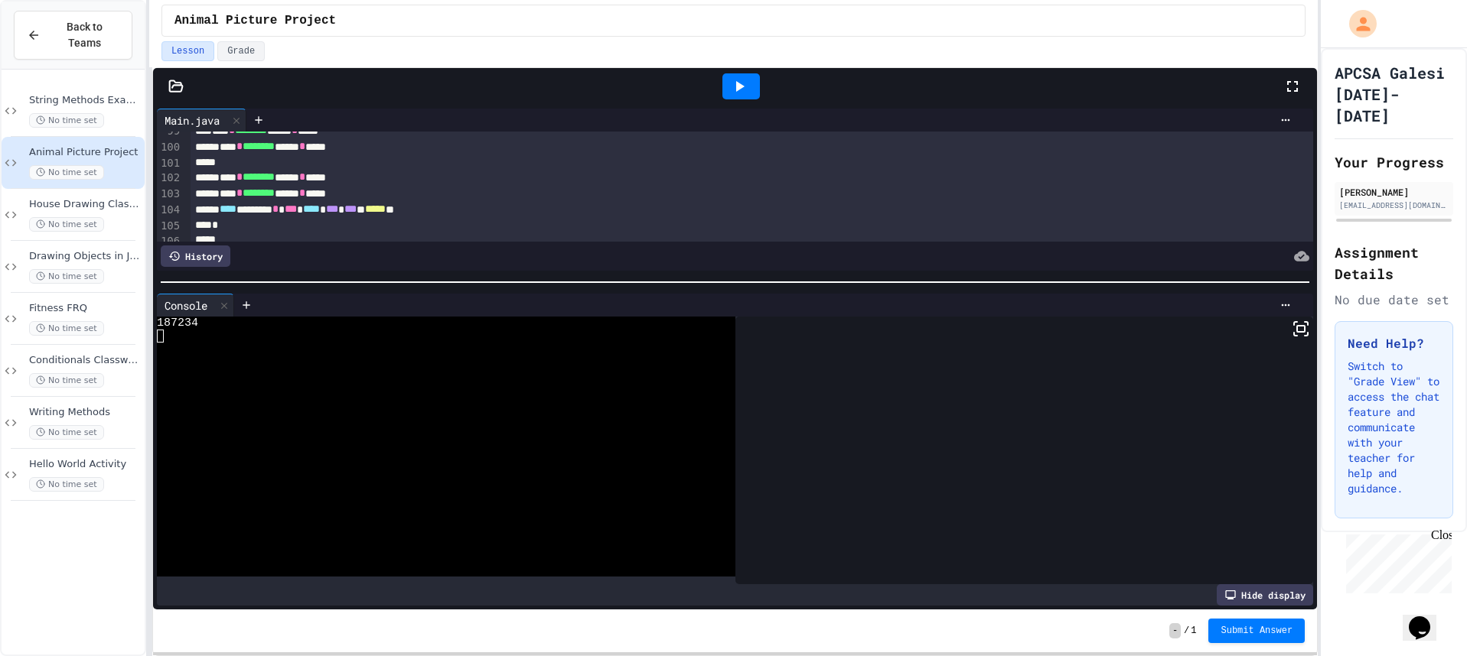
click at [738, 82] on icon at bounding box center [739, 86] width 18 height 18
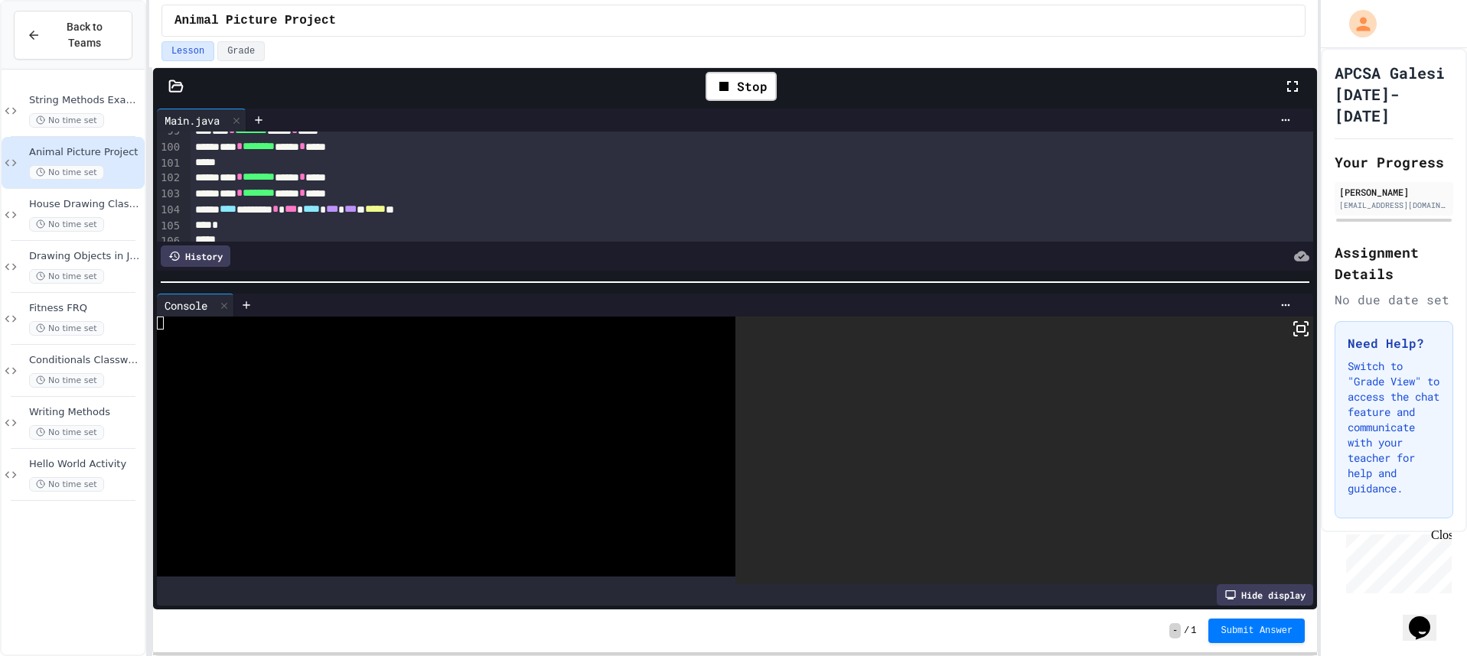
click at [1304, 323] on icon at bounding box center [1305, 323] width 3 height 3
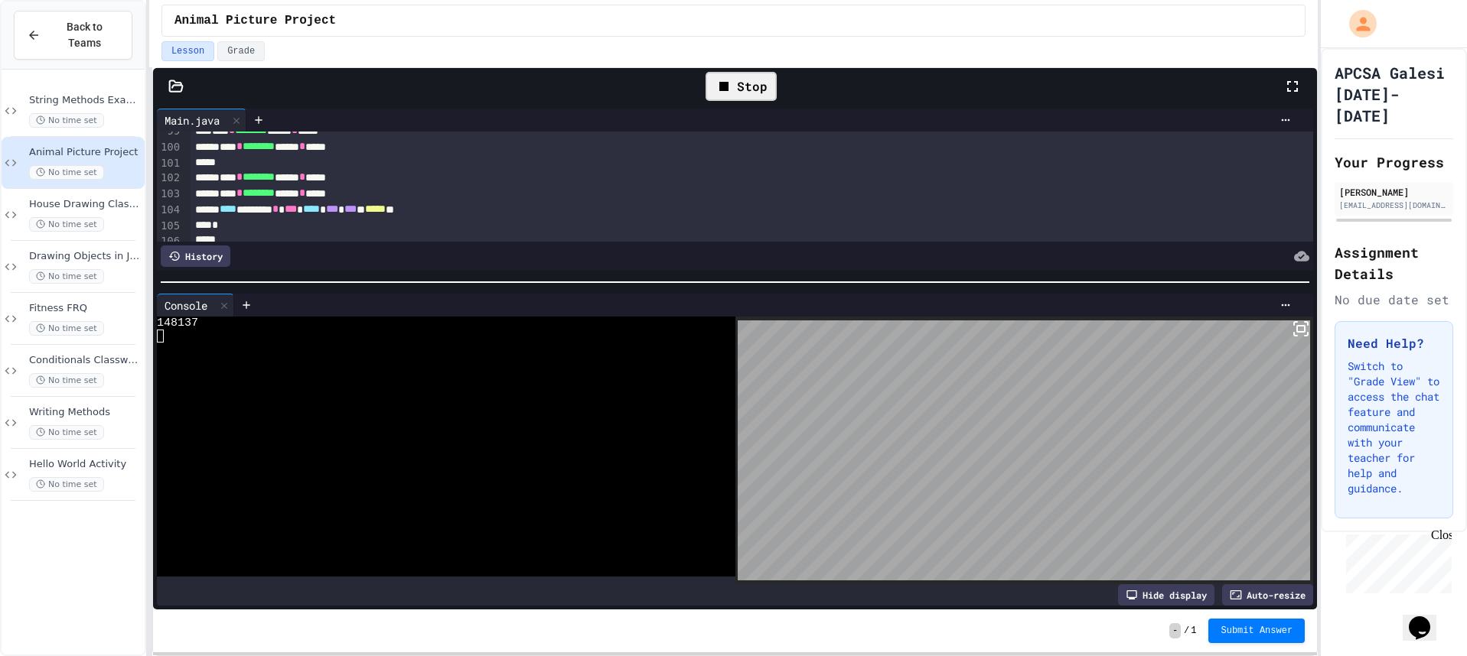
click at [710, 78] on div "Stop" at bounding box center [740, 86] width 71 height 29
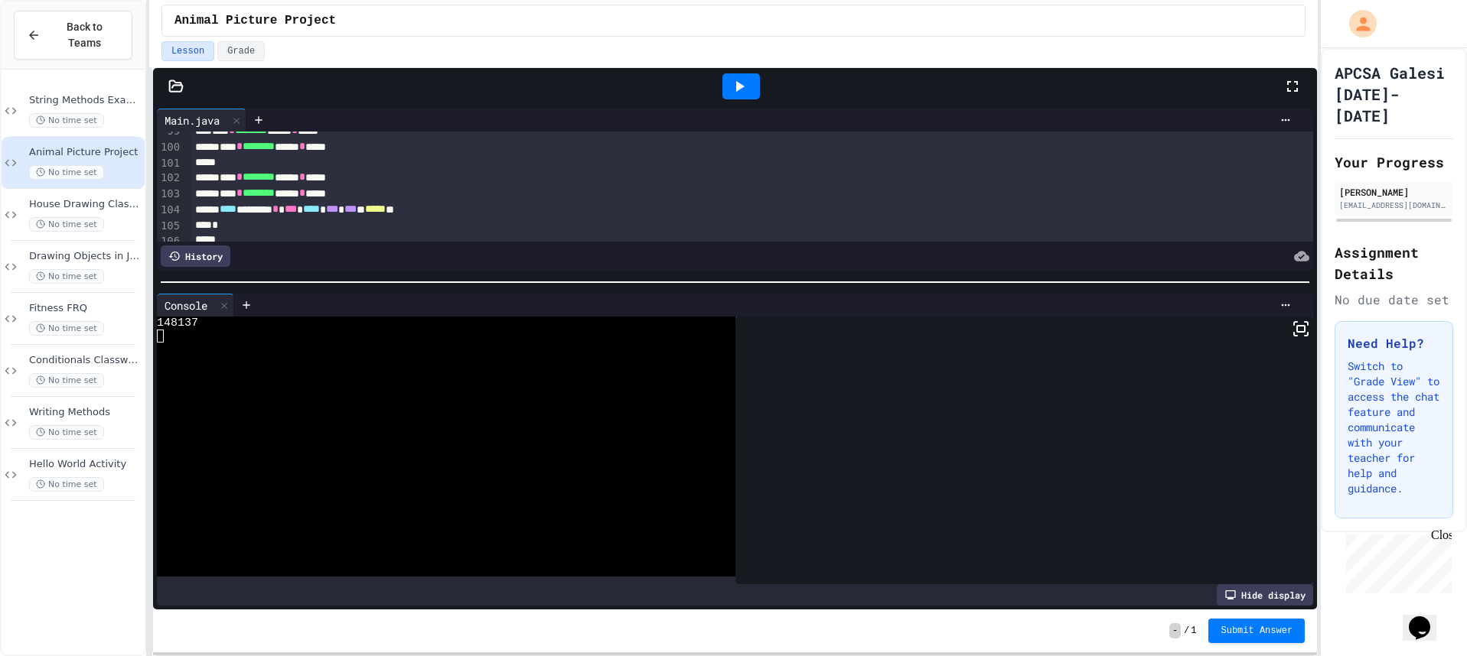
click at [717, 85] on div at bounding box center [741, 86] width 53 height 41
click at [738, 84] on icon at bounding box center [740, 86] width 8 height 11
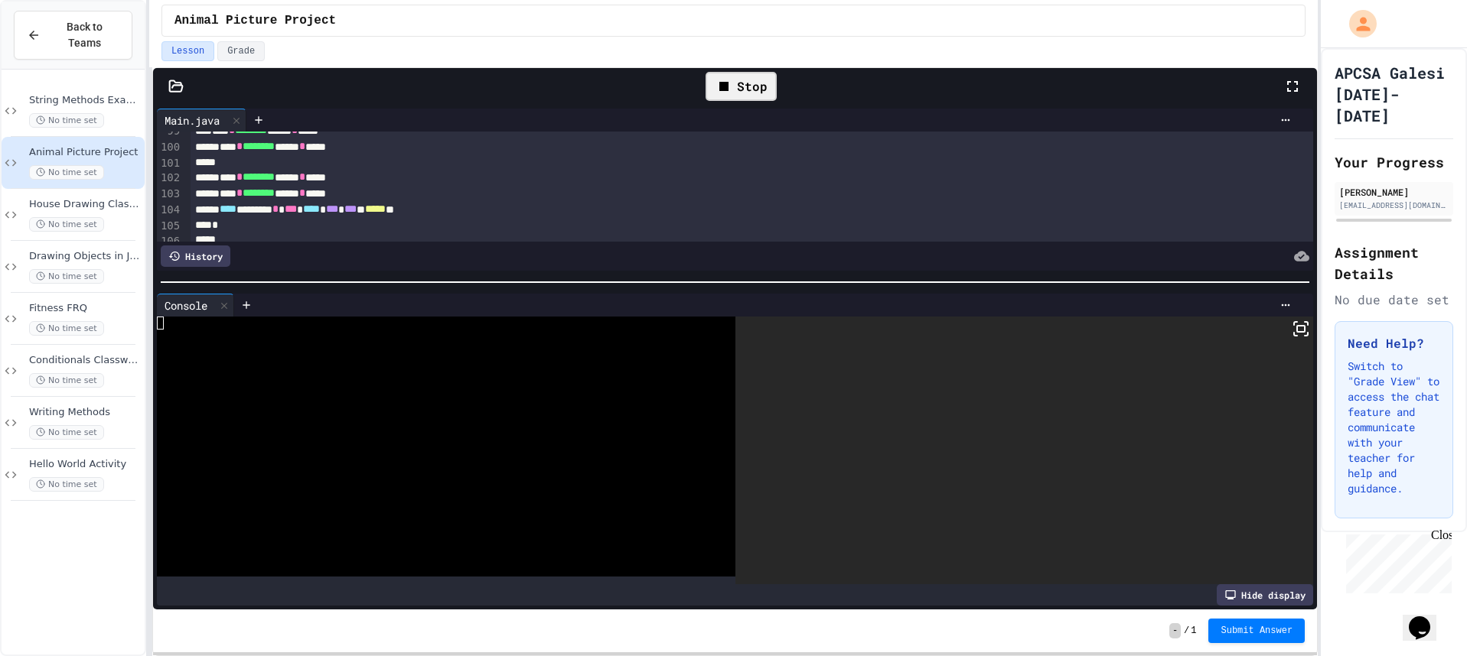
click at [1291, 329] on icon at bounding box center [1300, 329] width 18 height 18
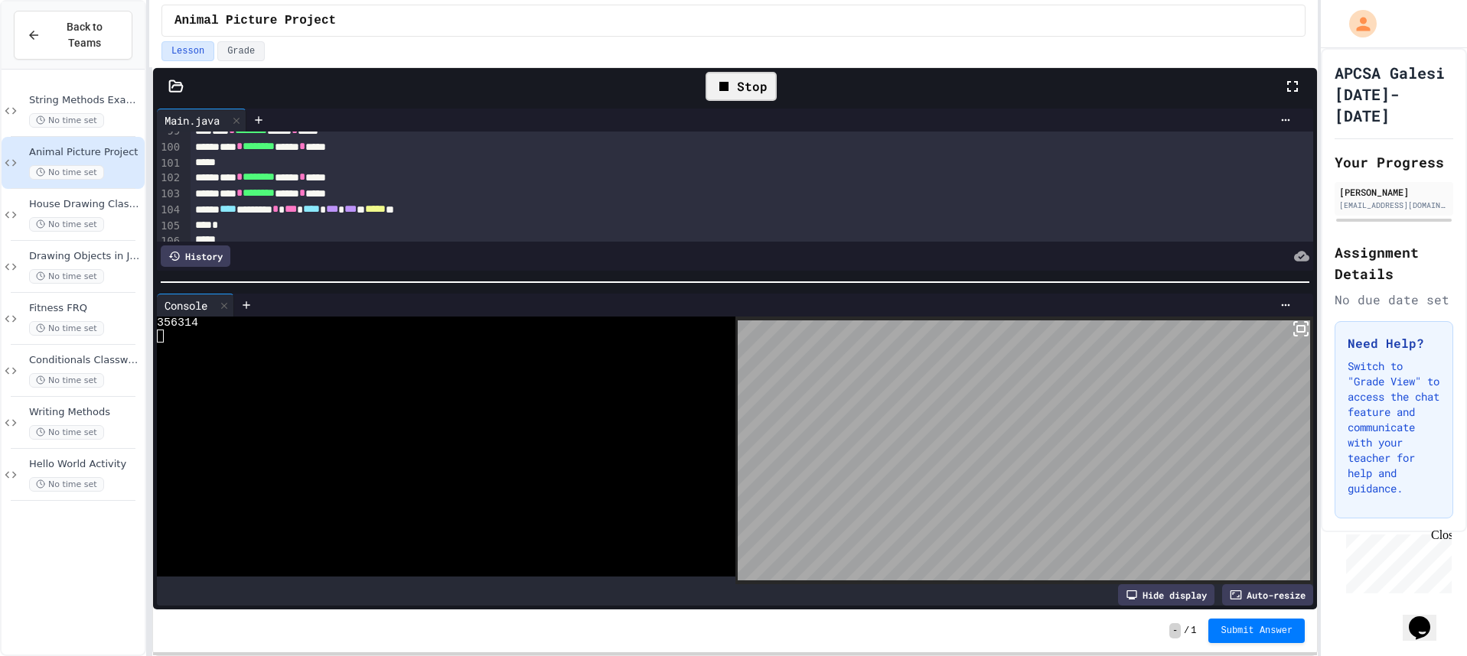
click at [756, 90] on div "Stop" at bounding box center [740, 86] width 71 height 29
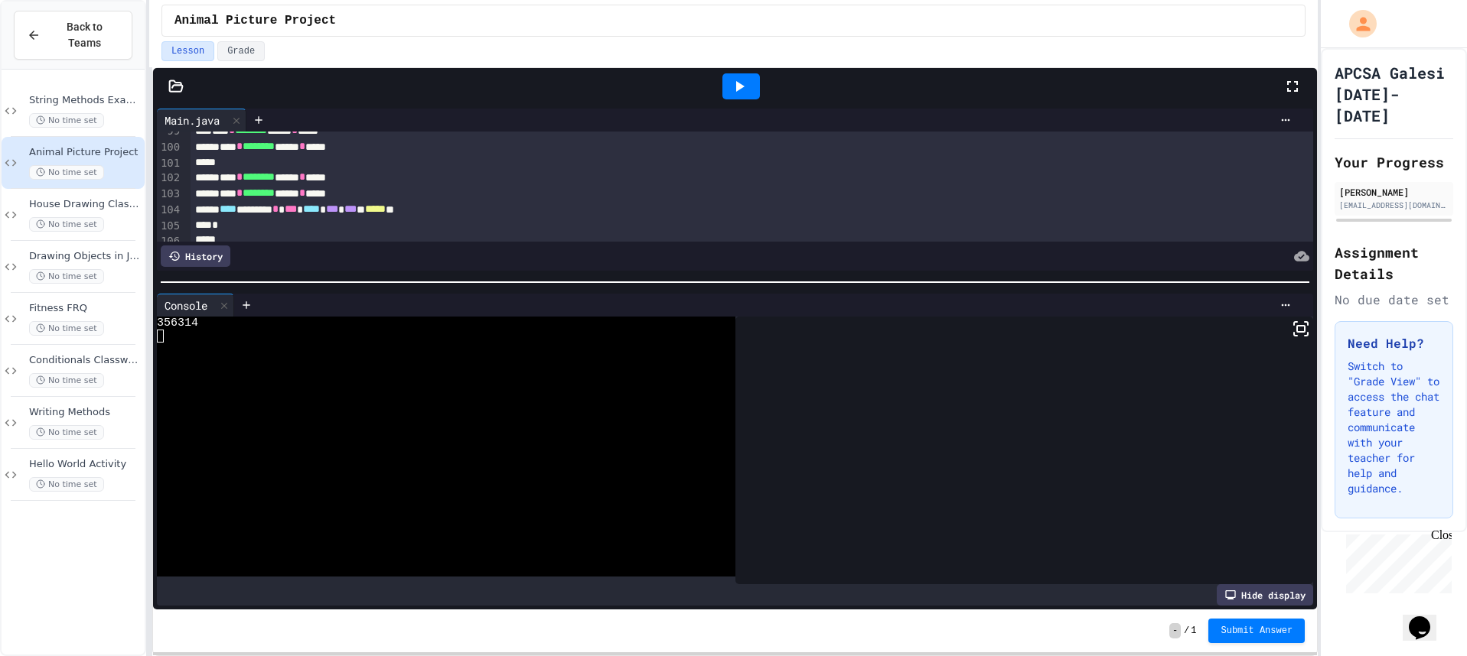
click at [756, 90] on div at bounding box center [740, 86] width 37 height 26
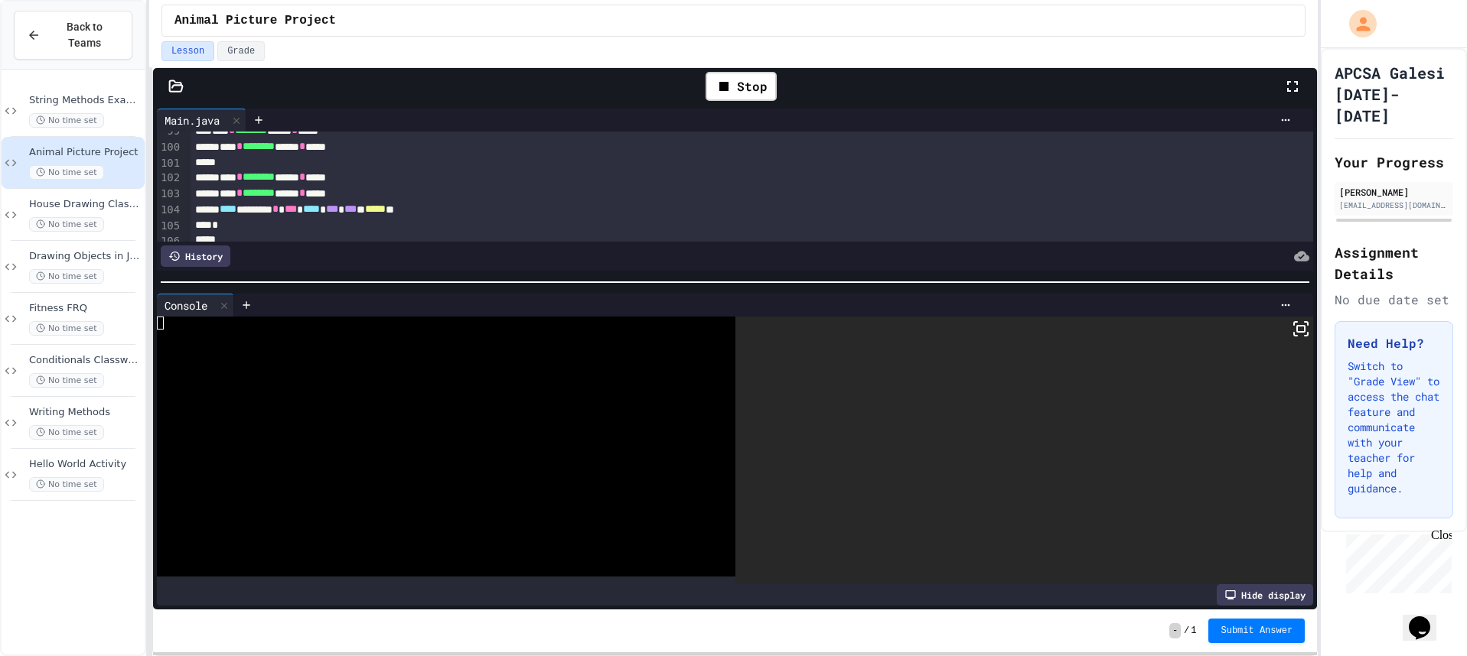
click at [1291, 326] on icon at bounding box center [1300, 329] width 18 height 18
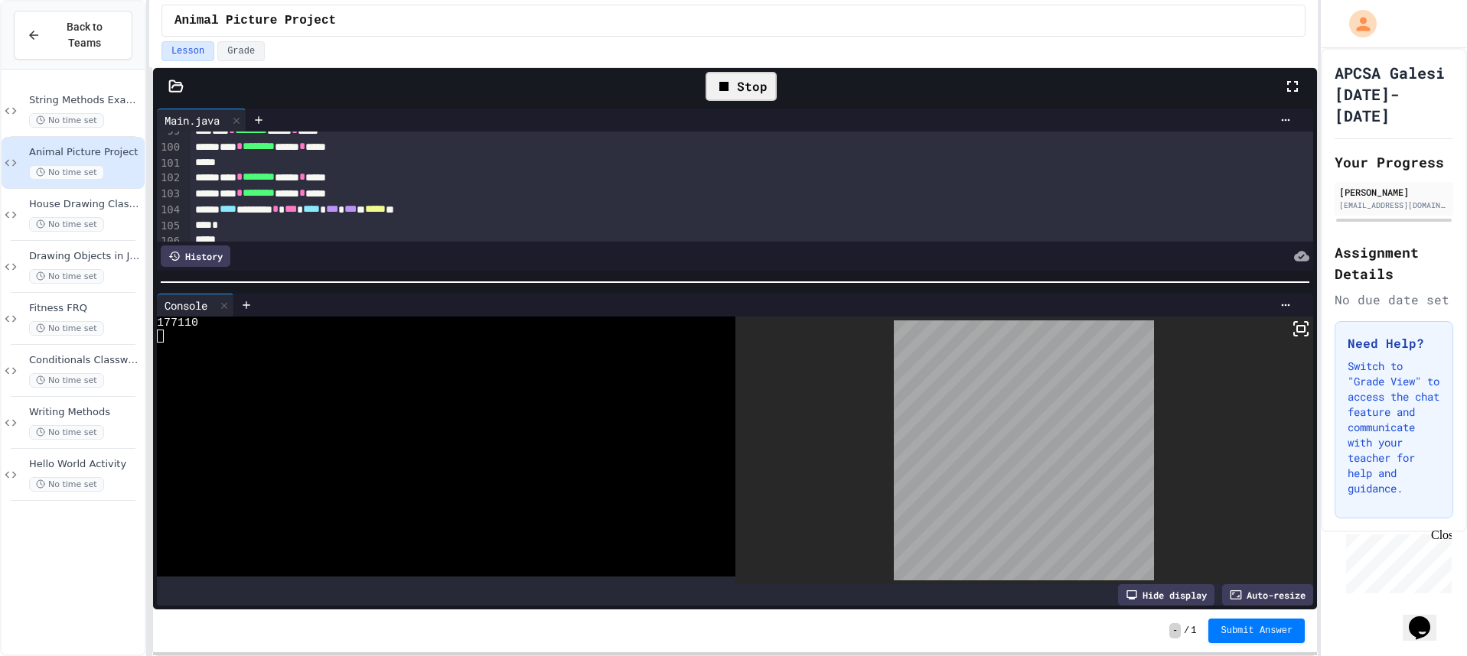
click at [743, 94] on div "Stop" at bounding box center [740, 86] width 71 height 29
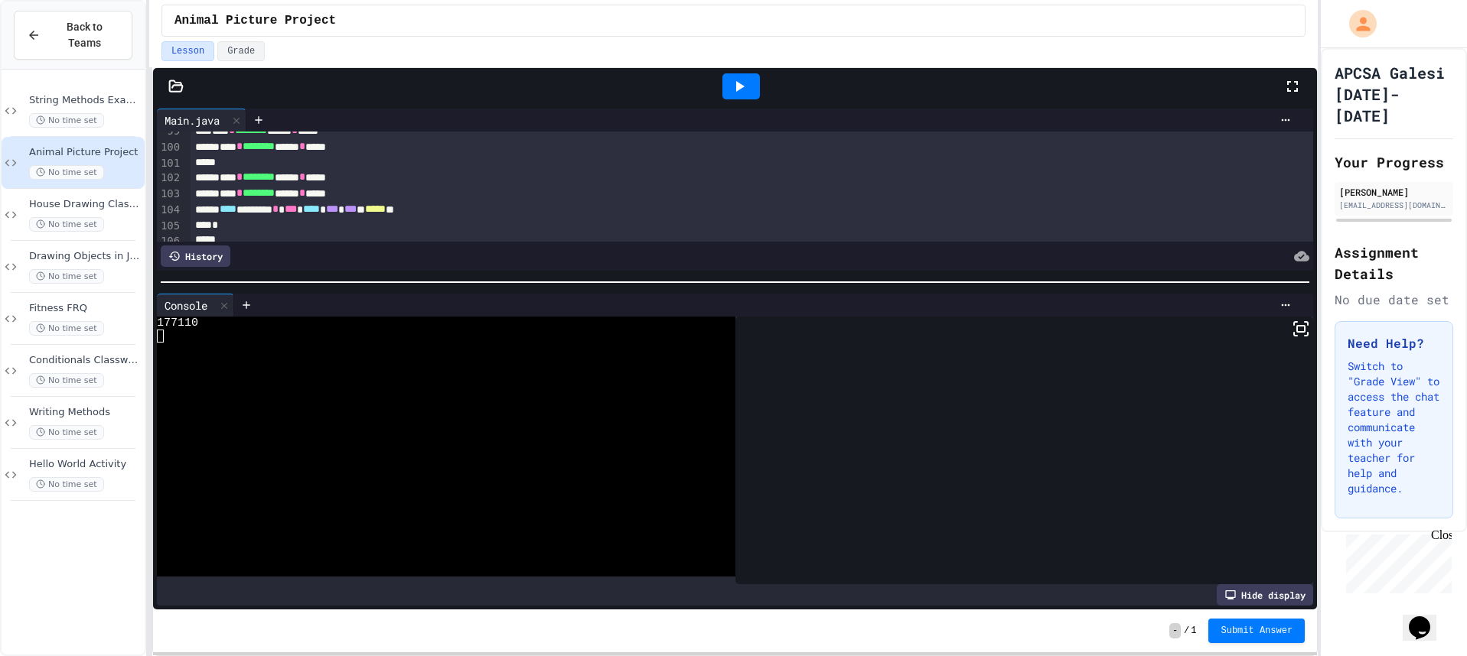
click at [727, 96] on div at bounding box center [740, 86] width 37 height 26
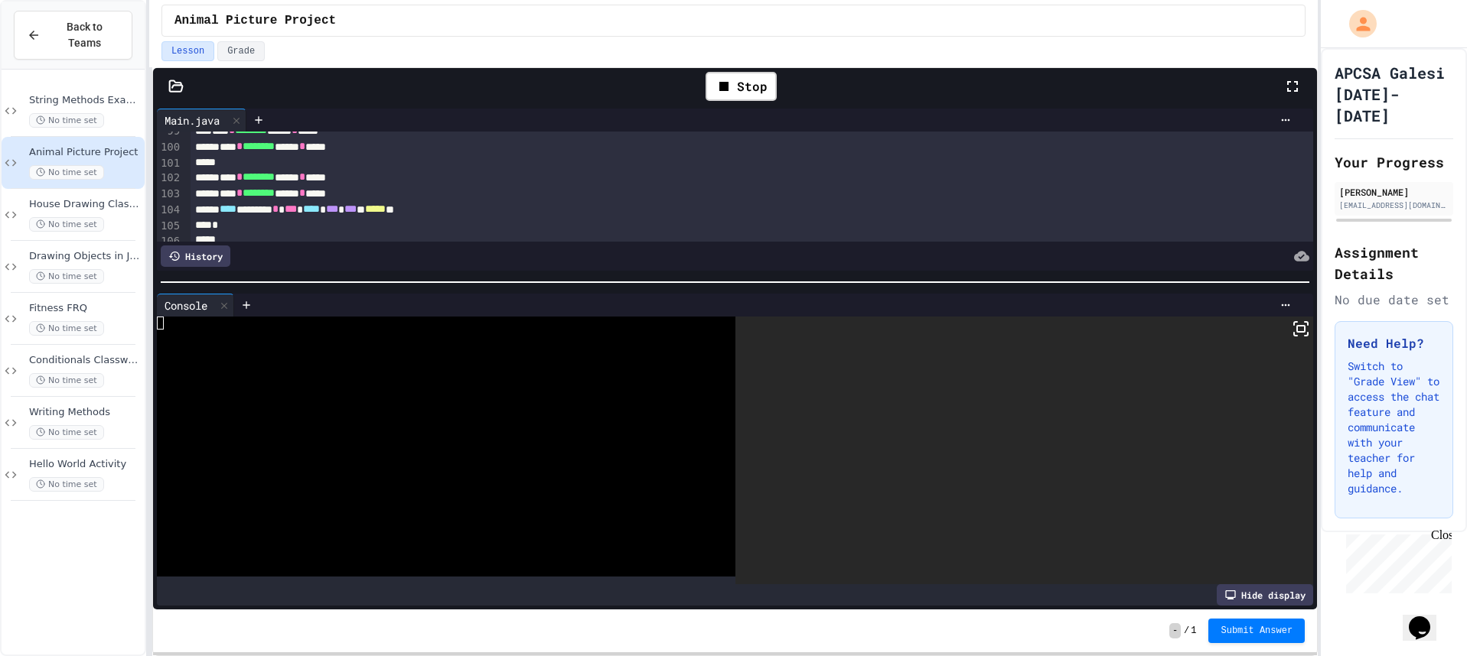
click at [1291, 335] on icon at bounding box center [1300, 329] width 18 height 18
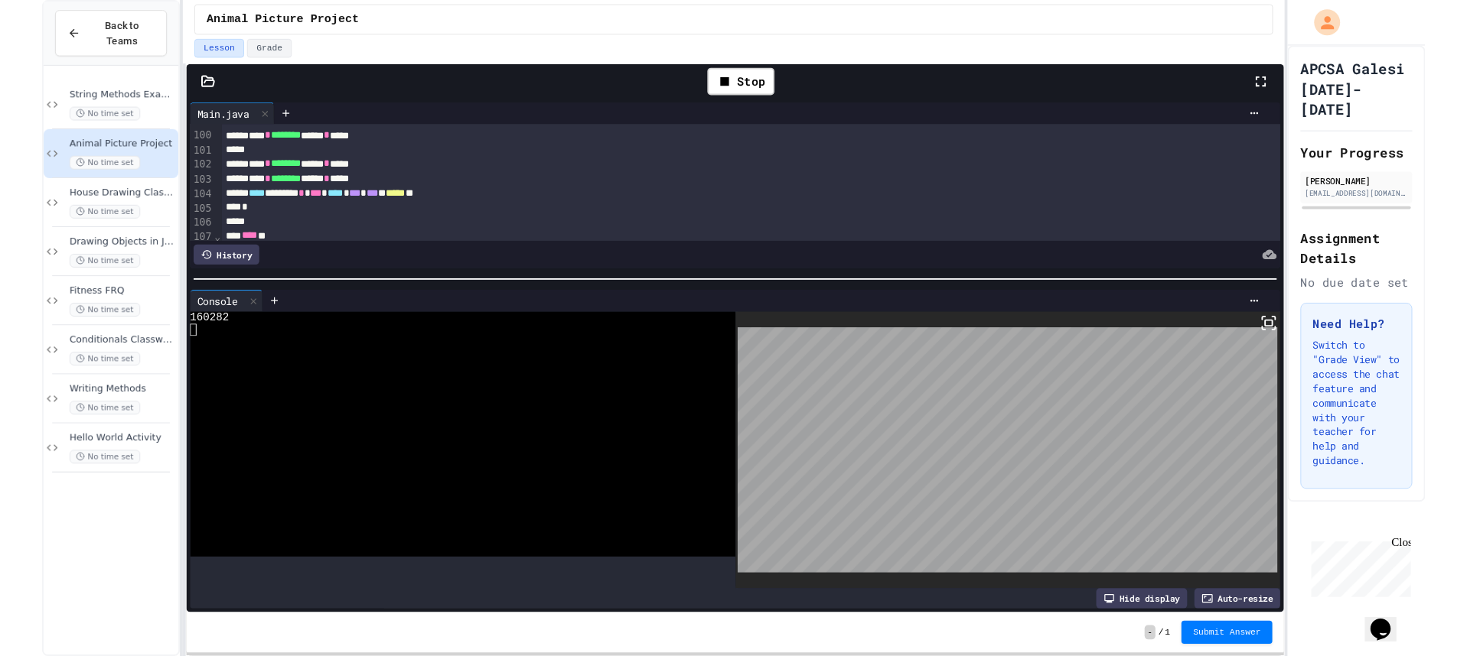
scroll to position [1530, 0]
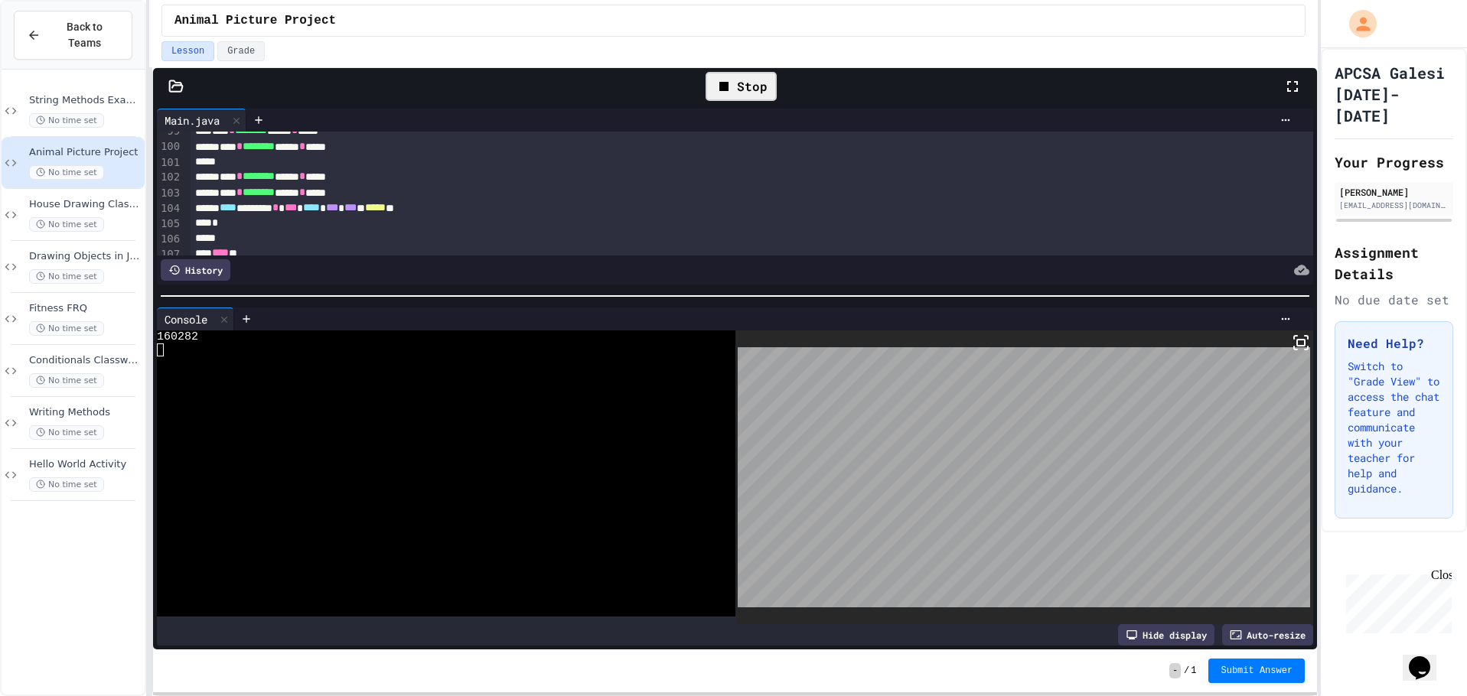
click at [740, 90] on div "Stop" at bounding box center [740, 86] width 71 height 29
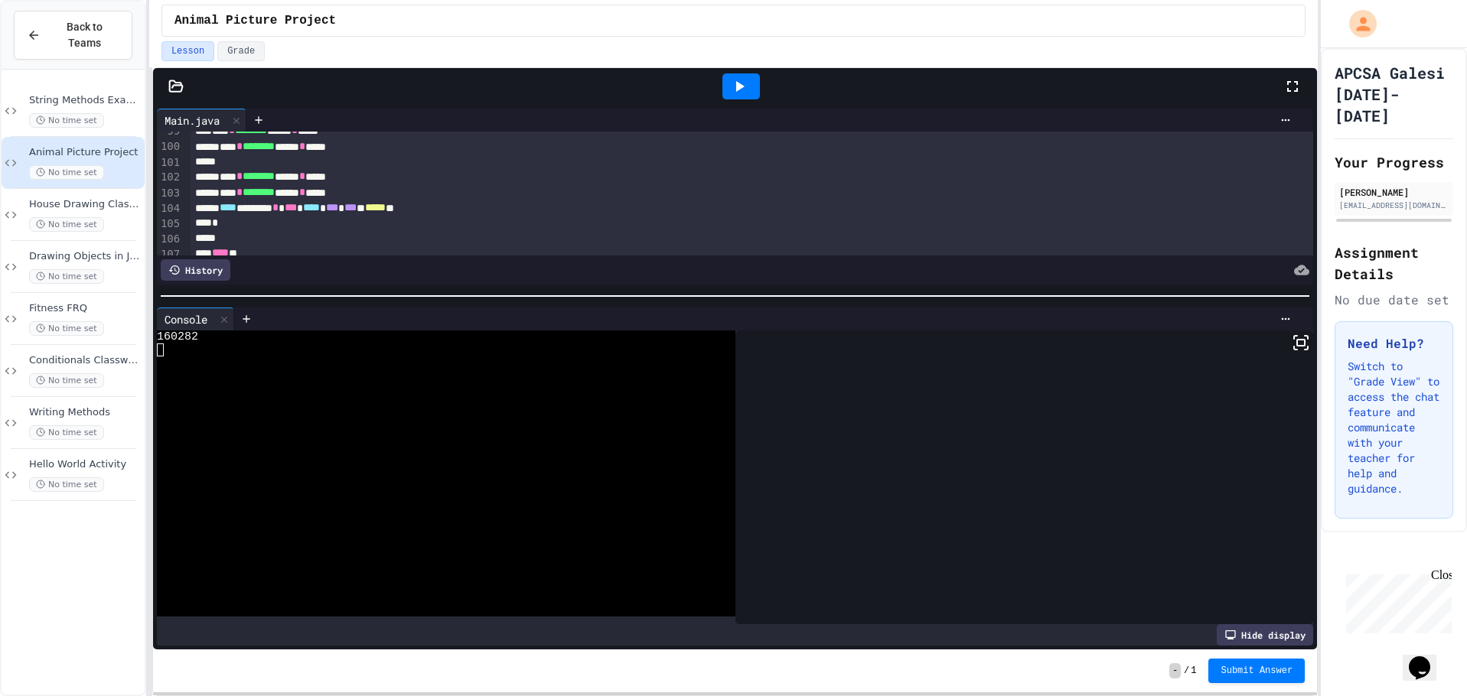
click at [740, 90] on icon at bounding box center [739, 86] width 18 height 18
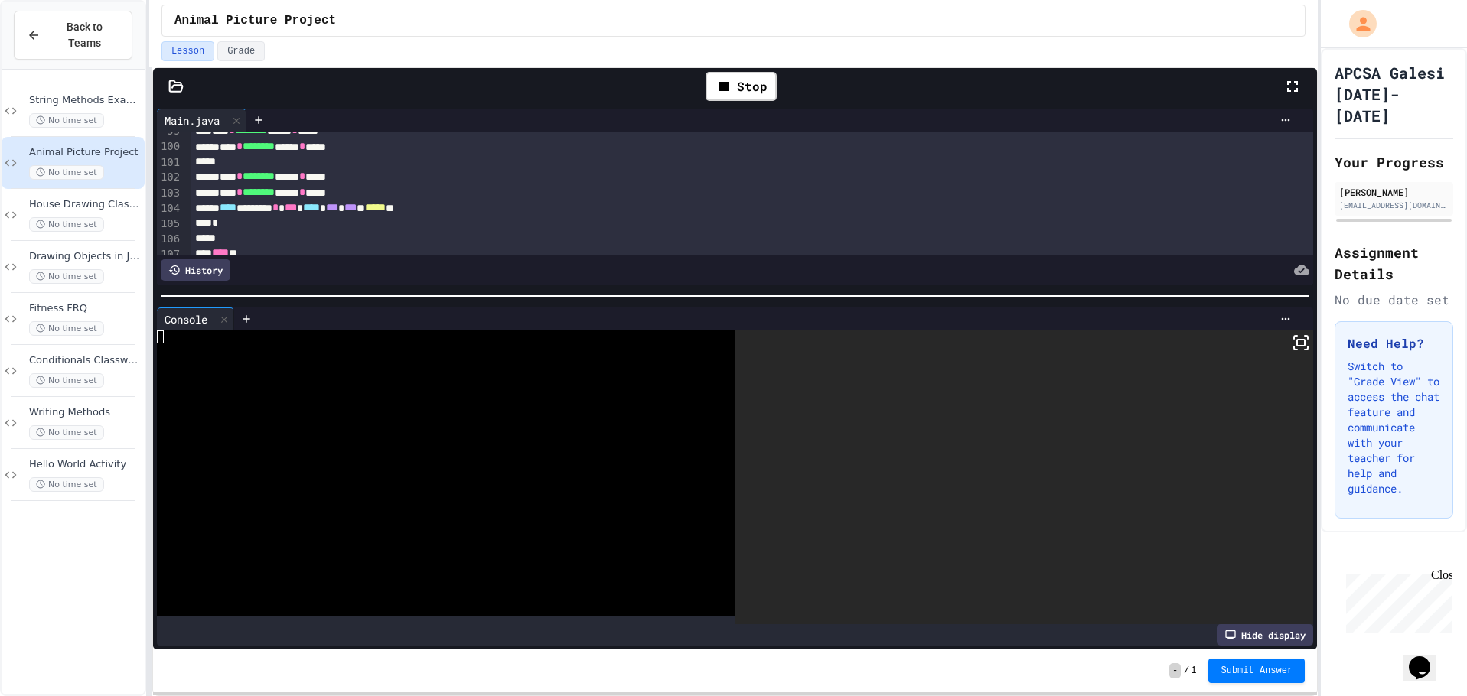
click at [1291, 338] on icon at bounding box center [1300, 343] width 18 height 18
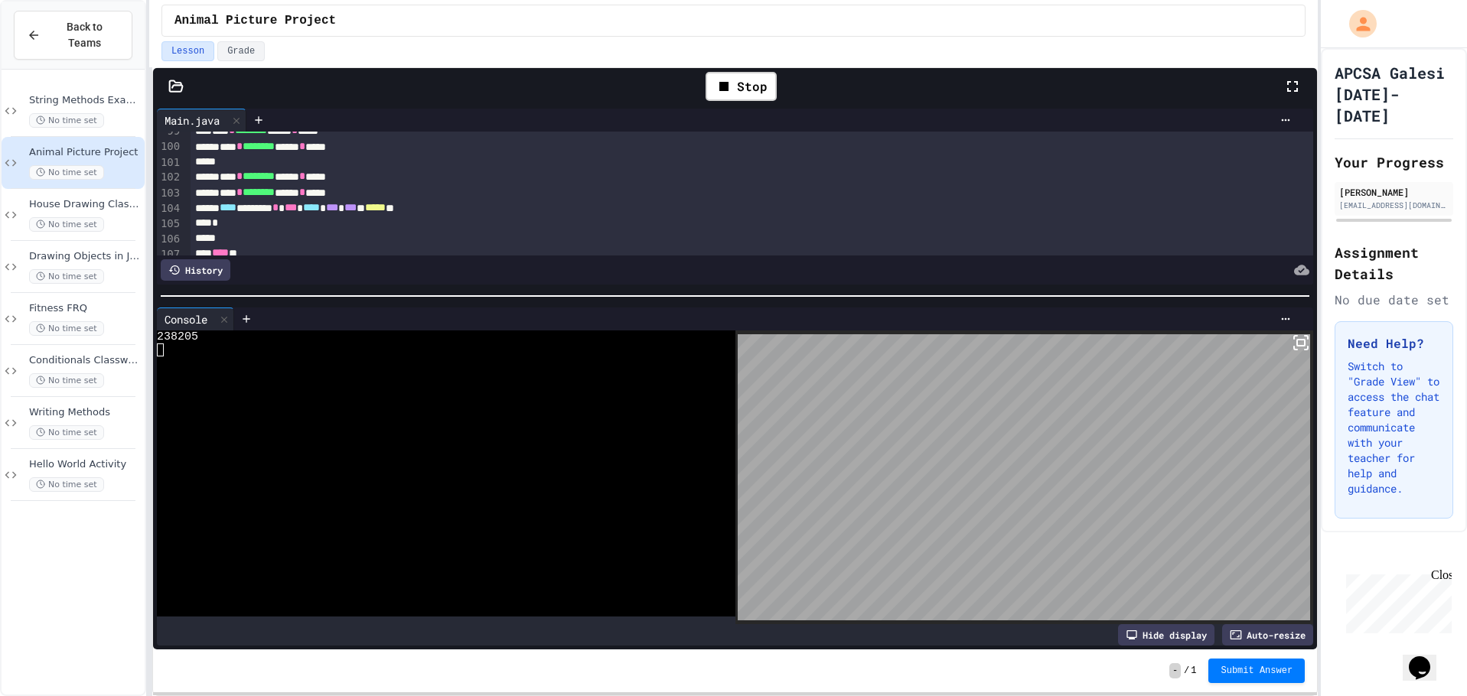
click at [1251, 624] on div "Auto-resize" at bounding box center [1267, 634] width 91 height 21
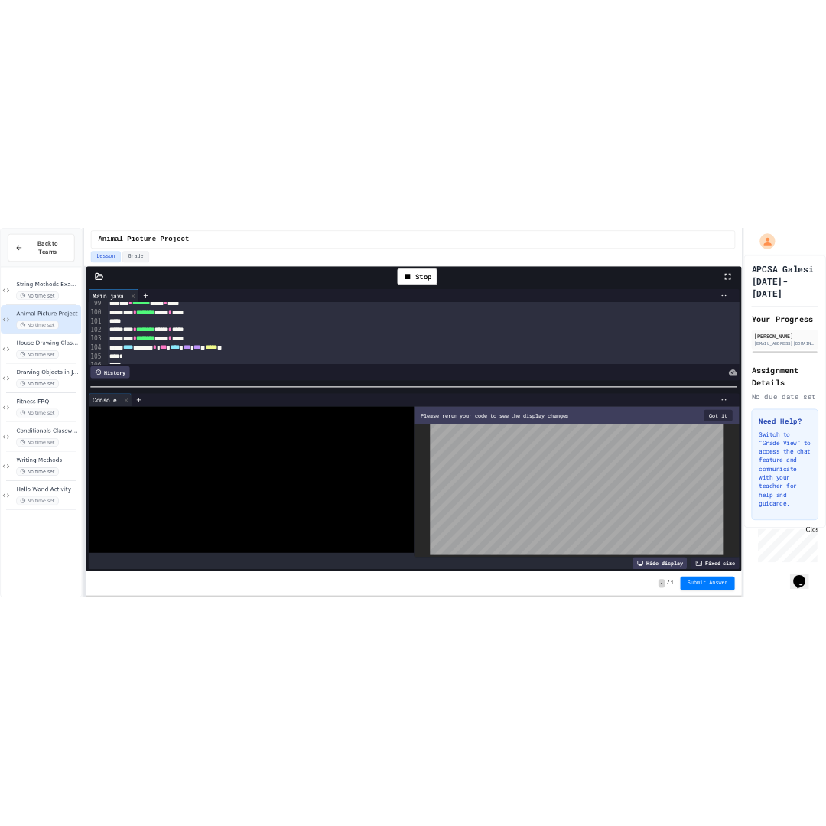
scroll to position [1533, 0]
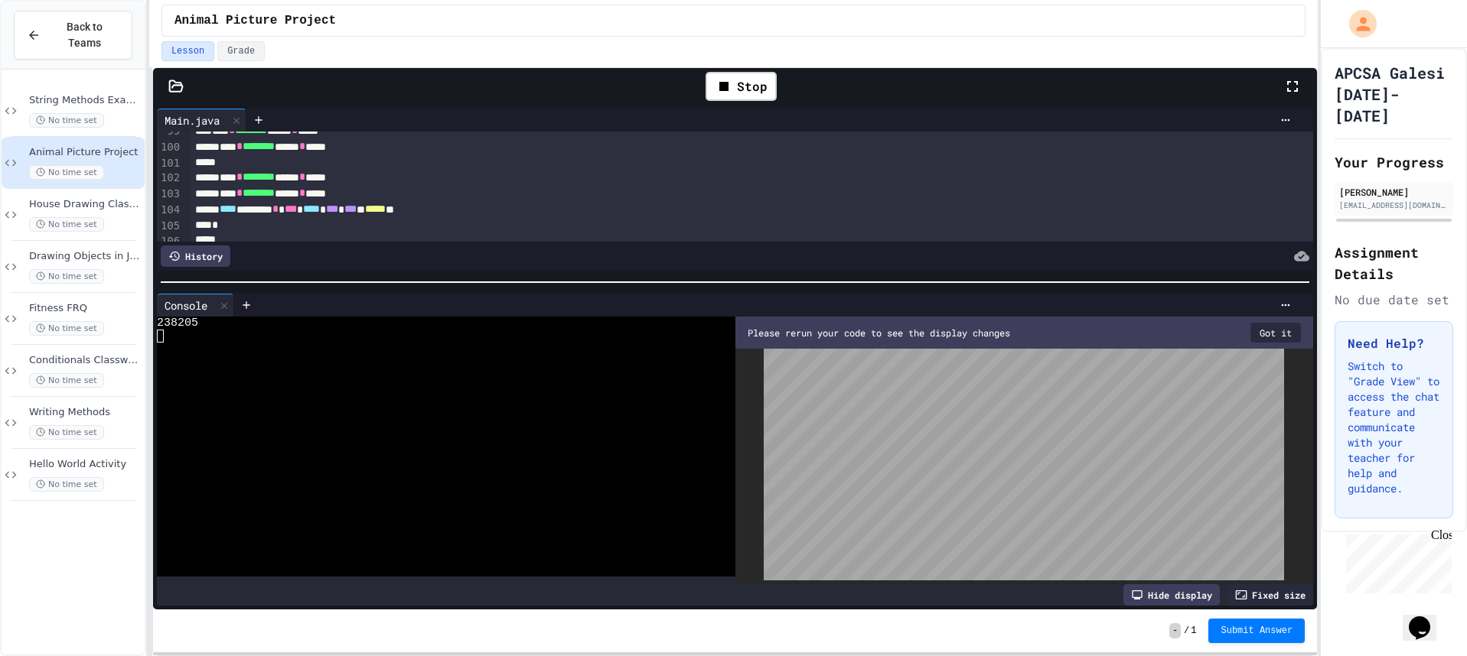
click at [1271, 328] on button "Got it" at bounding box center [1275, 333] width 50 height 20
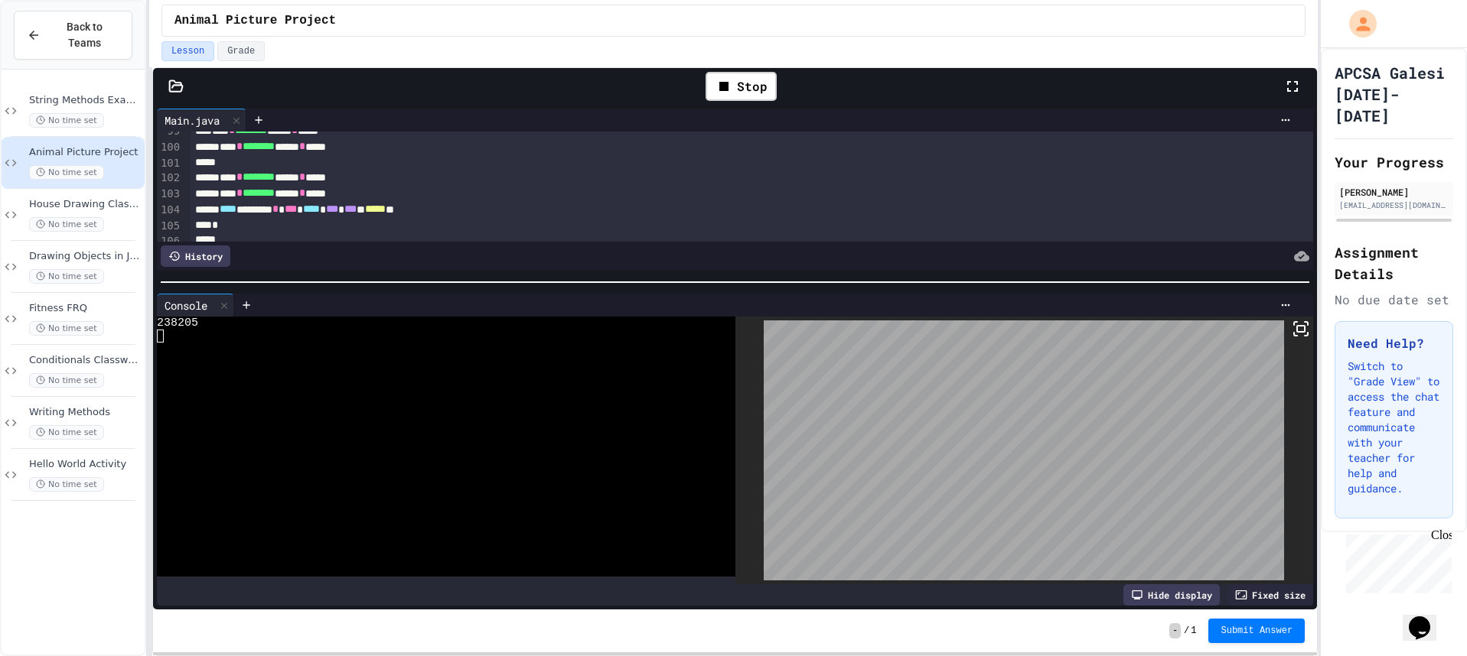
click at [1292, 332] on icon at bounding box center [1300, 329] width 18 height 18
click at [1236, 589] on div "Fixed size" at bounding box center [1270, 594] width 86 height 21
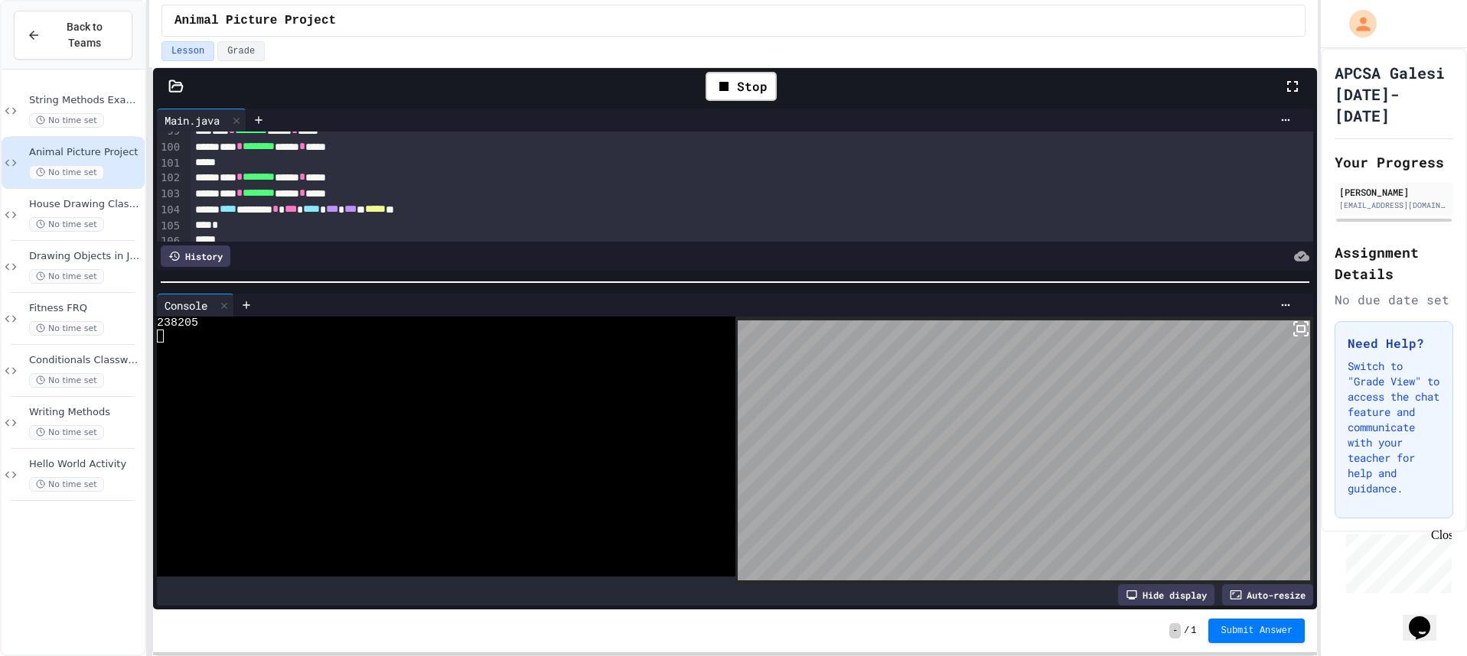
click at [1291, 333] on icon at bounding box center [1300, 329] width 18 height 18
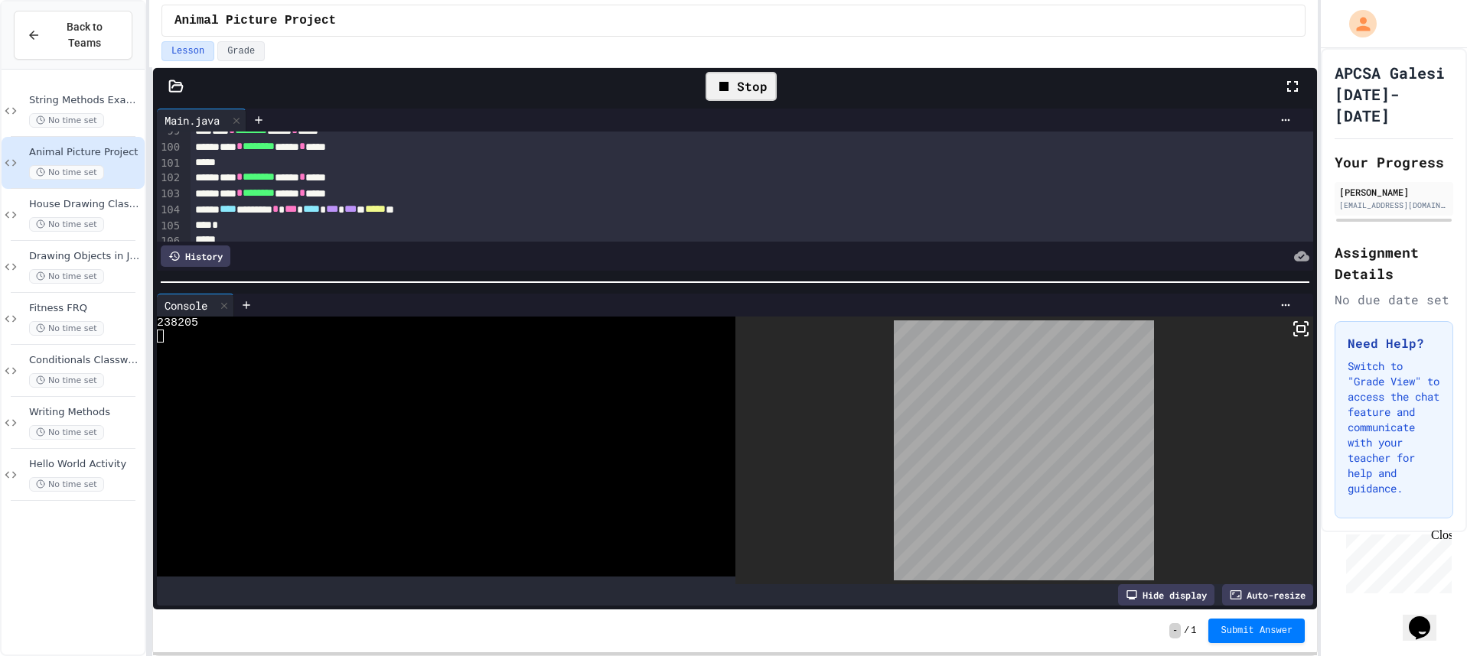
click at [759, 93] on div "Stop" at bounding box center [740, 86] width 71 height 29
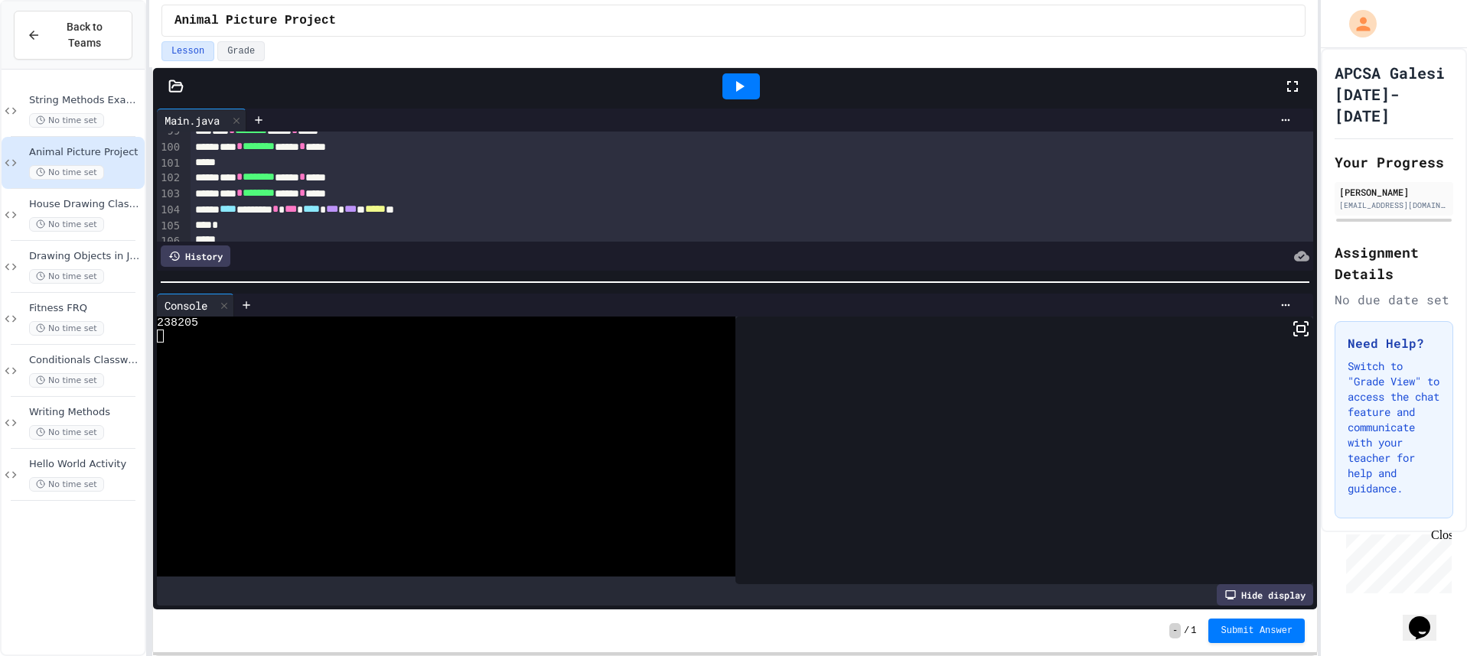
click at [758, 93] on div at bounding box center [740, 86] width 37 height 26
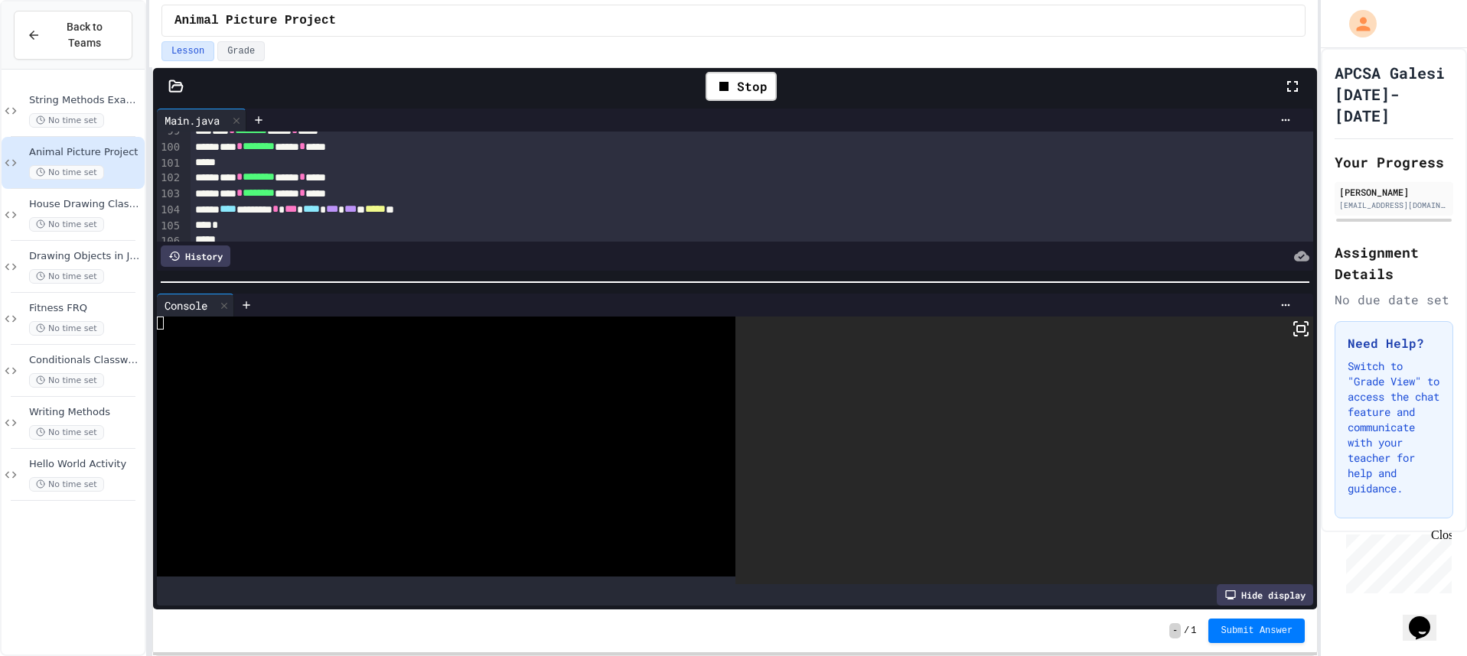
click at [1294, 331] on icon at bounding box center [1300, 329] width 18 height 18
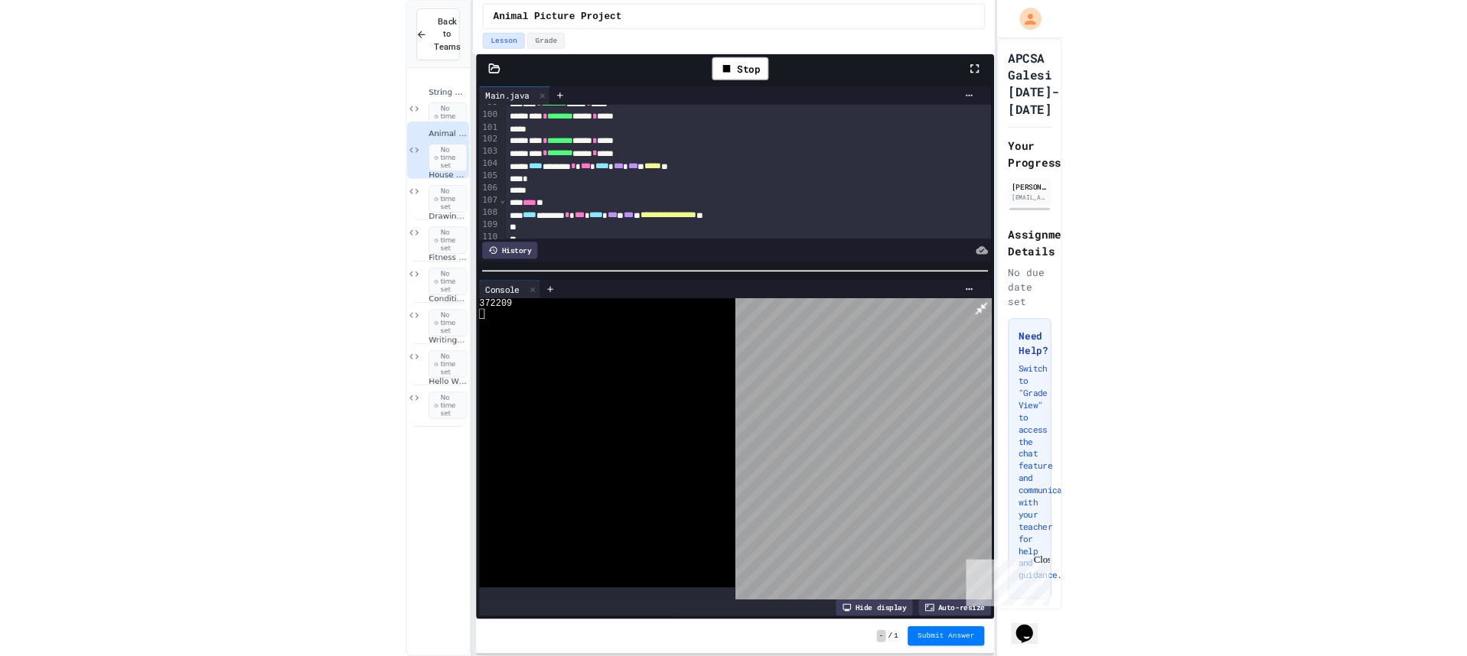
scroll to position [1530, 0]
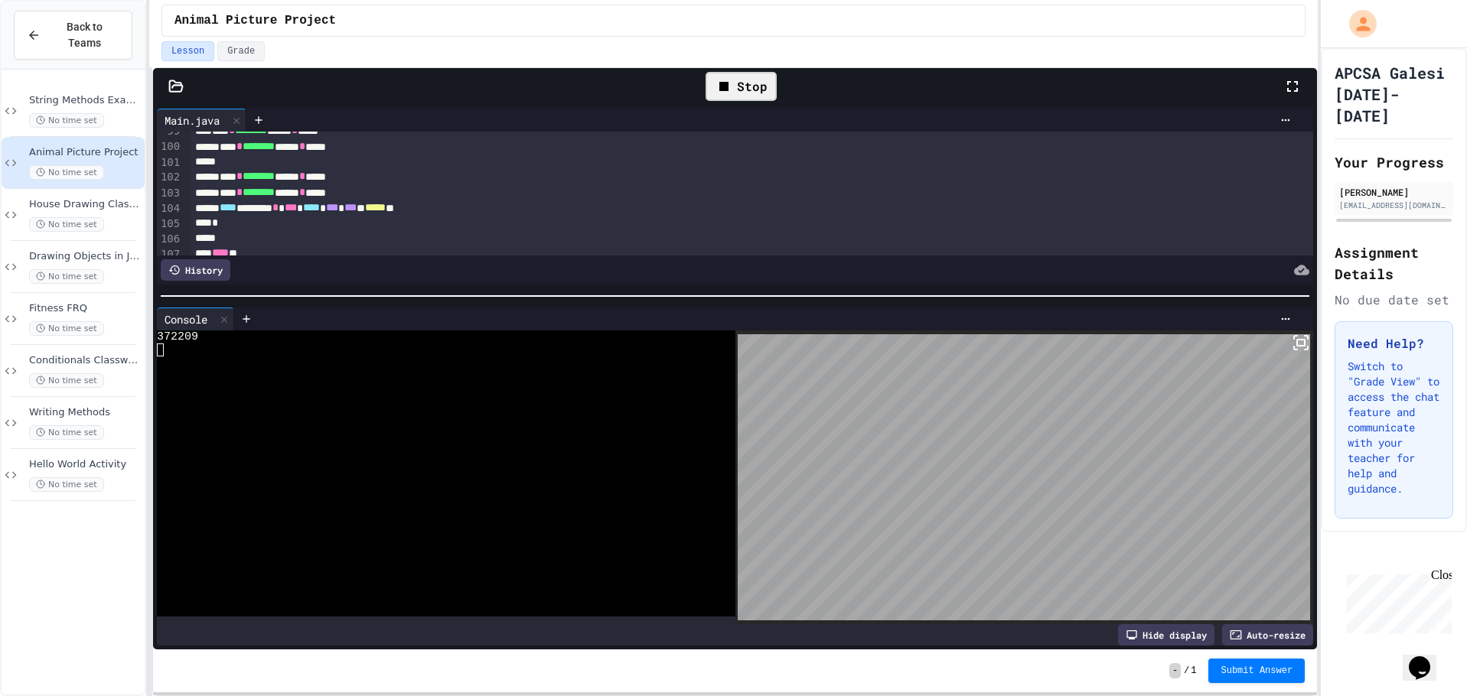
click at [748, 77] on div "Stop" at bounding box center [740, 86] width 71 height 29
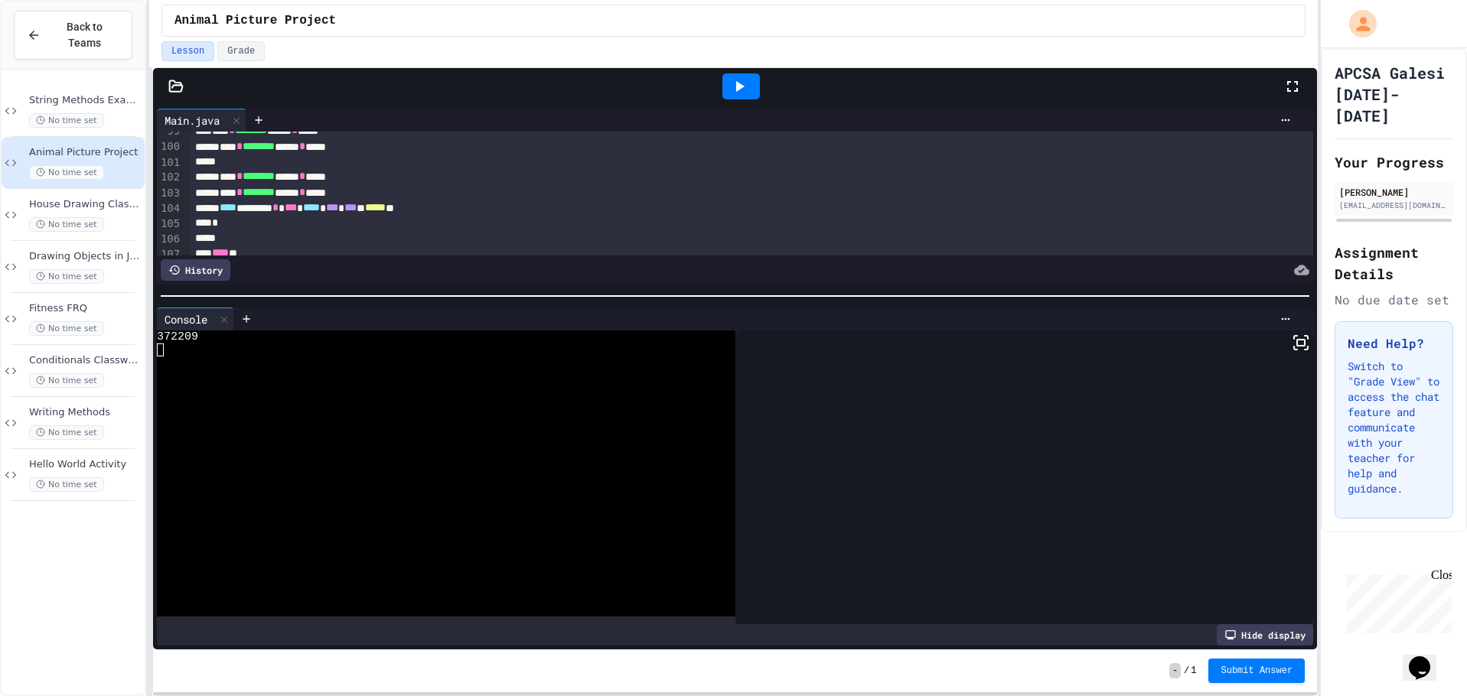
click at [748, 79] on div at bounding box center [740, 86] width 37 height 26
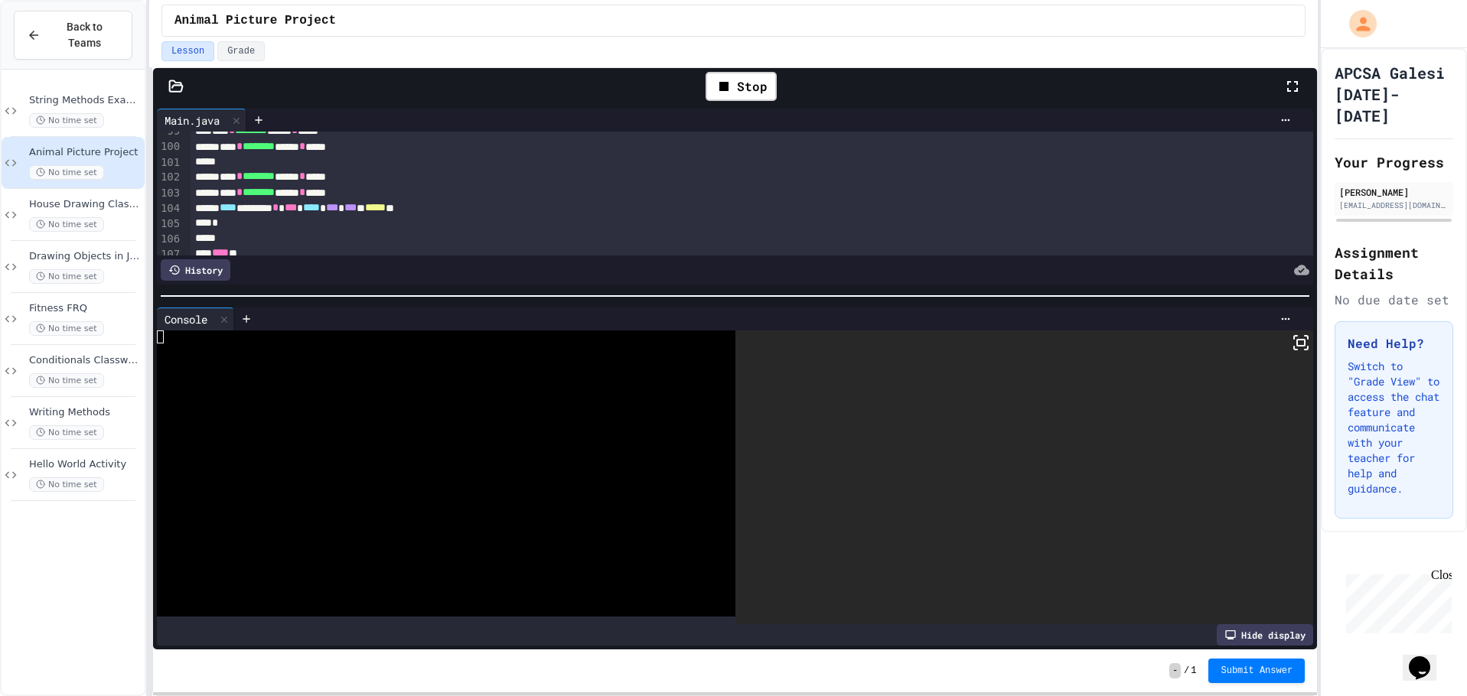
click at [1291, 347] on icon at bounding box center [1300, 343] width 18 height 18
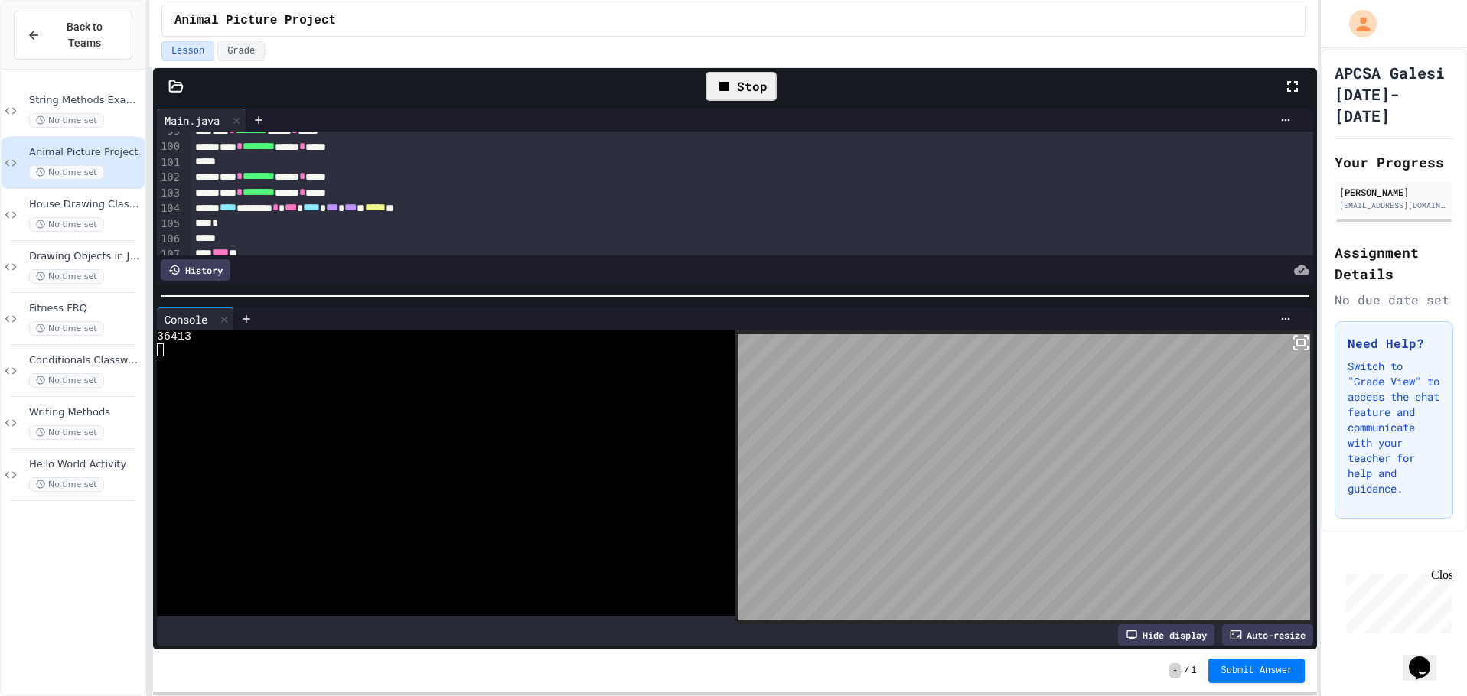
click at [729, 90] on icon at bounding box center [724, 86] width 18 height 18
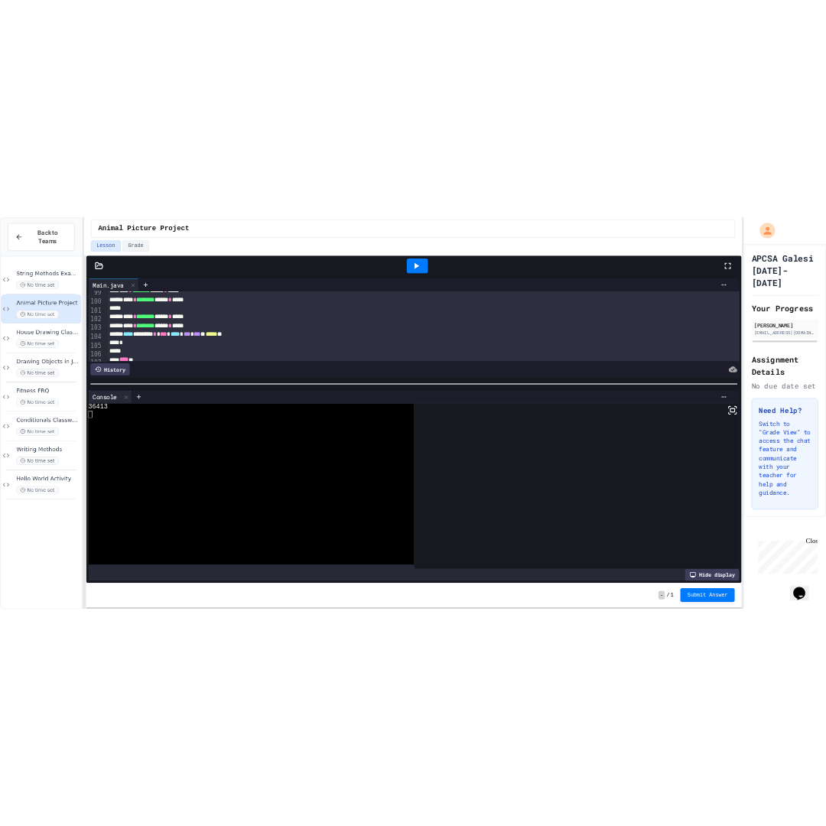
scroll to position [1533, 0]
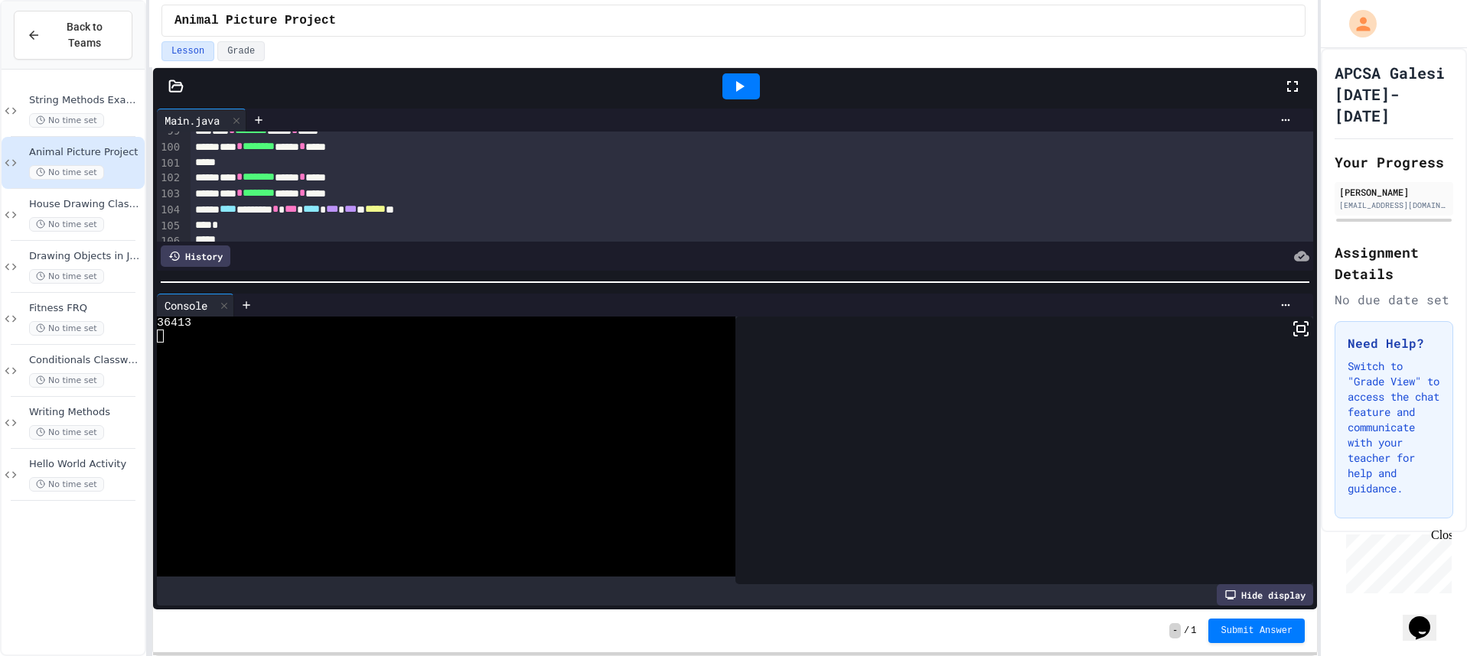
click at [702, 91] on div at bounding box center [741, 86] width 1084 height 41
click at [737, 91] on icon at bounding box center [740, 86] width 8 height 11
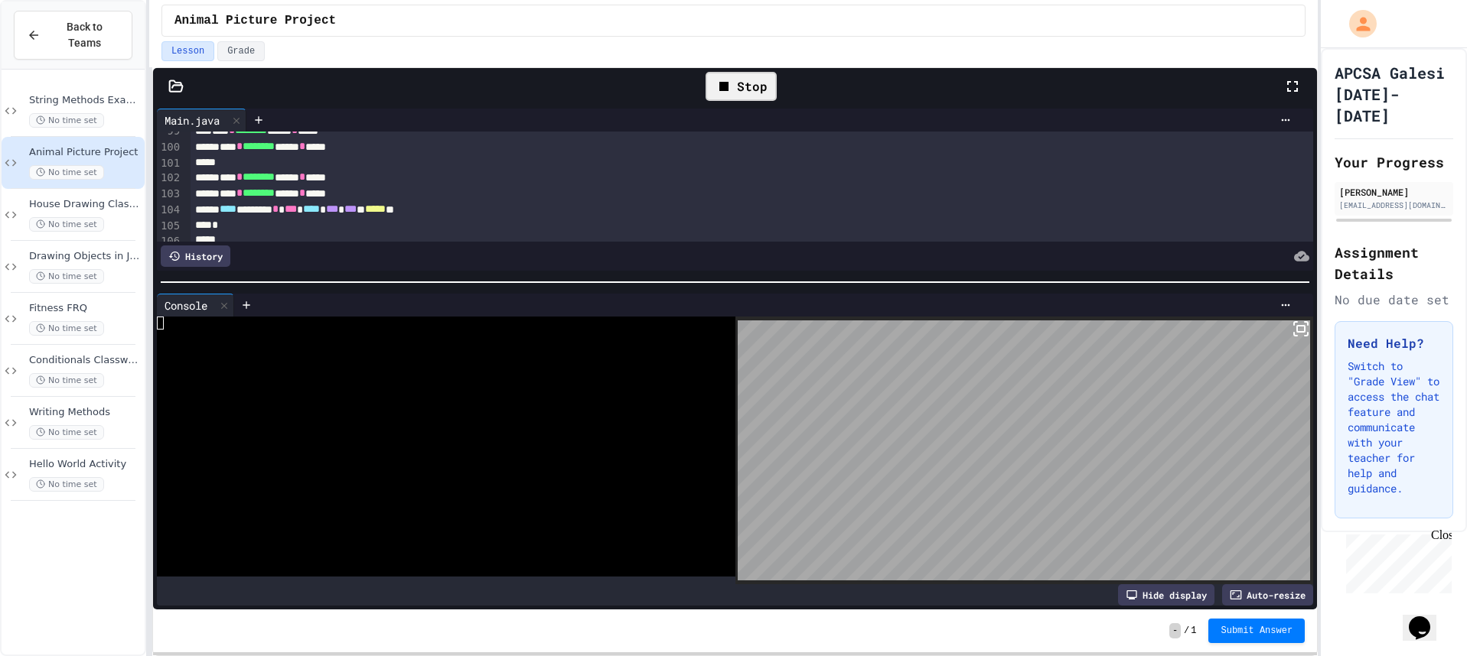
click at [1291, 332] on icon at bounding box center [1300, 329] width 18 height 18
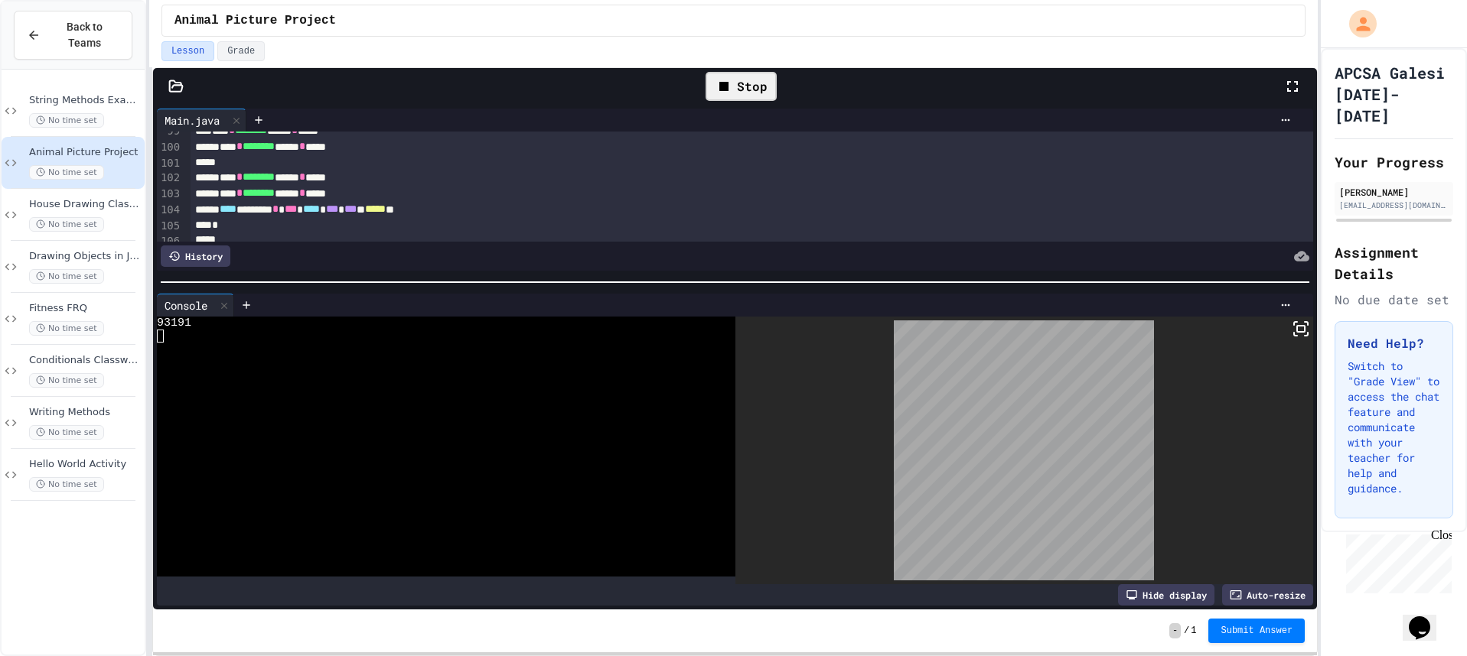
click at [725, 93] on icon at bounding box center [724, 86] width 18 height 18
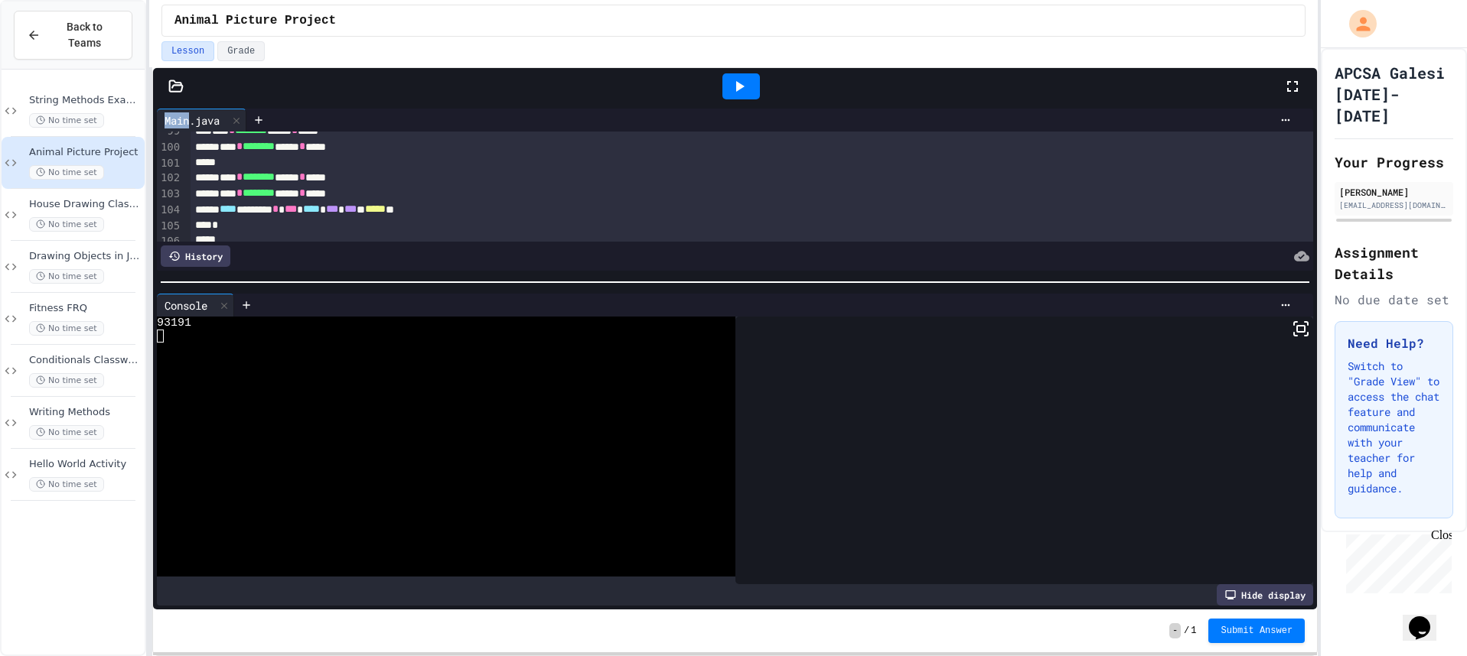
click at [726, 93] on div at bounding box center [740, 86] width 37 height 26
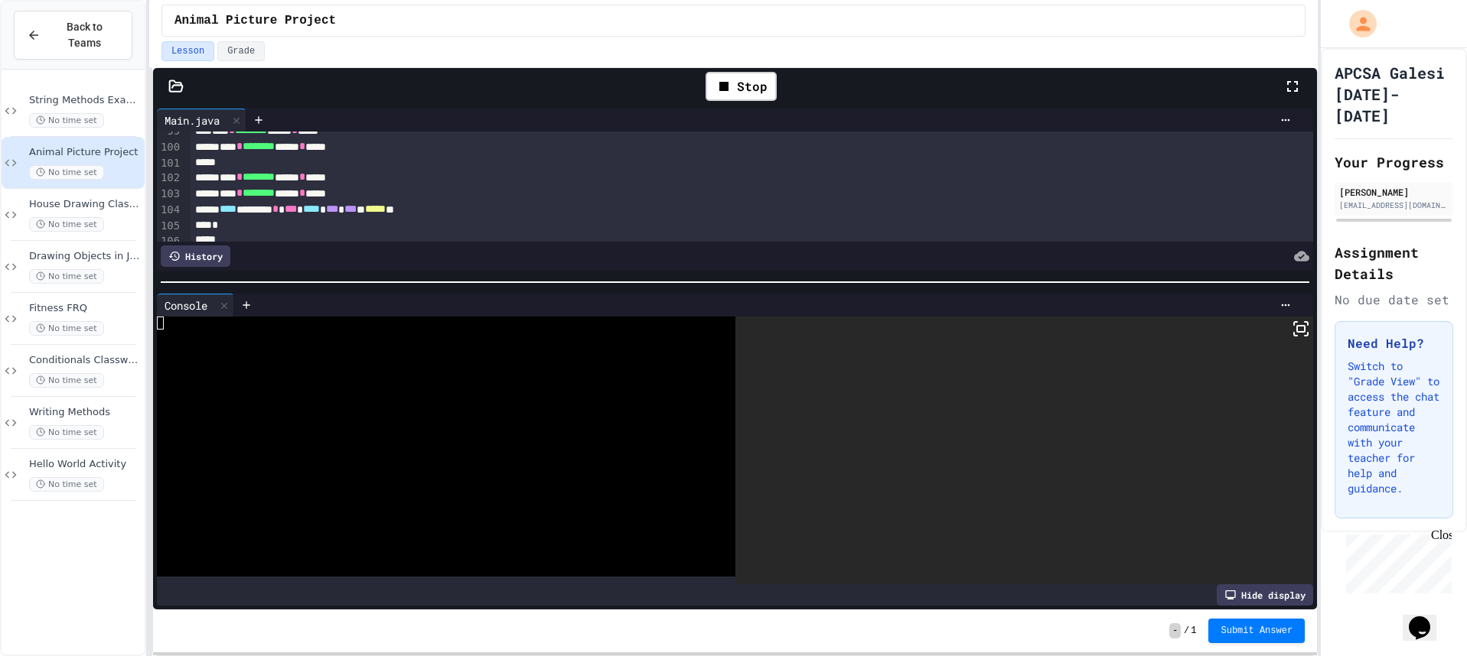
click at [1291, 334] on icon at bounding box center [1300, 329] width 18 height 18
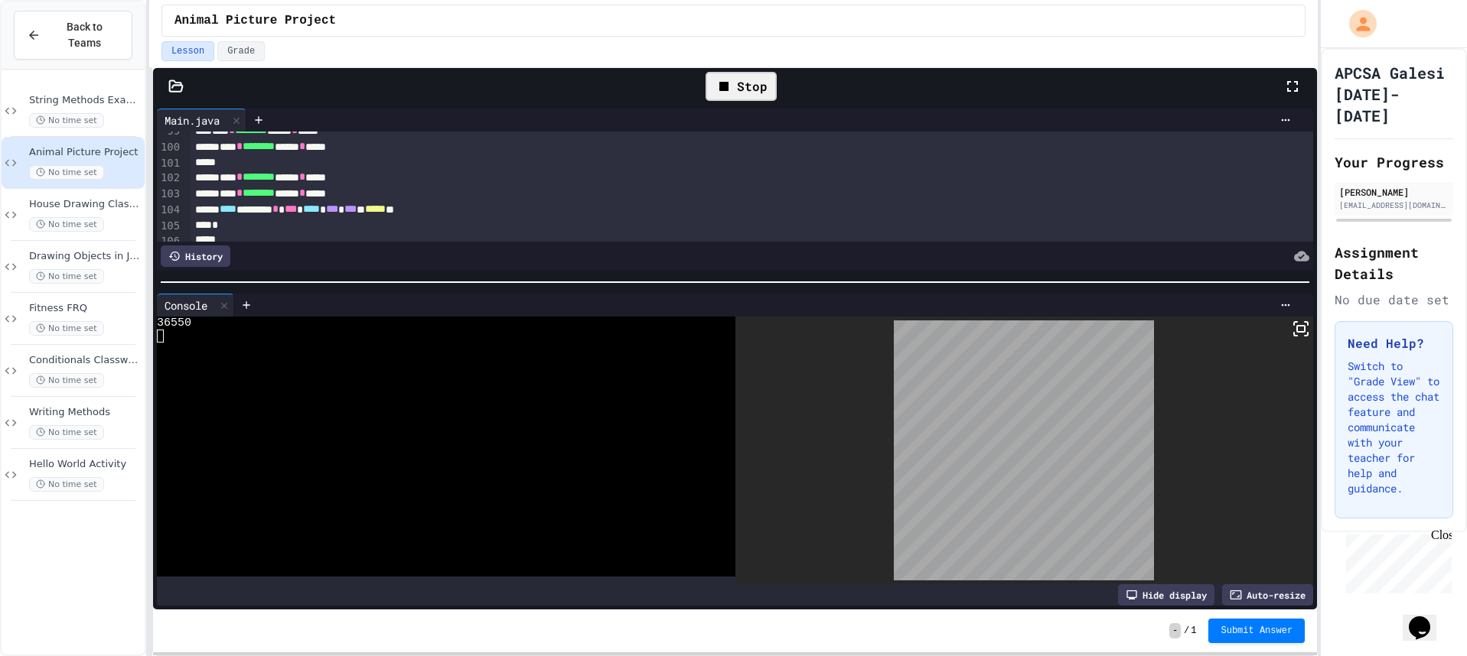
click at [738, 89] on div "Stop" at bounding box center [740, 86] width 71 height 29
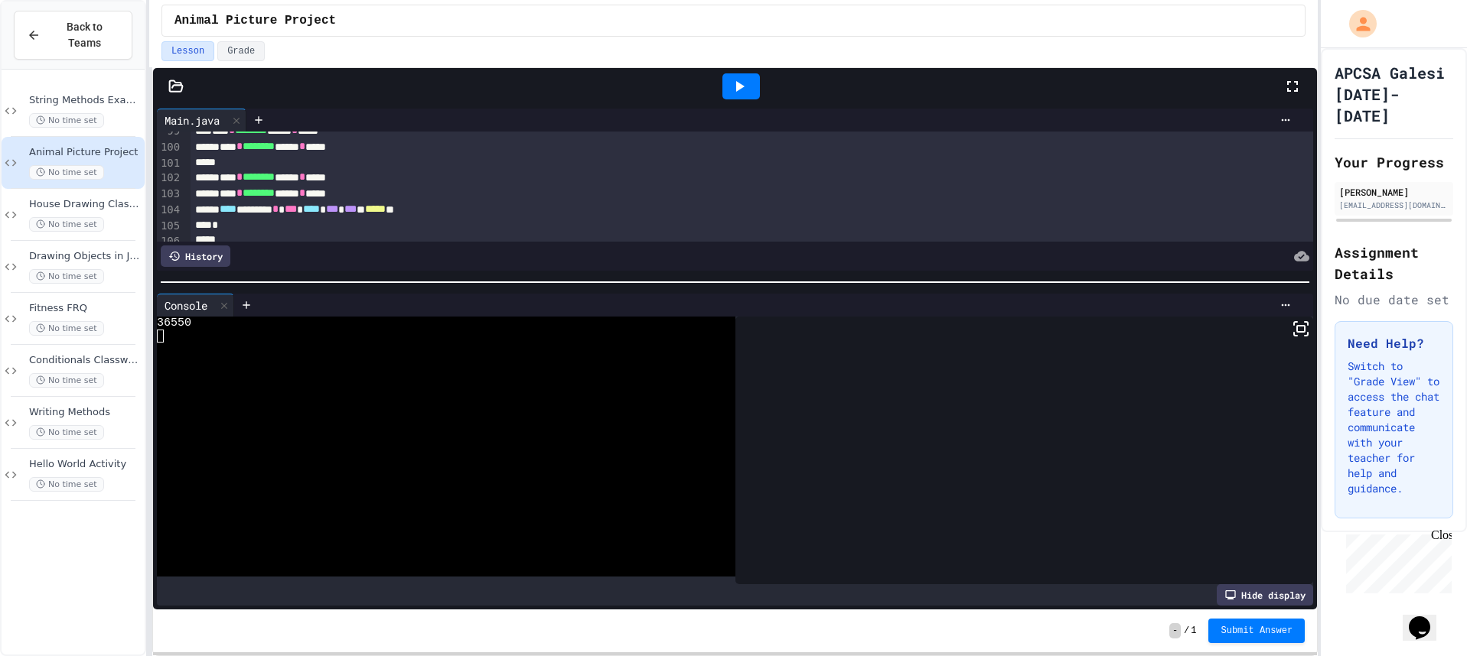
click at [738, 89] on icon at bounding box center [740, 86] width 8 height 11
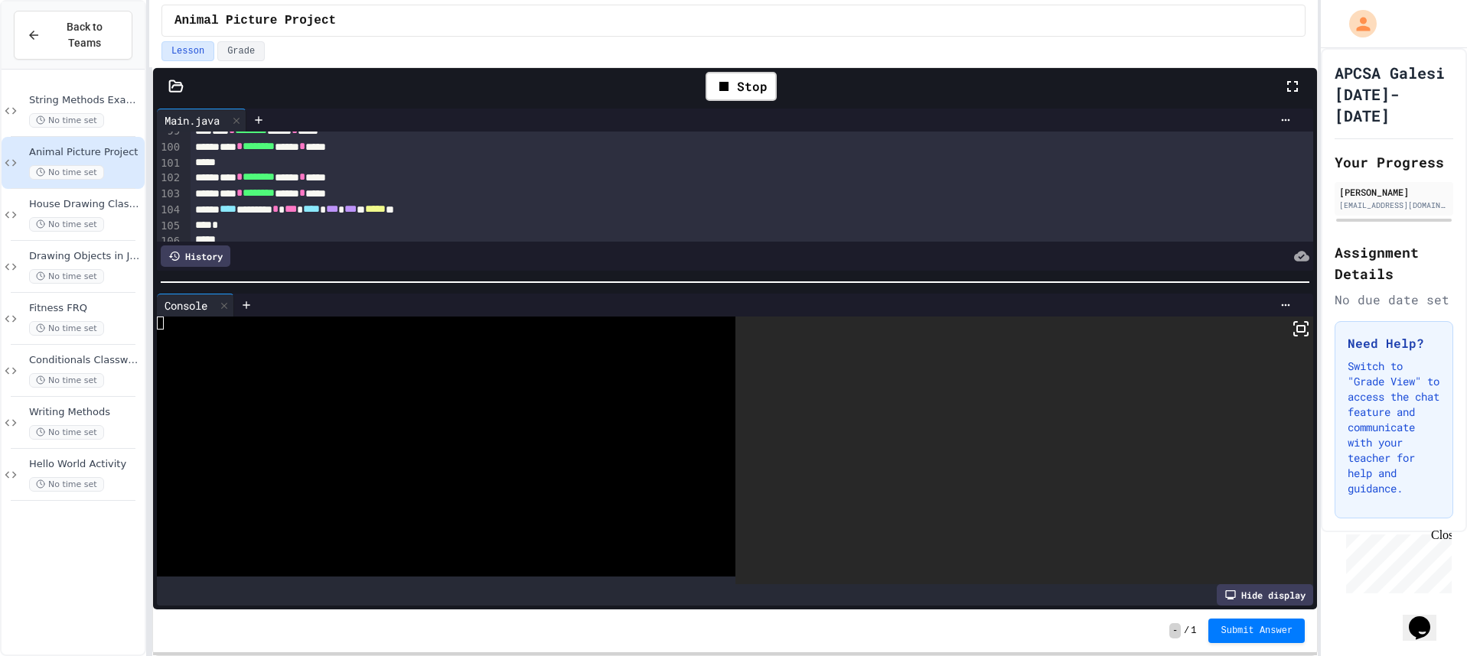
click at [1291, 328] on icon at bounding box center [1300, 329] width 18 height 18
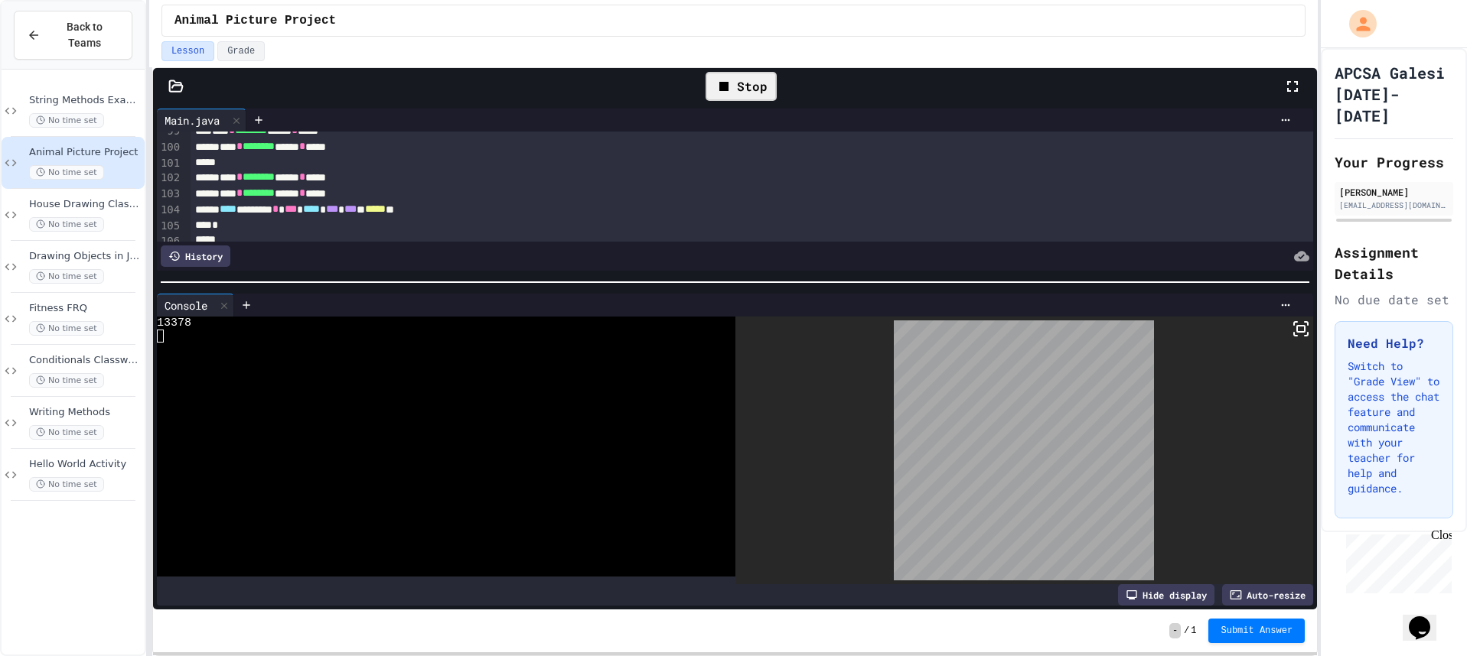
click at [734, 92] on div "Stop" at bounding box center [740, 86] width 71 height 29
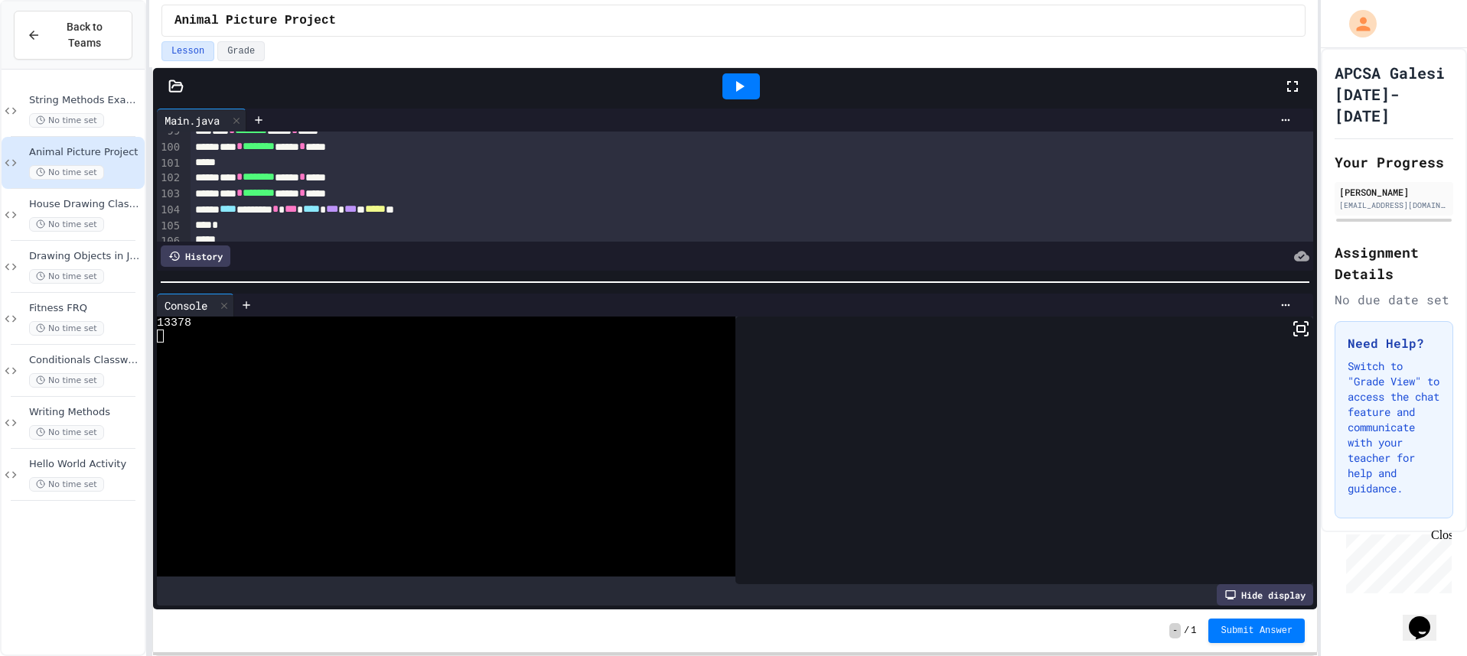
click at [734, 92] on icon at bounding box center [739, 86] width 18 height 18
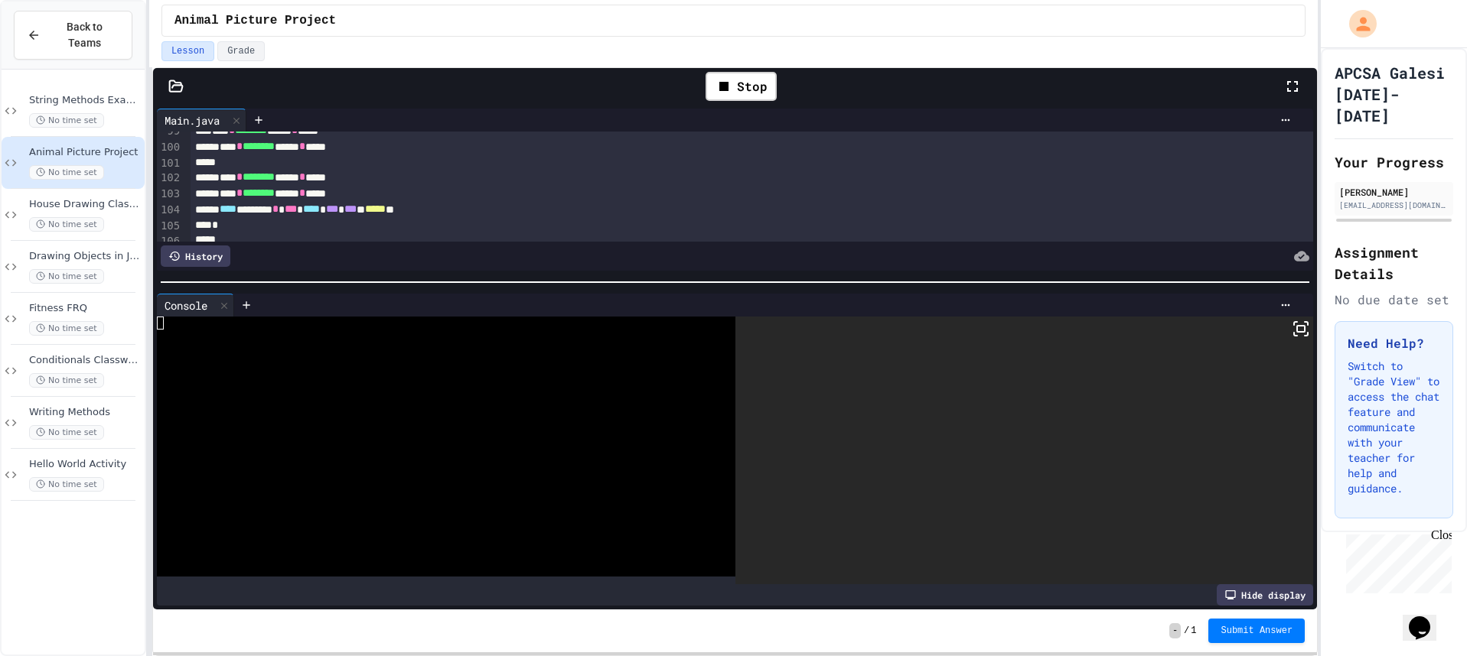
click at [1291, 332] on icon at bounding box center [1300, 329] width 18 height 18
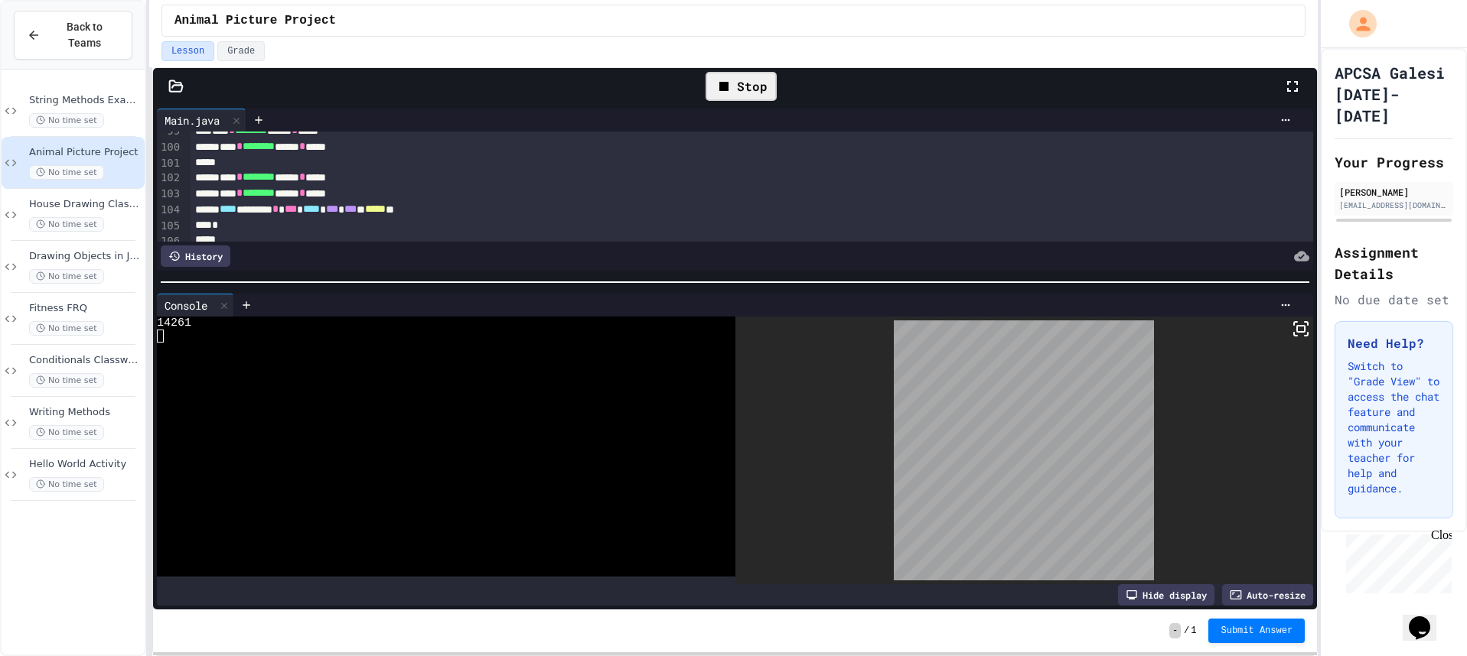
click at [764, 90] on div "Stop" at bounding box center [740, 86] width 71 height 29
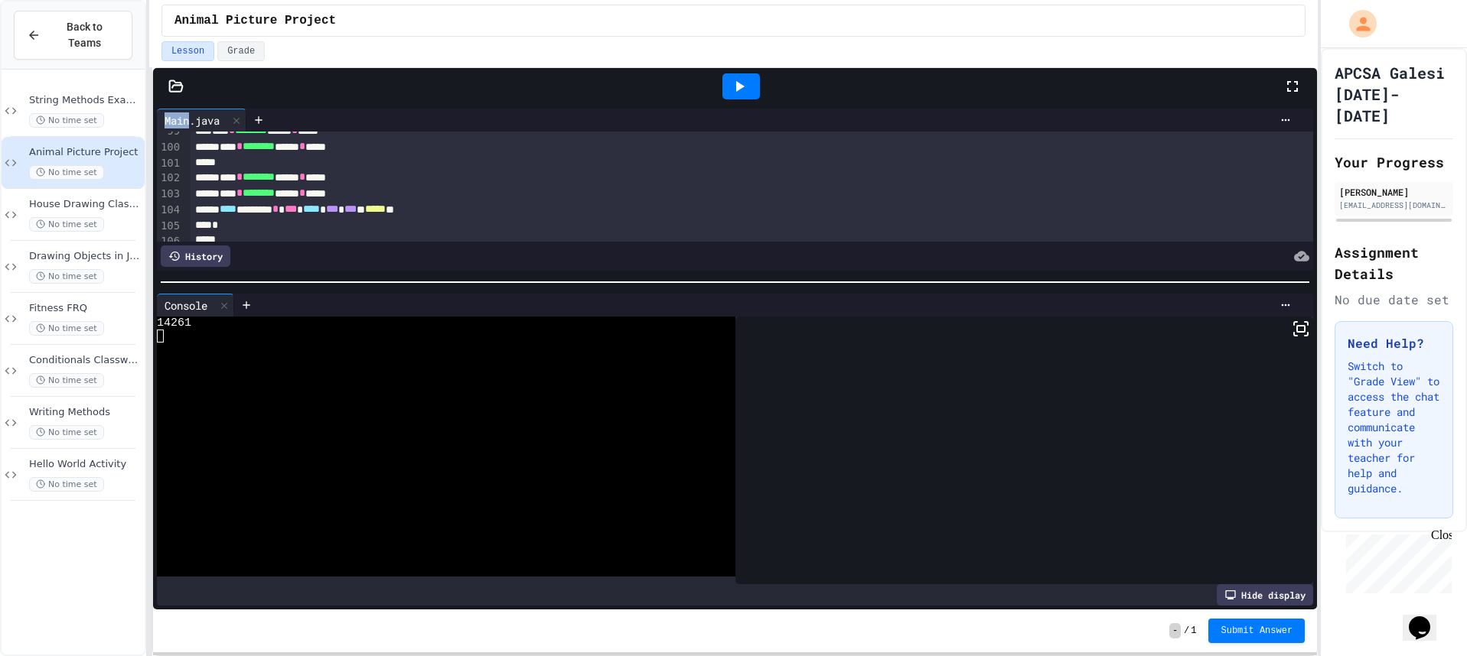
click at [764, 90] on div at bounding box center [741, 86] width 53 height 41
click at [754, 93] on div at bounding box center [740, 86] width 37 height 26
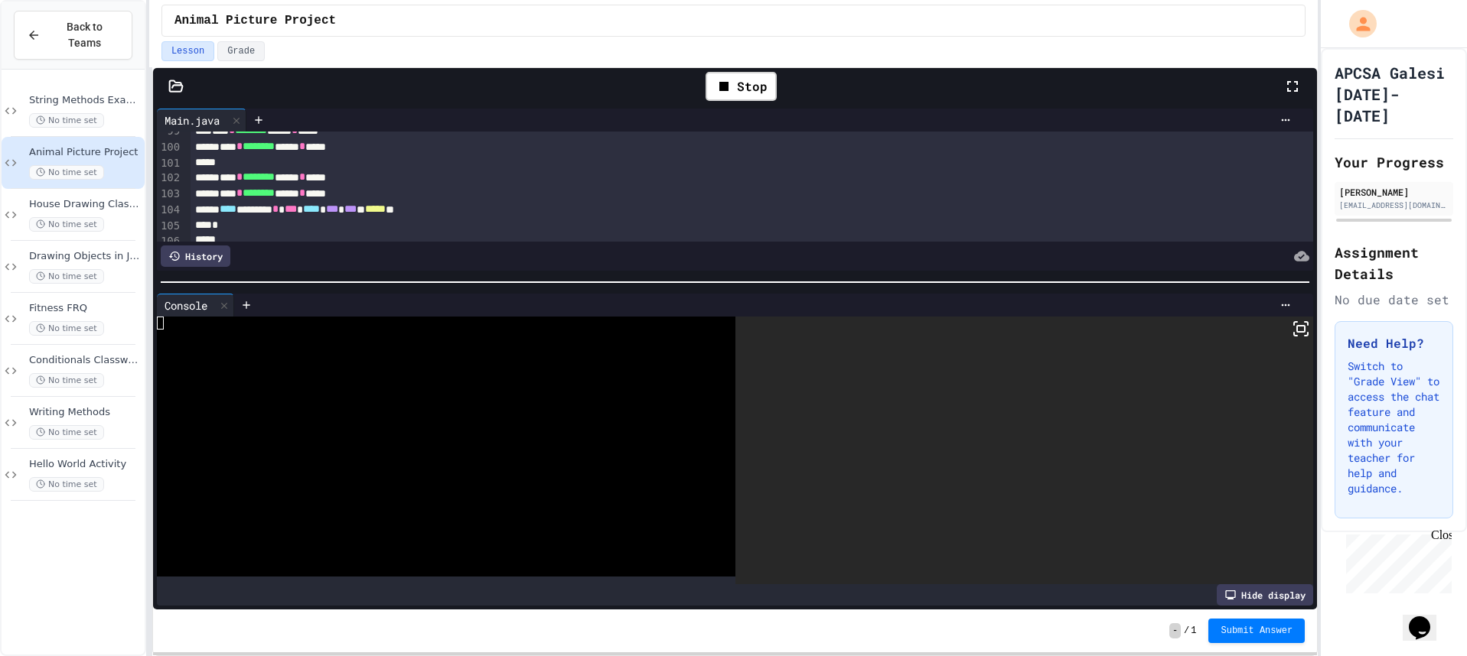
click at [1293, 327] on icon at bounding box center [1300, 329] width 18 height 18
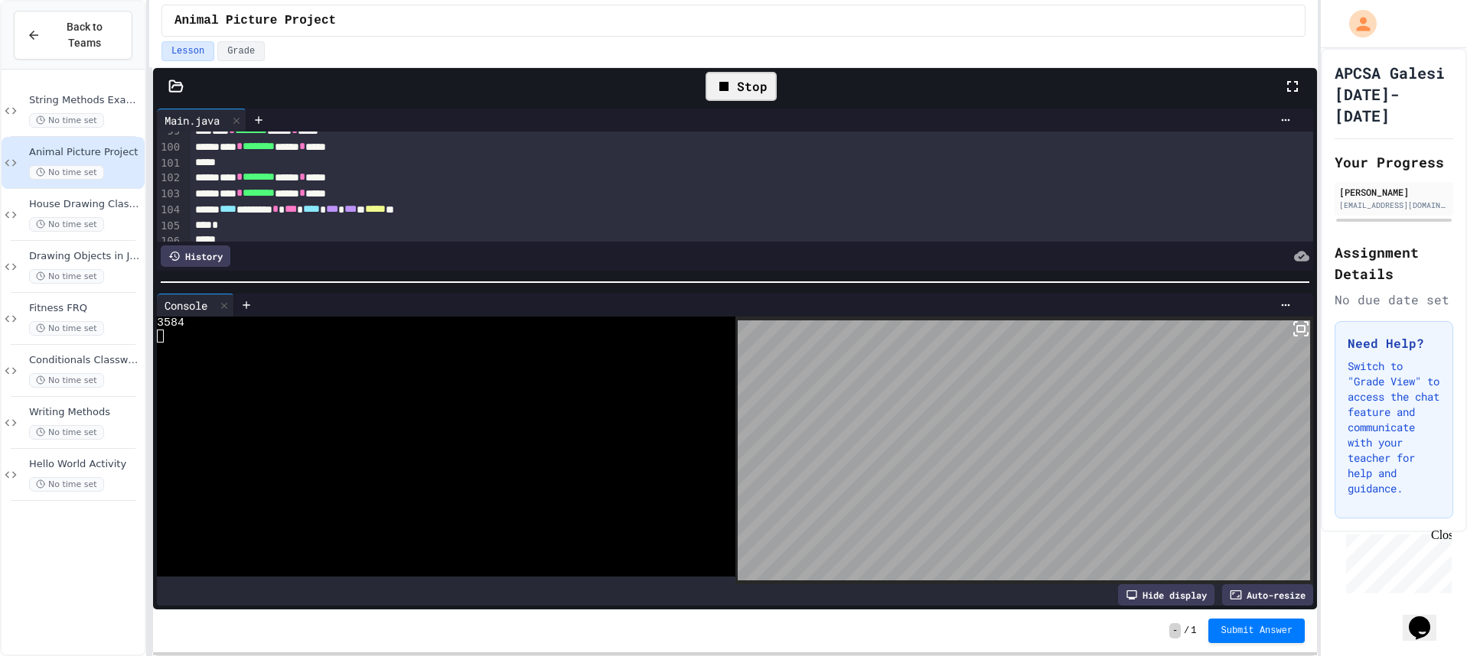
click at [712, 93] on div "Stop" at bounding box center [740, 86] width 71 height 29
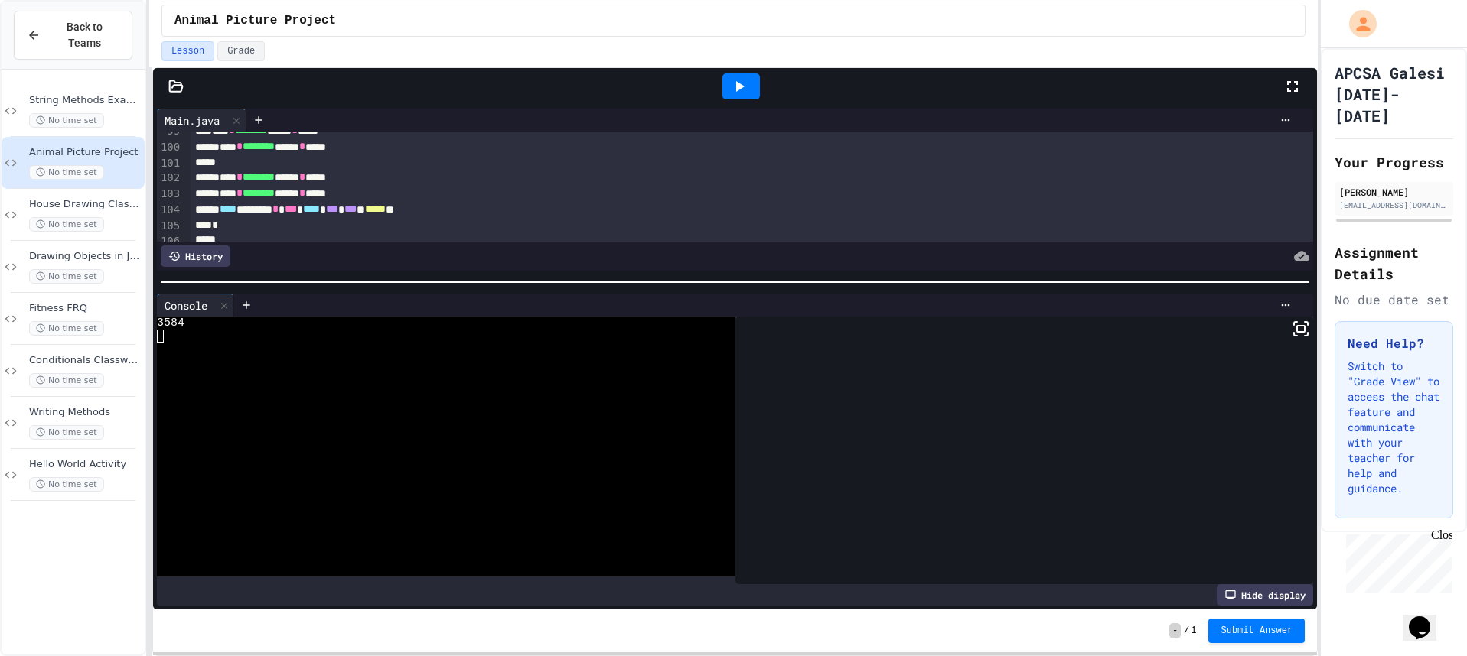
click at [737, 95] on icon at bounding box center [739, 86] width 18 height 18
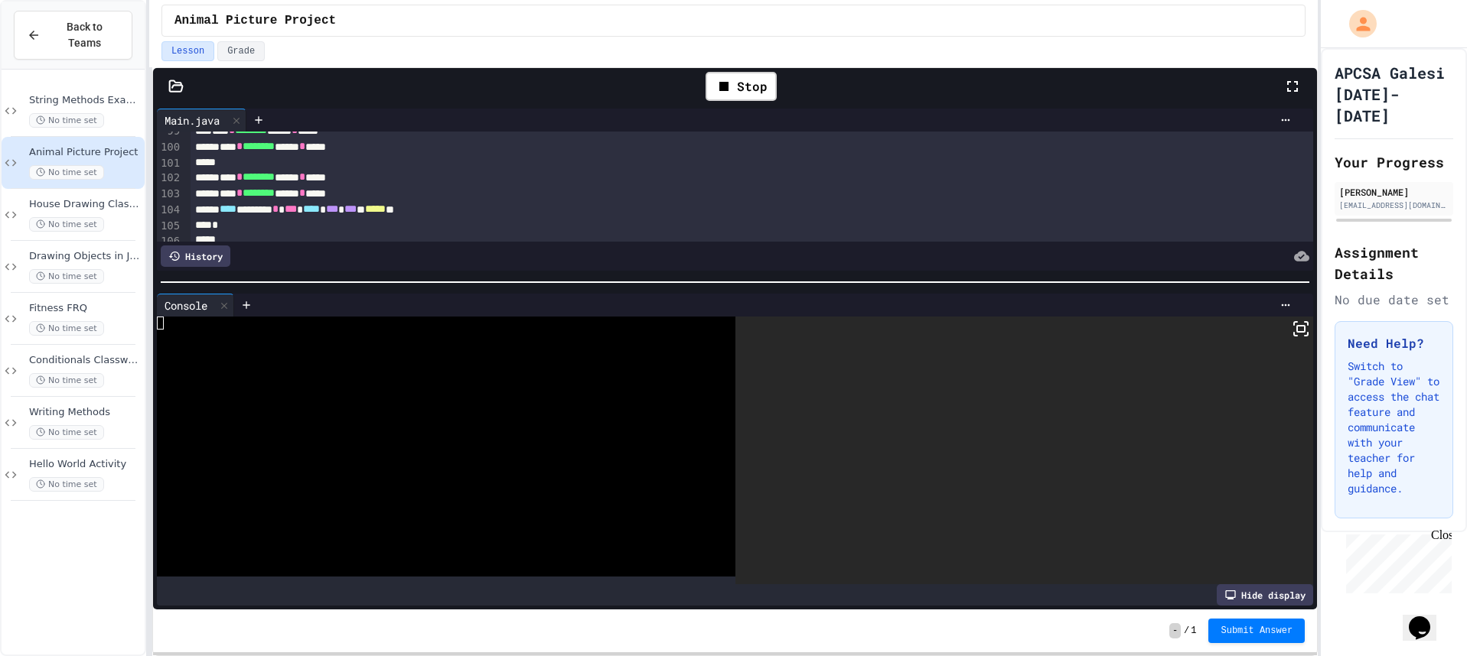
click at [1291, 324] on icon at bounding box center [1300, 329] width 18 height 18
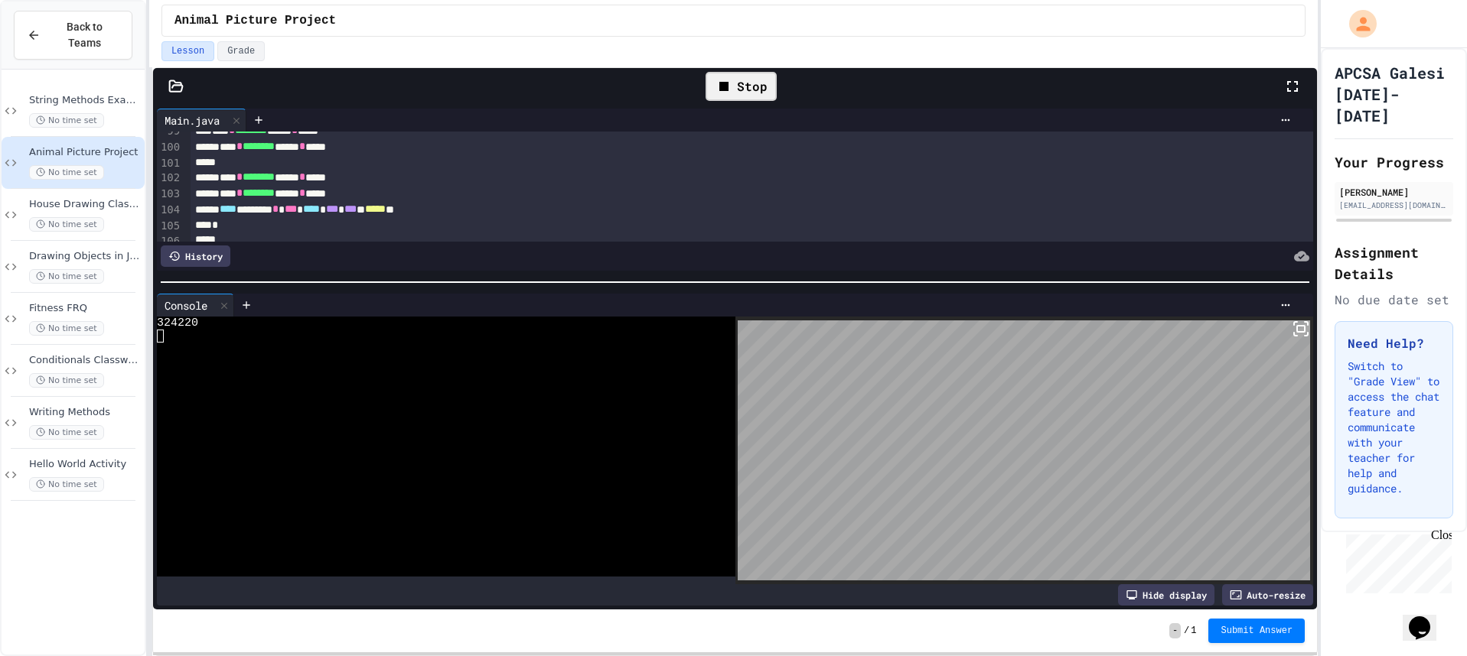
click at [749, 87] on div "Stop" at bounding box center [740, 86] width 71 height 29
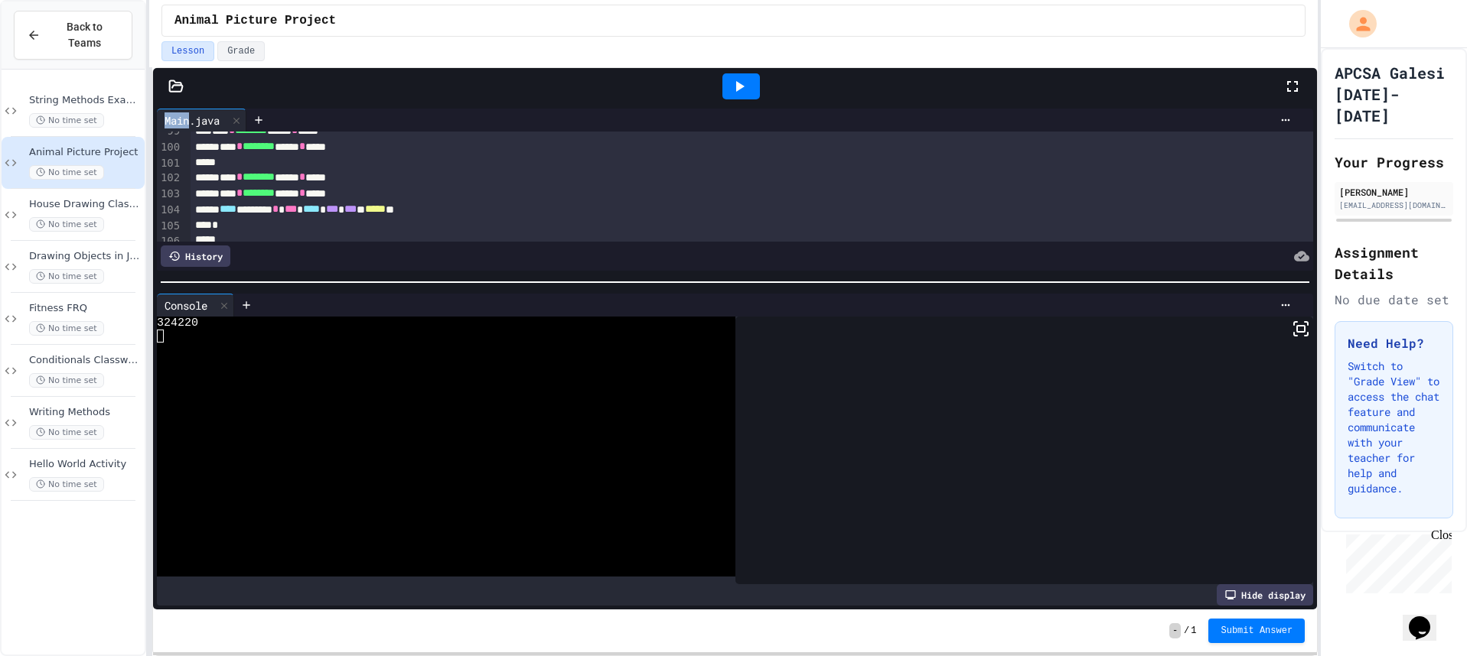
click at [749, 87] on div at bounding box center [740, 86] width 37 height 26
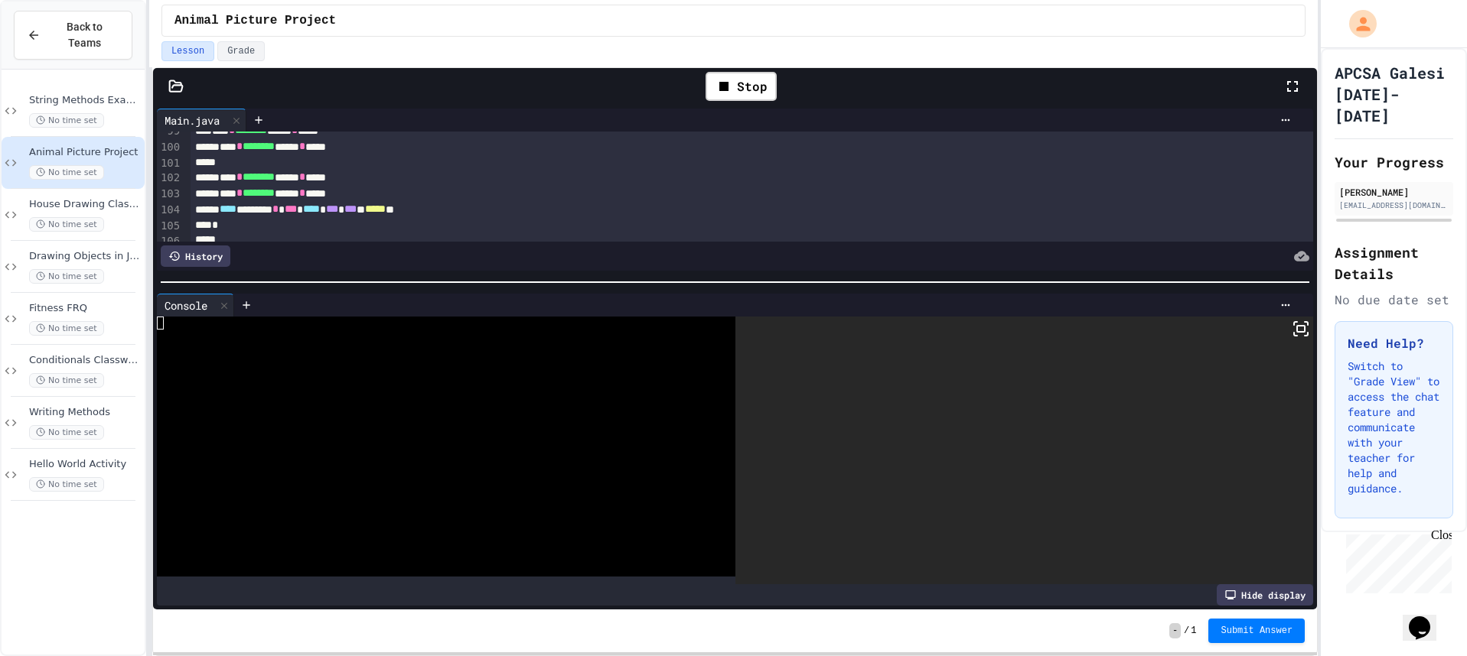
click at [1291, 322] on icon at bounding box center [1300, 329] width 18 height 18
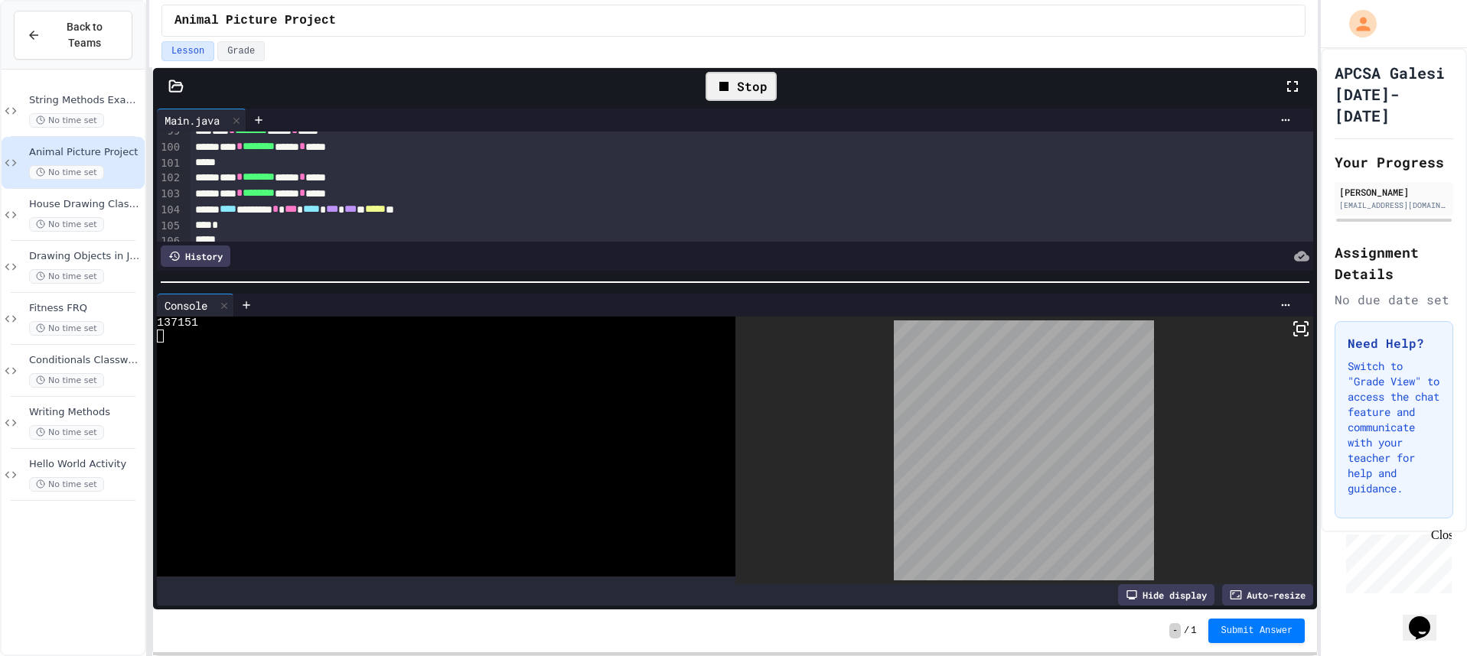
click at [736, 97] on div "Stop" at bounding box center [740, 86] width 71 height 29
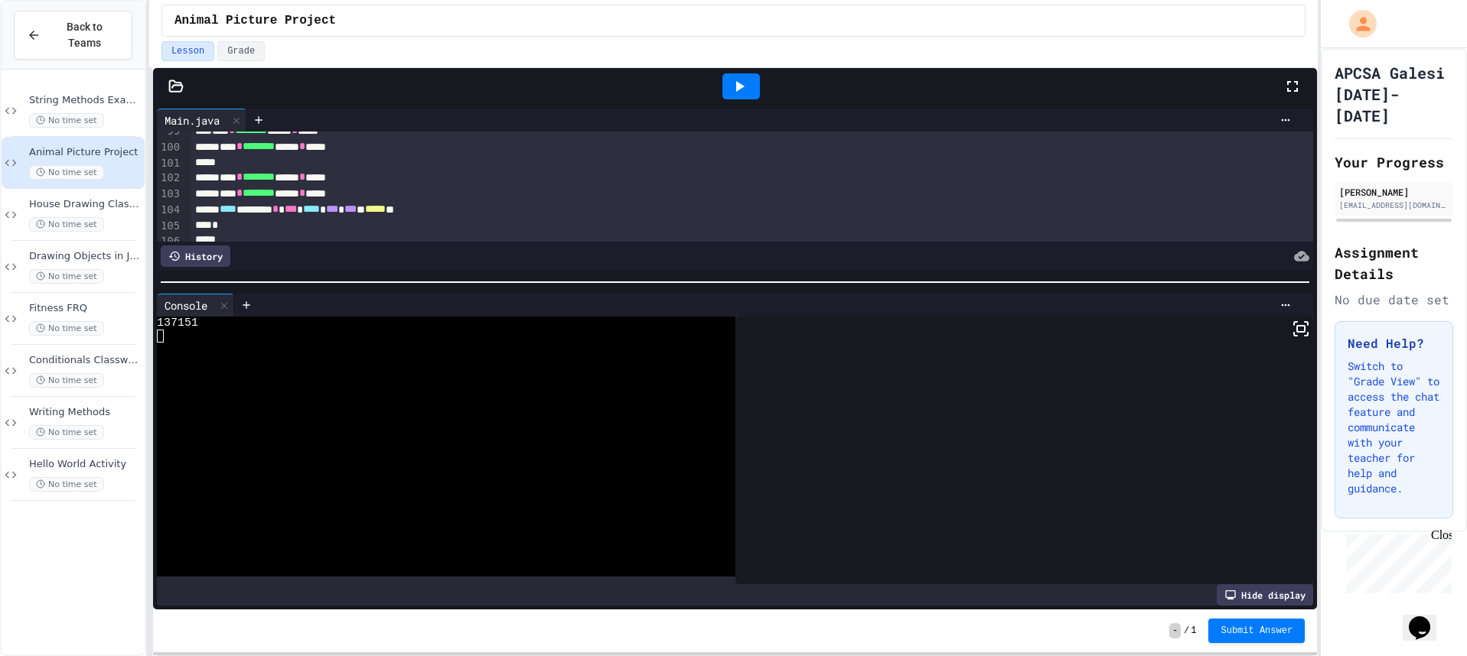
click at [741, 95] on icon at bounding box center [739, 86] width 18 height 18
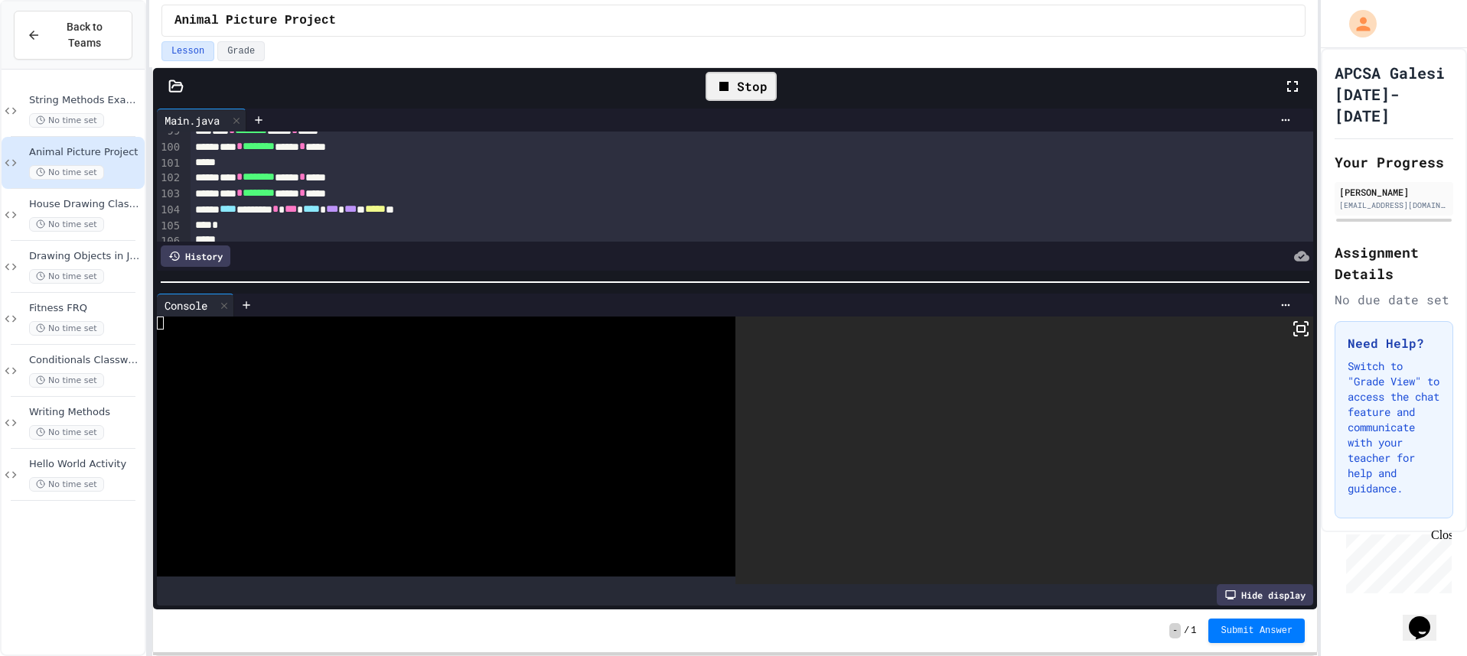
click at [1297, 331] on rect at bounding box center [1301, 329] width 8 height 6
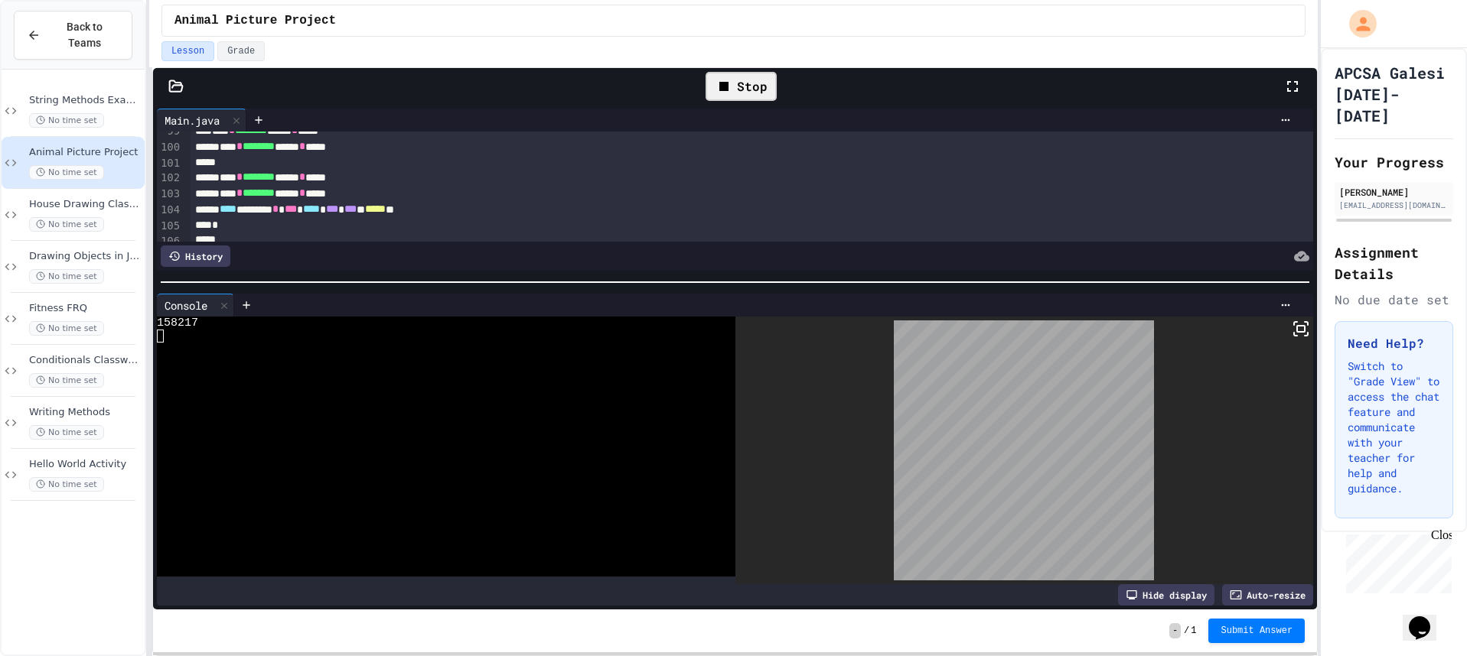
click at [760, 90] on div "Stop" at bounding box center [740, 86] width 71 height 29
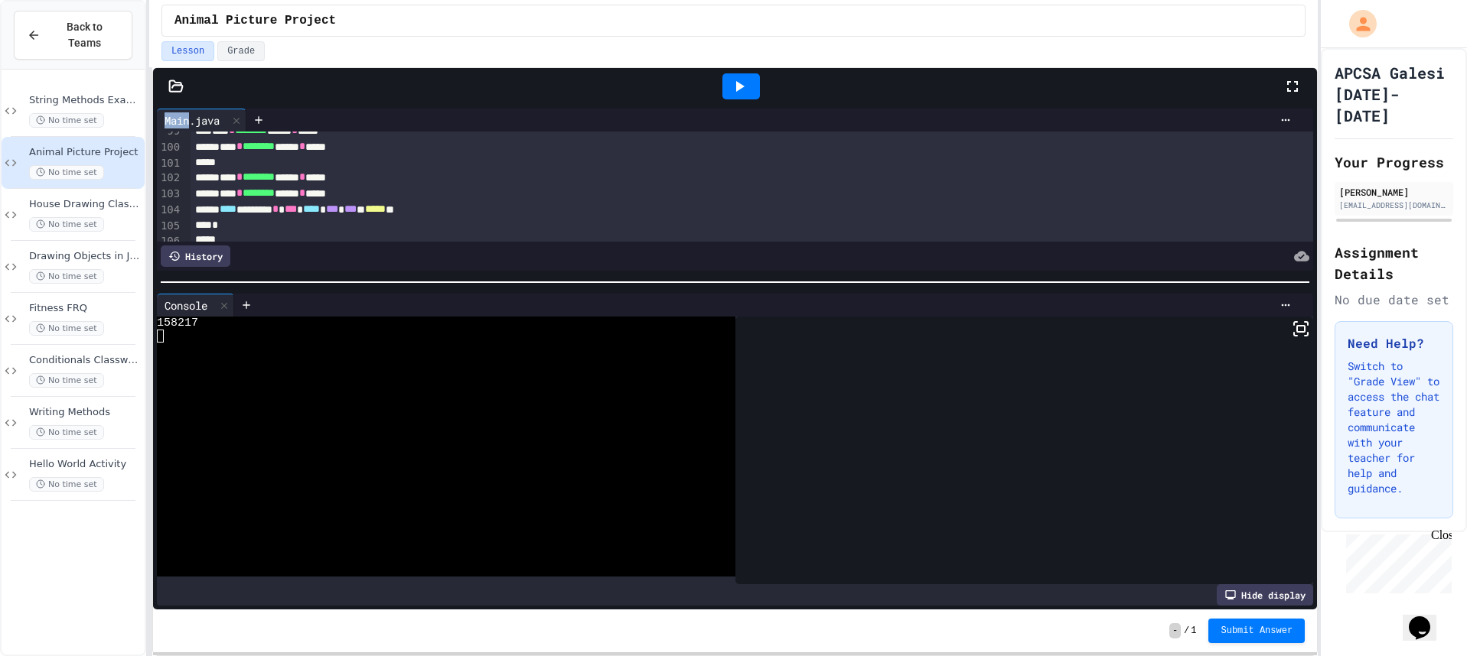
click at [760, 90] on div at bounding box center [741, 86] width 53 height 41
click at [754, 87] on div at bounding box center [740, 86] width 37 height 26
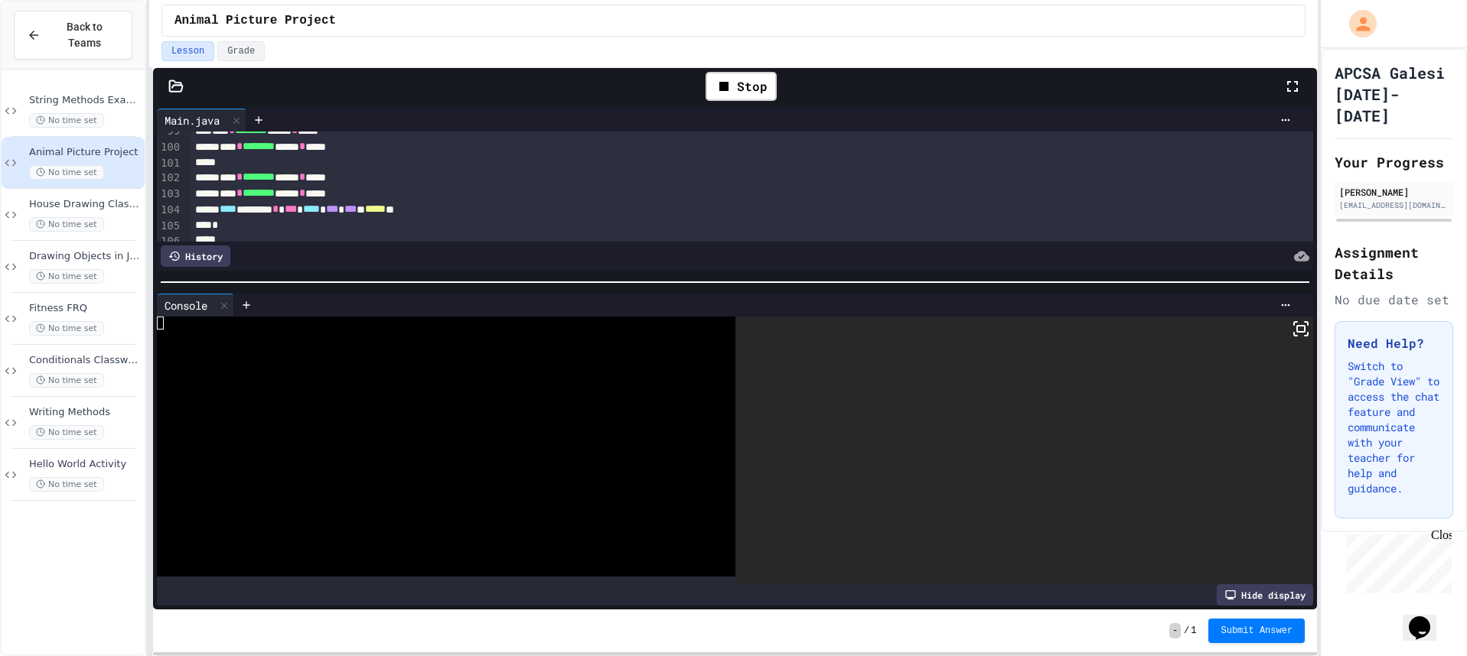
click at [1294, 331] on icon at bounding box center [1300, 329] width 18 height 18
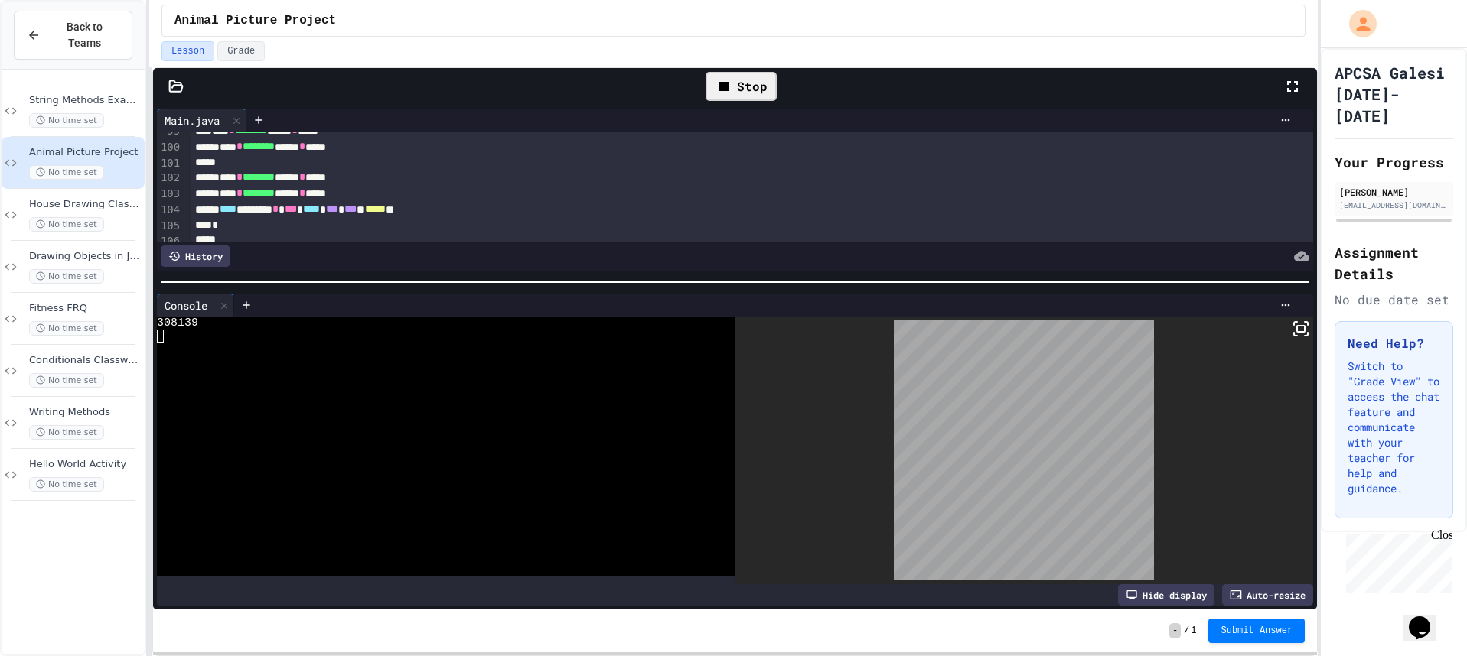
click at [728, 98] on div "Stop" at bounding box center [740, 86] width 71 height 29
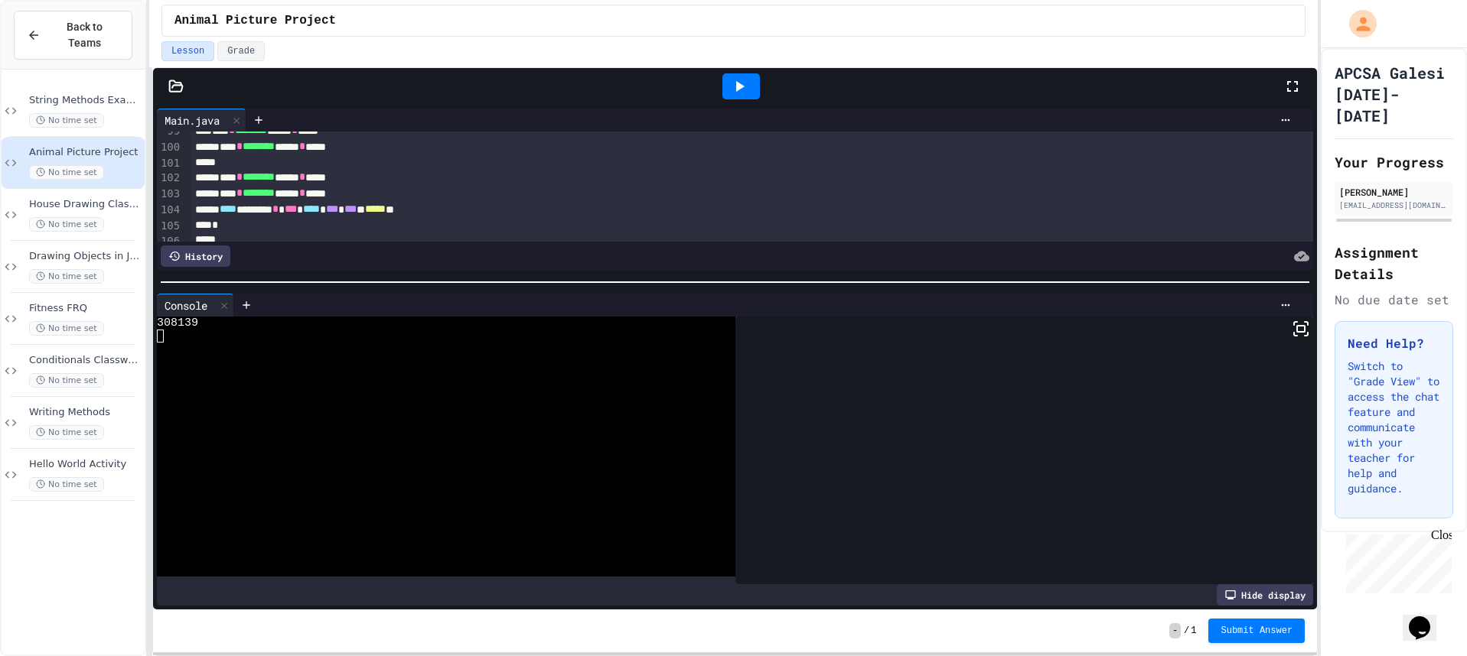
click at [748, 93] on div at bounding box center [740, 86] width 37 height 26
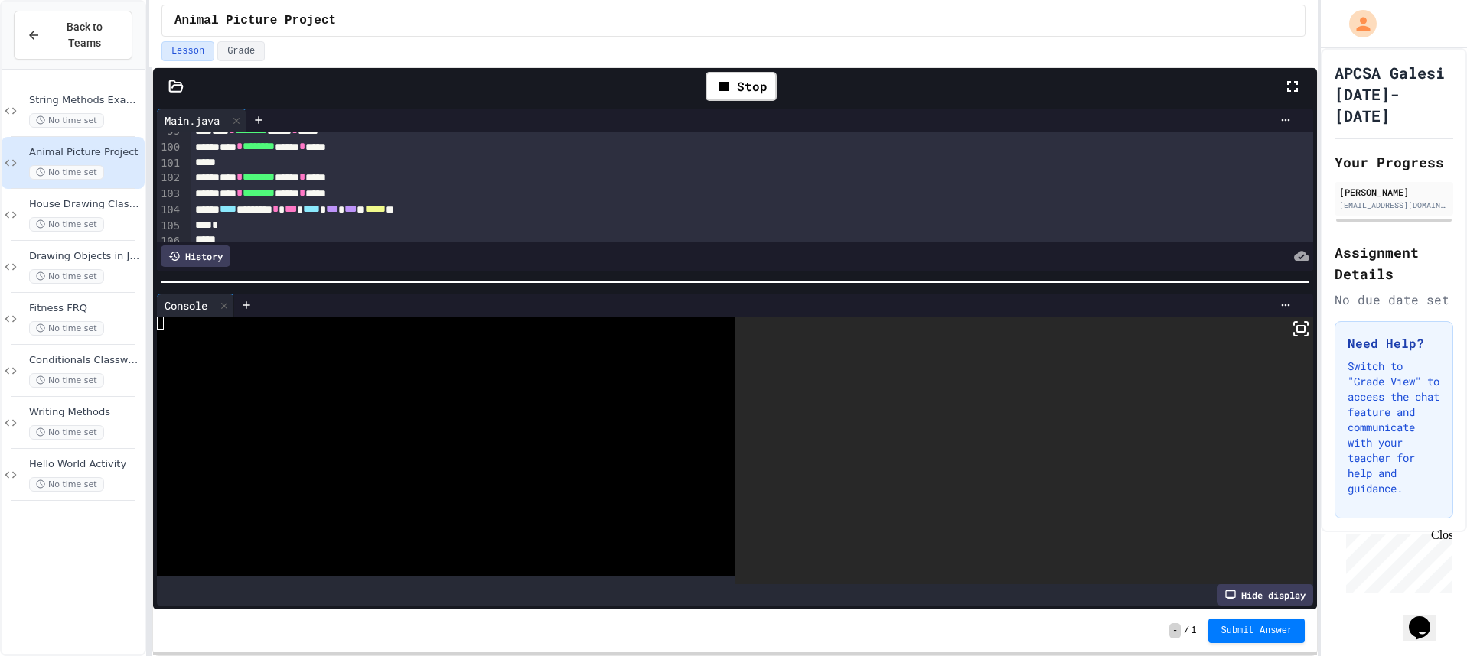
click at [1291, 336] on icon at bounding box center [1300, 329] width 18 height 18
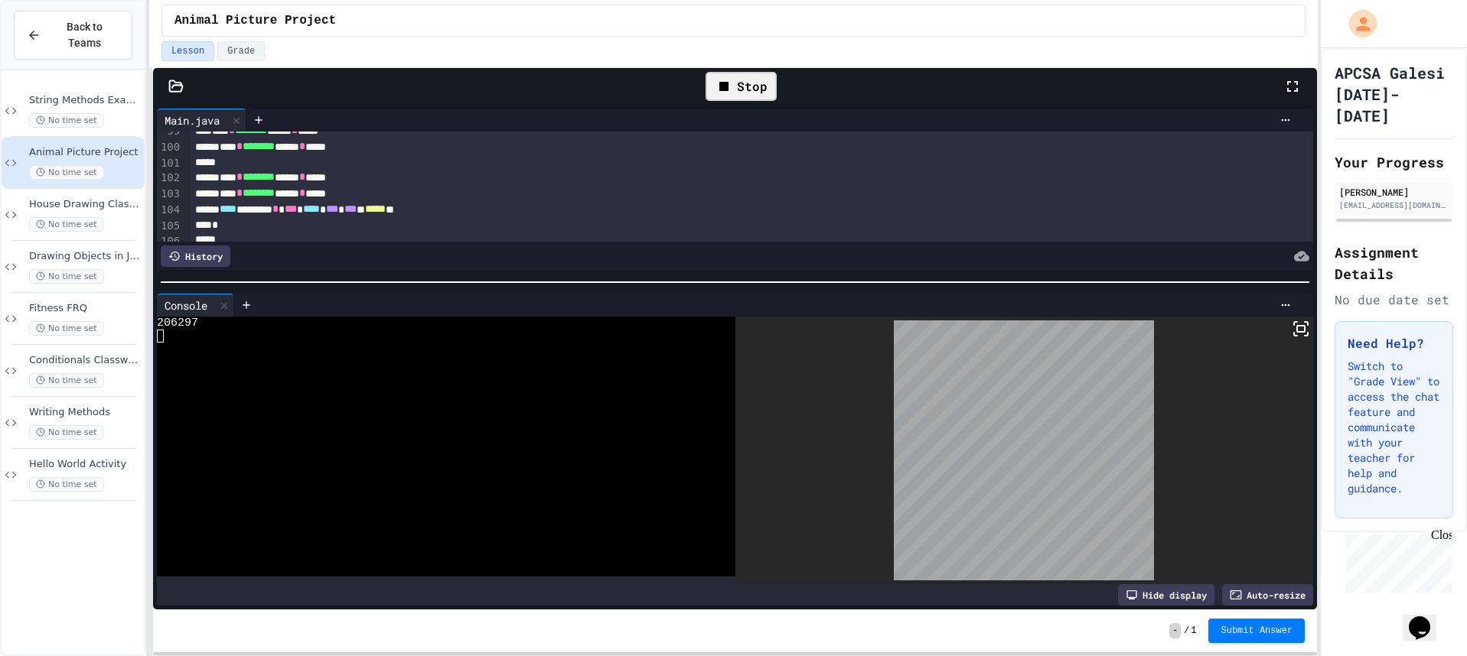
click at [768, 77] on div "Stop" at bounding box center [740, 86] width 71 height 29
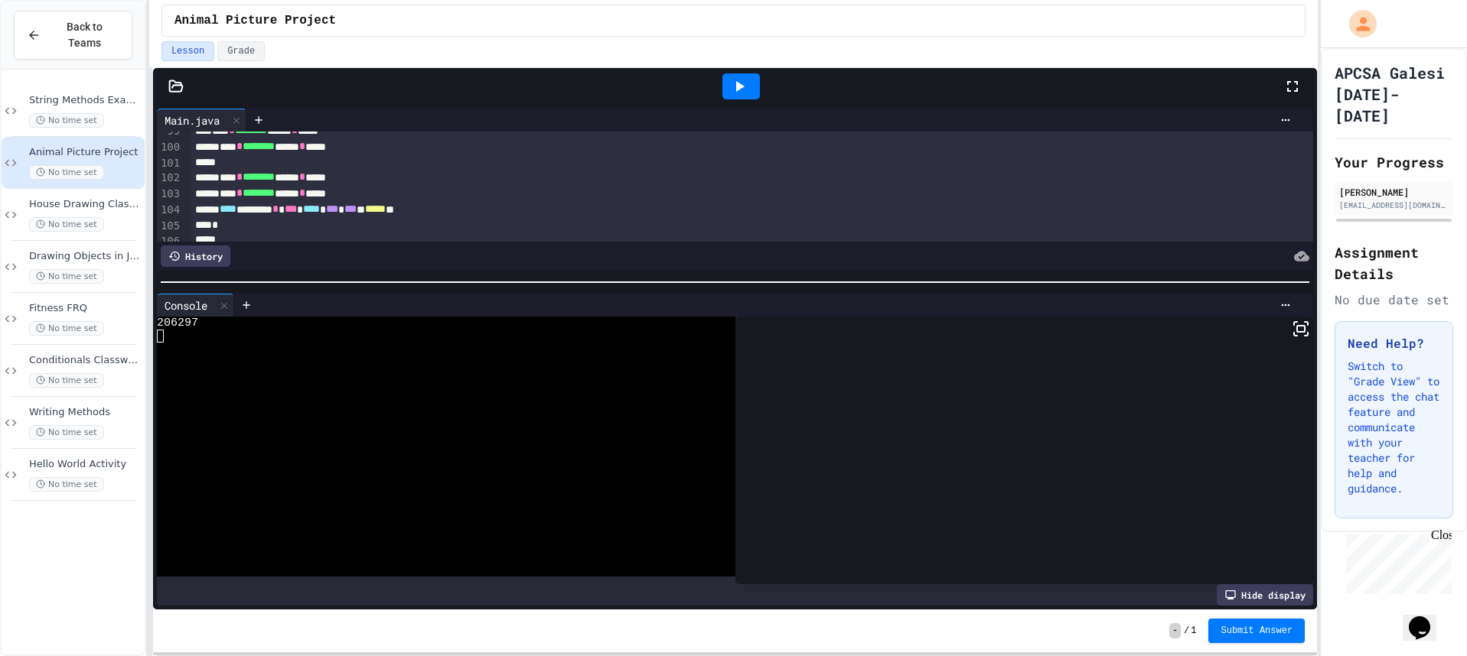
click at [762, 81] on div at bounding box center [741, 86] width 53 height 41
click at [751, 82] on div at bounding box center [740, 86] width 37 height 26
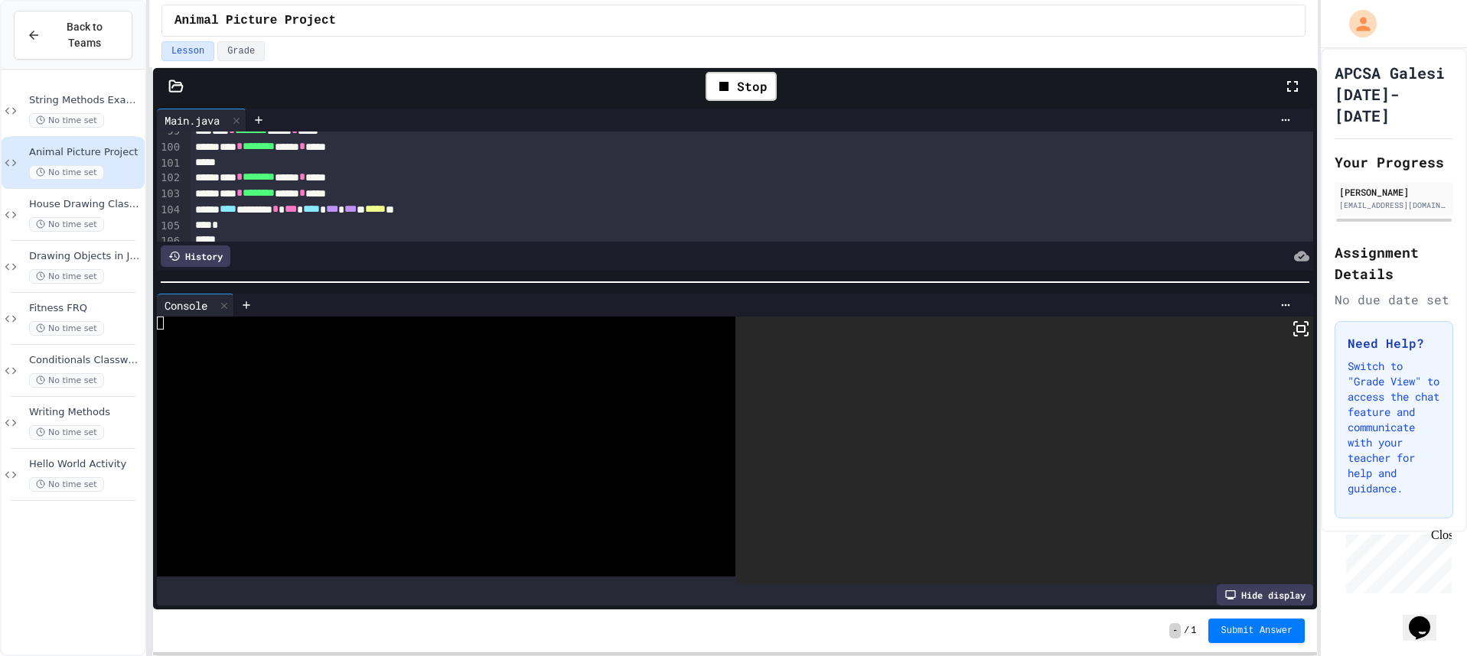
click at [1291, 336] on icon at bounding box center [1300, 329] width 18 height 18
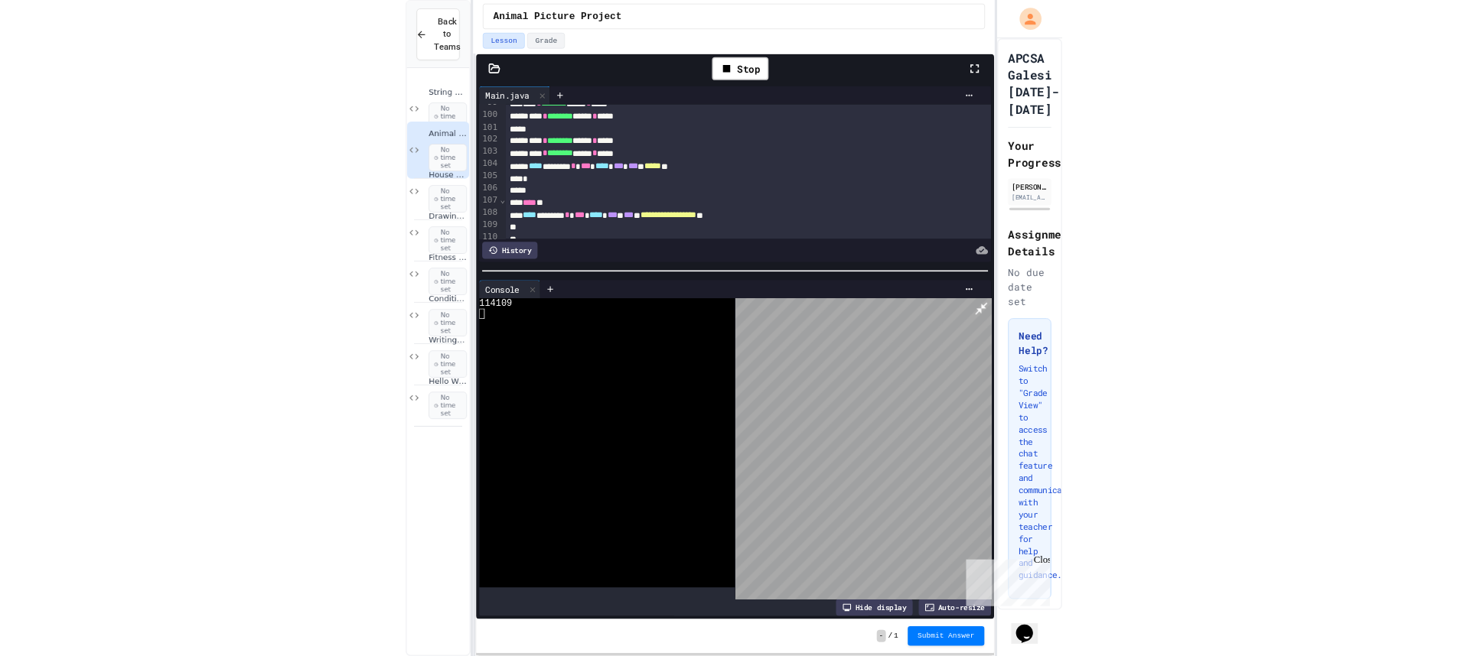
scroll to position [1530, 0]
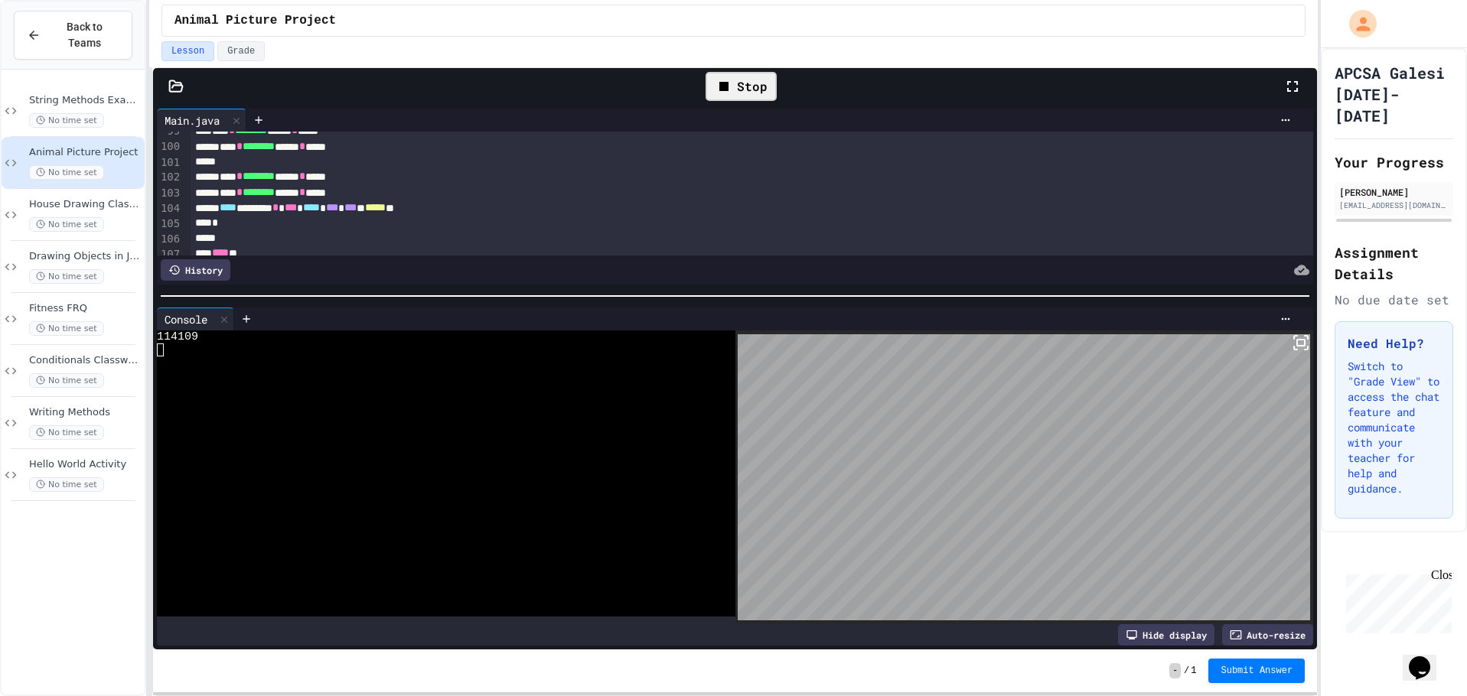
click at [739, 85] on div "Stop" at bounding box center [740, 86] width 71 height 29
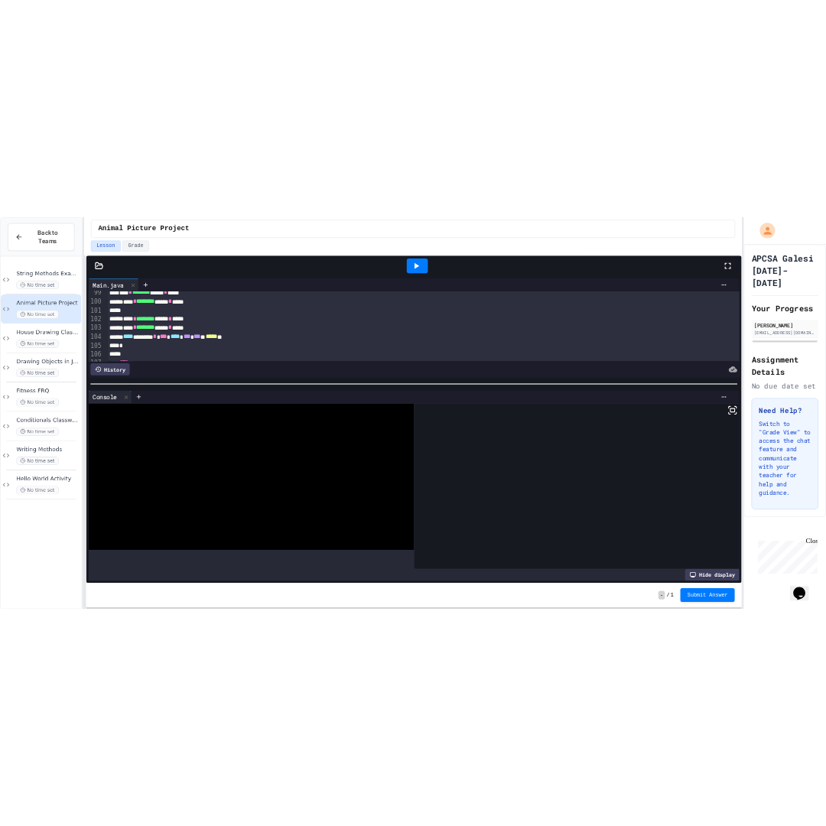
scroll to position [1533, 0]
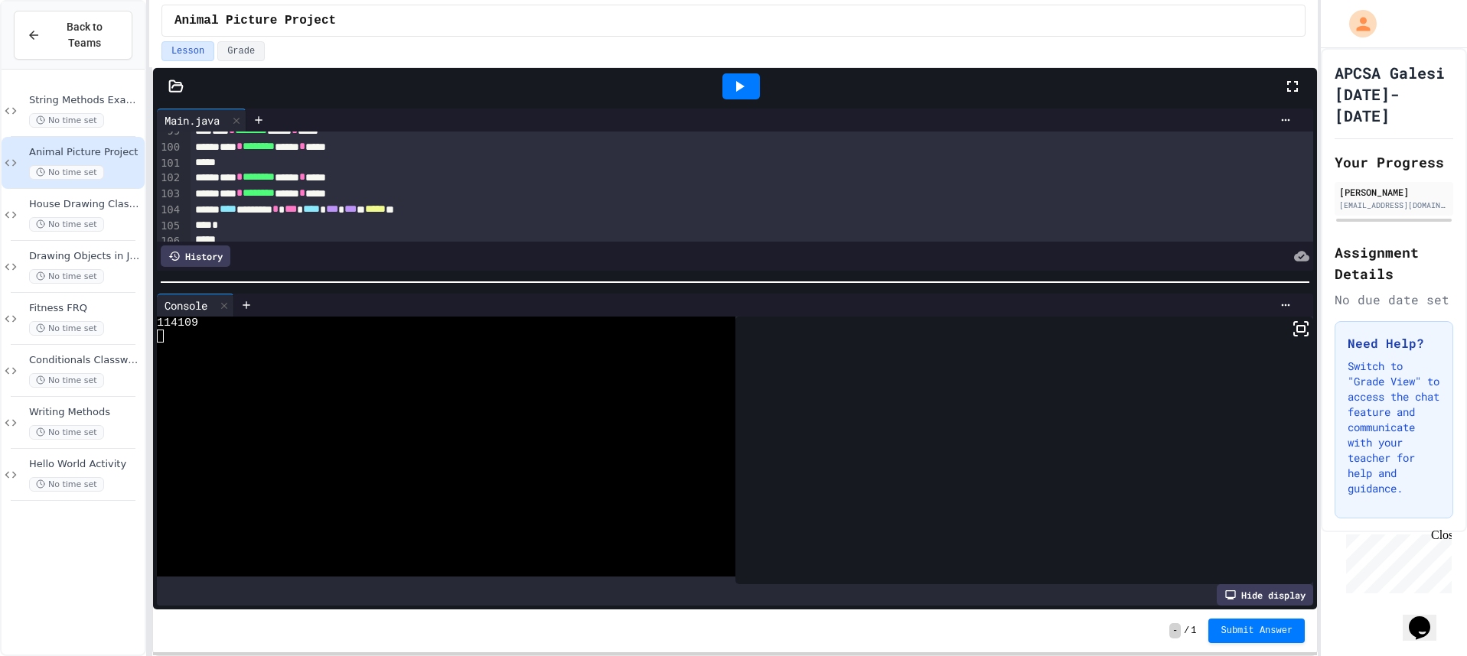
click at [741, 86] on icon at bounding box center [740, 86] width 8 height 11
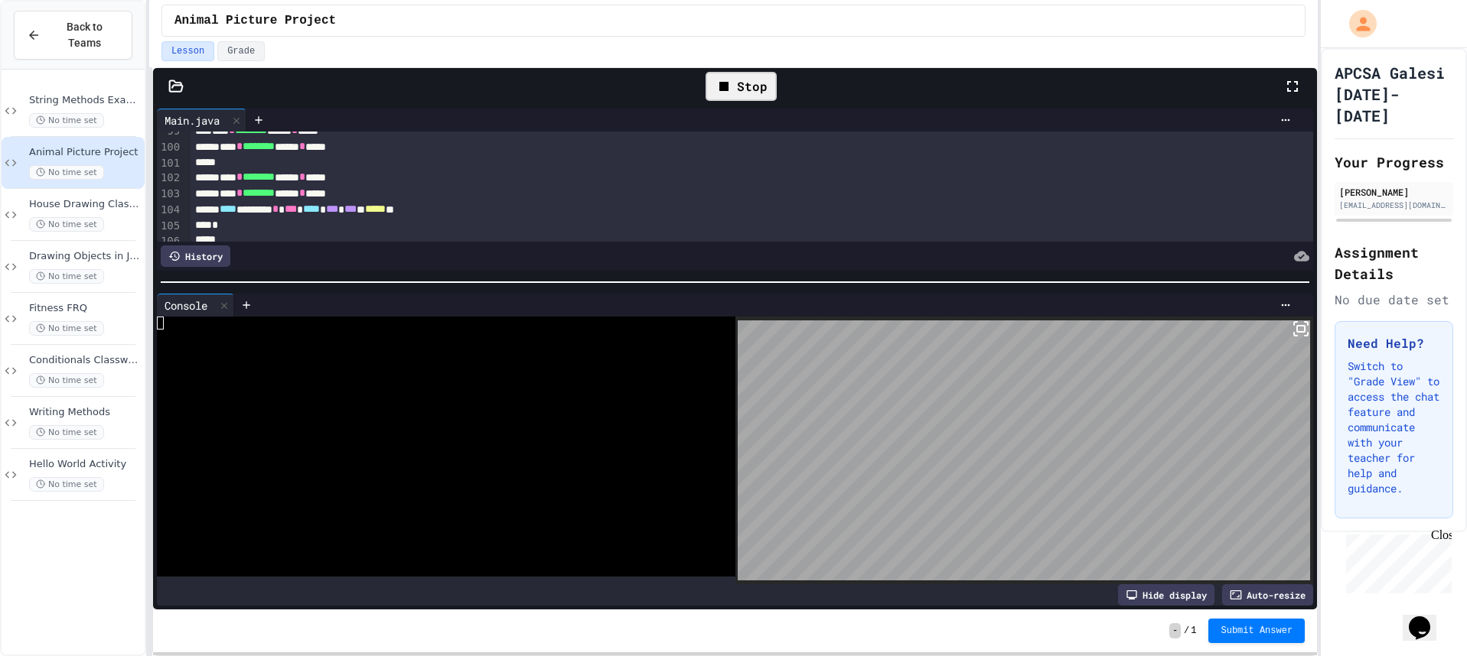
click at [1283, 334] on body "**********" at bounding box center [733, 328] width 1467 height 656
click at [1291, 323] on icon at bounding box center [1300, 329] width 18 height 18
click at [737, 82] on div "Stop" at bounding box center [740, 86] width 71 height 29
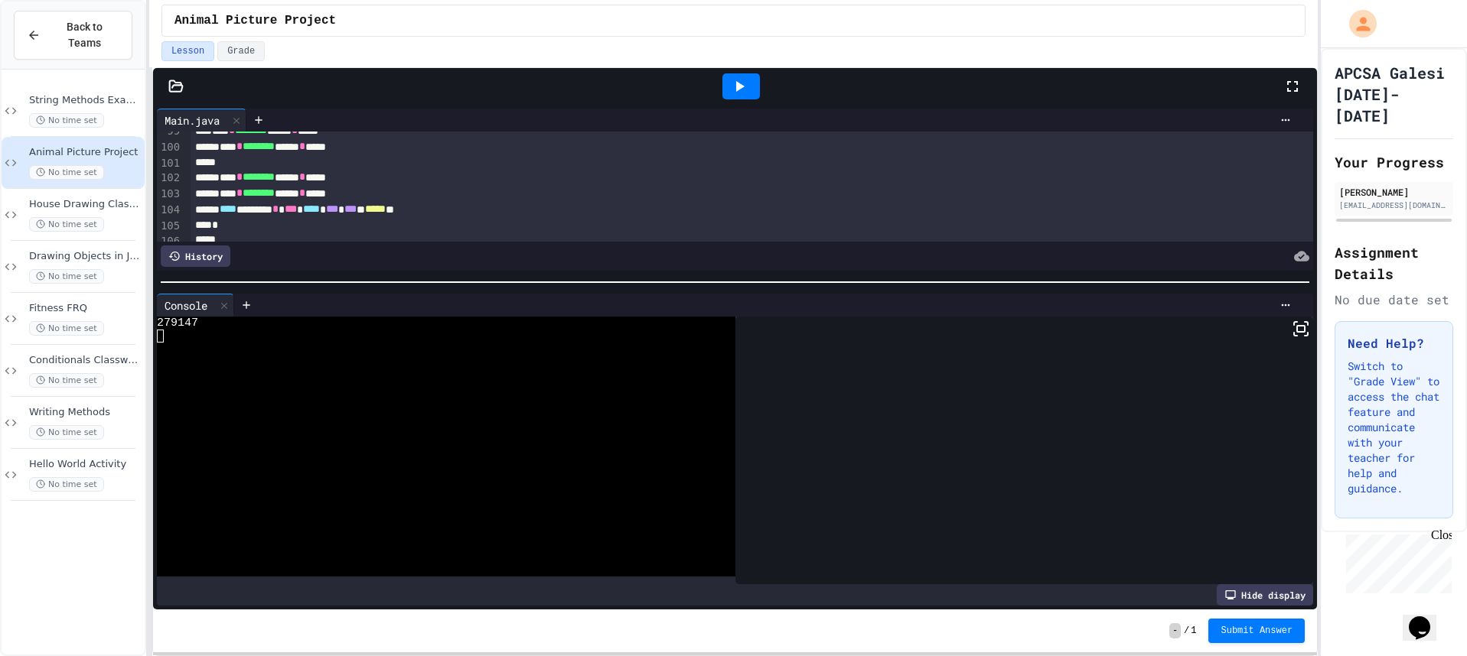
click at [738, 80] on icon at bounding box center [739, 86] width 18 height 18
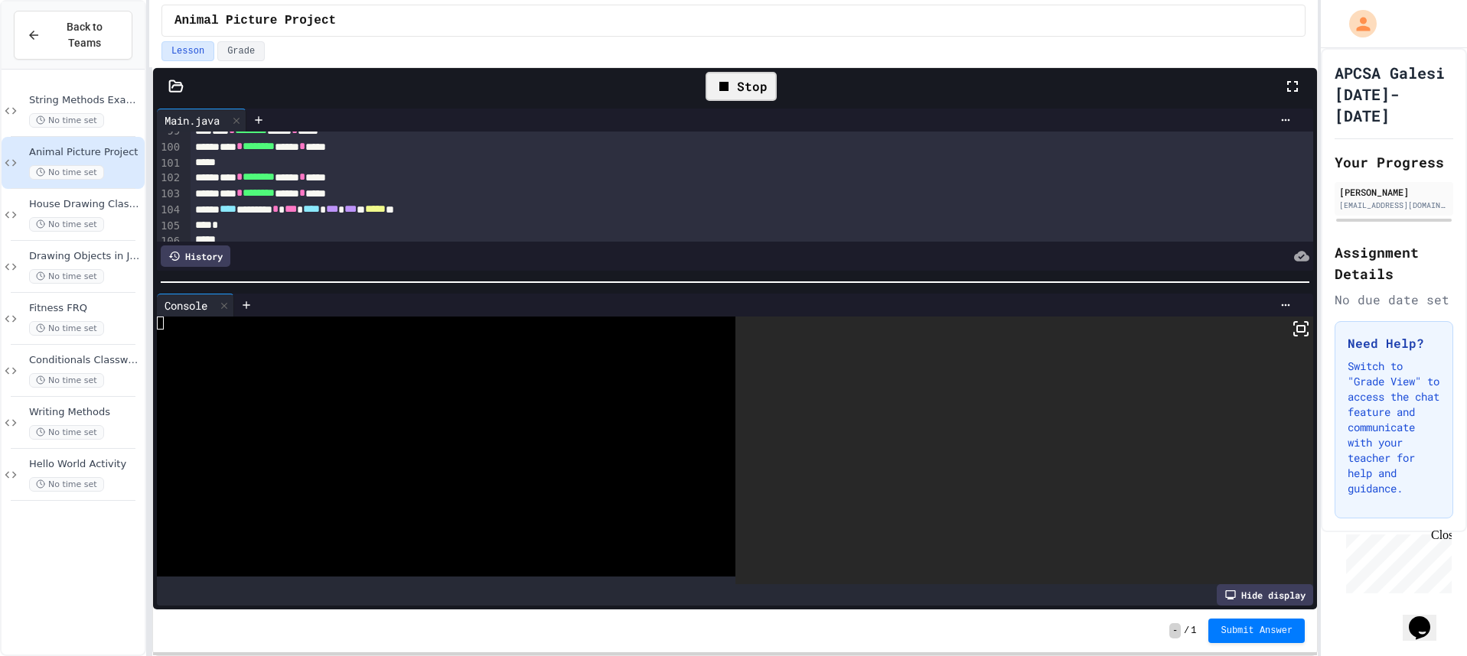
click at [1292, 344] on div at bounding box center [1024, 451] width 578 height 268
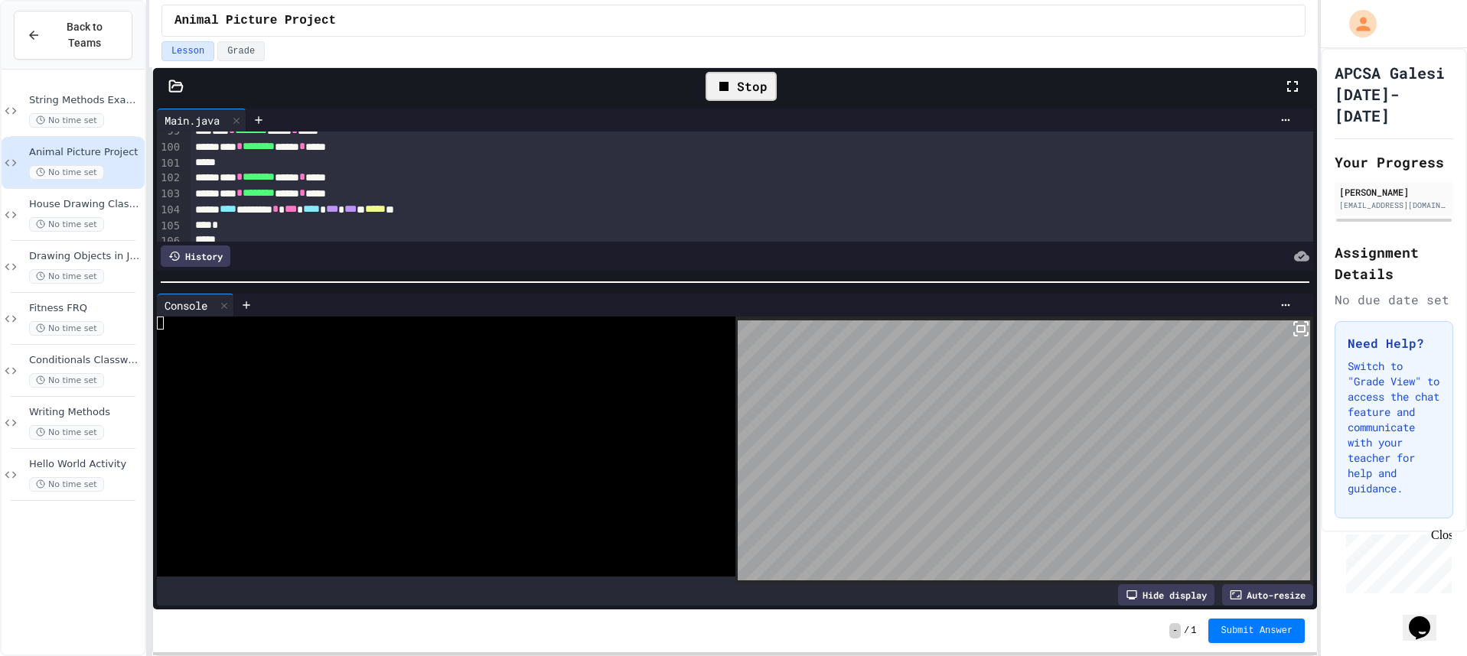
click at [1291, 330] on icon at bounding box center [1300, 329] width 18 height 18
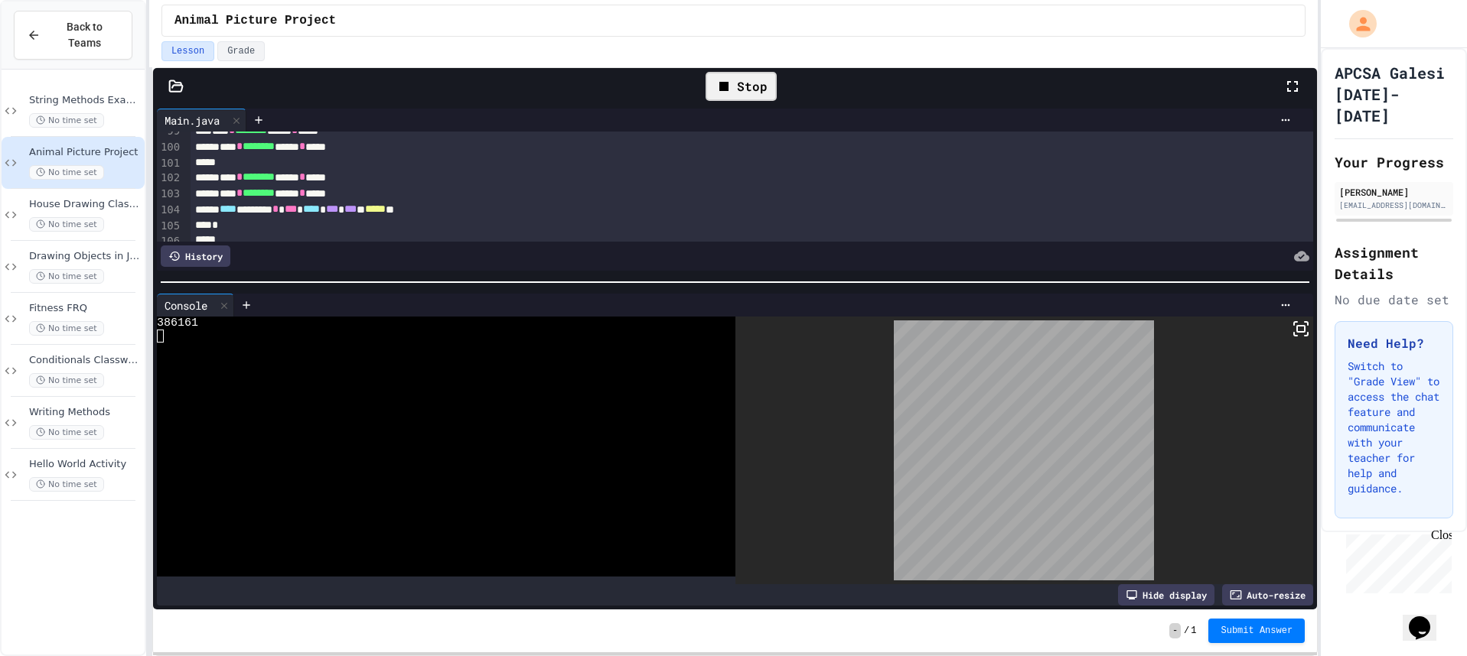
click at [764, 87] on div "Stop" at bounding box center [740, 86] width 71 height 29
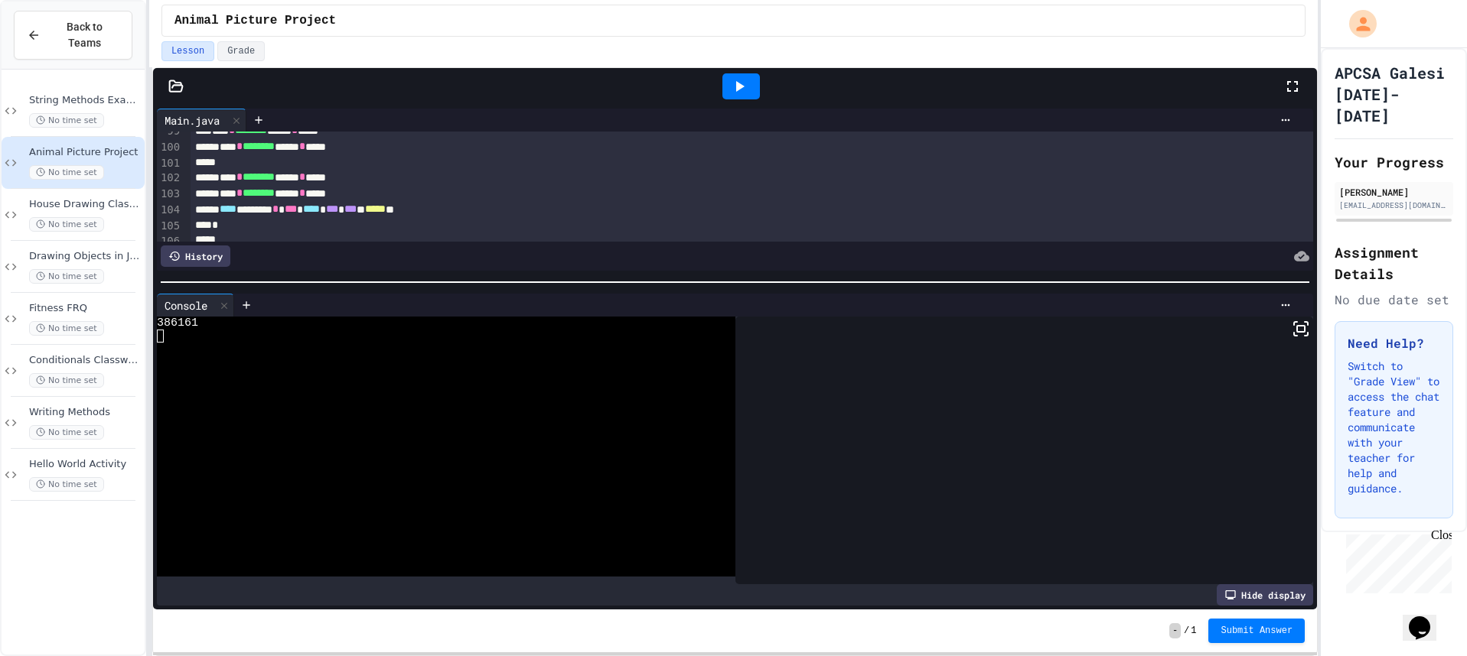
click at [740, 78] on icon at bounding box center [739, 86] width 18 height 18
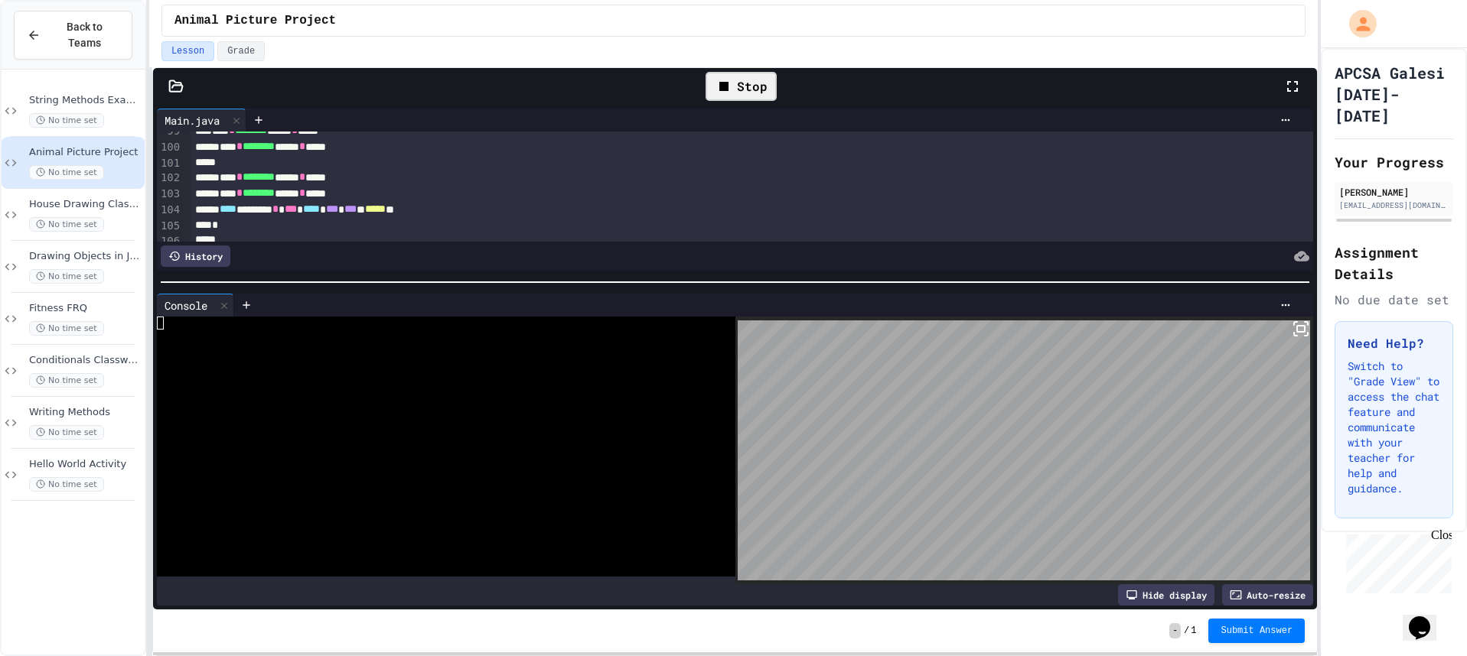
click at [1272, 318] on body "**********" at bounding box center [733, 328] width 1467 height 656
click at [1291, 322] on icon at bounding box center [1300, 329] width 18 height 18
click at [734, 89] on div "Stop" at bounding box center [740, 86] width 71 height 29
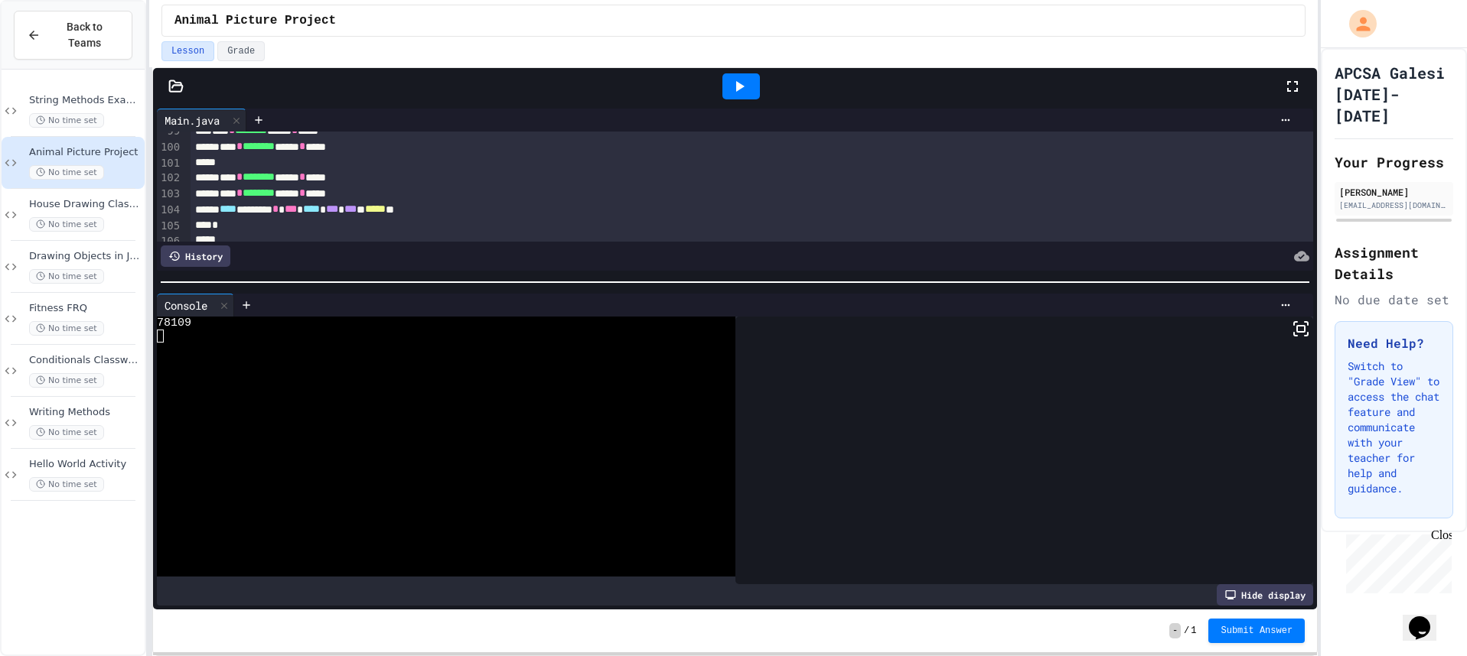
click at [734, 89] on icon at bounding box center [739, 86] width 18 height 18
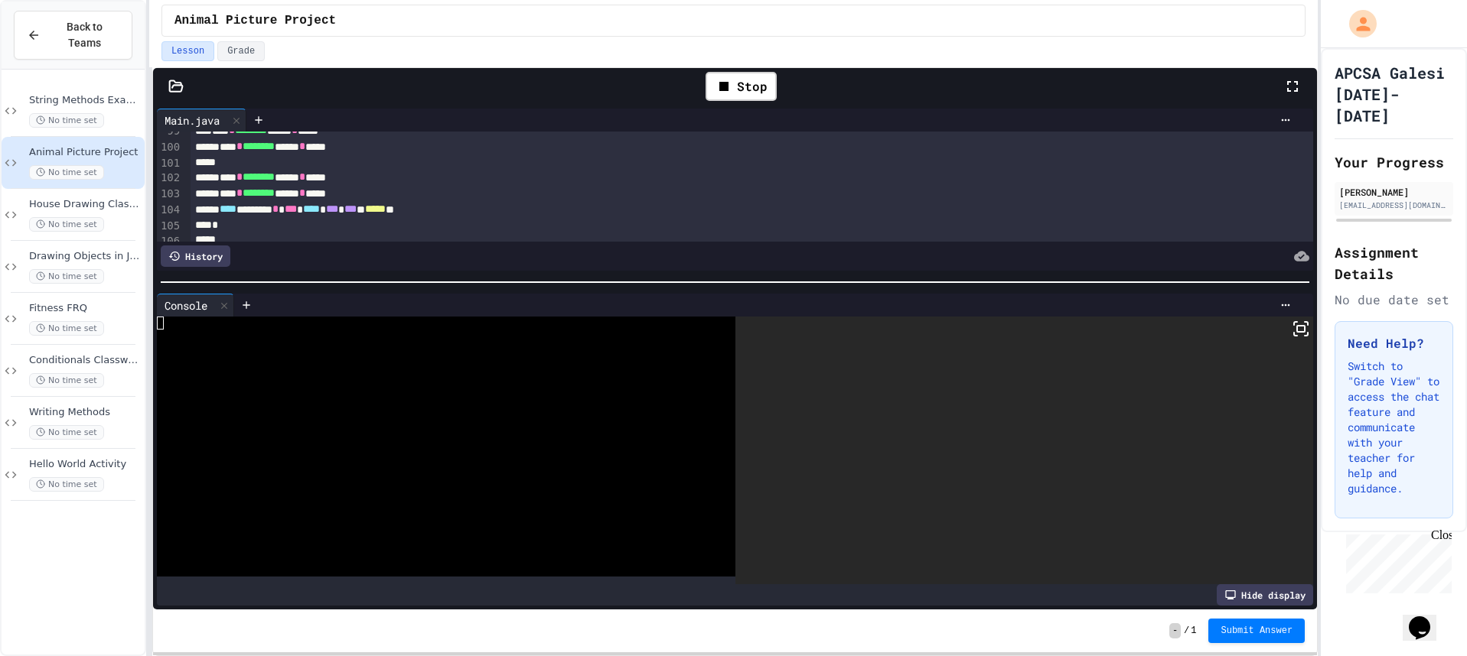
click at [1294, 323] on icon at bounding box center [1300, 329] width 18 height 18
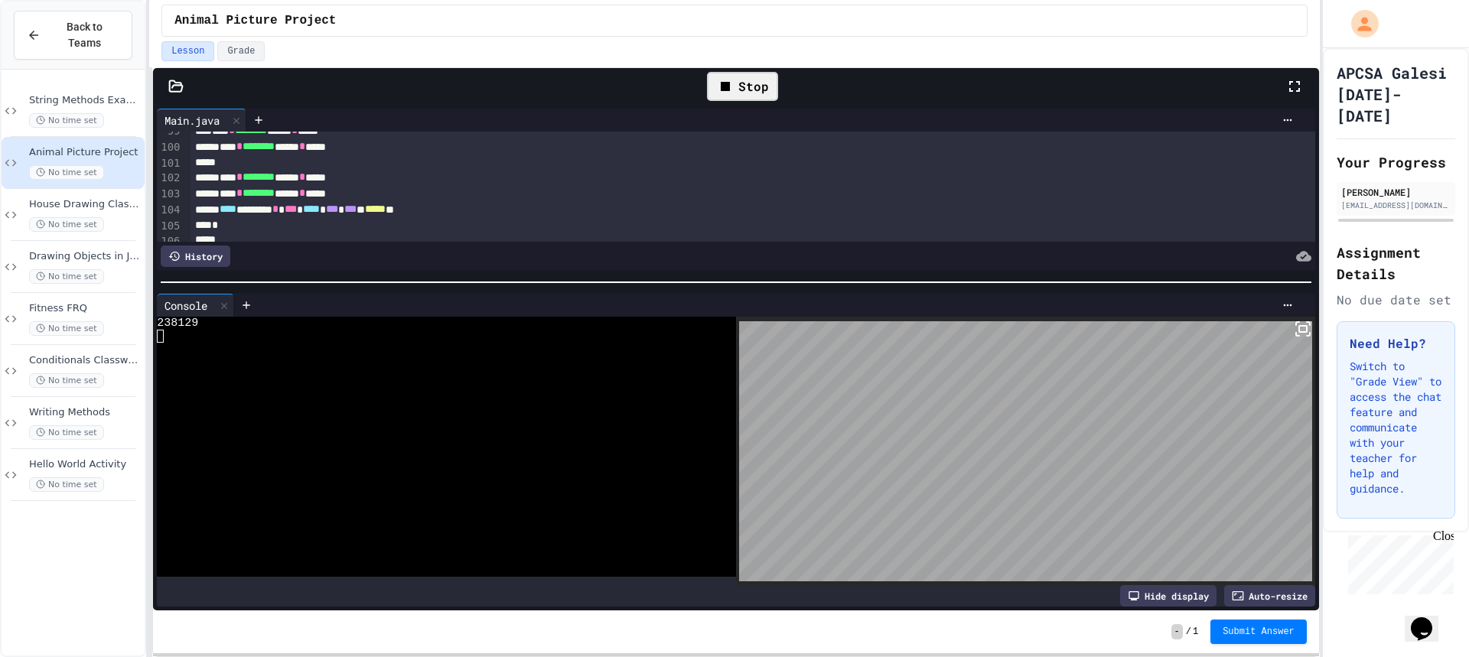
click at [772, 93] on div "Stop" at bounding box center [742, 86] width 71 height 29
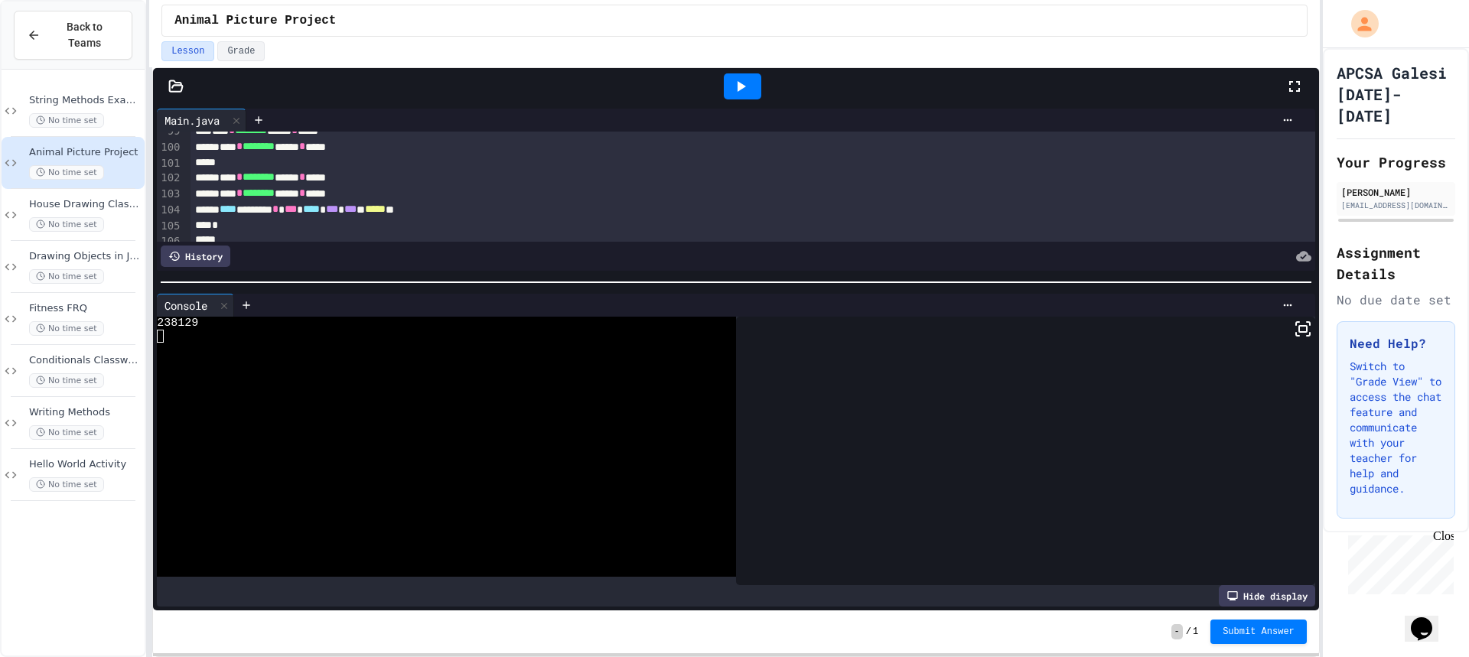
click at [750, 83] on div at bounding box center [742, 86] width 37 height 26
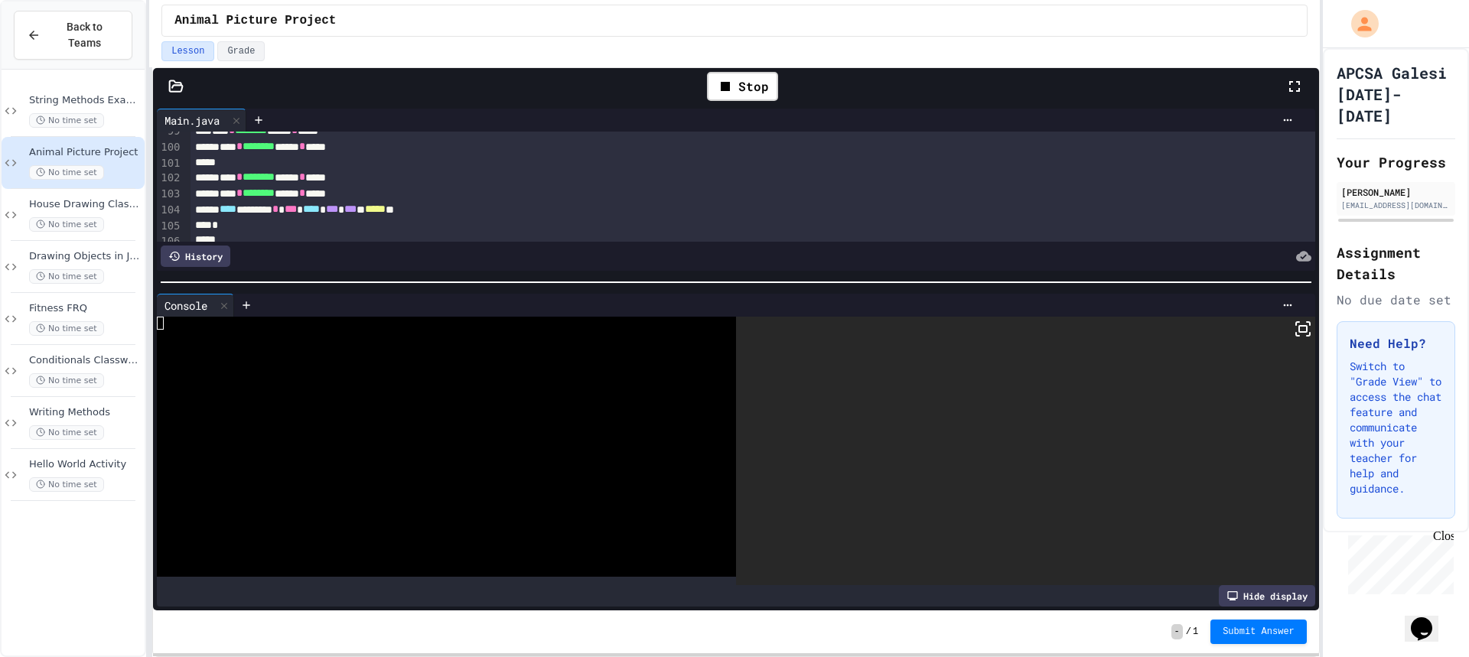
click at [1295, 337] on icon at bounding box center [1303, 329] width 18 height 18
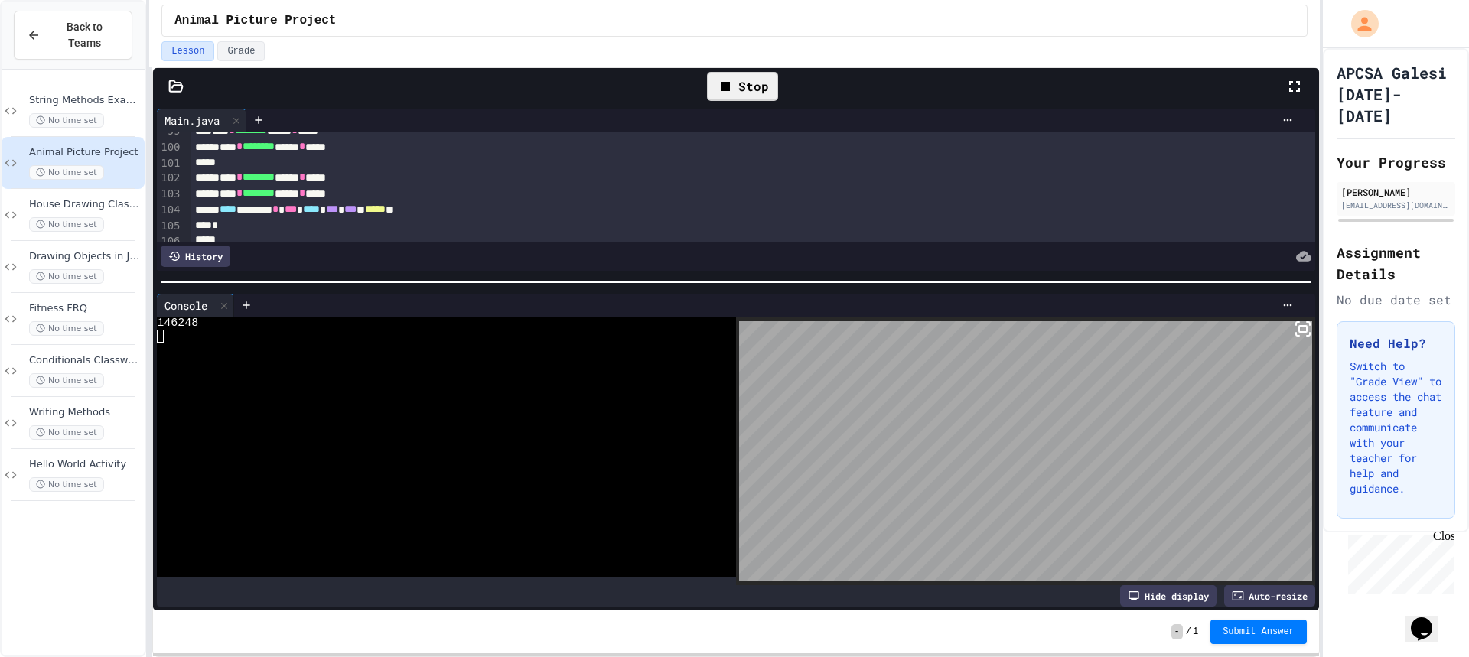
click at [754, 97] on div "Stop" at bounding box center [742, 86] width 71 height 29
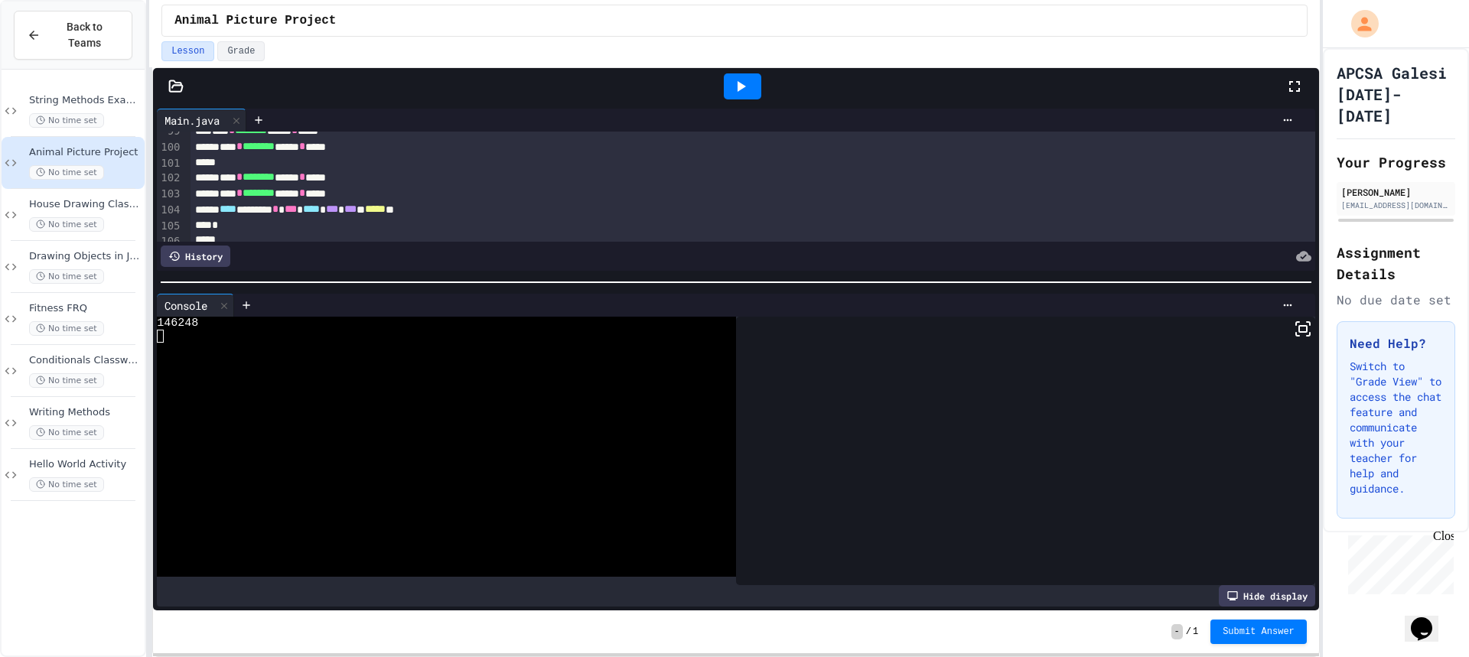
click at [754, 90] on div at bounding box center [742, 86] width 37 height 26
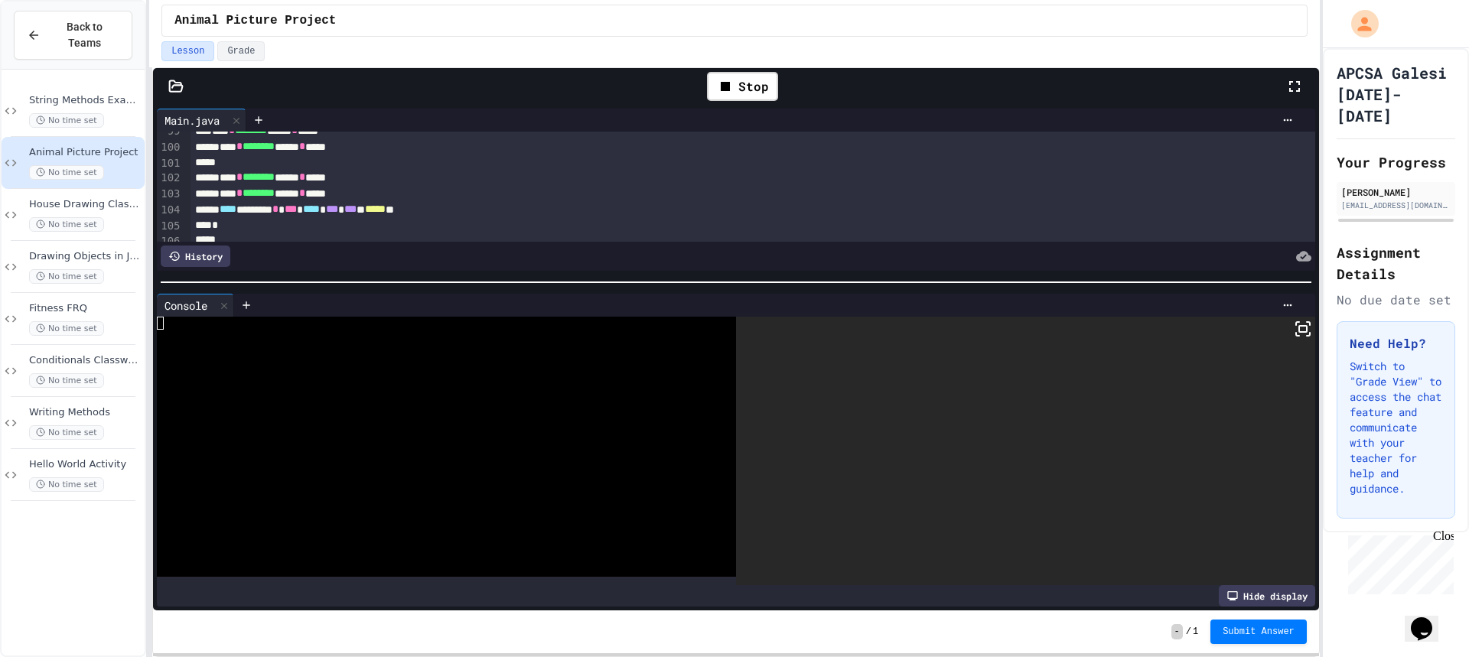
click at [1294, 324] on icon at bounding box center [1303, 329] width 18 height 18
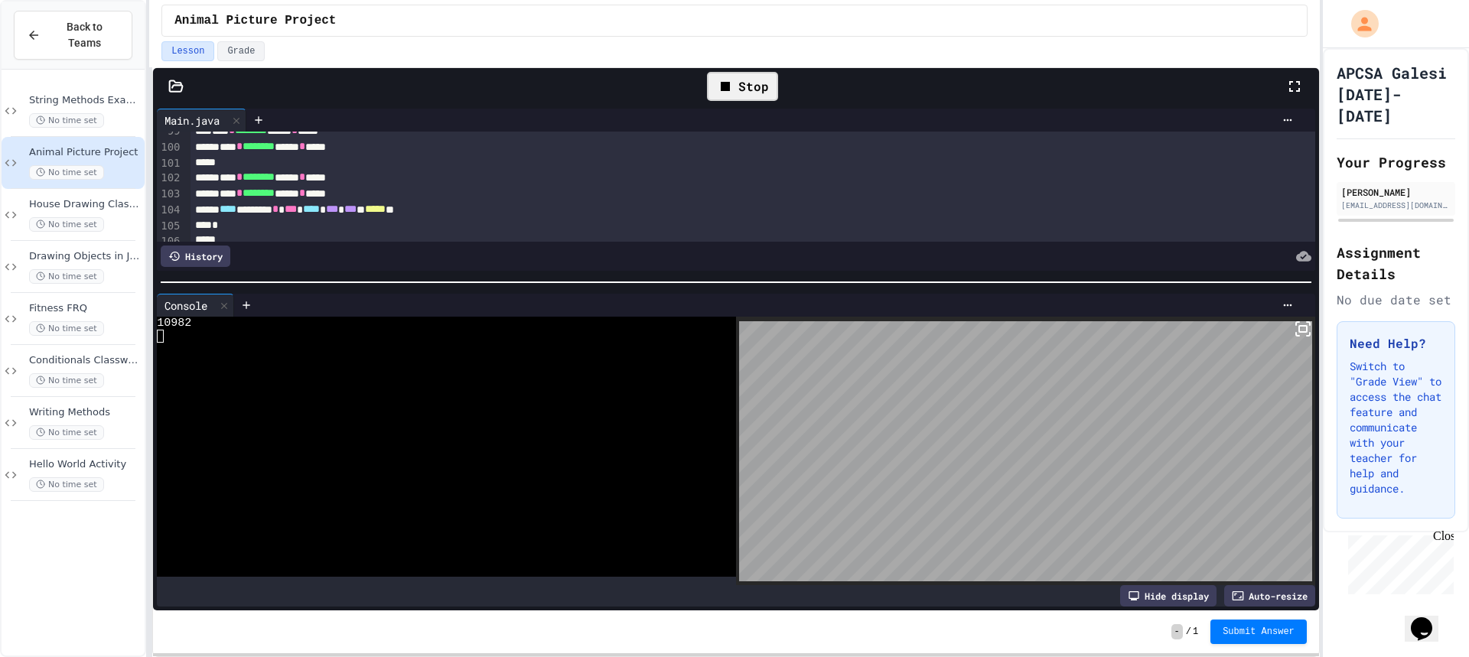
click at [754, 86] on div "Stop" at bounding box center [742, 86] width 71 height 29
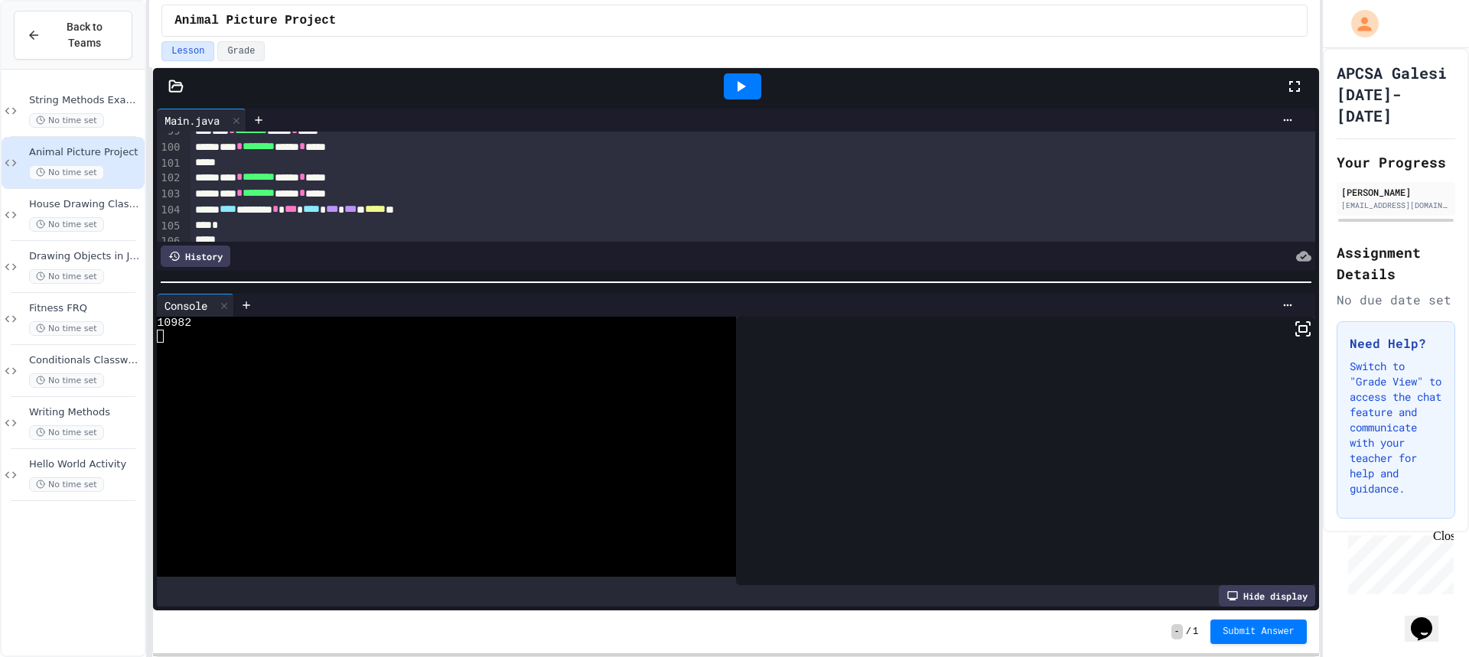
click at [746, 88] on icon at bounding box center [740, 86] width 18 height 18
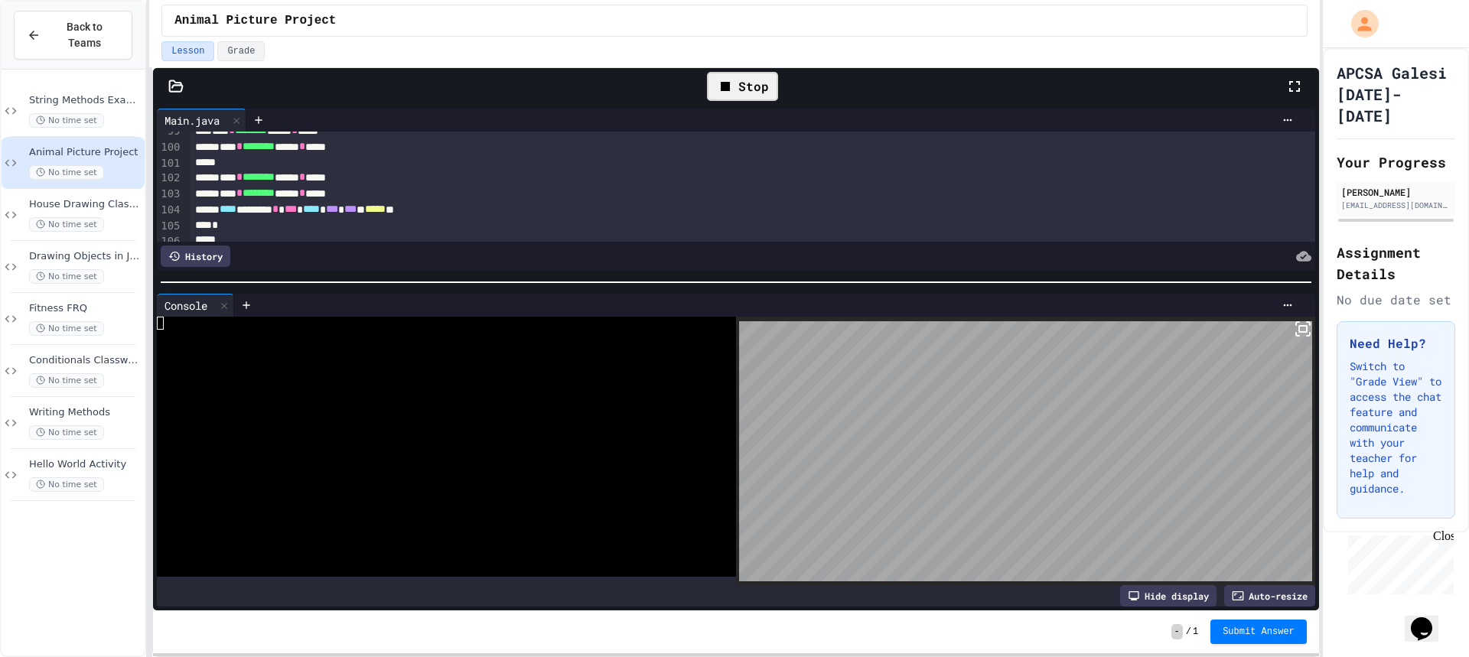
click at [1294, 327] on icon at bounding box center [1303, 329] width 18 height 18
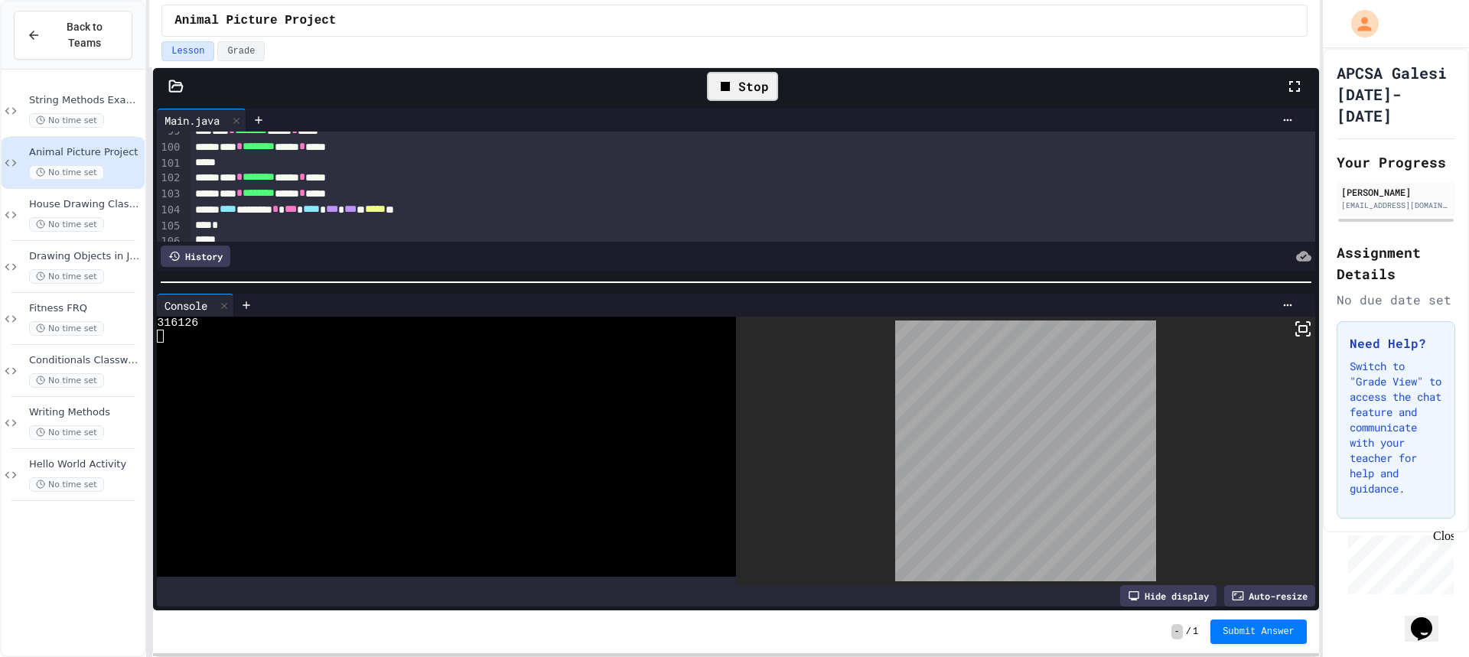
click at [764, 83] on div "Stop" at bounding box center [742, 86] width 71 height 29
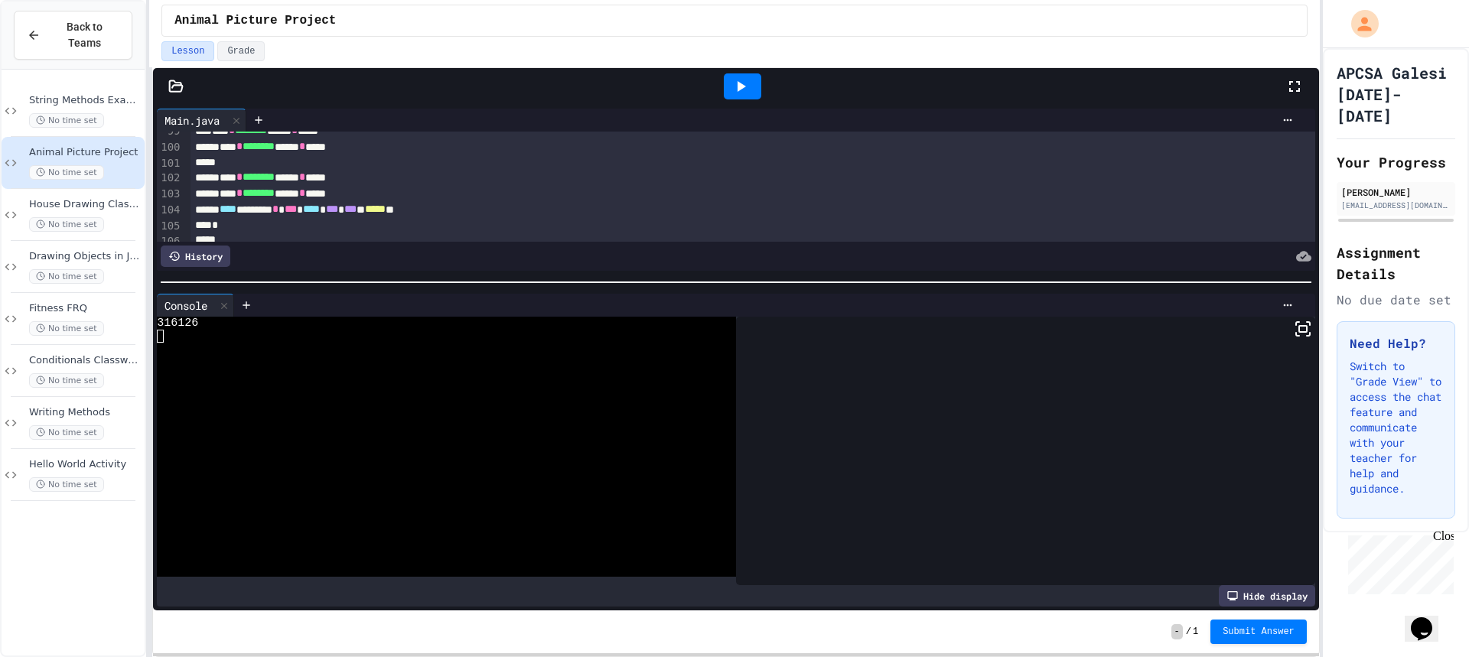
click at [748, 90] on icon at bounding box center [740, 86] width 18 height 18
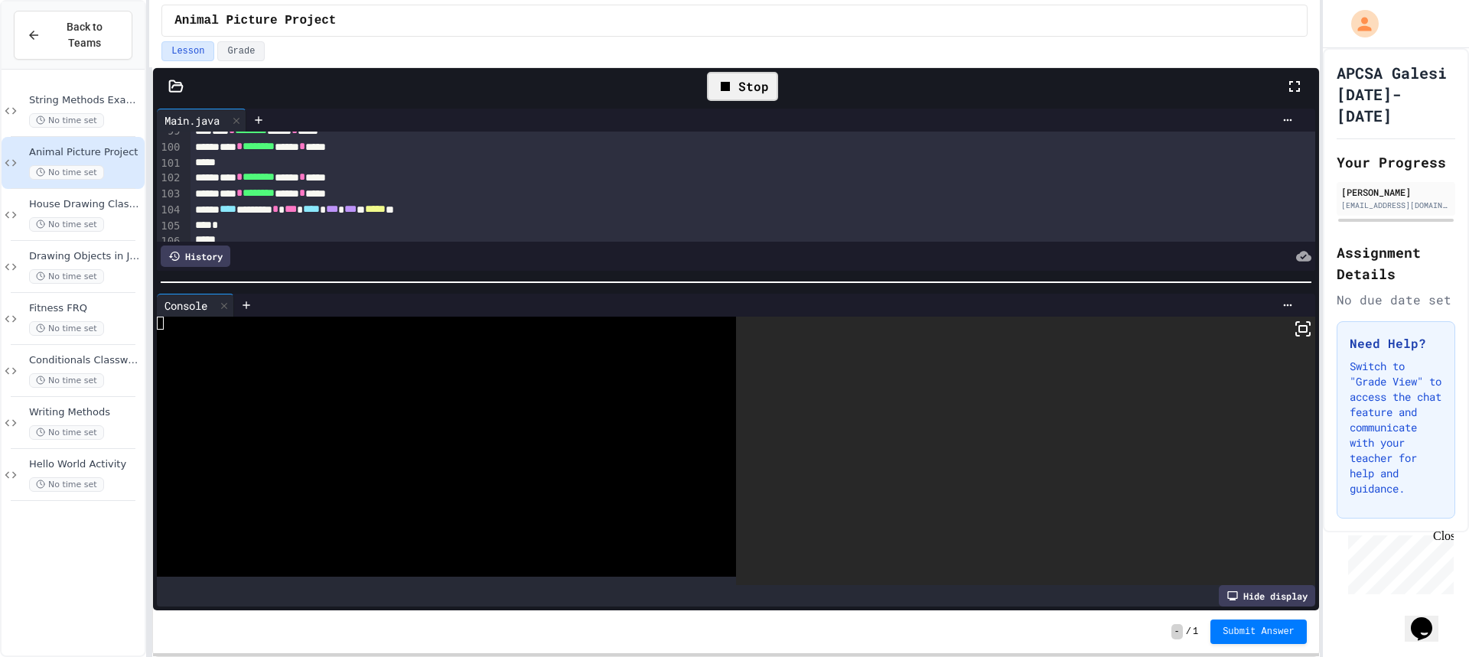
click at [1294, 321] on icon at bounding box center [1303, 329] width 18 height 18
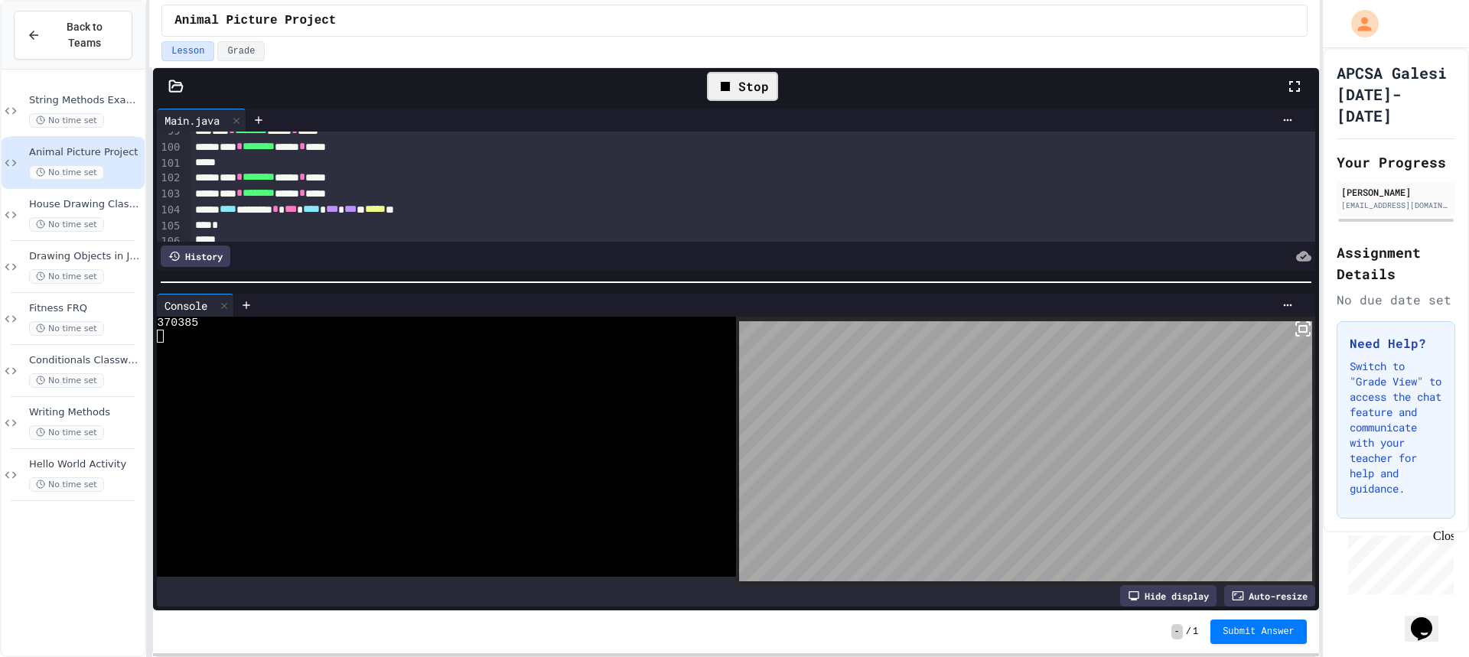
click at [725, 79] on icon at bounding box center [725, 86] width 18 height 18
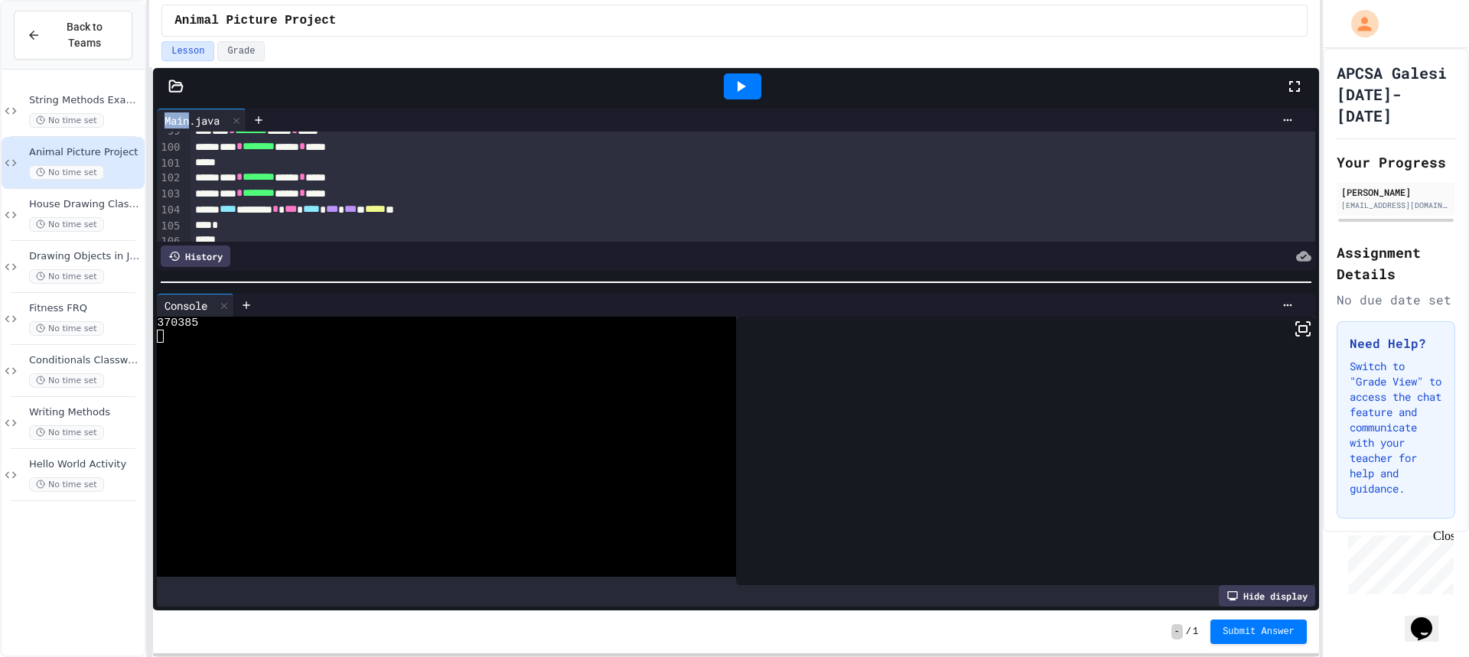
click at [725, 79] on div at bounding box center [742, 86] width 37 height 26
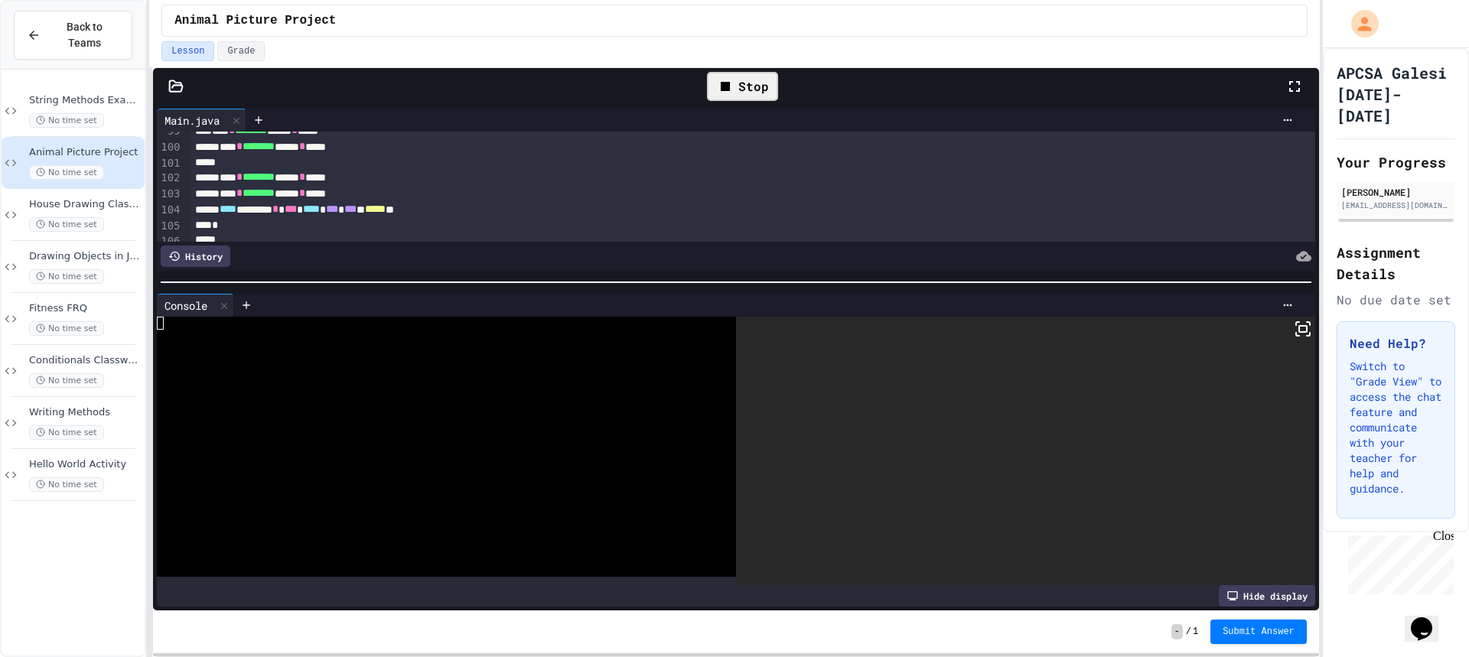
click at [1299, 329] on rect at bounding box center [1303, 329] width 8 height 6
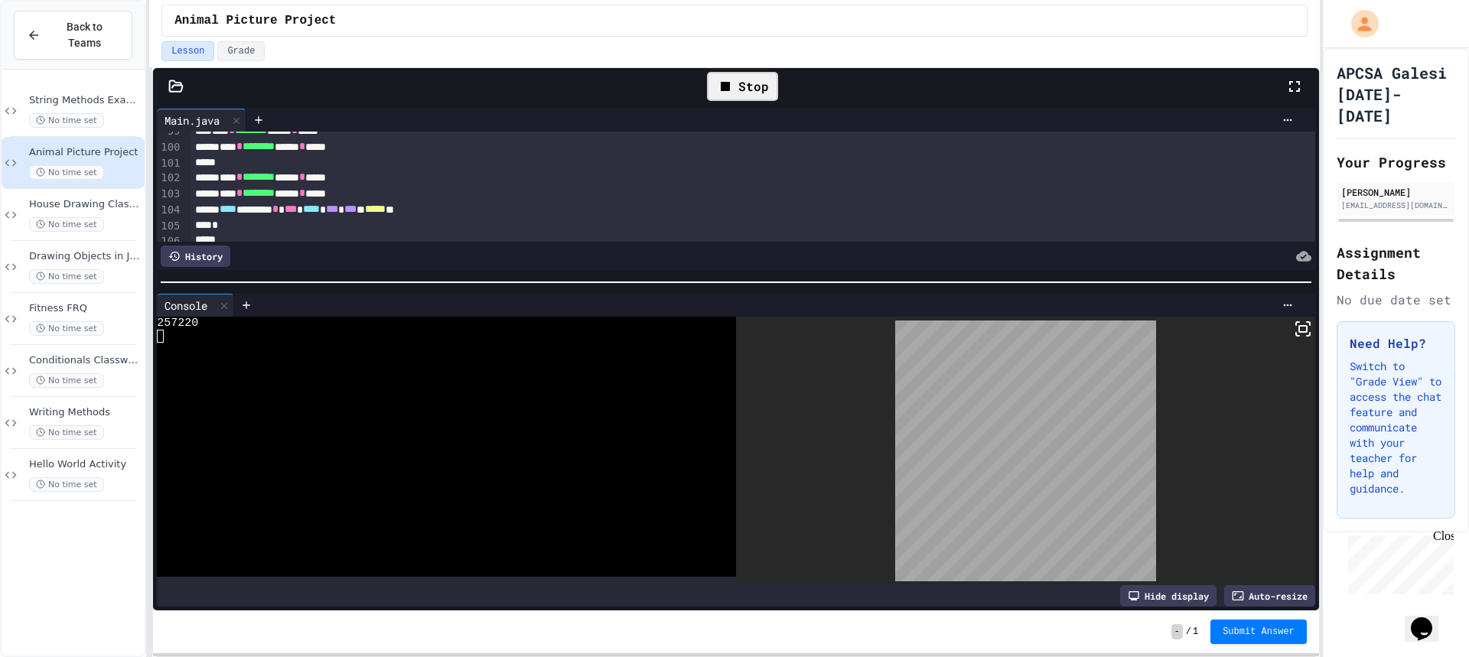
click at [745, 77] on div "Stop" at bounding box center [742, 86] width 71 height 29
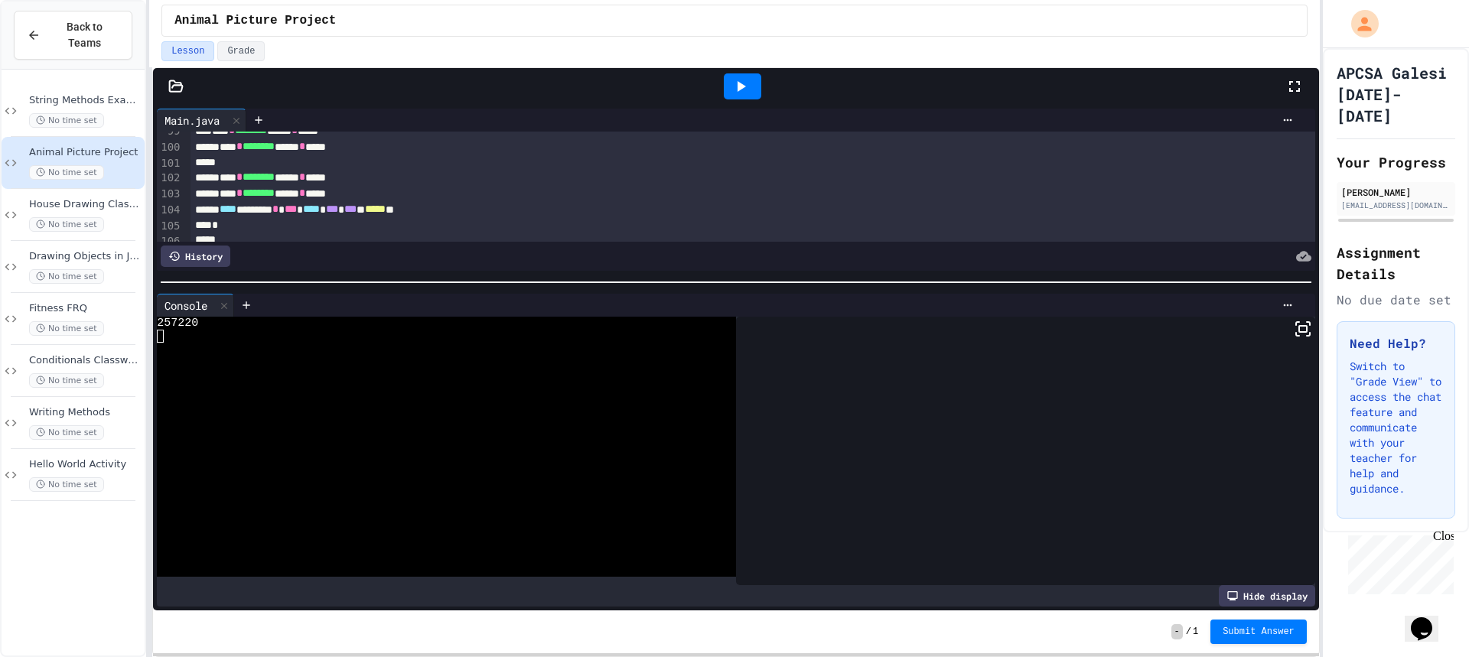
click at [745, 79] on icon at bounding box center [740, 86] width 18 height 18
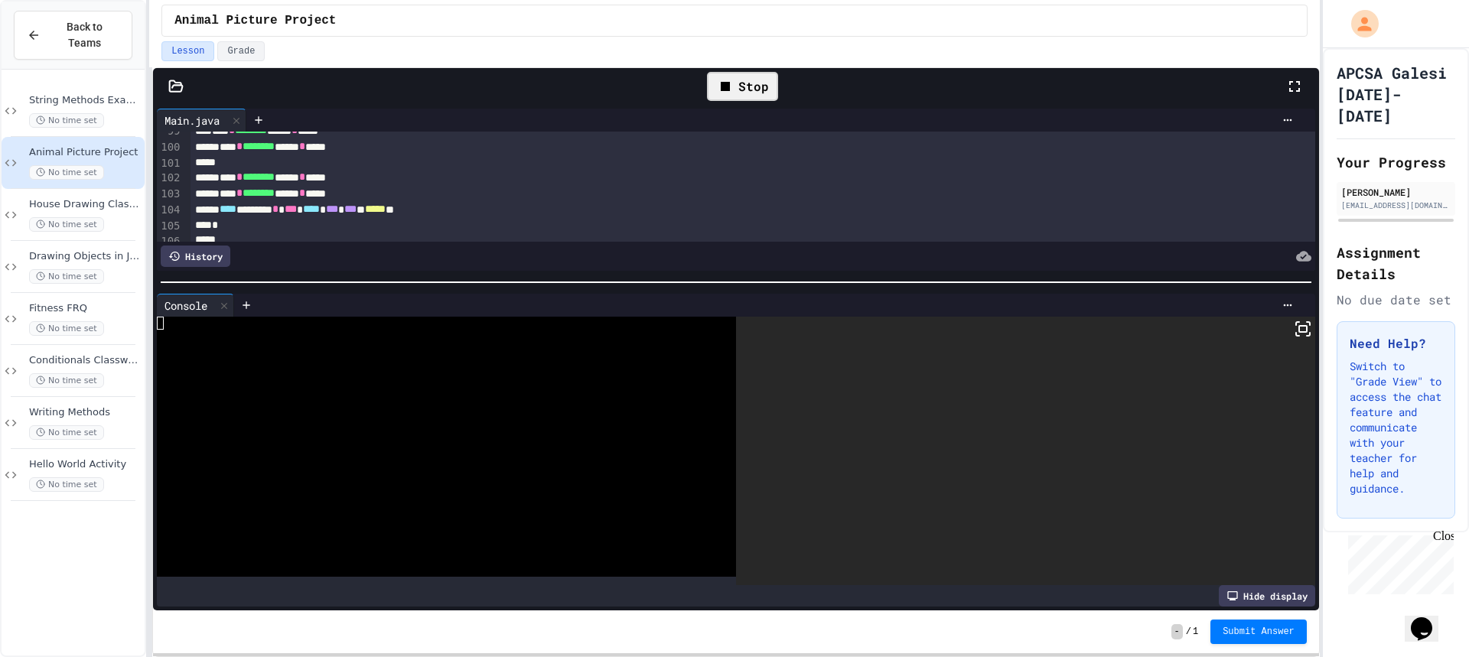
click at [1299, 335] on icon at bounding box center [1303, 329] width 18 height 18
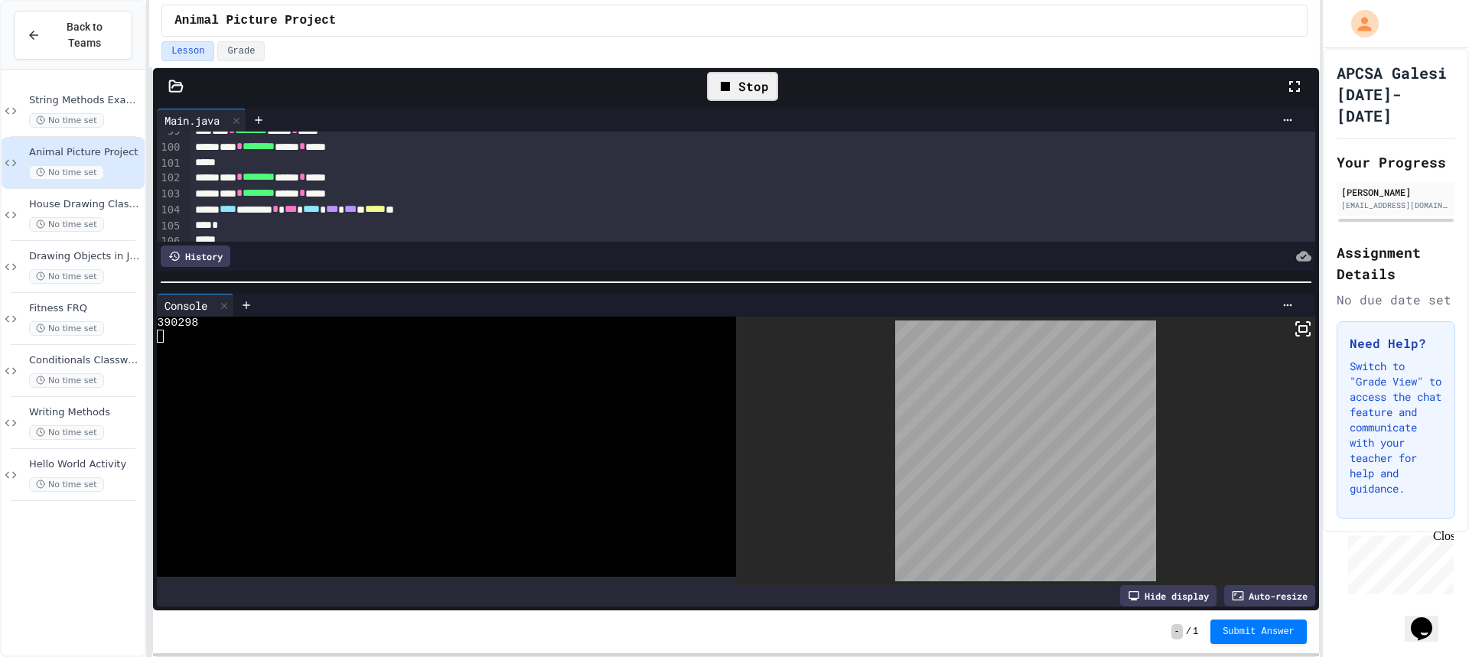
click at [786, 99] on div "Stop" at bounding box center [742, 86] width 1086 height 44
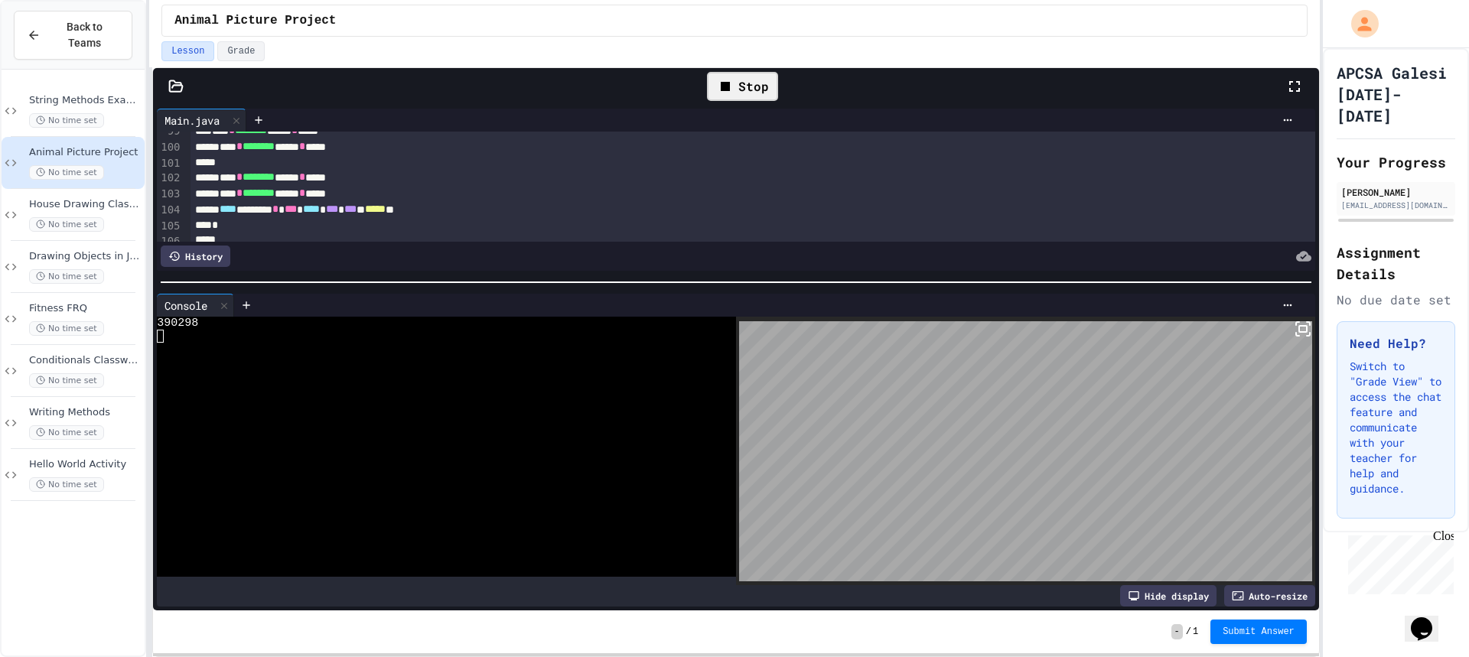
click at [772, 93] on div "Stop" at bounding box center [742, 86] width 71 height 29
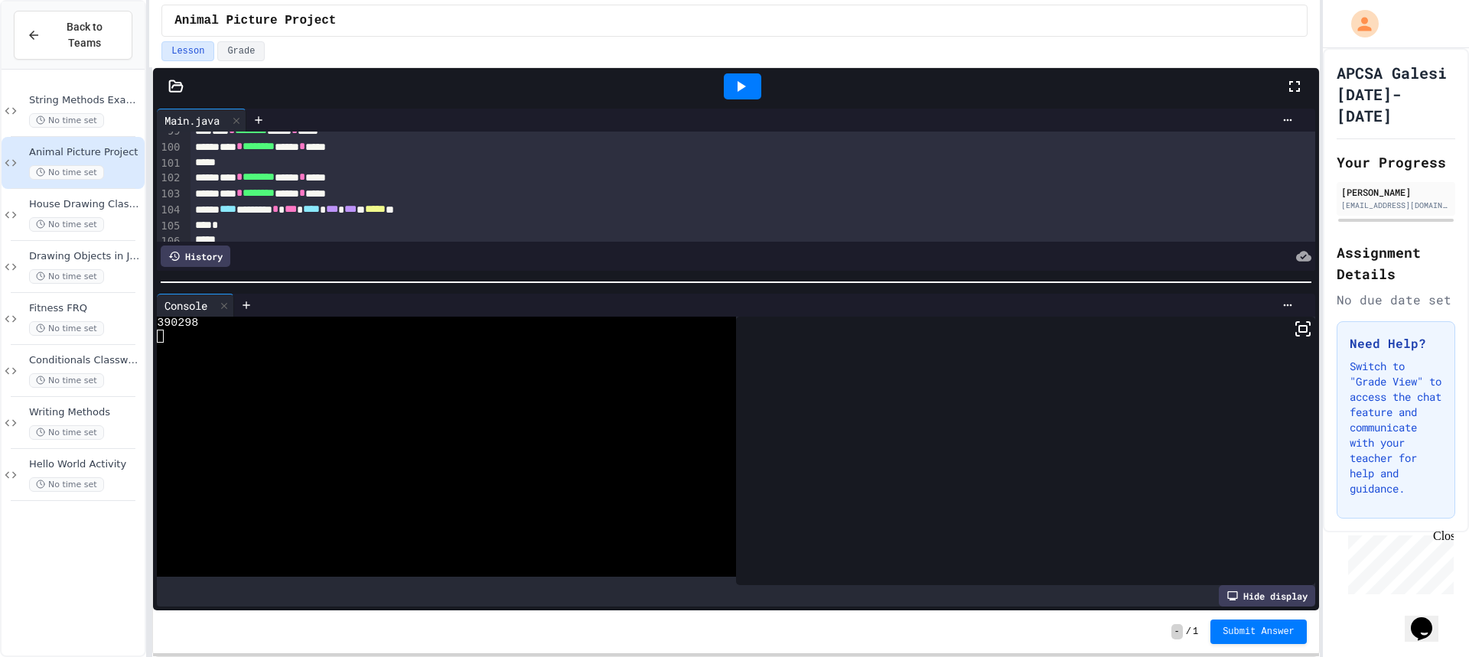
click at [750, 88] on div at bounding box center [742, 86] width 37 height 26
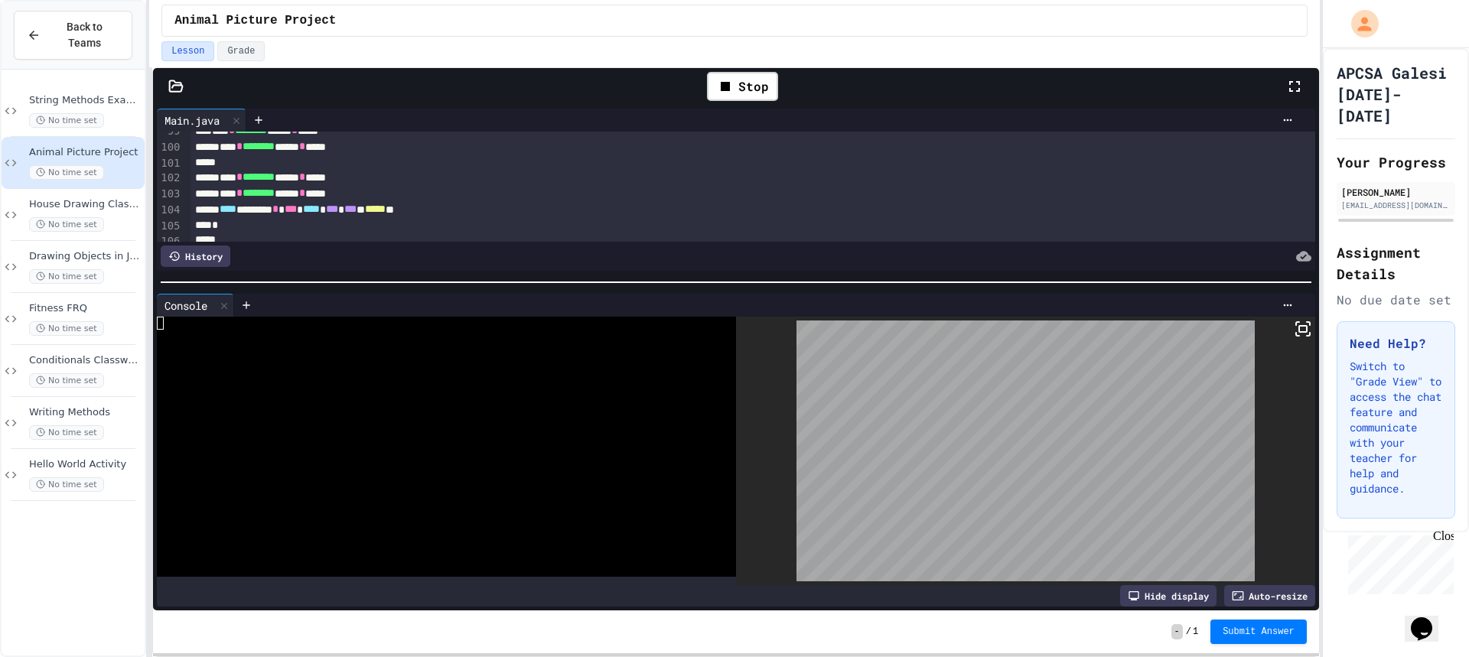
click at [1281, 329] on div at bounding box center [1025, 451] width 579 height 269
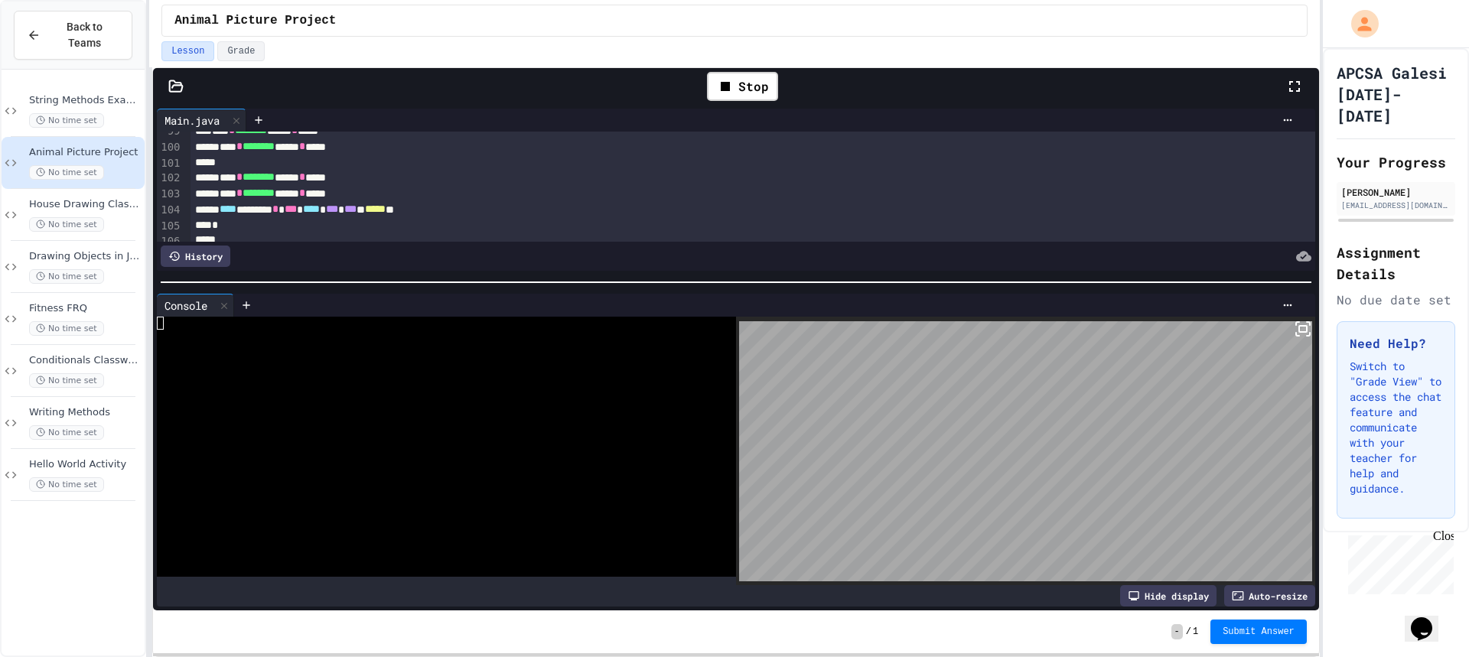
click at [1294, 324] on icon at bounding box center [1303, 329] width 18 height 18
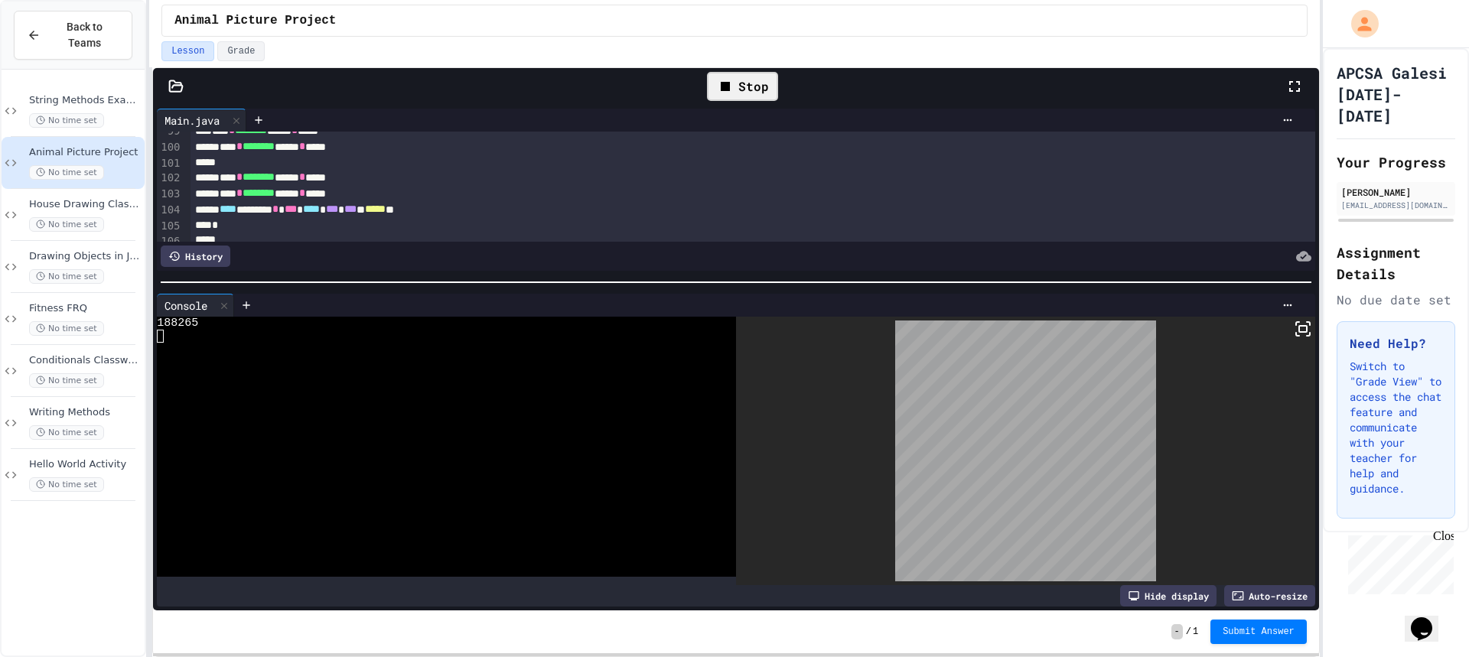
click at [718, 80] on icon at bounding box center [725, 86] width 18 height 18
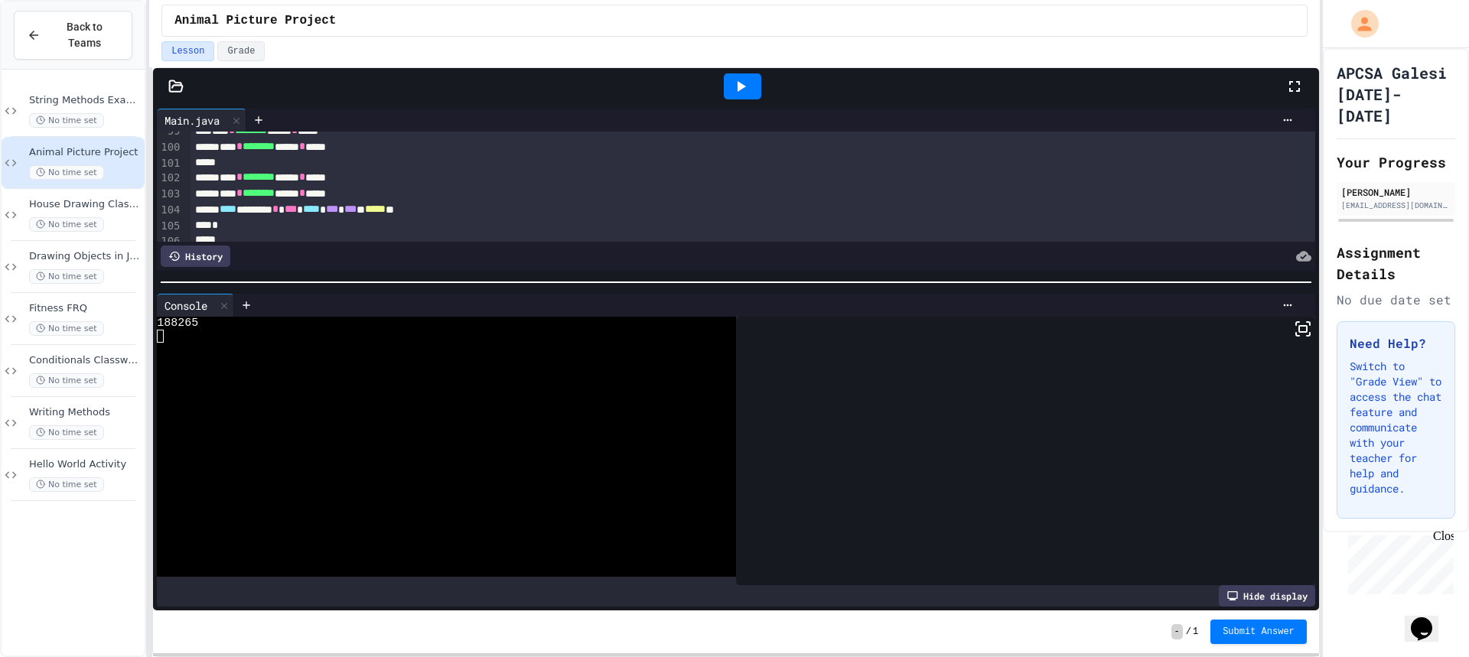
click at [730, 86] on div at bounding box center [742, 86] width 37 height 26
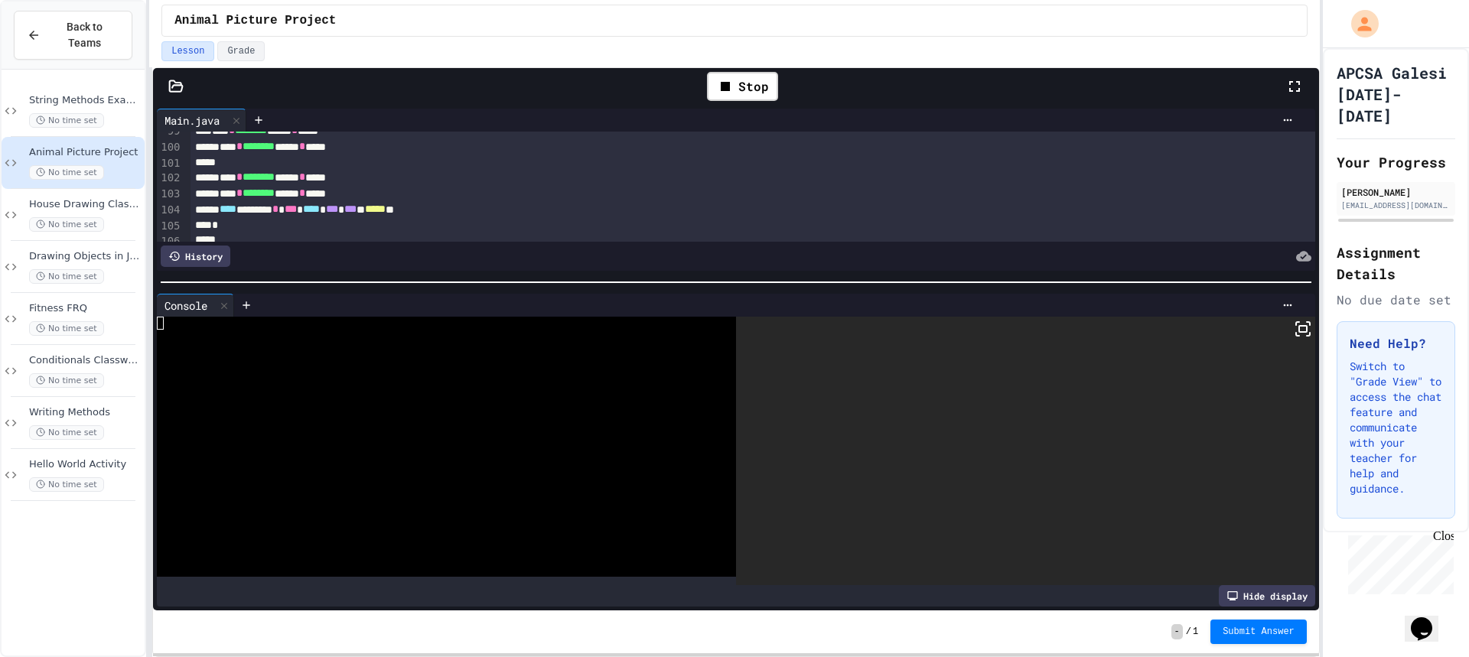
click at [1300, 337] on icon at bounding box center [1303, 329] width 18 height 18
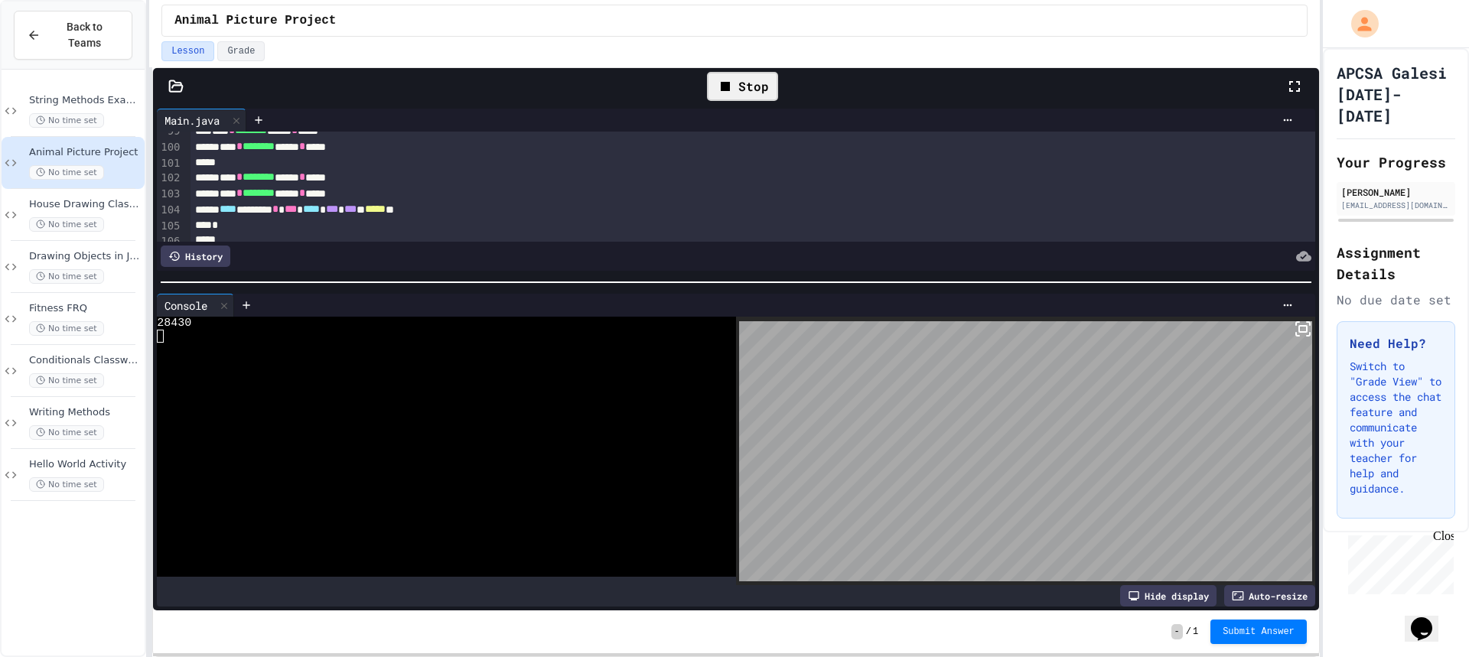
click at [763, 80] on div "Stop" at bounding box center [742, 86] width 71 height 29
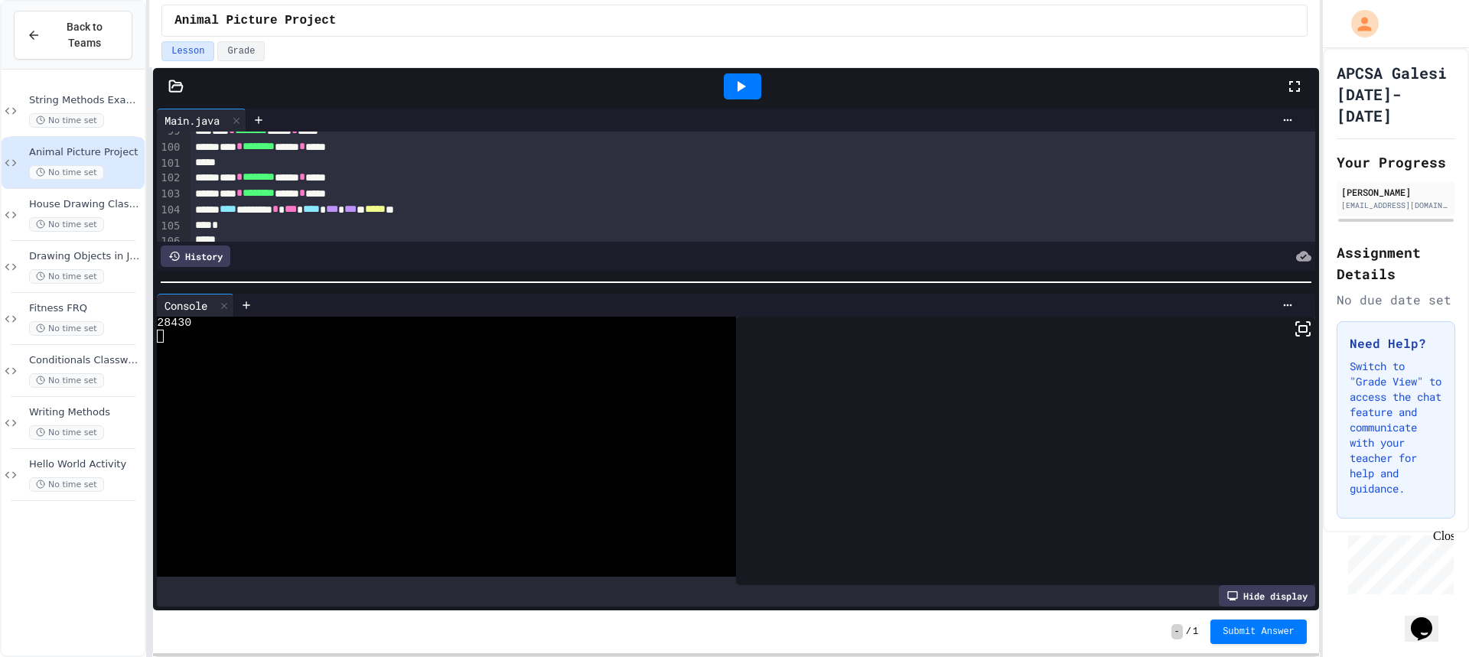
click at [751, 81] on div at bounding box center [742, 86] width 37 height 26
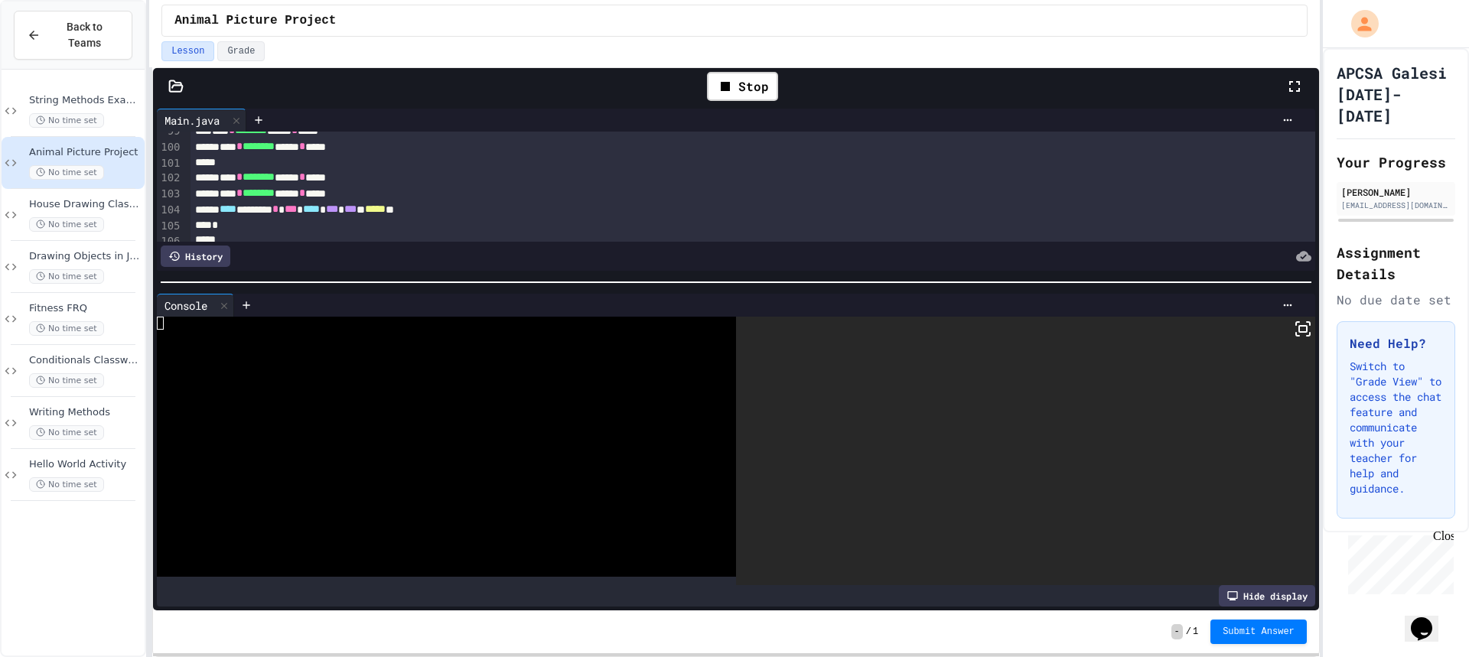
click at [1281, 329] on div at bounding box center [1025, 451] width 579 height 269
click at [1296, 330] on icon at bounding box center [1303, 329] width 18 height 18
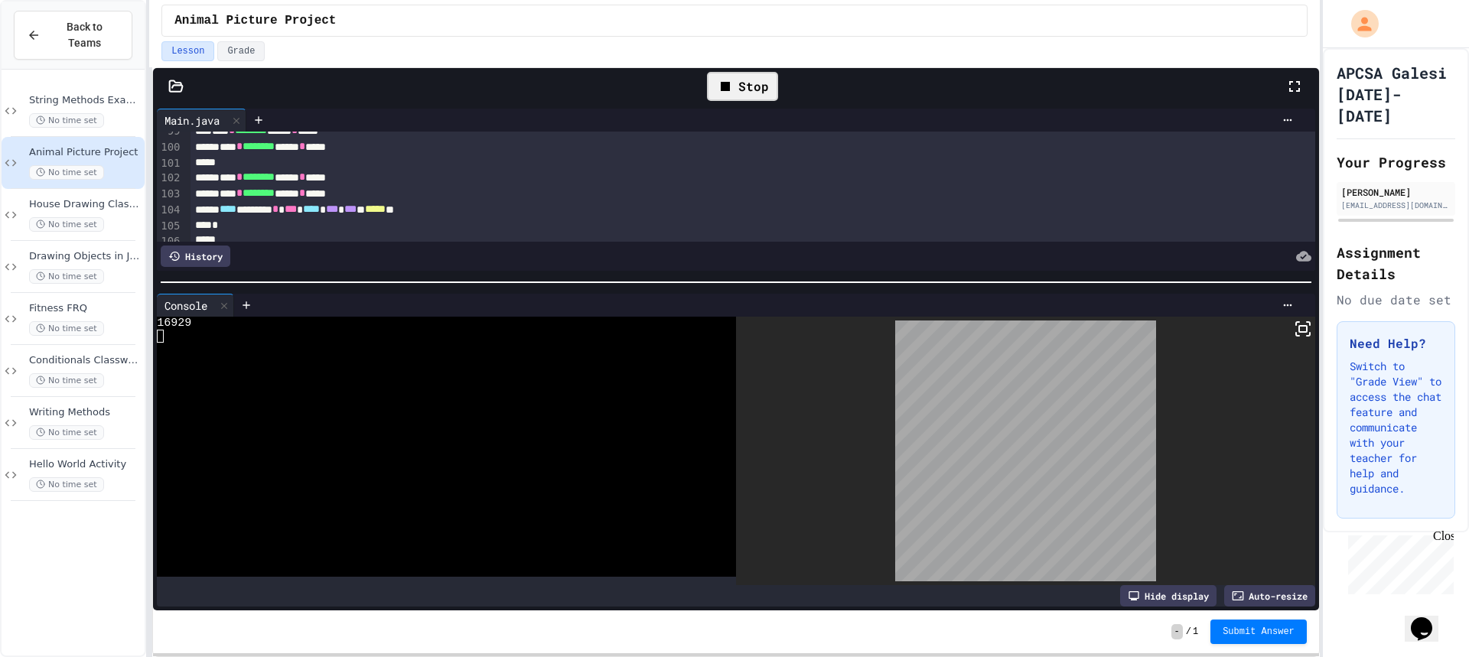
click at [762, 93] on div "Stop" at bounding box center [742, 86] width 71 height 29
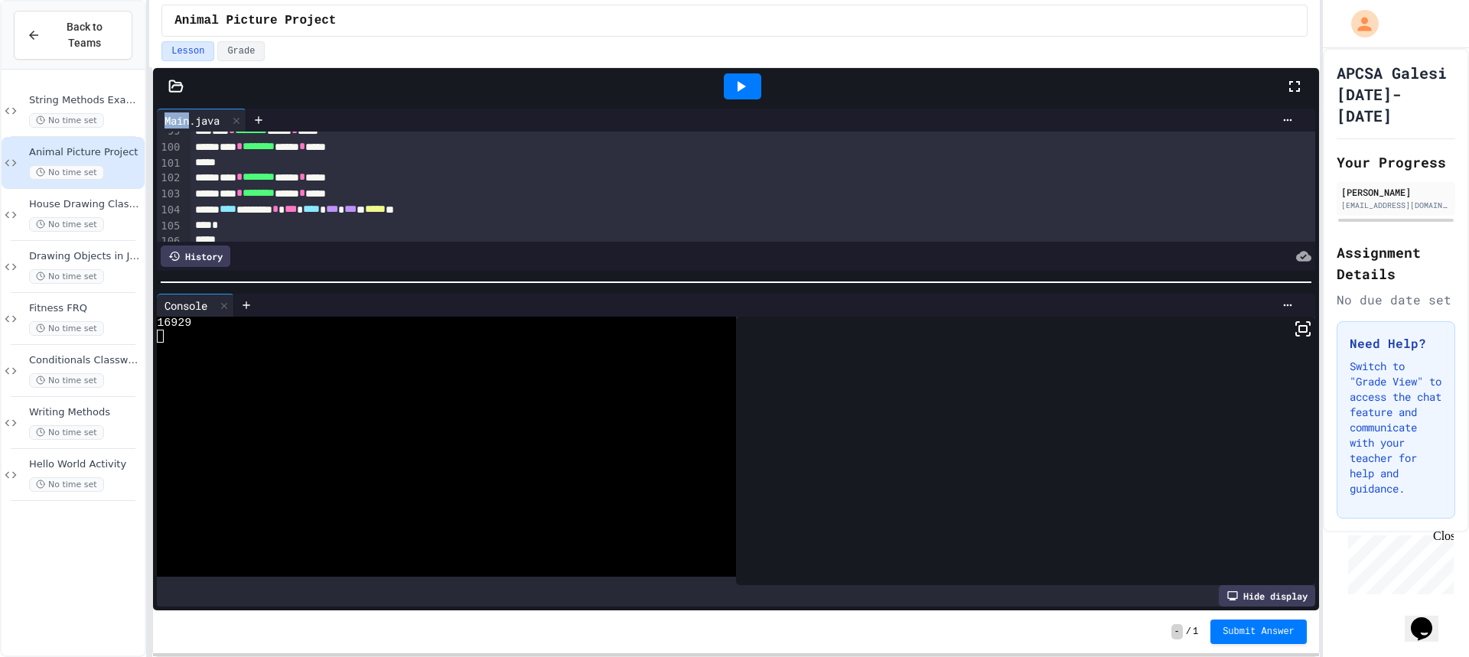
click at [762, 93] on div at bounding box center [742, 86] width 53 height 41
click at [760, 93] on div at bounding box center [742, 86] width 37 height 26
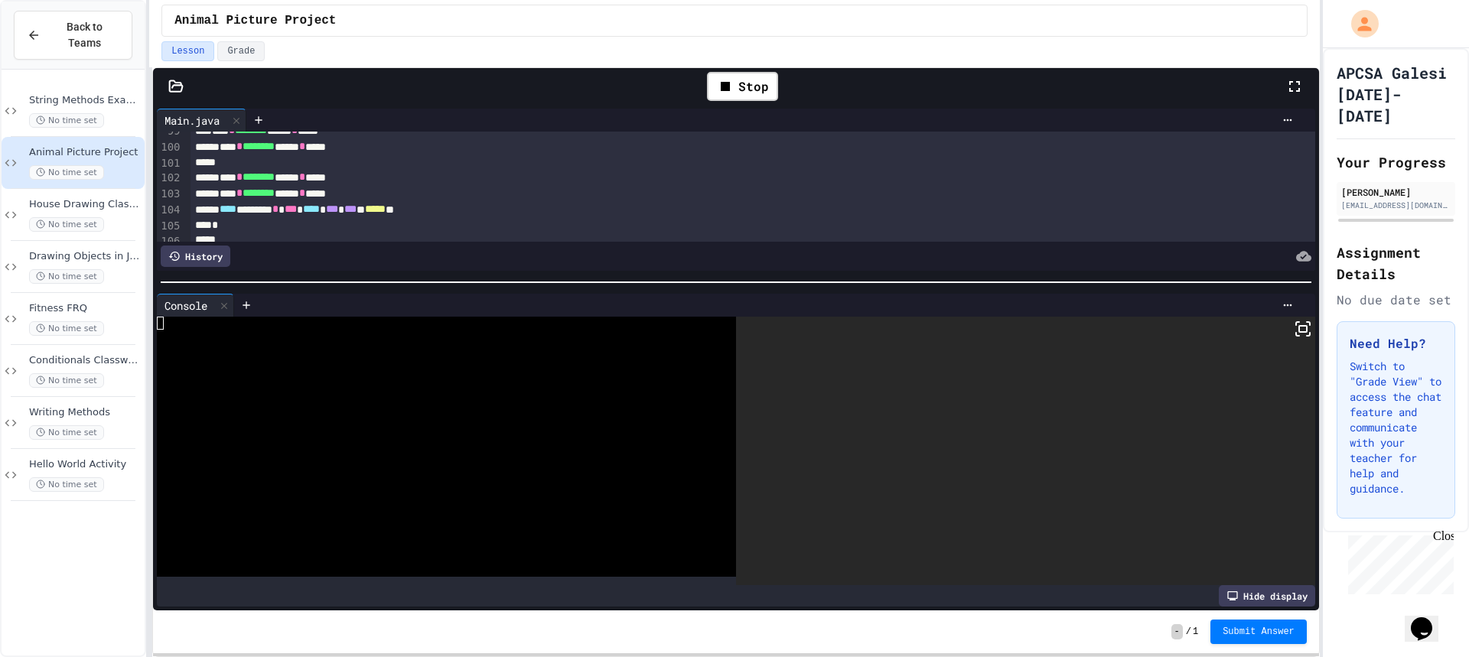
click at [1298, 342] on div at bounding box center [1025, 451] width 579 height 269
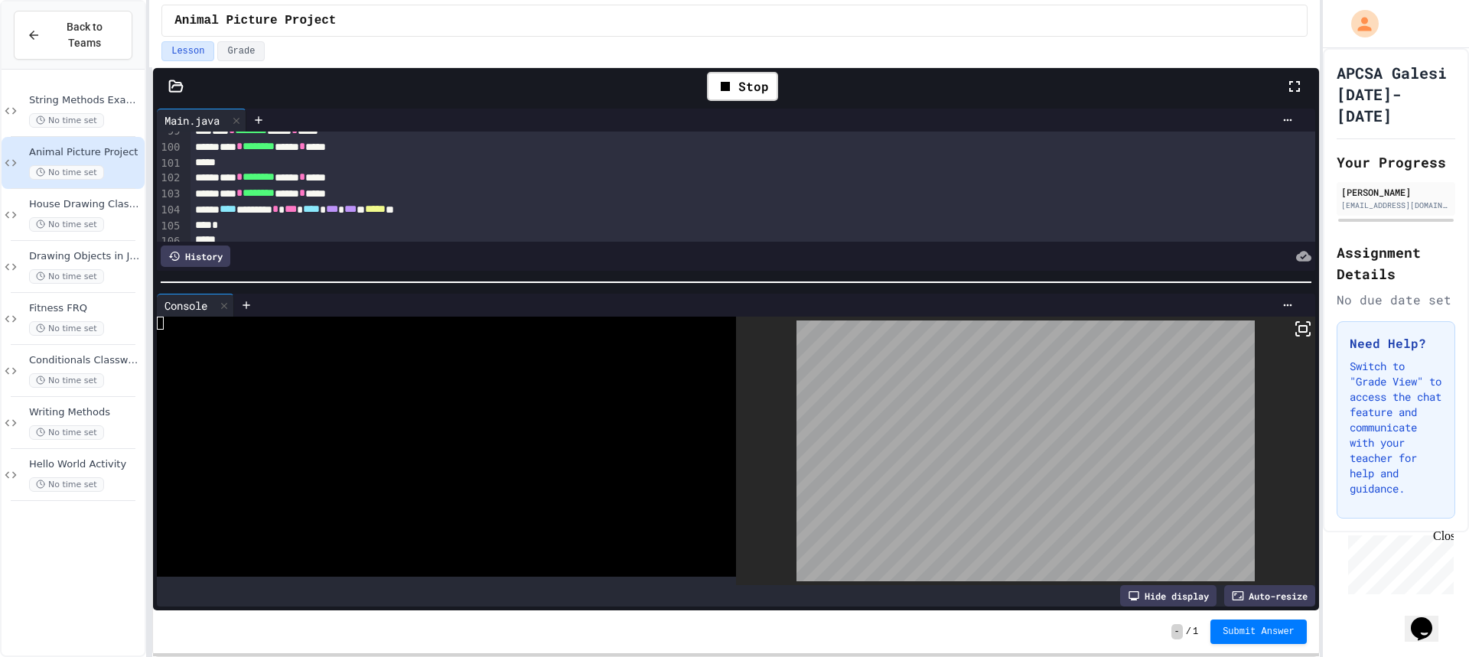
click at [1301, 334] on div at bounding box center [1025, 451] width 579 height 269
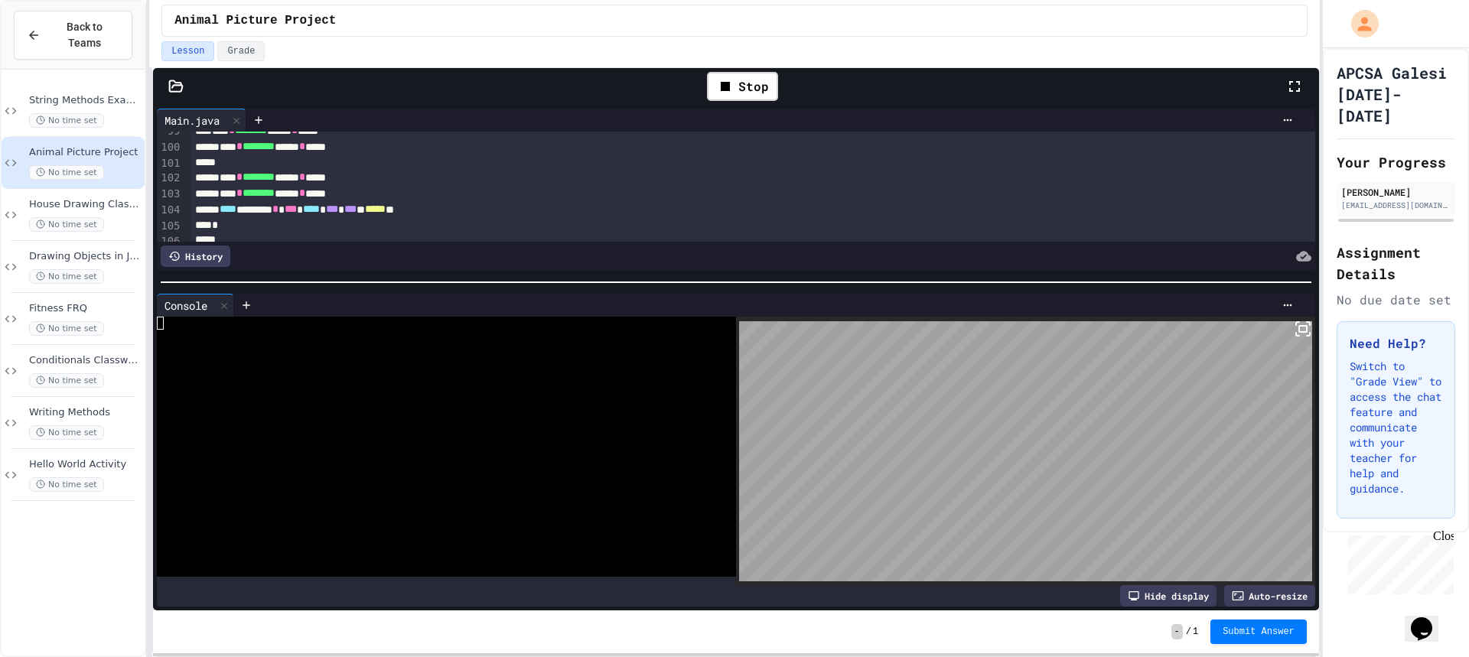
click at [1307, 333] on icon at bounding box center [1308, 334] width 3 height 3
click at [760, 93] on div "Stop" at bounding box center [742, 86] width 71 height 29
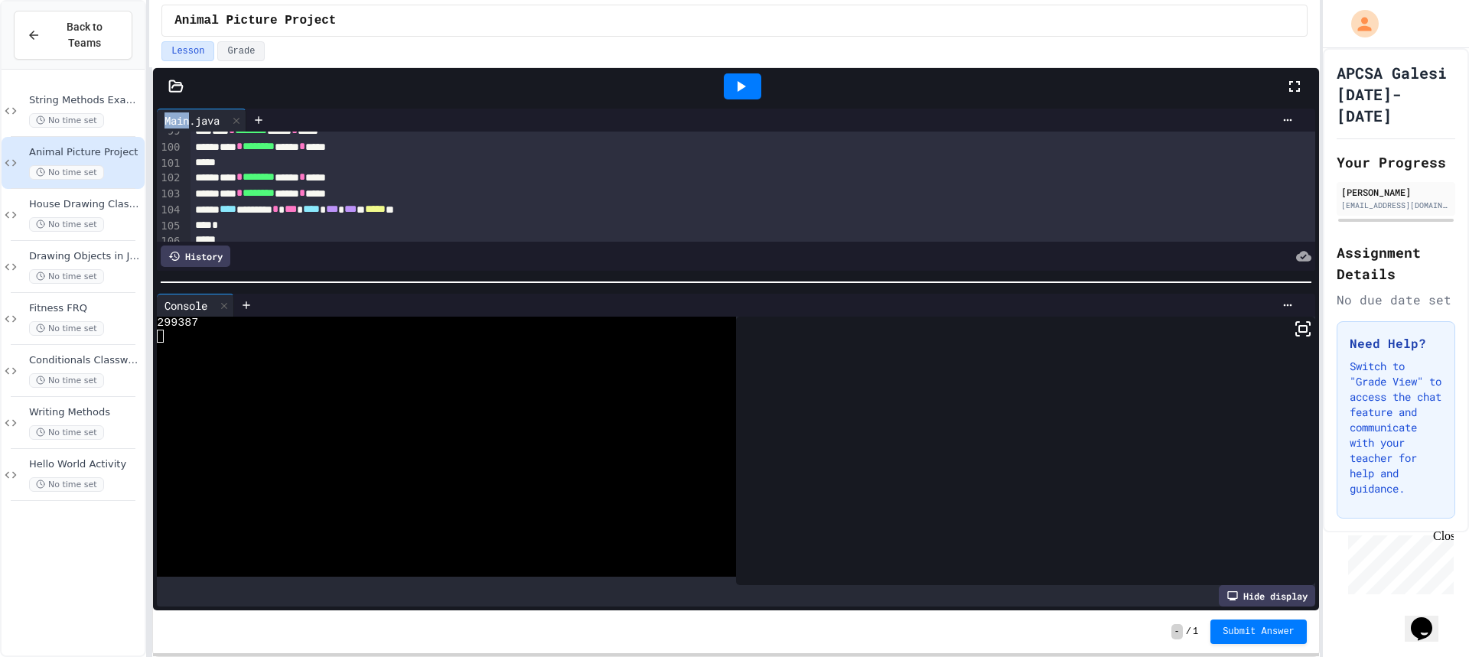
click at [760, 93] on div at bounding box center [742, 86] width 37 height 26
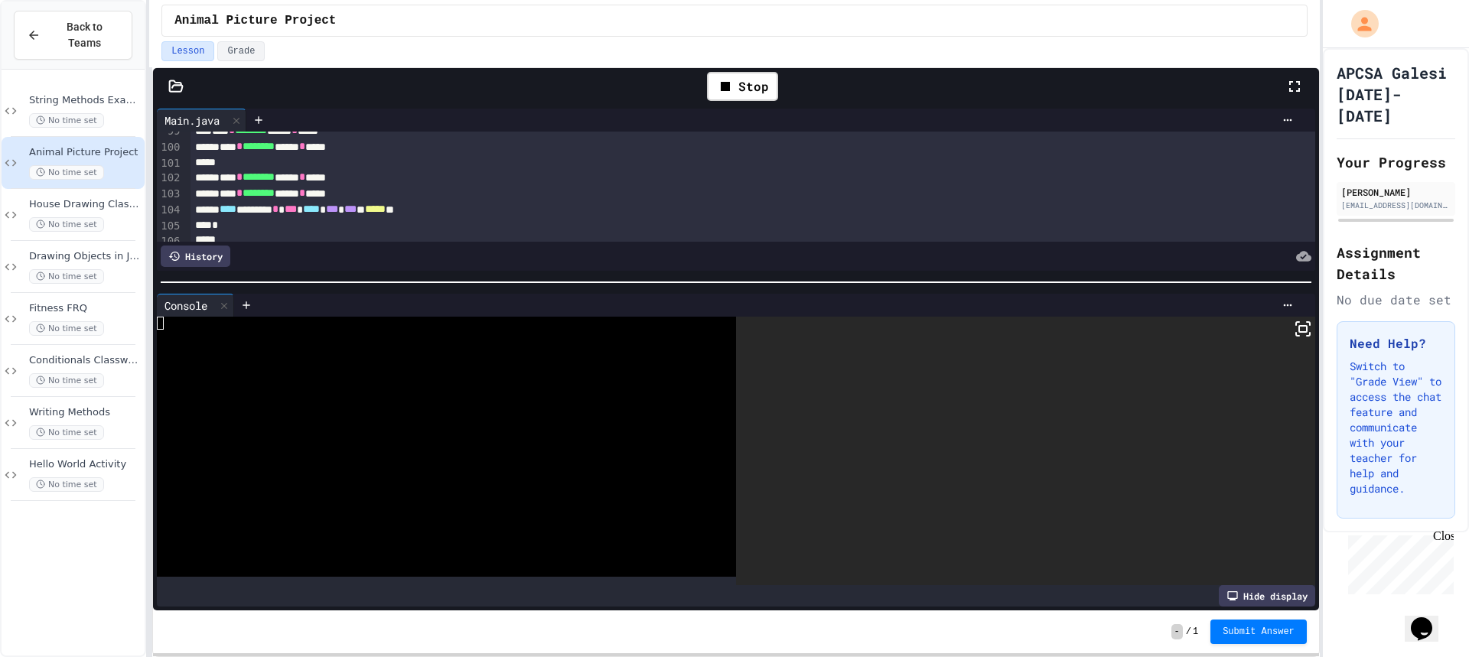
click at [1294, 322] on icon at bounding box center [1303, 329] width 18 height 18
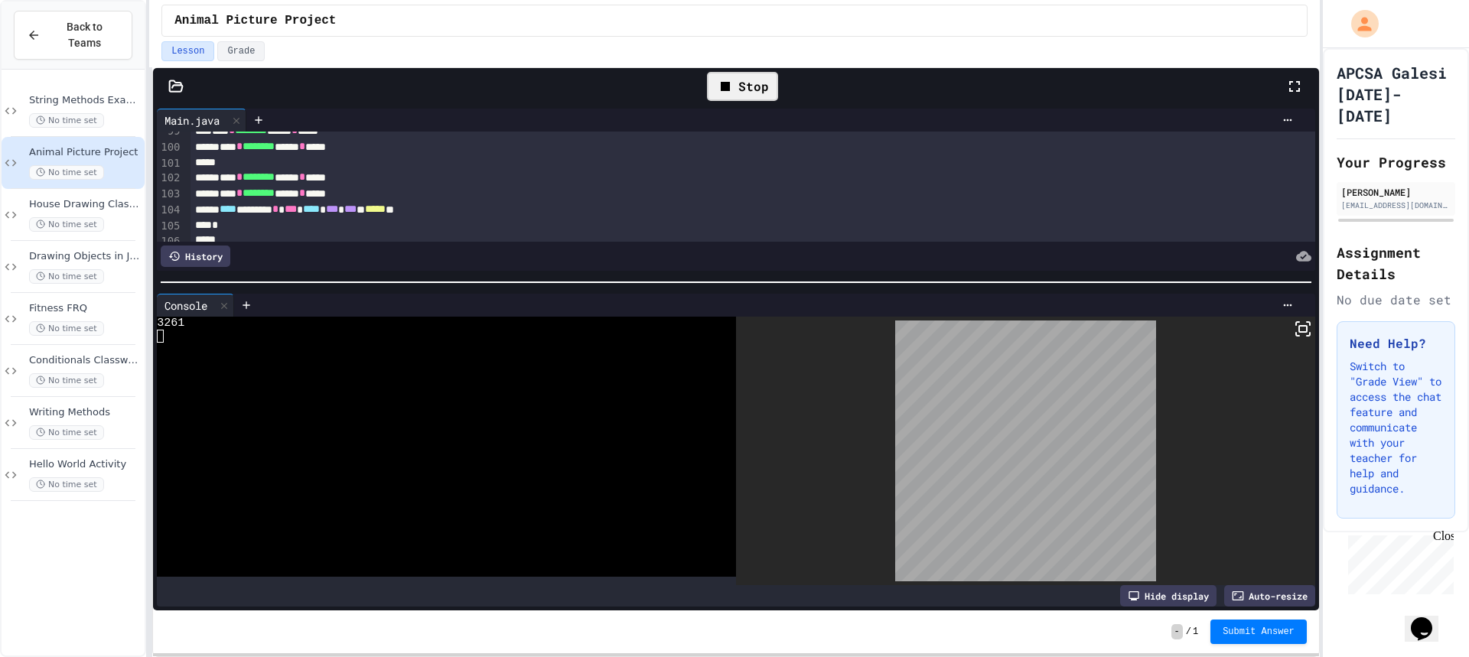
click at [729, 96] on div "Stop" at bounding box center [742, 86] width 71 height 29
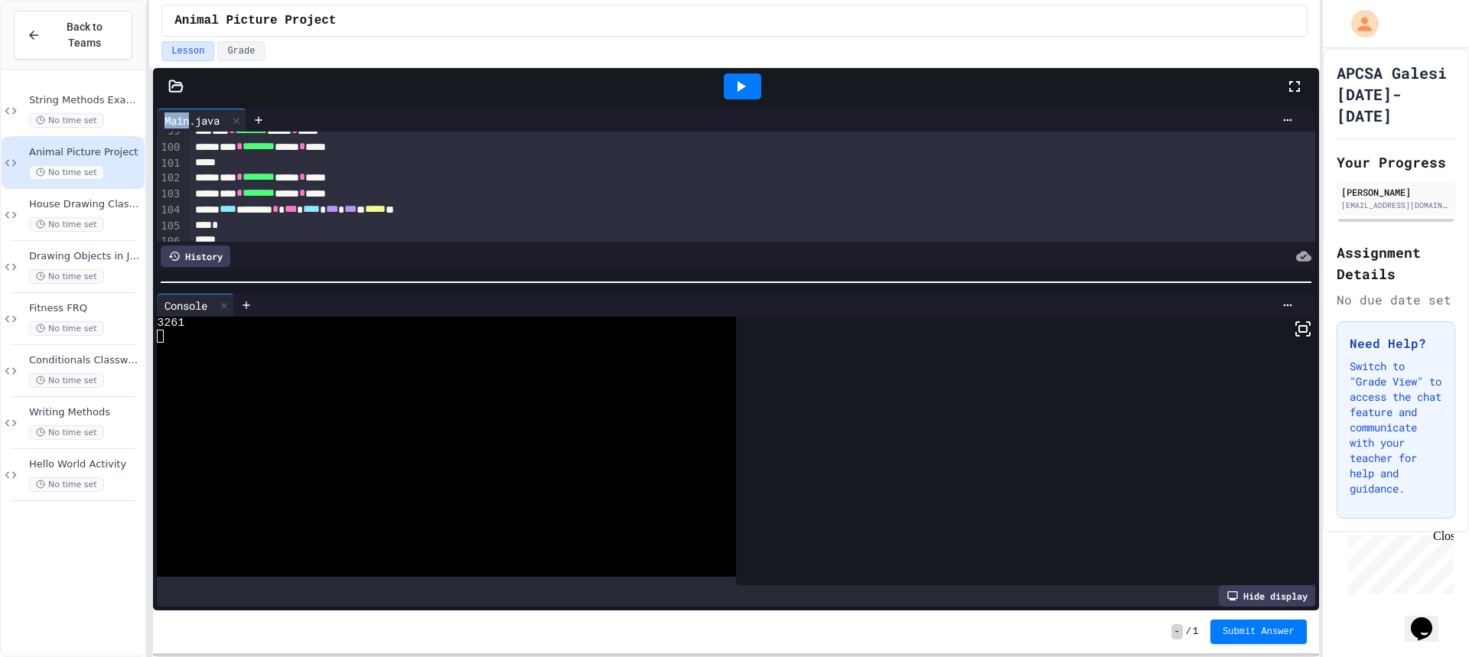
click at [729, 96] on div at bounding box center [742, 86] width 37 height 26
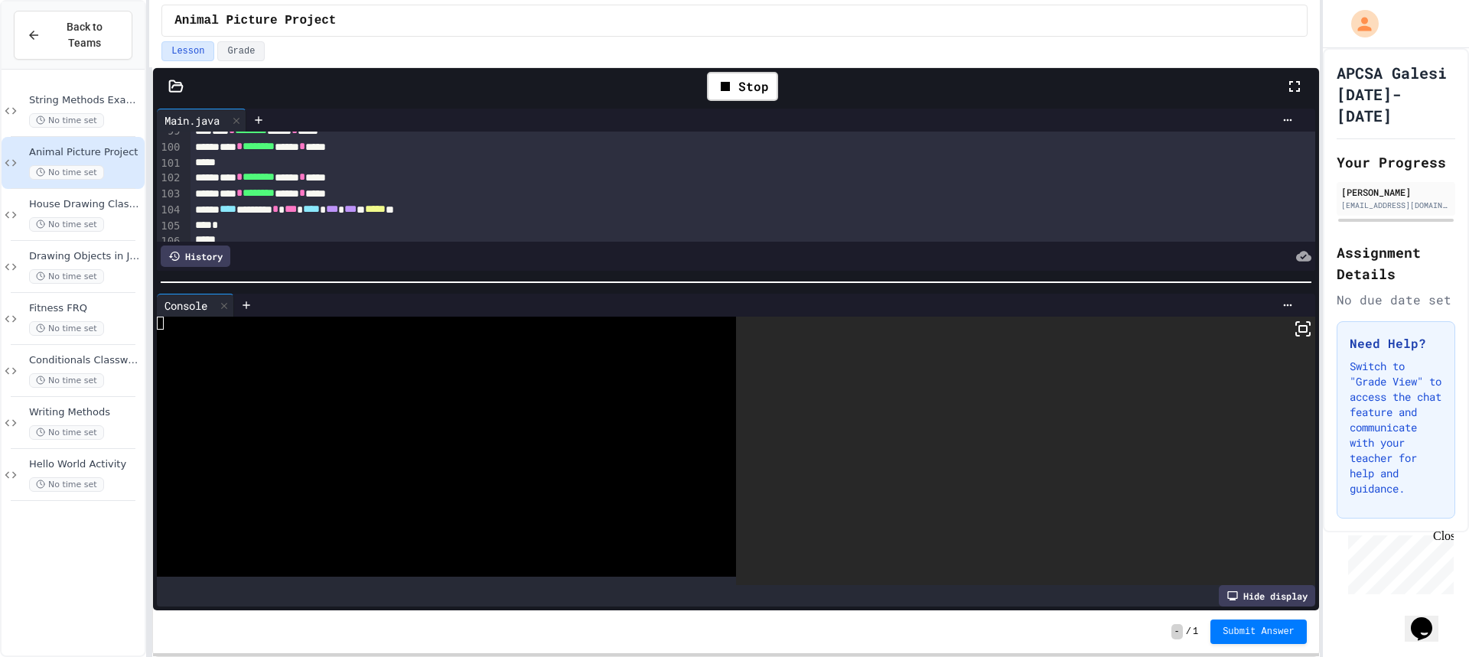
click at [1307, 334] on icon at bounding box center [1308, 334] width 3 height 3
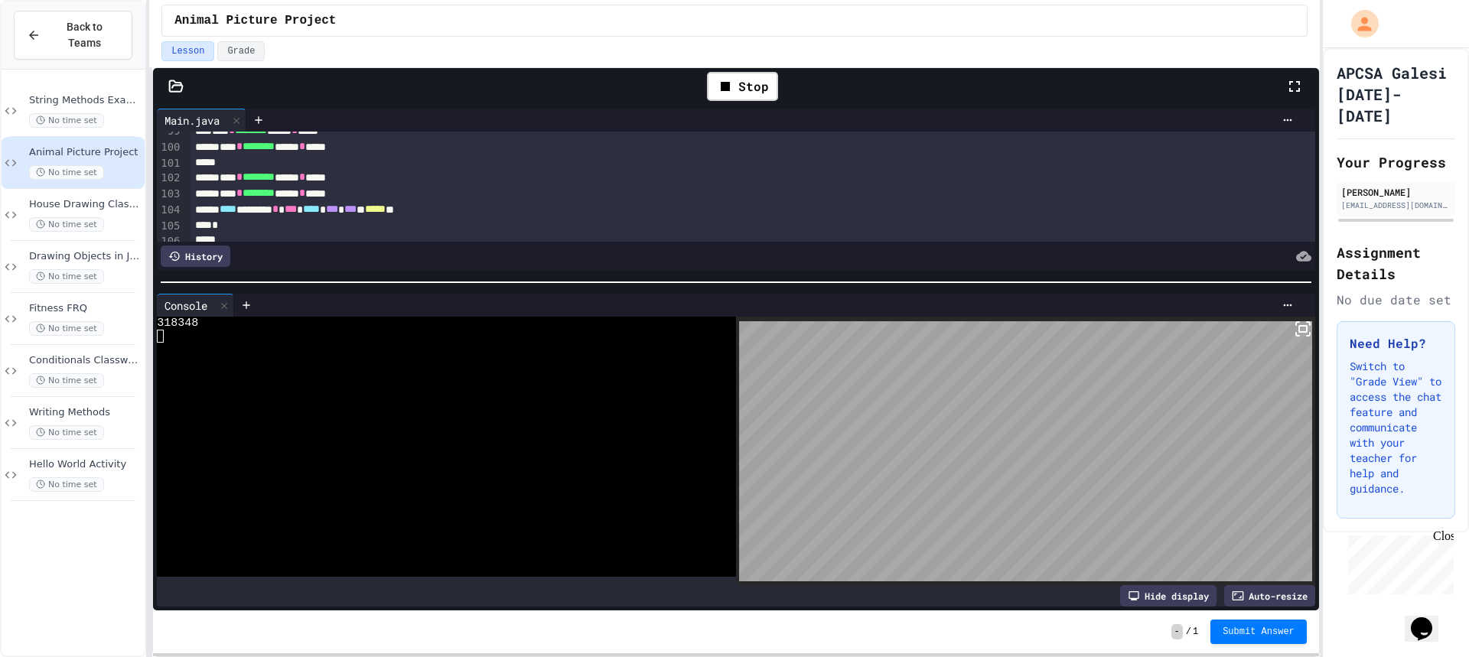
click at [1300, 324] on icon at bounding box center [1303, 329] width 18 height 18
click at [1281, 323] on body "**********" at bounding box center [734, 328] width 1469 height 657
click at [1294, 327] on icon at bounding box center [1303, 329] width 18 height 18
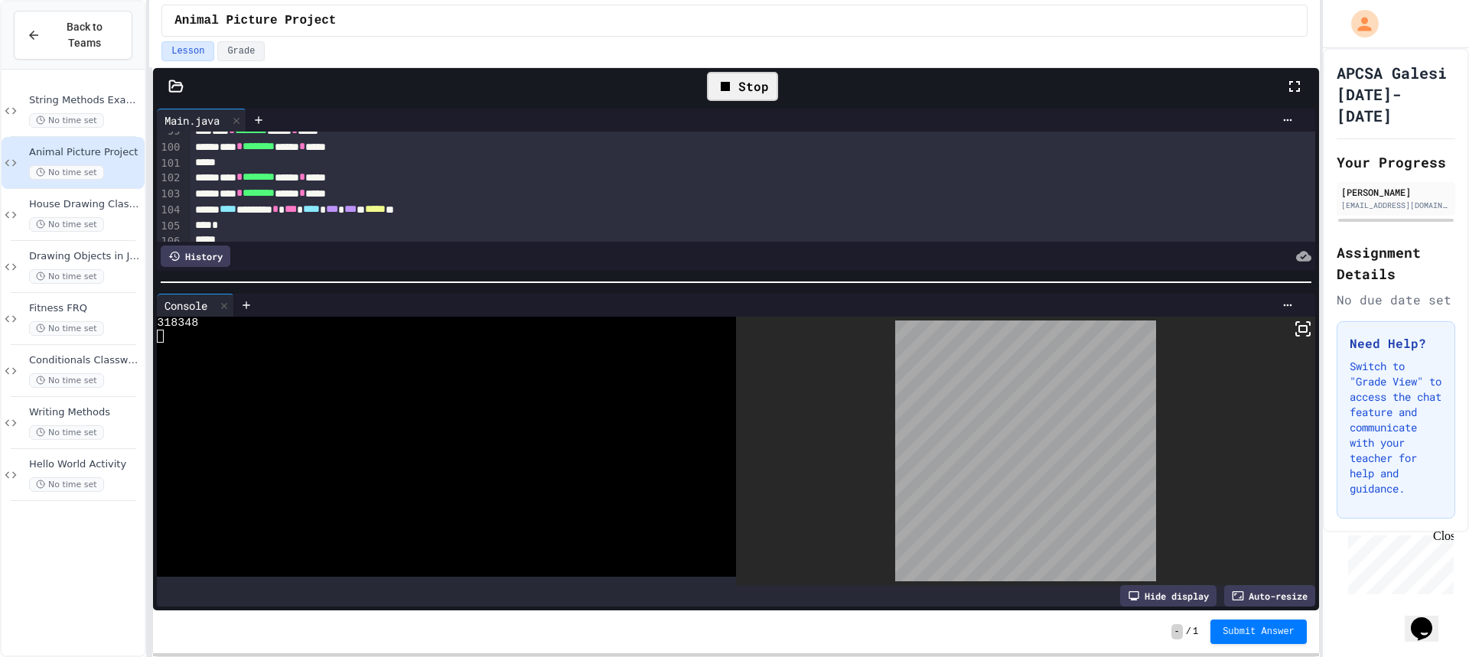
click at [751, 82] on div "Stop" at bounding box center [742, 86] width 71 height 29
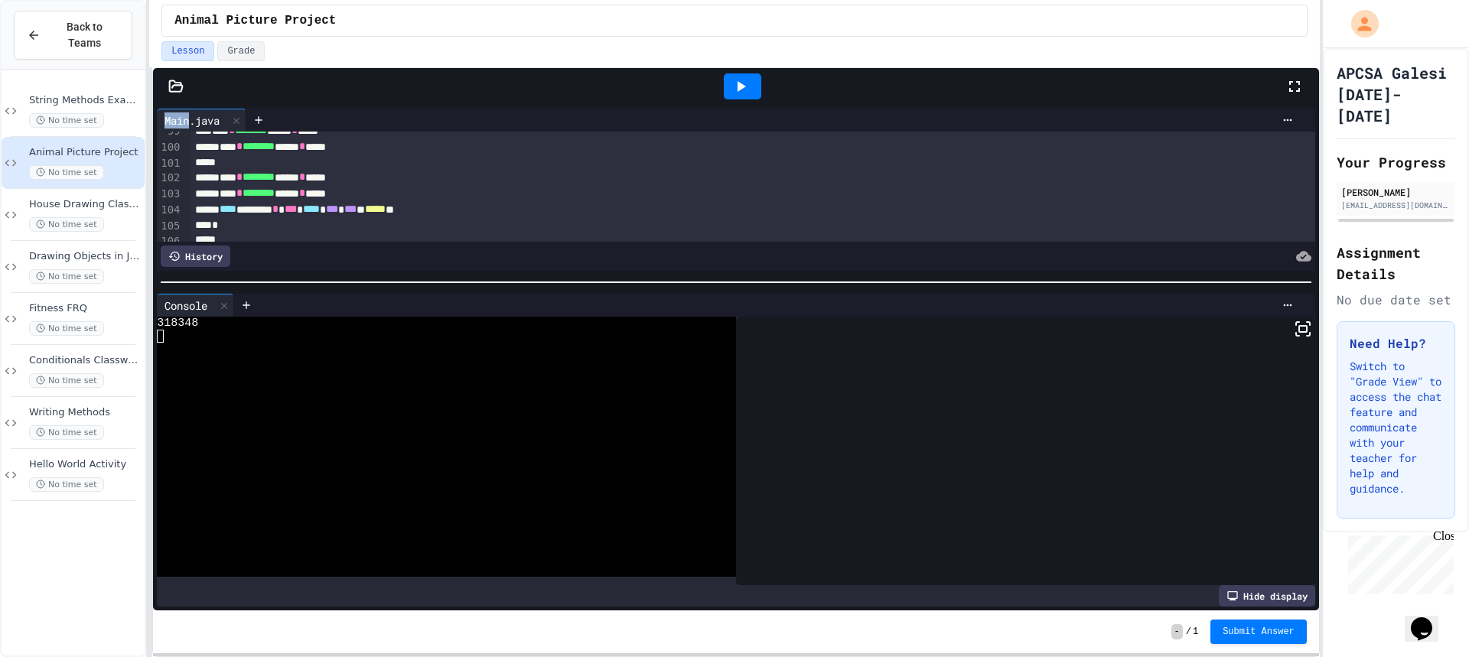
click at [751, 82] on div at bounding box center [742, 86] width 37 height 26
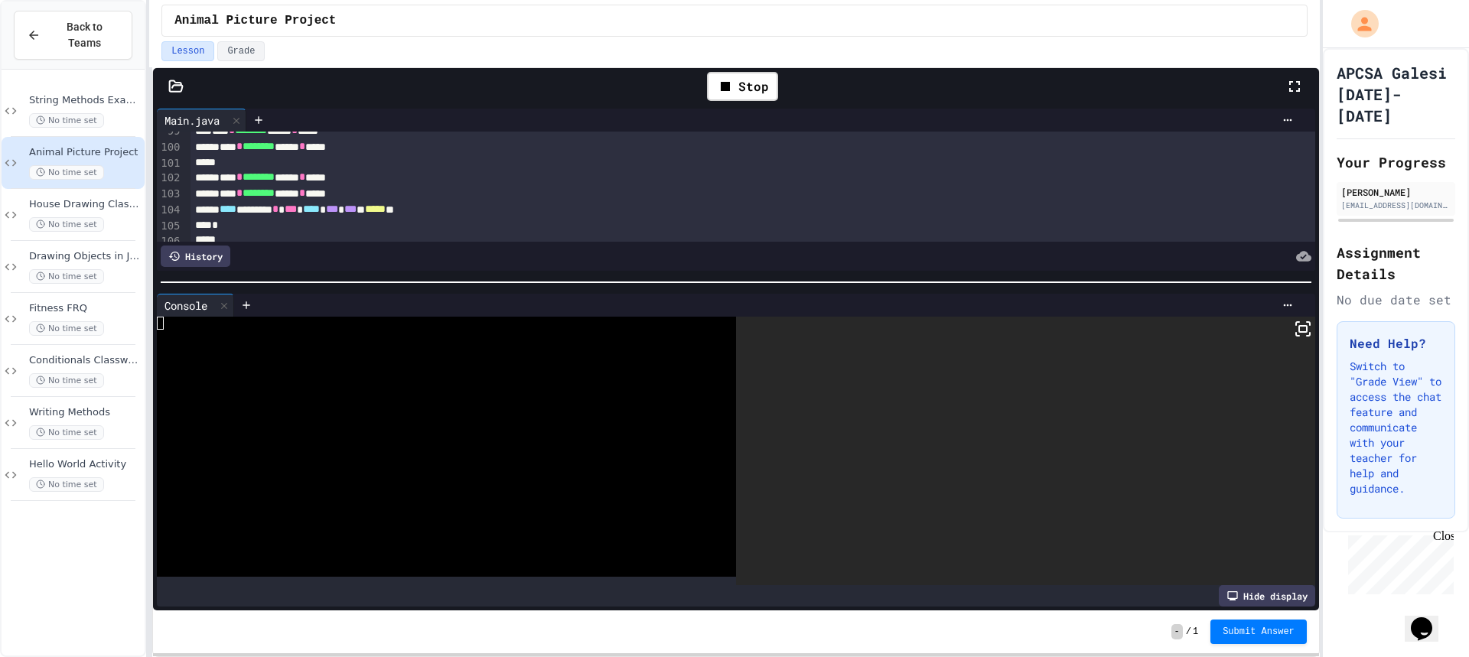
click at [1296, 324] on icon at bounding box center [1303, 329] width 18 height 18
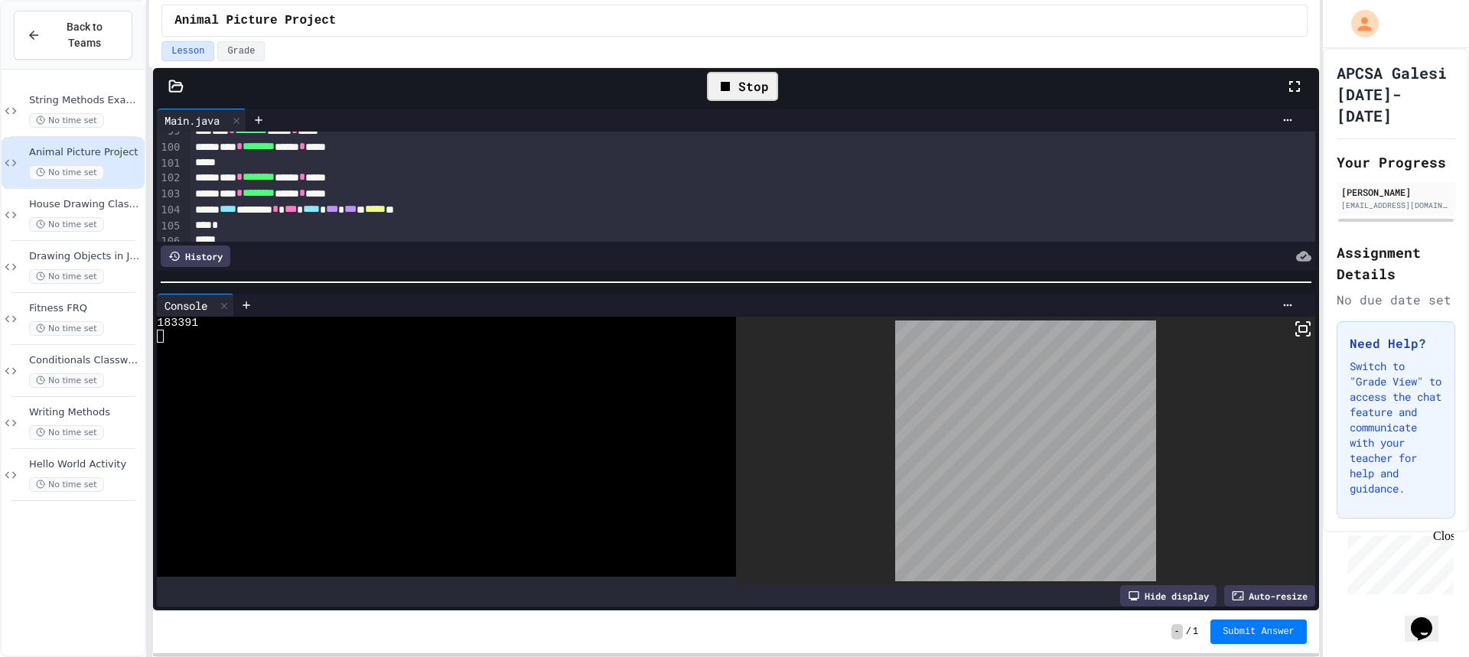
click at [745, 96] on div "Stop" at bounding box center [742, 86] width 71 height 29
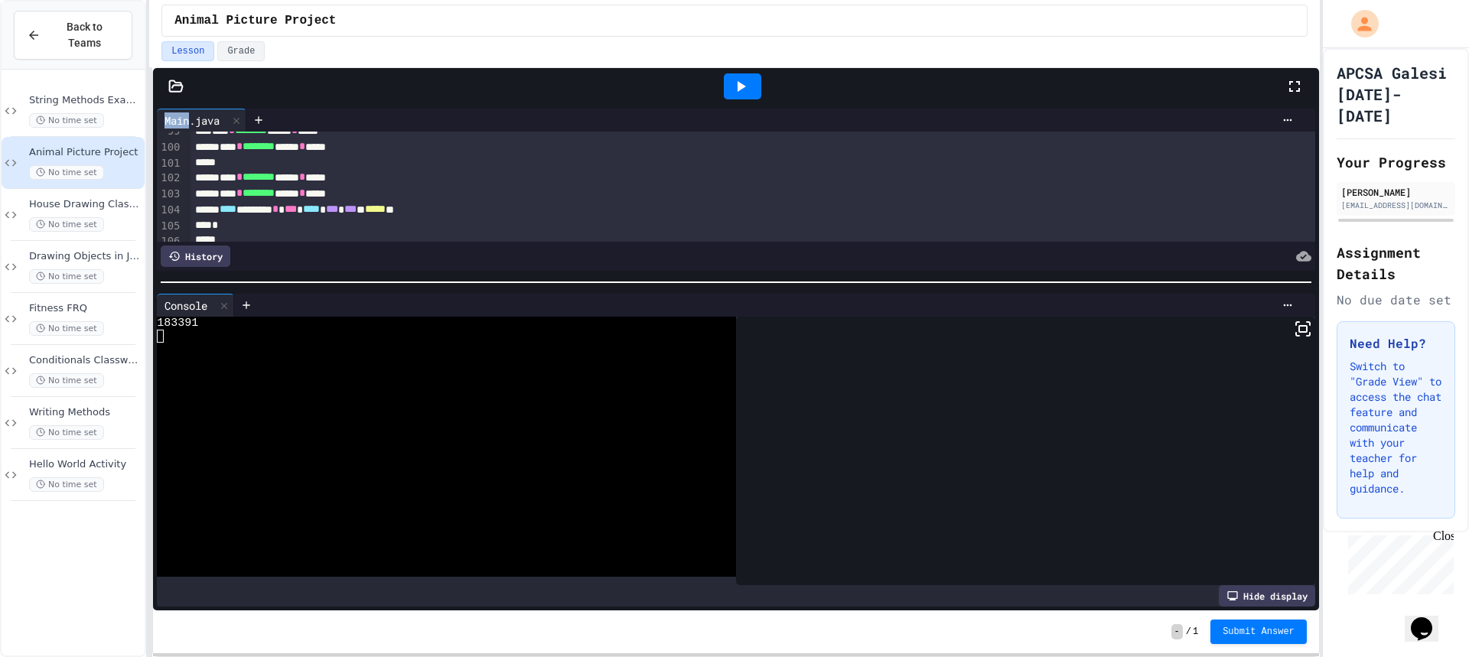
click at [745, 96] on div at bounding box center [742, 86] width 37 height 26
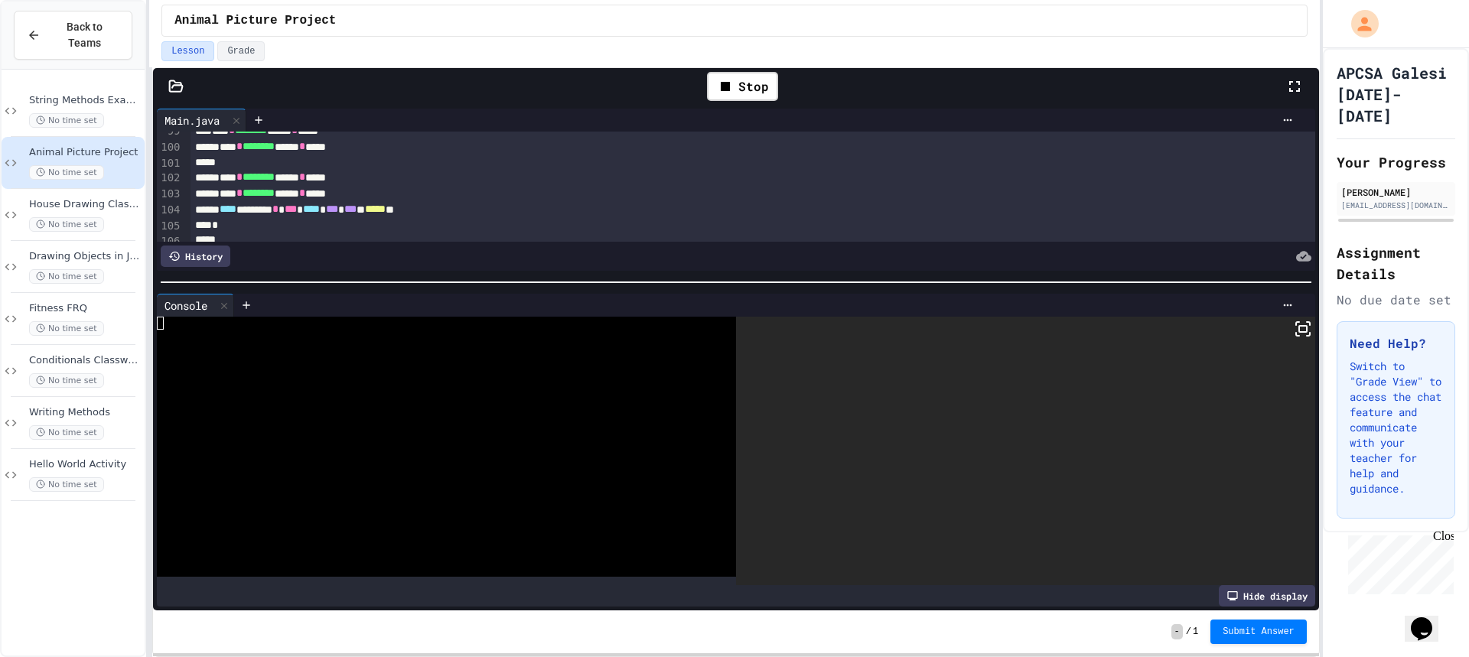
click at [1294, 328] on icon at bounding box center [1303, 329] width 18 height 18
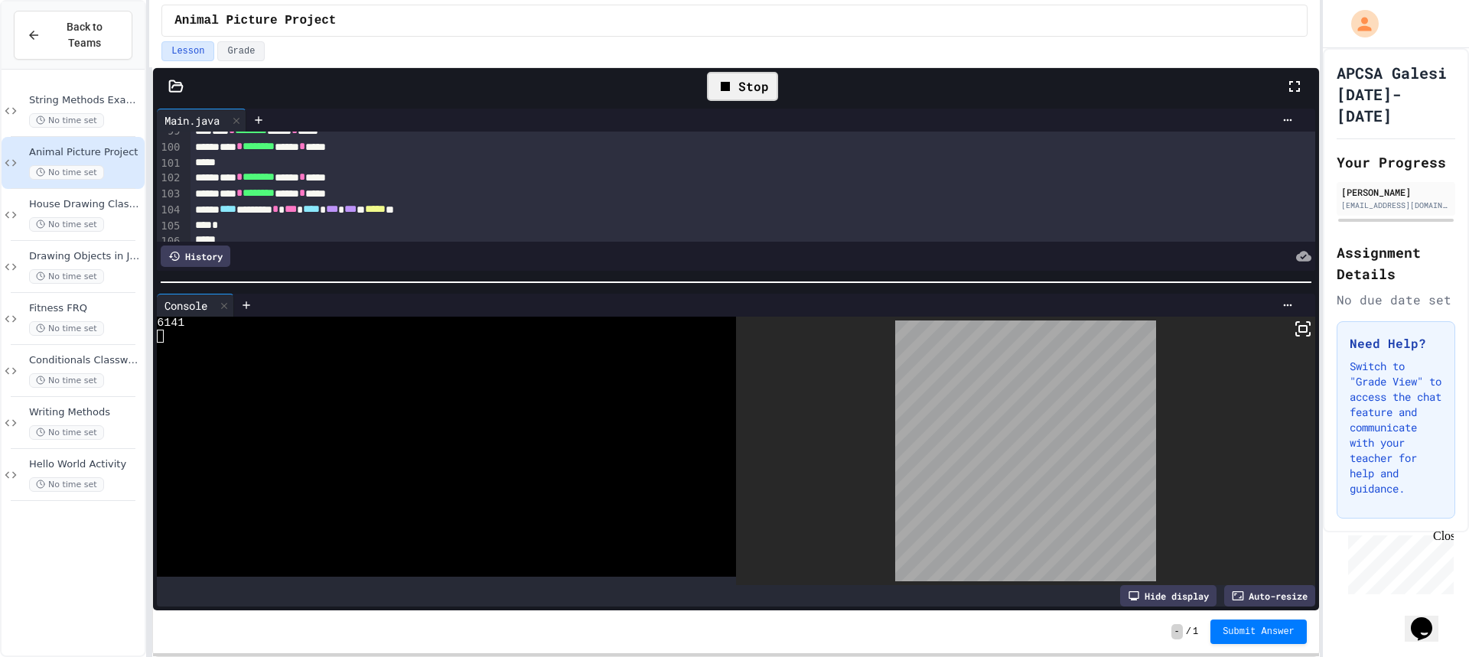
click at [754, 91] on div "Stop" at bounding box center [742, 86] width 71 height 29
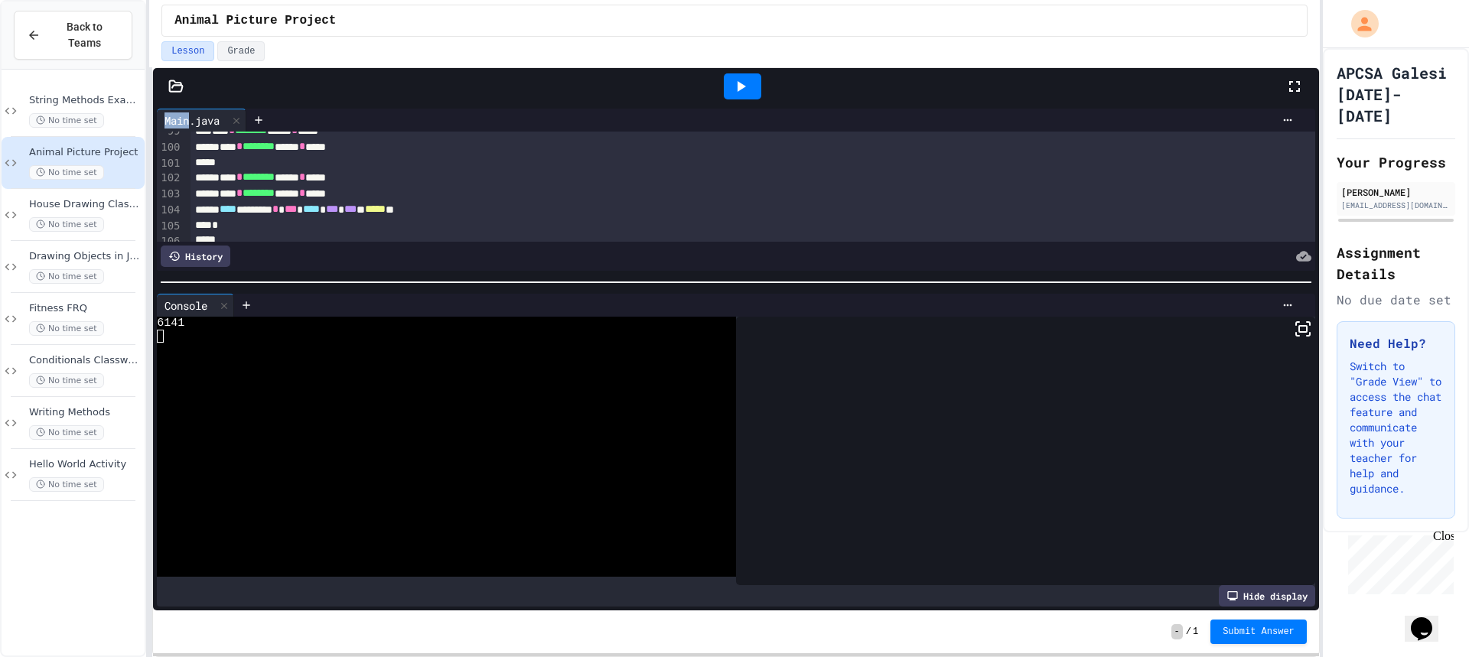
click at [754, 91] on div at bounding box center [742, 86] width 37 height 26
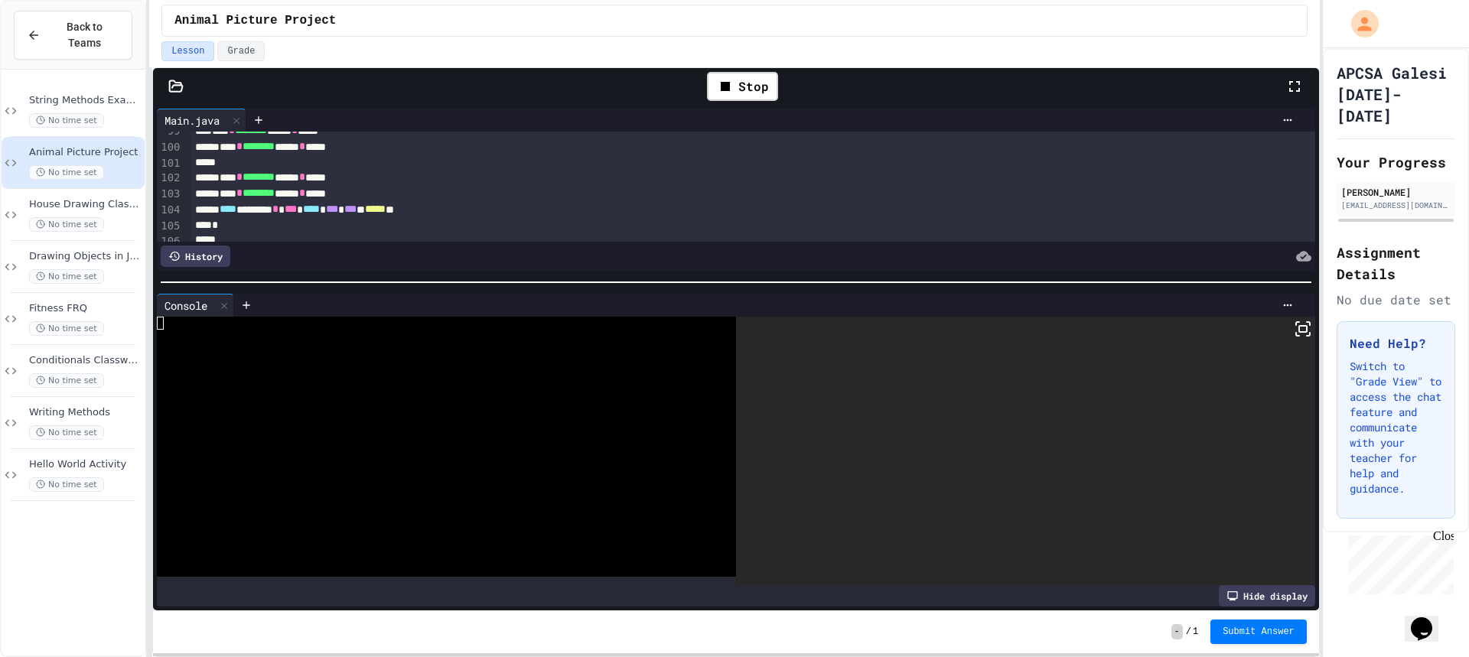
click at [1294, 323] on icon at bounding box center [1303, 329] width 18 height 18
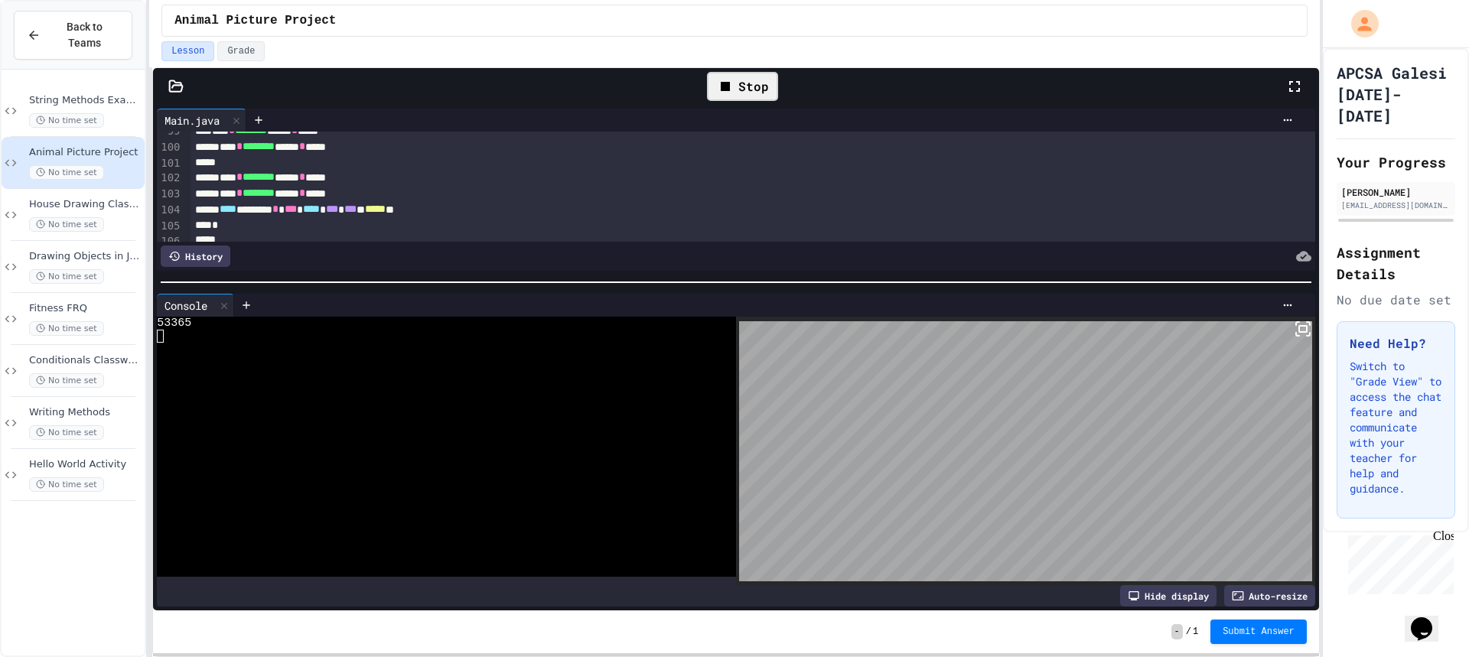
click at [744, 83] on div "Stop" at bounding box center [742, 86] width 71 height 29
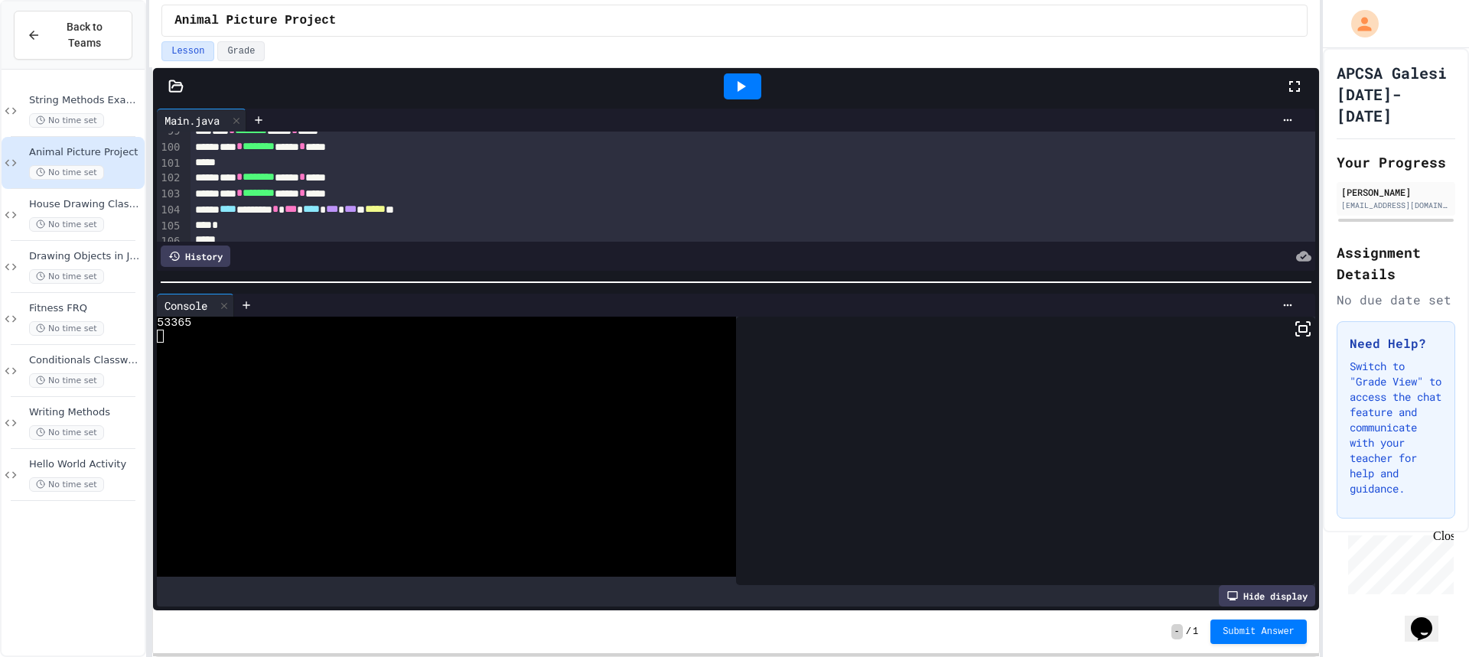
click at [736, 72] on div at bounding box center [742, 86] width 53 height 41
click at [749, 85] on icon at bounding box center [740, 86] width 18 height 18
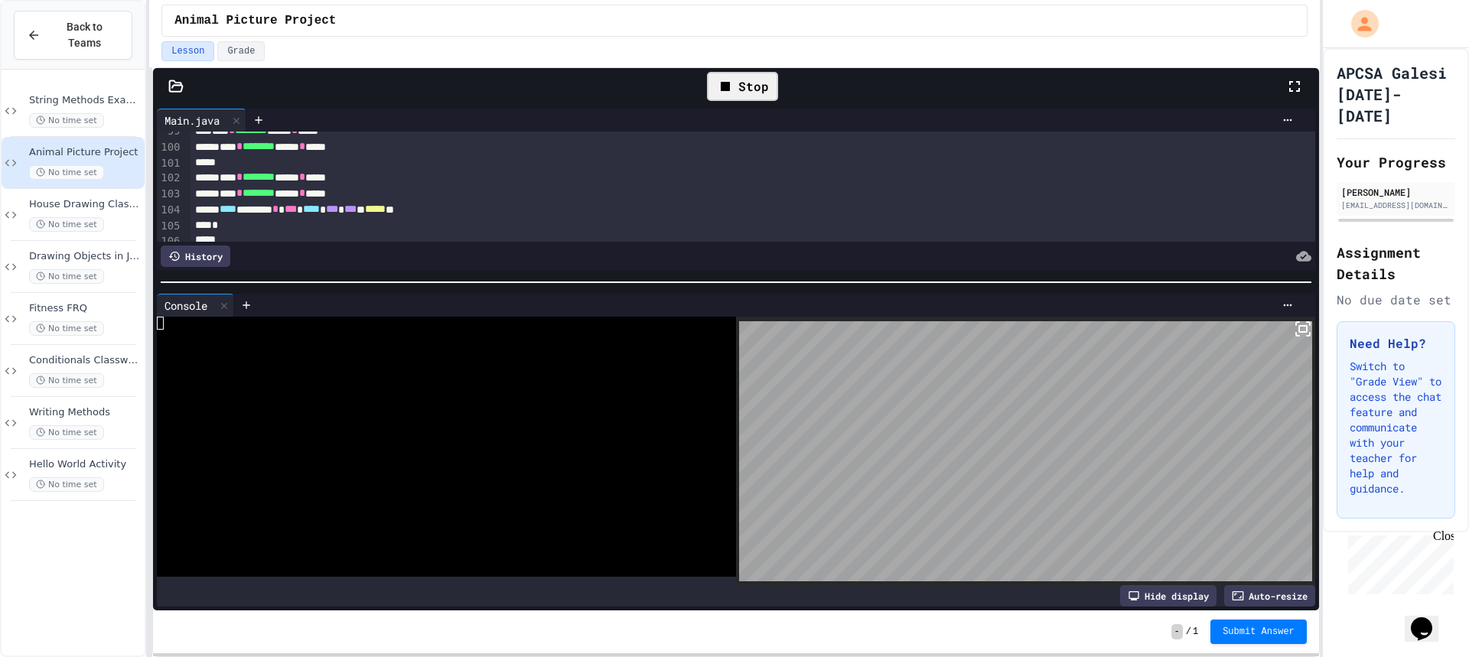
click at [1294, 321] on icon at bounding box center [1303, 329] width 18 height 18
click at [749, 92] on div "Stop" at bounding box center [742, 86] width 71 height 29
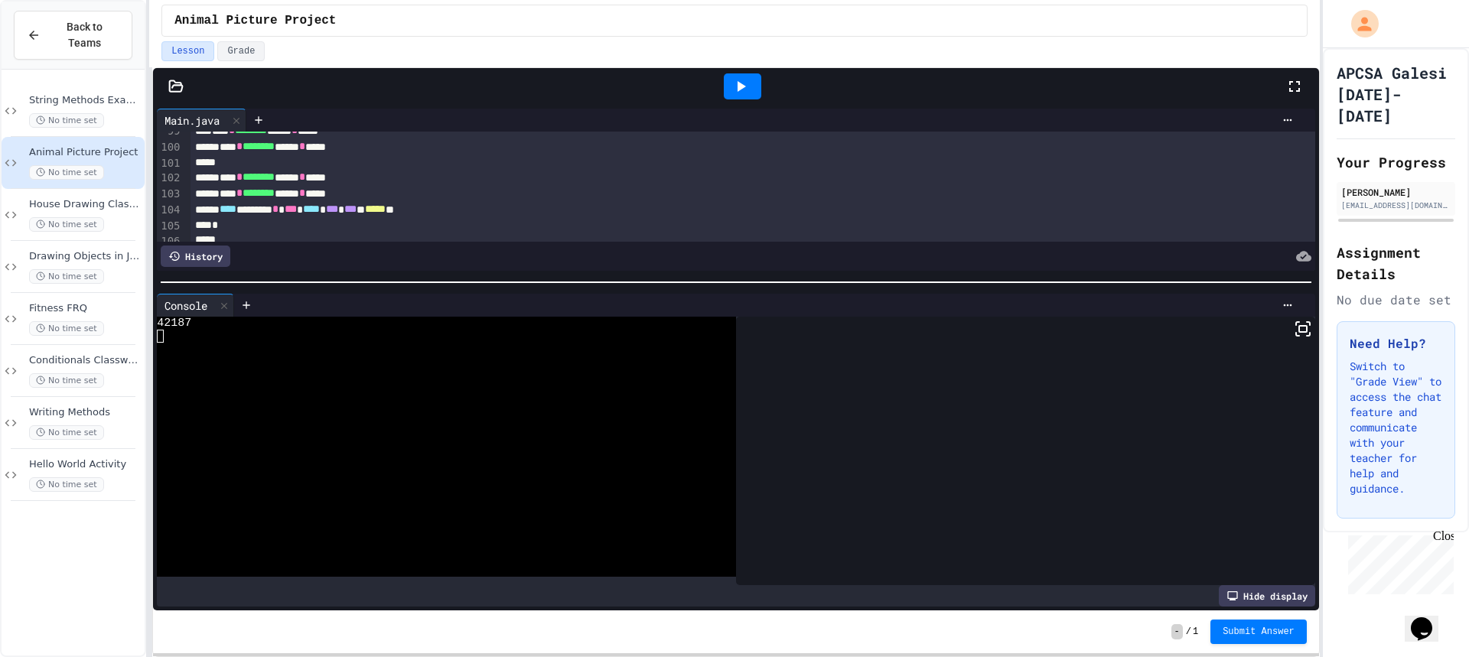
click at [749, 92] on icon at bounding box center [740, 86] width 18 height 18
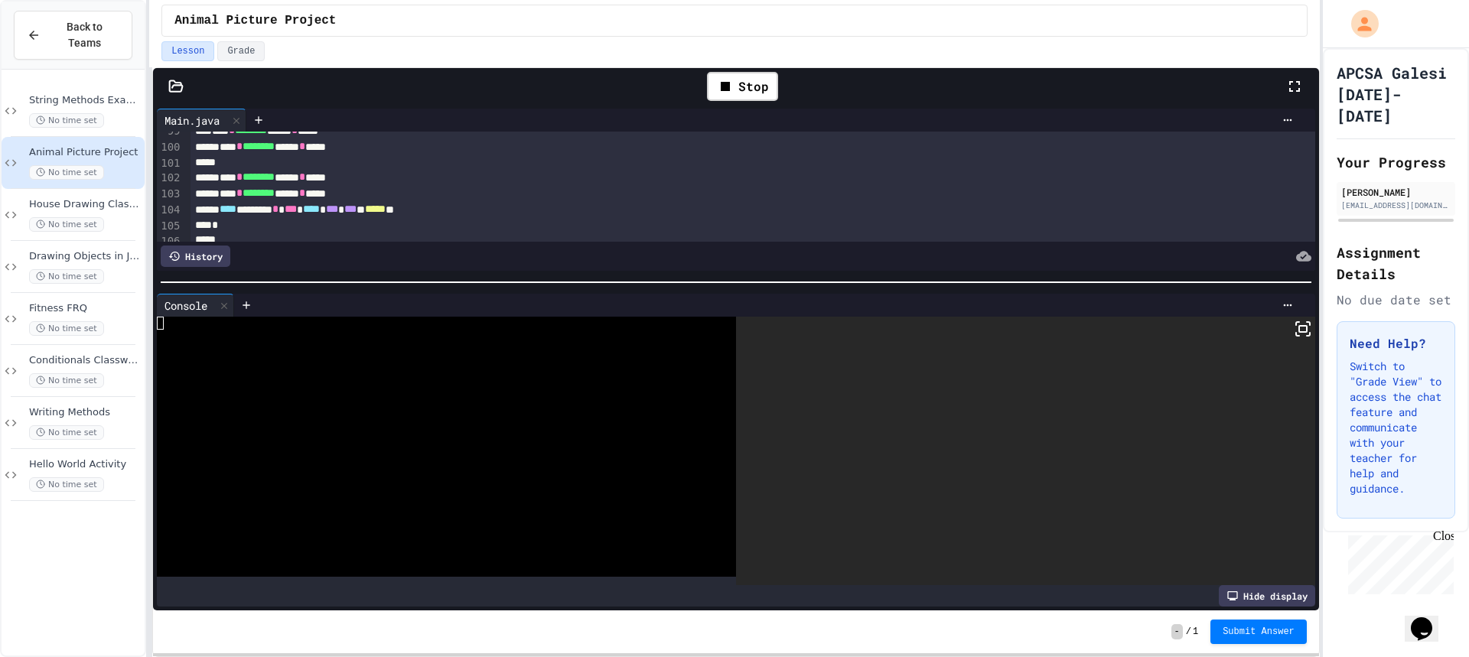
click at [1307, 333] on div "Console WWWWWWWWWWWWWWWWWWWWWWWWWWWWWWWW Hide display" at bounding box center [736, 450] width 1166 height 321
click at [1294, 333] on icon at bounding box center [1303, 329] width 18 height 18
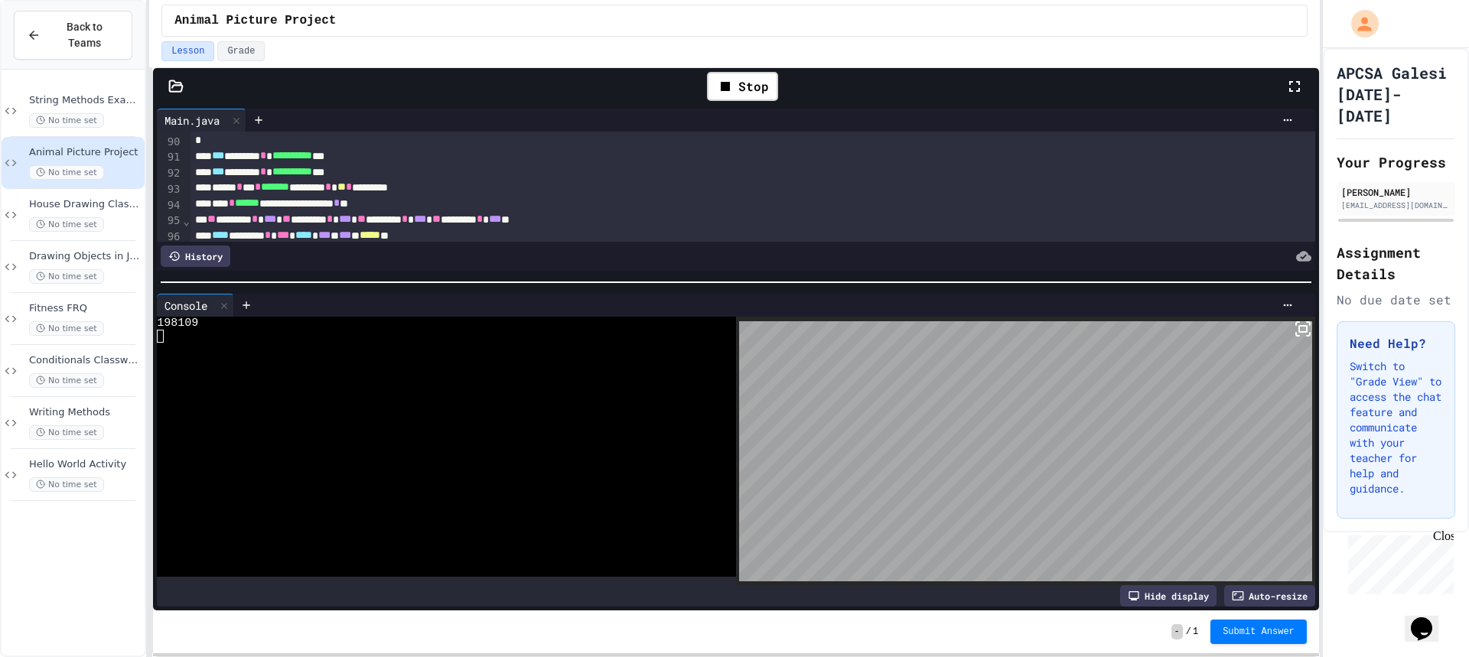
scroll to position [1314, 0]
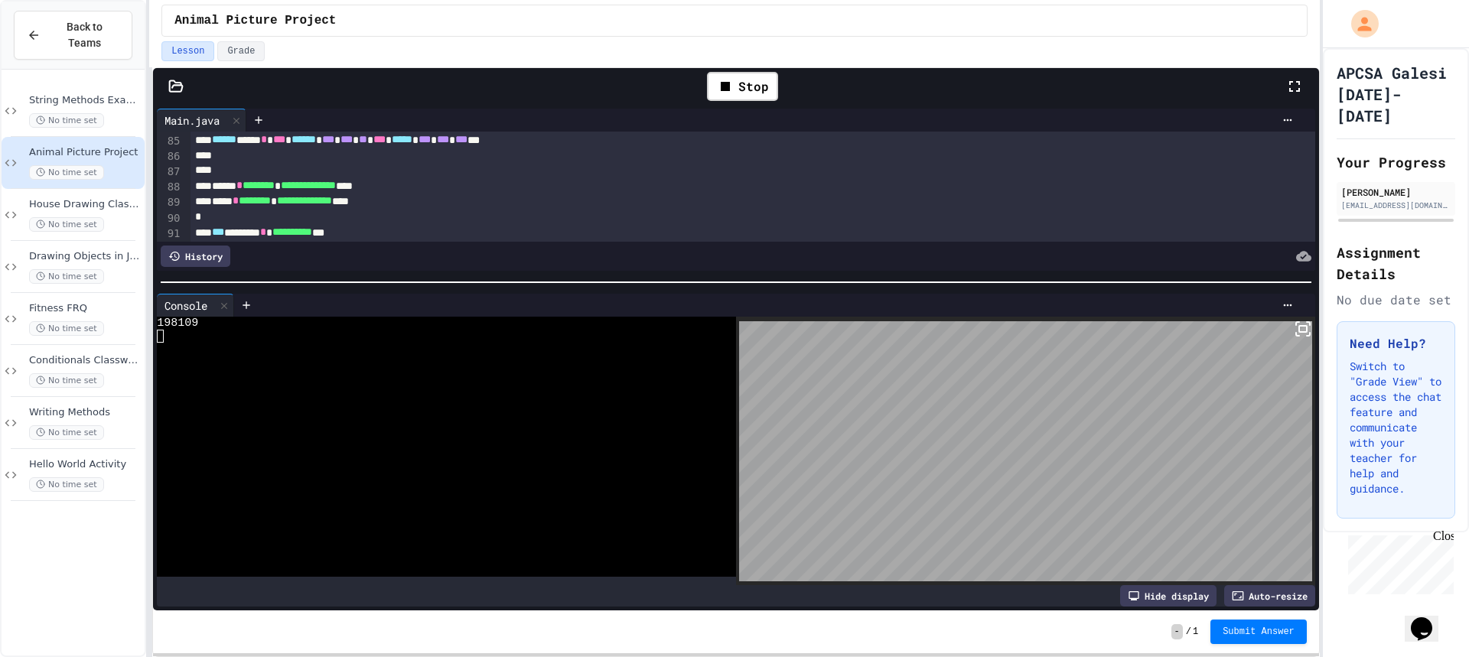
click at [336, 190] on span "**********" at bounding box center [308, 185] width 55 height 11
click at [210, 189] on div "**********" at bounding box center [736, 186] width 1092 height 16
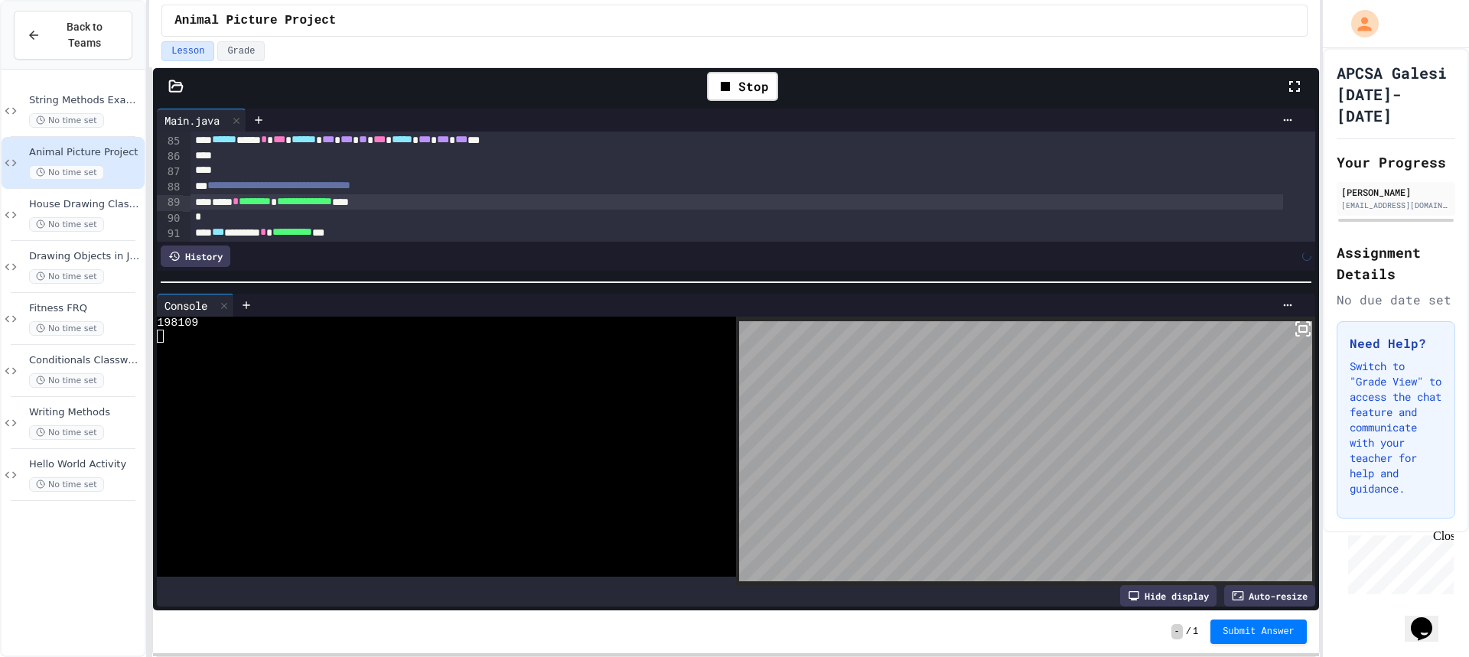
click at [204, 202] on div "**********" at bounding box center [736, 202] width 1092 height 16
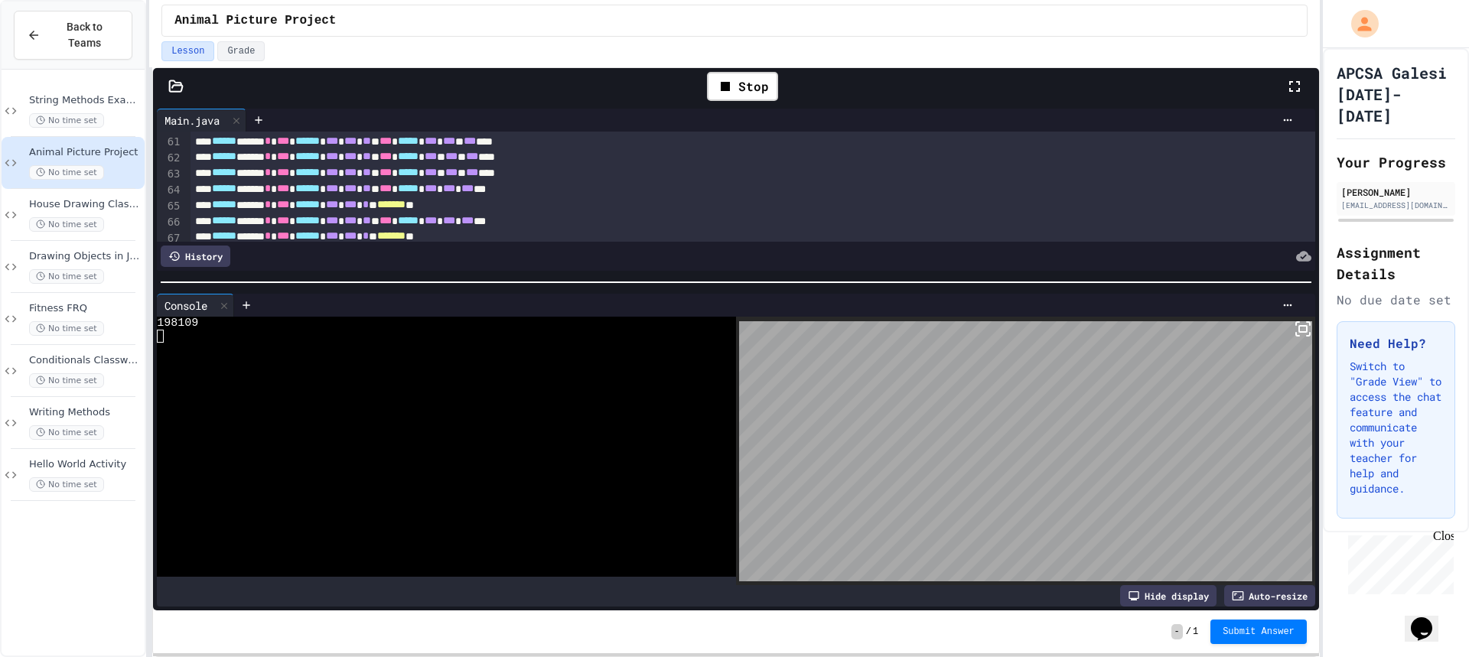
scroll to position [1018, 0]
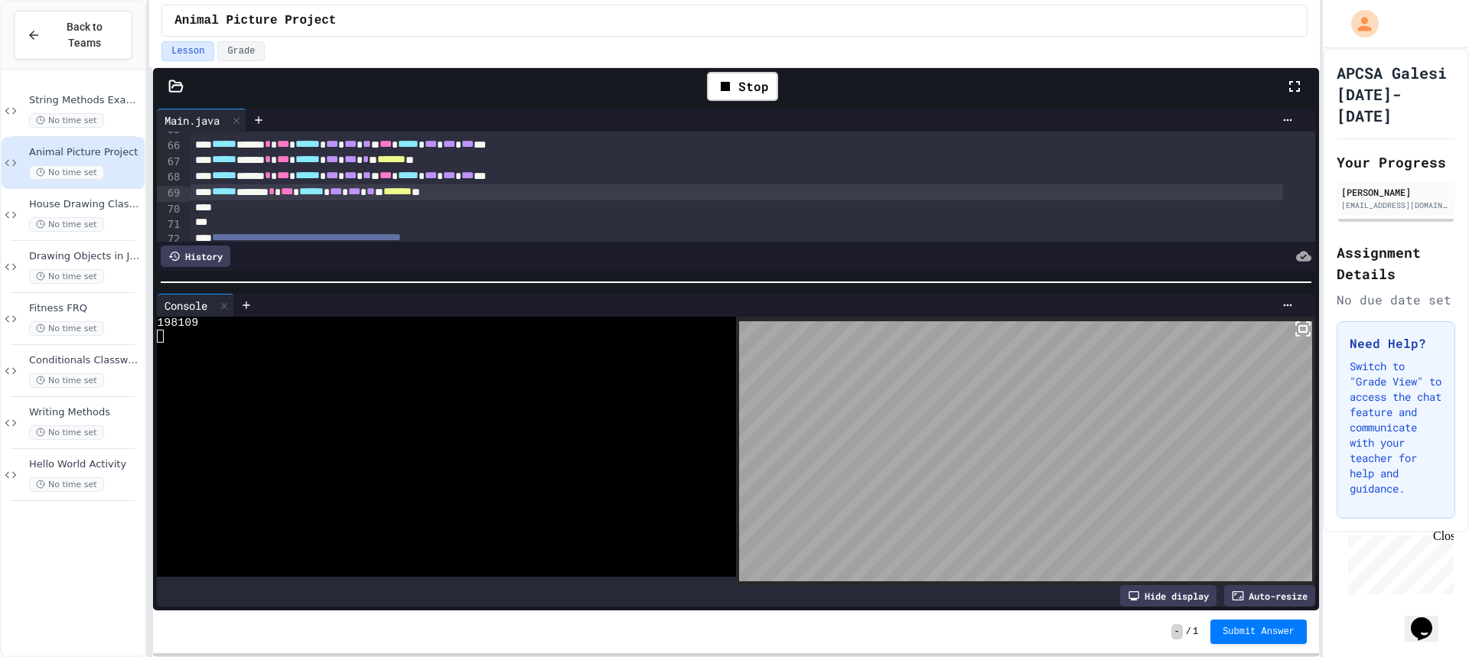
click at [412, 194] on span "*******" at bounding box center [397, 191] width 28 height 11
click at [457, 197] on span "*******" at bounding box center [442, 191] width 28 height 11
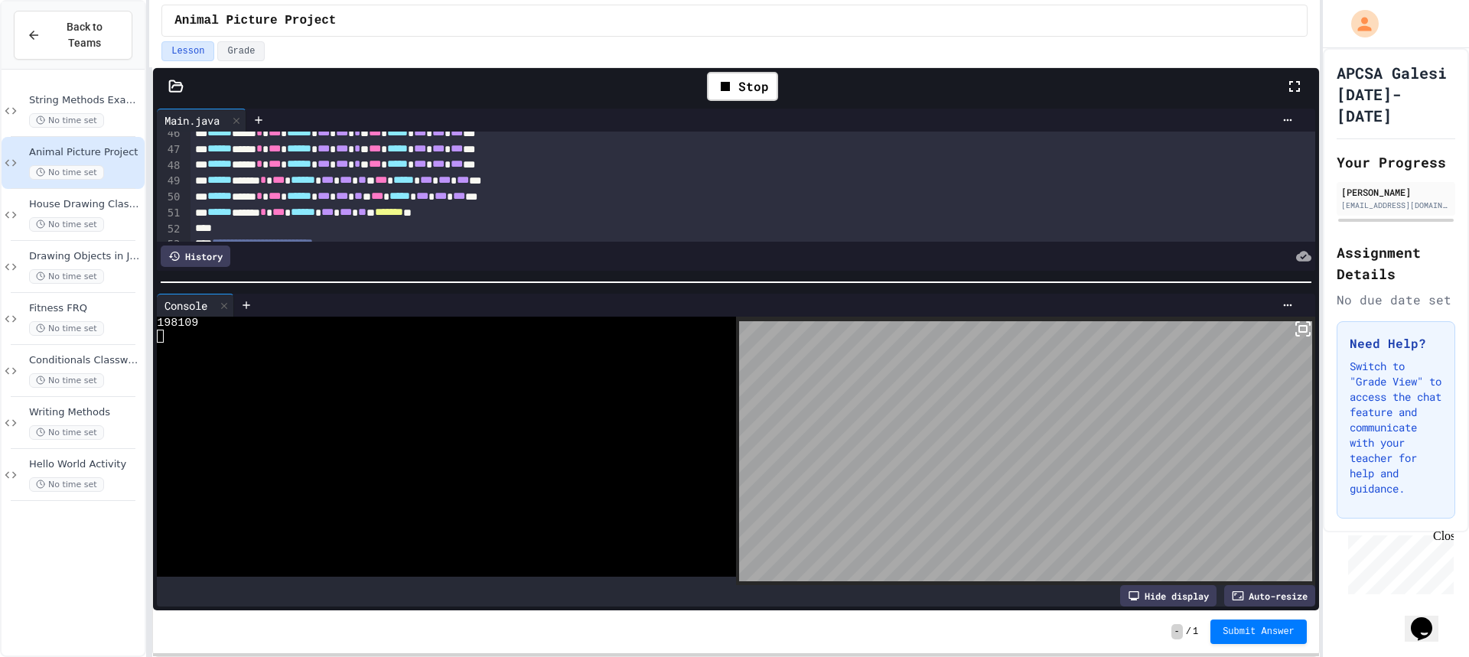
scroll to position [789, 0]
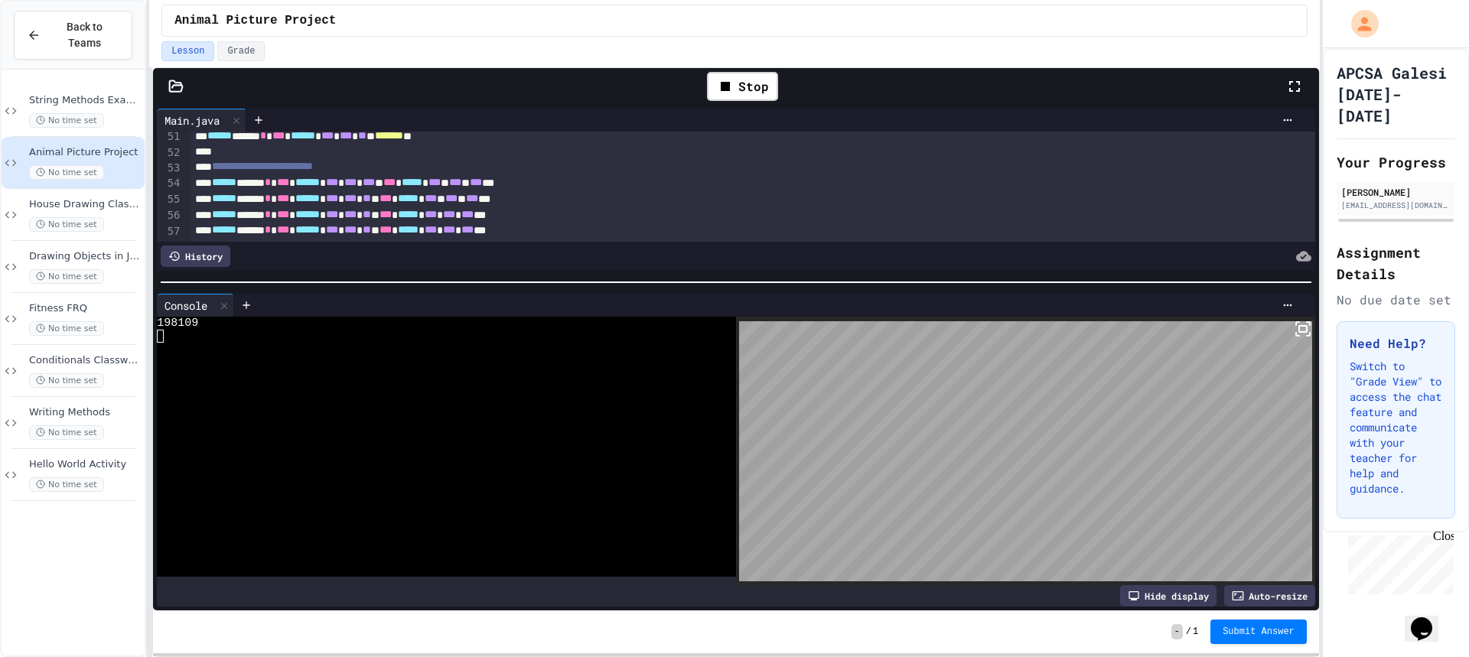
click at [477, 135] on div "****** ***** * *** ****** * *** * *** * ** * ******* **" at bounding box center [736, 137] width 1092 height 16
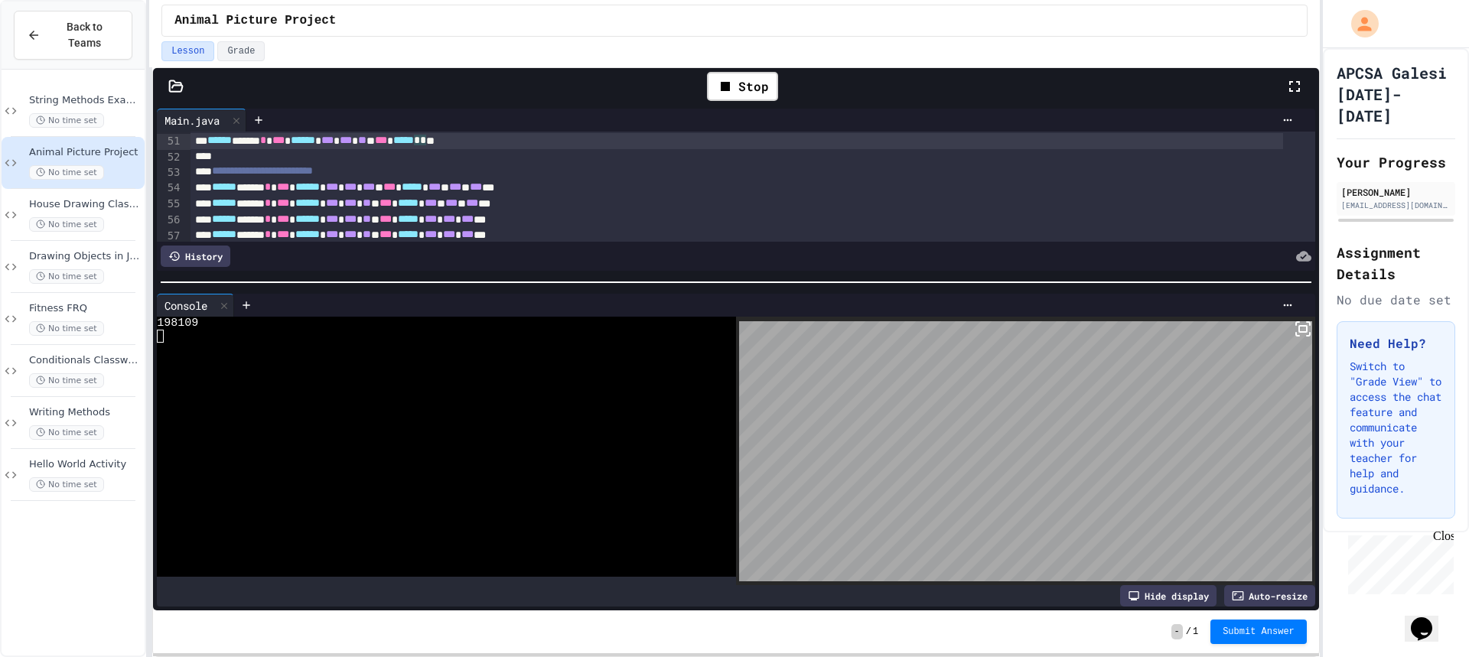
click at [426, 145] on span "*" at bounding box center [423, 140] width 6 height 11
click at [734, 93] on icon at bounding box center [725, 86] width 18 height 18
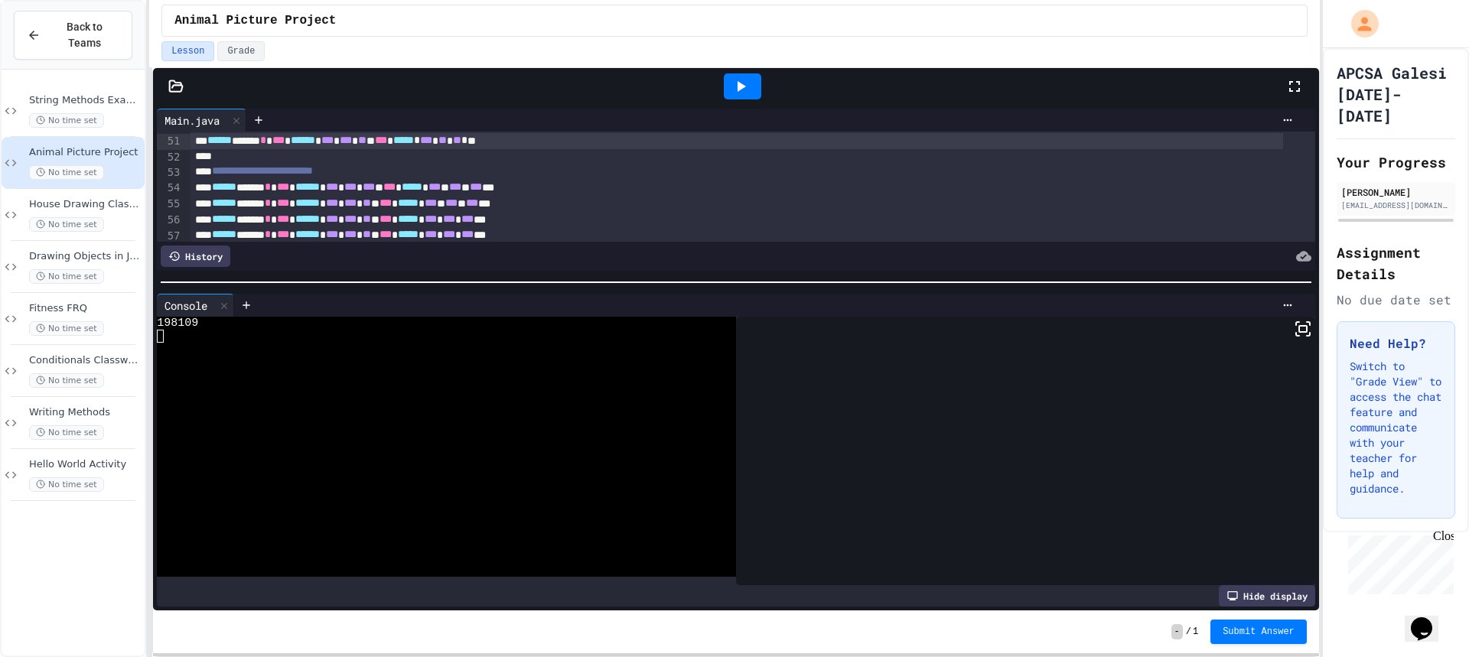
click at [734, 93] on icon at bounding box center [740, 86] width 18 height 18
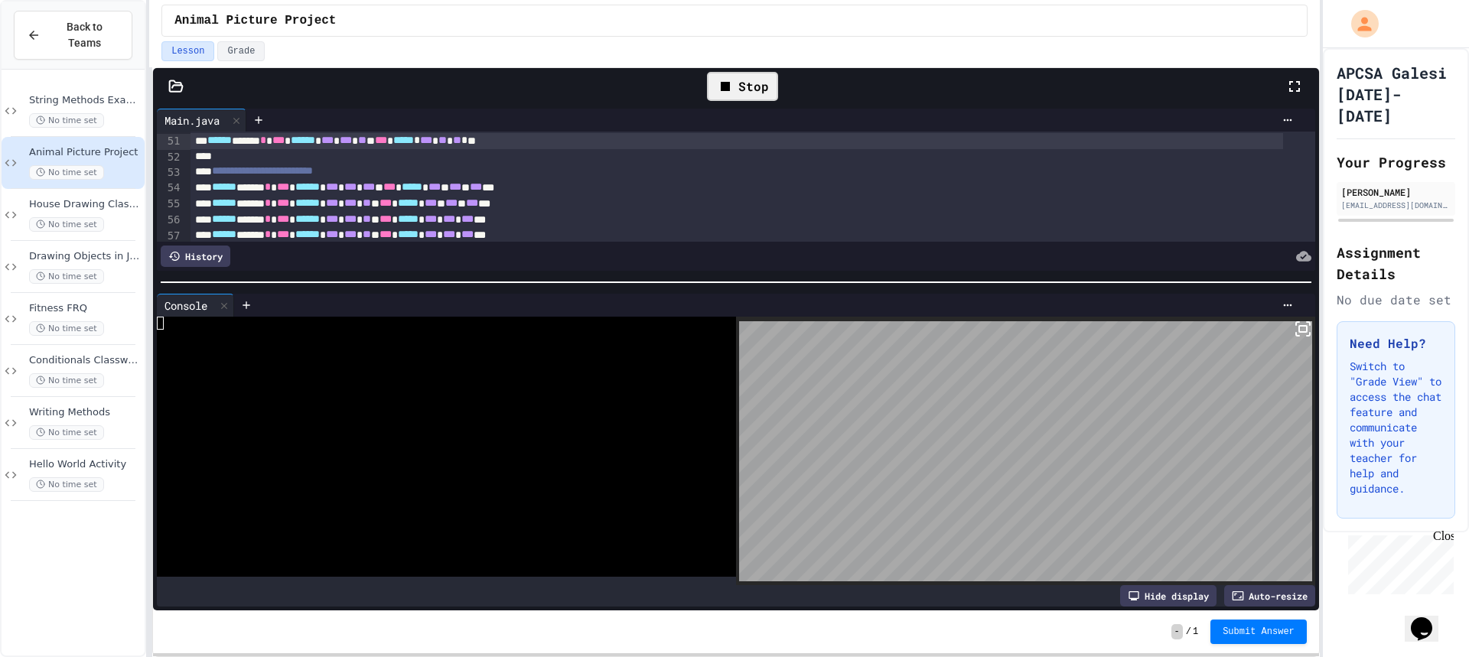
click at [1299, 326] on rect at bounding box center [1303, 329] width 8 height 6
click at [552, 142] on div "****** ***** * *** ****** * *** * *** * ** * *** ***** * *** * ** * ** * **" at bounding box center [736, 141] width 1092 height 16
click at [467, 141] on span "*" at bounding box center [464, 140] width 6 height 11
click at [426, 143] on span "*" at bounding box center [423, 140] width 6 height 11
click at [426, 142] on span "*" at bounding box center [423, 140] width 6 height 11
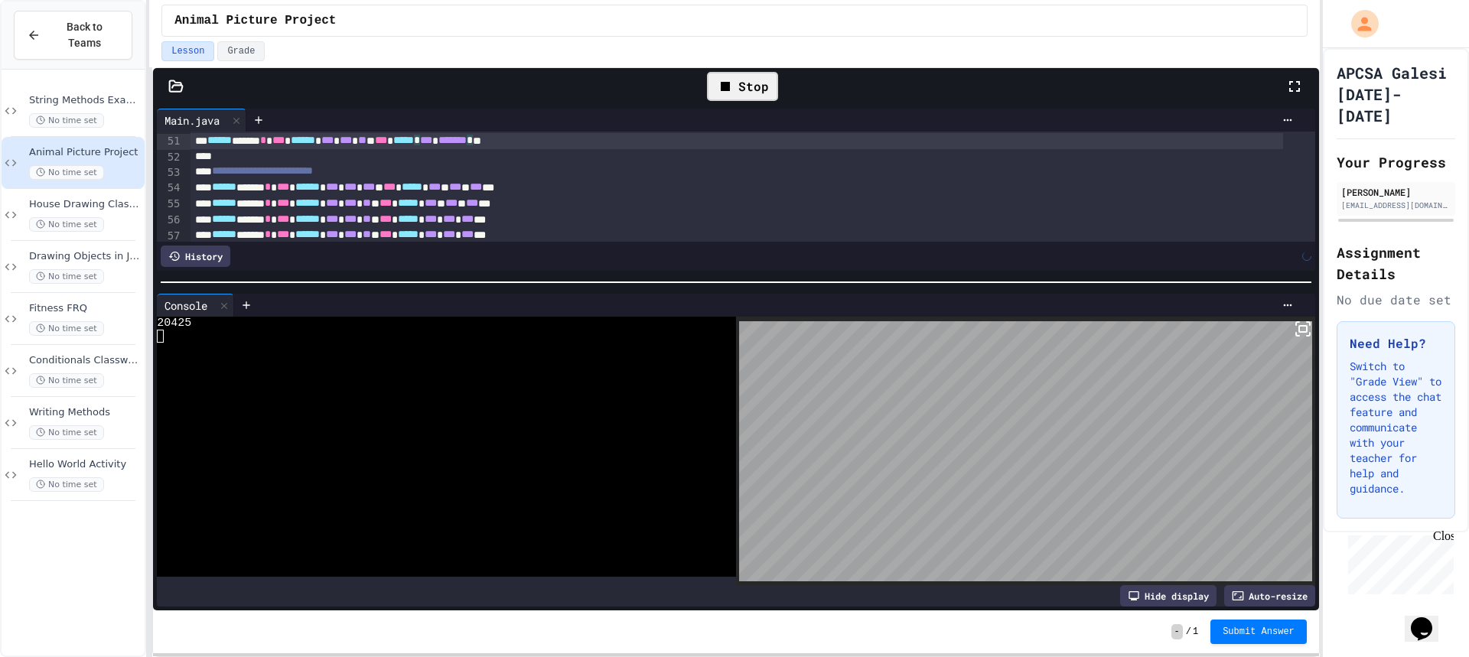
click at [742, 99] on div "Stop" at bounding box center [742, 86] width 71 height 29
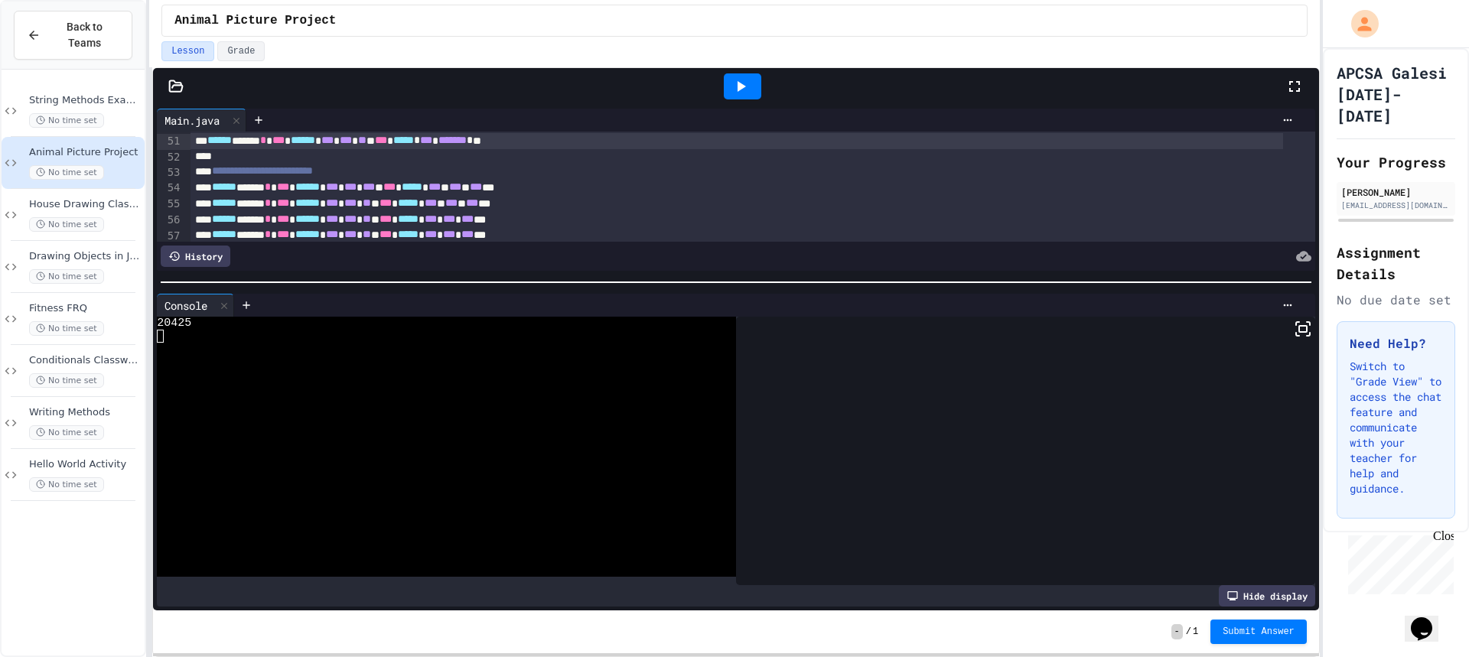
click at [743, 86] on icon at bounding box center [742, 86] width 8 height 11
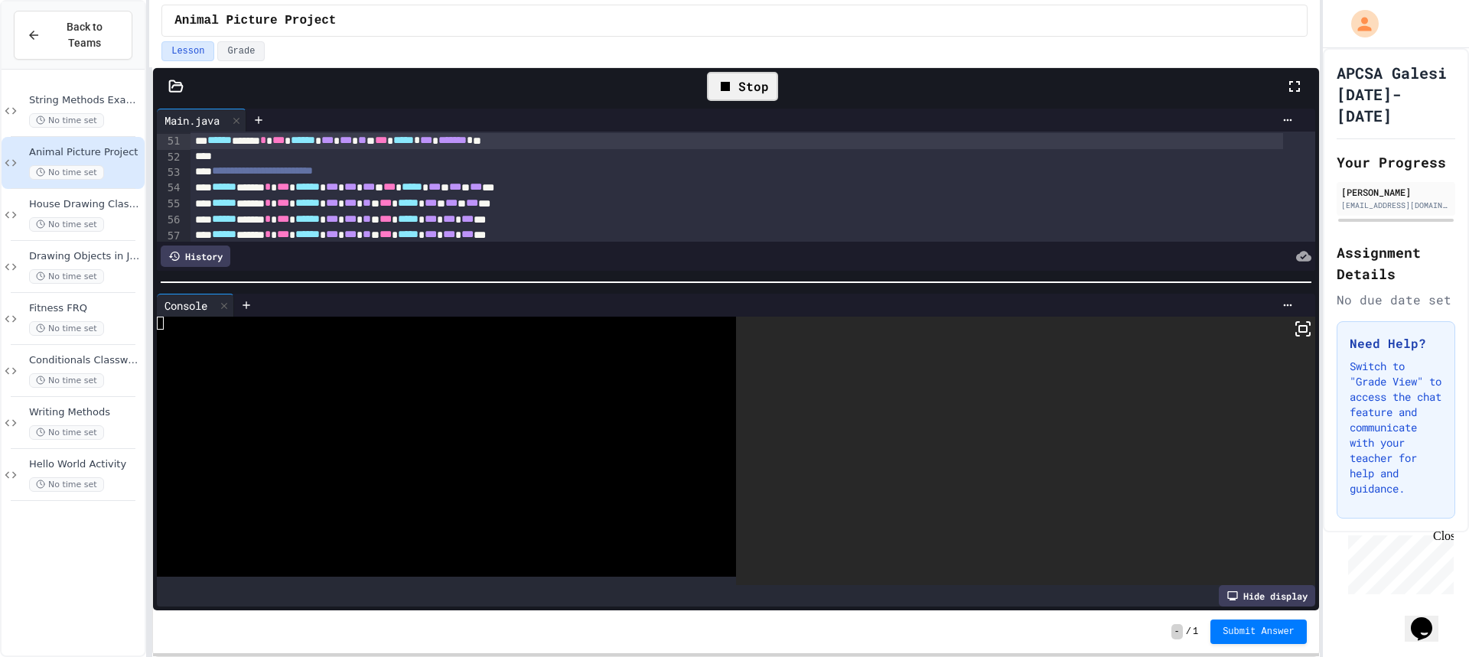
click at [1294, 337] on icon at bounding box center [1303, 329] width 18 height 18
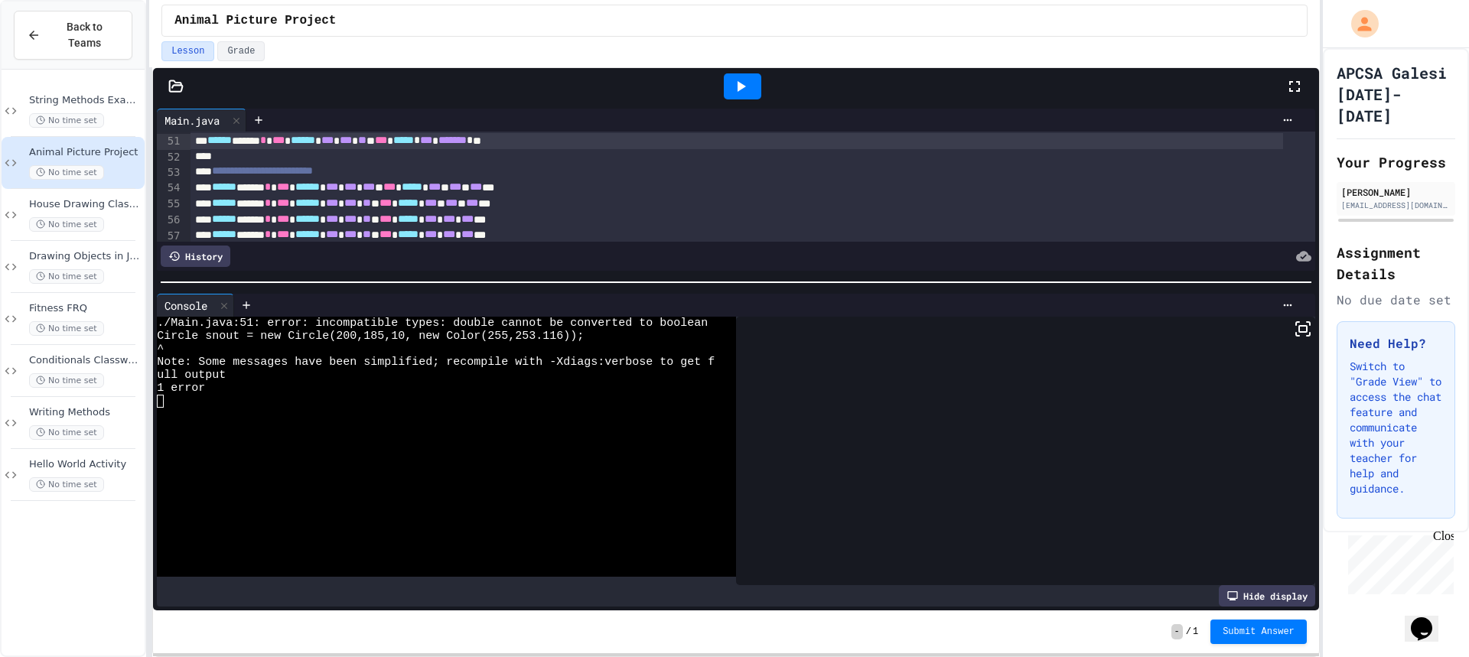
click at [740, 86] on icon at bounding box center [742, 86] width 8 height 11
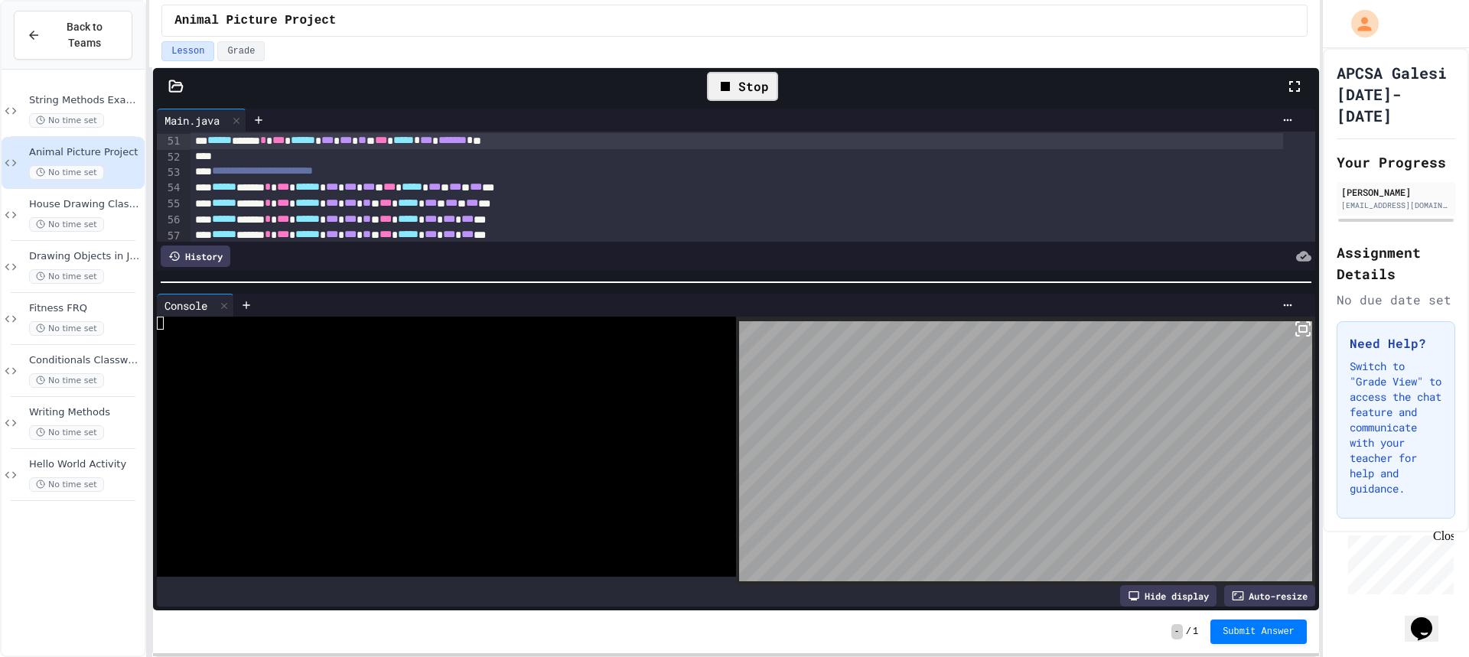
click at [570, 145] on div "****** ***** * *** ****** * *** * *** * ** * *** ***** * *** * ******* * **" at bounding box center [736, 141] width 1092 height 16
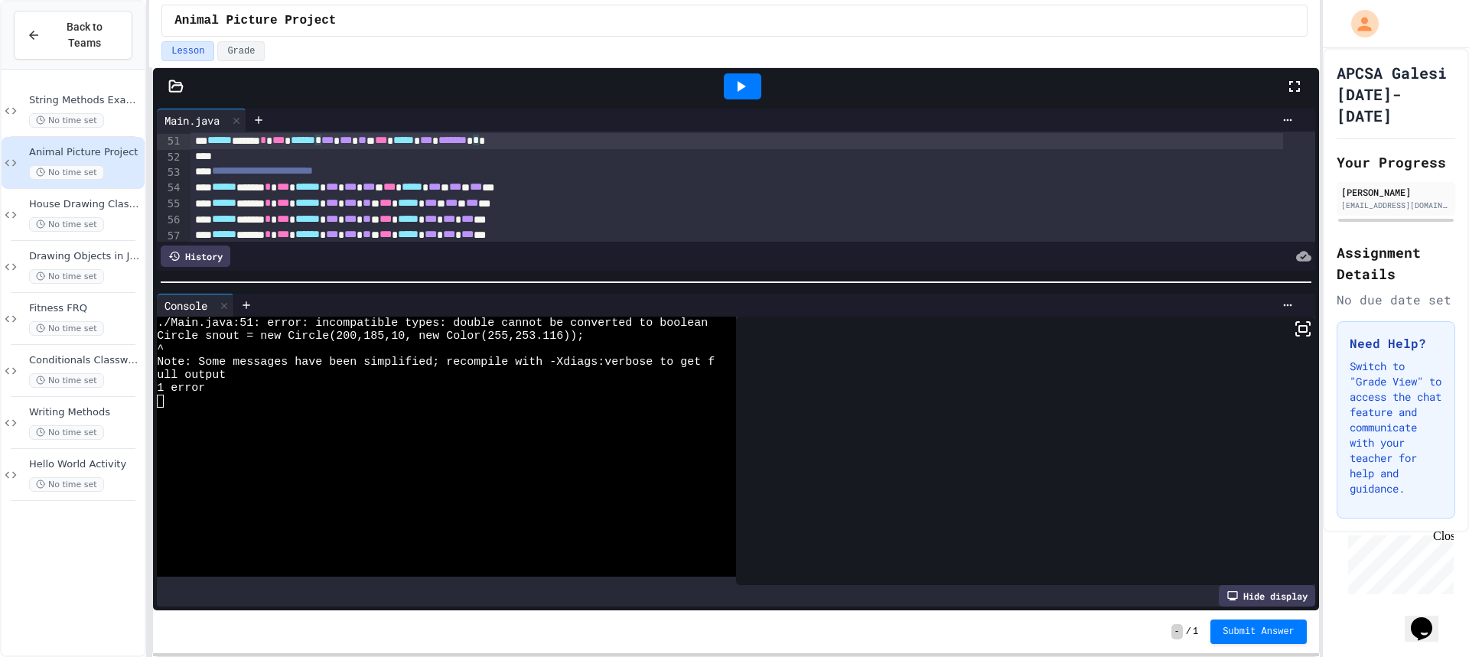
click at [467, 142] on span "*******" at bounding box center [452, 140] width 28 height 11
click at [730, 92] on div at bounding box center [742, 86] width 37 height 26
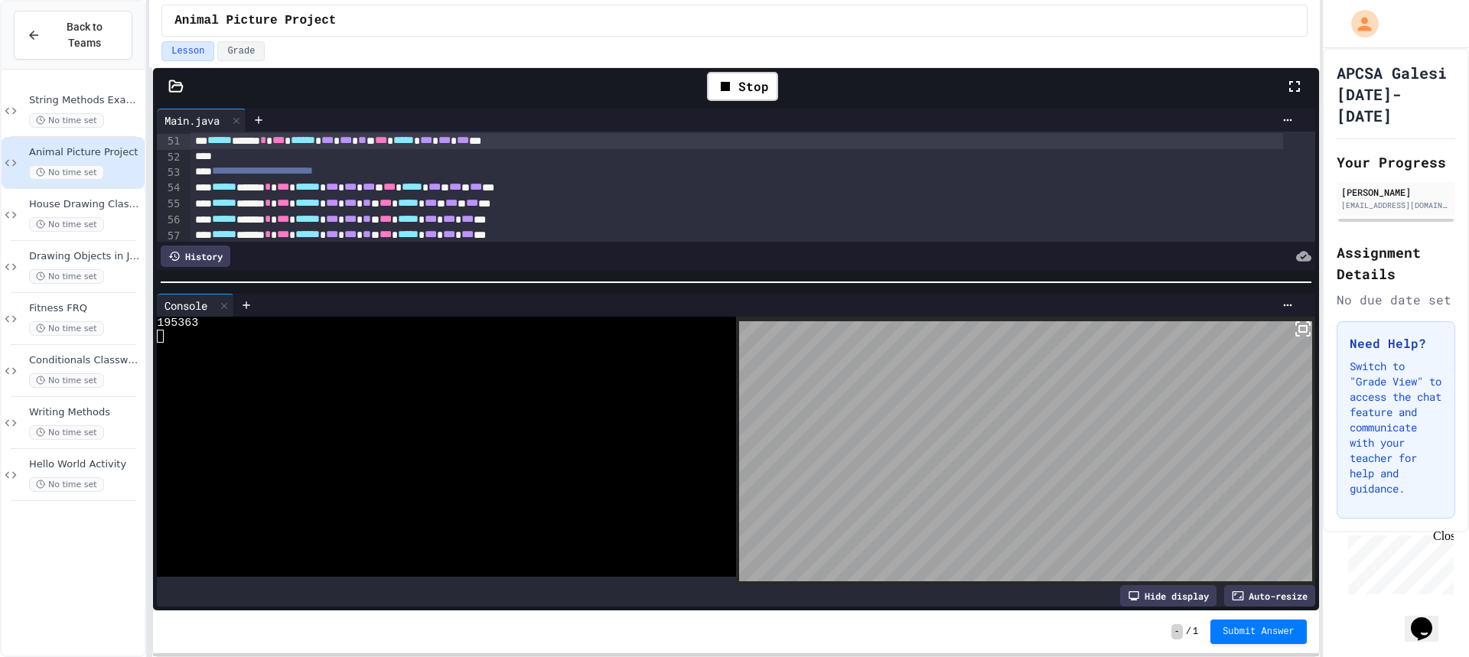
click at [1294, 331] on icon at bounding box center [1303, 329] width 18 height 18
click at [1299, 329] on rect at bounding box center [1303, 329] width 8 height 6
click at [721, 78] on icon at bounding box center [725, 86] width 18 height 18
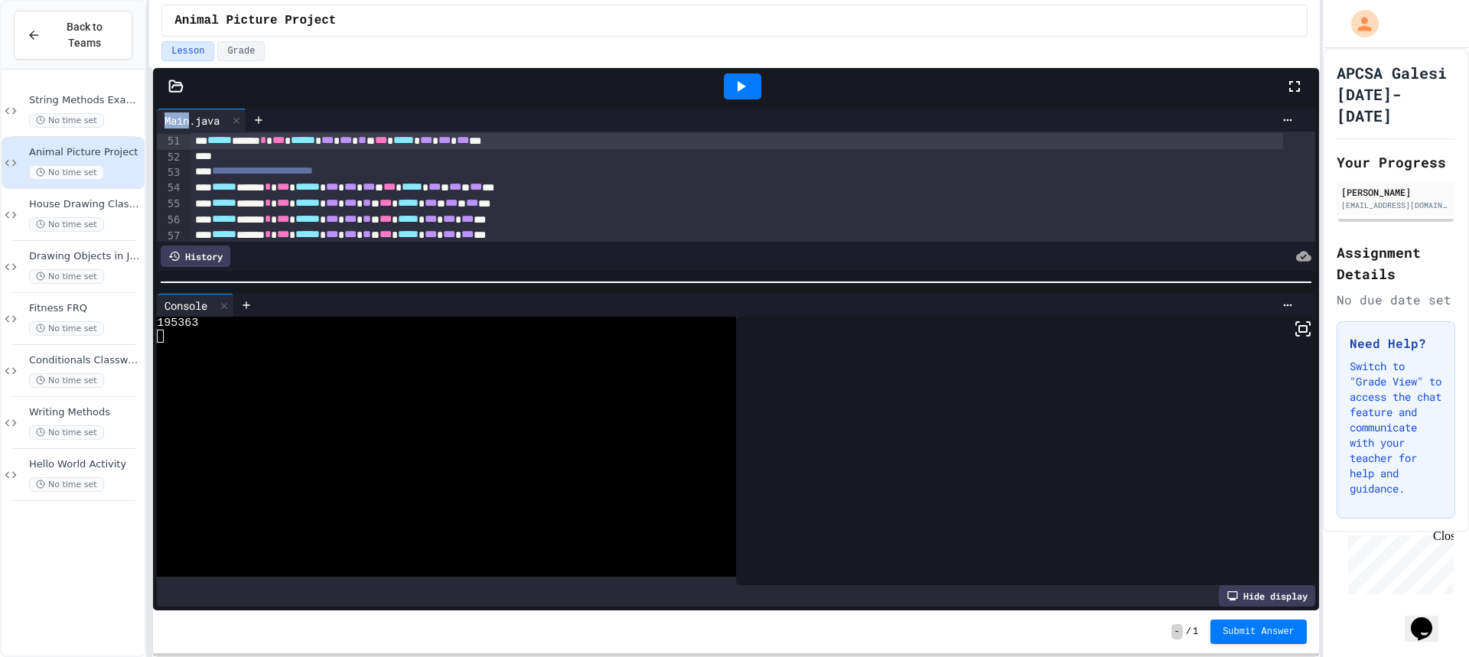
click at [721, 78] on div at bounding box center [742, 86] width 53 height 41
click at [732, 79] on icon at bounding box center [740, 86] width 18 height 18
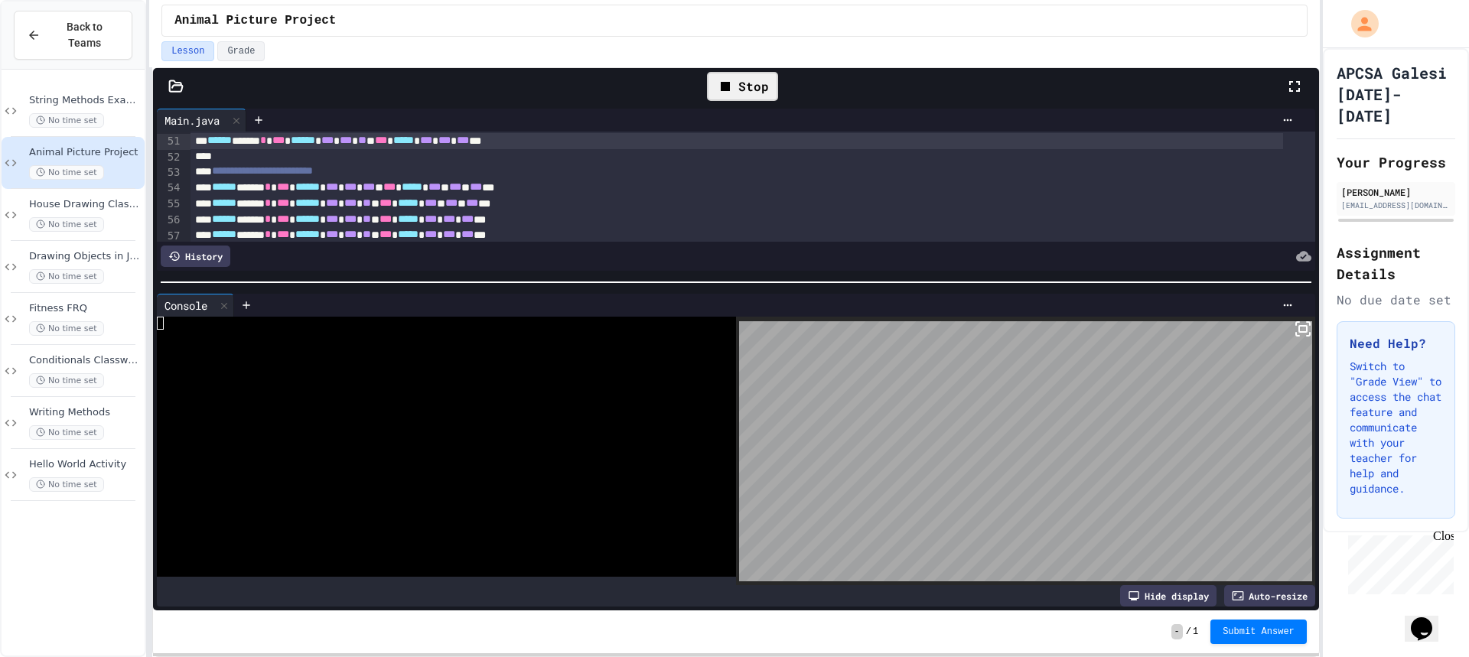
click at [1294, 329] on icon at bounding box center [1303, 329] width 18 height 18
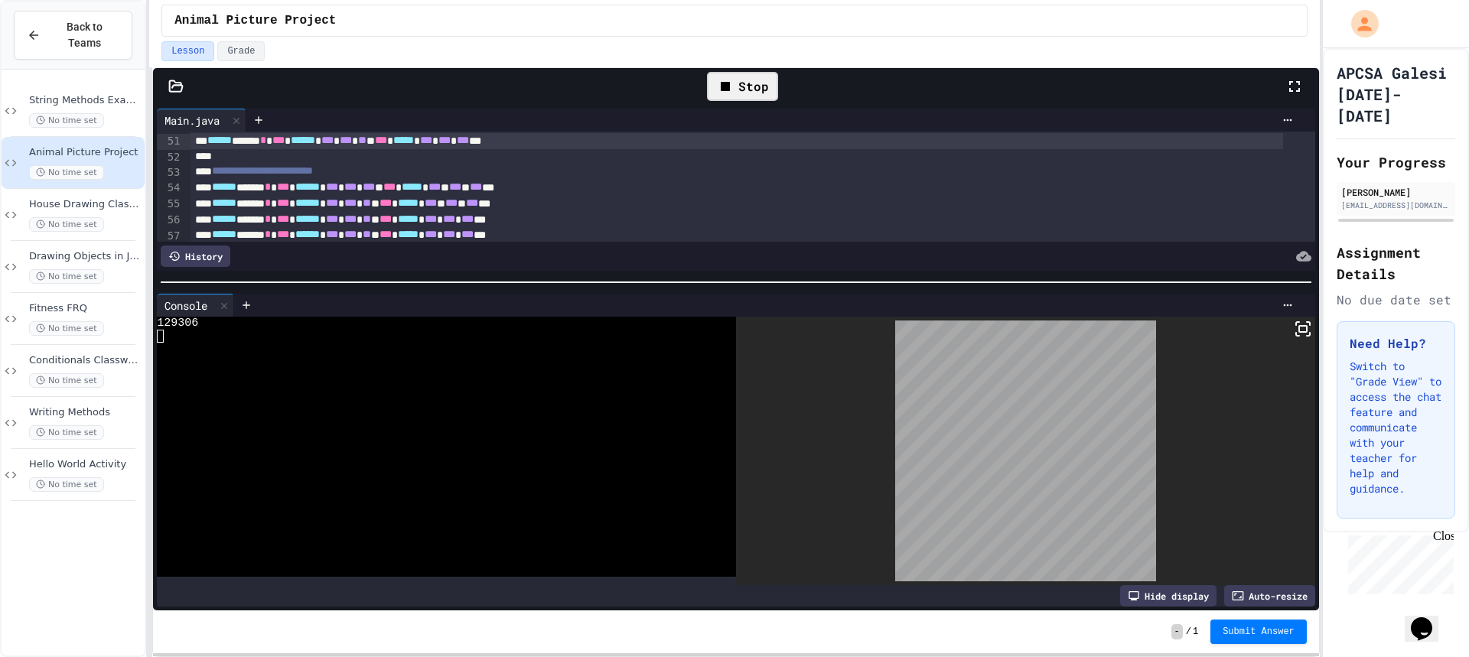
click at [754, 98] on div "Stop" at bounding box center [742, 86] width 71 height 29
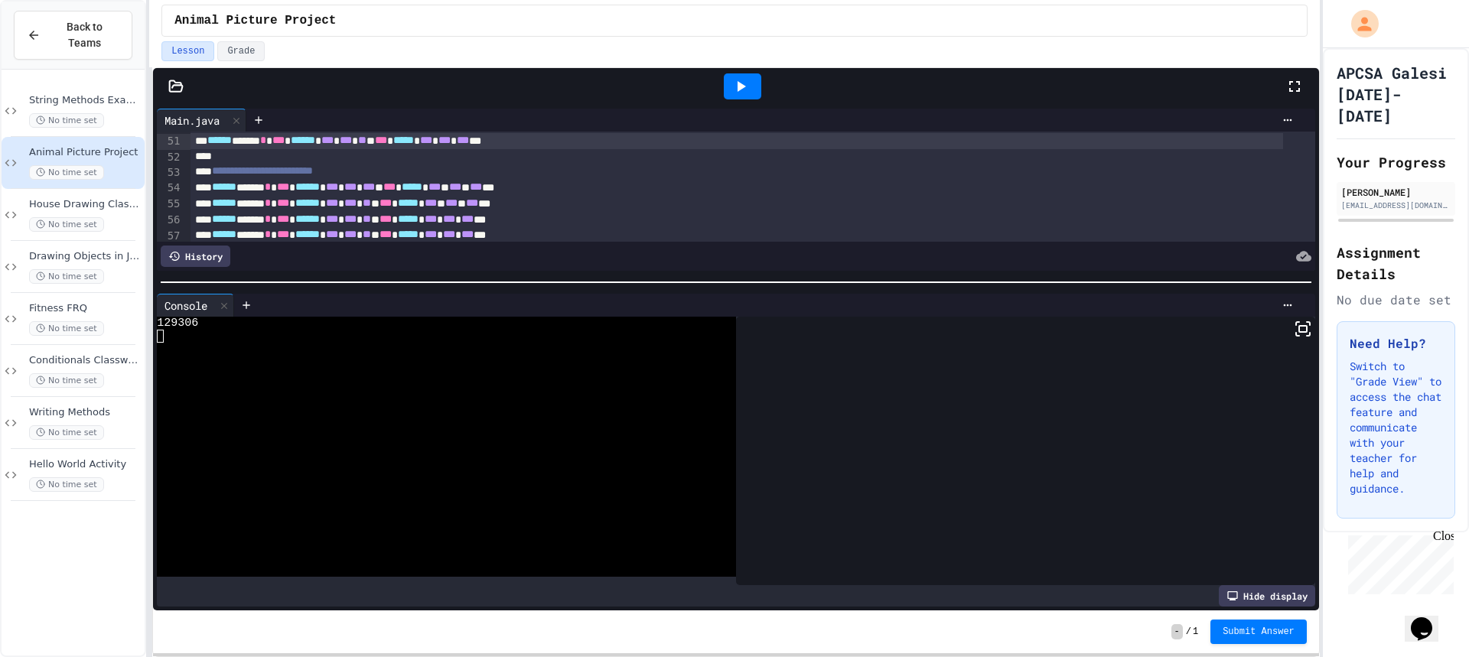
click at [754, 90] on div at bounding box center [742, 86] width 37 height 26
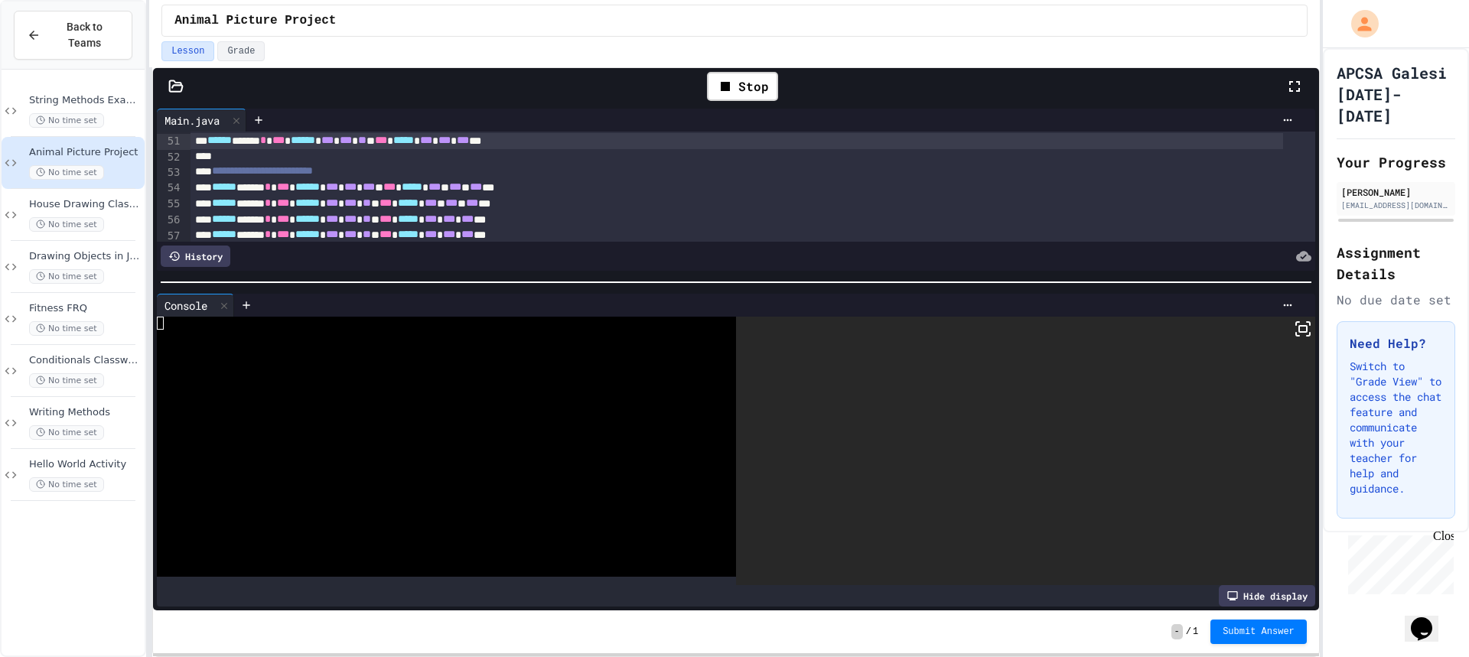
click at [1300, 330] on icon at bounding box center [1303, 329] width 18 height 18
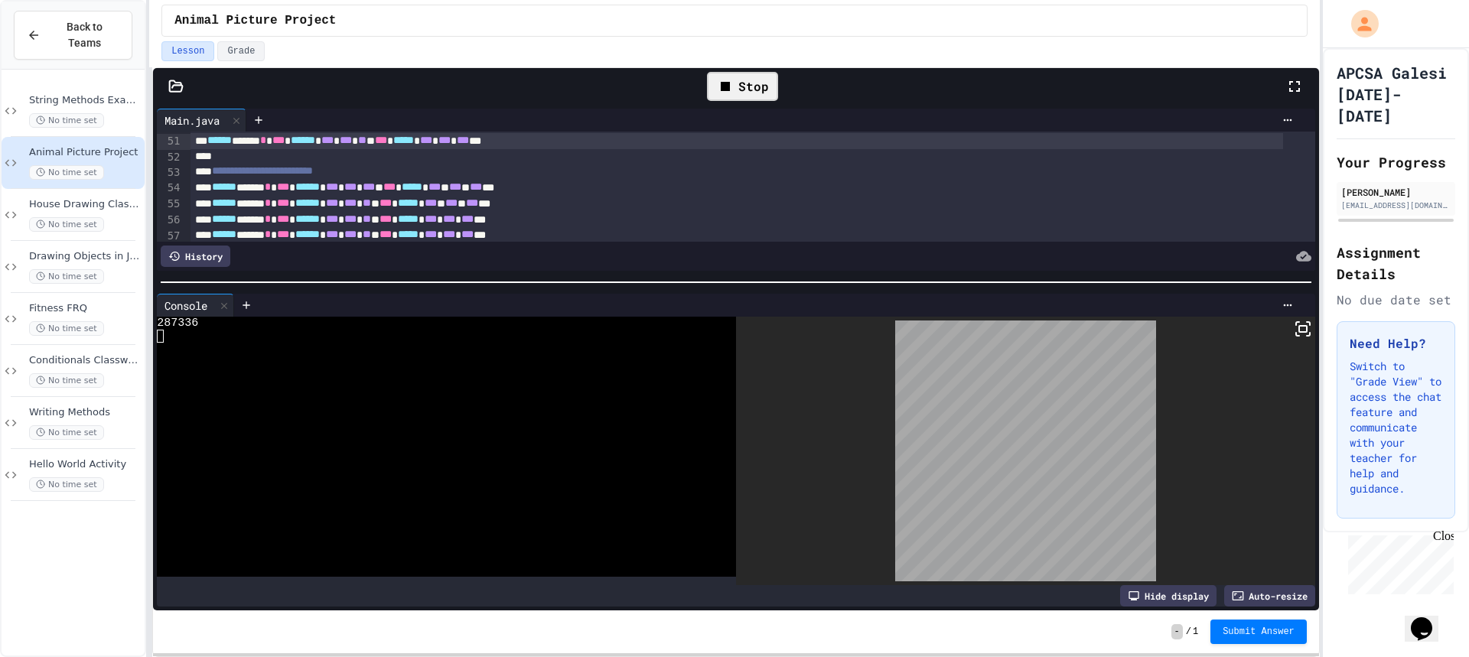
click at [734, 97] on div "Stop" at bounding box center [742, 86] width 71 height 29
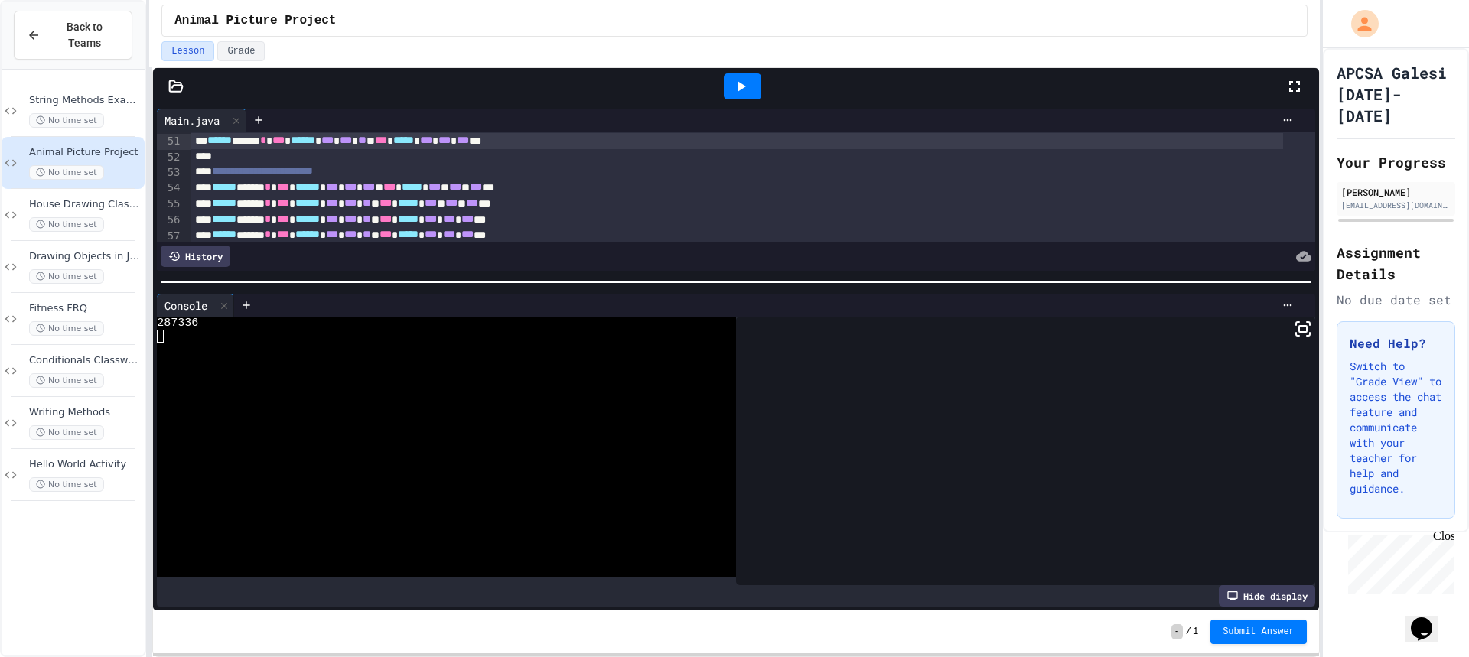
click at [736, 93] on icon at bounding box center [740, 86] width 18 height 18
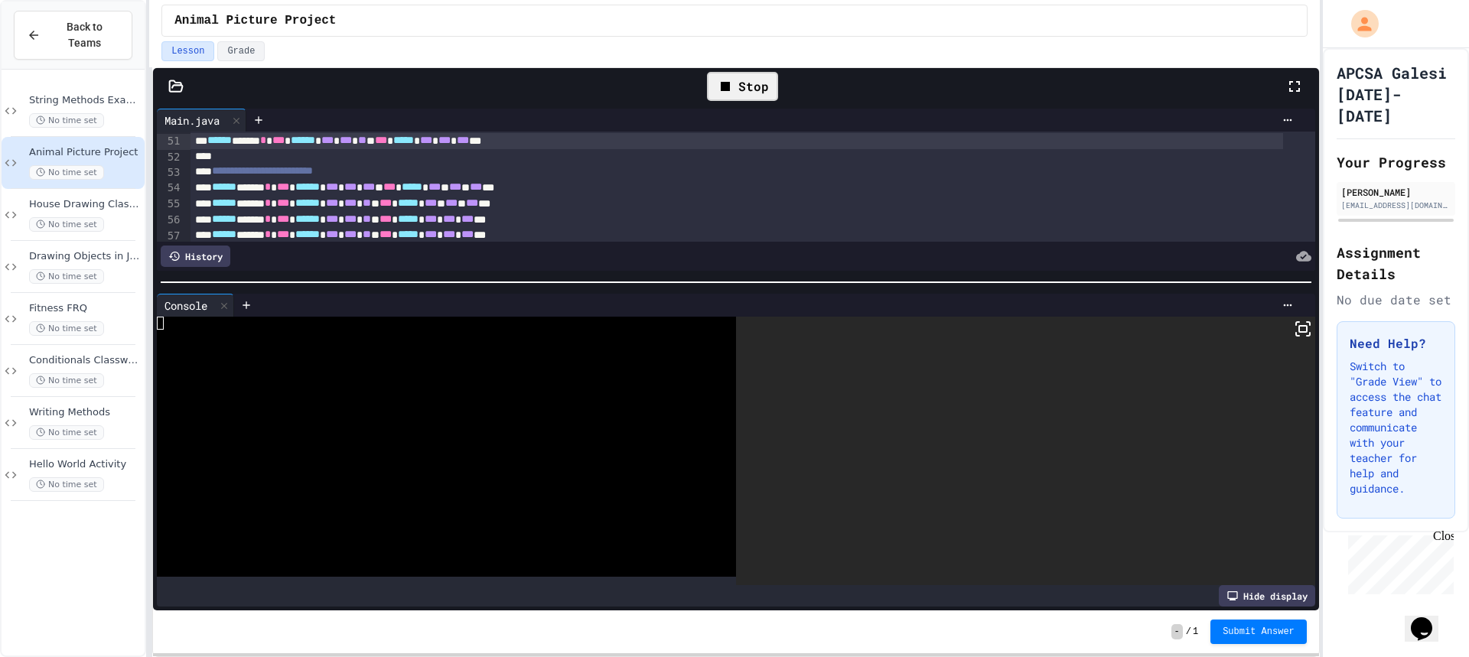
click at [1304, 325] on div "Console WWWWWWWWWWWWWWWWWWWWWWWWWWWWWWWW Hide display" at bounding box center [736, 450] width 1166 height 321
click at [1299, 325] on icon at bounding box center [1303, 329] width 18 height 18
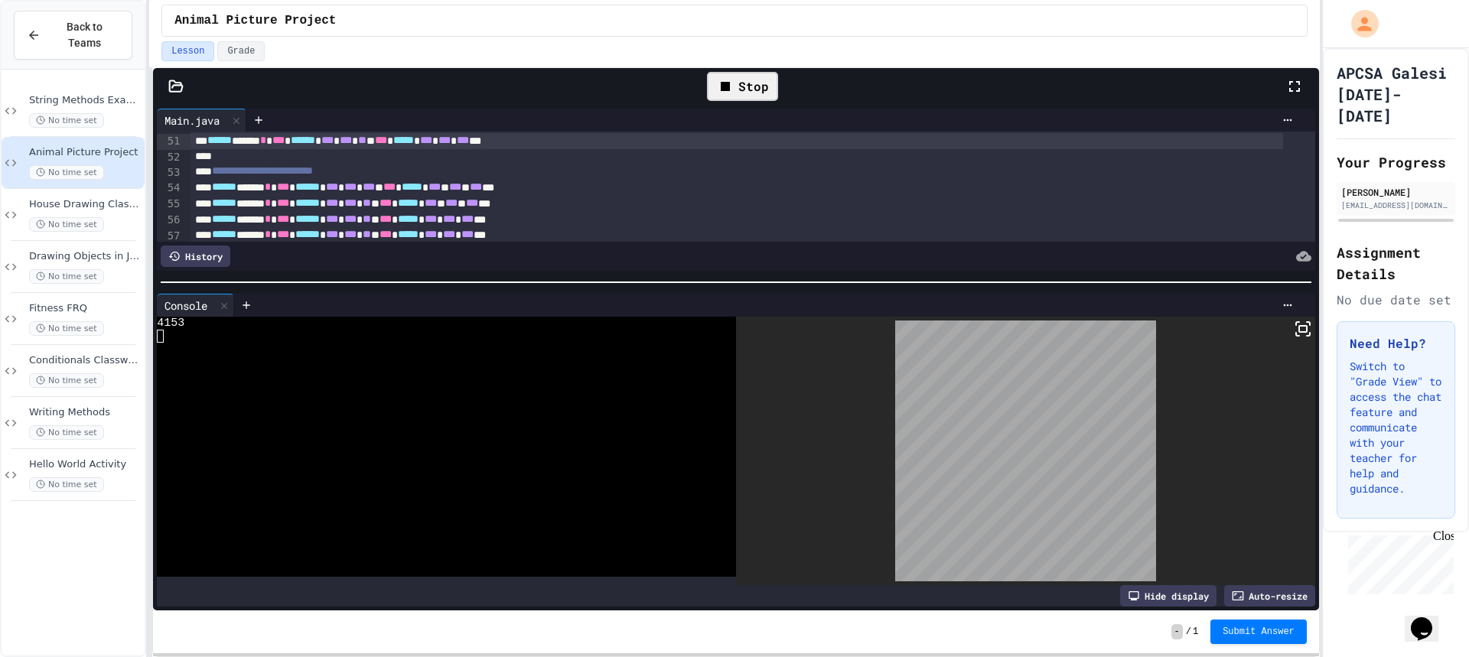
click at [719, 81] on icon at bounding box center [725, 86] width 18 height 18
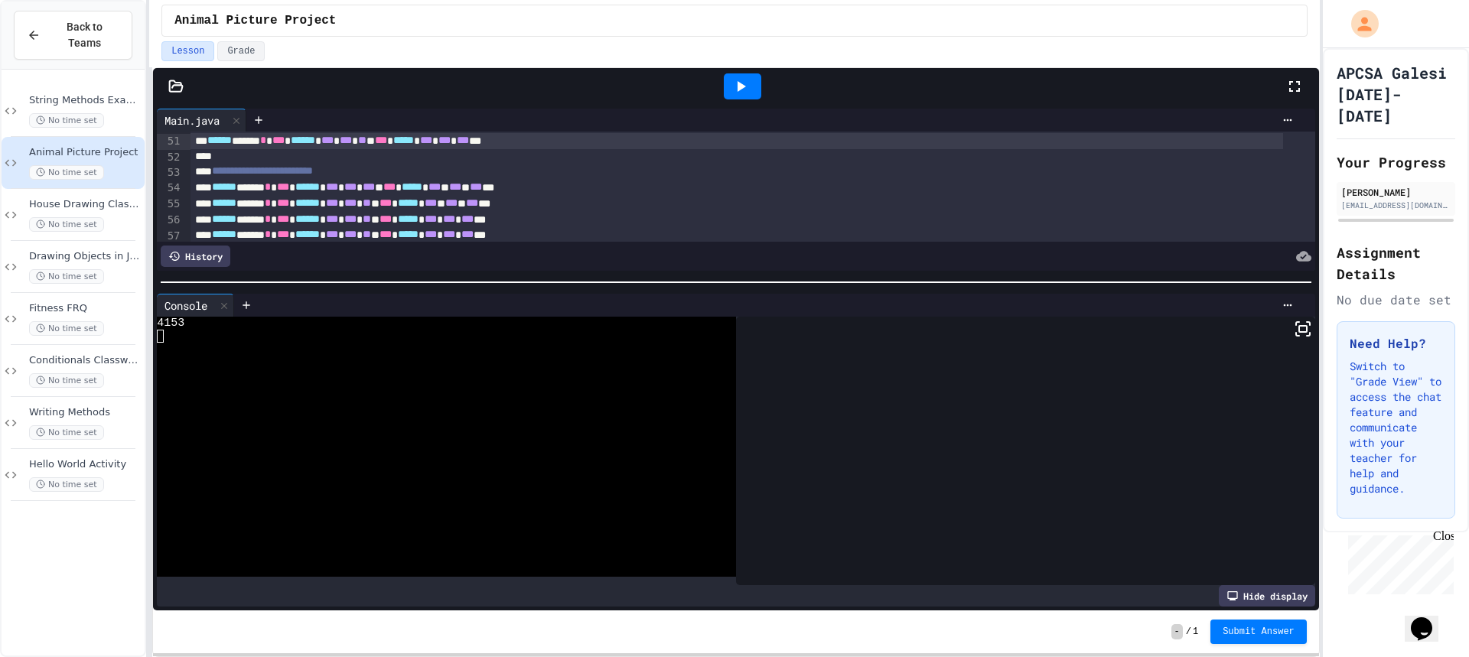
click at [728, 87] on div at bounding box center [742, 86] width 37 height 26
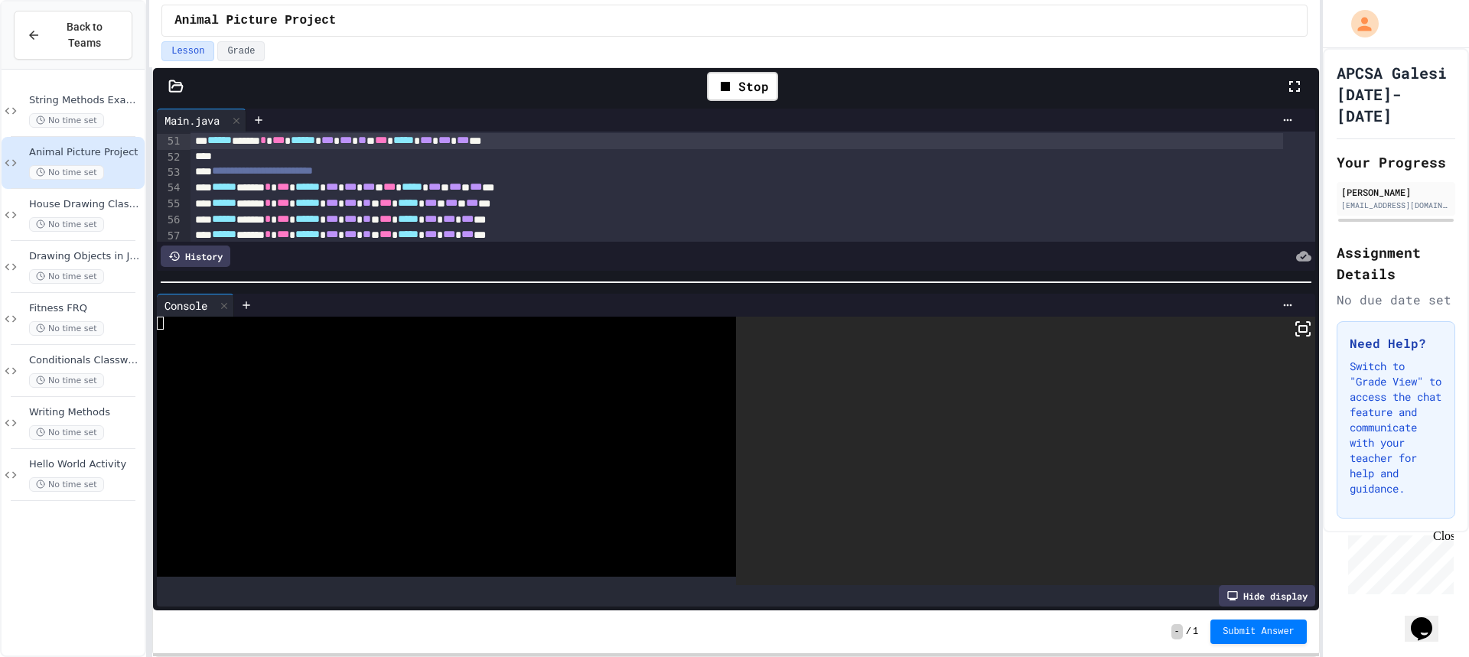
click at [1294, 321] on icon at bounding box center [1303, 329] width 18 height 18
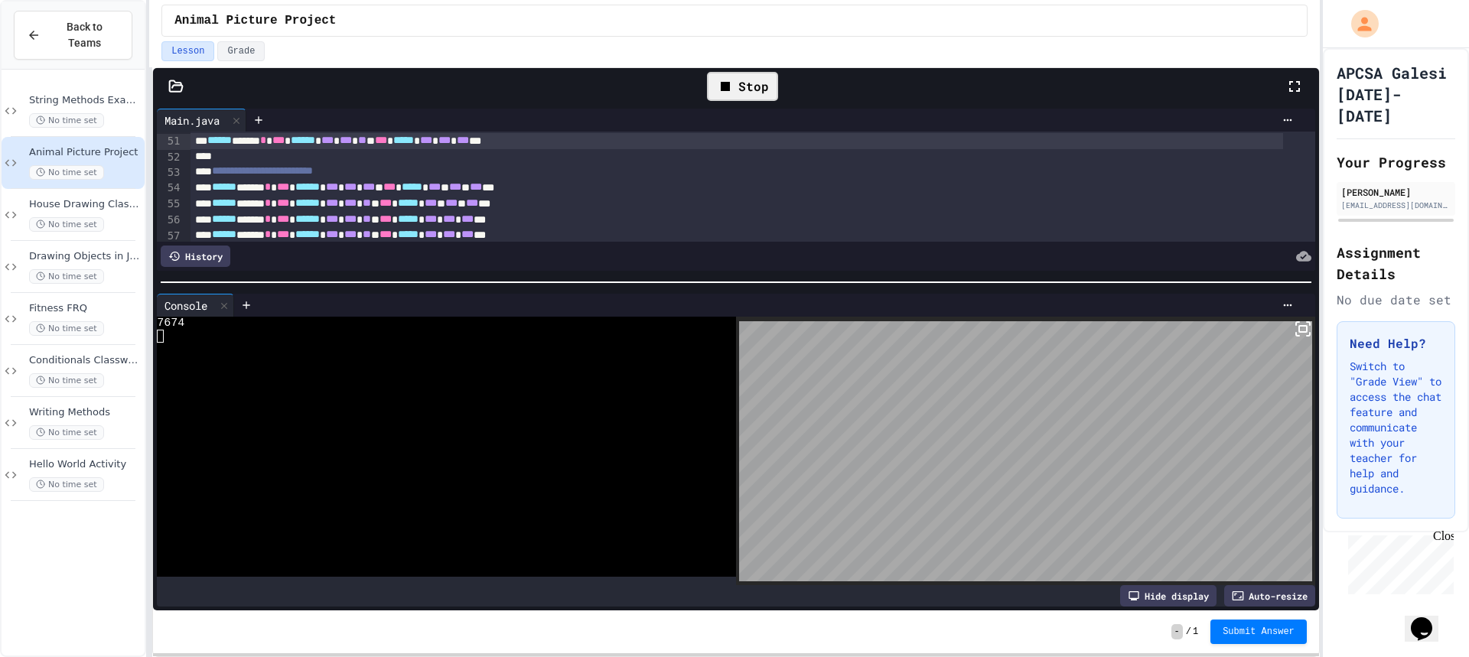
click at [764, 99] on div "Stop" at bounding box center [742, 86] width 71 height 29
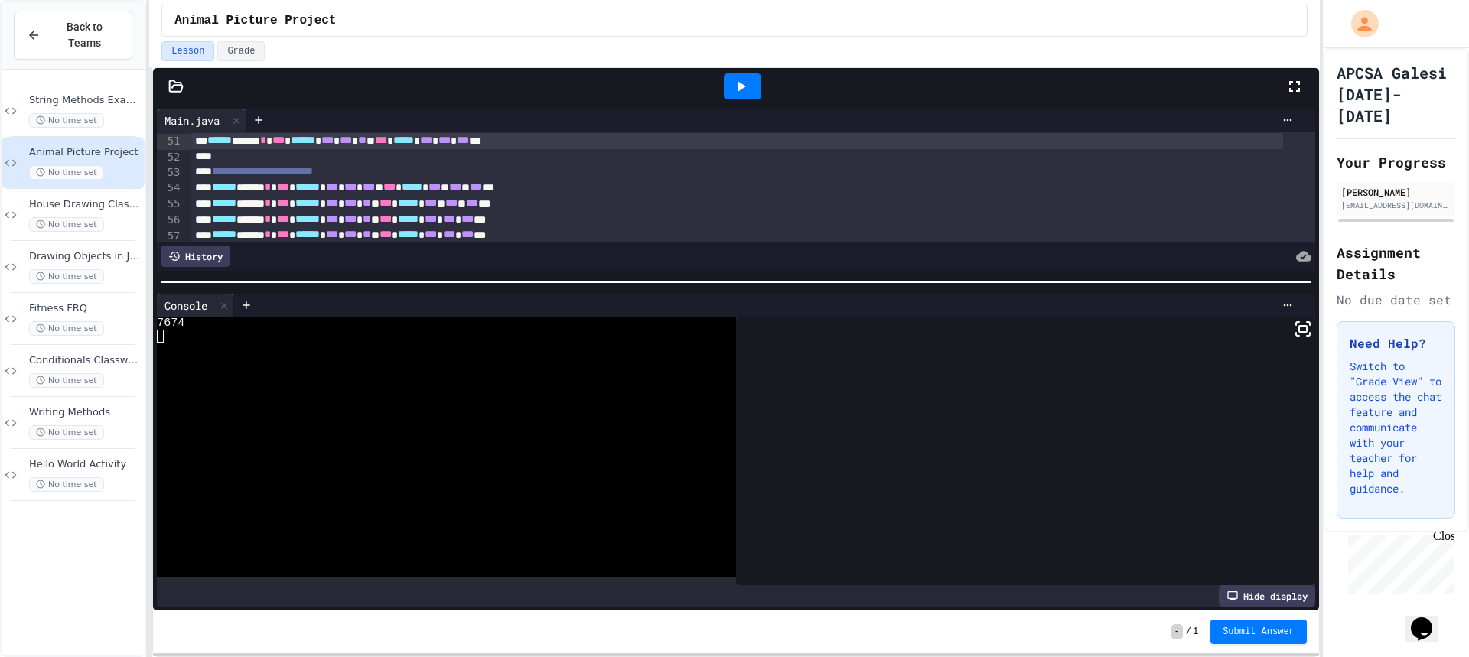
click at [755, 83] on div at bounding box center [742, 86] width 37 height 26
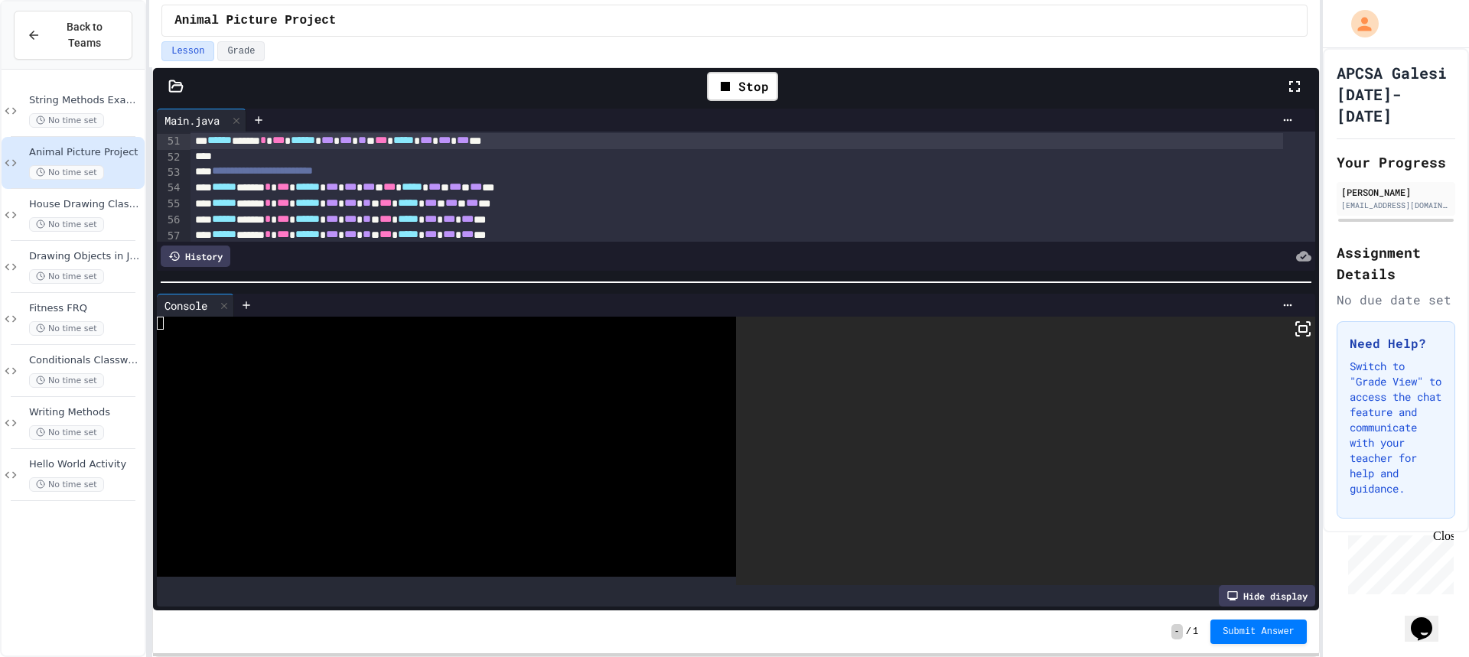
click at [1300, 324] on div at bounding box center [1025, 451] width 579 height 269
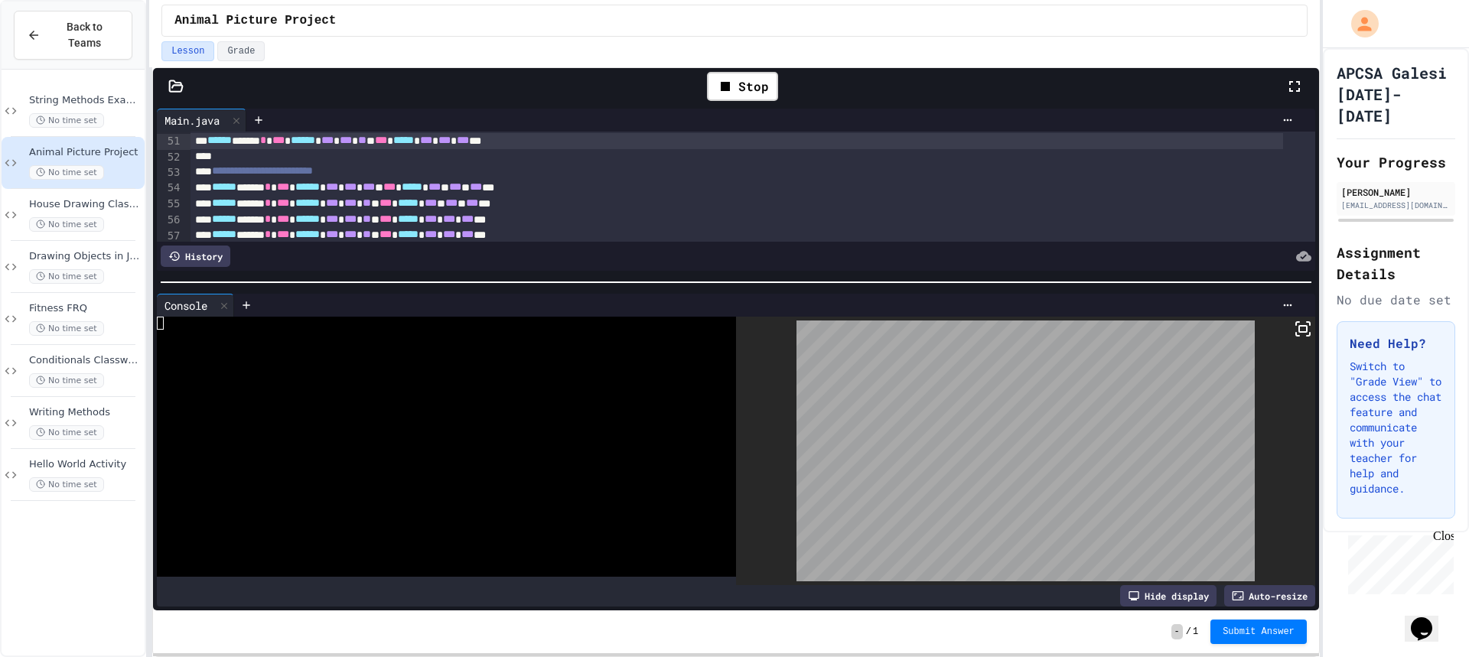
click at [1294, 321] on icon at bounding box center [1303, 329] width 18 height 18
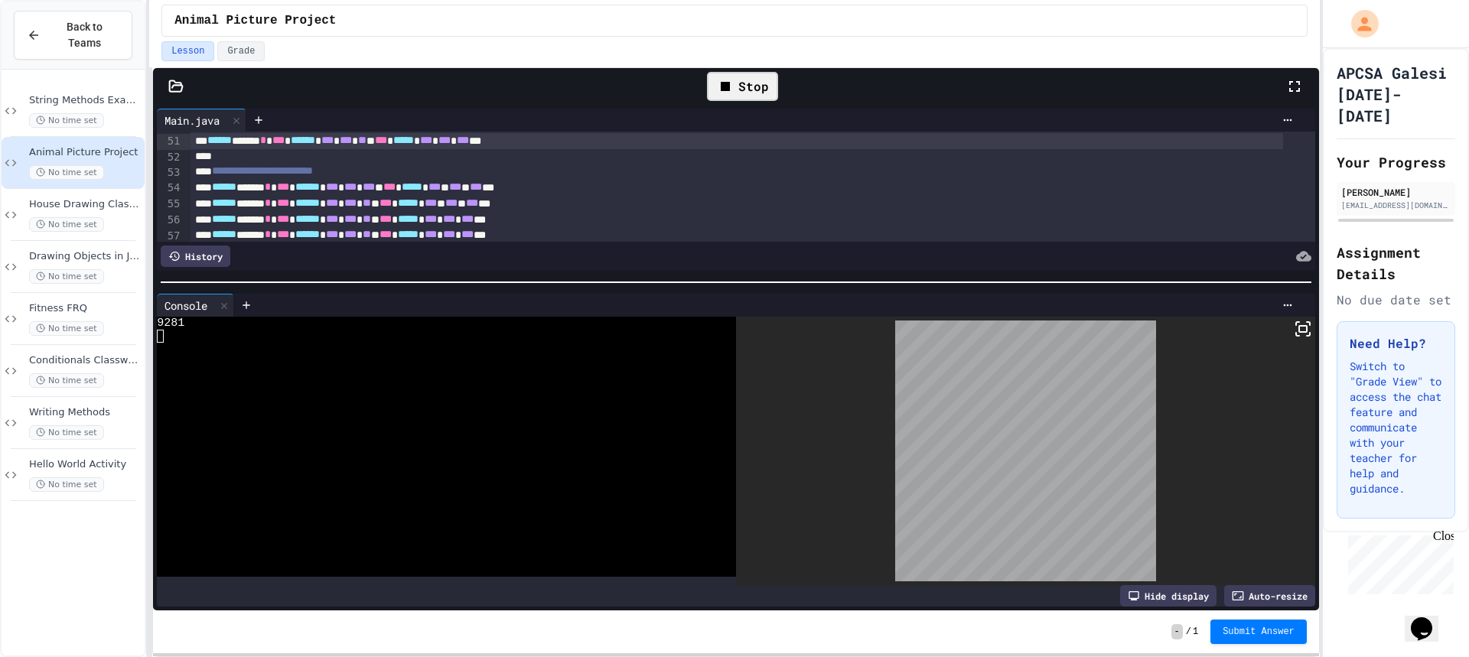
click at [740, 94] on div "Stop" at bounding box center [742, 86] width 71 height 29
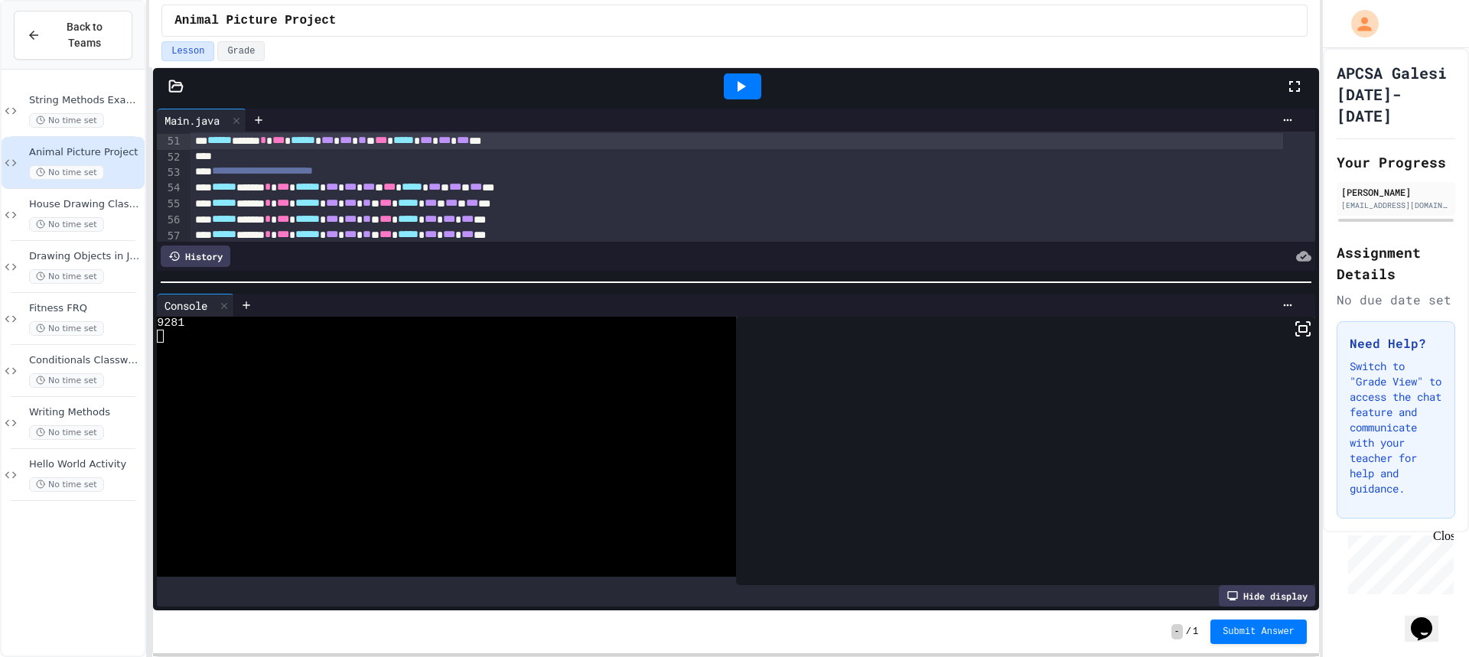
click at [740, 94] on icon at bounding box center [740, 86] width 18 height 18
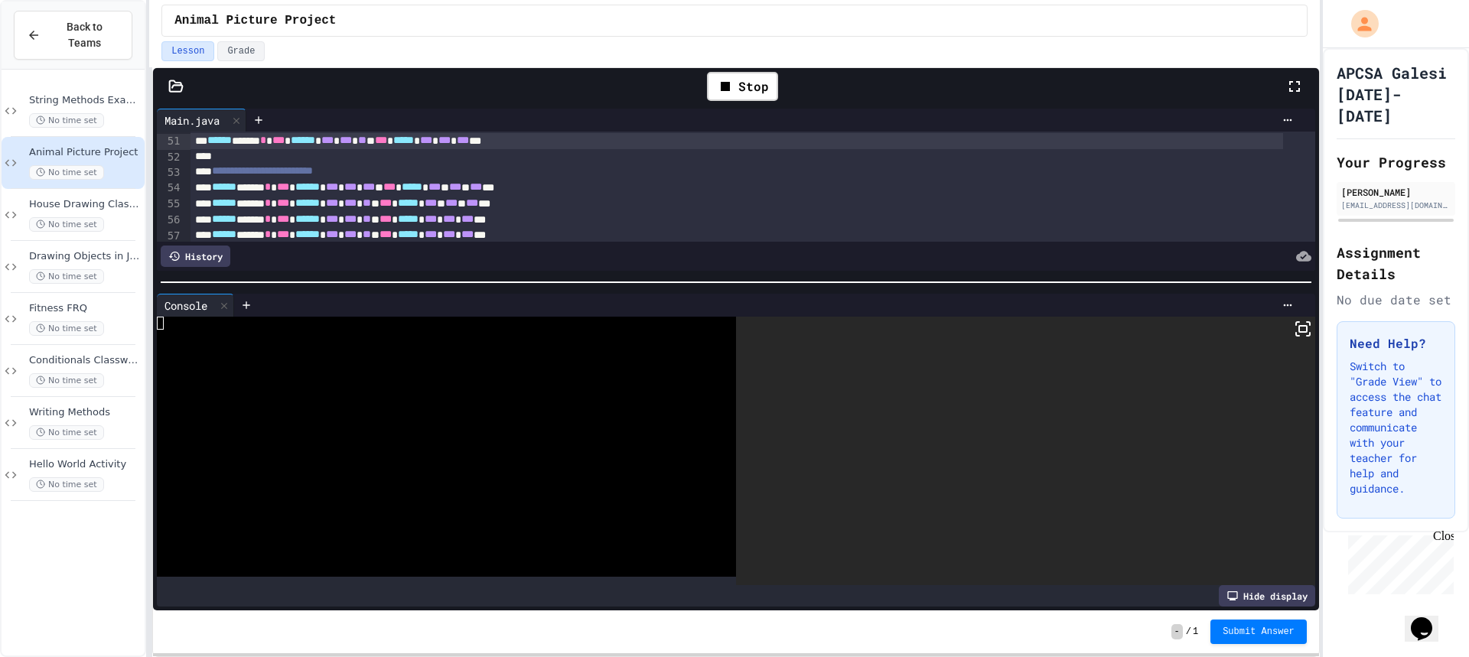
click at [1294, 331] on icon at bounding box center [1303, 329] width 18 height 18
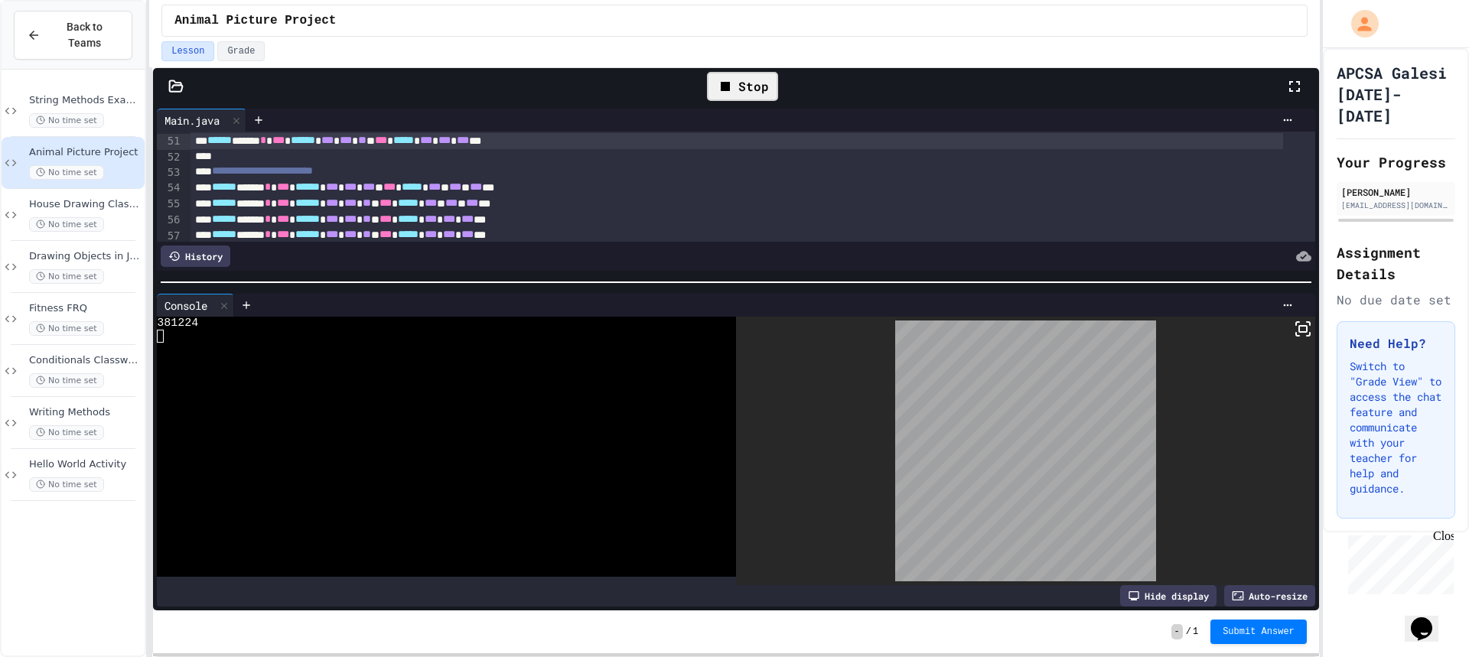
click at [739, 94] on div "Stop" at bounding box center [742, 86] width 71 height 29
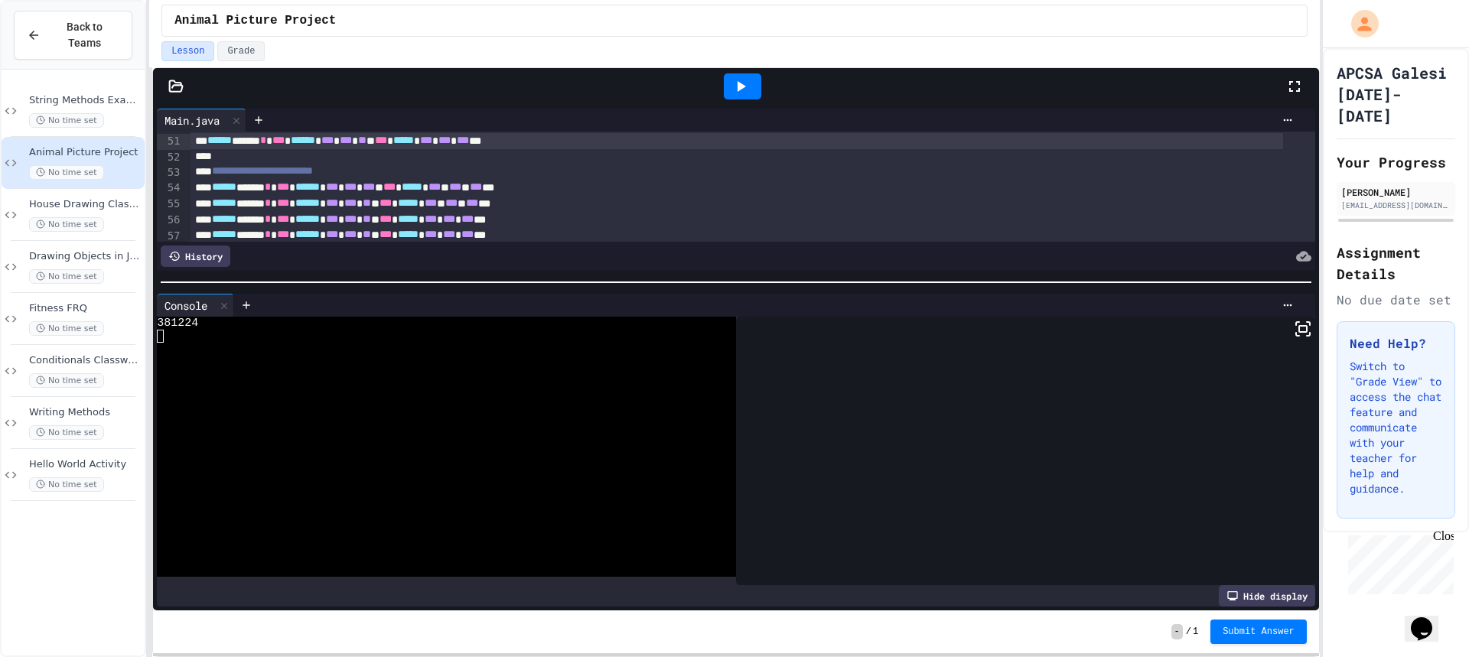
click at [743, 93] on icon at bounding box center [740, 86] width 18 height 18
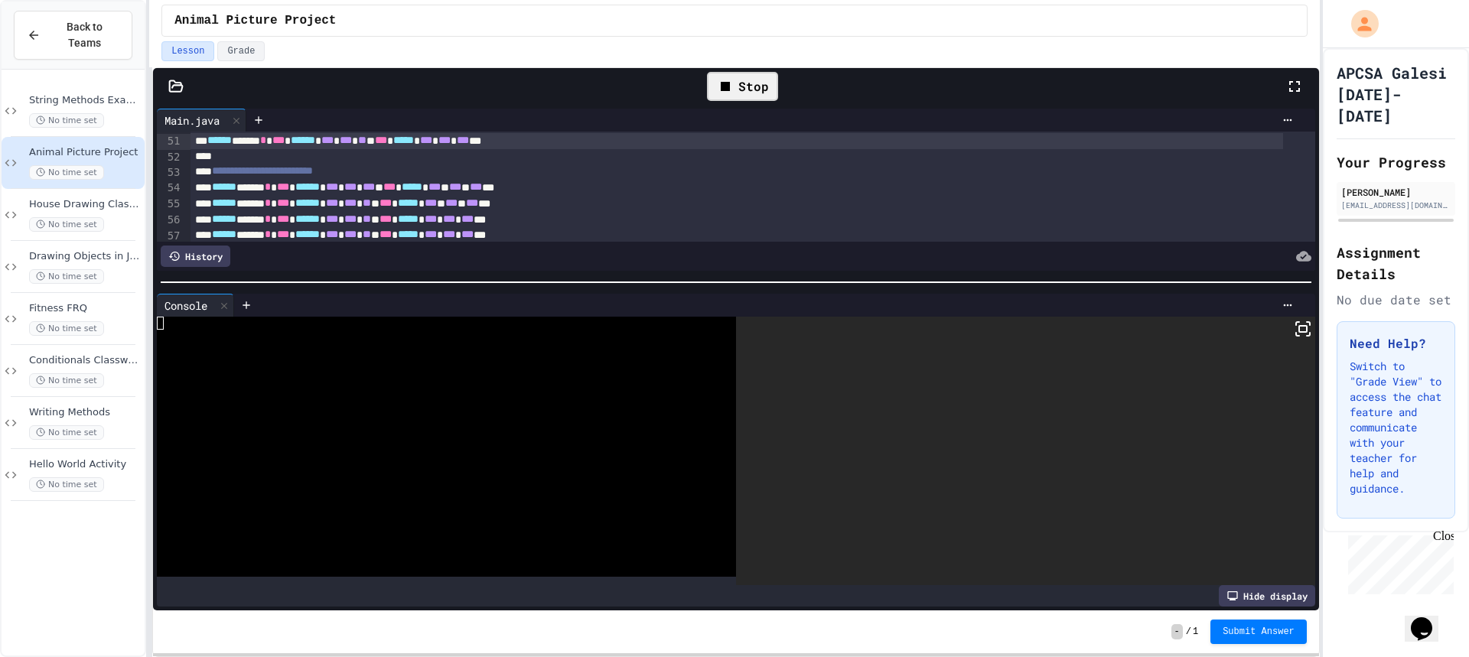
click at [1301, 331] on div at bounding box center [1025, 451] width 579 height 269
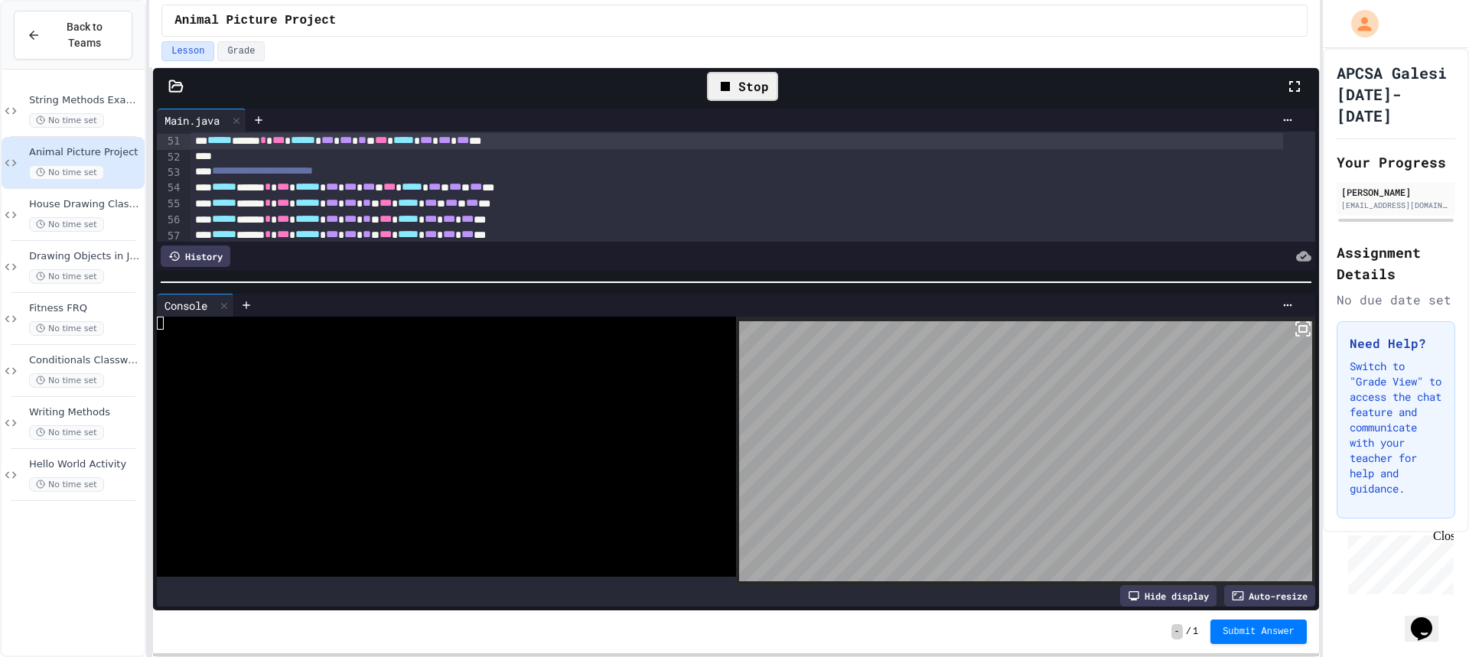
click at [1299, 328] on rect at bounding box center [1303, 329] width 8 height 6
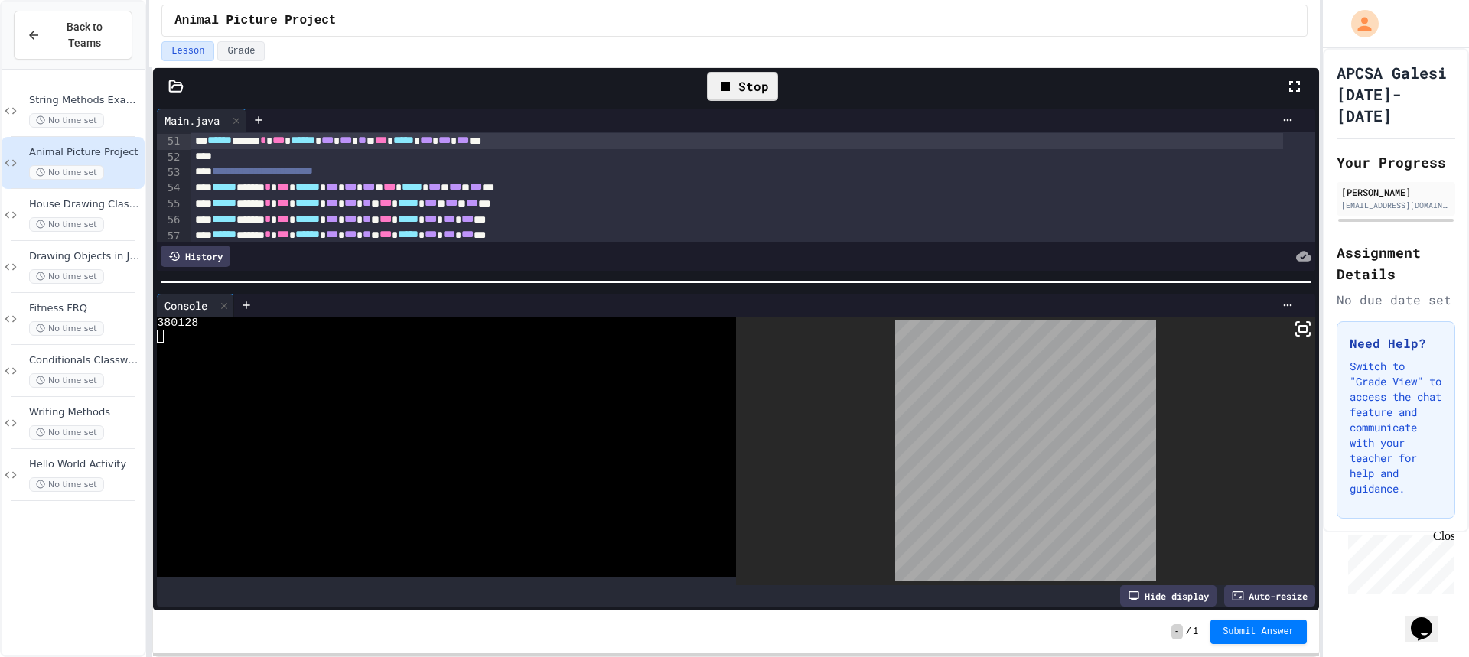
click at [738, 85] on div "Stop" at bounding box center [742, 86] width 71 height 29
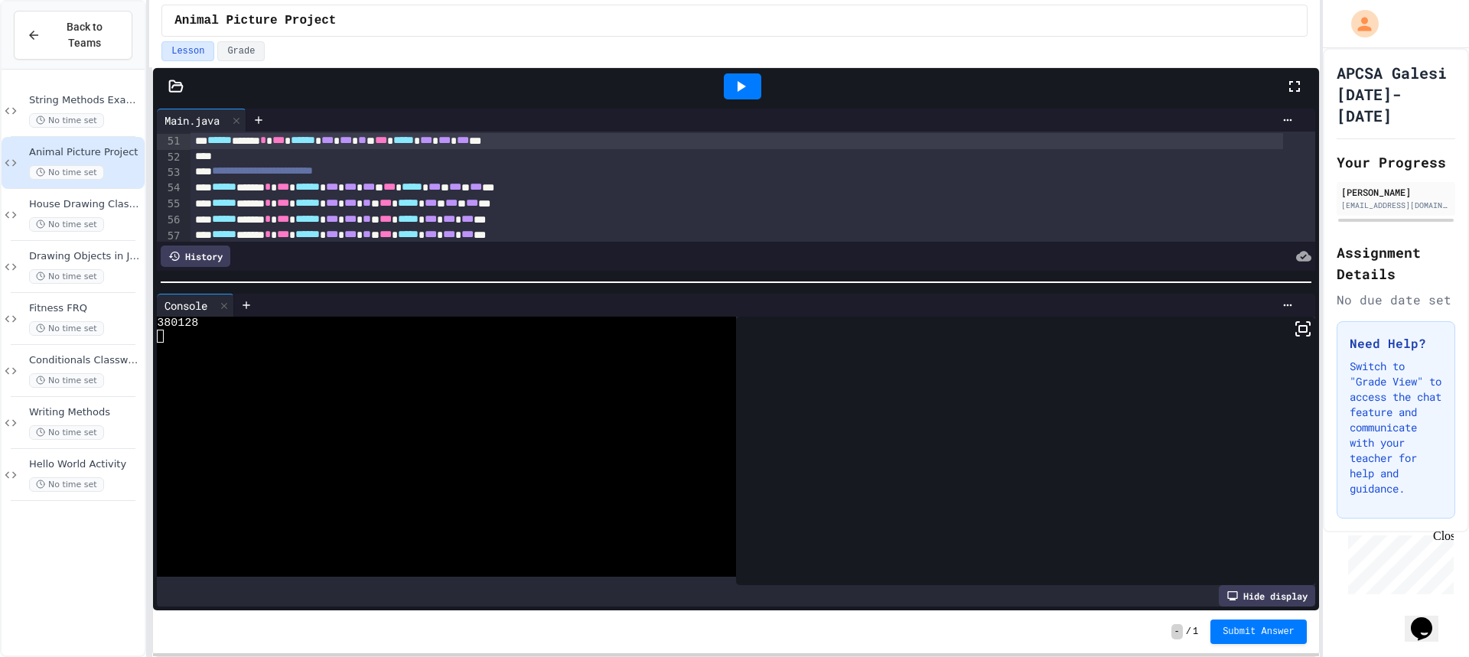
click at [738, 85] on icon at bounding box center [742, 86] width 8 height 11
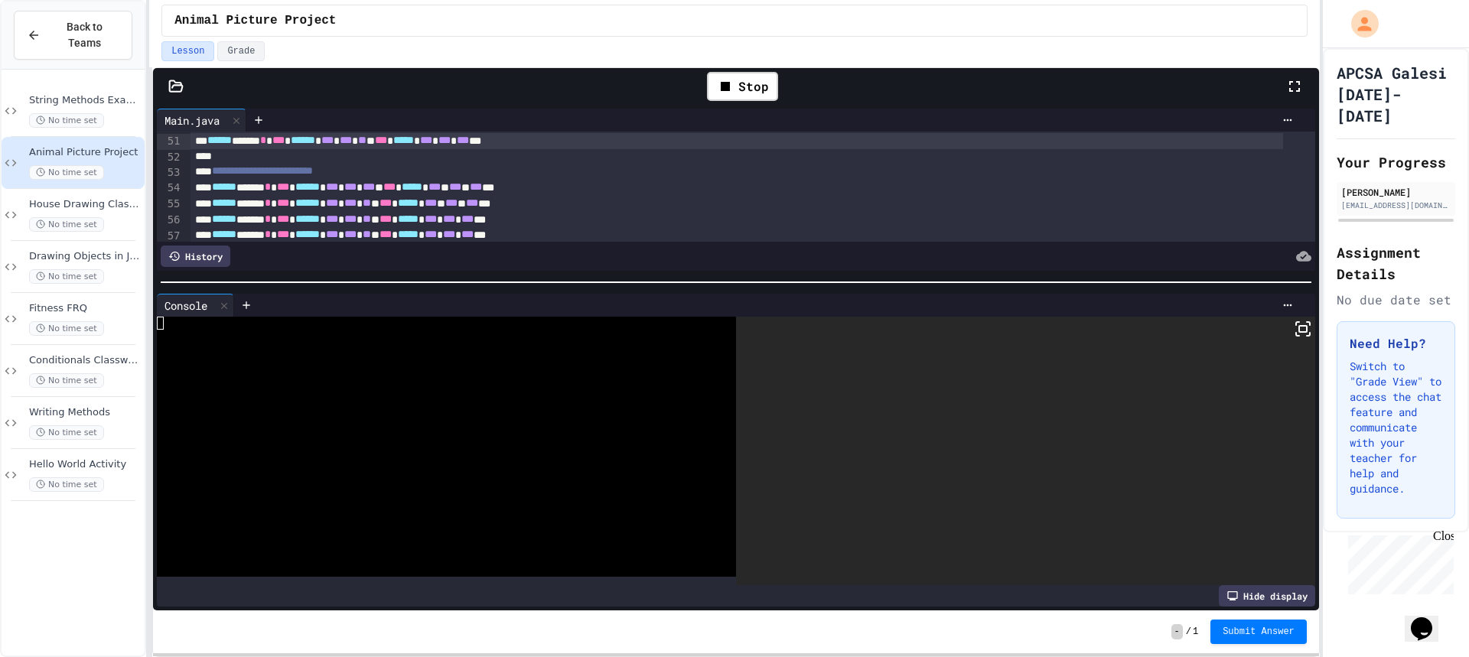
click at [1296, 333] on icon at bounding box center [1297, 334] width 3 height 3
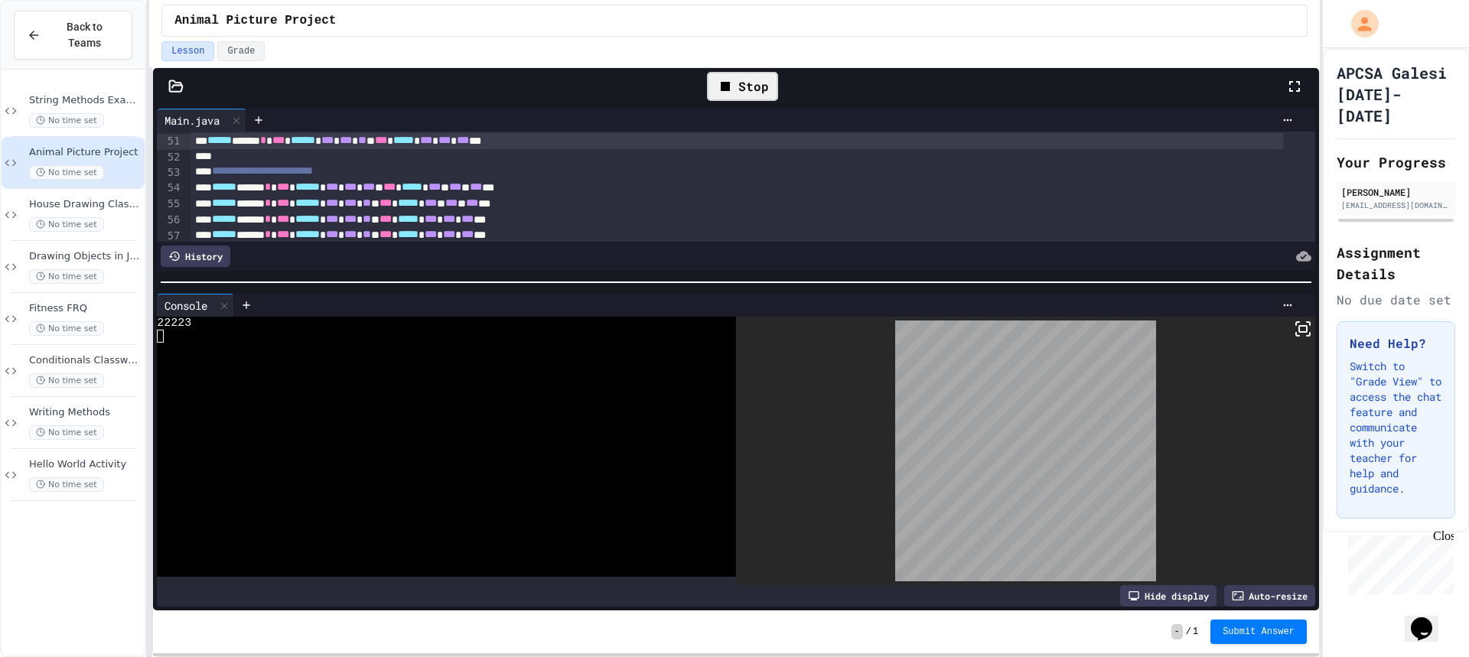
click at [756, 86] on div "Stop" at bounding box center [742, 86] width 71 height 29
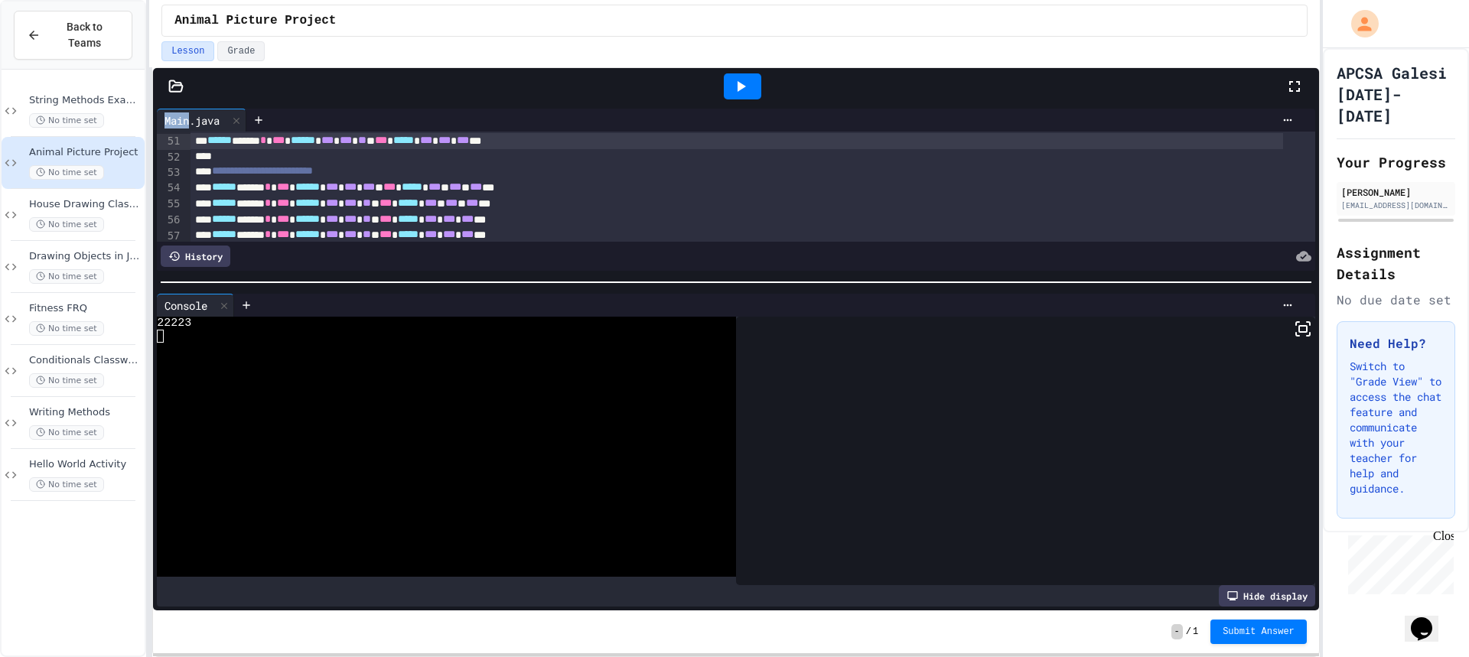
click at [756, 86] on div at bounding box center [742, 86] width 37 height 26
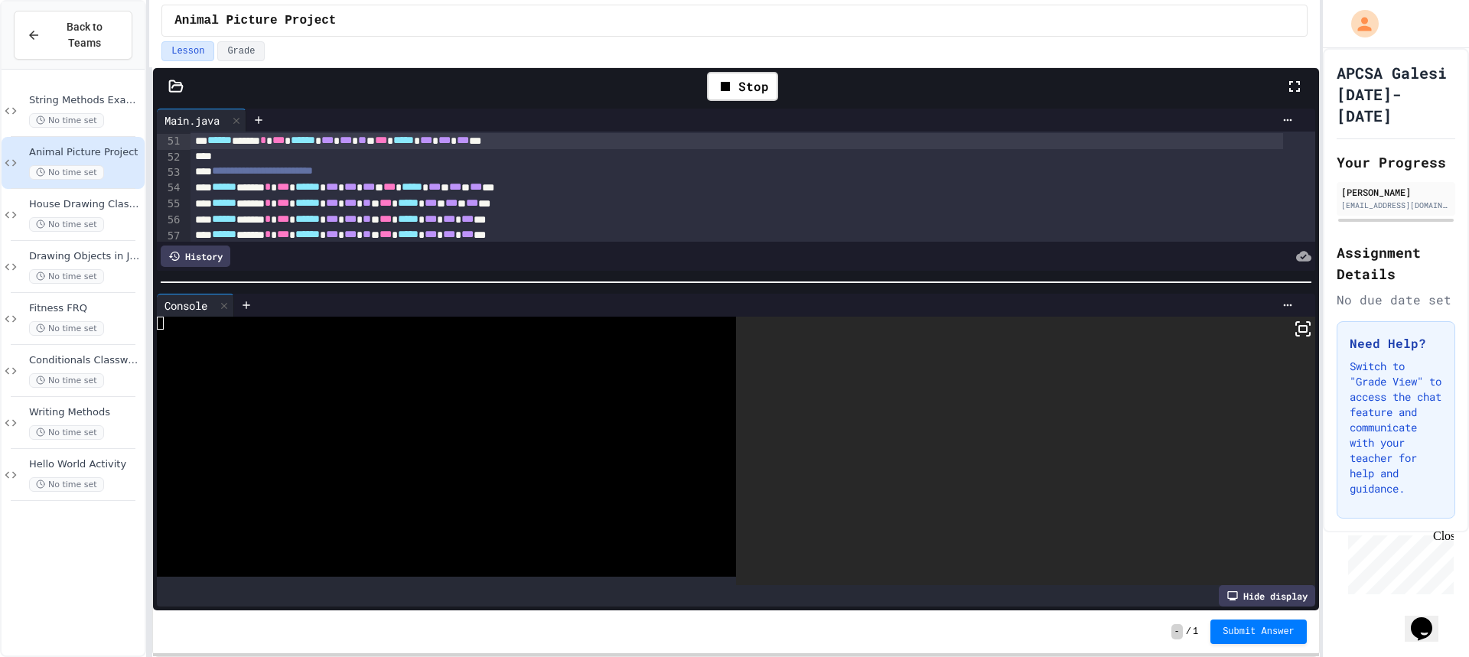
click at [1300, 327] on div at bounding box center [1025, 451] width 579 height 269
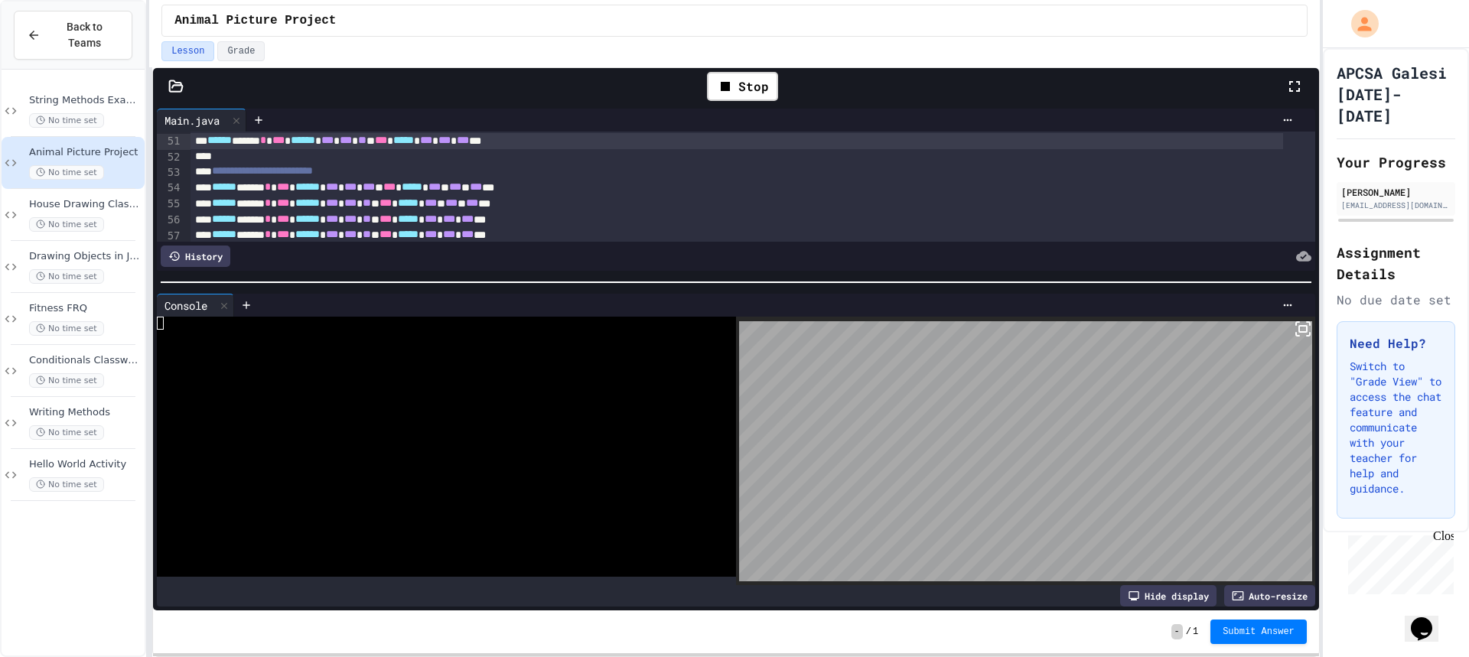
click at [1296, 324] on icon at bounding box center [1303, 329] width 18 height 18
click at [740, 84] on div "Stop" at bounding box center [742, 86] width 71 height 29
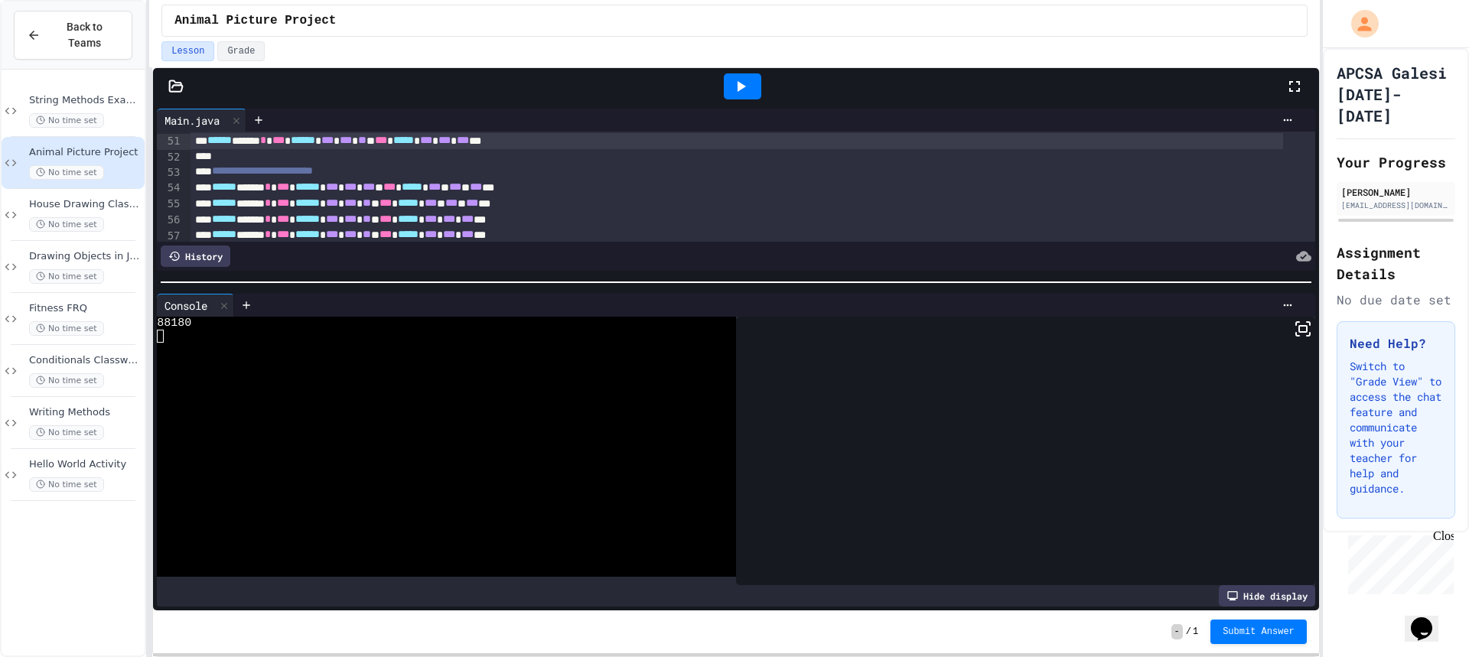
click at [740, 84] on icon at bounding box center [742, 86] width 8 height 11
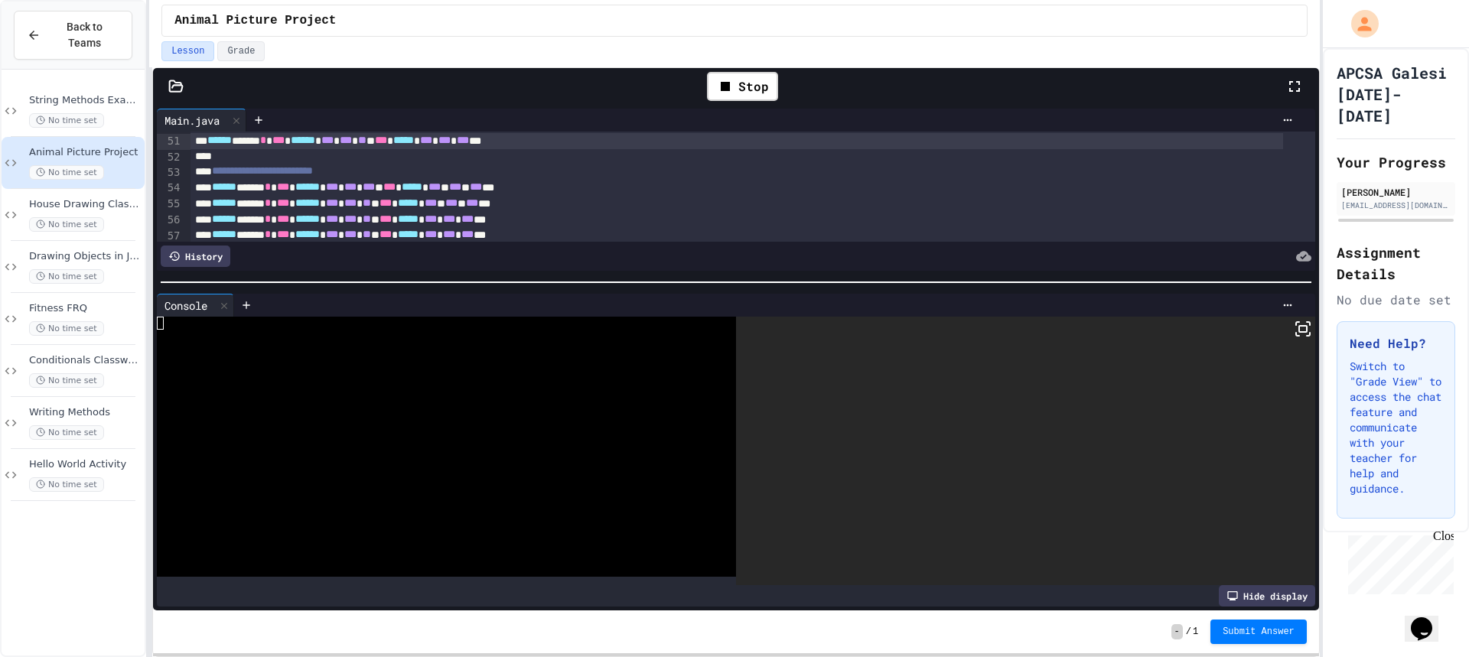
click at [1281, 331] on div at bounding box center [1025, 451] width 579 height 269
click at [1294, 331] on icon at bounding box center [1303, 329] width 18 height 18
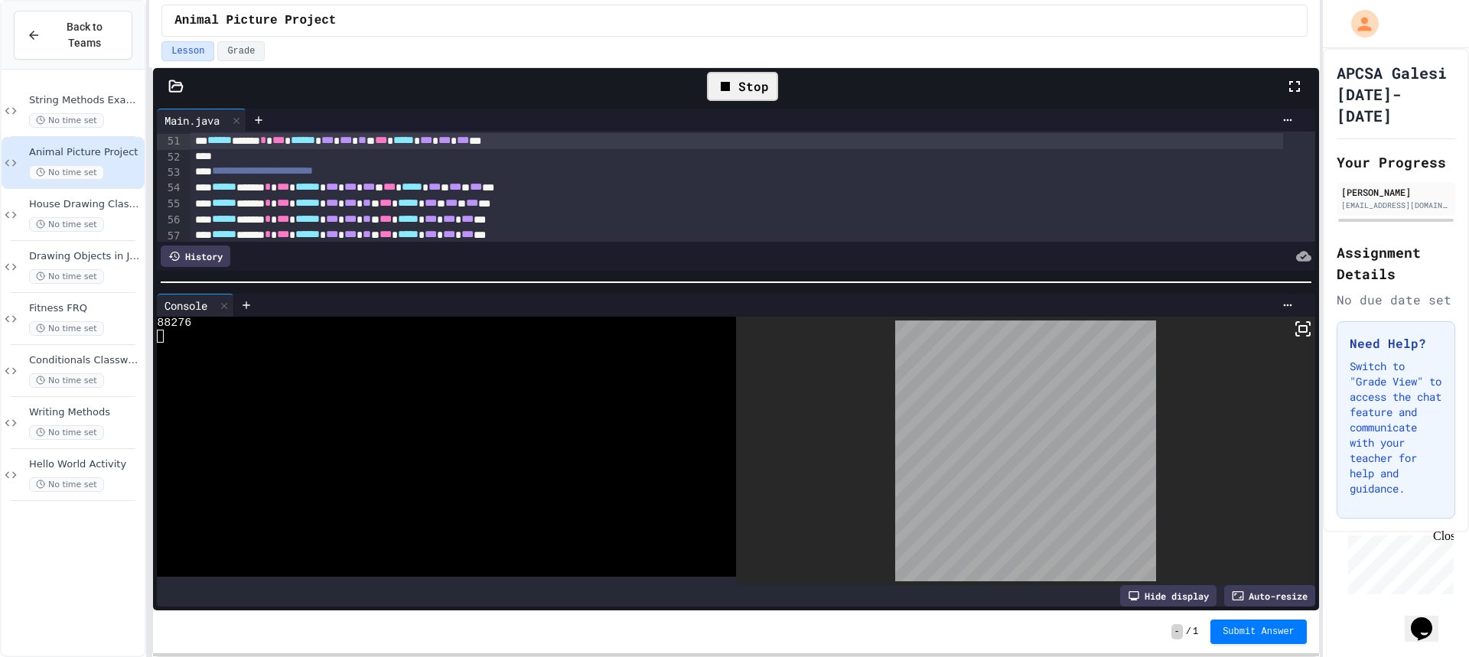
click at [753, 93] on div "Stop" at bounding box center [742, 86] width 71 height 29
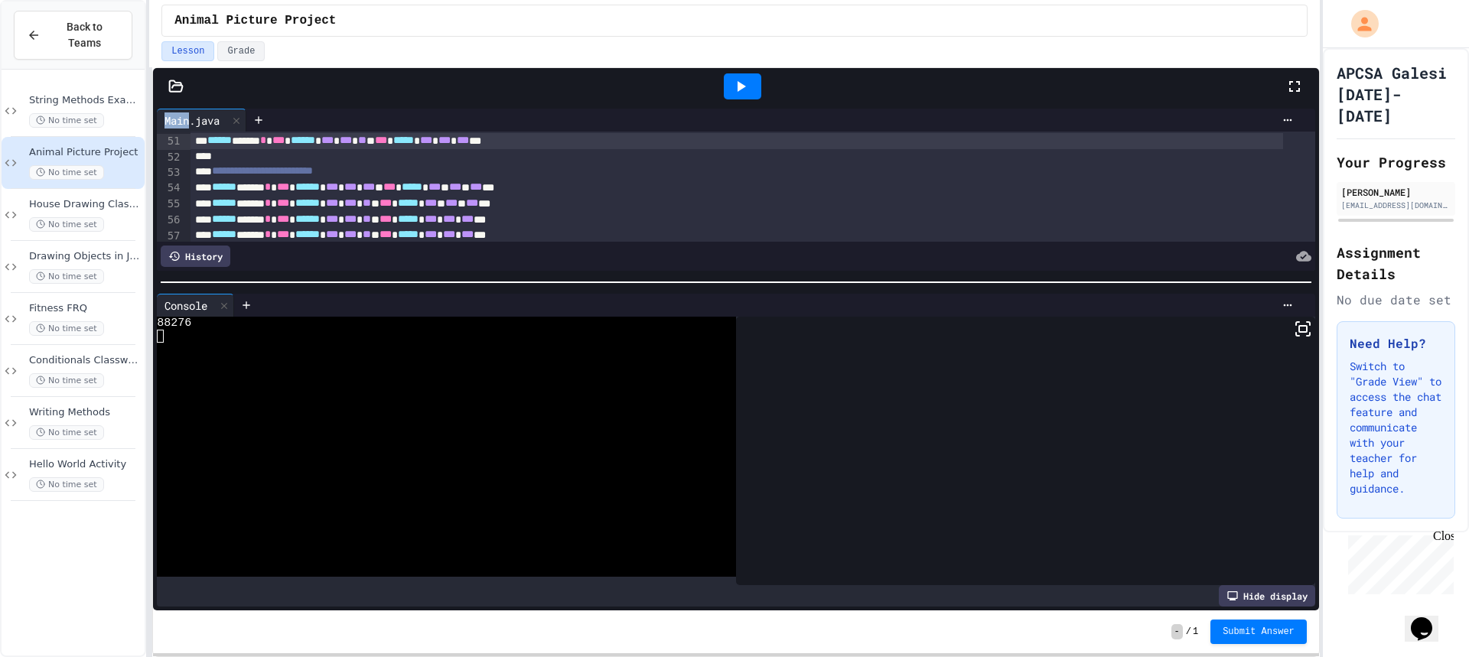
click at [753, 93] on div at bounding box center [742, 86] width 37 height 26
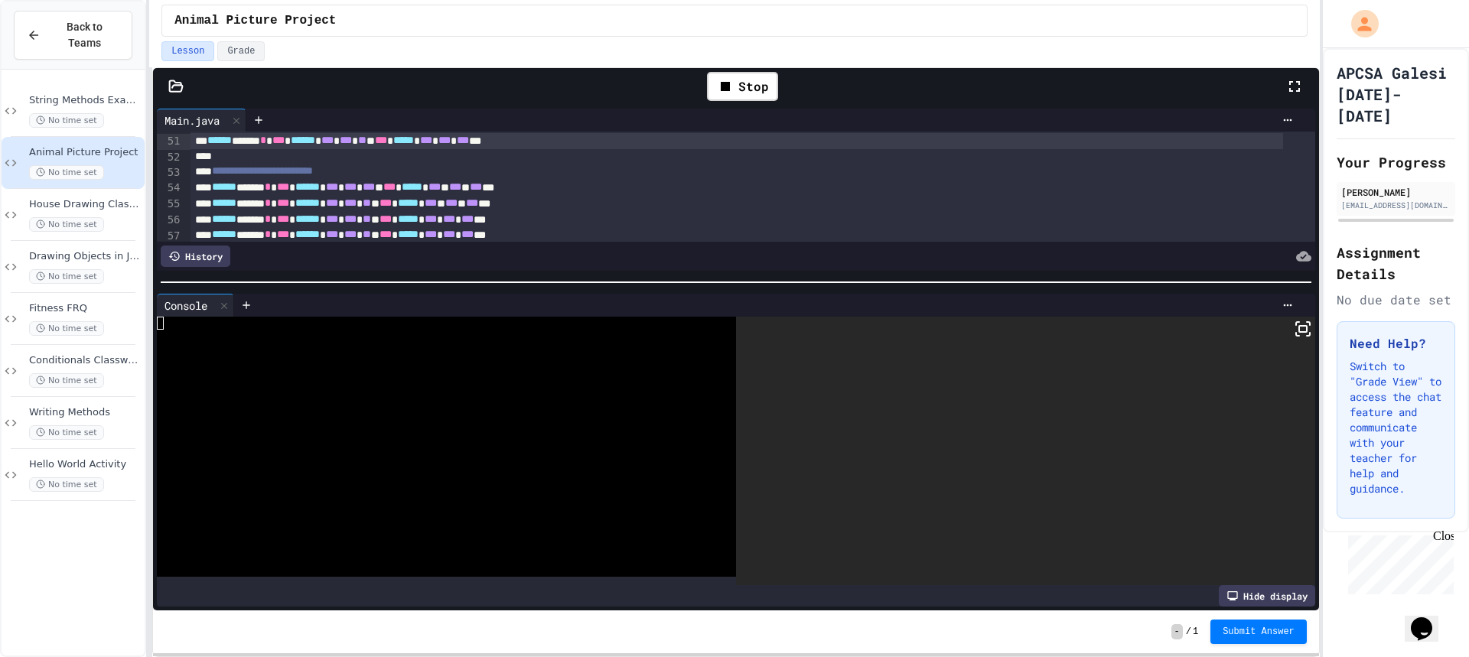
click at [1283, 333] on div at bounding box center [1025, 451] width 579 height 269
click at [1288, 338] on div at bounding box center [1025, 451] width 579 height 269
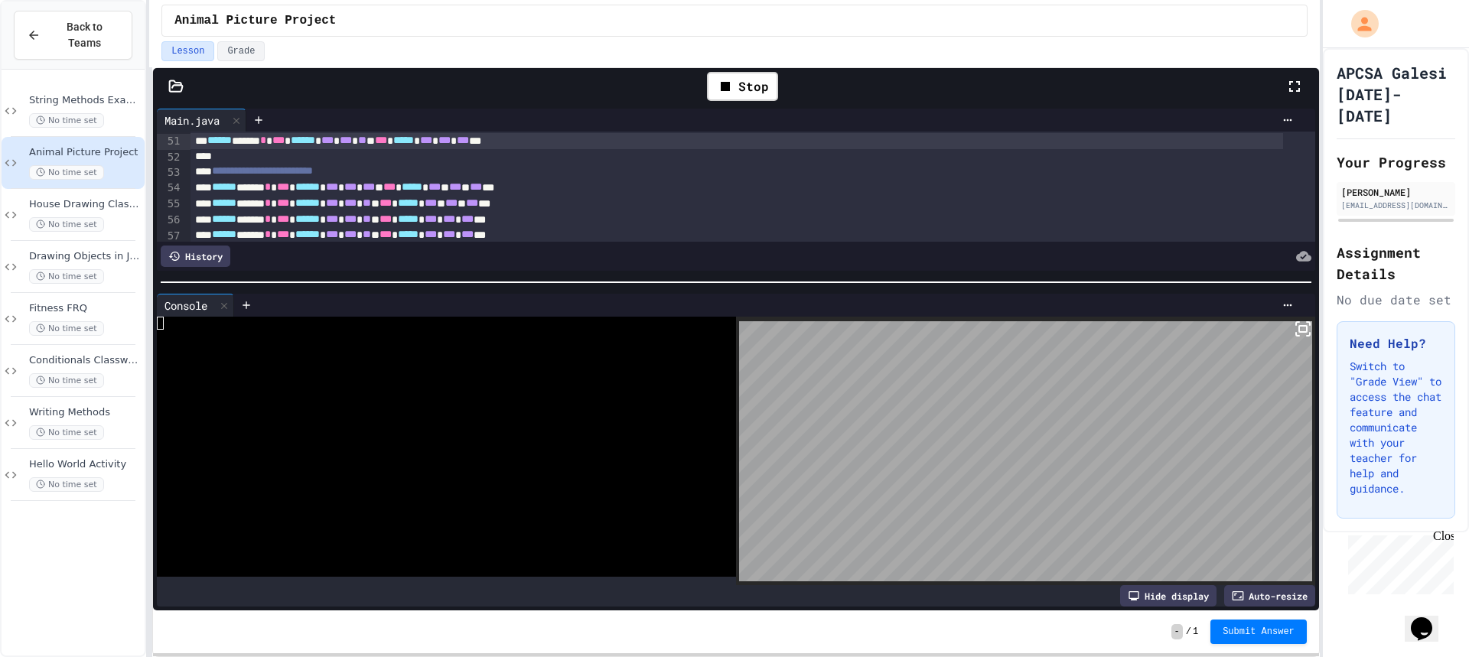
click at [1294, 324] on icon at bounding box center [1303, 329] width 18 height 18
click at [750, 72] on div "Stop" at bounding box center [742, 86] width 71 height 29
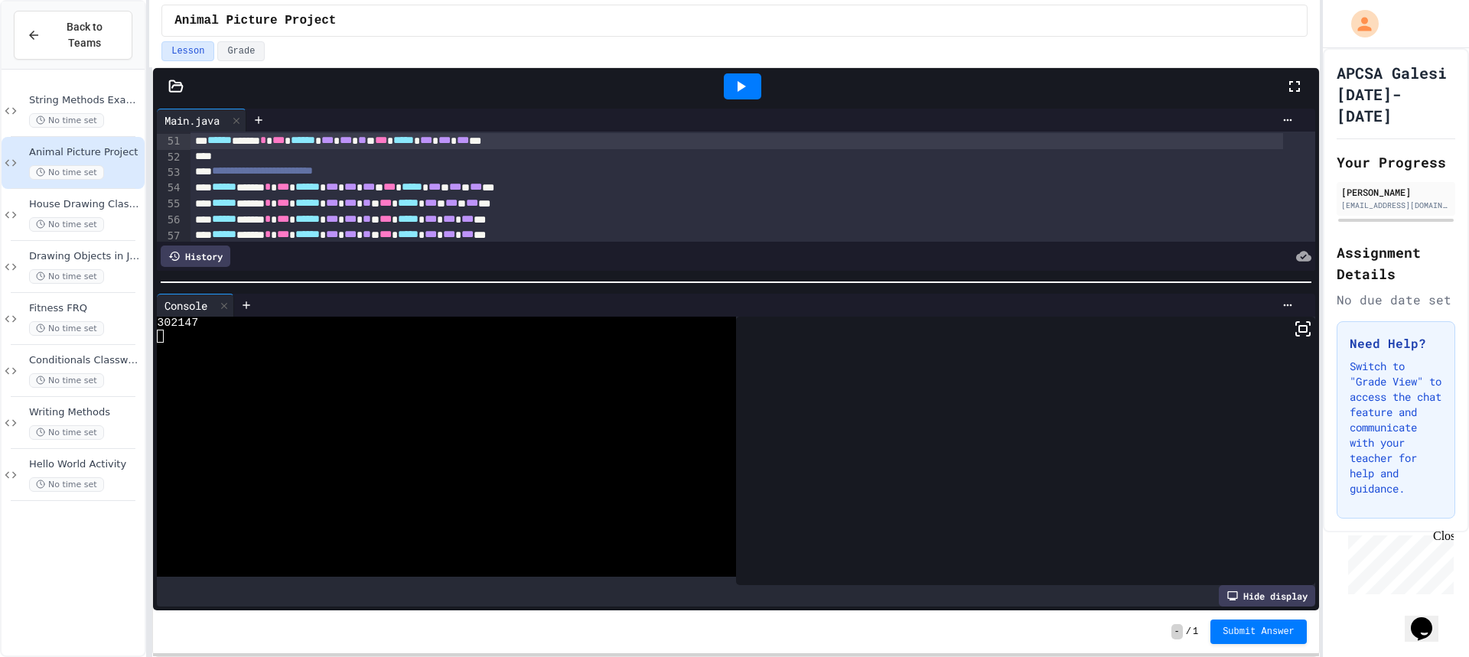
click at [748, 83] on icon at bounding box center [740, 86] width 18 height 18
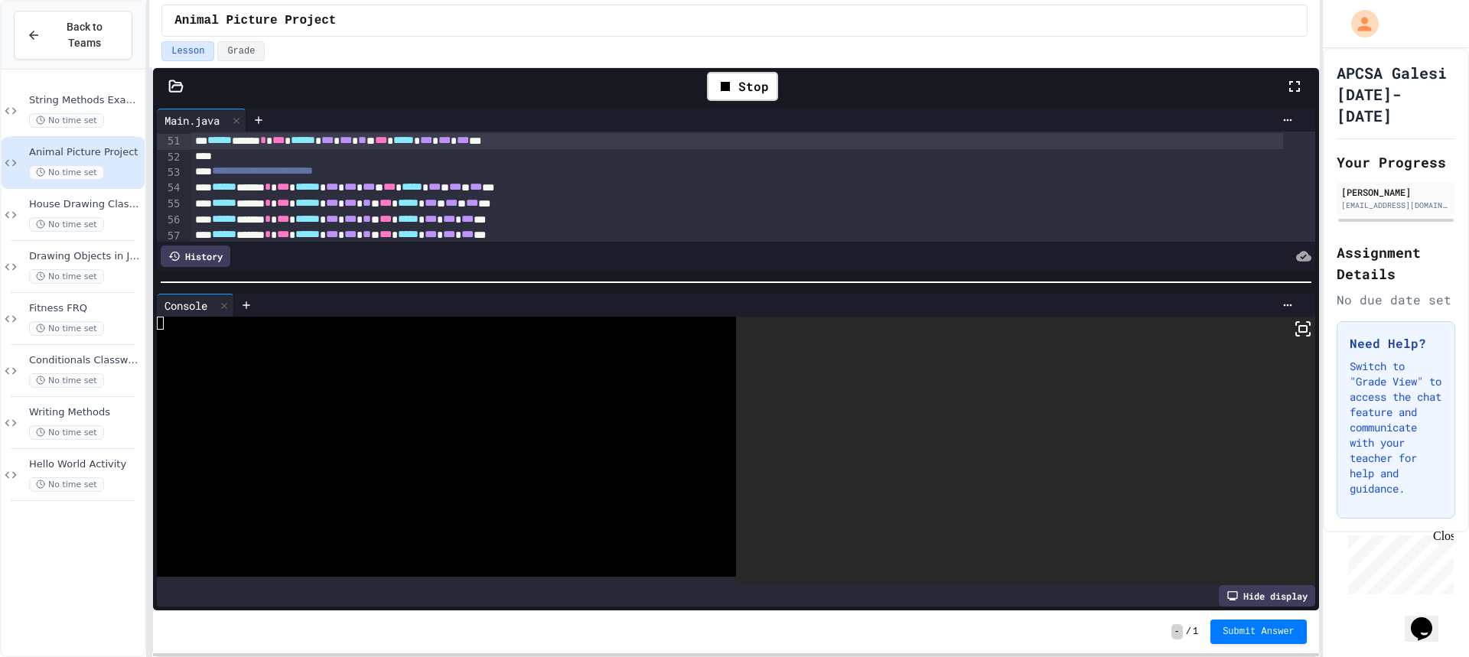
click at [1304, 335] on div "Console WWWWWWWWWWWWWWWWWWWWWWWWWWWWWWWW Hide display" at bounding box center [736, 450] width 1166 height 321
click at [1301, 327] on div at bounding box center [1025, 451] width 579 height 269
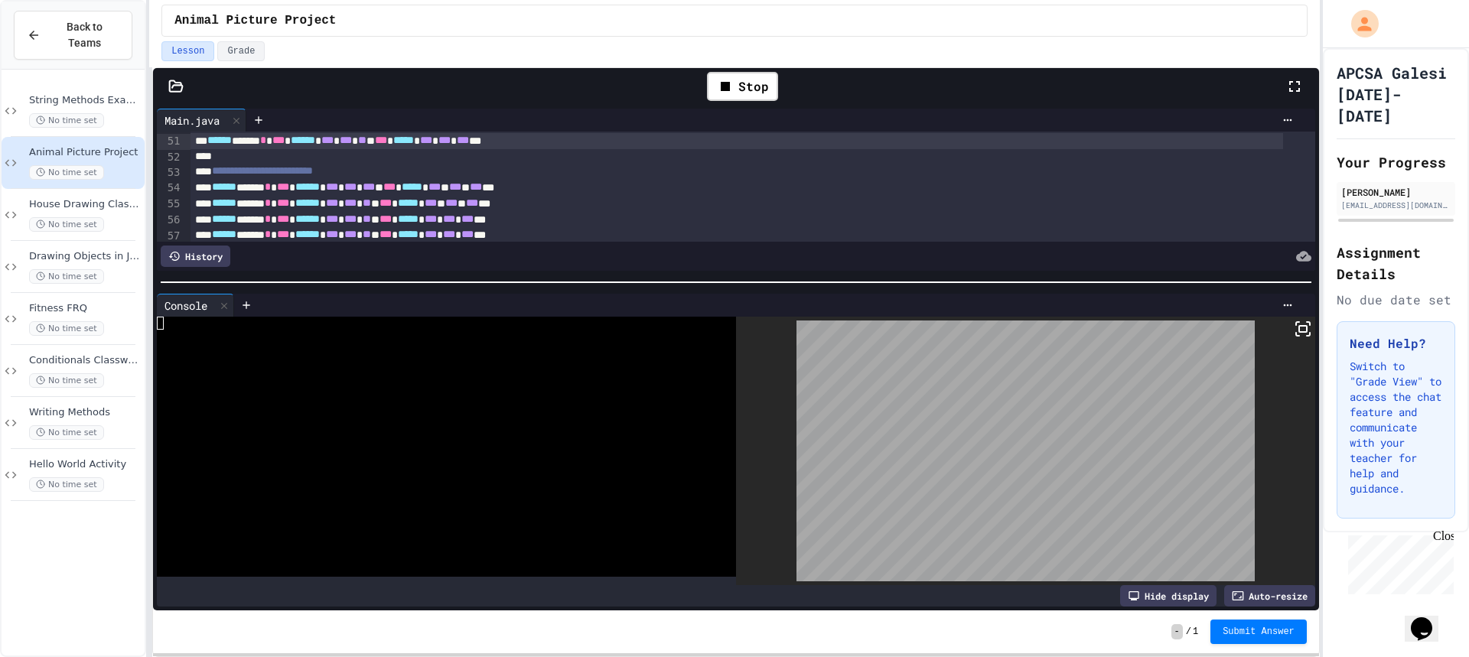
click at [1294, 327] on icon at bounding box center [1303, 329] width 18 height 18
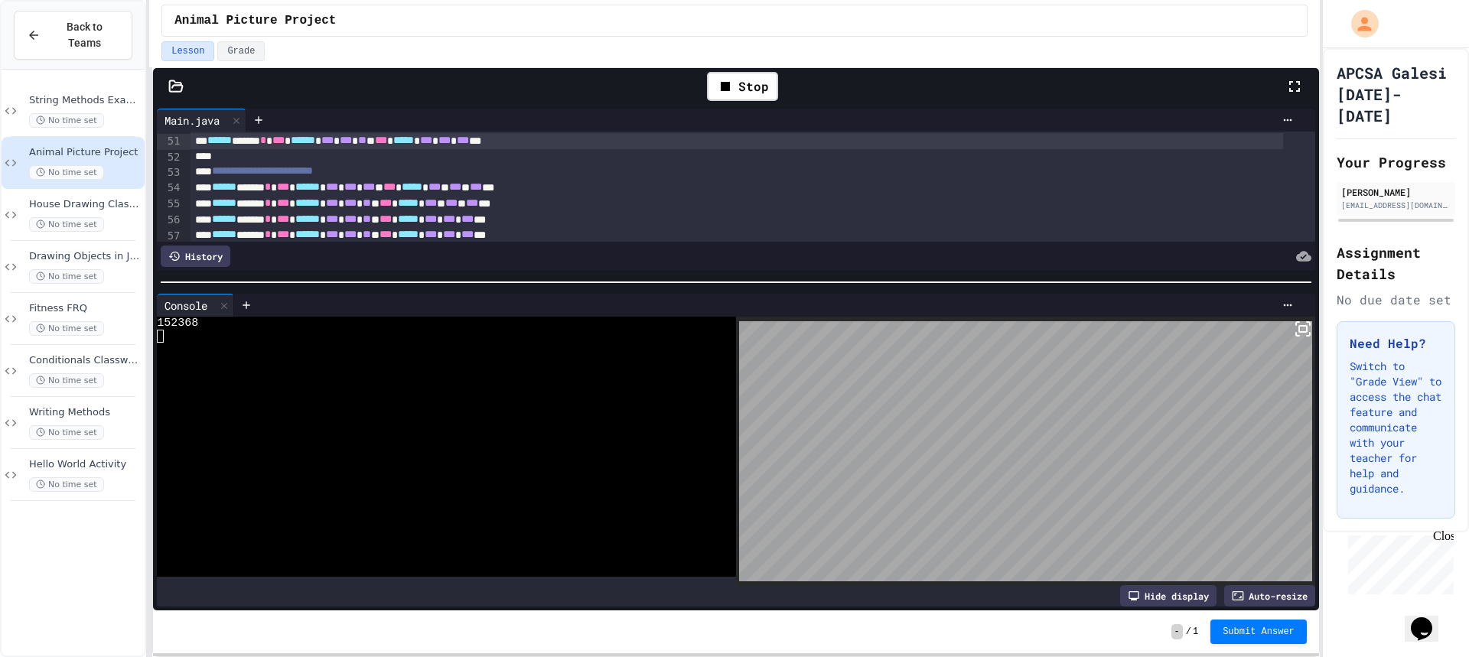
click at [726, 102] on div "Stop" at bounding box center [742, 86] width 86 height 44
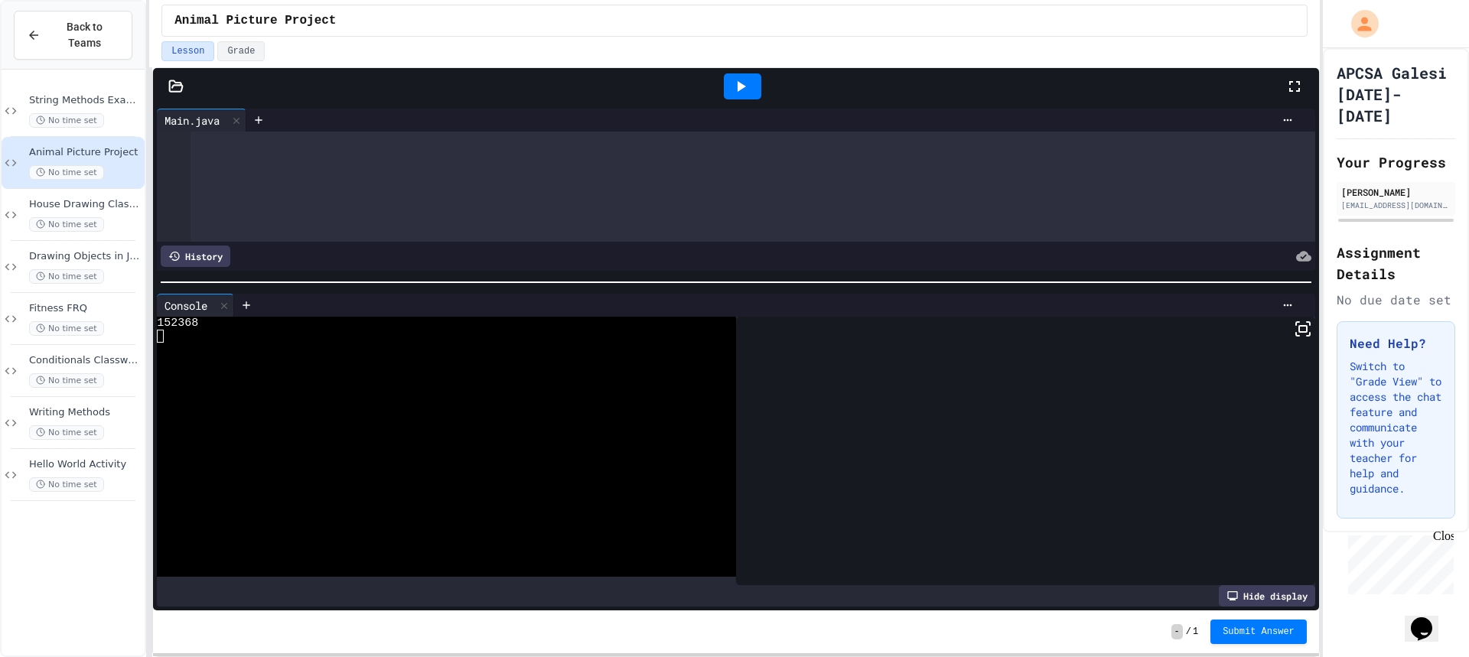
scroll to position [784, 0]
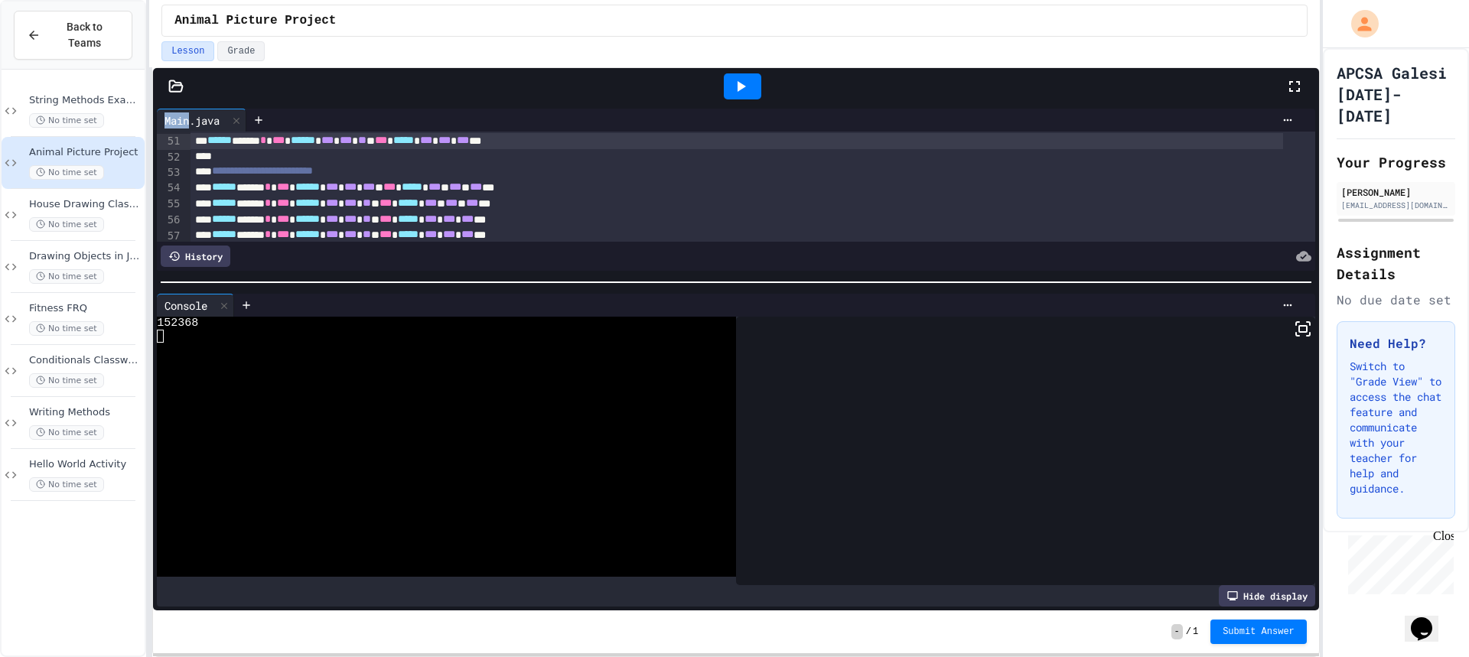
click at [730, 98] on div at bounding box center [742, 86] width 37 height 26
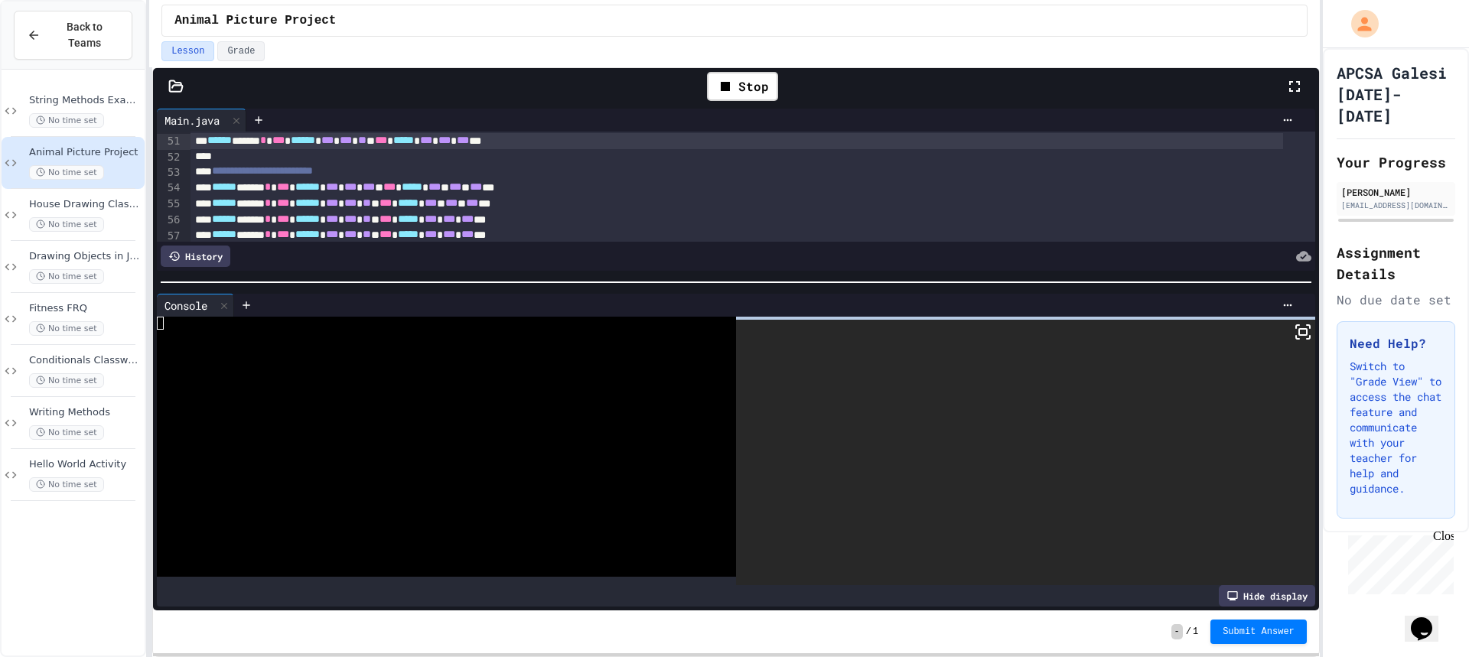
click at [1294, 327] on icon at bounding box center [1303, 332] width 18 height 18
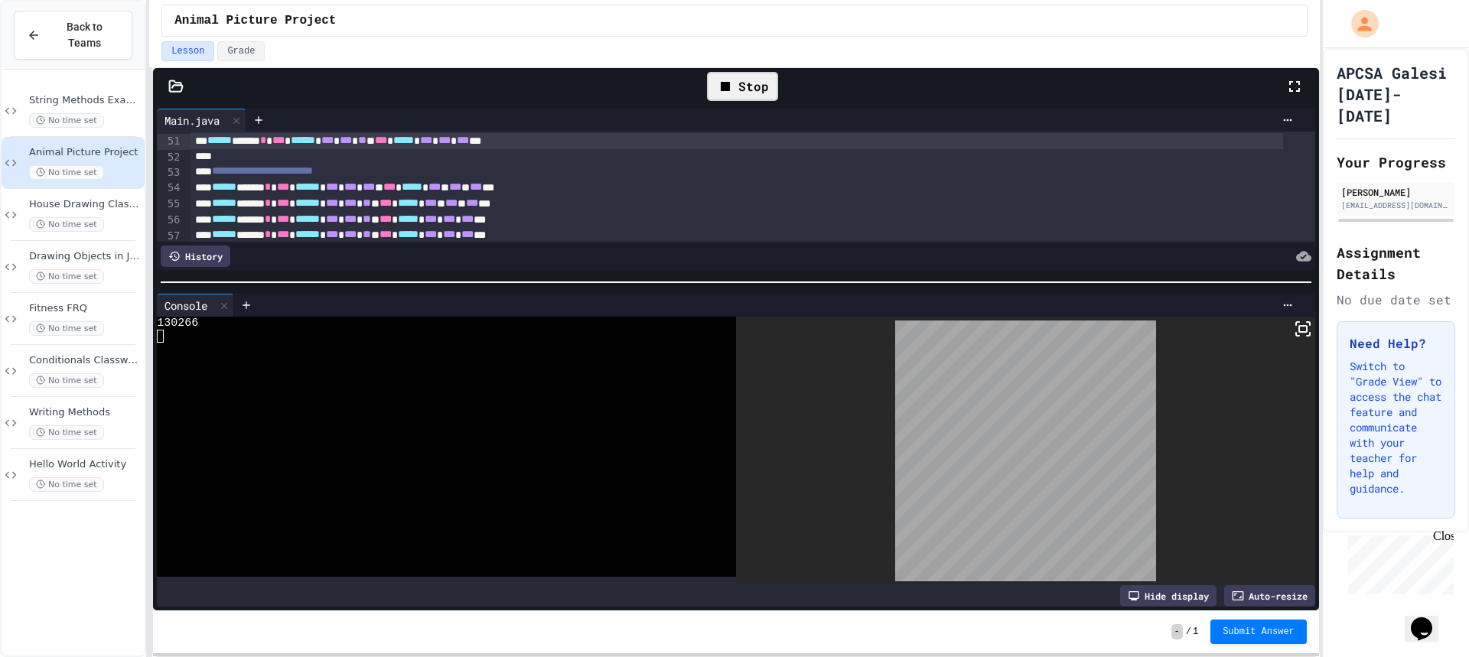
click at [757, 90] on div "Stop" at bounding box center [742, 86] width 71 height 29
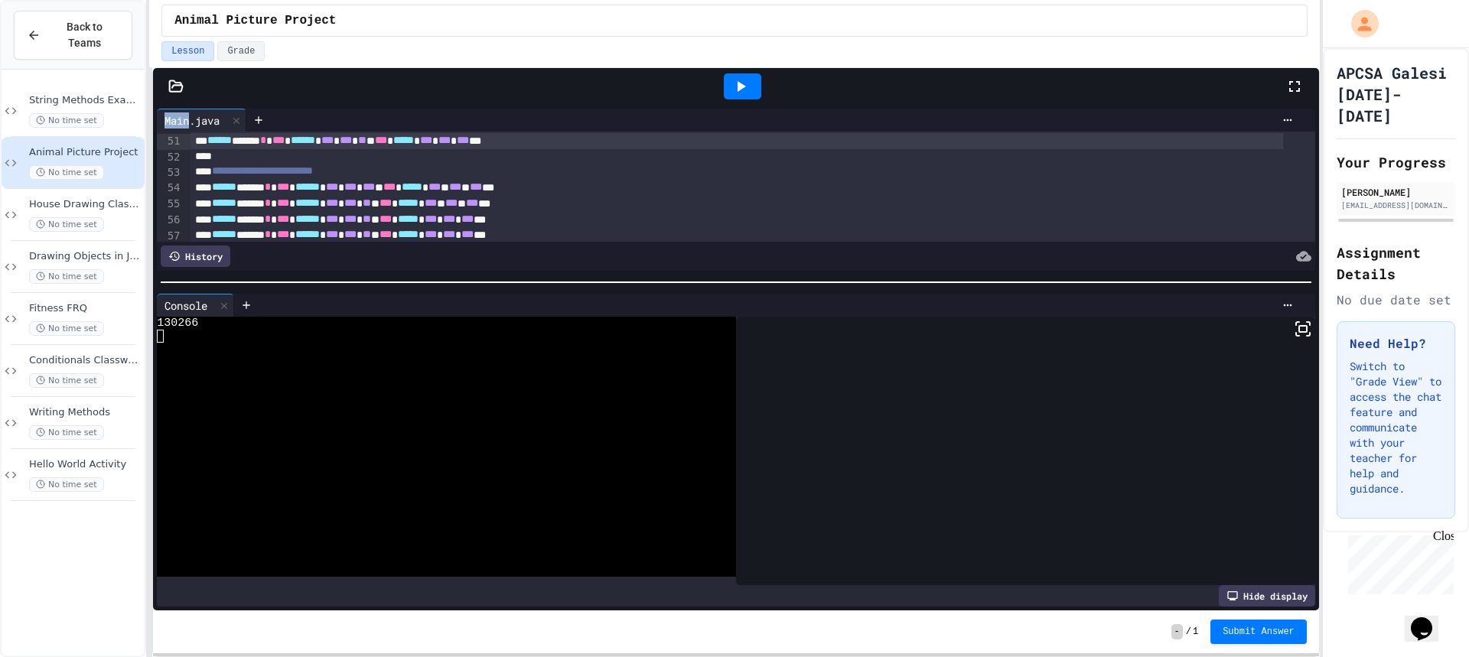
click at [757, 90] on div at bounding box center [742, 86] width 37 height 26
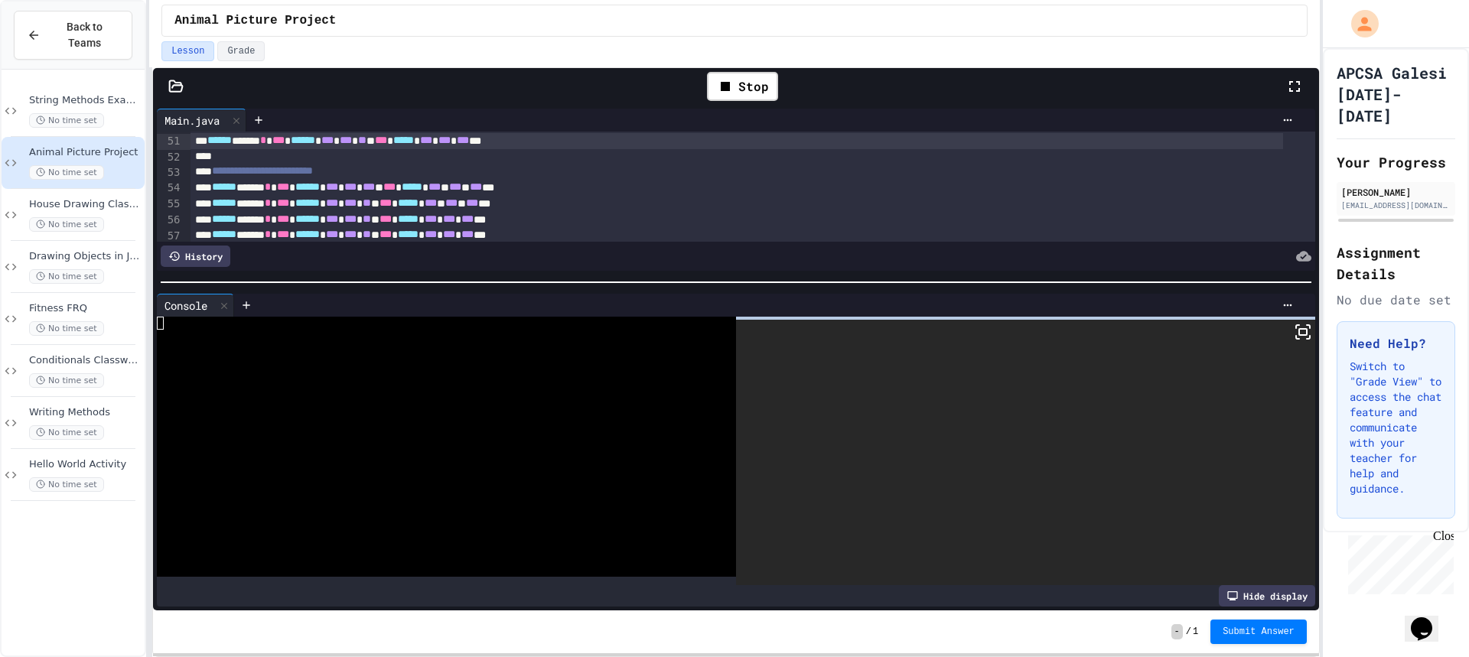
click at [1294, 324] on icon at bounding box center [1303, 332] width 18 height 18
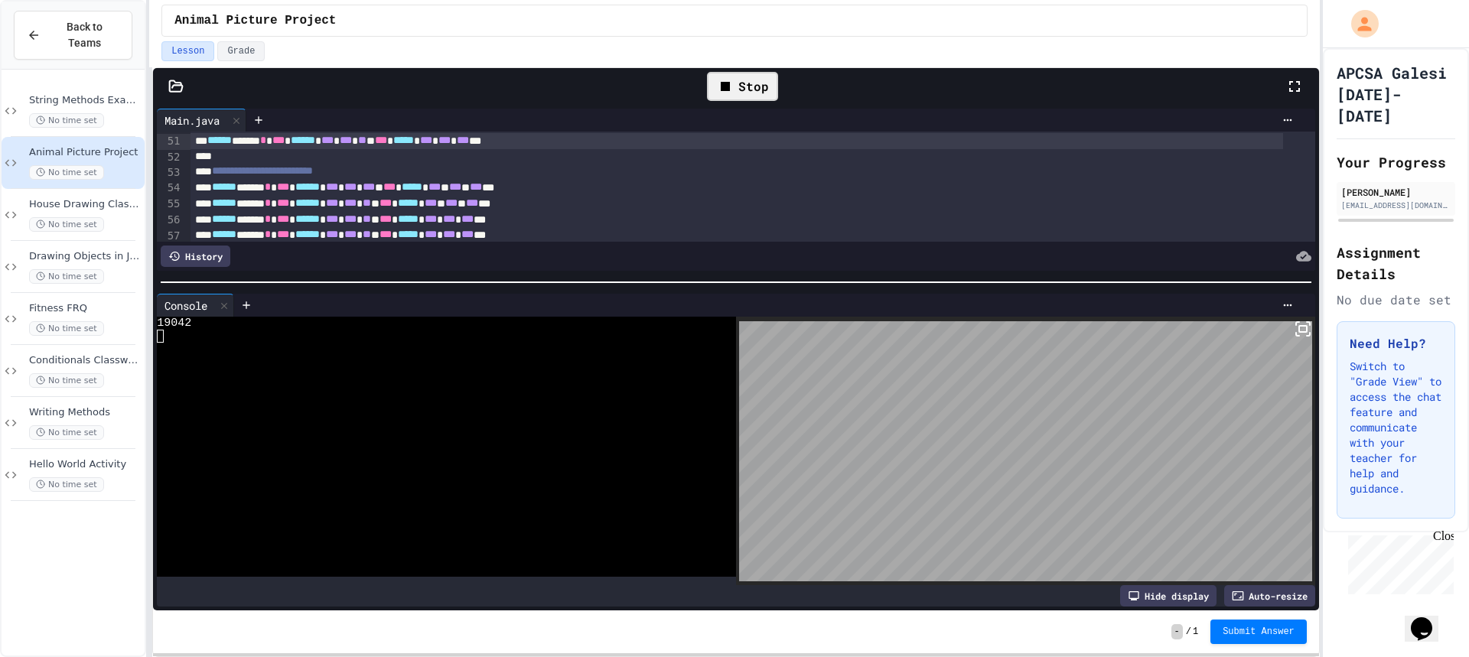
click at [770, 96] on div "Stop" at bounding box center [742, 86] width 71 height 29
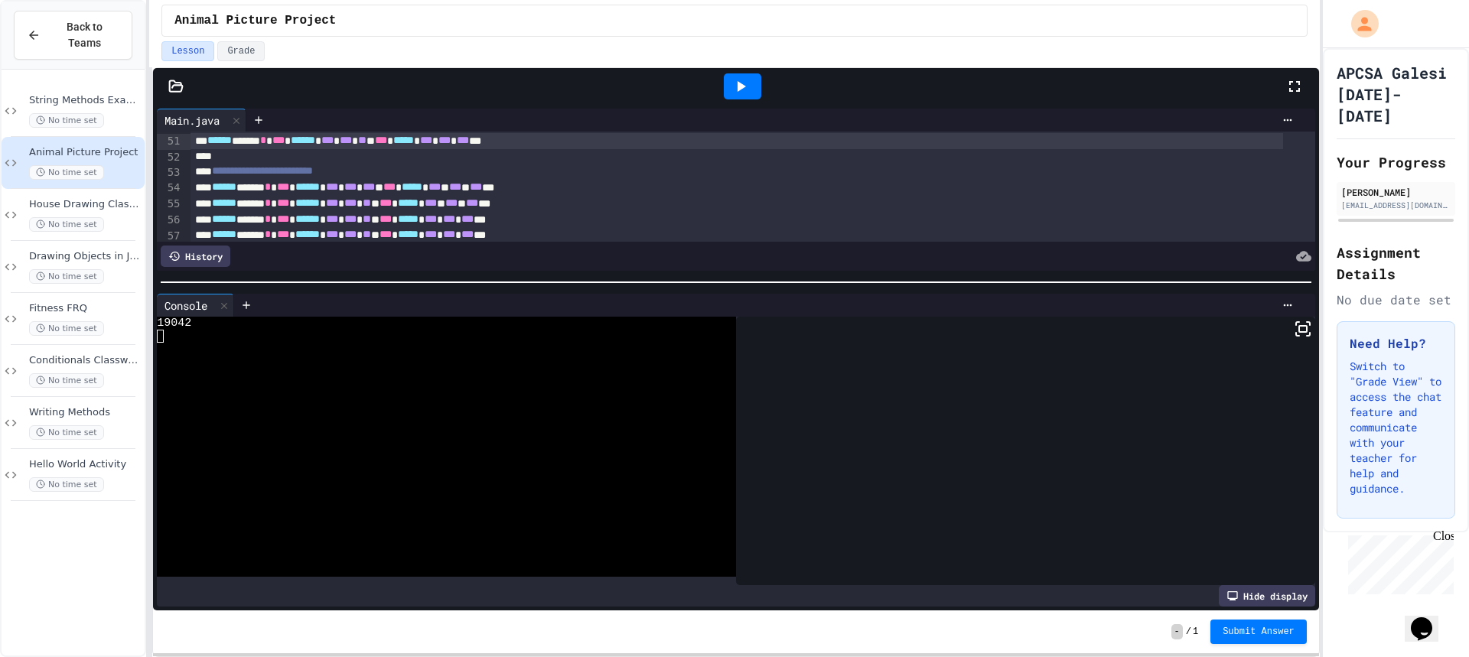
click at [743, 83] on icon at bounding box center [740, 86] width 18 height 18
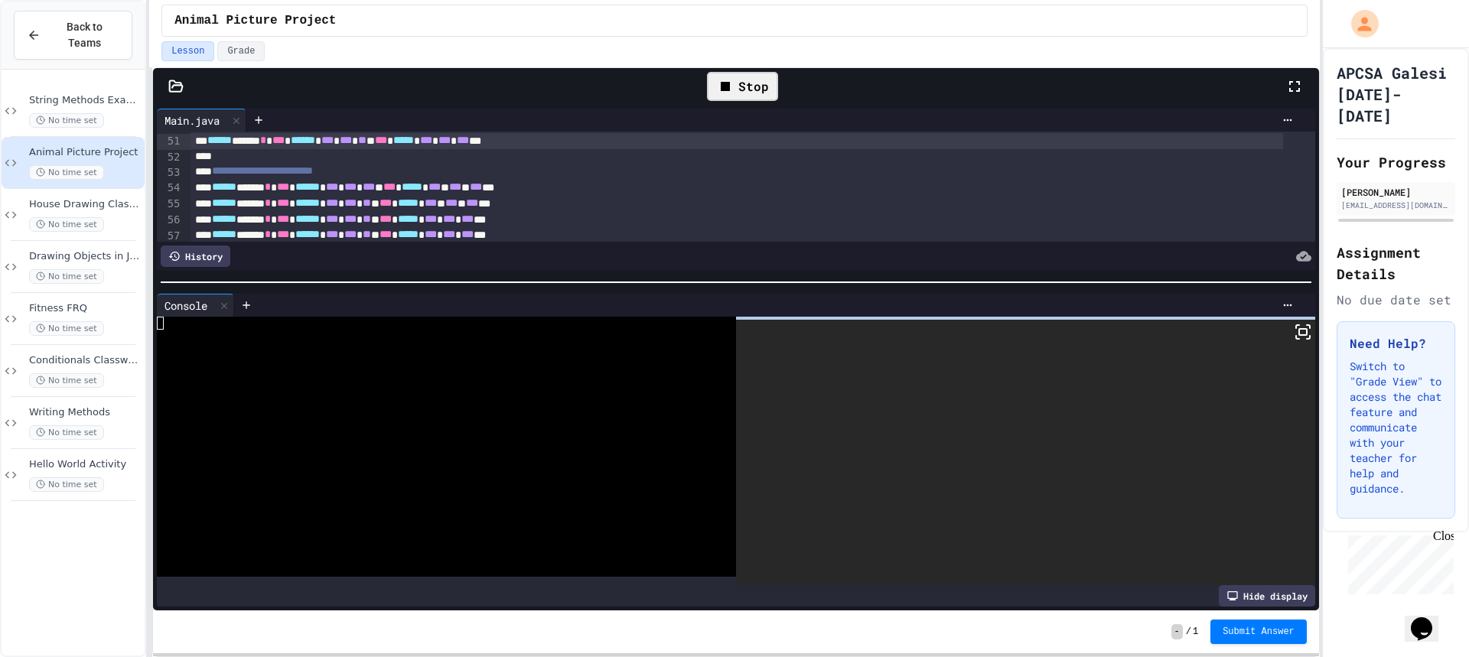
click at [1294, 334] on icon at bounding box center [1303, 332] width 18 height 18
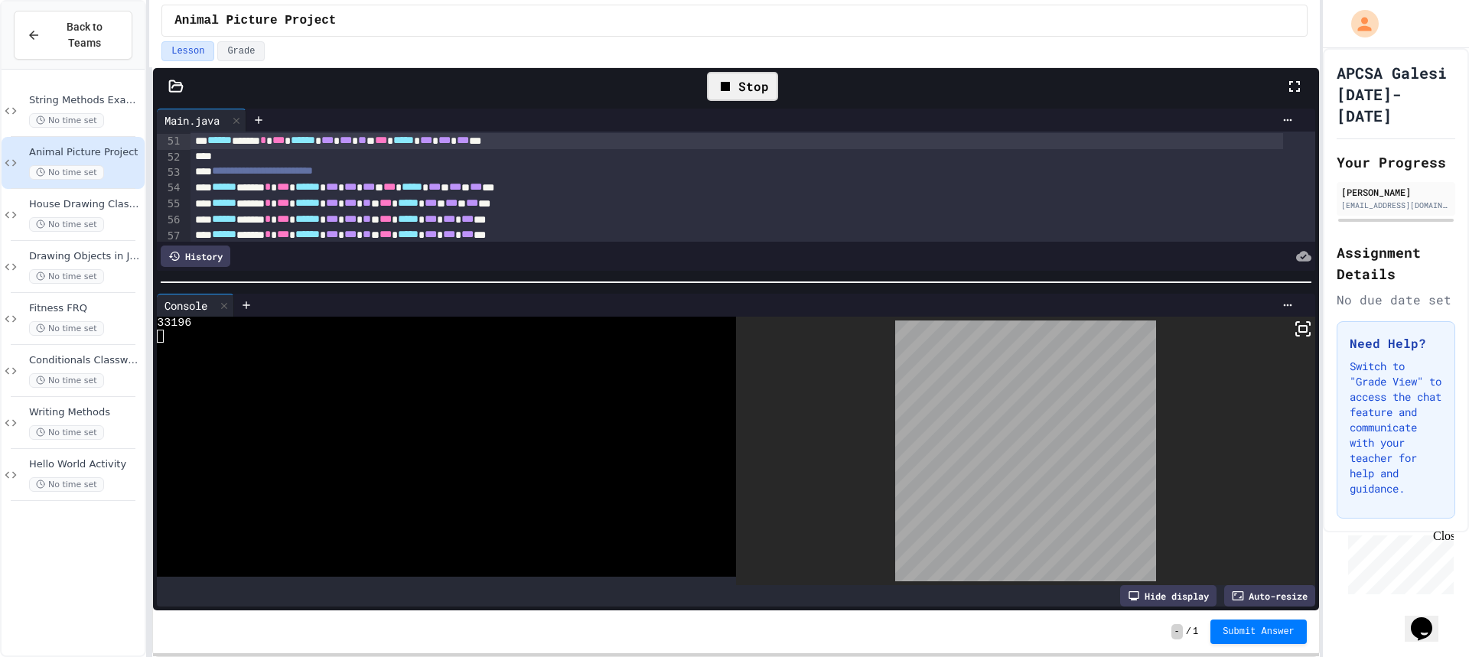
click at [764, 88] on div "Stop" at bounding box center [742, 86] width 71 height 29
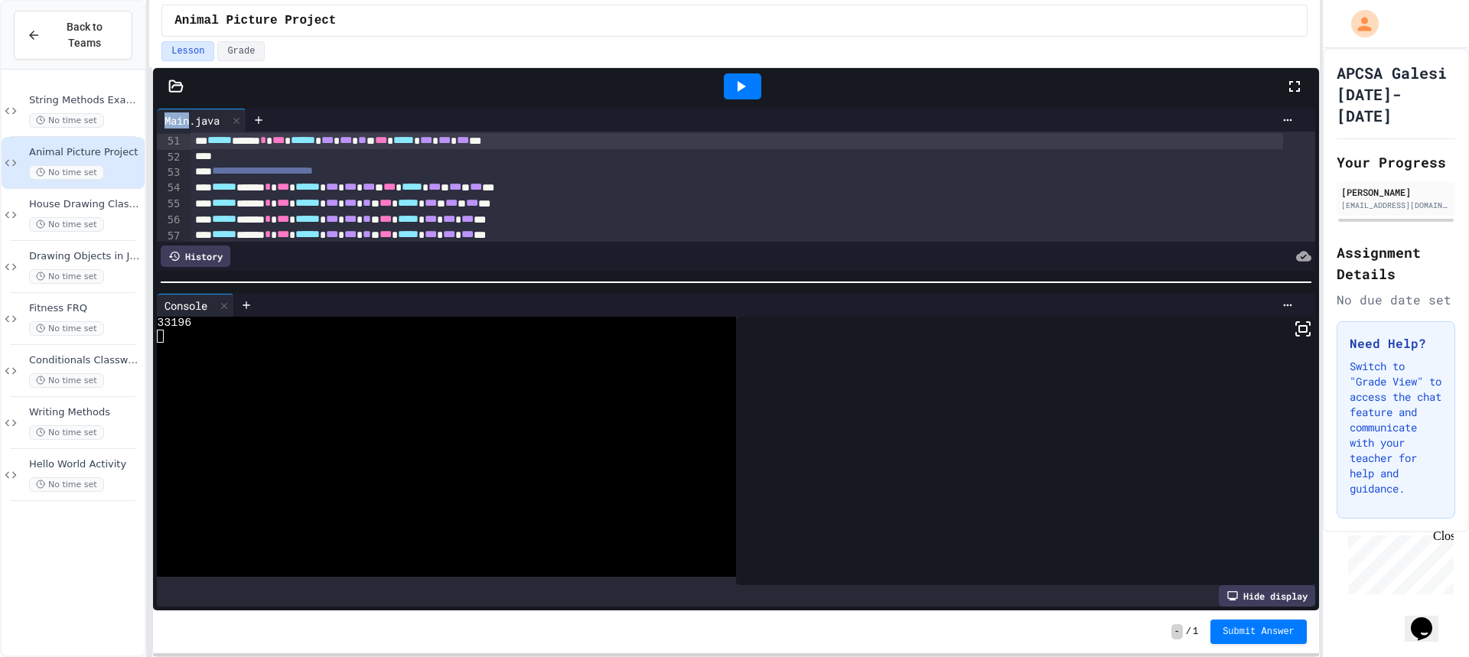
click at [763, 88] on div at bounding box center [742, 86] width 53 height 41
click at [756, 86] on div at bounding box center [742, 86] width 37 height 26
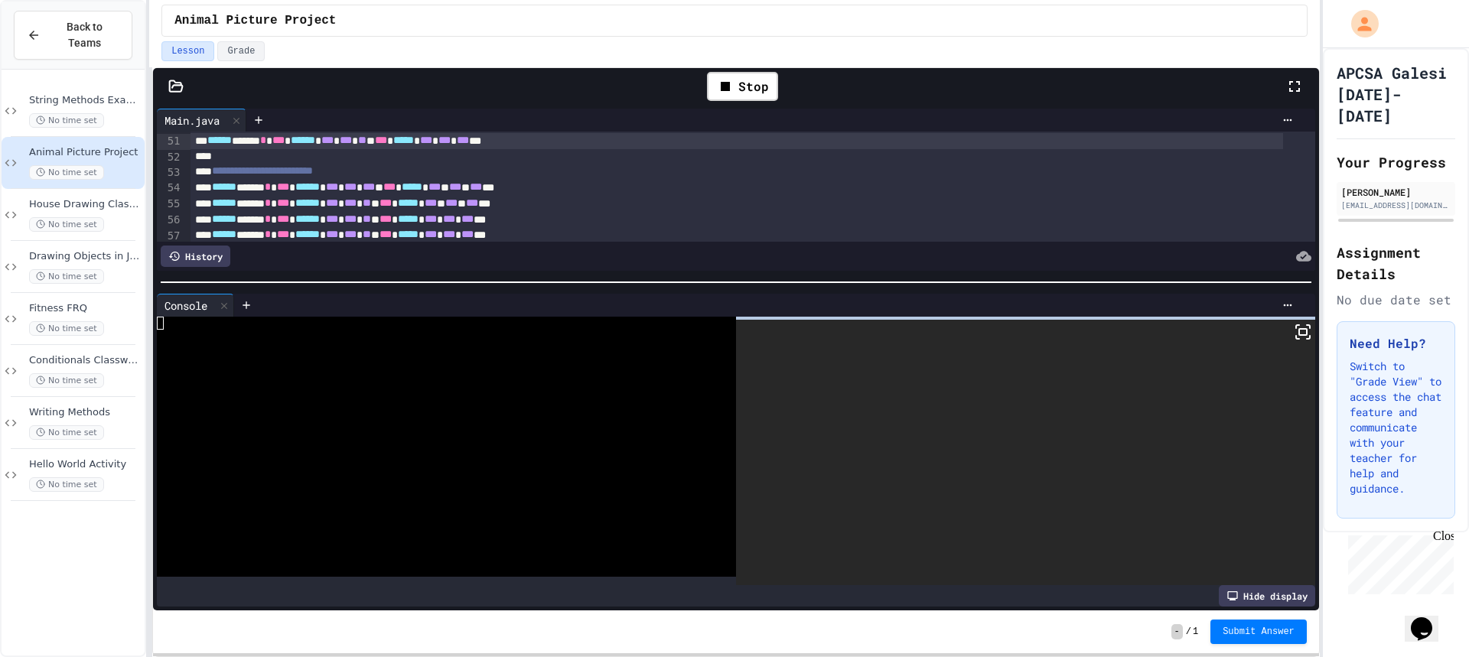
click at [1294, 331] on icon at bounding box center [1303, 332] width 18 height 18
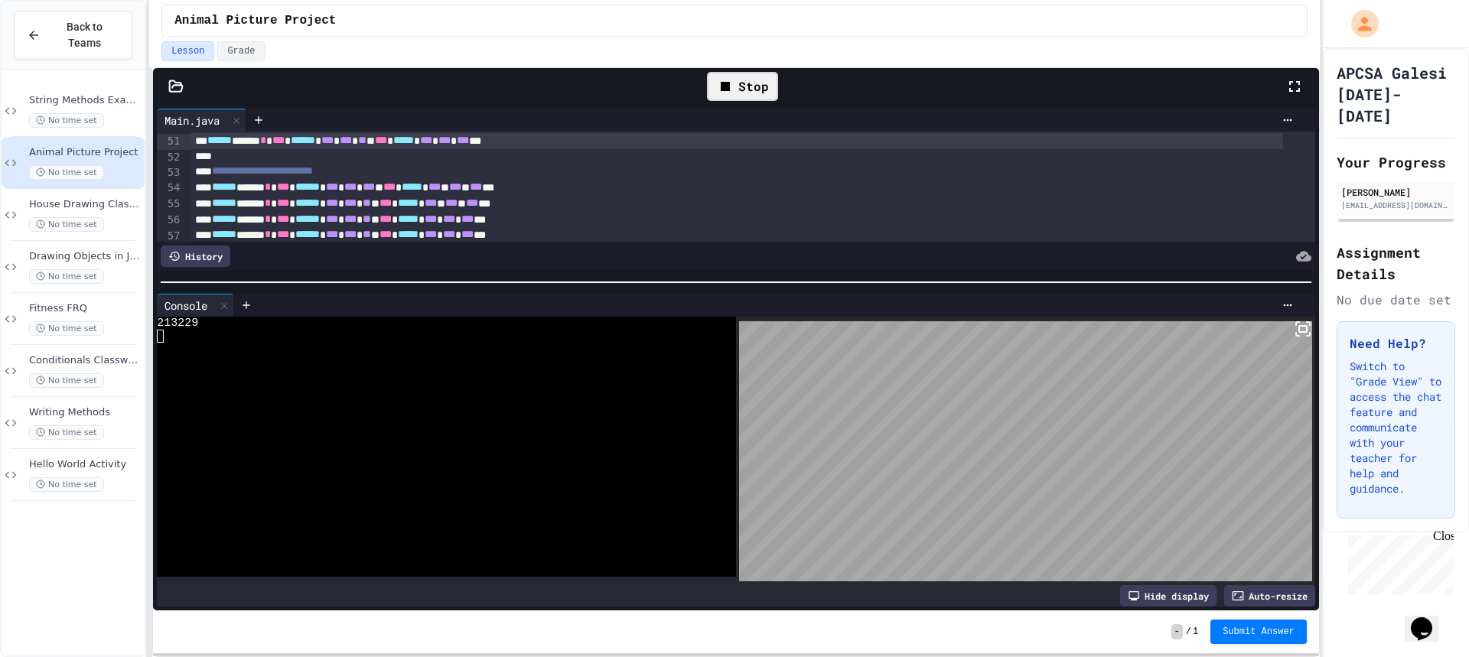
click at [719, 86] on icon at bounding box center [725, 86] width 18 height 18
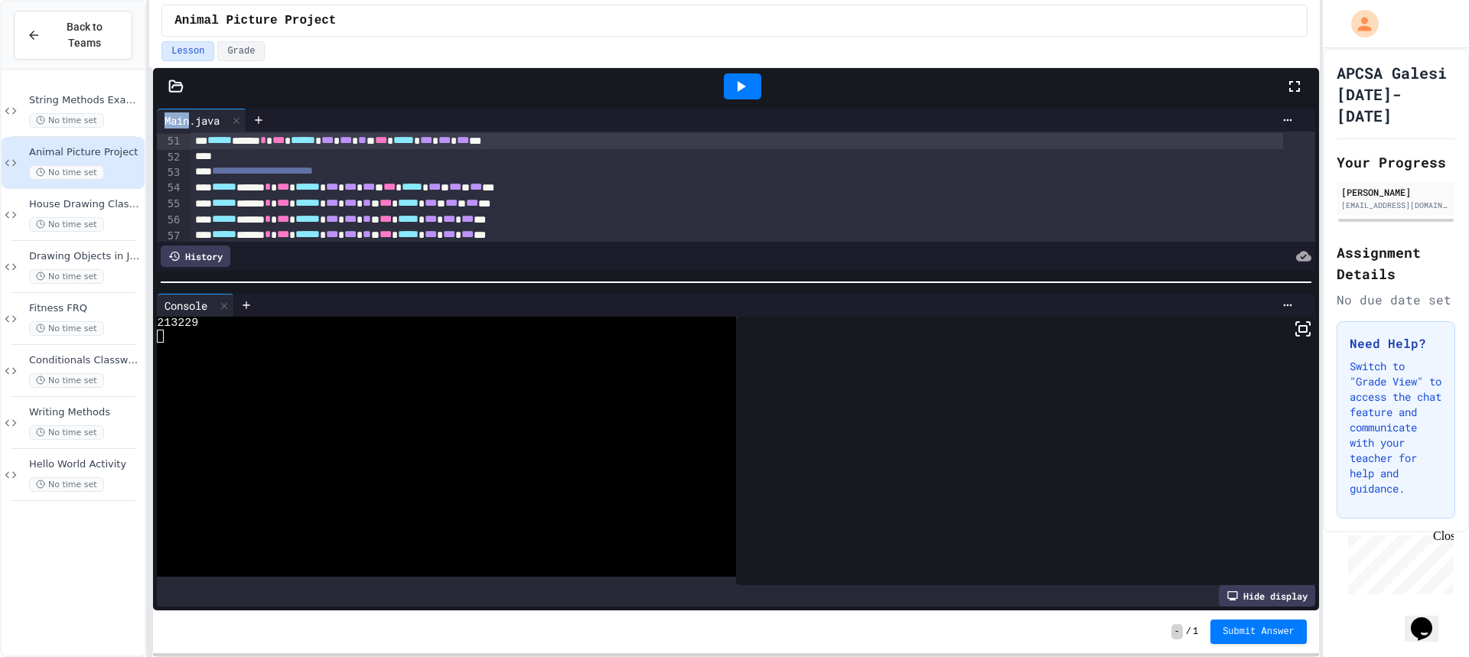
click at [719, 86] on div at bounding box center [742, 86] width 53 height 41
click at [738, 90] on icon at bounding box center [740, 86] width 18 height 18
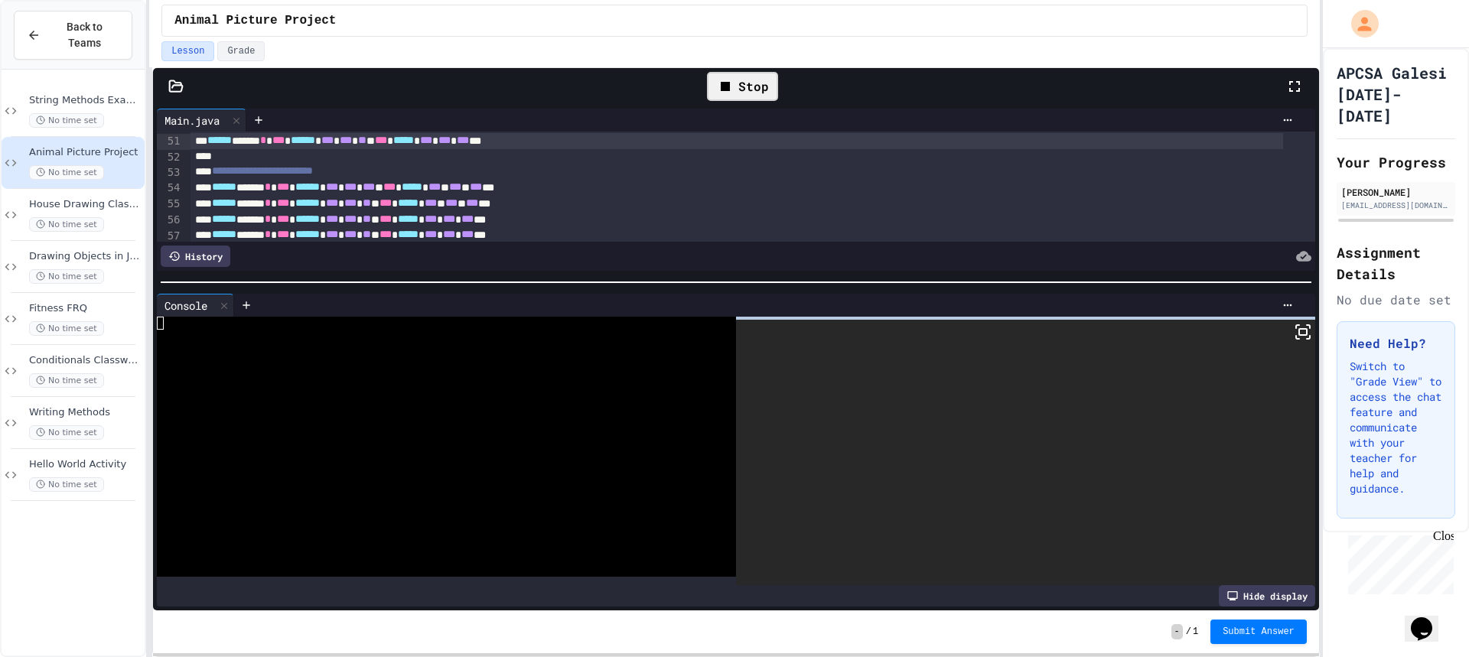
click at [1291, 336] on div at bounding box center [1025, 452] width 579 height 265
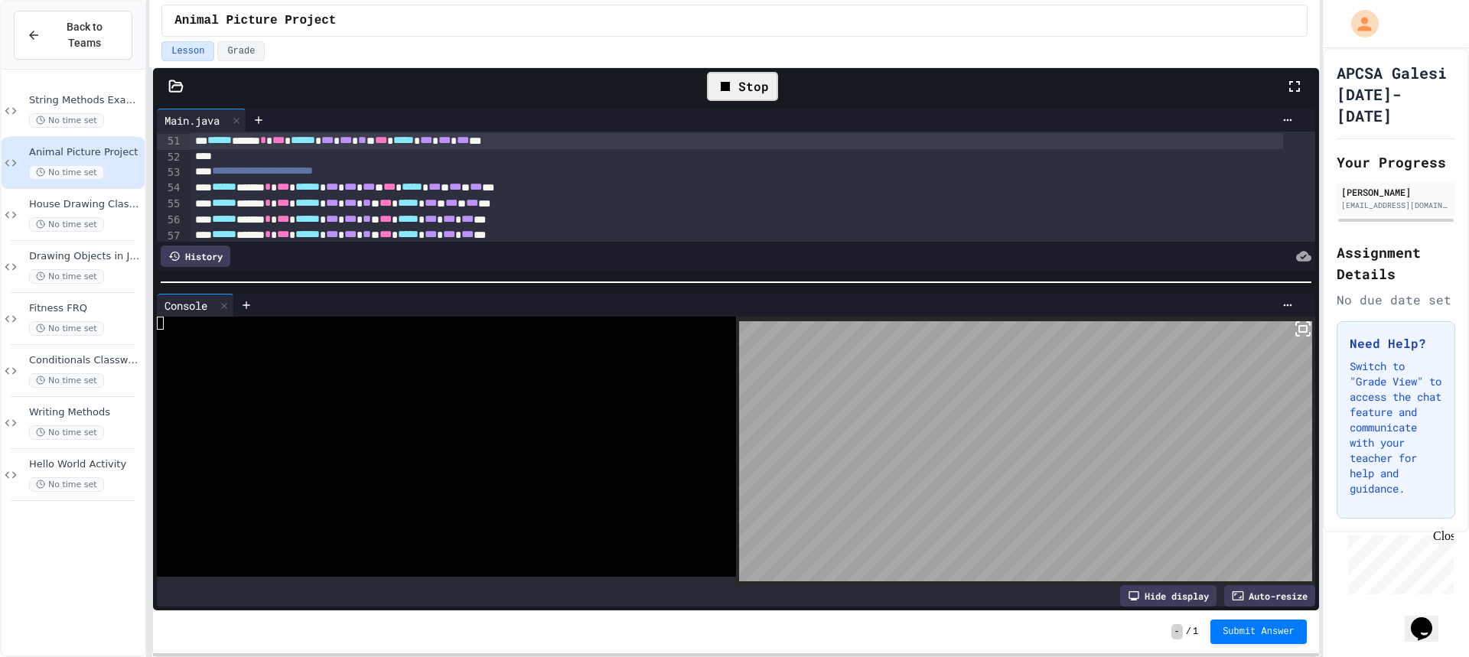
click at [1294, 321] on icon at bounding box center [1303, 329] width 18 height 18
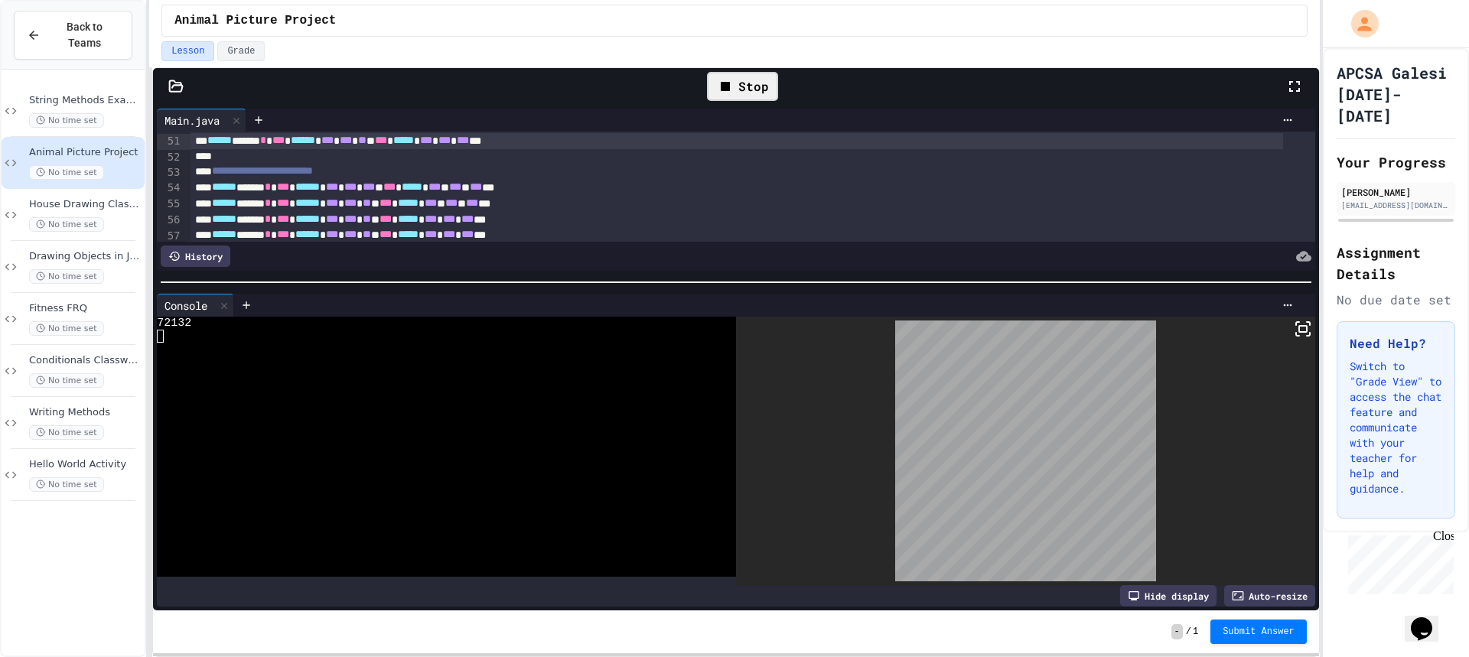
click at [731, 86] on icon at bounding box center [725, 86] width 18 height 18
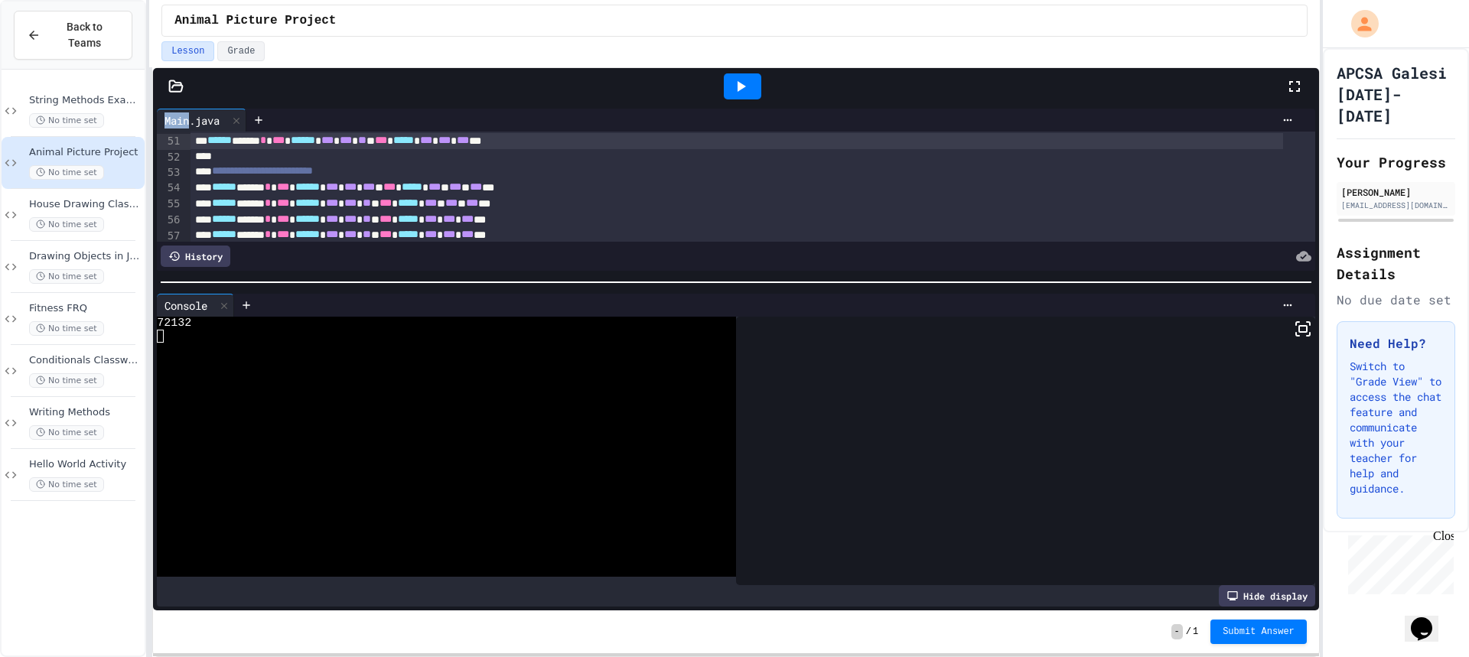
click at [731, 86] on div at bounding box center [742, 86] width 37 height 26
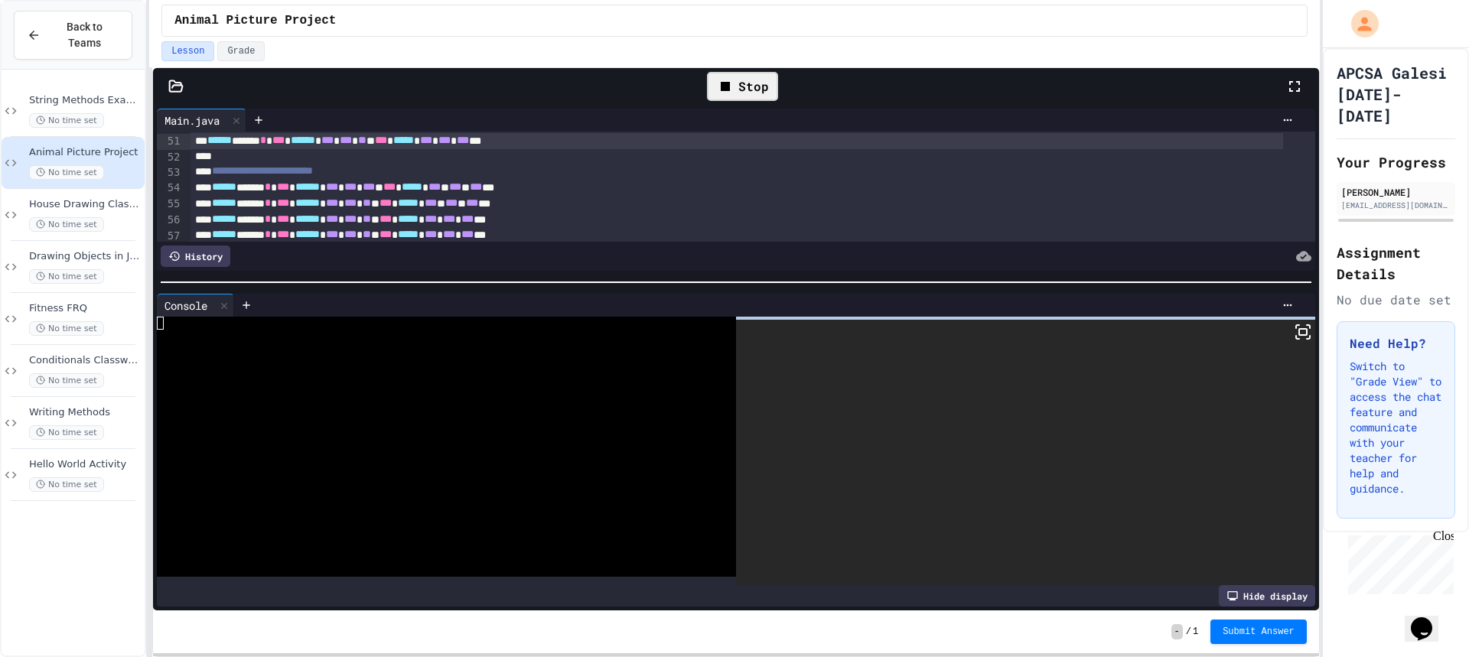
click at [1296, 325] on icon at bounding box center [1297, 326] width 3 height 3
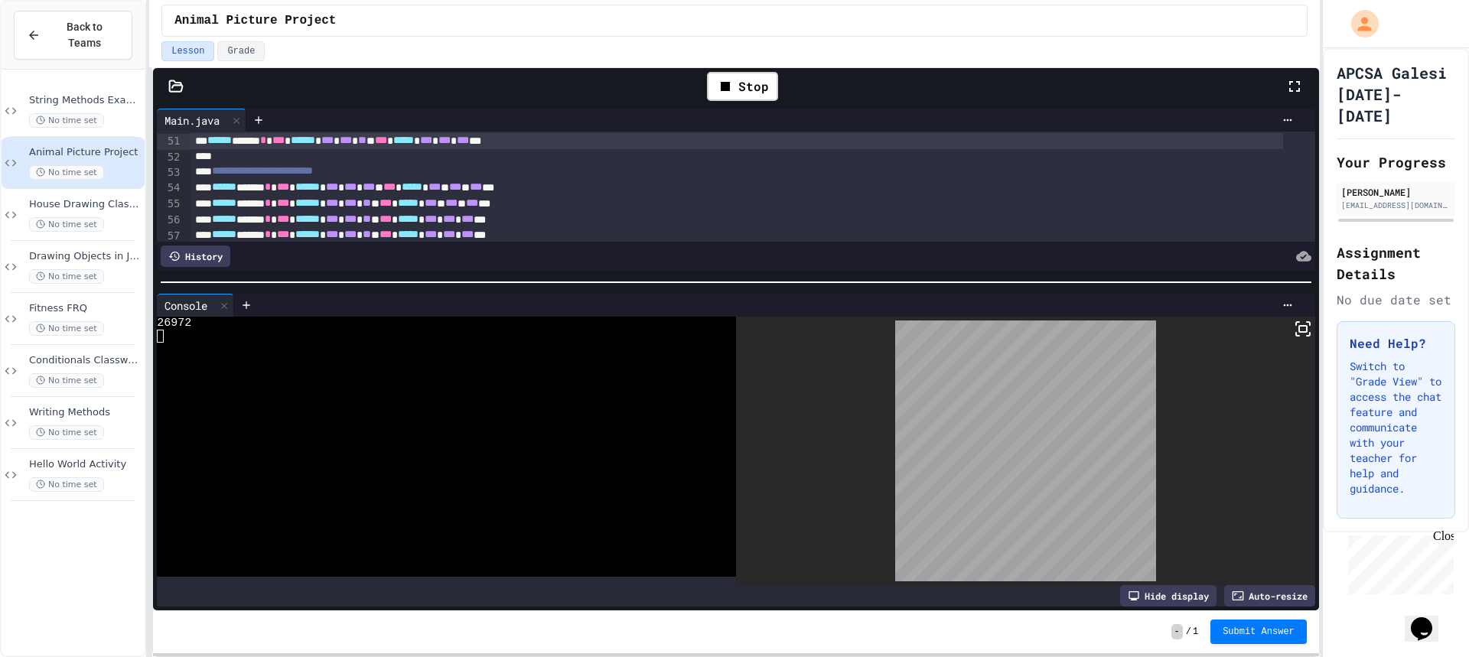
click at [722, 80] on icon at bounding box center [725, 86] width 18 height 18
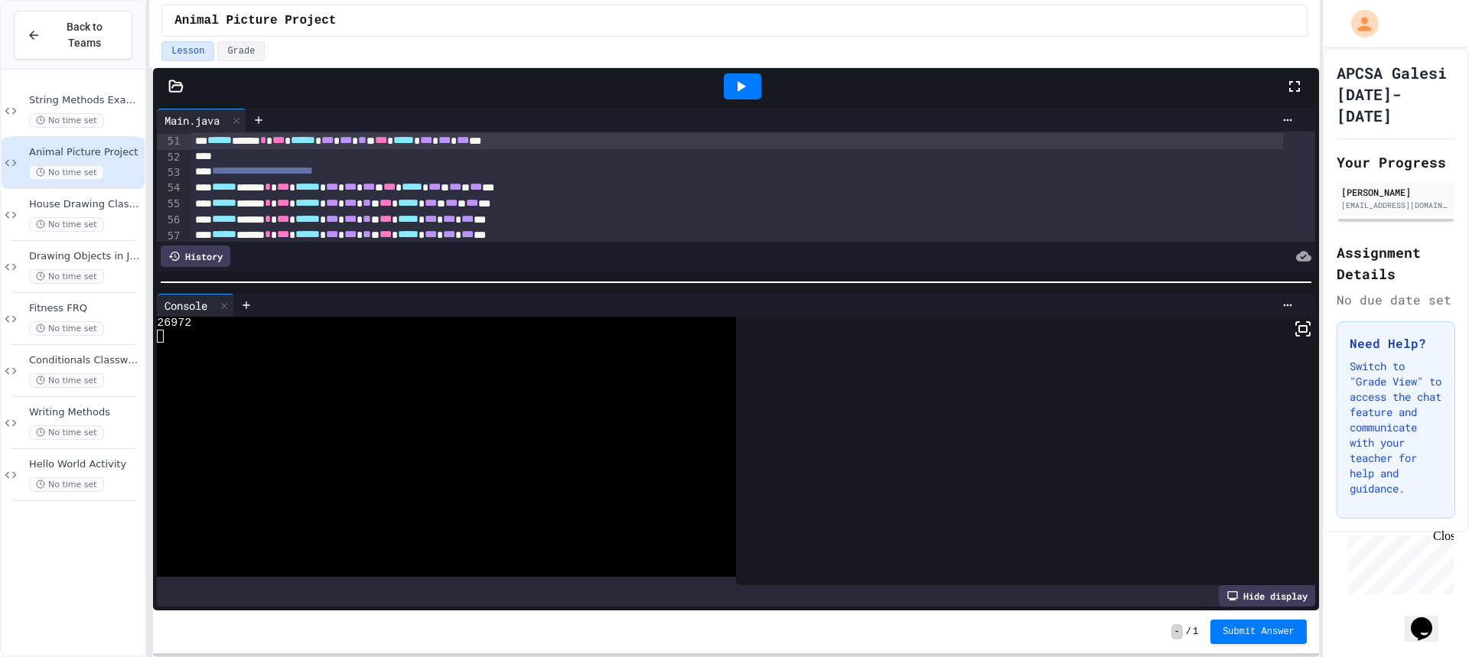
click at [722, 80] on div at bounding box center [742, 86] width 53 height 41
click at [725, 80] on div at bounding box center [742, 86] width 37 height 26
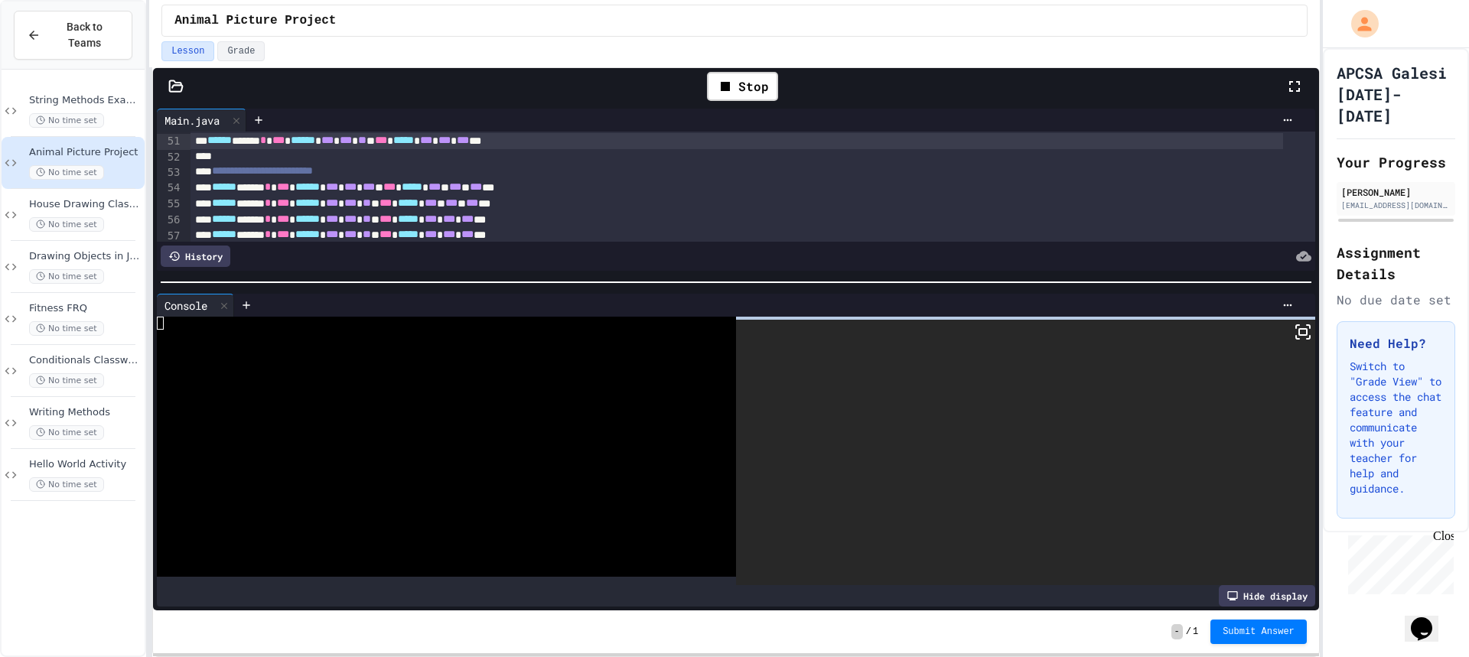
click at [1294, 328] on icon at bounding box center [1303, 332] width 18 height 18
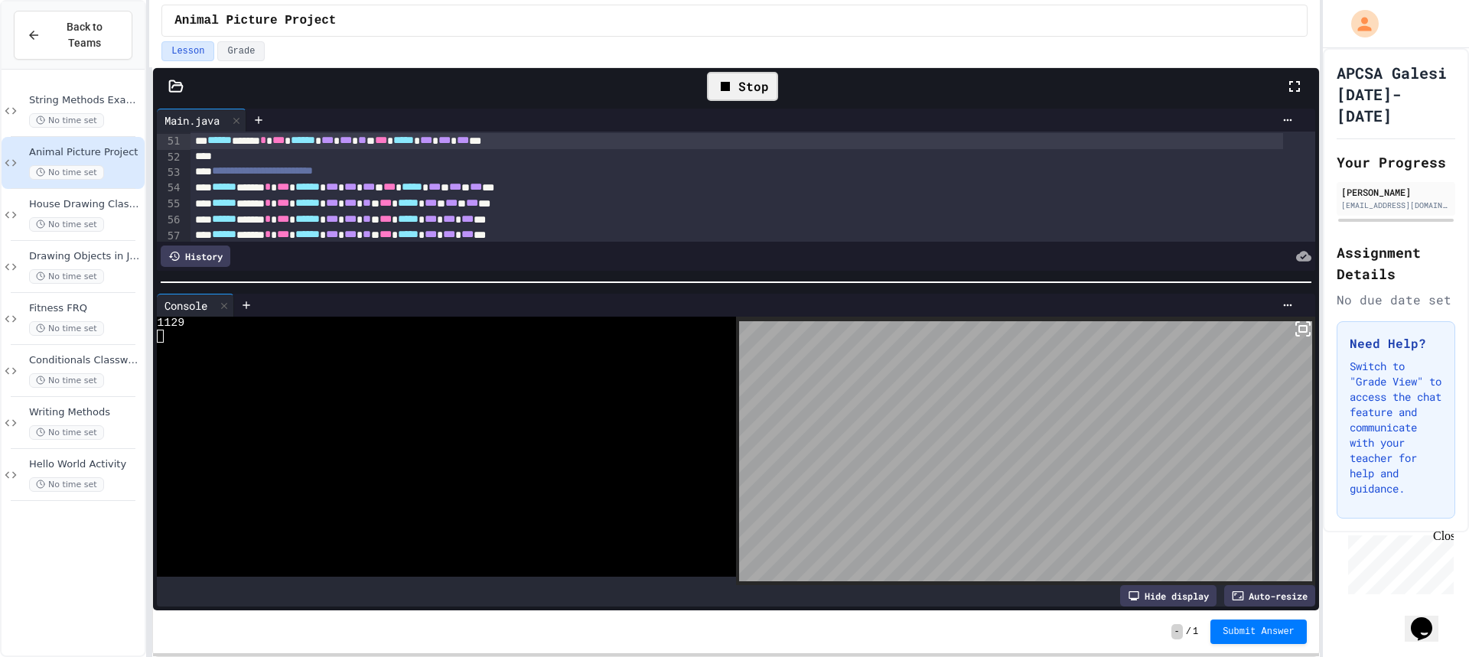
click at [756, 93] on div "Stop" at bounding box center [742, 86] width 71 height 29
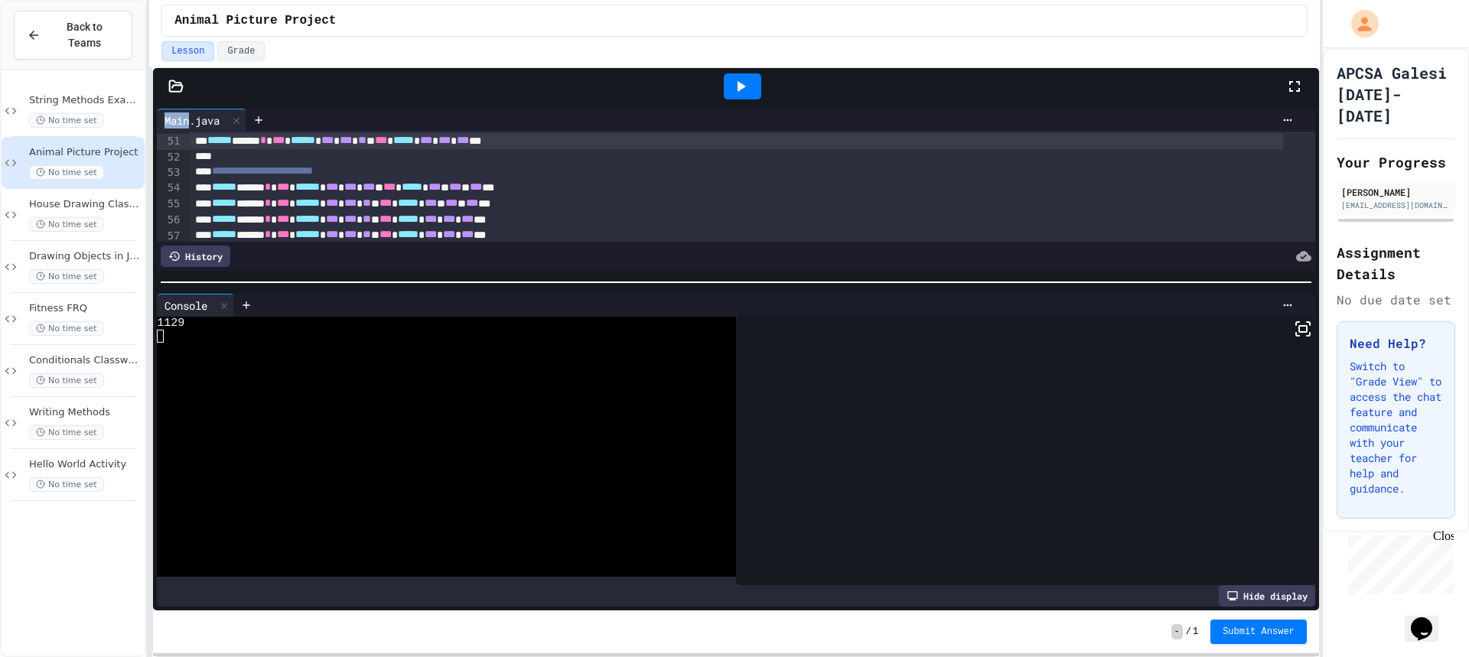
click at [756, 93] on div at bounding box center [742, 86] width 37 height 26
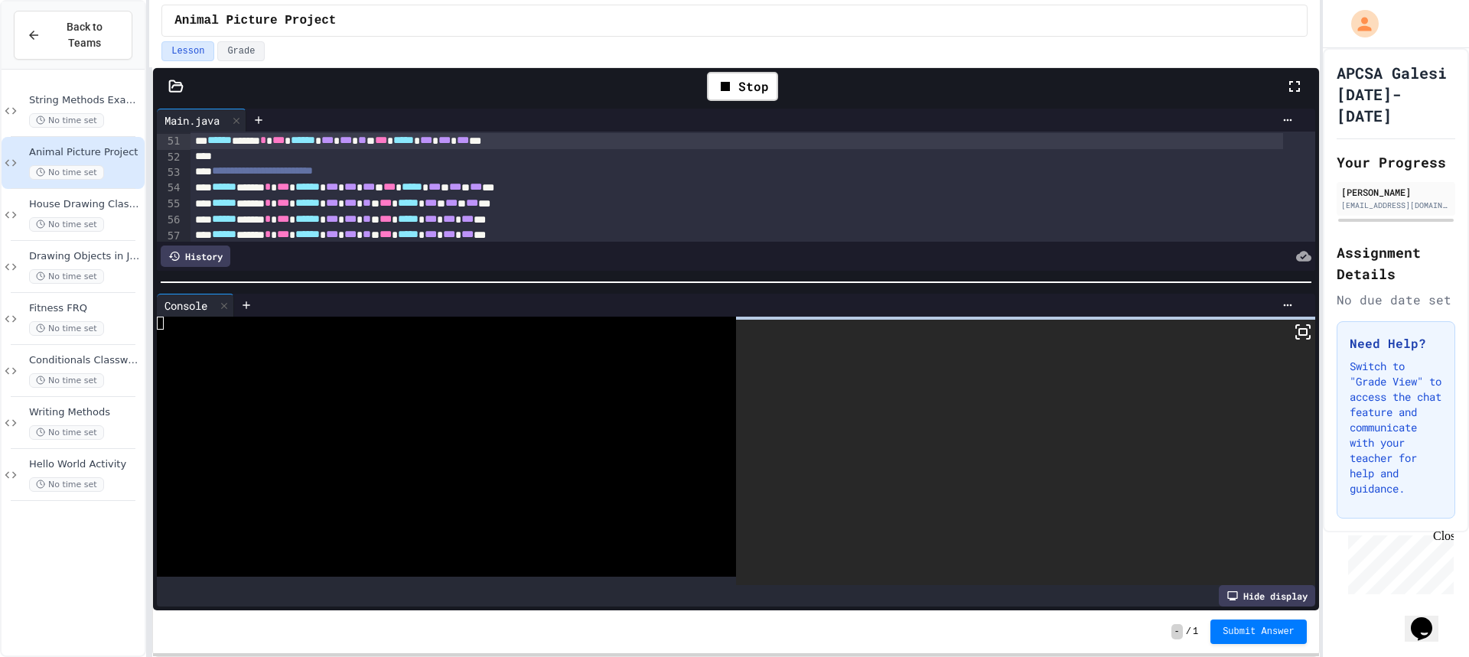
click at [1299, 340] on div at bounding box center [1025, 452] width 579 height 265
click at [1295, 334] on icon at bounding box center [1303, 332] width 18 height 18
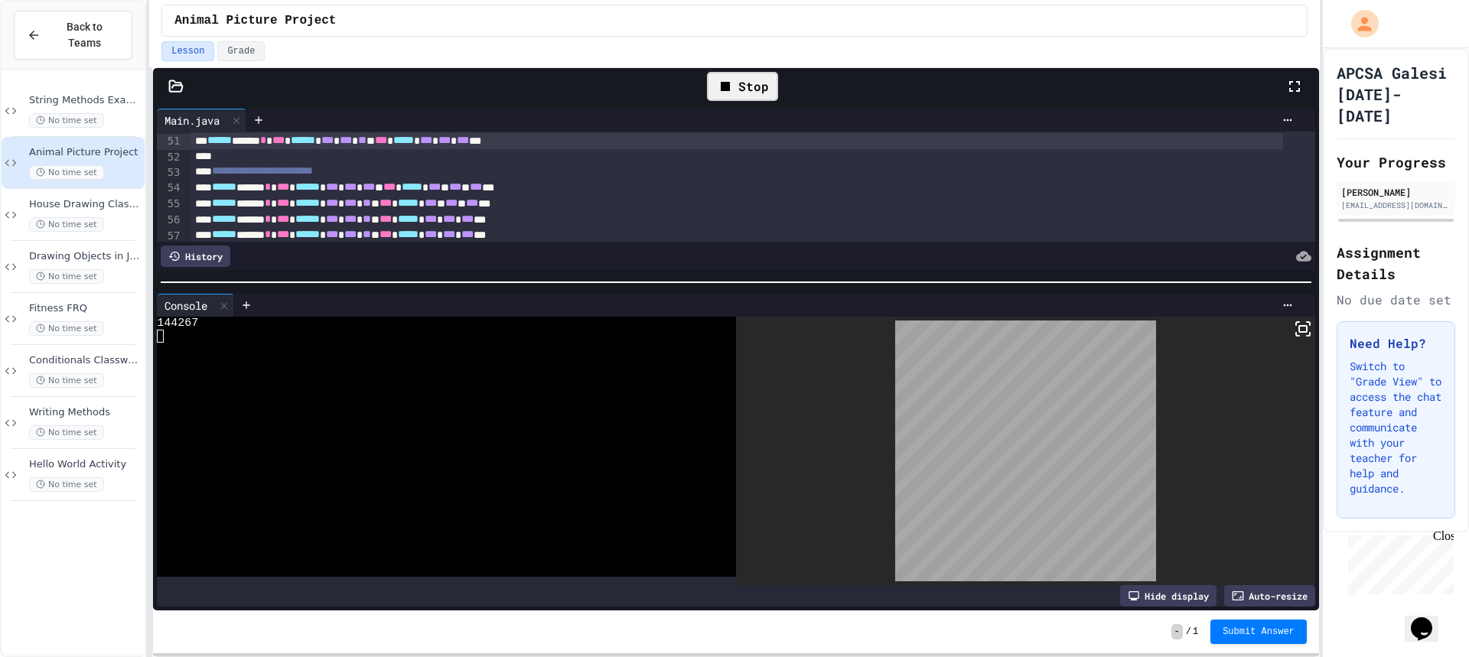
click at [727, 87] on icon at bounding box center [725, 86] width 9 height 9
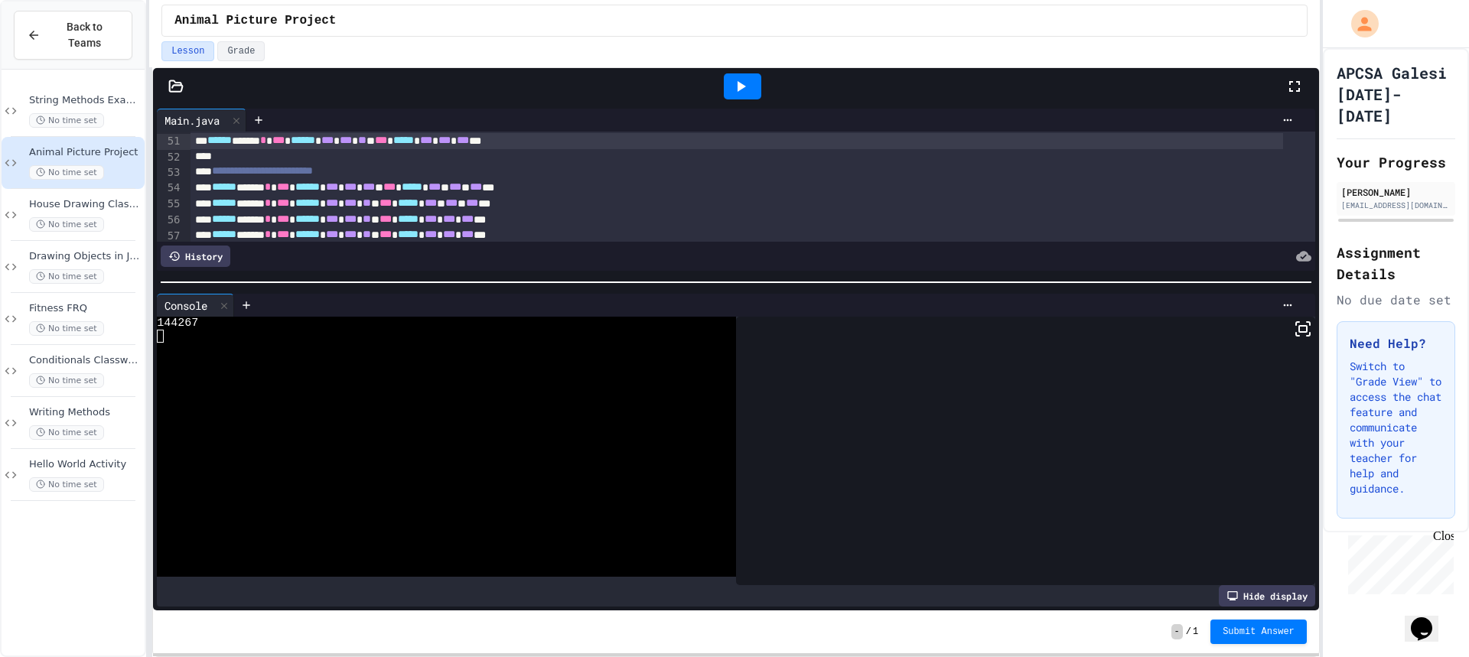
click at [735, 87] on icon at bounding box center [740, 86] width 18 height 18
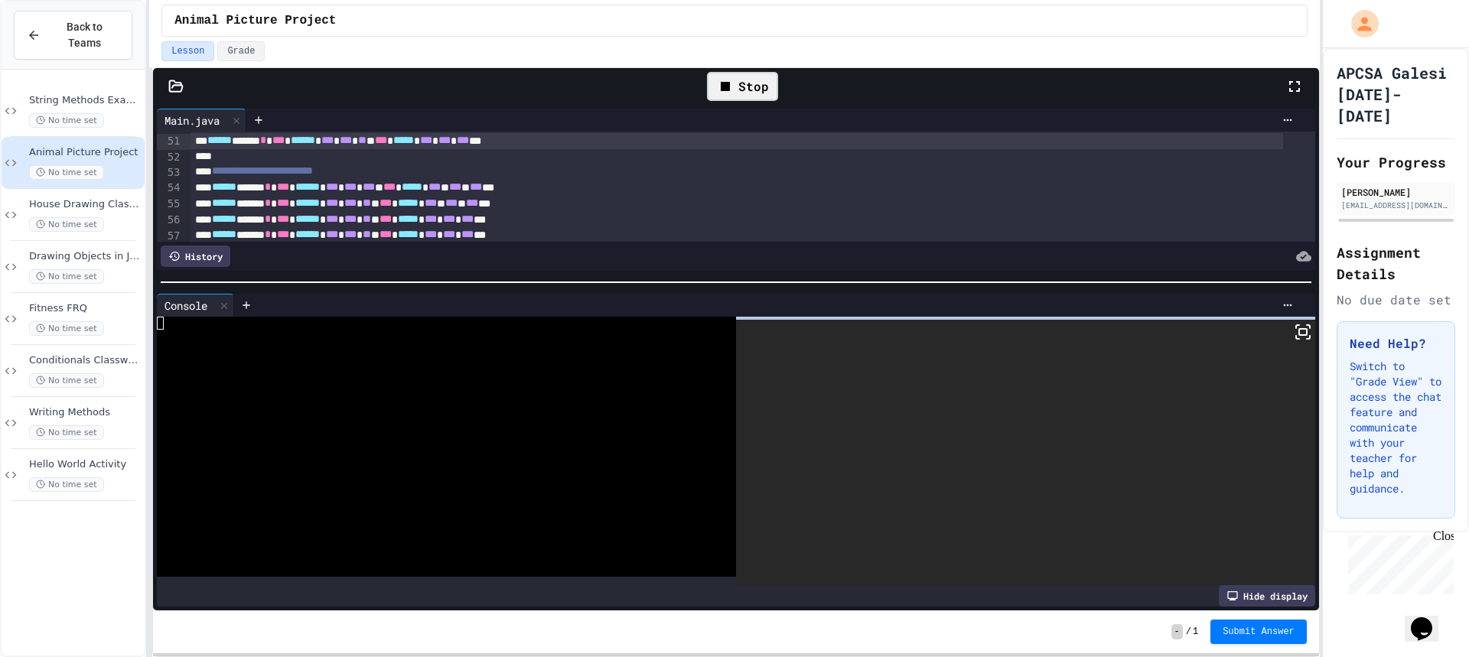
click at [1294, 324] on icon at bounding box center [1303, 332] width 18 height 18
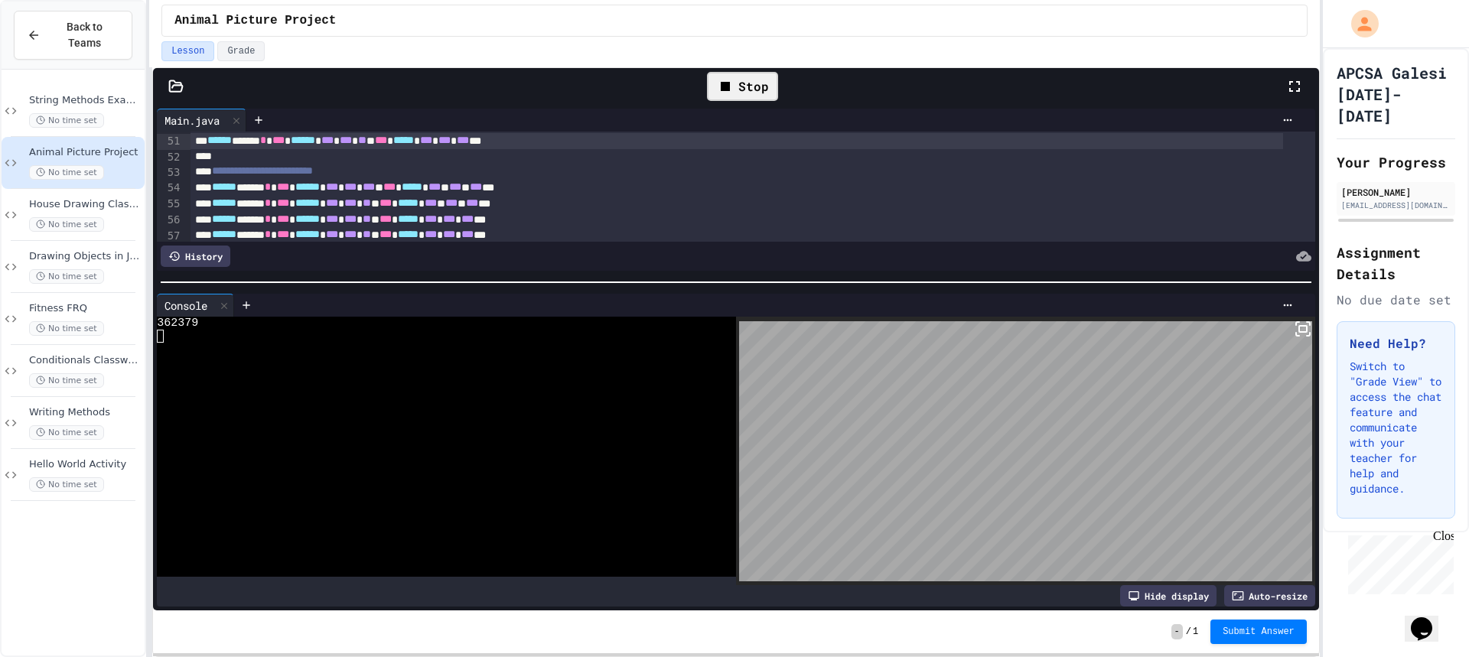
click at [723, 70] on div "Stop" at bounding box center [742, 86] width 86 height 44
click at [731, 80] on icon at bounding box center [725, 86] width 18 height 18
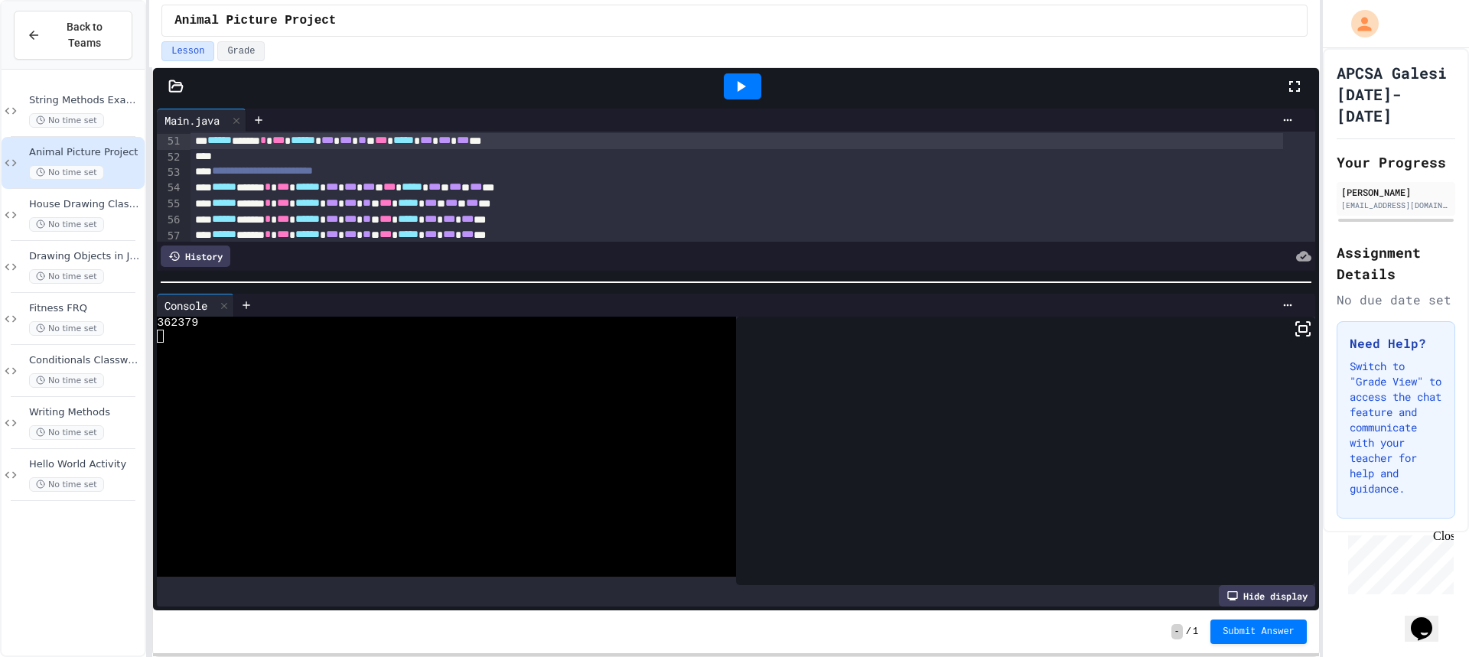
click at [733, 81] on icon at bounding box center [740, 86] width 18 height 18
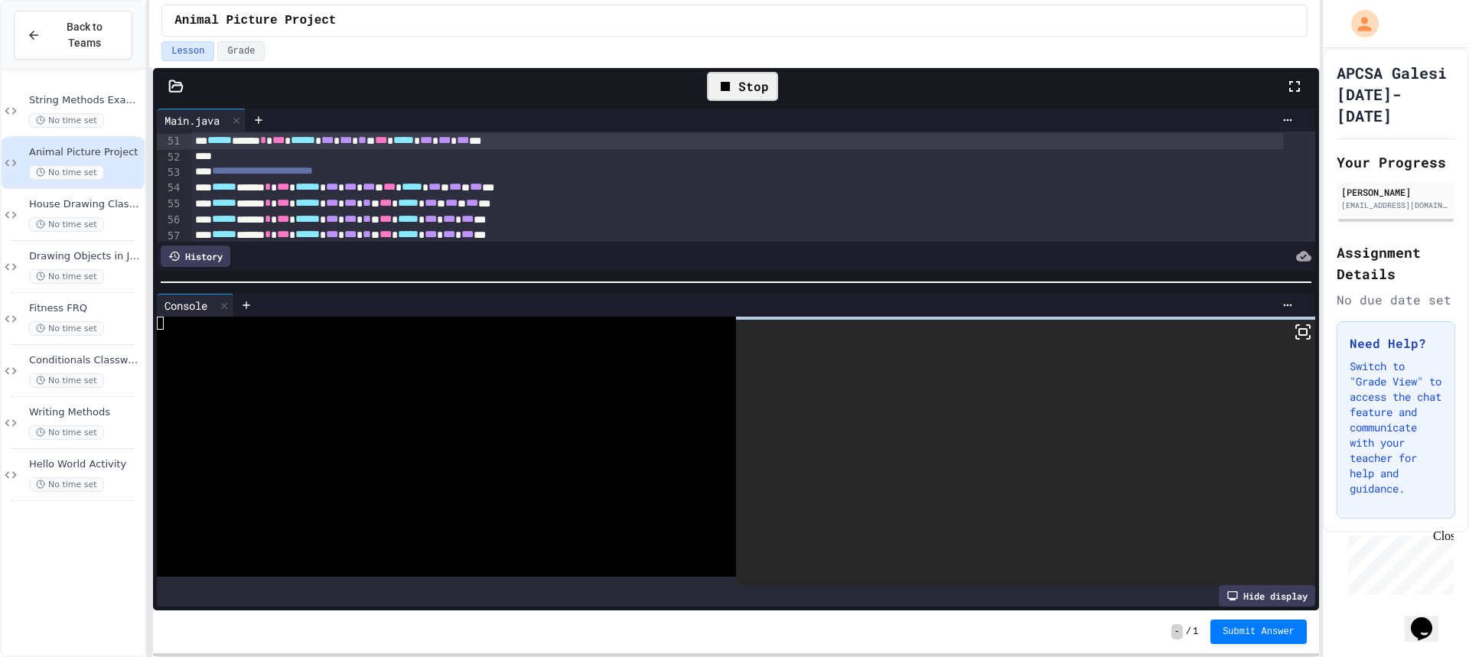
click at [1298, 327] on icon at bounding box center [1303, 332] width 18 height 18
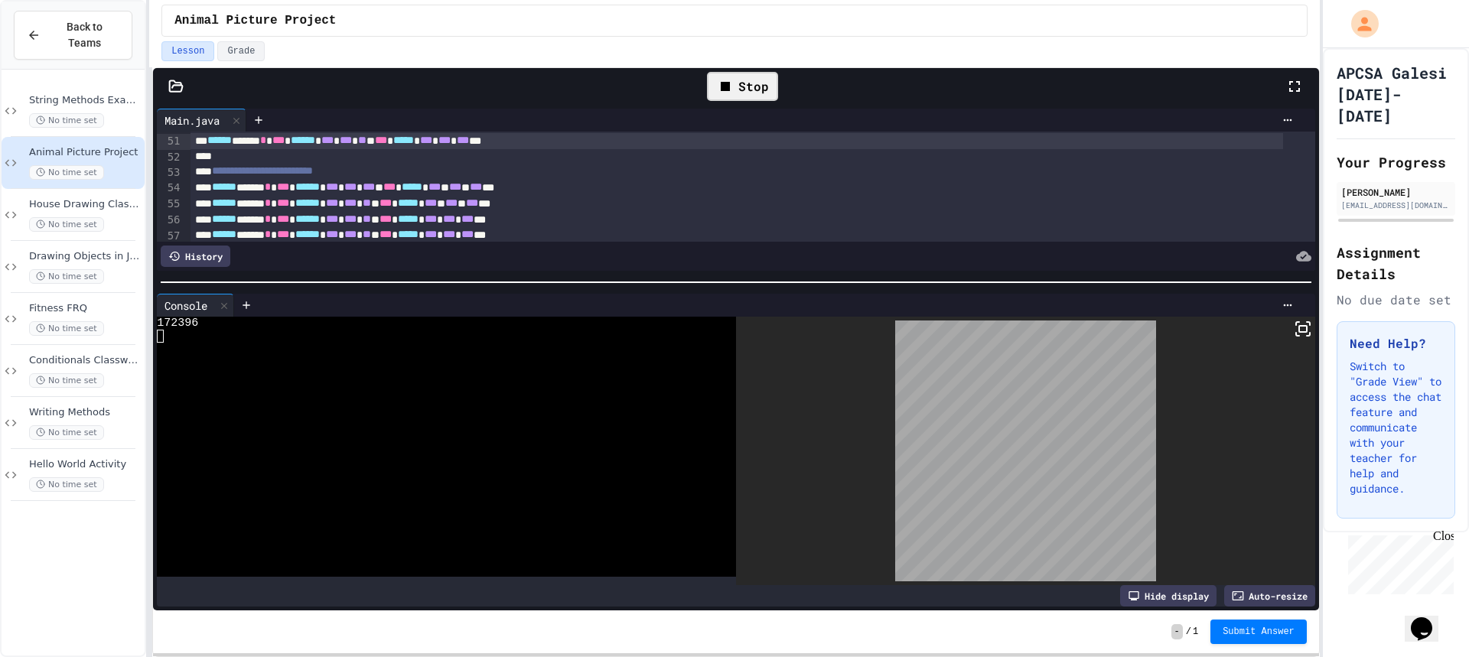
click at [769, 91] on div "Stop" at bounding box center [742, 86] width 71 height 29
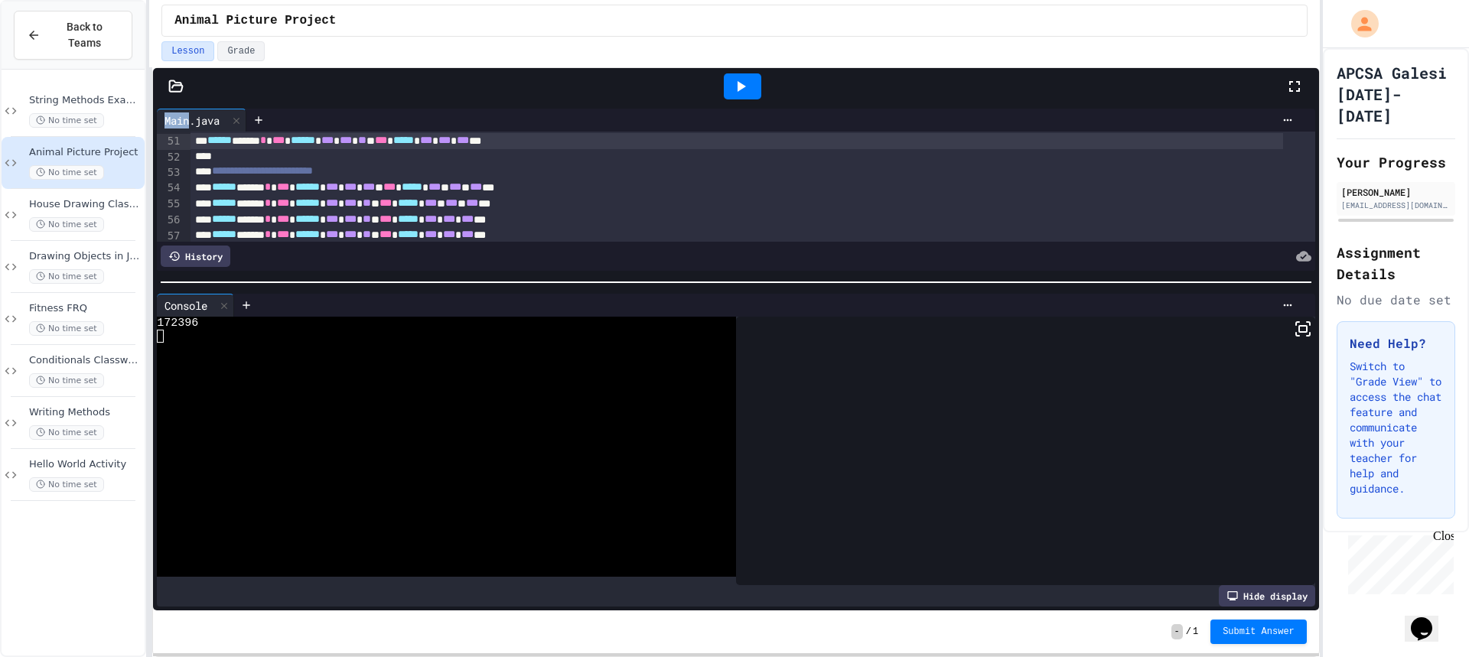
click at [769, 91] on div at bounding box center [742, 86] width 1086 height 41
click at [748, 82] on icon at bounding box center [740, 86] width 18 height 18
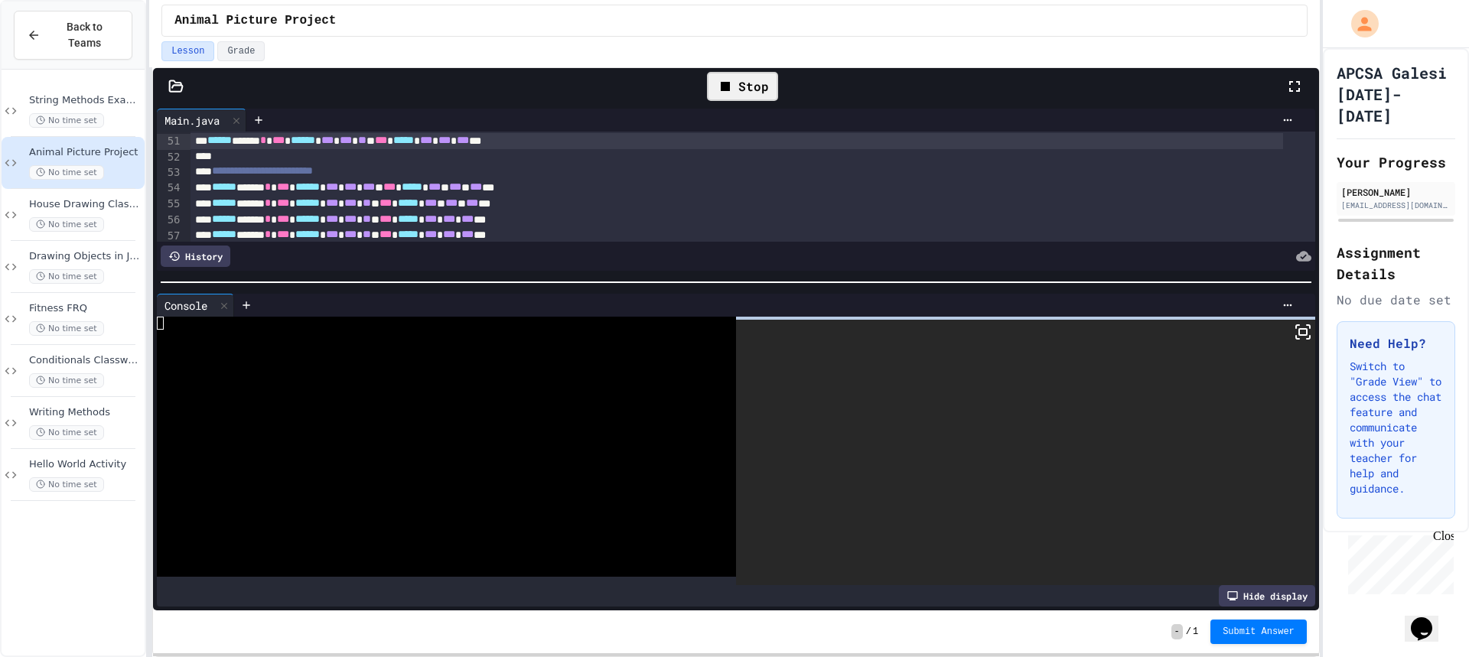
click at [1304, 327] on div "Console WWWWWWWWWWWWWWWWWWWWWWWWWWWWWWWW Hide display" at bounding box center [736, 450] width 1166 height 321
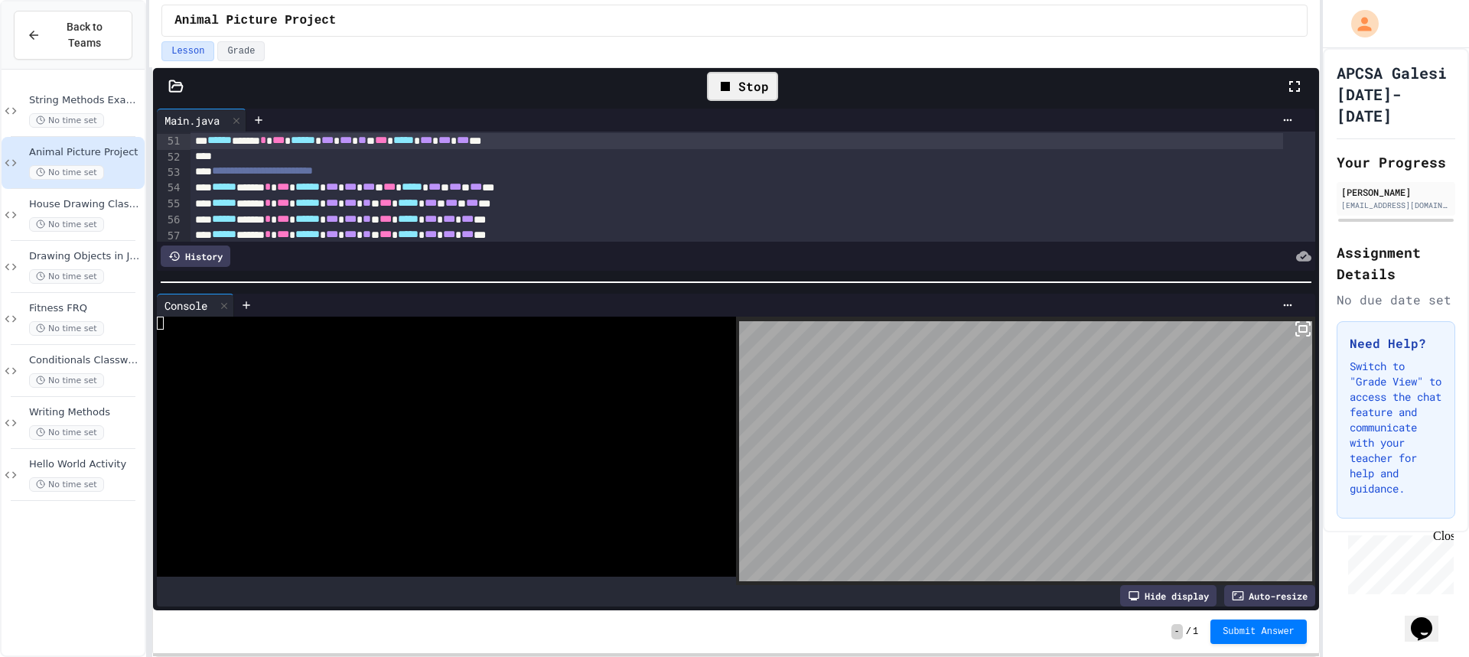
click at [1294, 327] on icon at bounding box center [1303, 329] width 18 height 18
click at [750, 86] on div "Stop" at bounding box center [742, 86] width 71 height 29
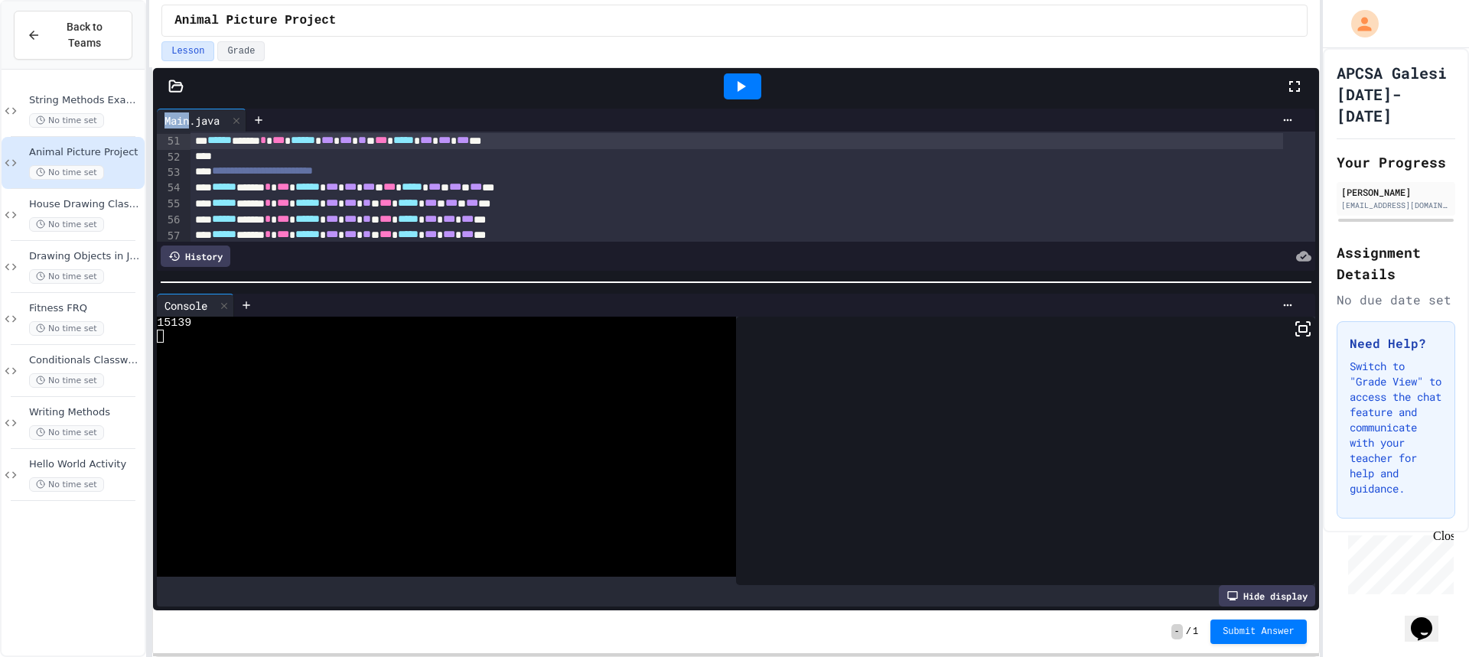
click at [750, 86] on div at bounding box center [742, 86] width 37 height 26
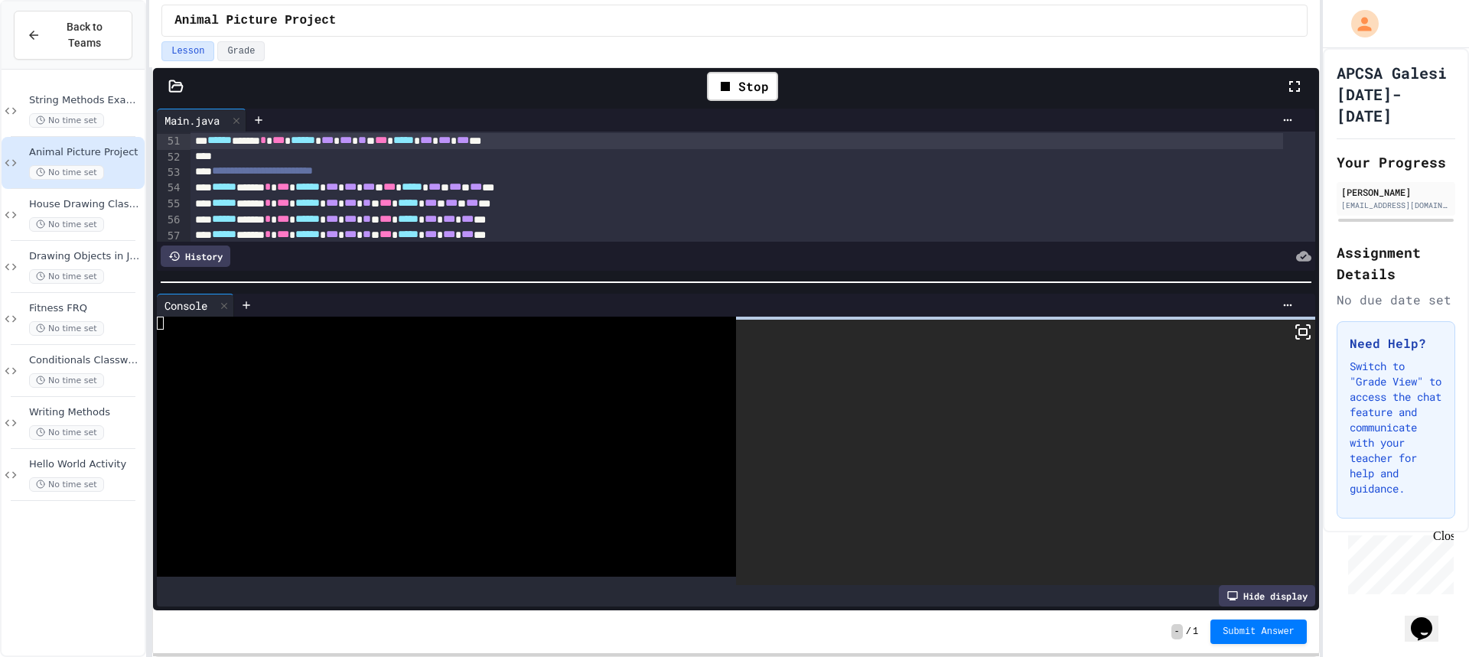
click at [1294, 337] on icon at bounding box center [1303, 332] width 18 height 18
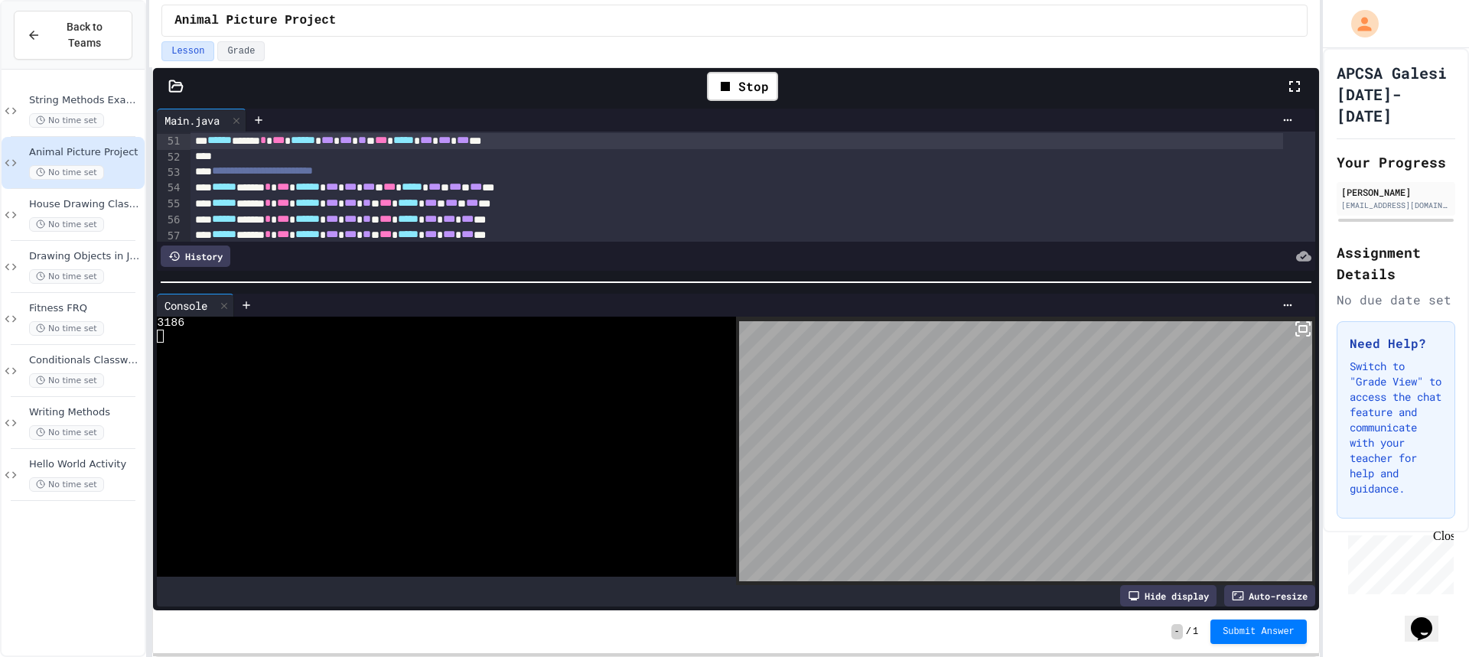
click at [771, 103] on div "Stop" at bounding box center [742, 86] width 86 height 44
click at [768, 95] on div "Stop" at bounding box center [742, 86] width 71 height 29
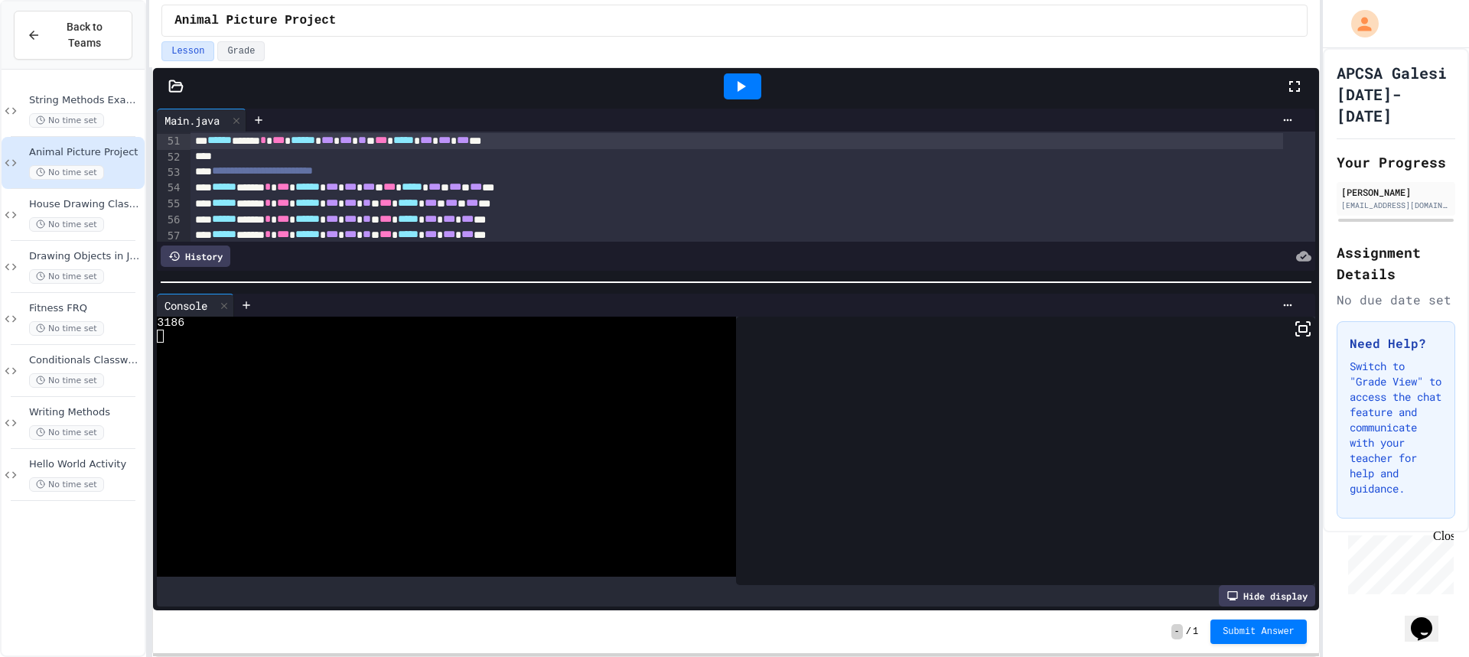
click at [768, 95] on div at bounding box center [742, 86] width 53 height 41
click at [731, 90] on icon at bounding box center [740, 86] width 18 height 18
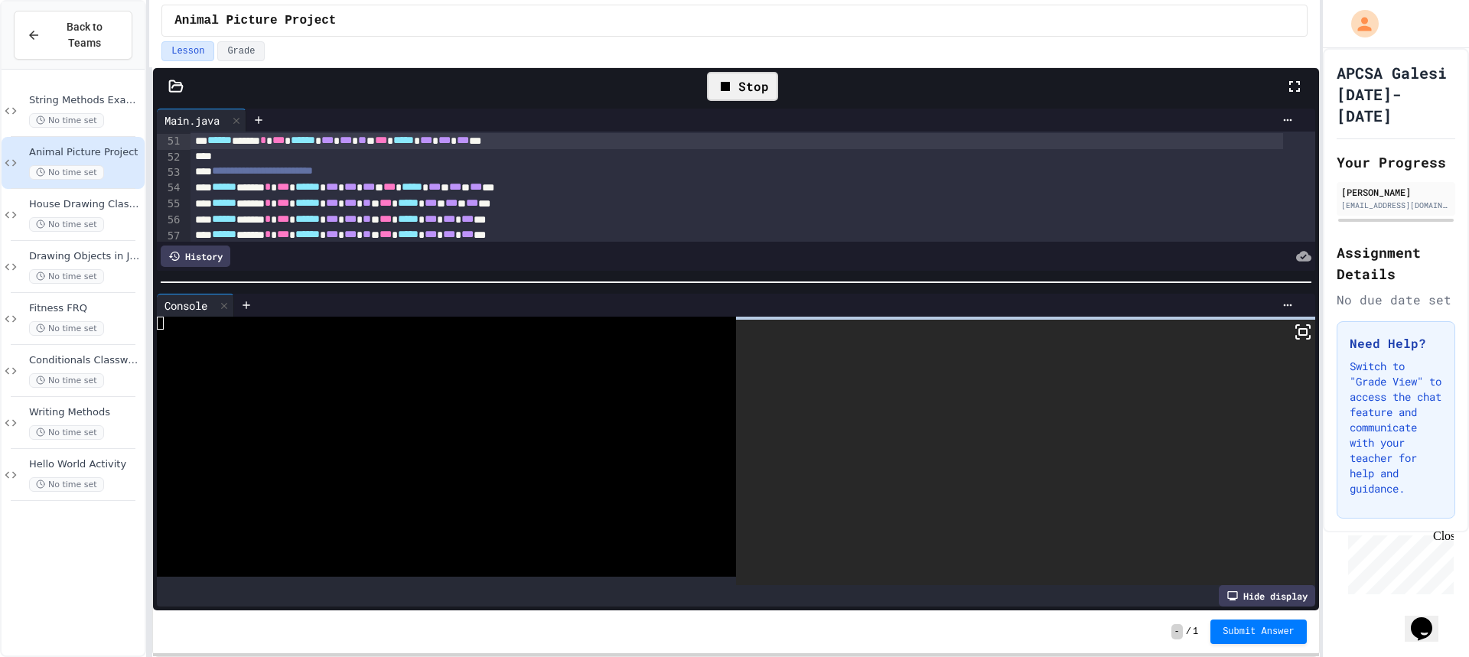
click at [1294, 337] on icon at bounding box center [1303, 332] width 18 height 18
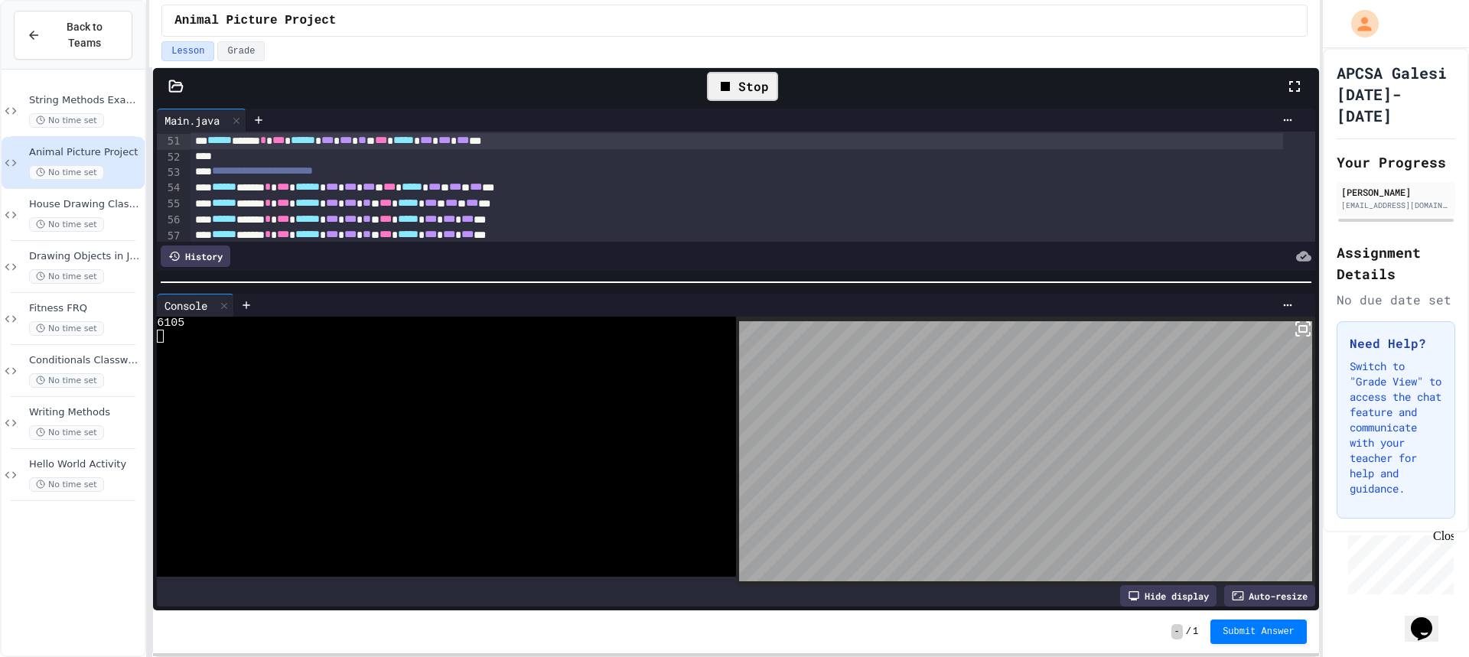
click at [759, 92] on div "Stop" at bounding box center [742, 86] width 71 height 29
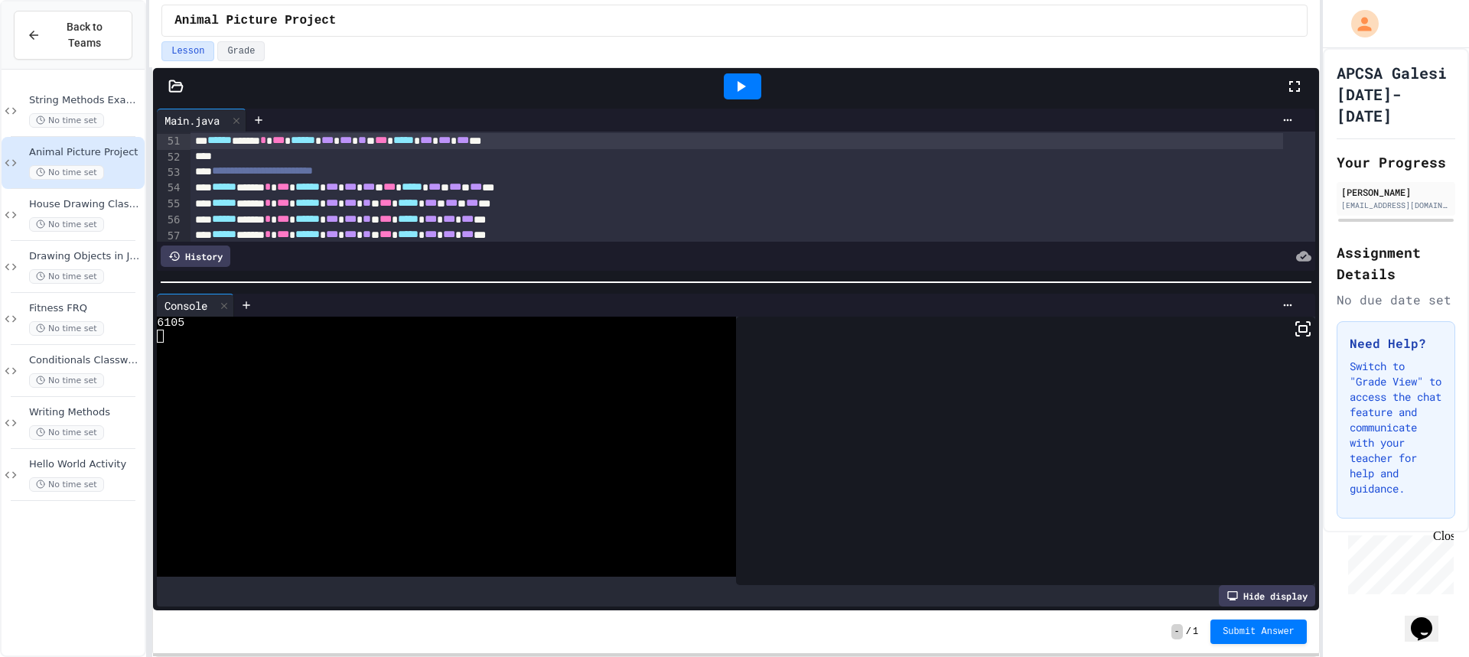
click at [745, 81] on icon at bounding box center [740, 86] width 18 height 18
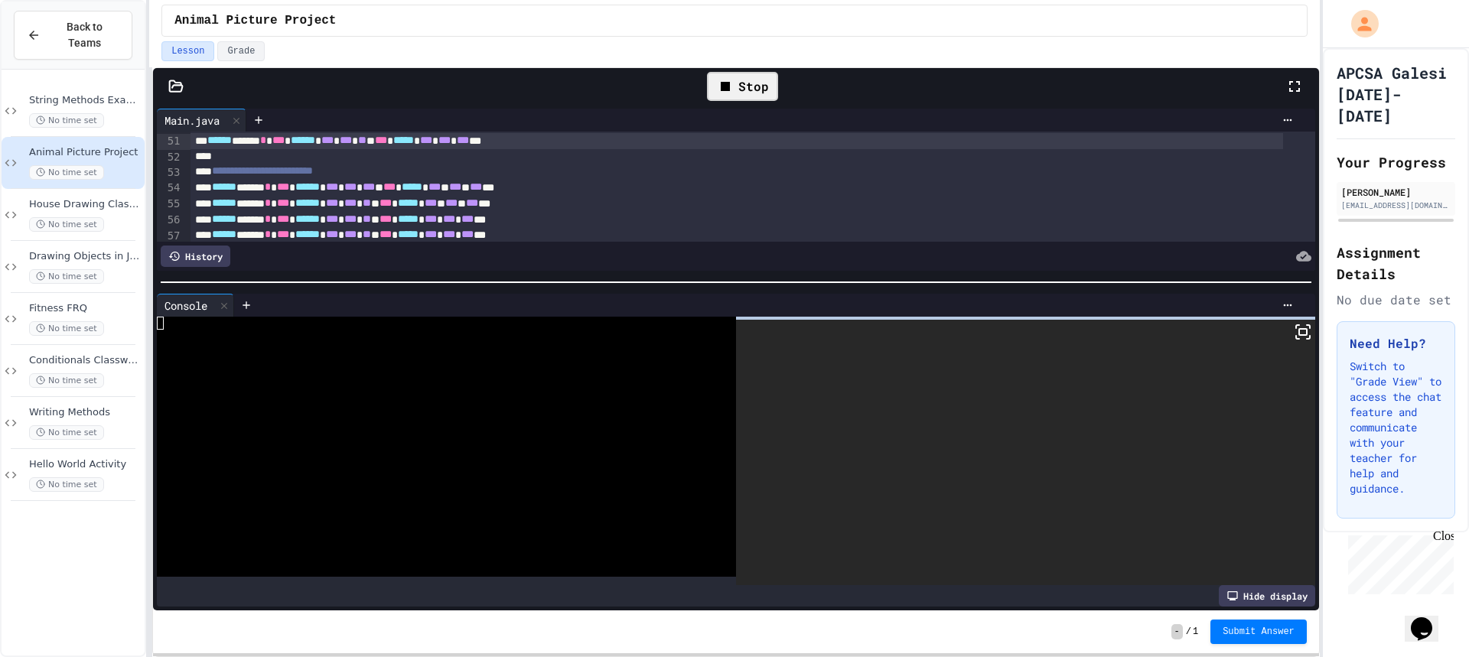
click at [1300, 325] on div at bounding box center [1025, 452] width 579 height 265
click at [1298, 326] on icon at bounding box center [1303, 332] width 18 height 18
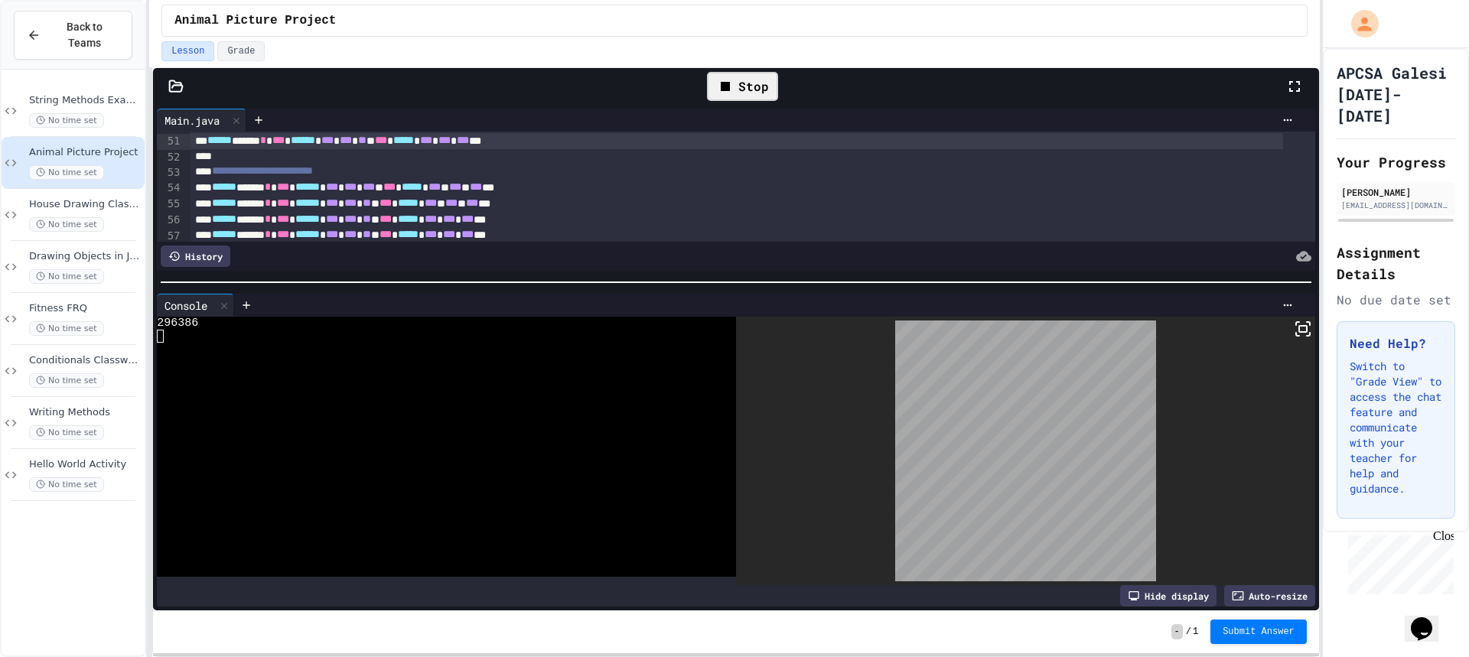
click at [744, 84] on div "Stop" at bounding box center [742, 86] width 71 height 29
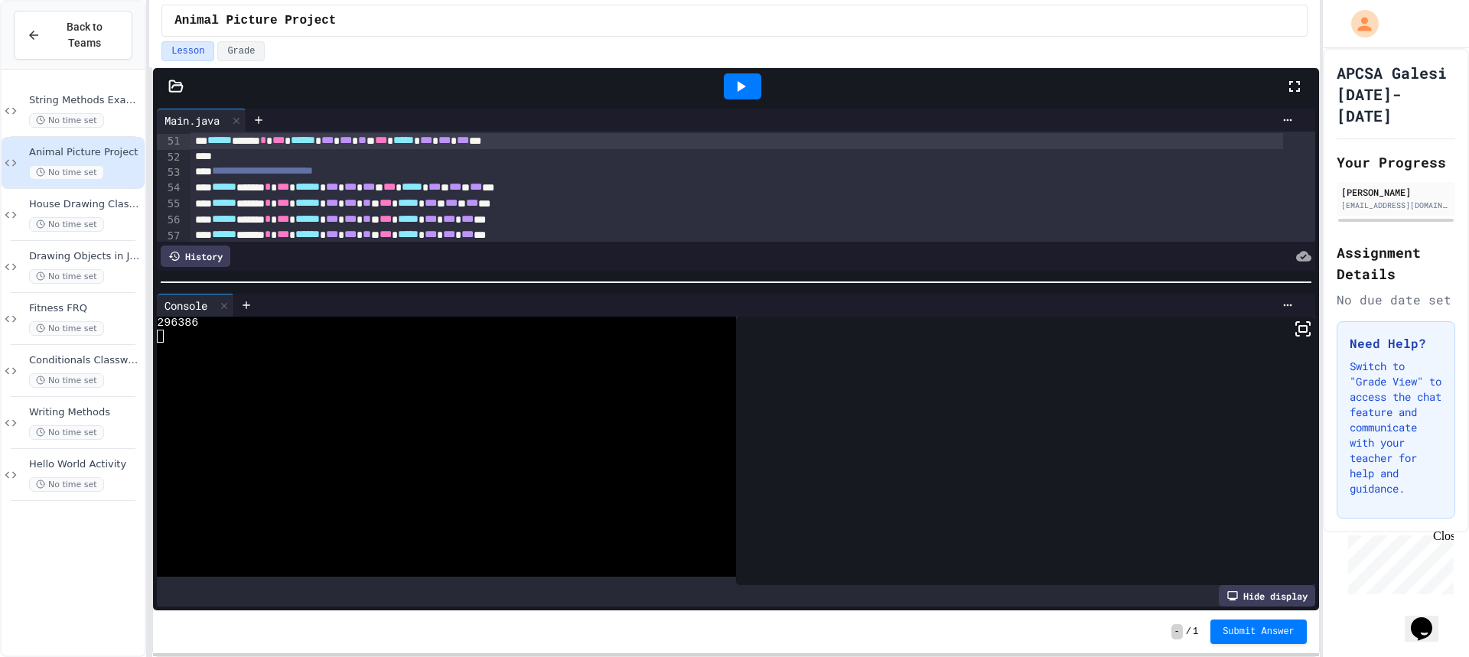
click at [744, 84] on icon at bounding box center [740, 86] width 18 height 18
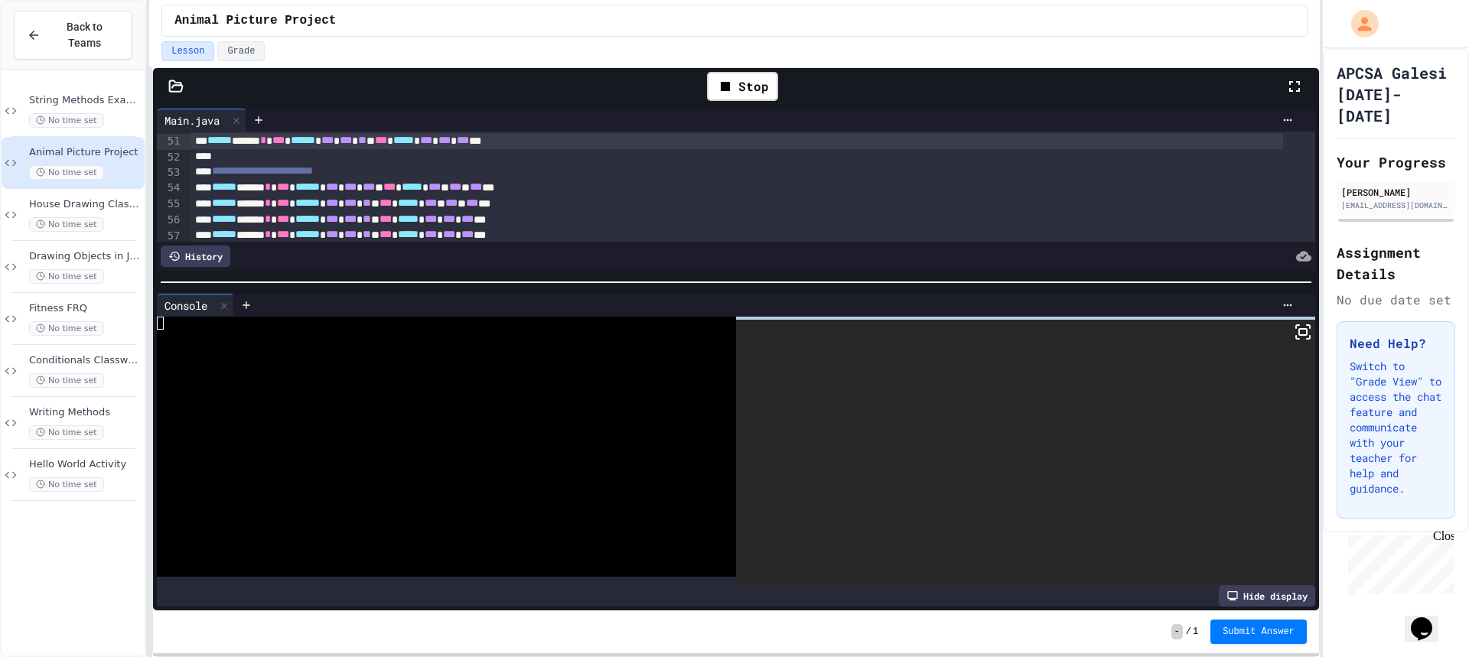
click at [1299, 329] on rect at bounding box center [1303, 332] width 8 height 6
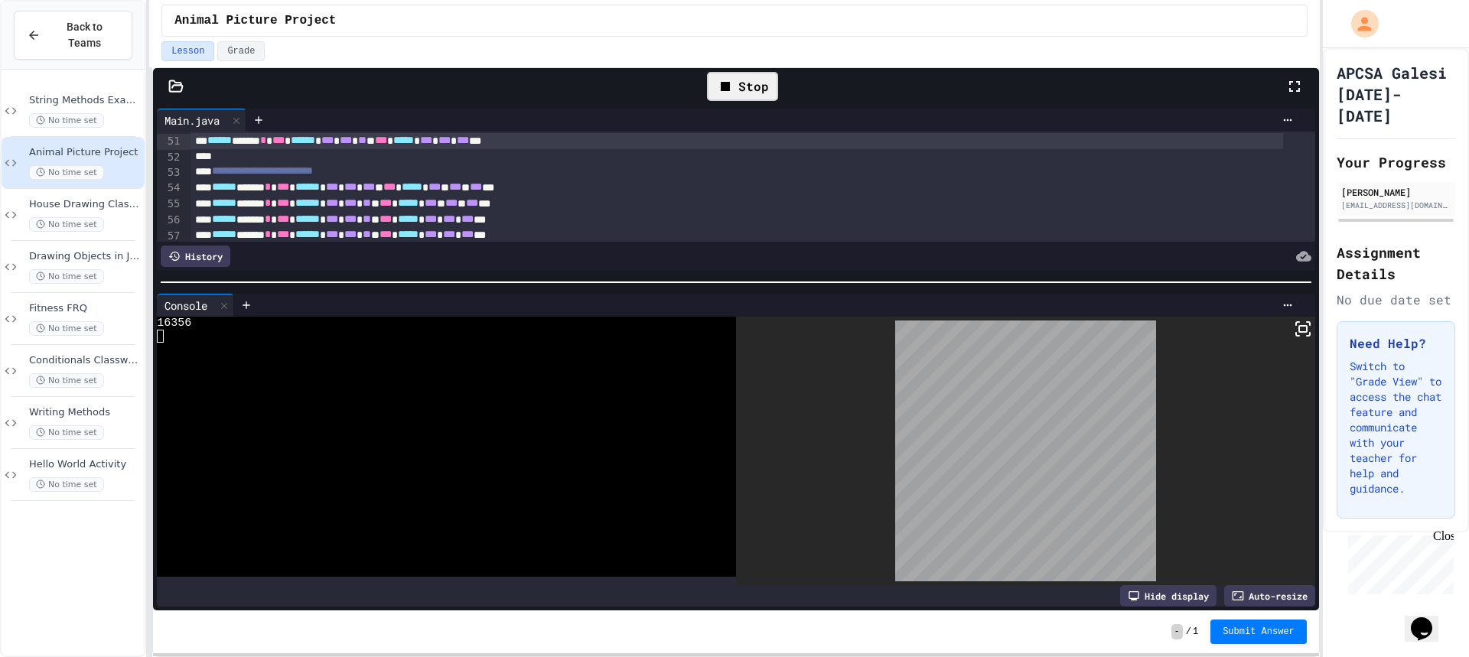
click at [750, 84] on div "Stop" at bounding box center [742, 86] width 71 height 29
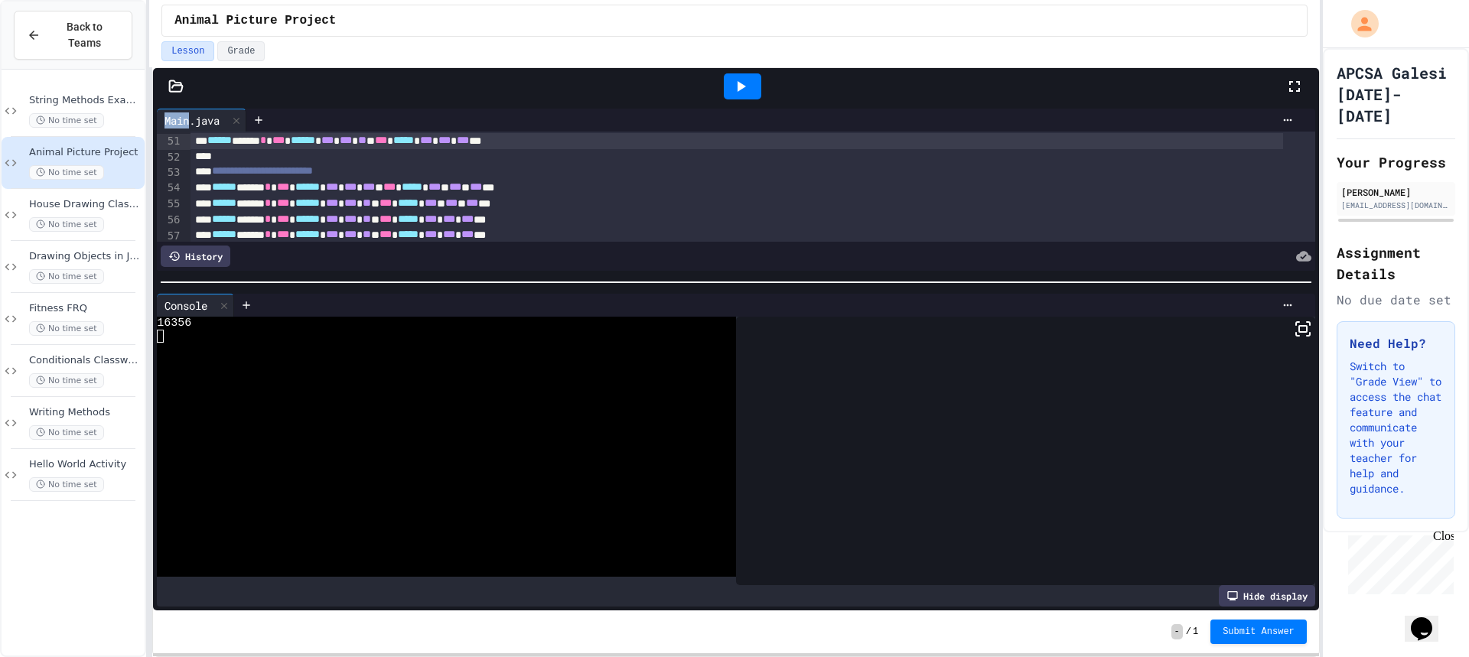
click at [750, 84] on div at bounding box center [742, 86] width 37 height 26
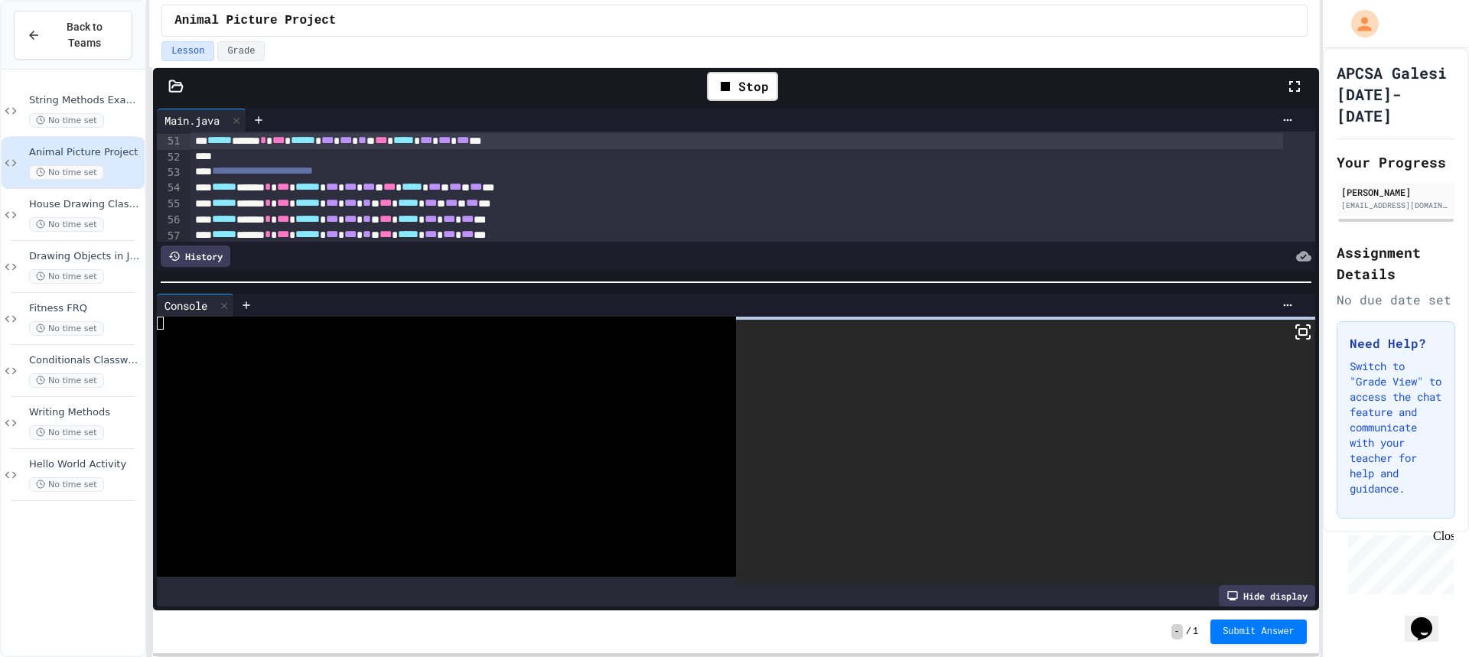
click at [1300, 330] on icon at bounding box center [1303, 332] width 18 height 18
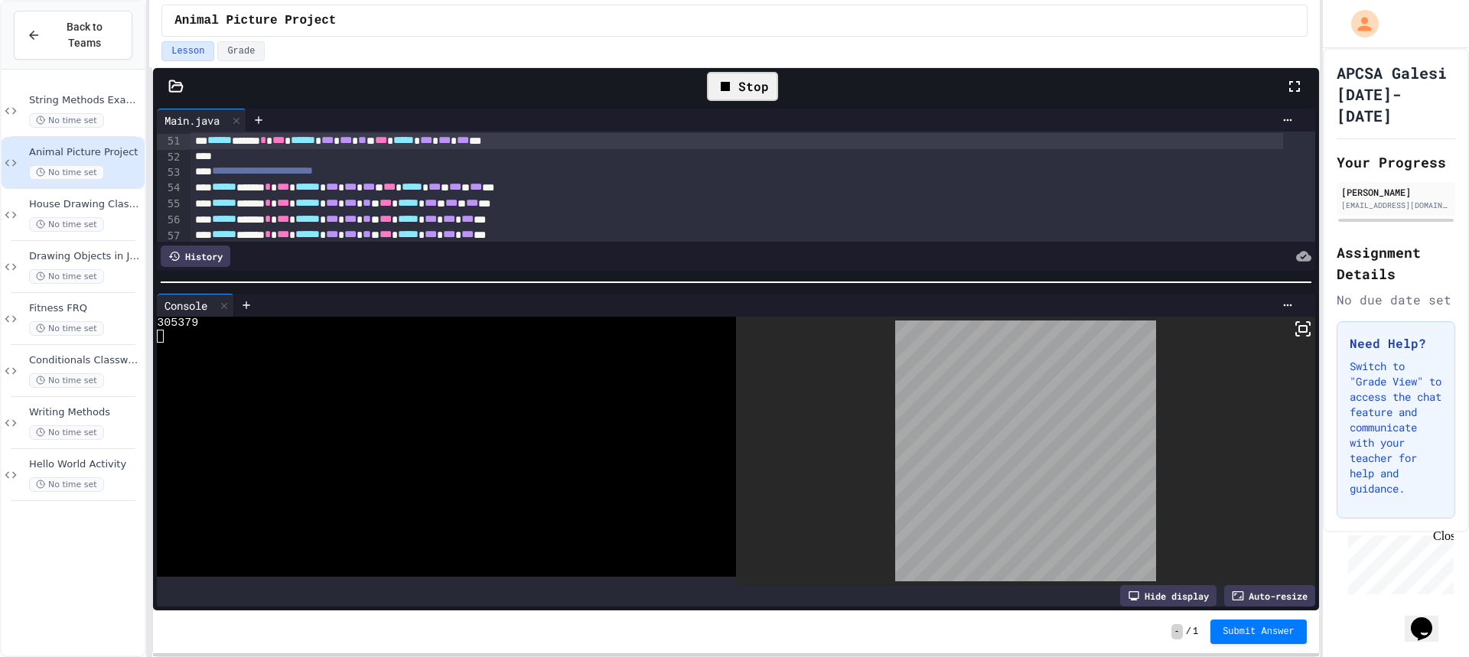
click at [718, 89] on icon at bounding box center [725, 86] width 18 height 18
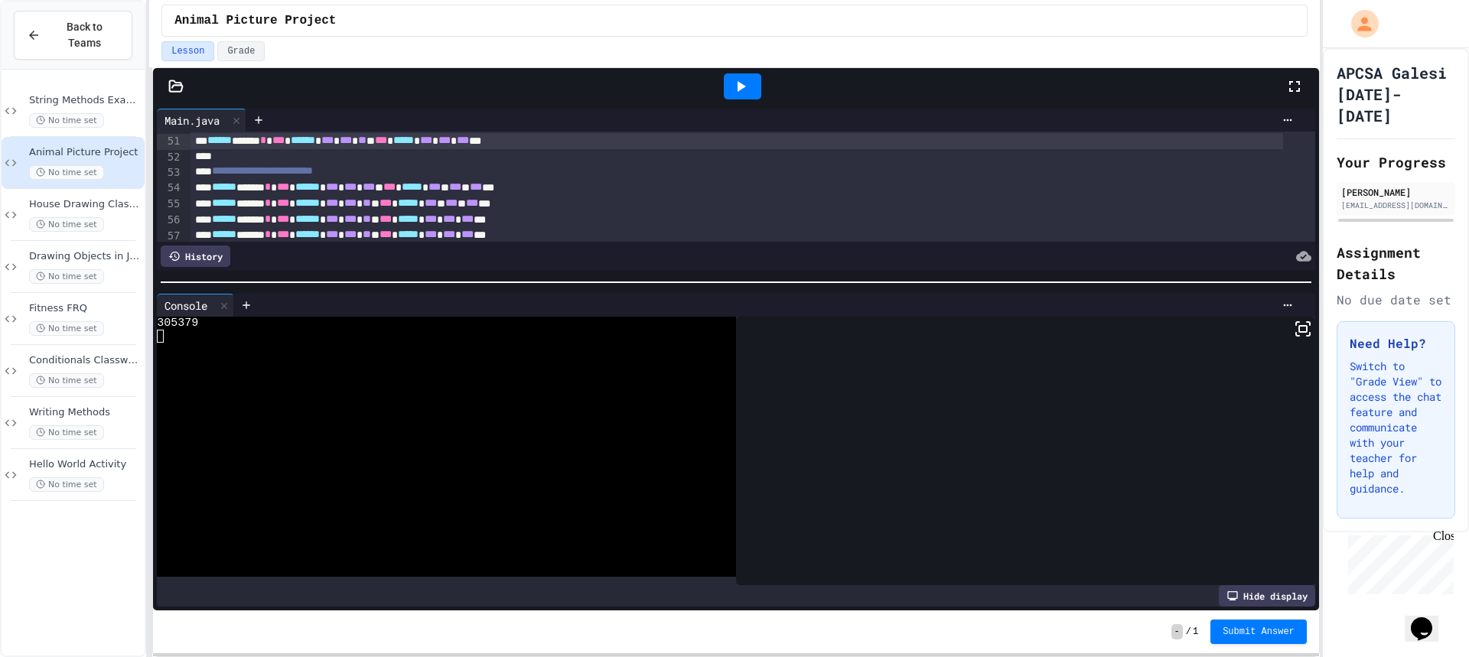
click at [730, 89] on div at bounding box center [742, 86] width 37 height 26
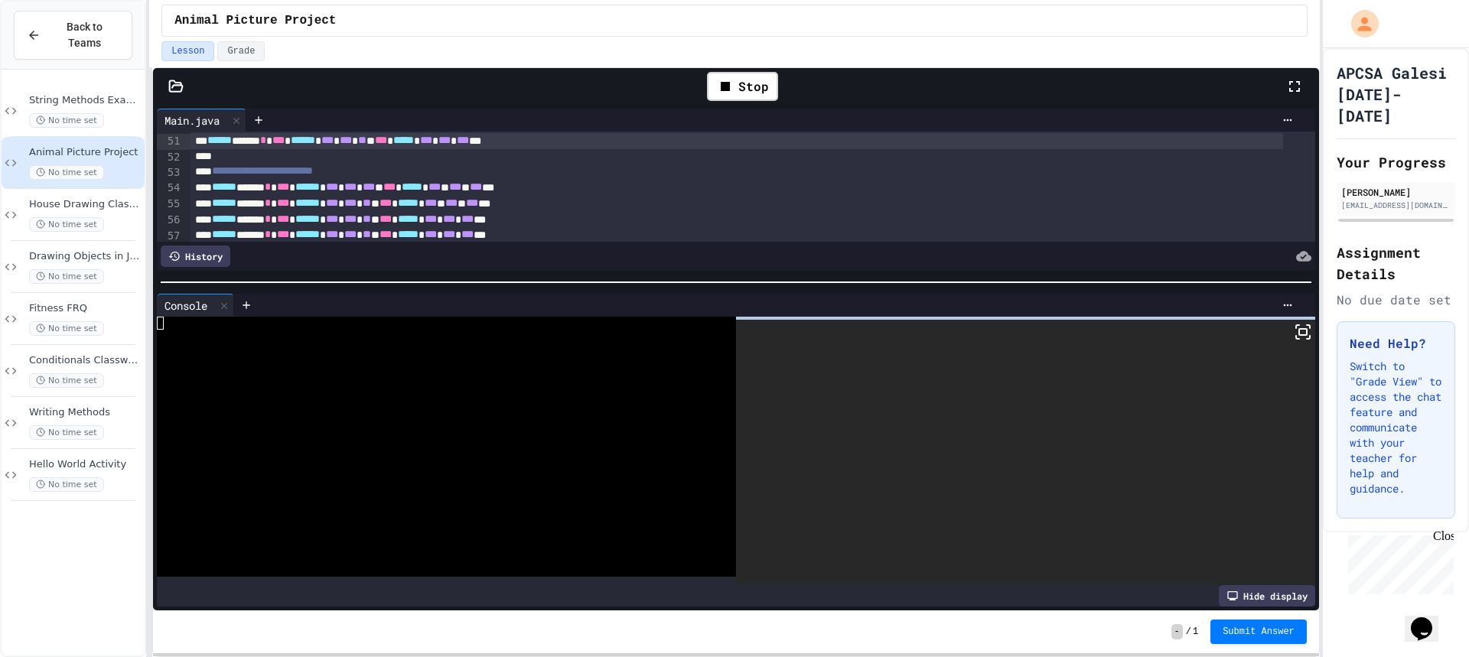
click at [1299, 334] on icon at bounding box center [1303, 332] width 18 height 18
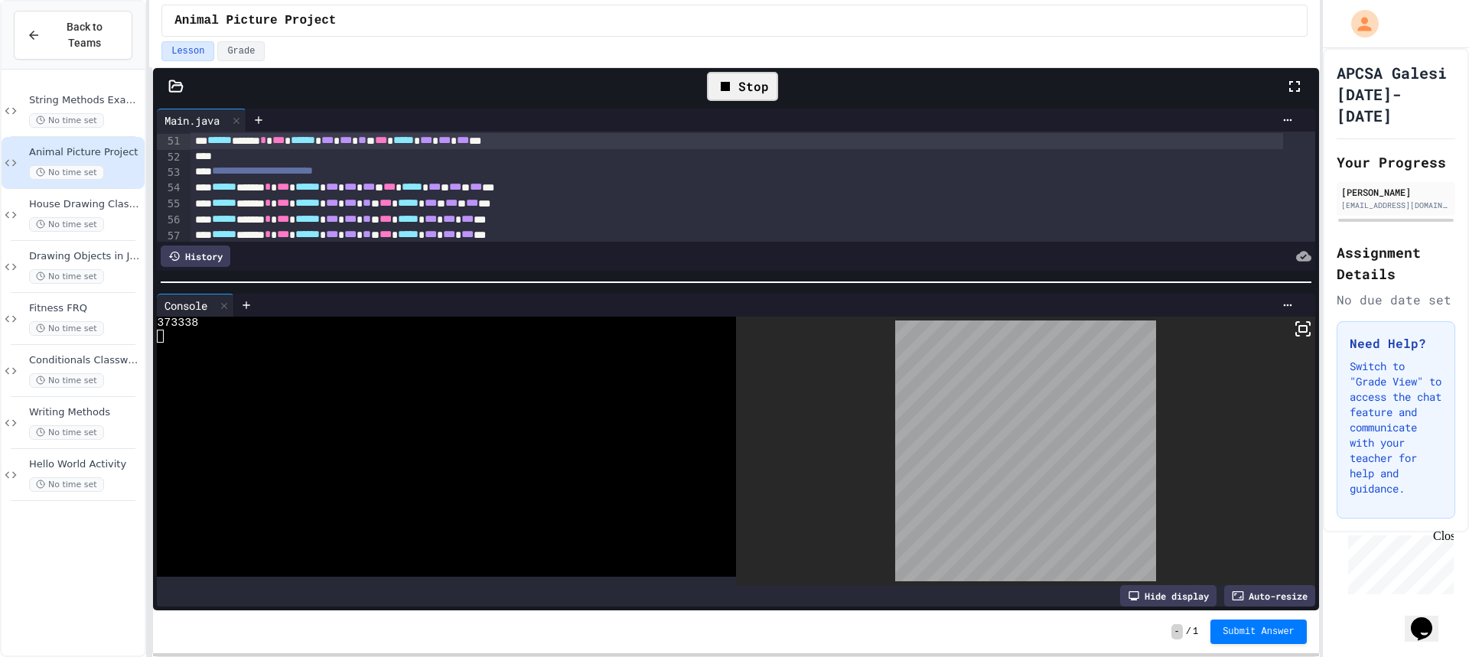
click at [735, 86] on div "Stop" at bounding box center [742, 86] width 71 height 29
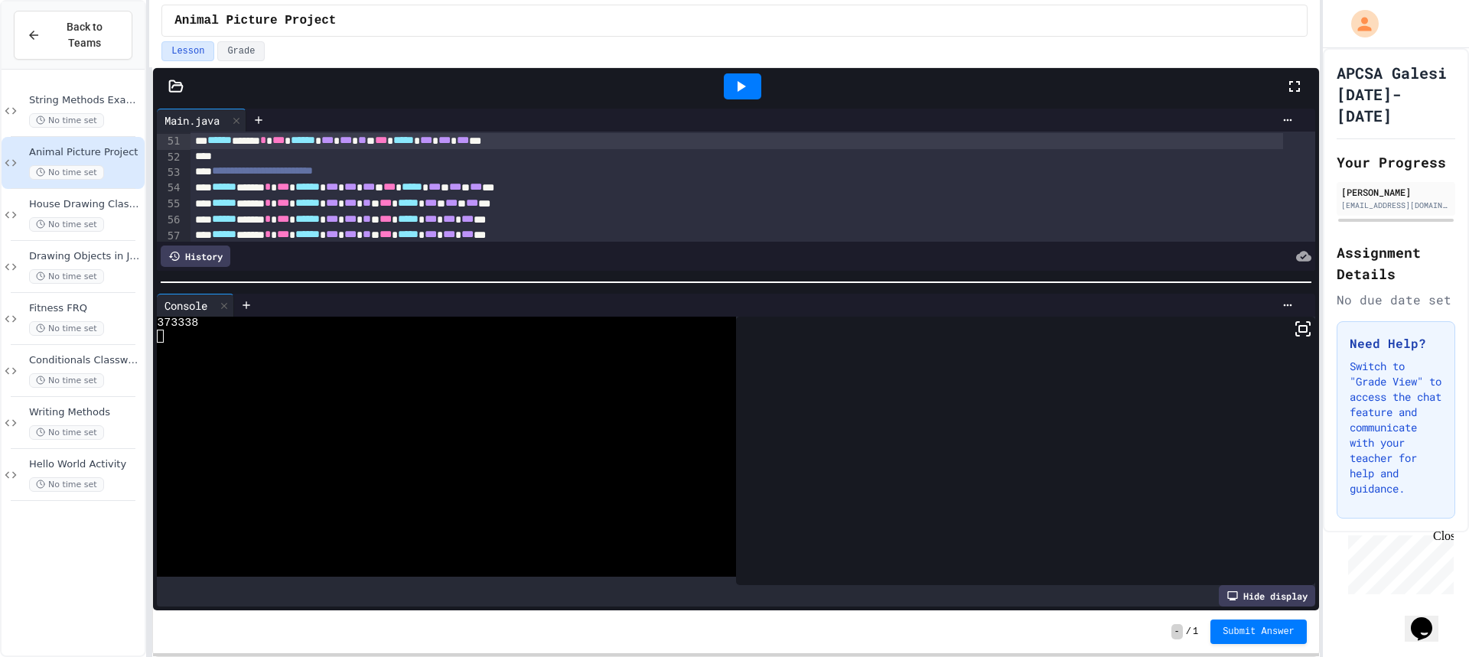
click at [739, 86] on icon at bounding box center [742, 86] width 8 height 11
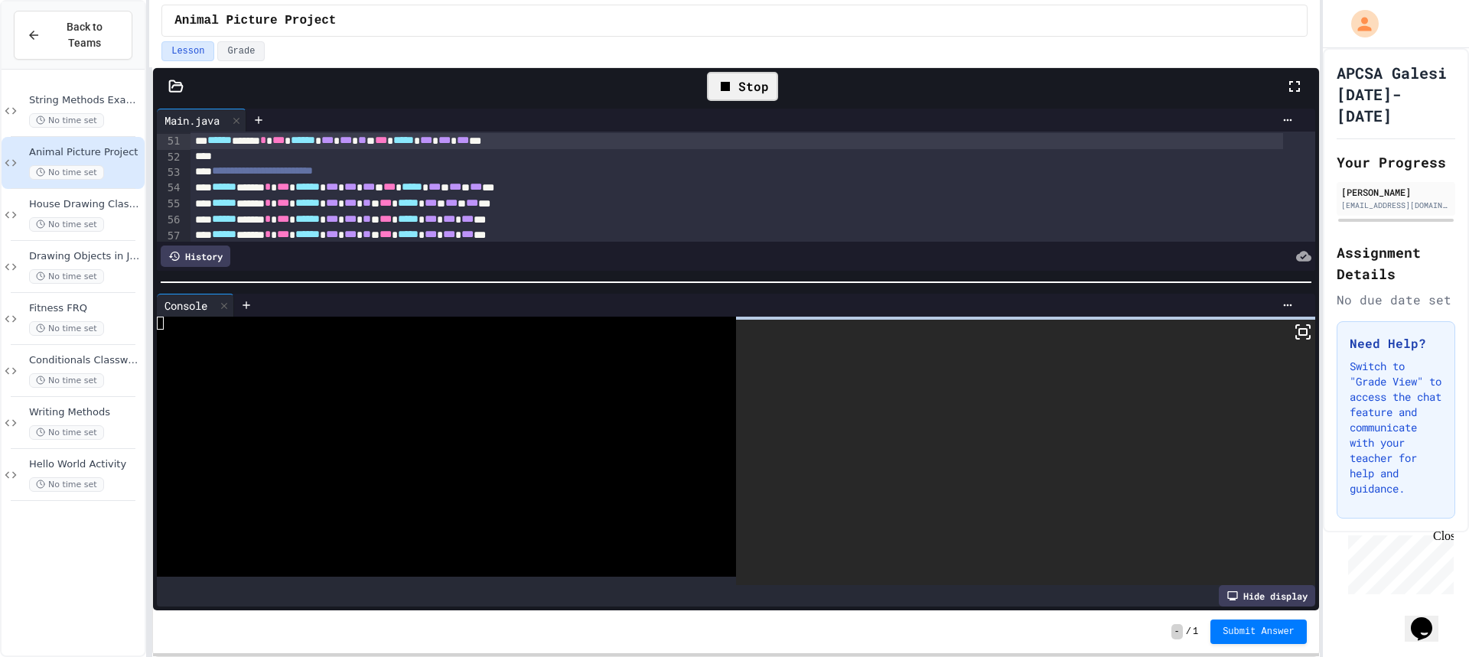
click at [1294, 331] on icon at bounding box center [1303, 332] width 18 height 18
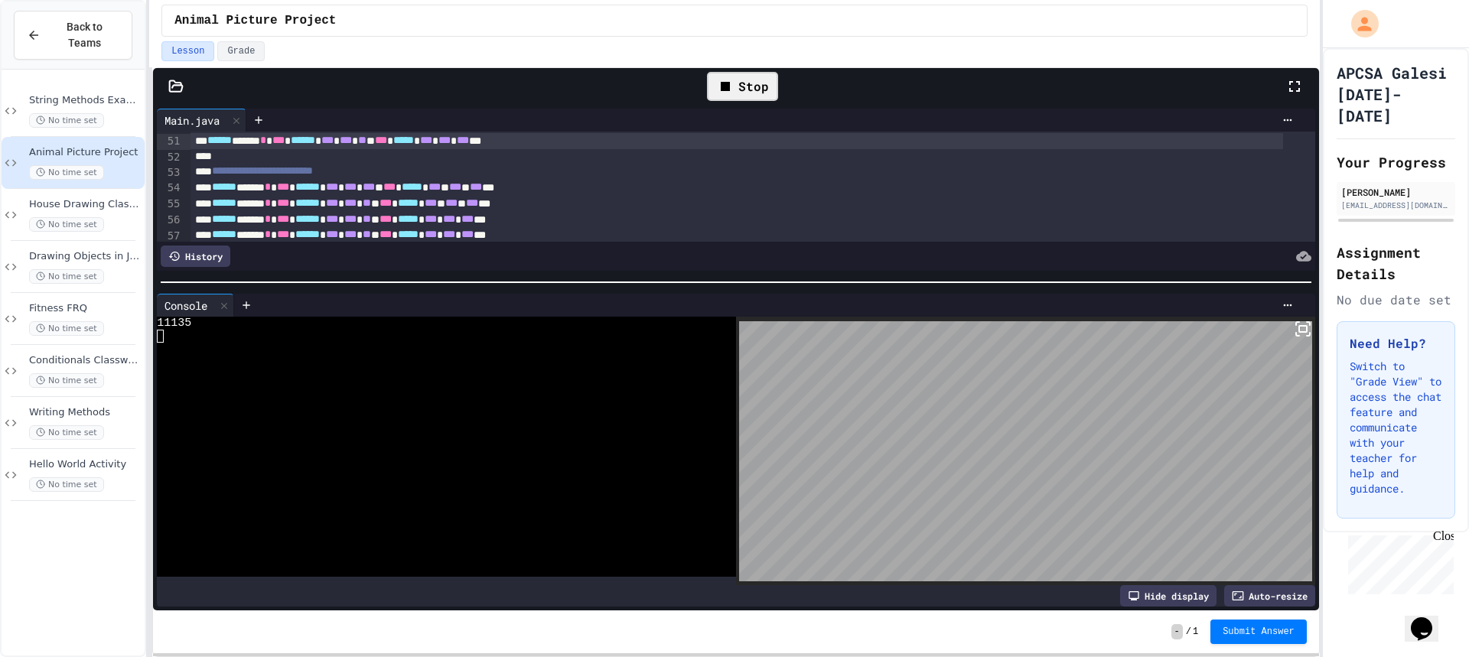
click at [759, 100] on div "Stop" at bounding box center [742, 86] width 71 height 29
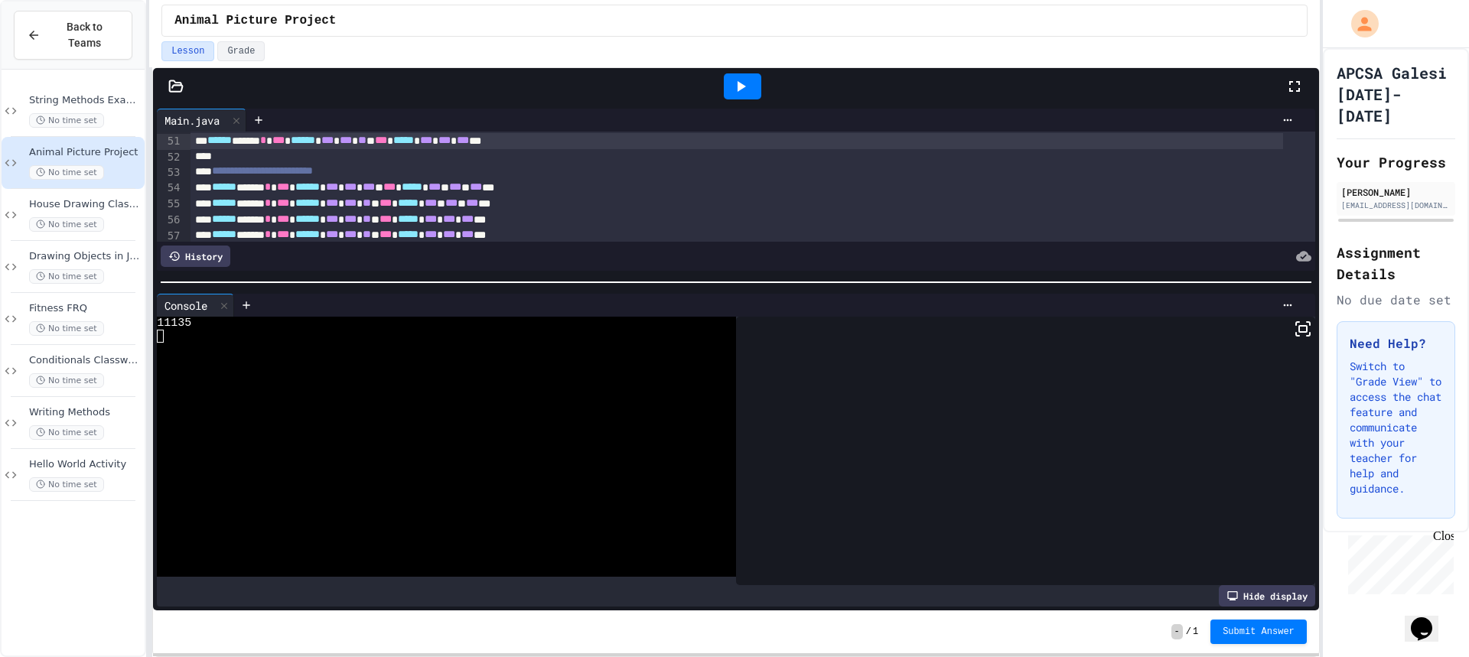
click at [755, 83] on div at bounding box center [742, 86] width 37 height 26
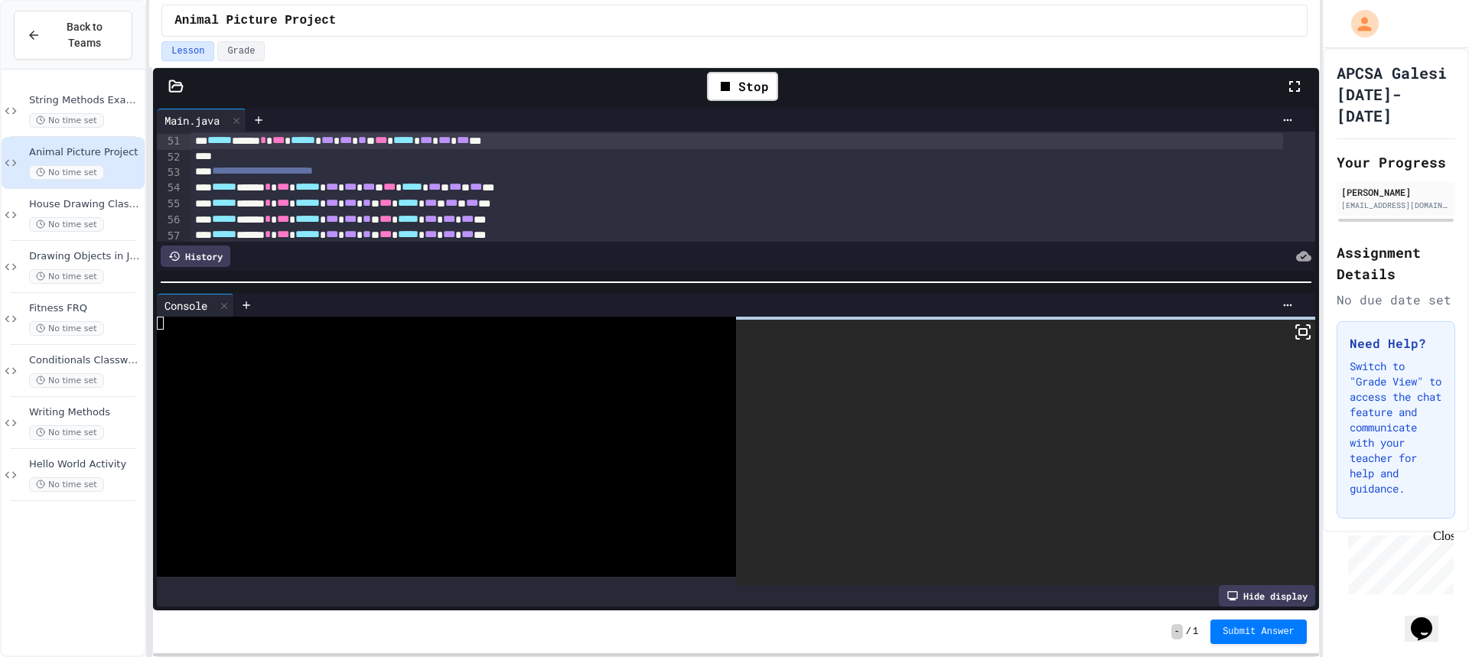
click at [1301, 334] on div at bounding box center [1025, 452] width 579 height 265
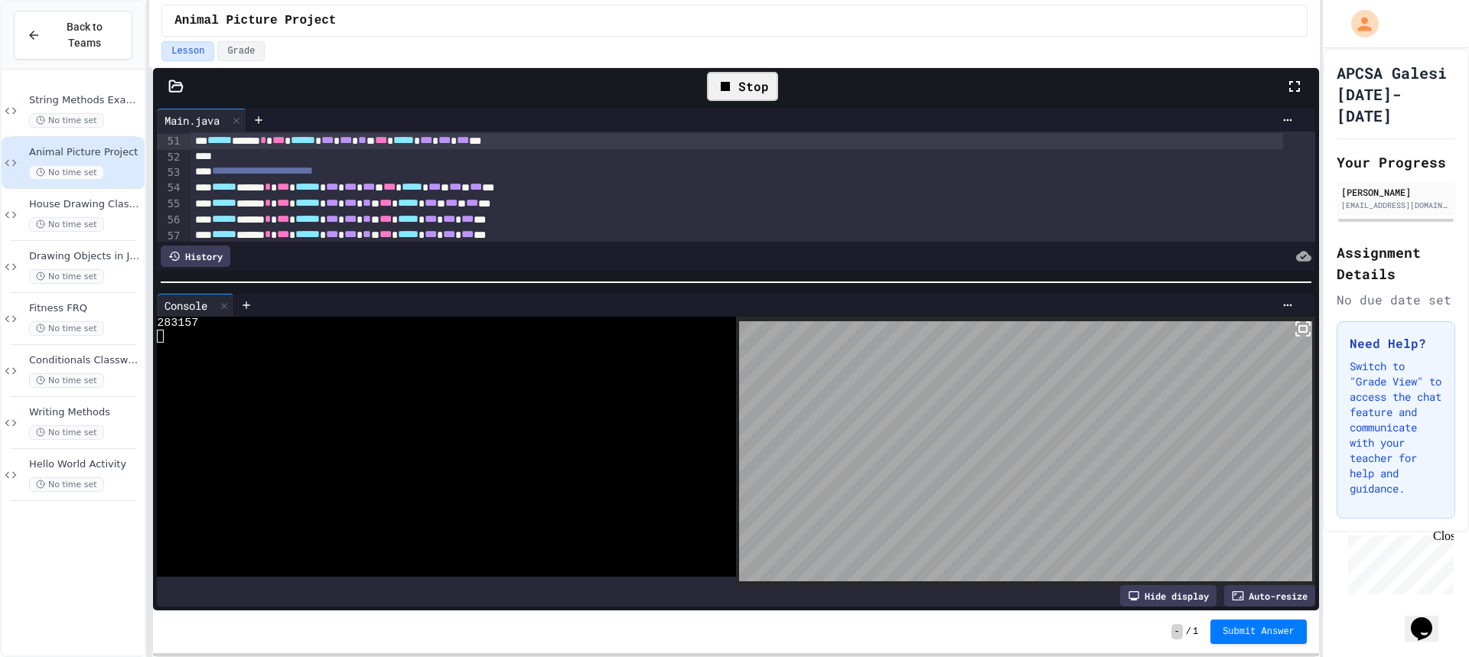
click at [753, 85] on div "Stop" at bounding box center [742, 86] width 71 height 29
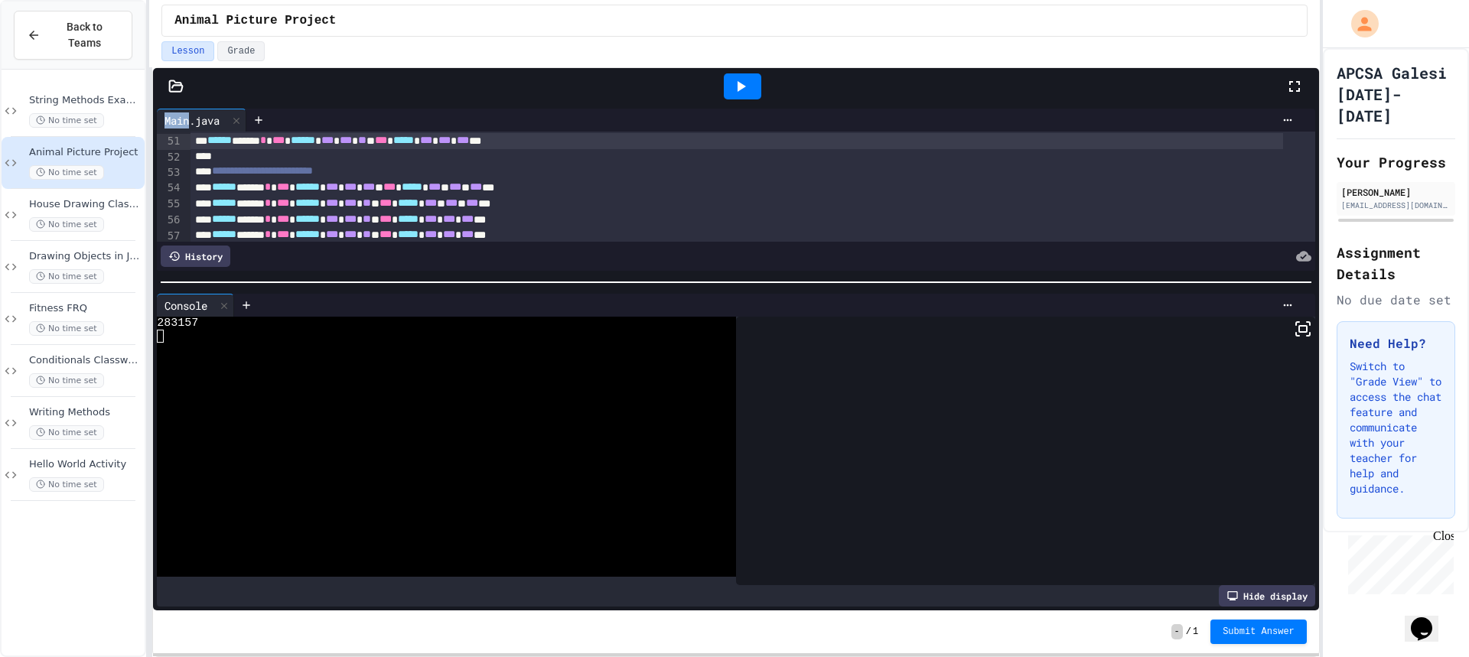
click at [754, 85] on div at bounding box center [742, 86] width 37 height 26
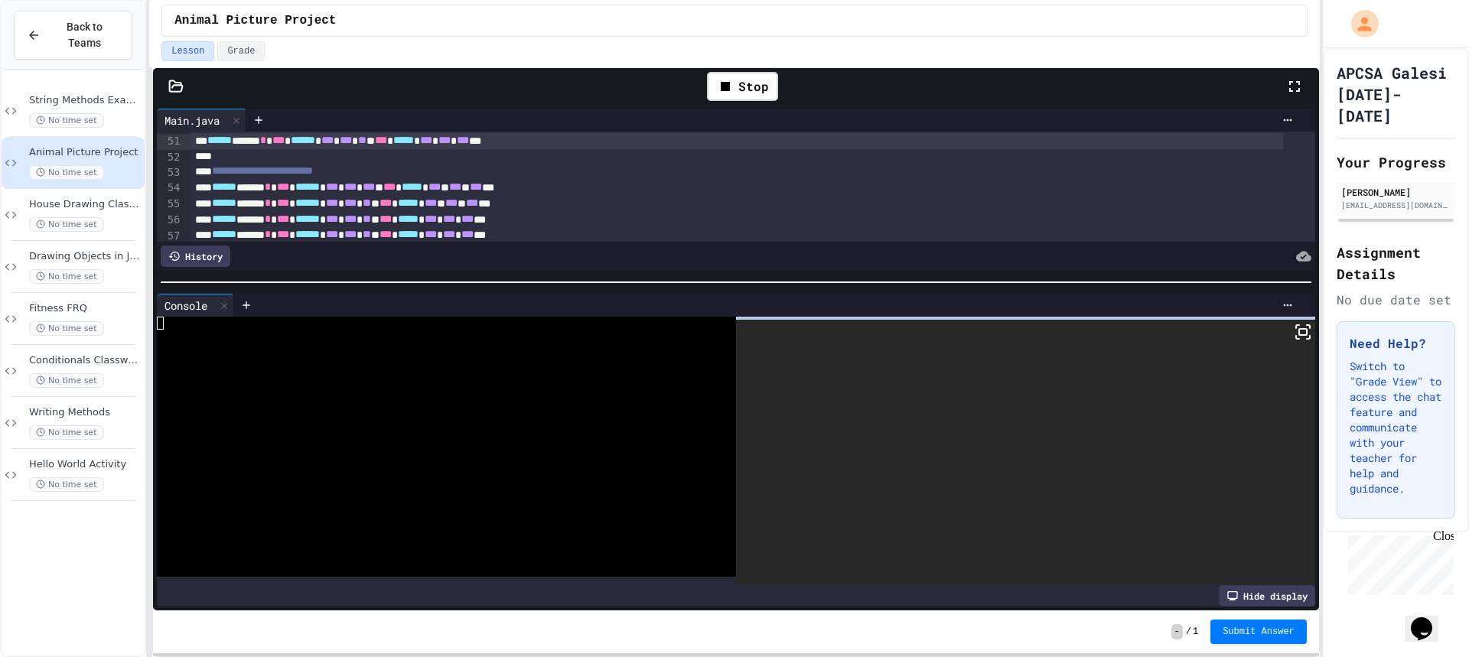
click at [1277, 327] on div at bounding box center [1025, 452] width 579 height 265
click at [1281, 331] on div at bounding box center [1025, 452] width 579 height 265
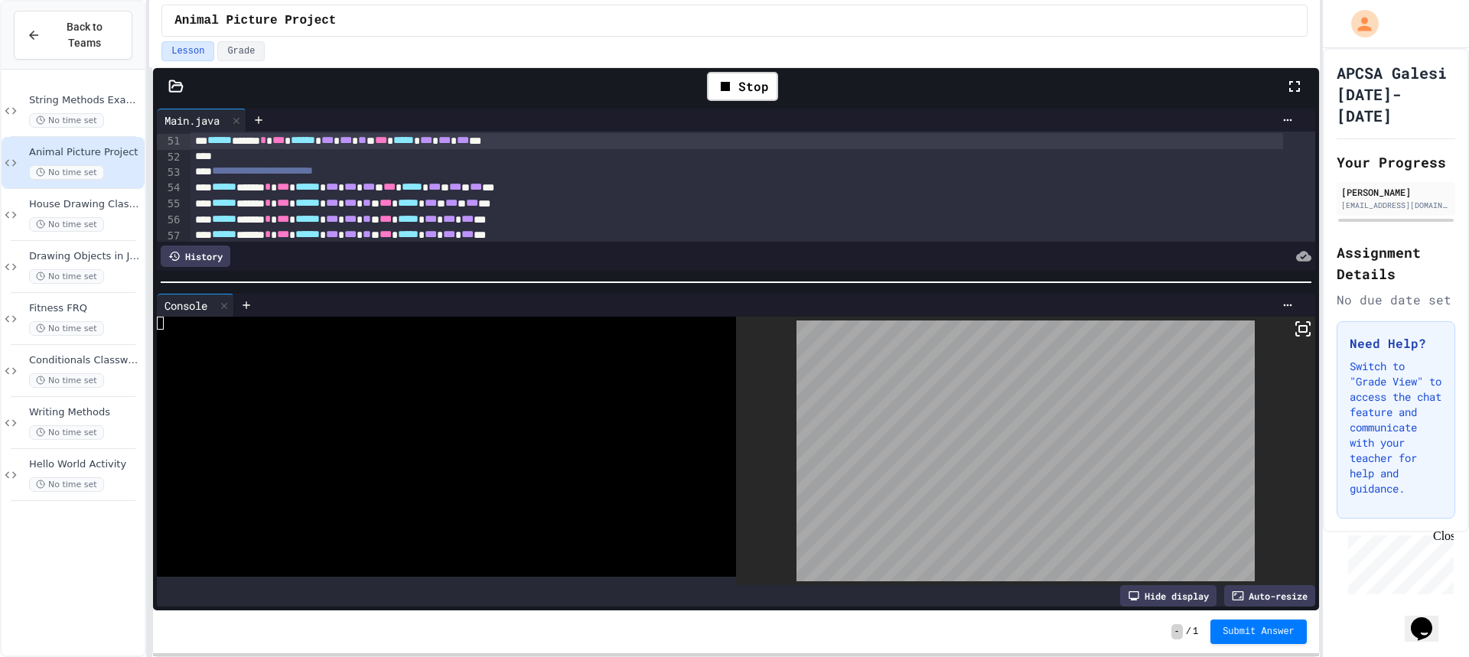
click at [1294, 331] on icon at bounding box center [1303, 329] width 18 height 18
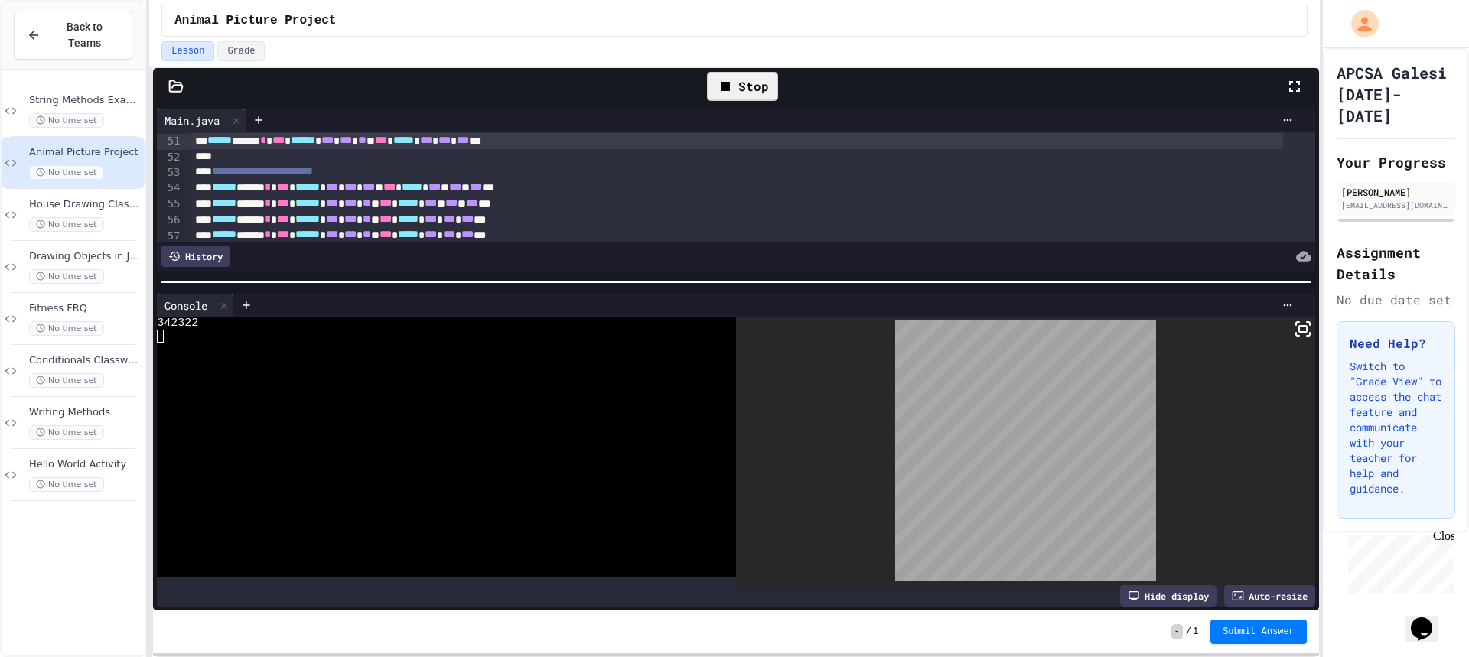
click at [728, 84] on icon at bounding box center [725, 86] width 9 height 9
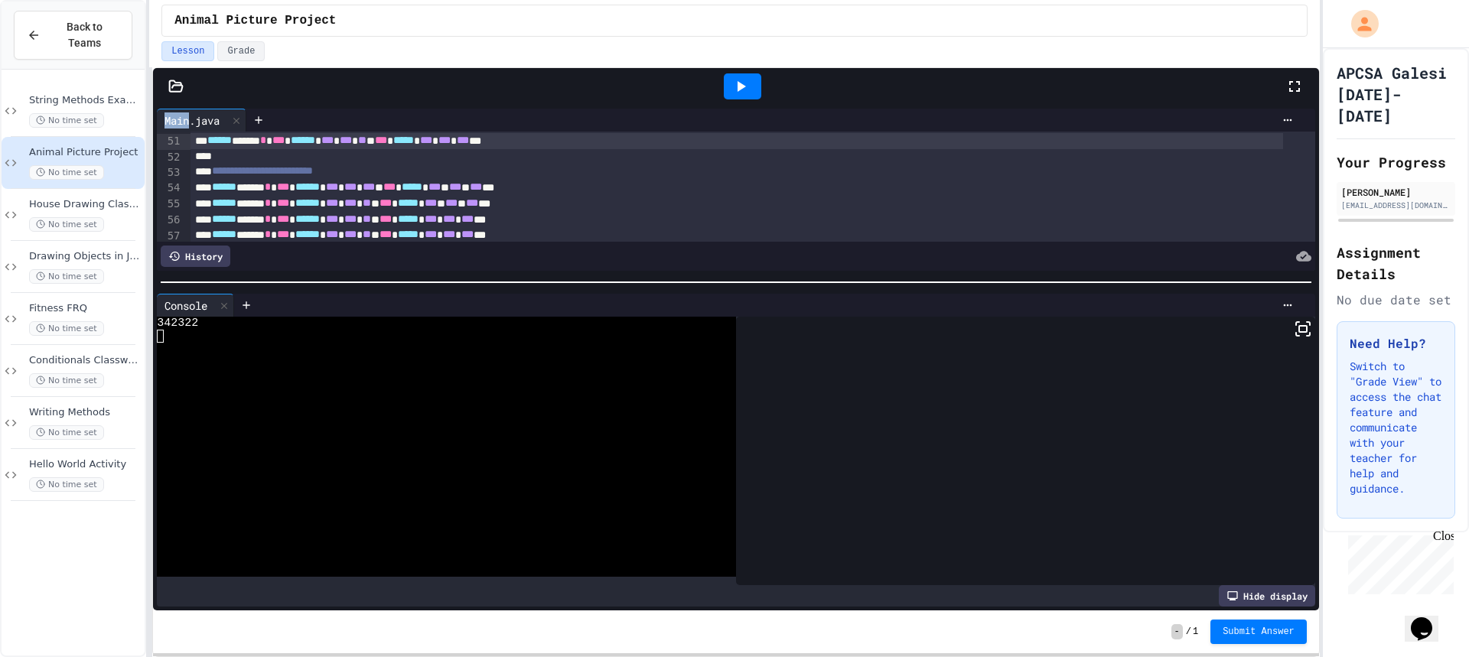
click at [728, 84] on div at bounding box center [742, 86] width 37 height 26
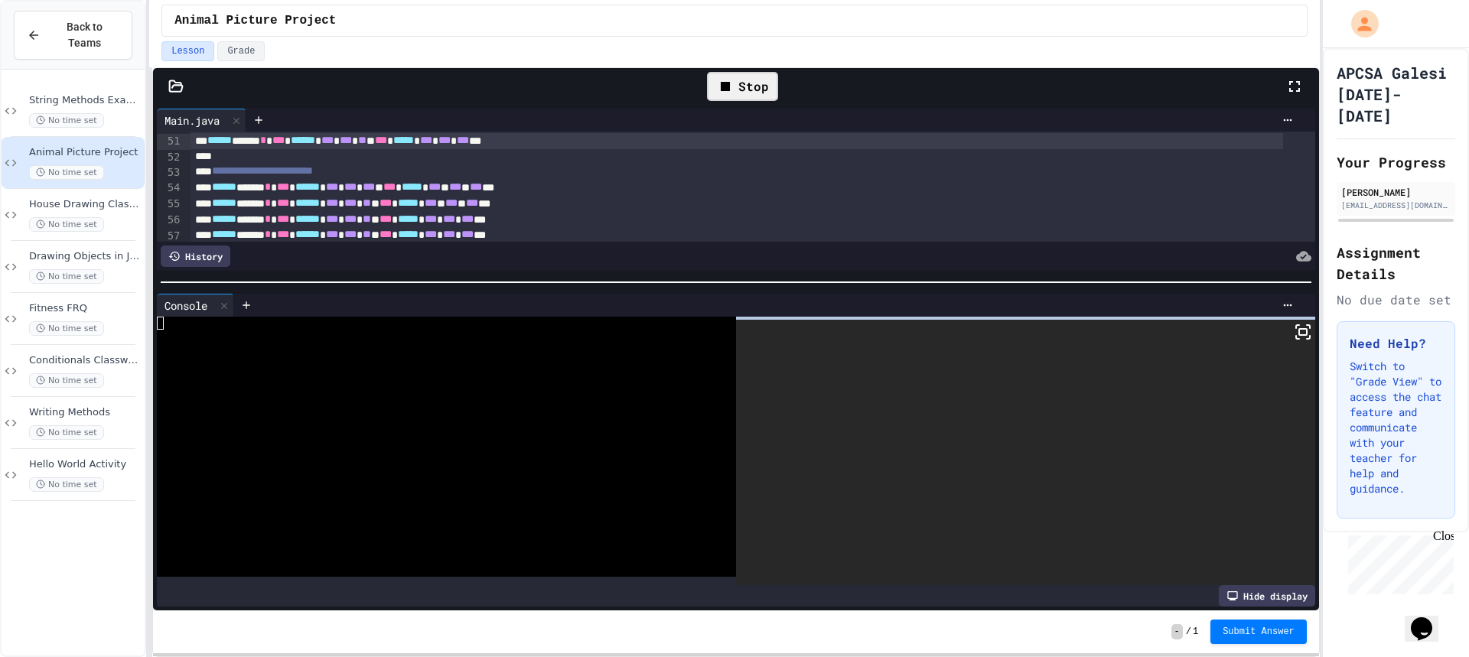
click at [1307, 336] on icon at bounding box center [1308, 337] width 3 height 3
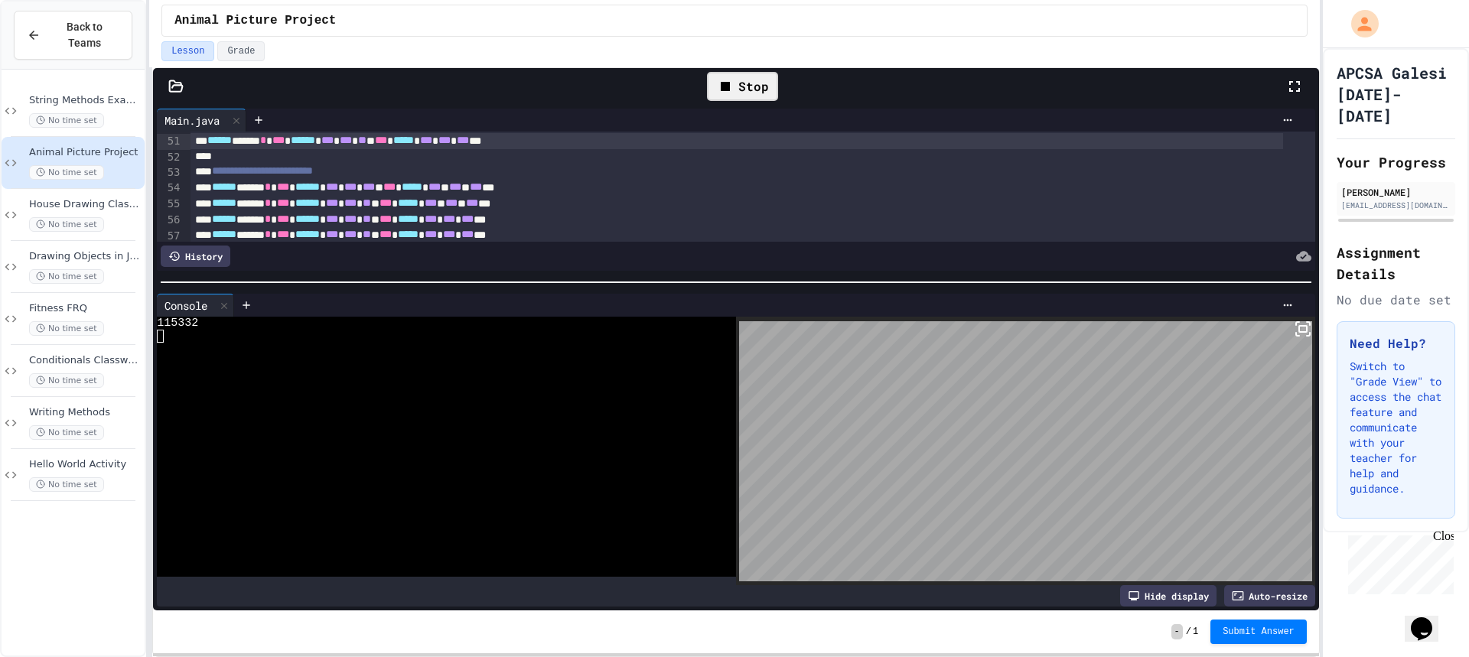
click at [726, 84] on icon at bounding box center [725, 86] width 9 height 9
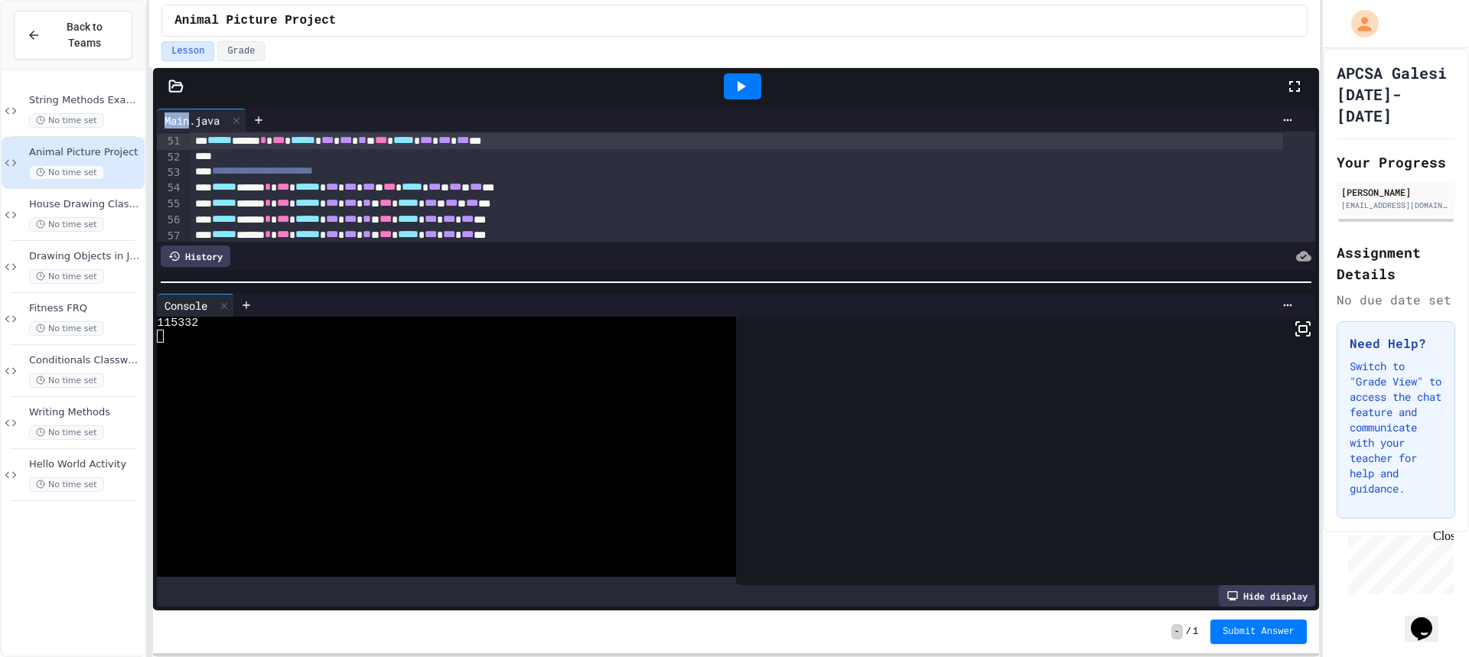
click at [731, 86] on div at bounding box center [742, 86] width 37 height 26
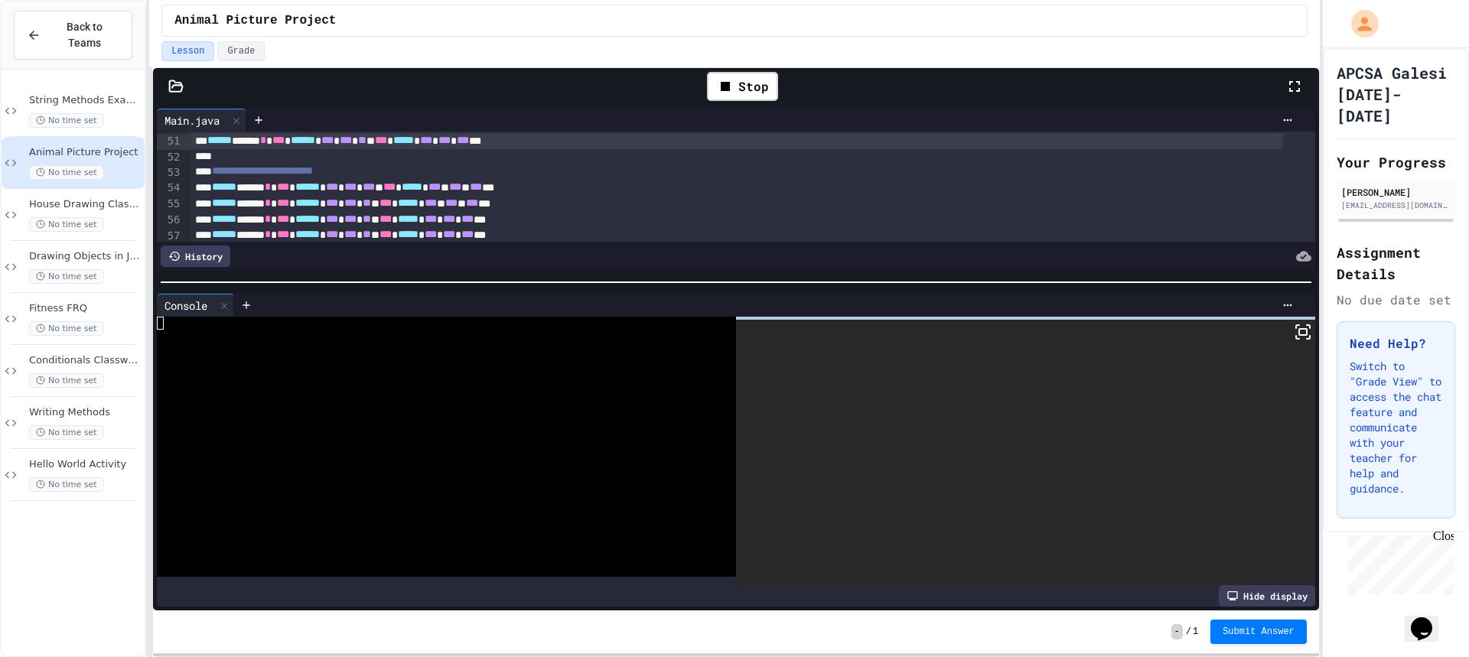
click at [1294, 330] on icon at bounding box center [1303, 332] width 18 height 18
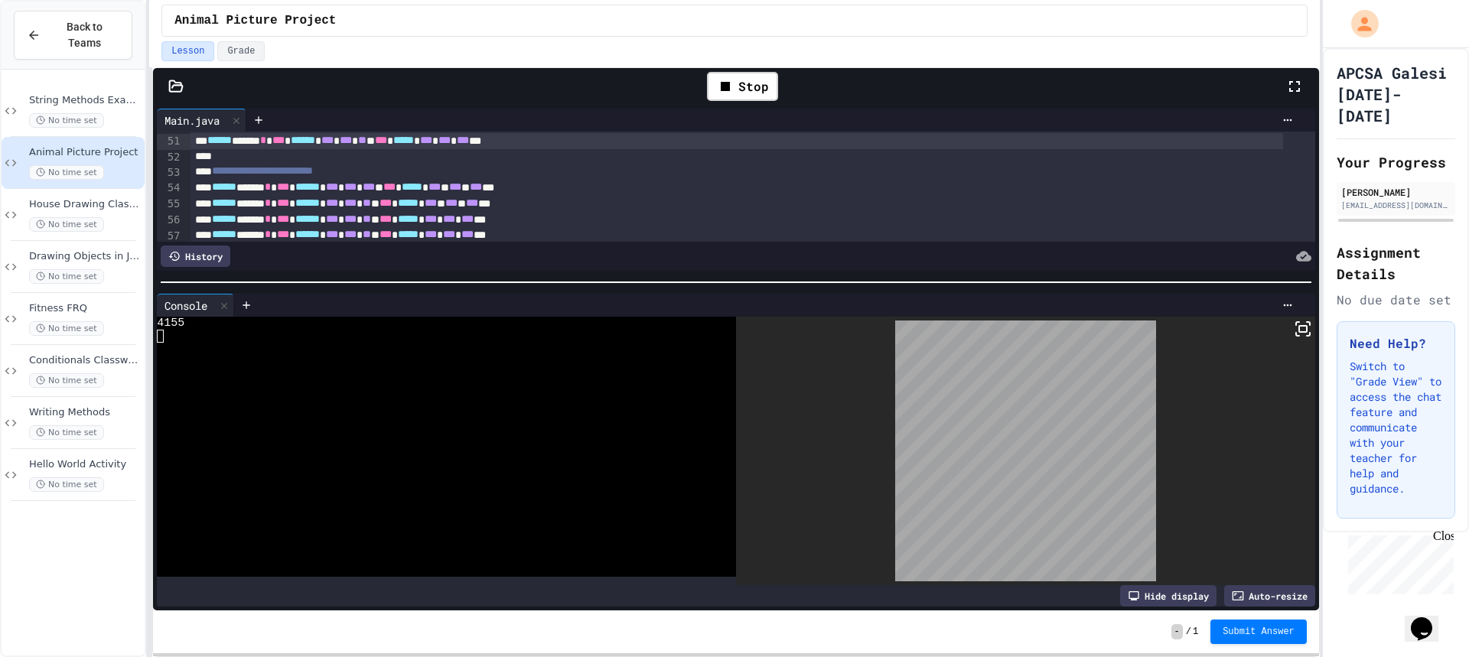
click at [746, 109] on div at bounding box center [772, 120] width 1053 height 23
click at [747, 86] on div "Stop" at bounding box center [742, 86] width 71 height 29
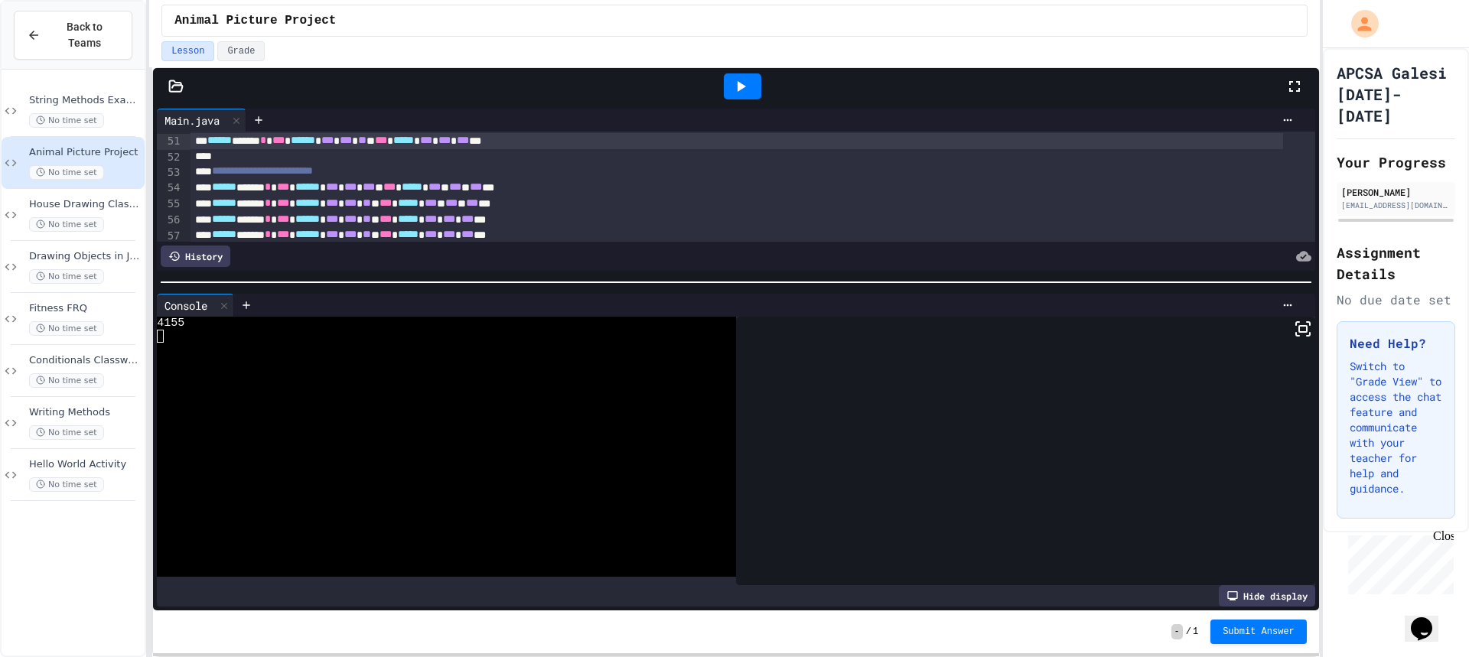
click at [747, 86] on icon at bounding box center [740, 86] width 18 height 18
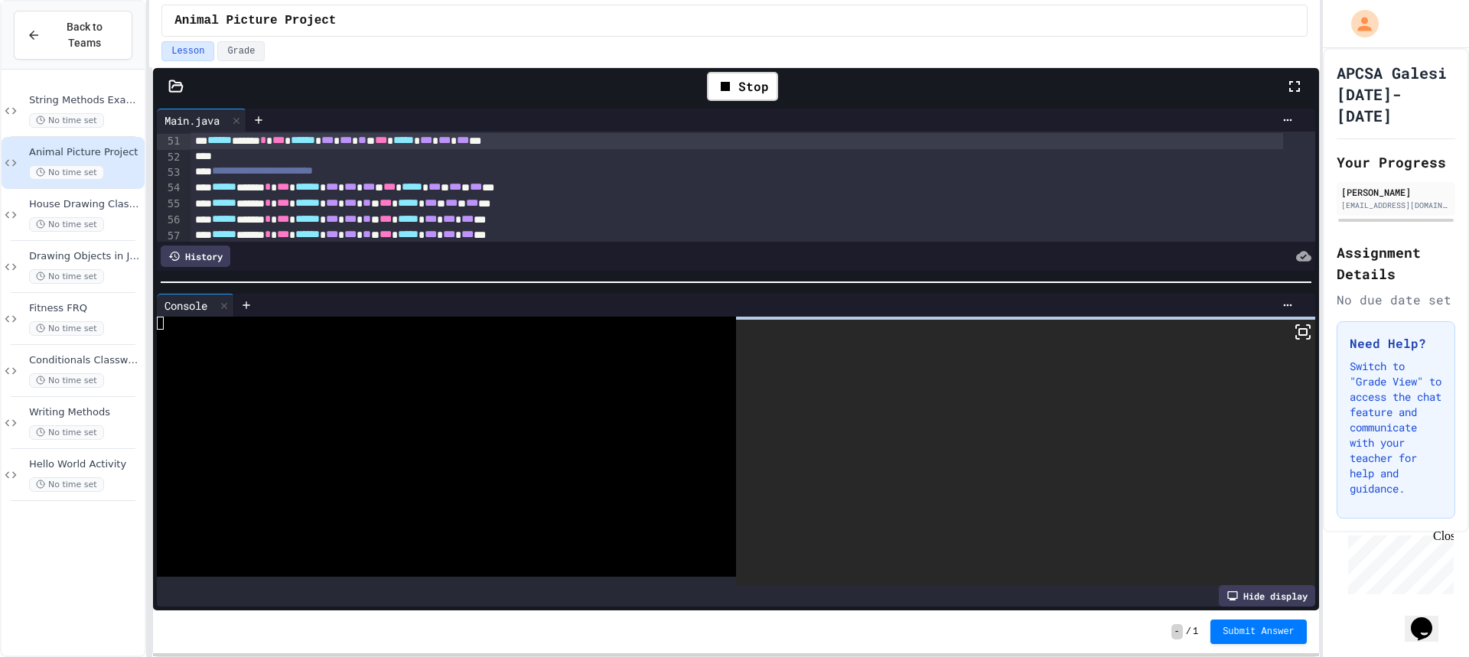
click at [1299, 329] on rect at bounding box center [1303, 332] width 8 height 6
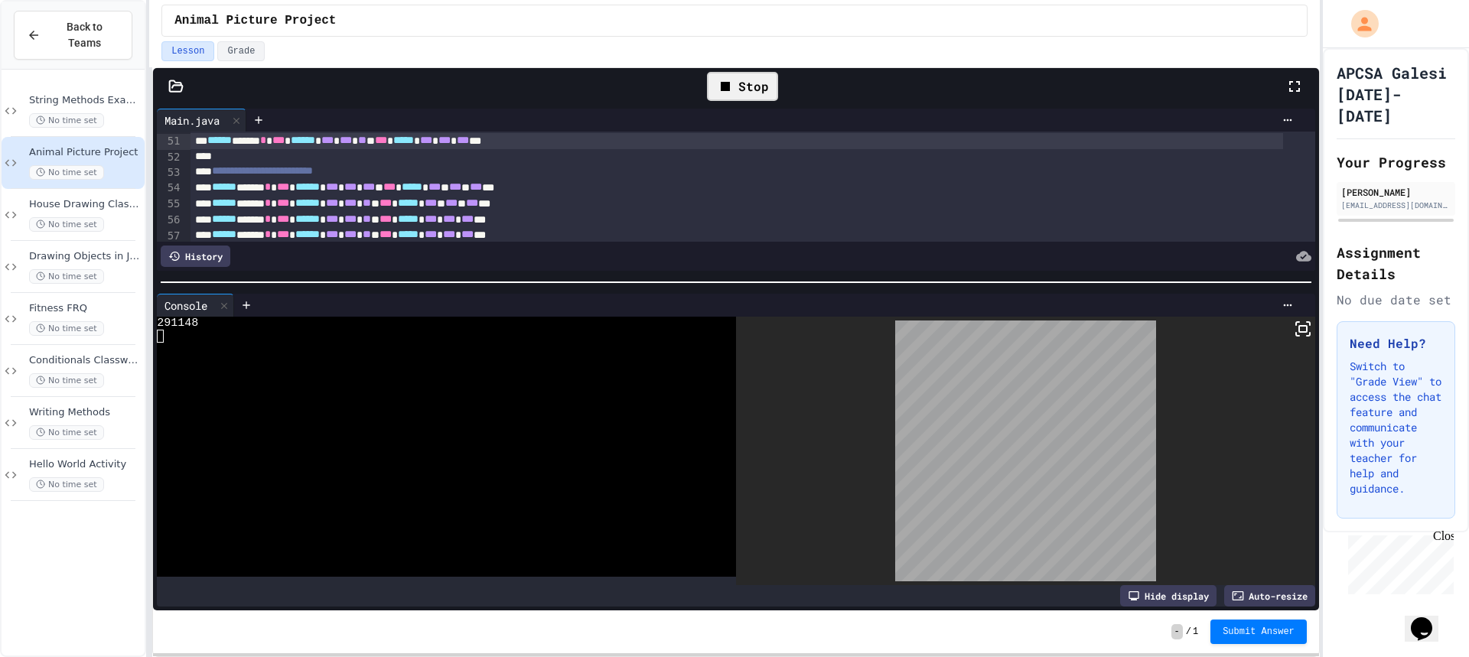
click at [739, 77] on div "Stop" at bounding box center [742, 86] width 71 height 29
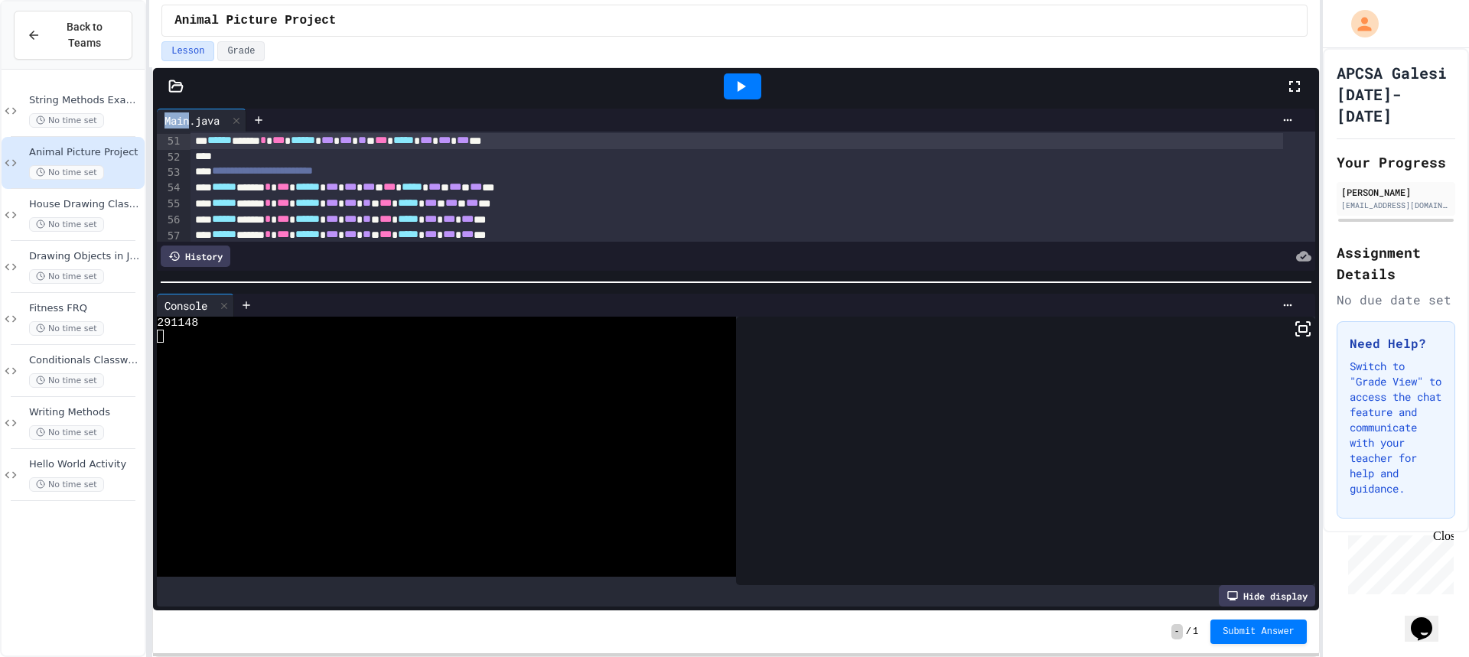
click at [739, 77] on div at bounding box center [742, 86] width 37 height 26
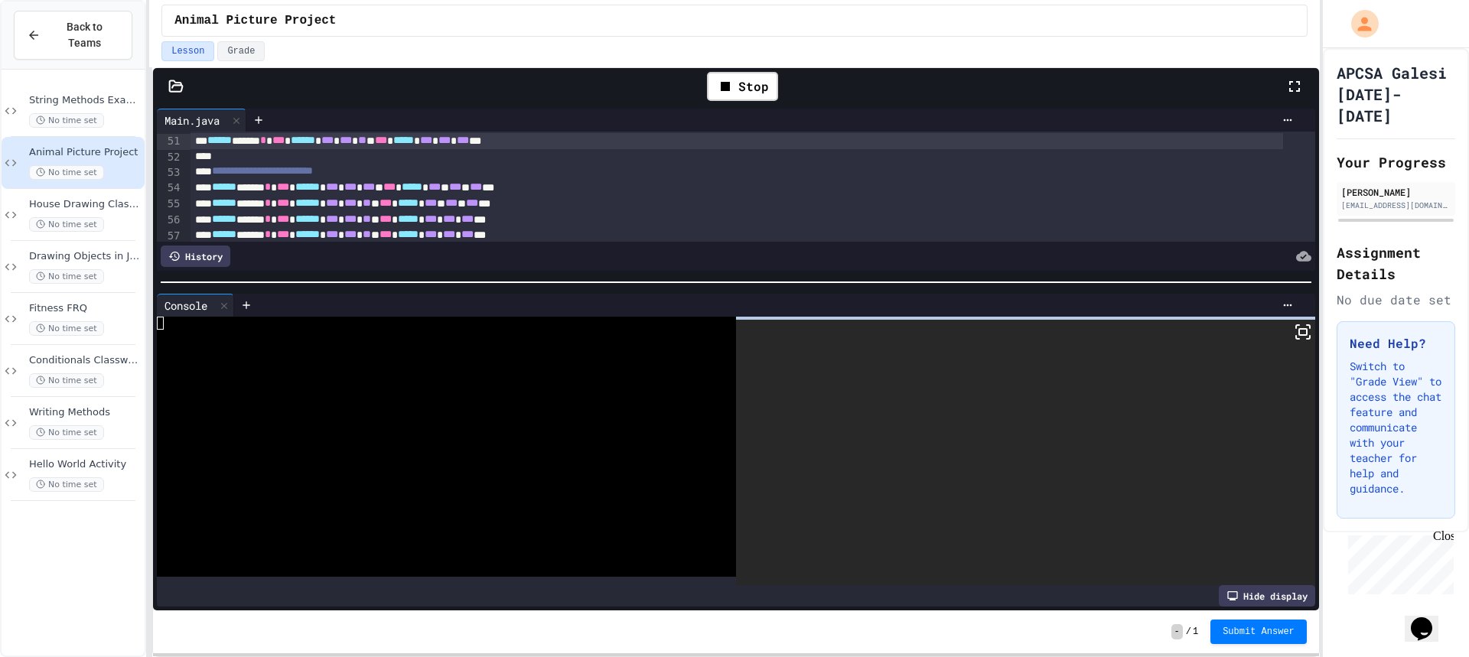
click at [1299, 332] on rect at bounding box center [1303, 332] width 8 height 6
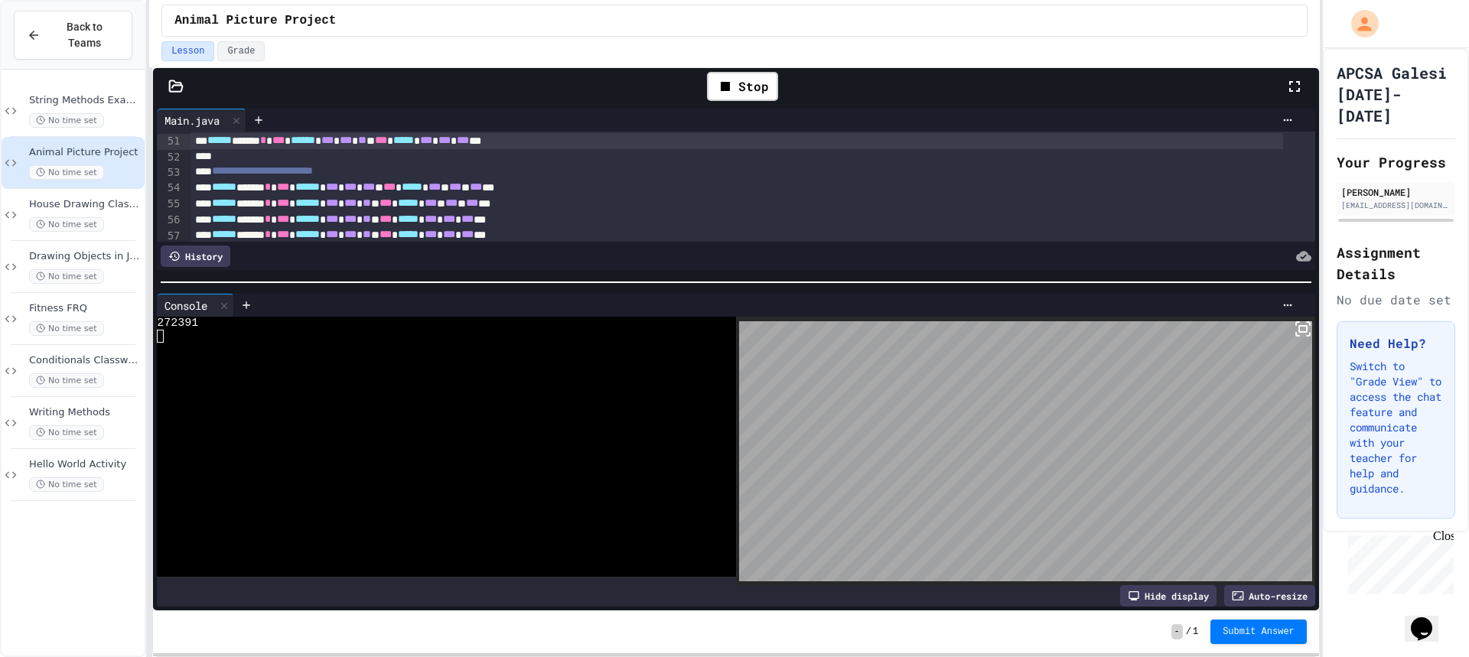
click at [1257, 585] on div "Auto-resize" at bounding box center [1269, 595] width 91 height 21
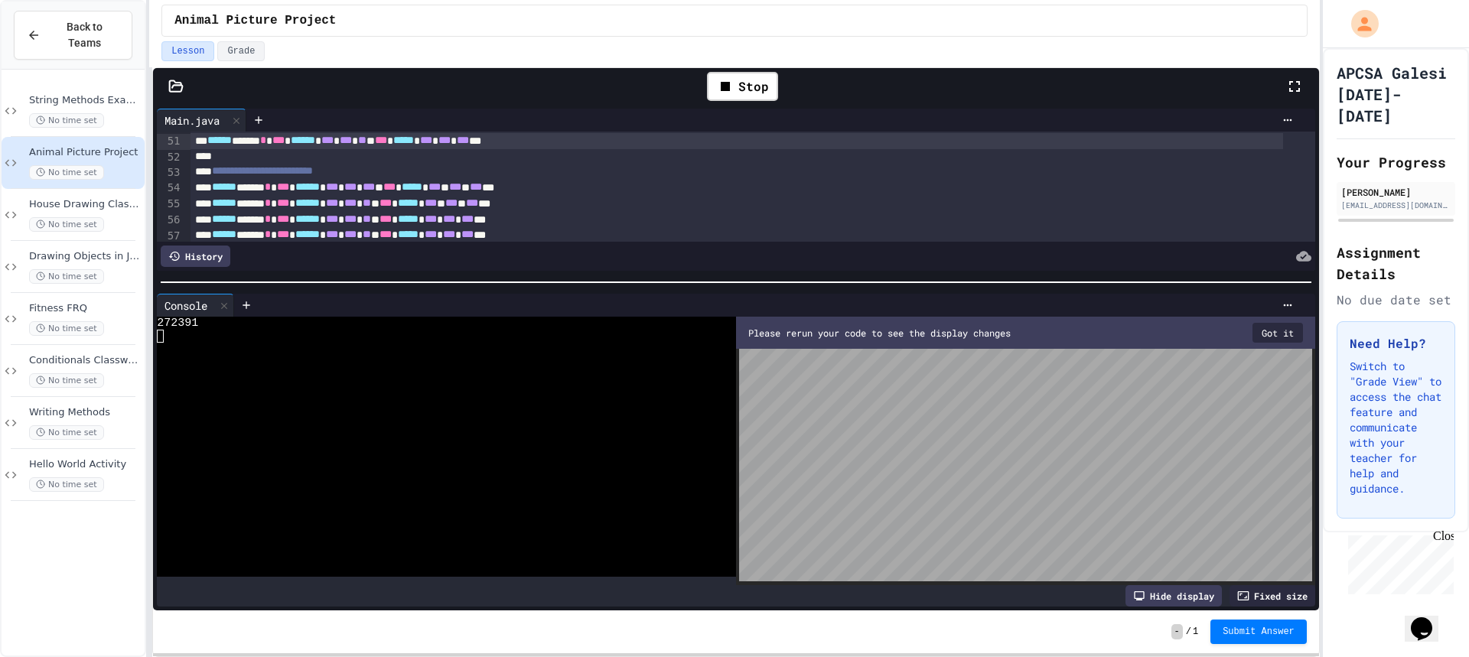
click at [1277, 333] on button "Got it" at bounding box center [1277, 333] width 50 height 20
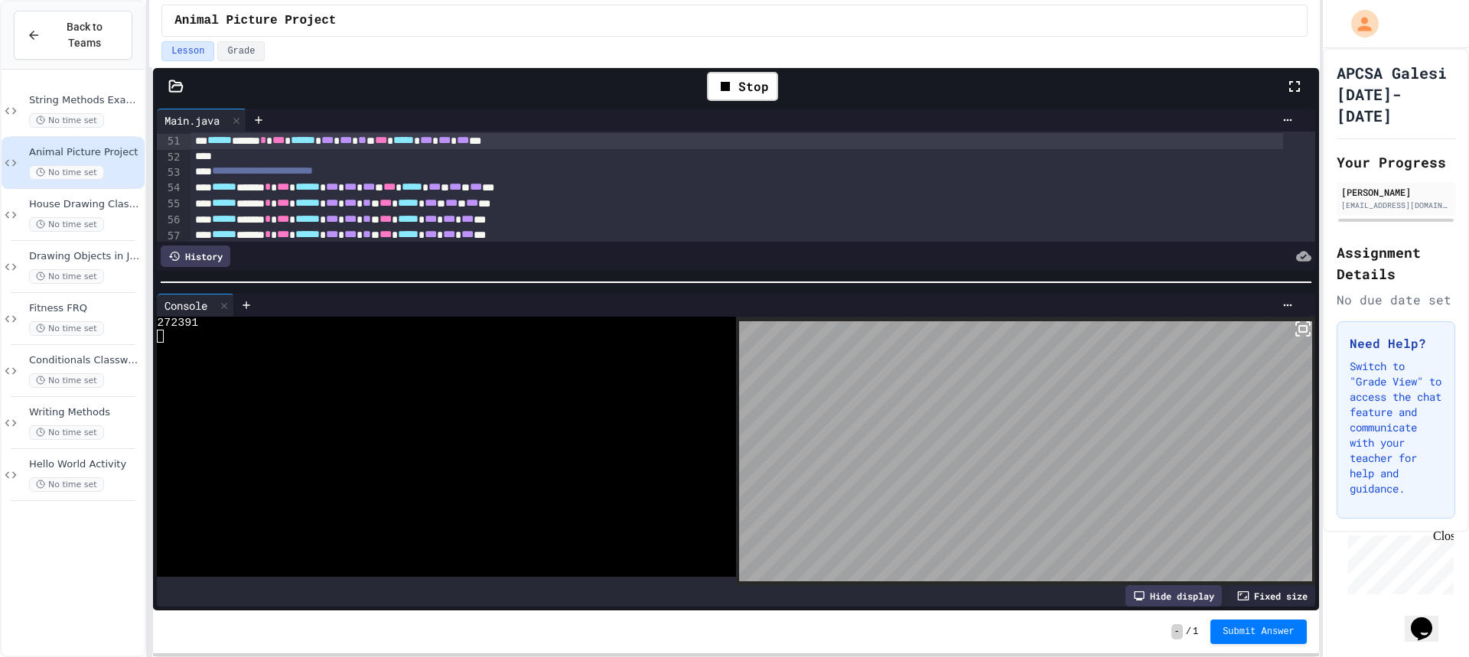
click at [1294, 320] on icon at bounding box center [1303, 329] width 18 height 18
click at [1300, 325] on body "**********" at bounding box center [734, 328] width 1469 height 657
click at [757, 73] on div "Stop" at bounding box center [742, 86] width 71 height 29
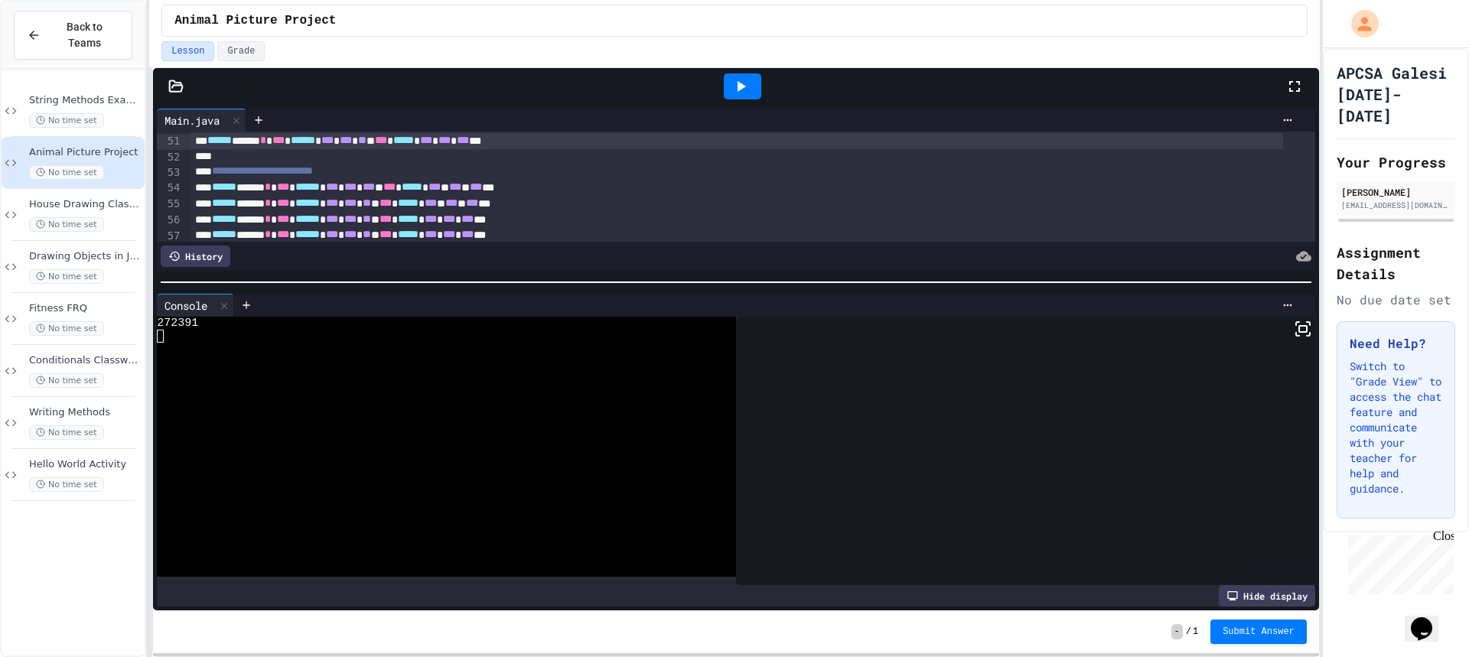
click at [757, 82] on div at bounding box center [742, 86] width 37 height 26
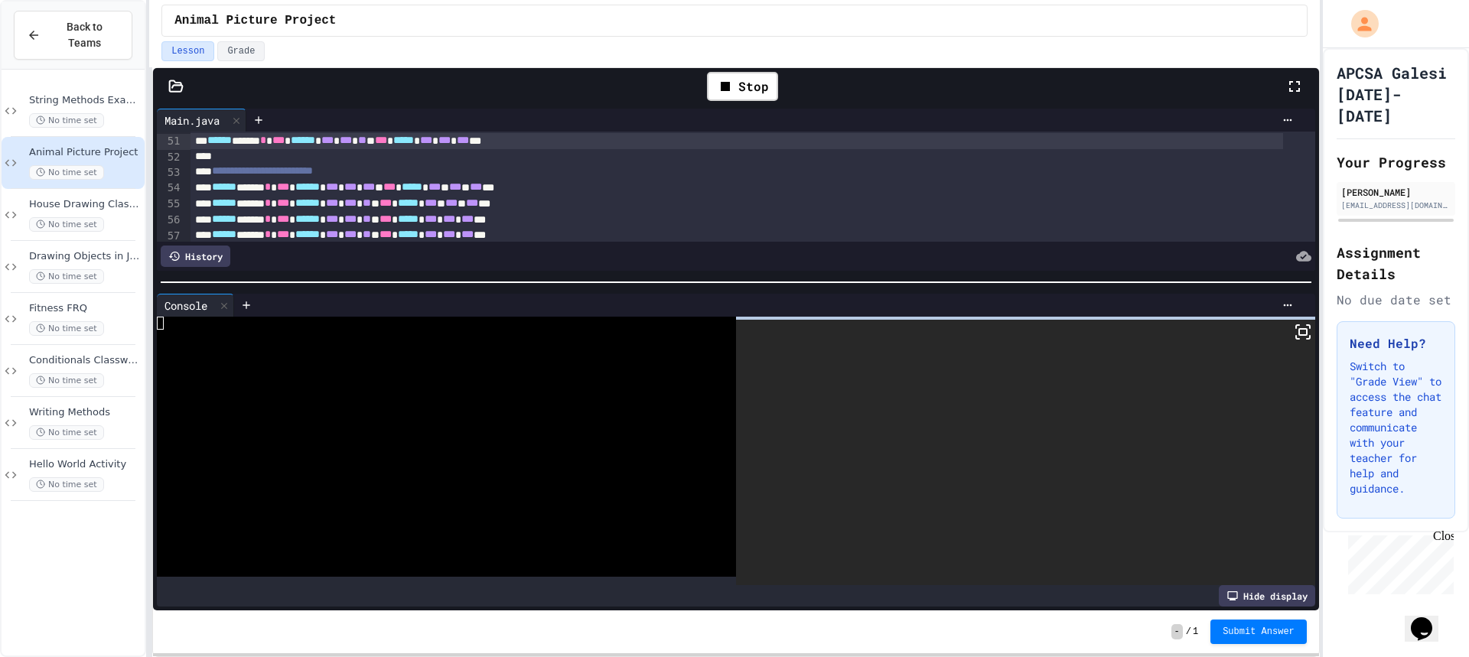
click at [1296, 337] on div at bounding box center [1025, 452] width 579 height 265
click at [1294, 334] on icon at bounding box center [1303, 332] width 18 height 18
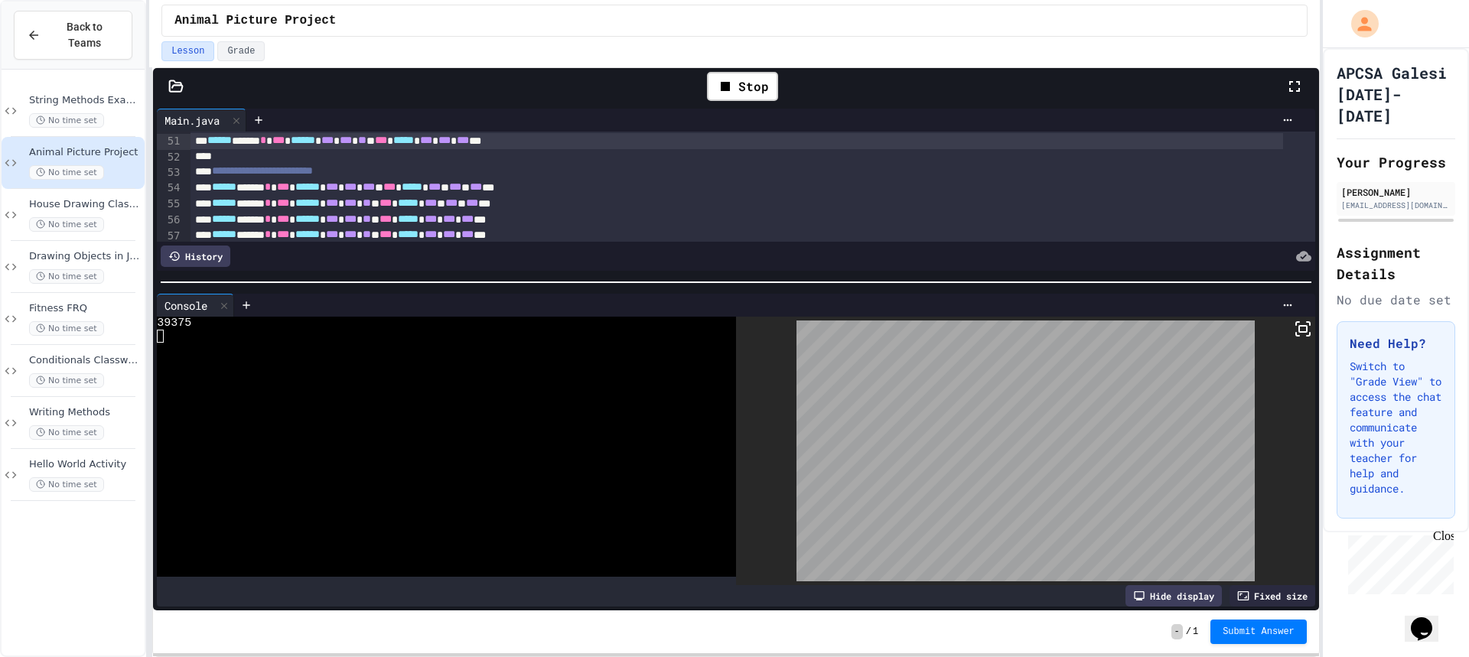
click at [761, 102] on div "Stop" at bounding box center [742, 86] width 86 height 44
click at [756, 95] on div "Stop" at bounding box center [742, 86] width 71 height 29
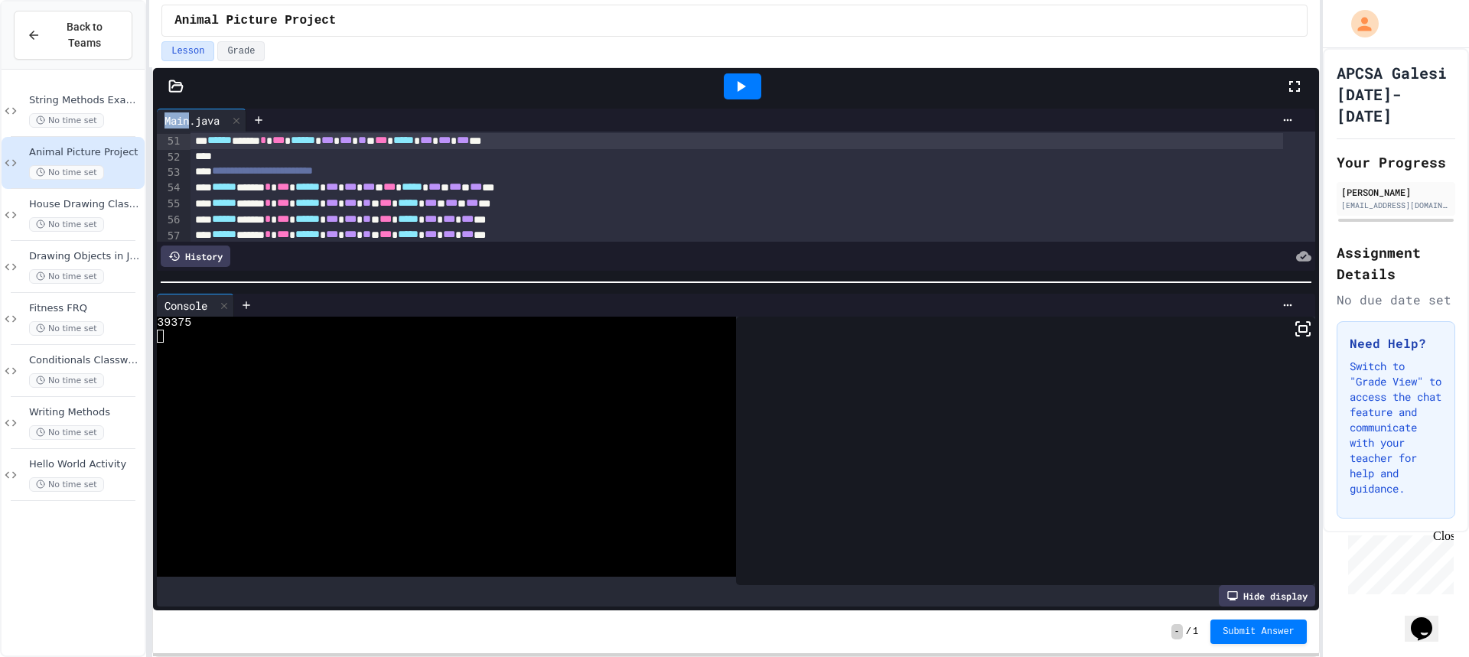
click at [756, 95] on div at bounding box center [742, 86] width 37 height 26
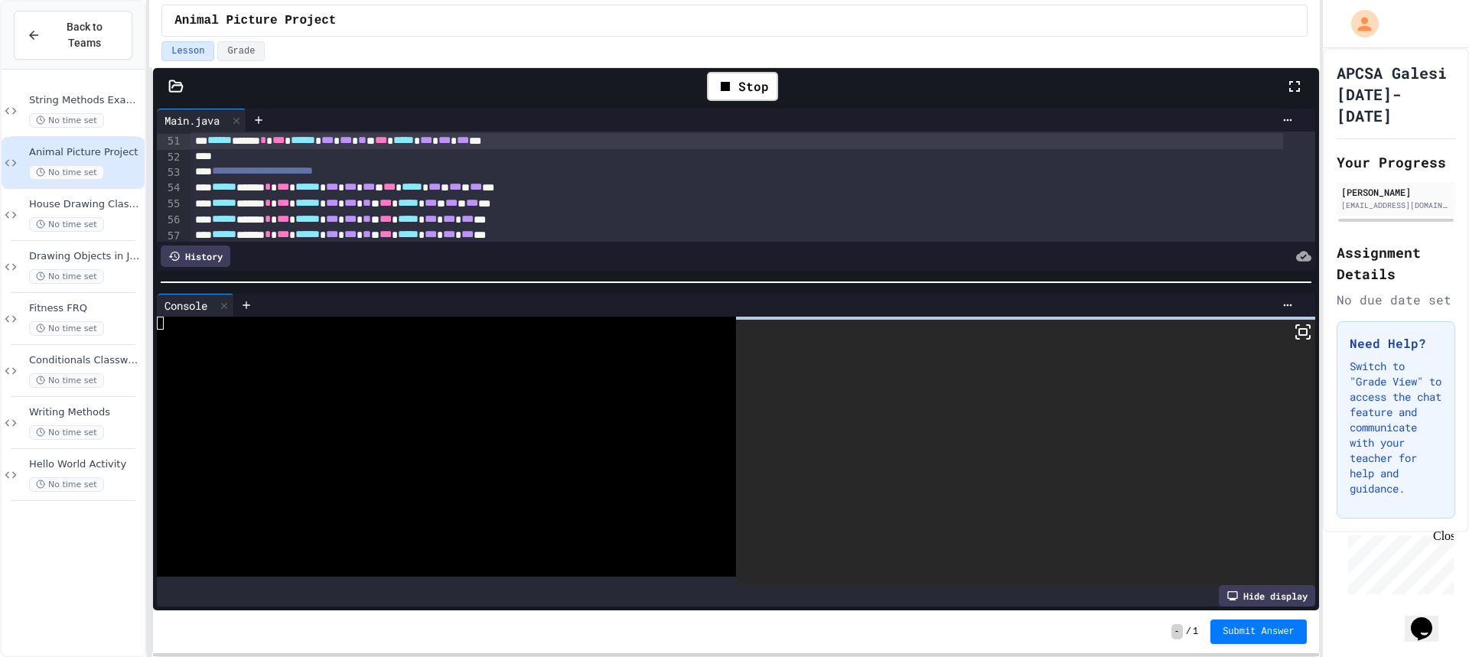
click at [1294, 339] on div at bounding box center [1025, 452] width 579 height 265
click at [1299, 331] on rect at bounding box center [1303, 332] width 8 height 6
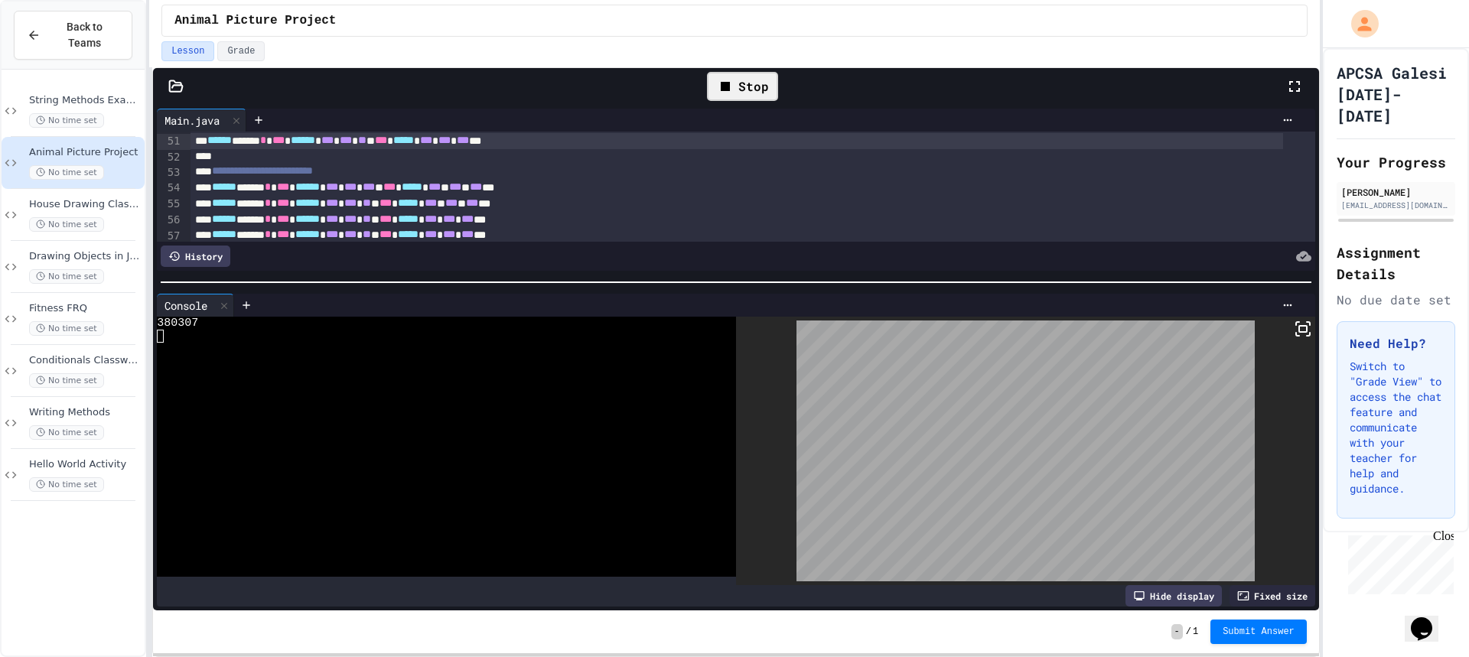
click at [735, 93] on div "Stop" at bounding box center [742, 86] width 71 height 29
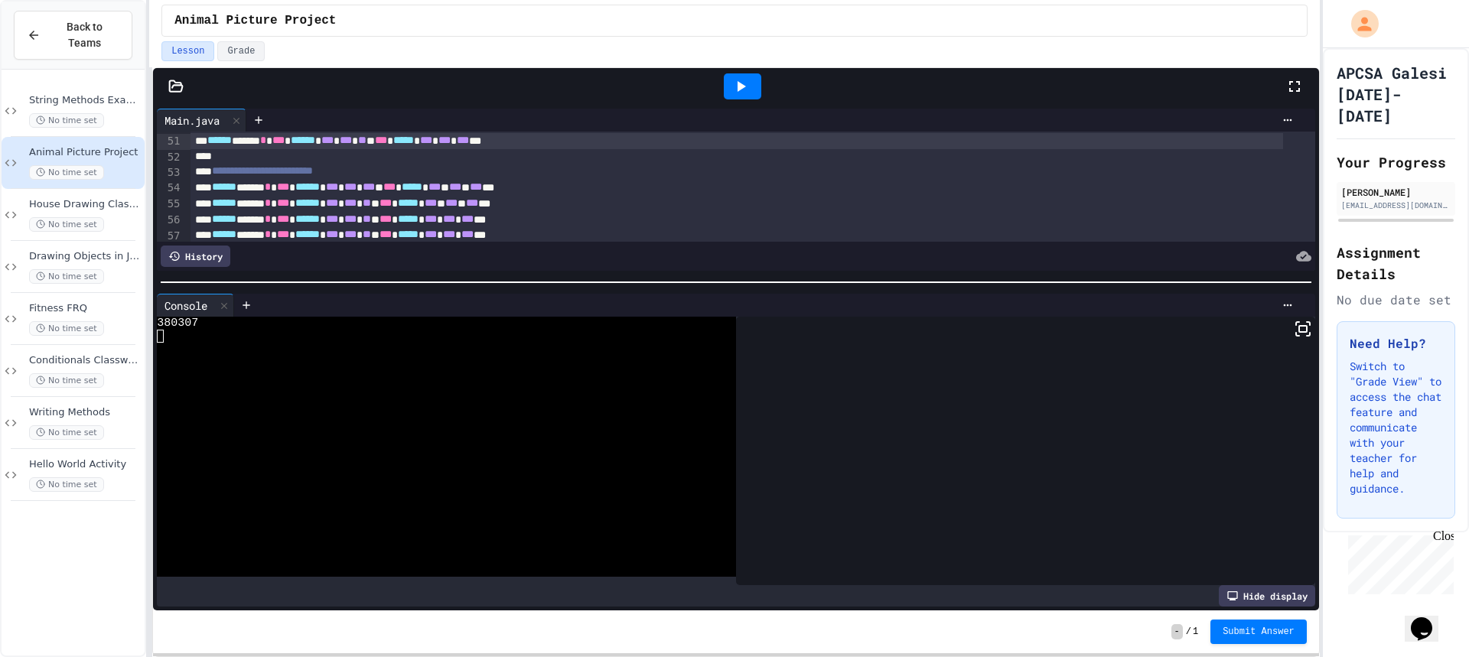
click at [735, 93] on icon at bounding box center [740, 86] width 18 height 18
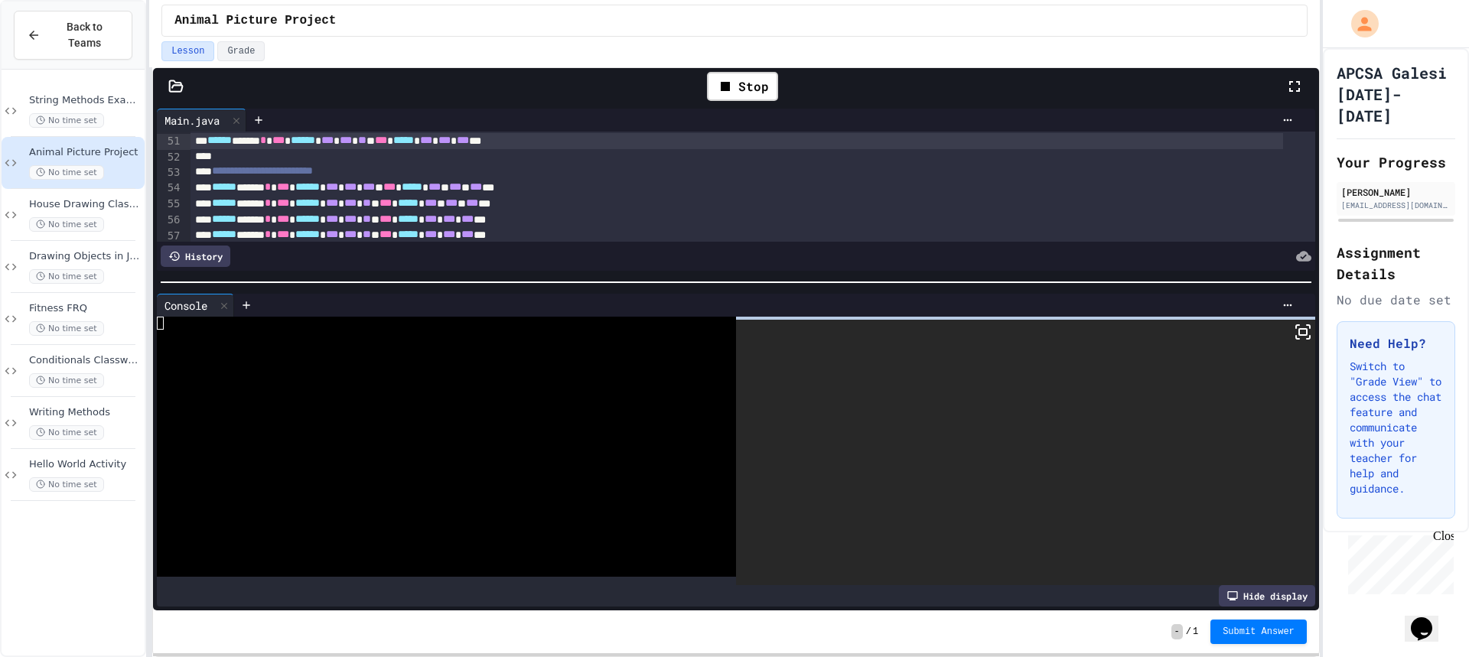
click at [1294, 334] on icon at bounding box center [1303, 332] width 18 height 18
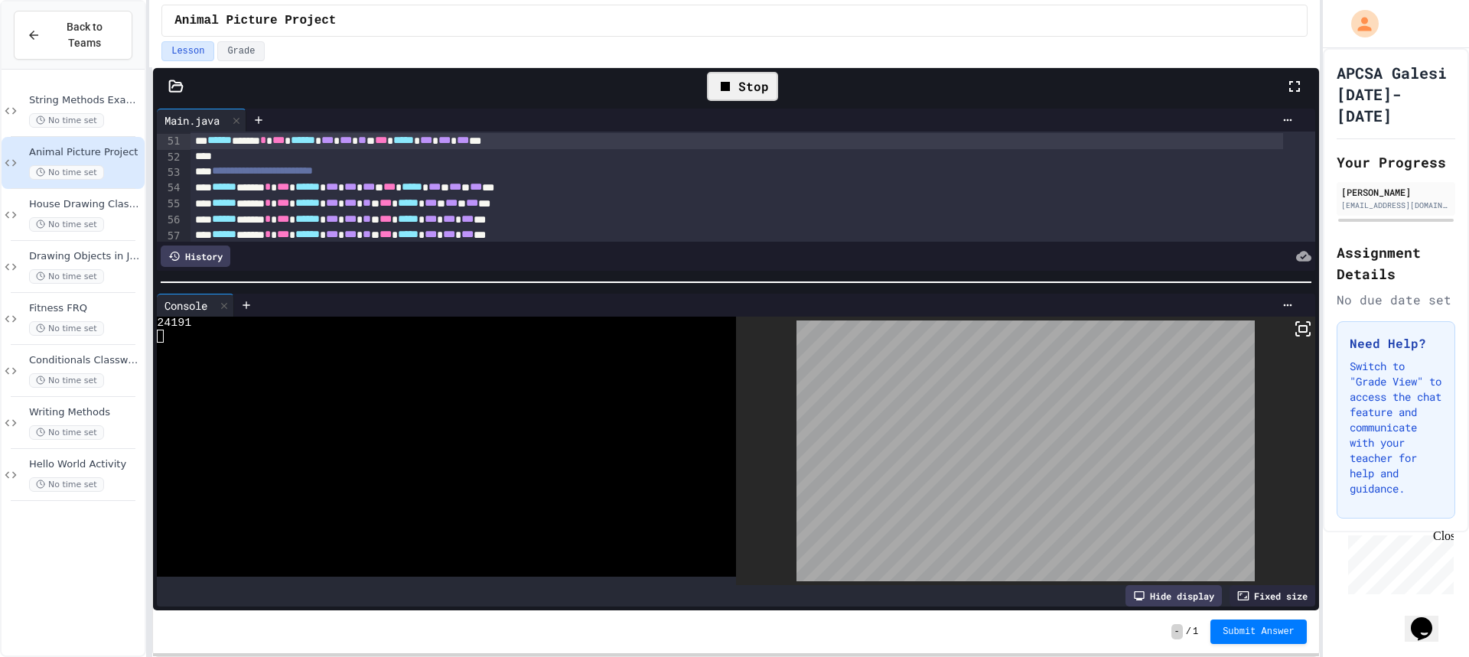
click at [722, 78] on icon at bounding box center [725, 86] width 18 height 18
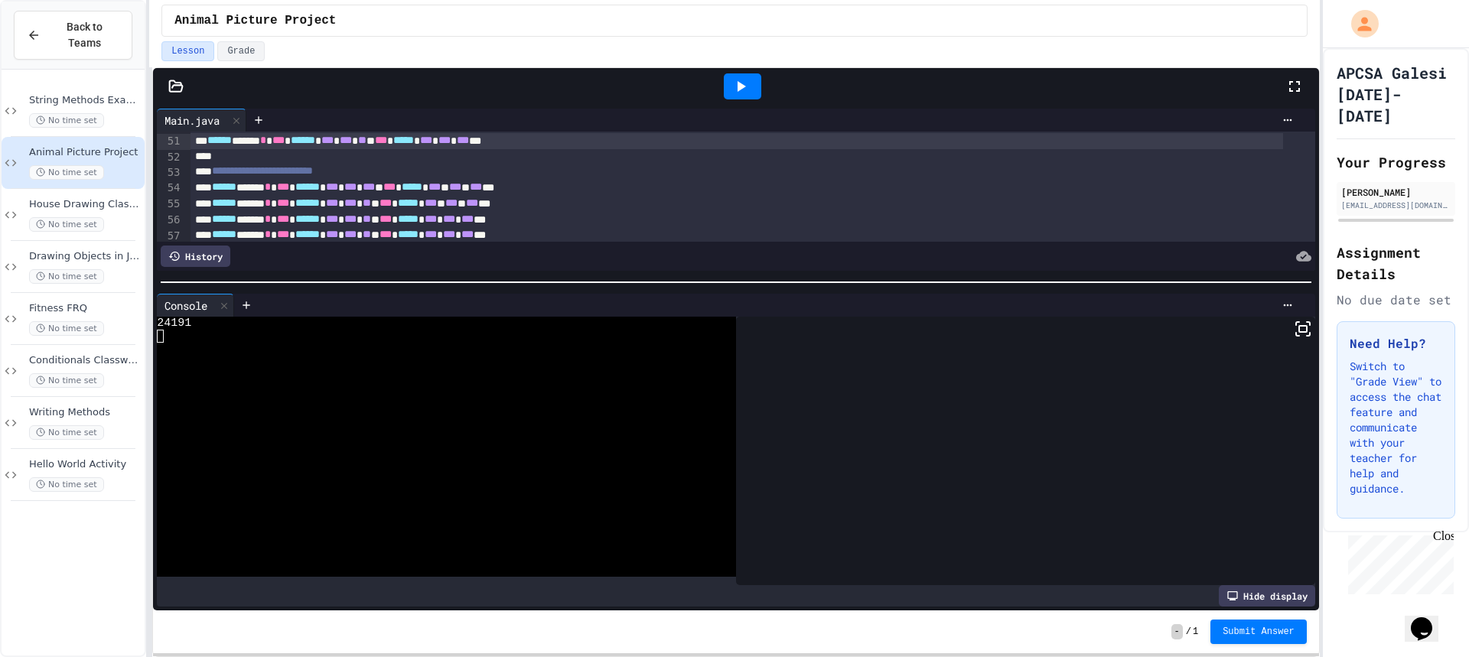
click at [741, 86] on icon at bounding box center [742, 86] width 8 height 11
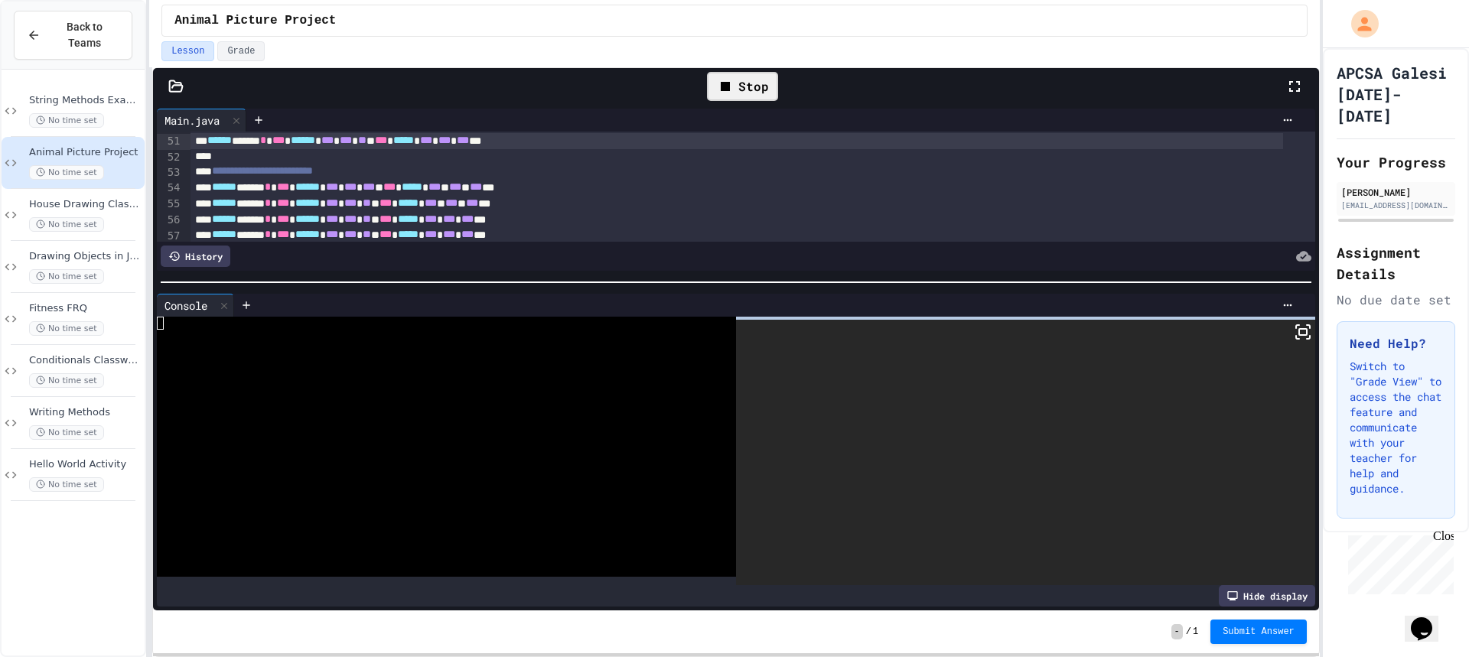
click at [1294, 323] on icon at bounding box center [1303, 332] width 18 height 18
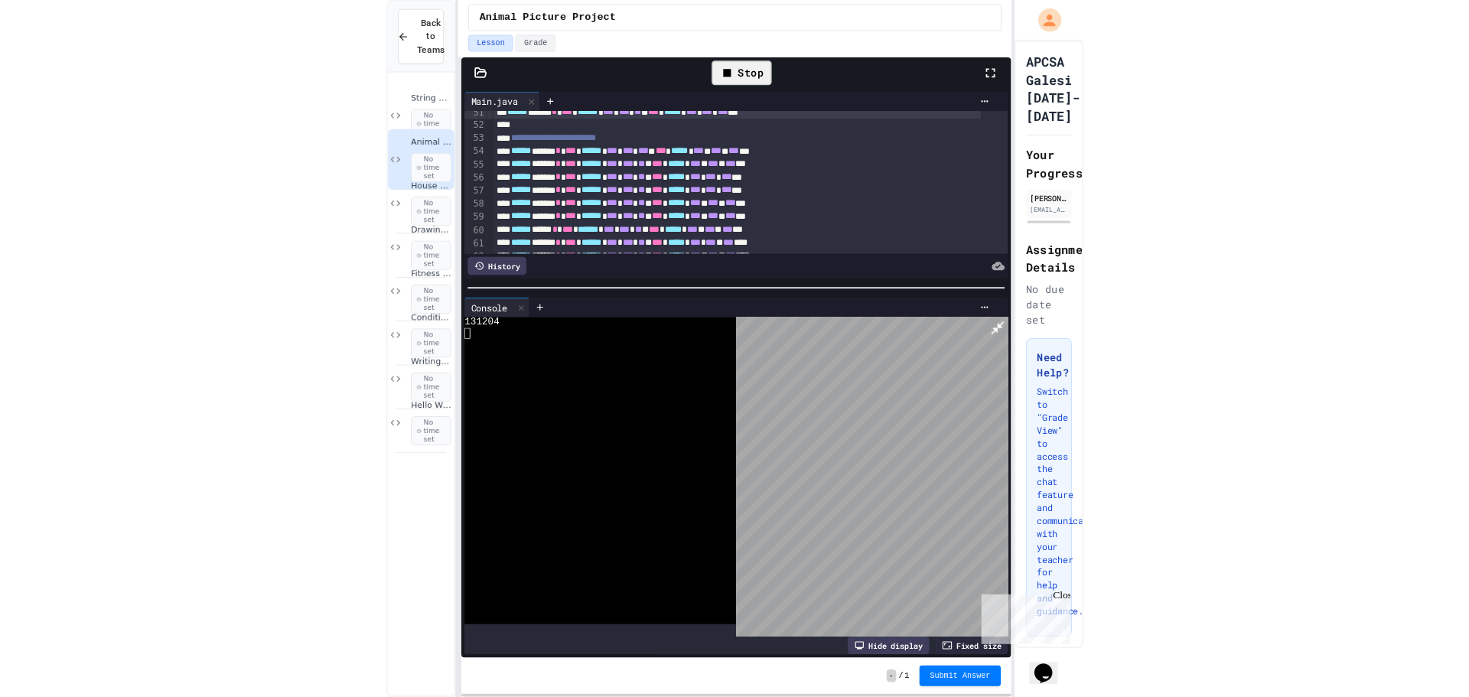
scroll to position [777, 0]
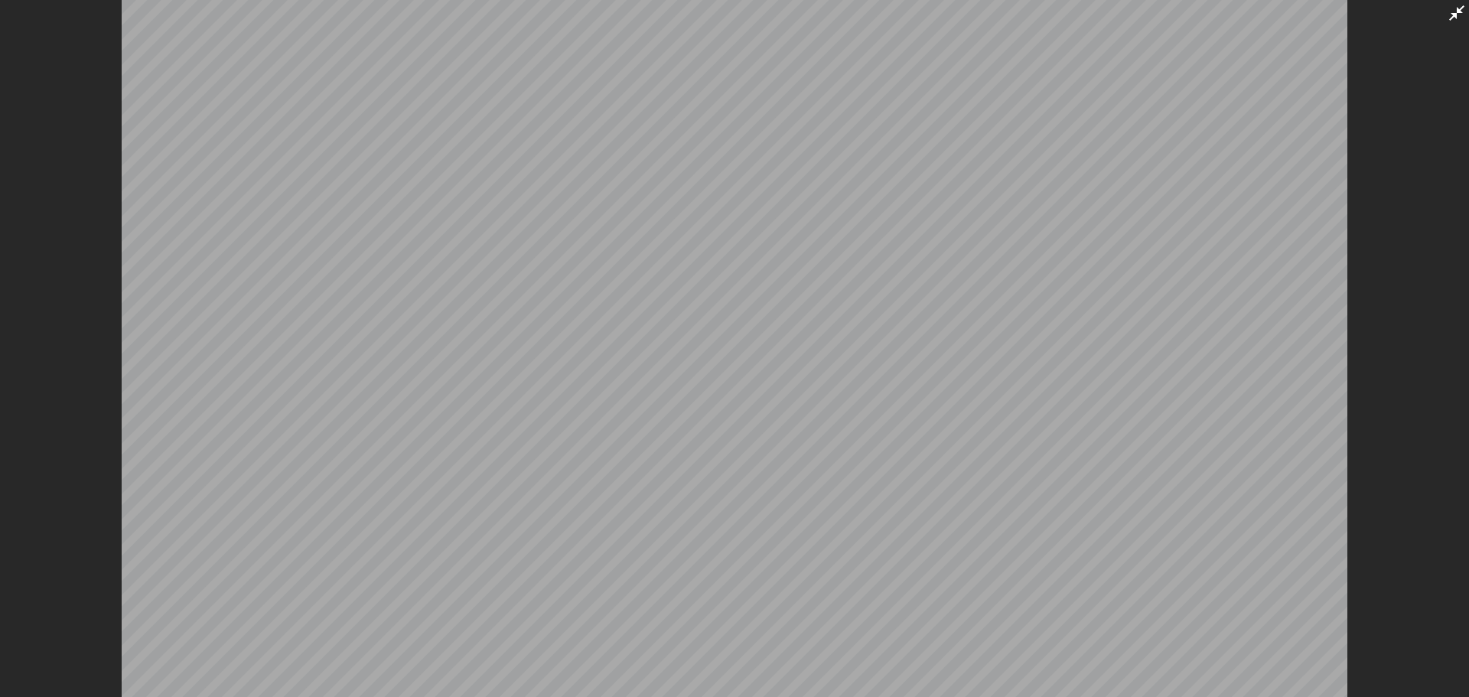
click at [1460, 16] on icon at bounding box center [1456, 13] width 18 height 18
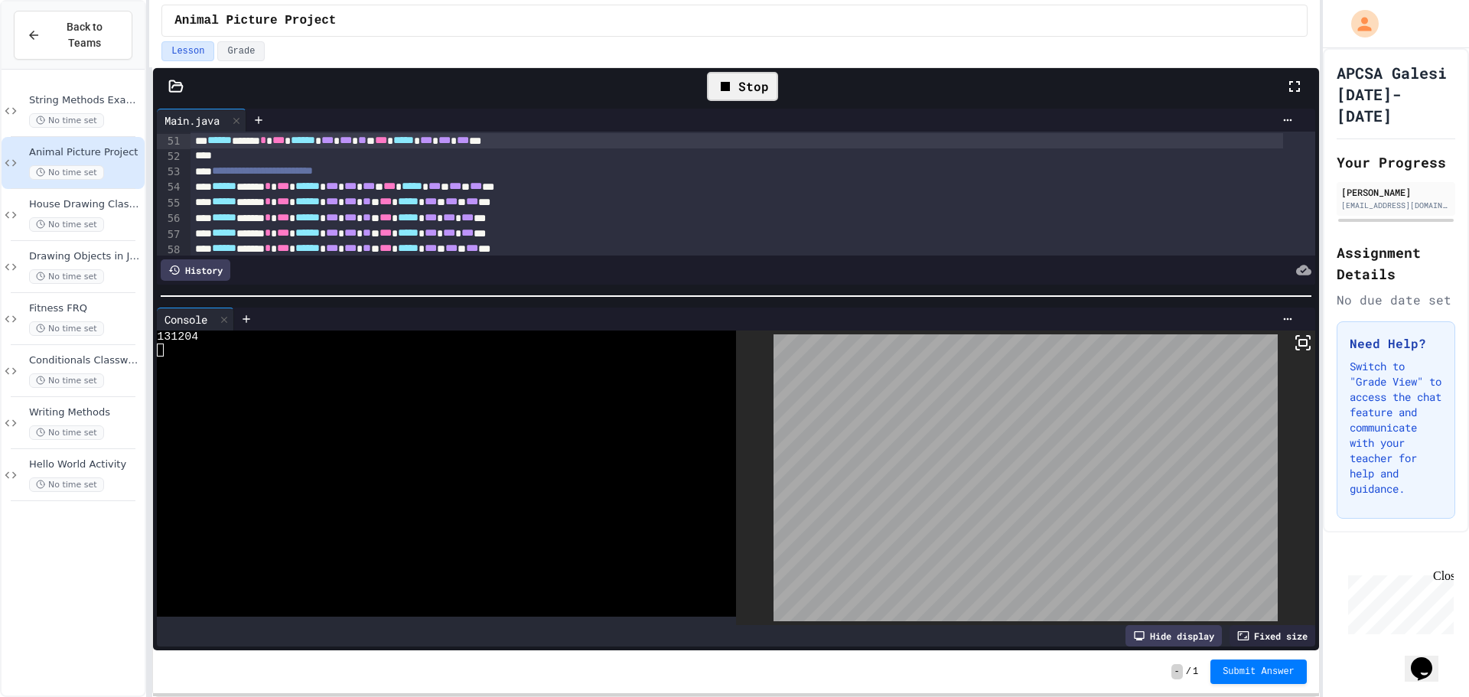
click at [763, 67] on div "Stop Files Main.java Tools Settings Output Main.java 999 31 32 33 34 35 36 37 3…" at bounding box center [735, 382] width 1167 height 630
click at [763, 87] on div "Stop" at bounding box center [742, 86] width 71 height 29
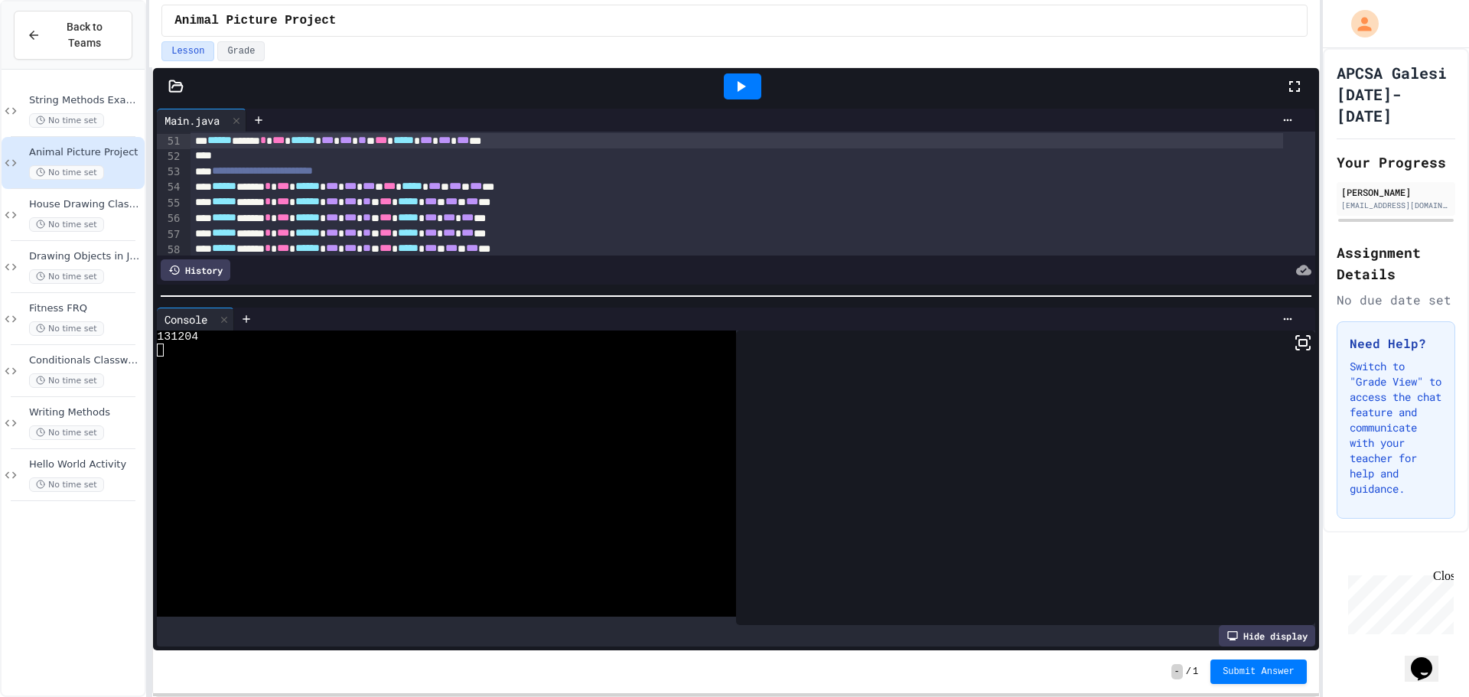
click at [738, 84] on icon at bounding box center [742, 86] width 8 height 11
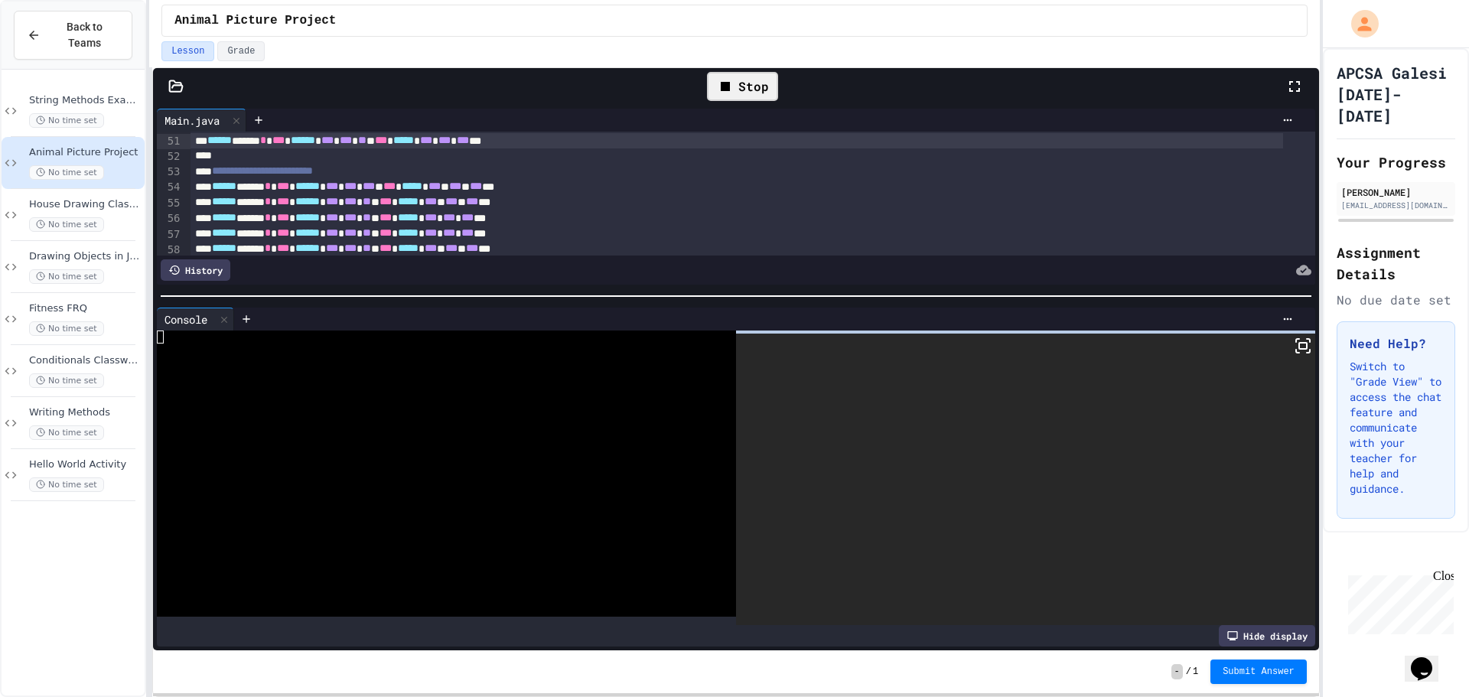
click at [1299, 344] on rect at bounding box center [1303, 346] width 8 height 6
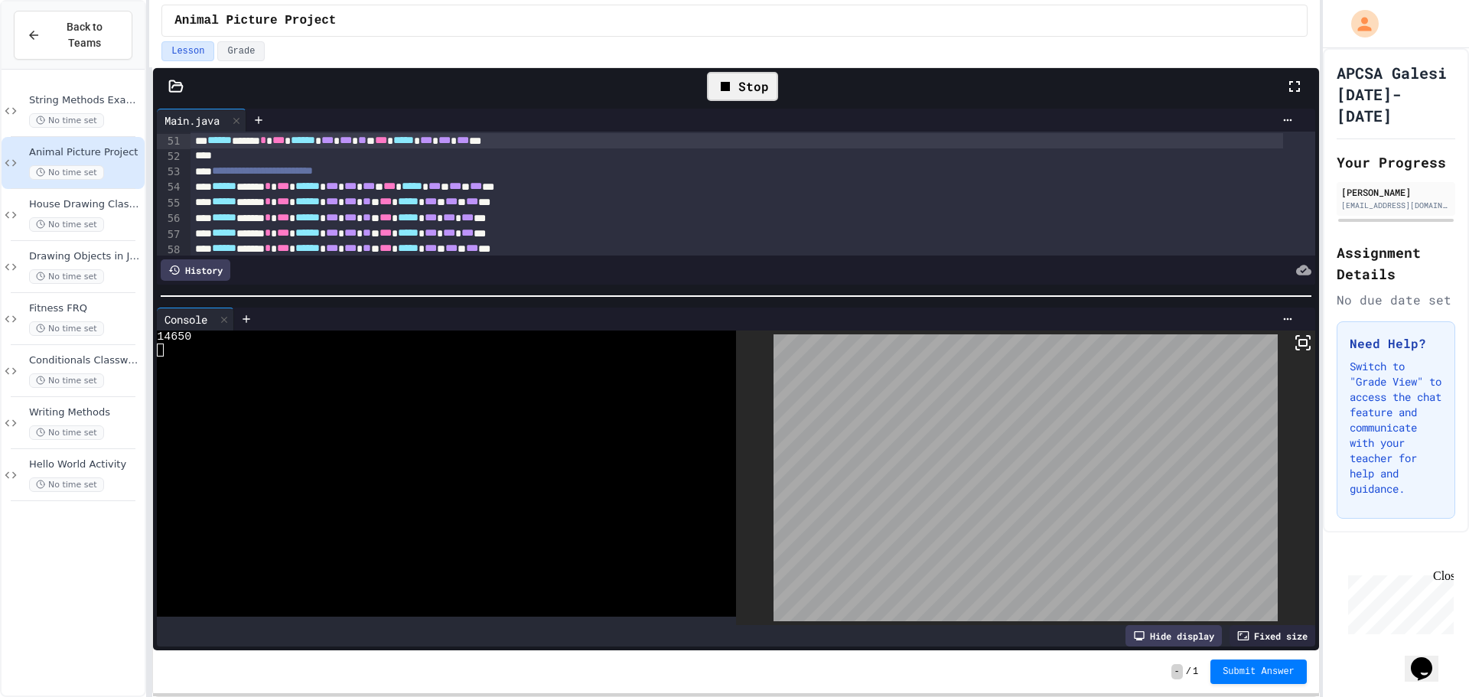
click at [762, 80] on div "Stop" at bounding box center [742, 86] width 71 height 29
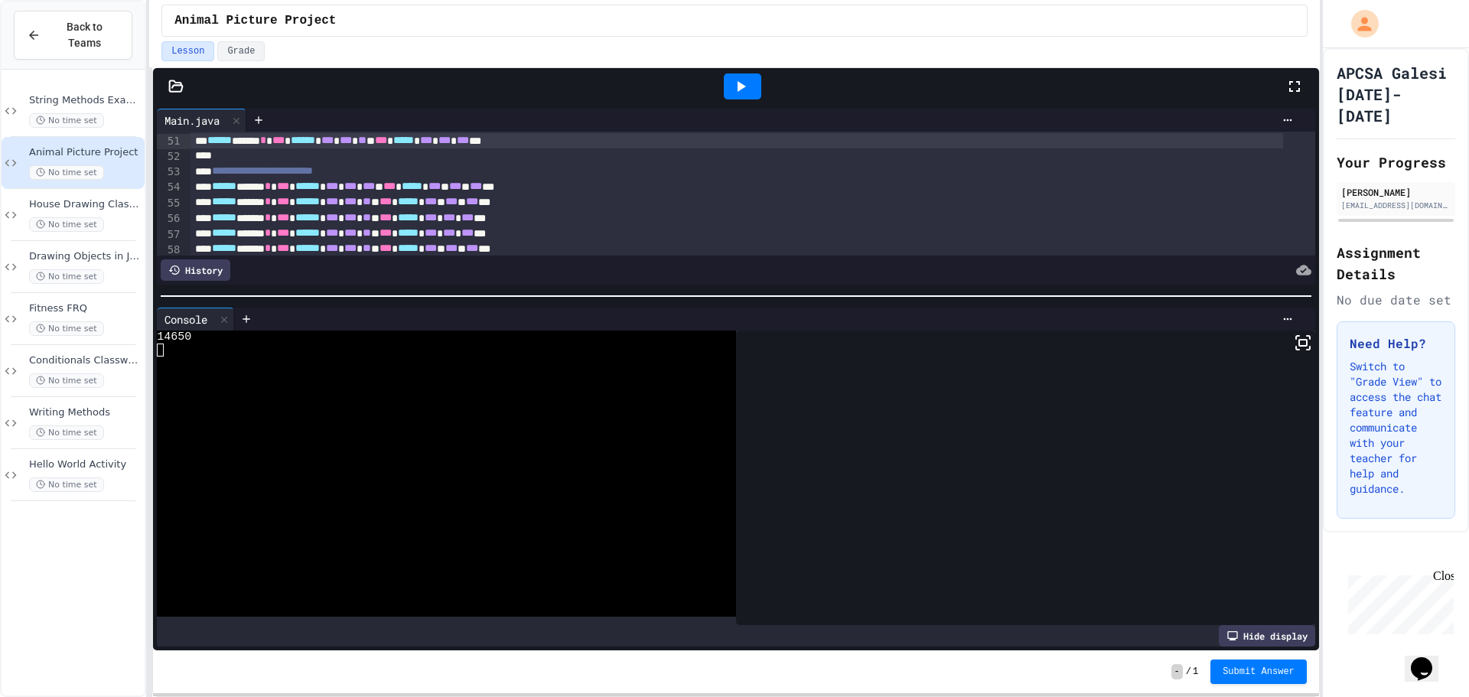
click at [753, 85] on div at bounding box center [742, 86] width 37 height 26
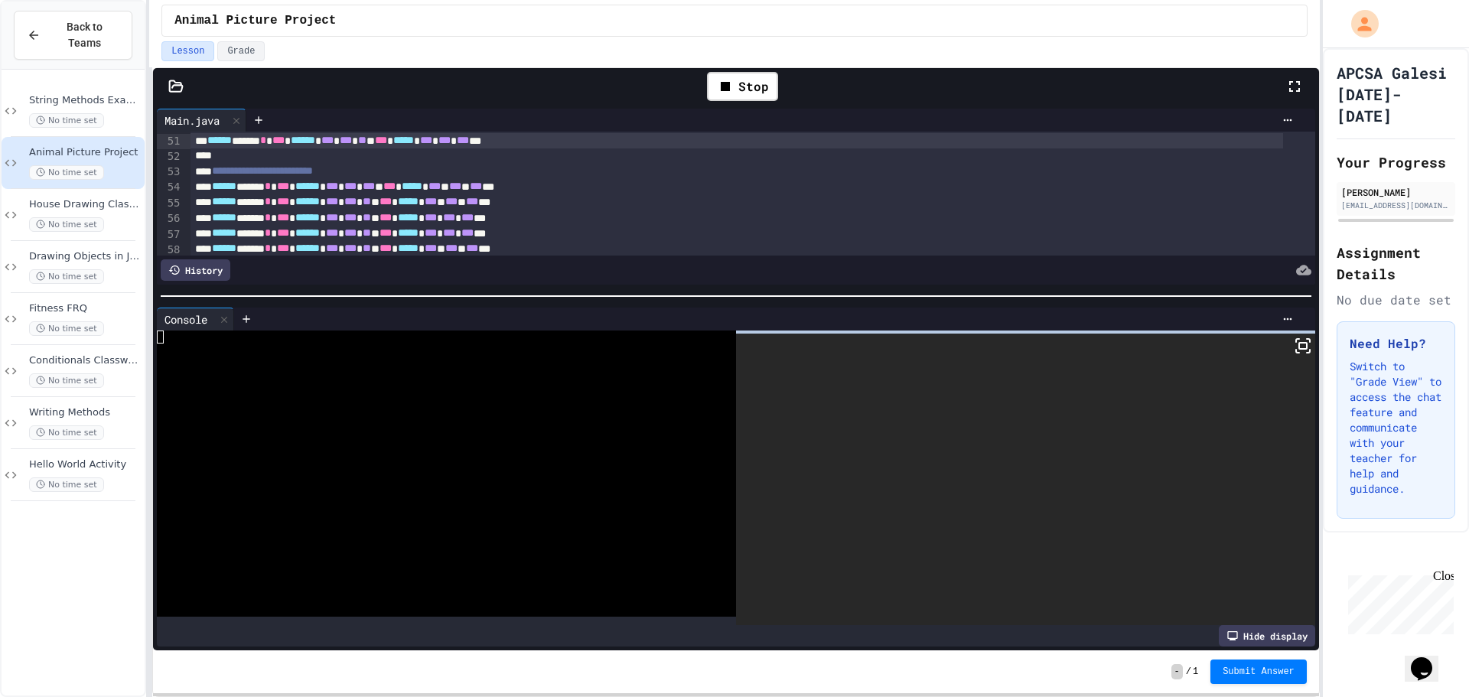
click at [1295, 337] on icon at bounding box center [1303, 346] width 18 height 18
